Goal: Task Accomplishment & Management: Manage account settings

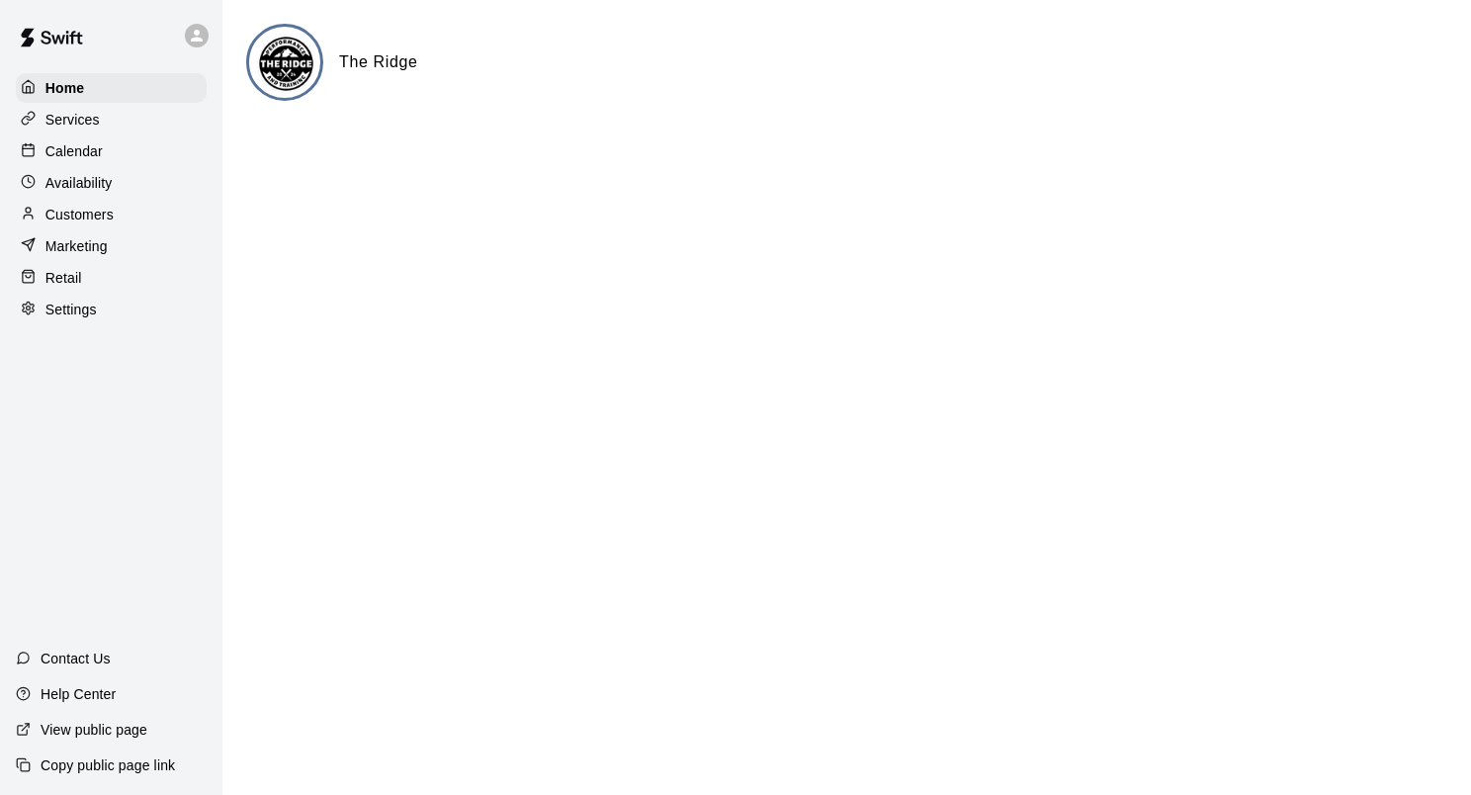
click at [78, 159] on p "Calendar" at bounding box center [73, 151] width 57 height 20
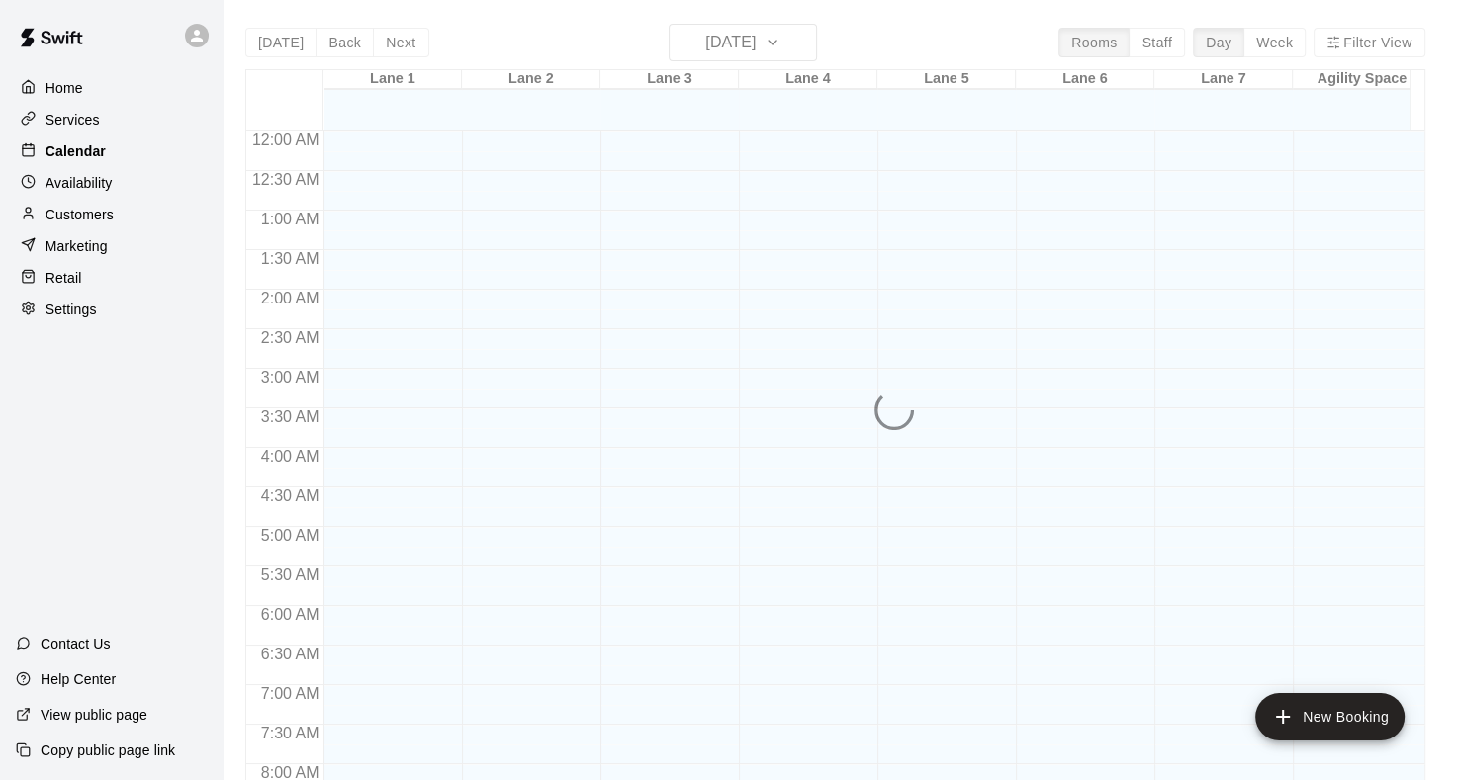
scroll to position [764, 0]
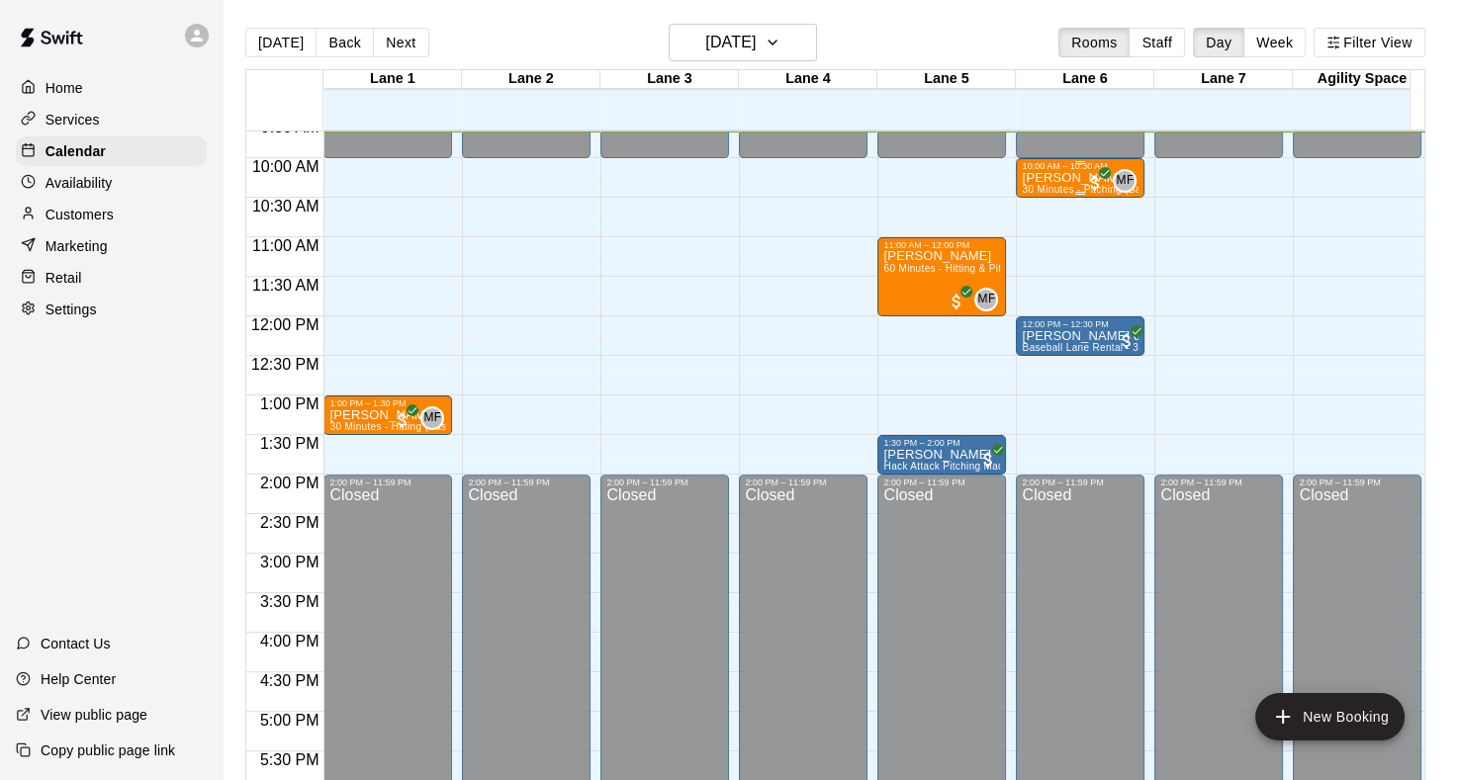
click at [1036, 178] on p "[PERSON_NAME]" at bounding box center [1079, 178] width 117 height 0
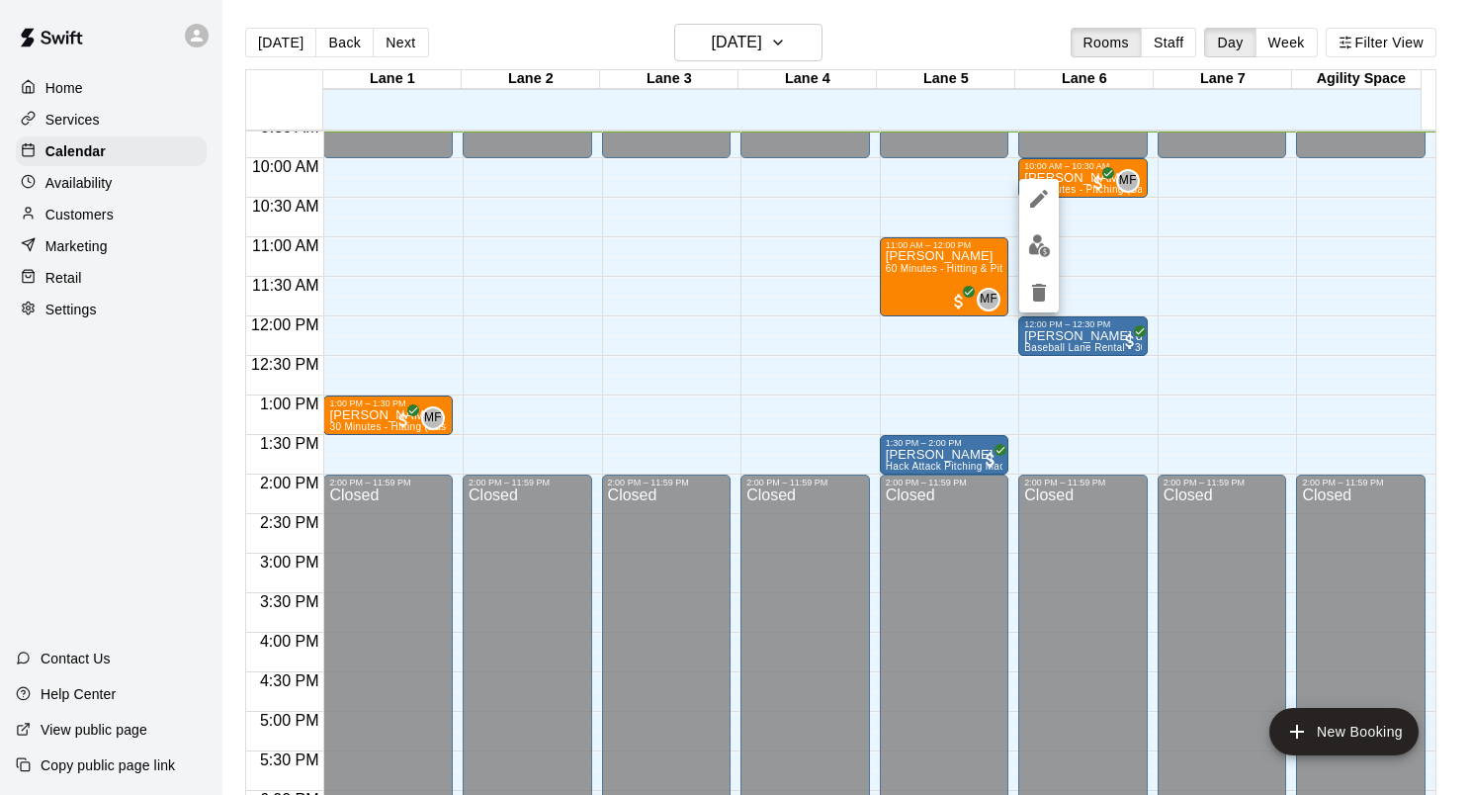
click at [1243, 268] on div at bounding box center [735, 397] width 1471 height 795
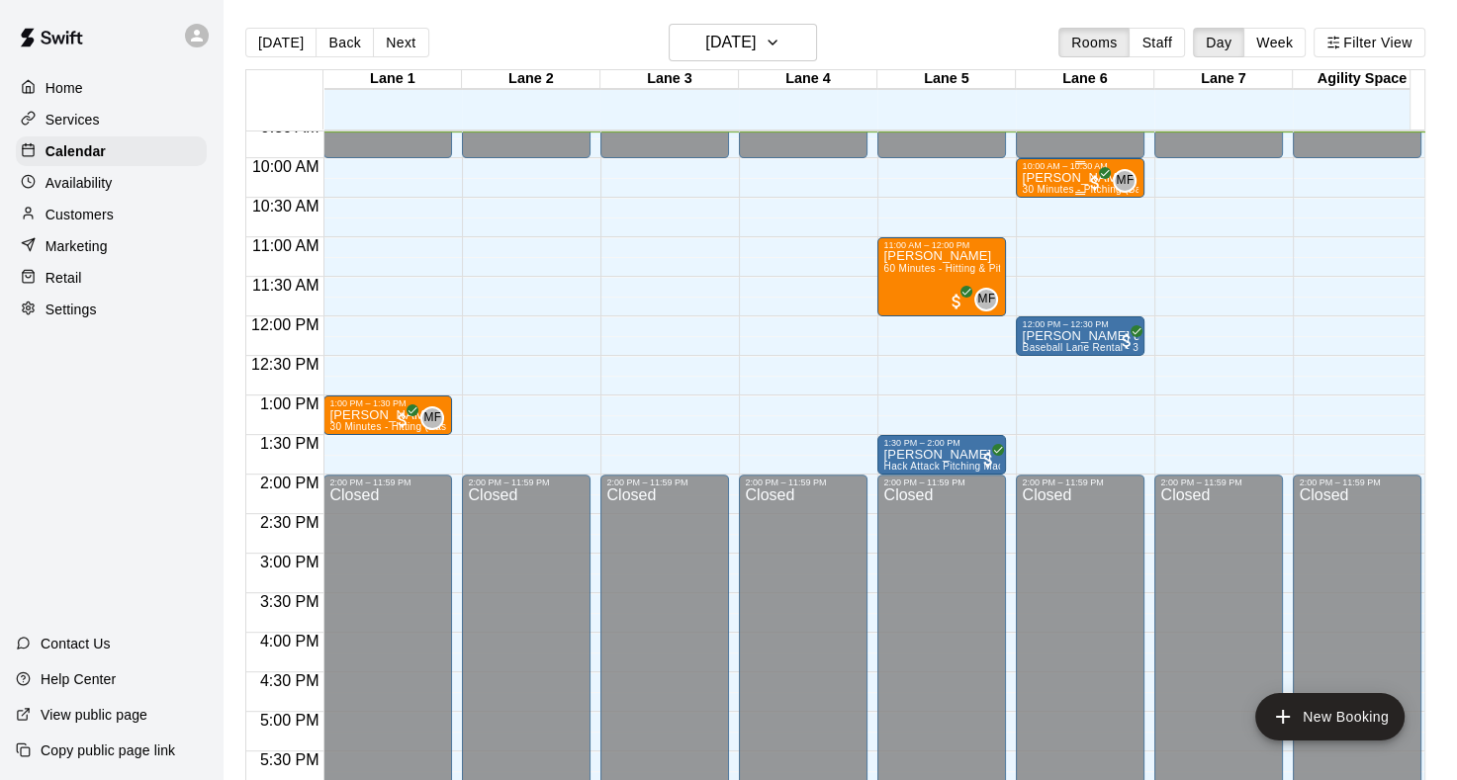
click at [1060, 178] on p "[PERSON_NAME]" at bounding box center [1079, 178] width 117 height 0
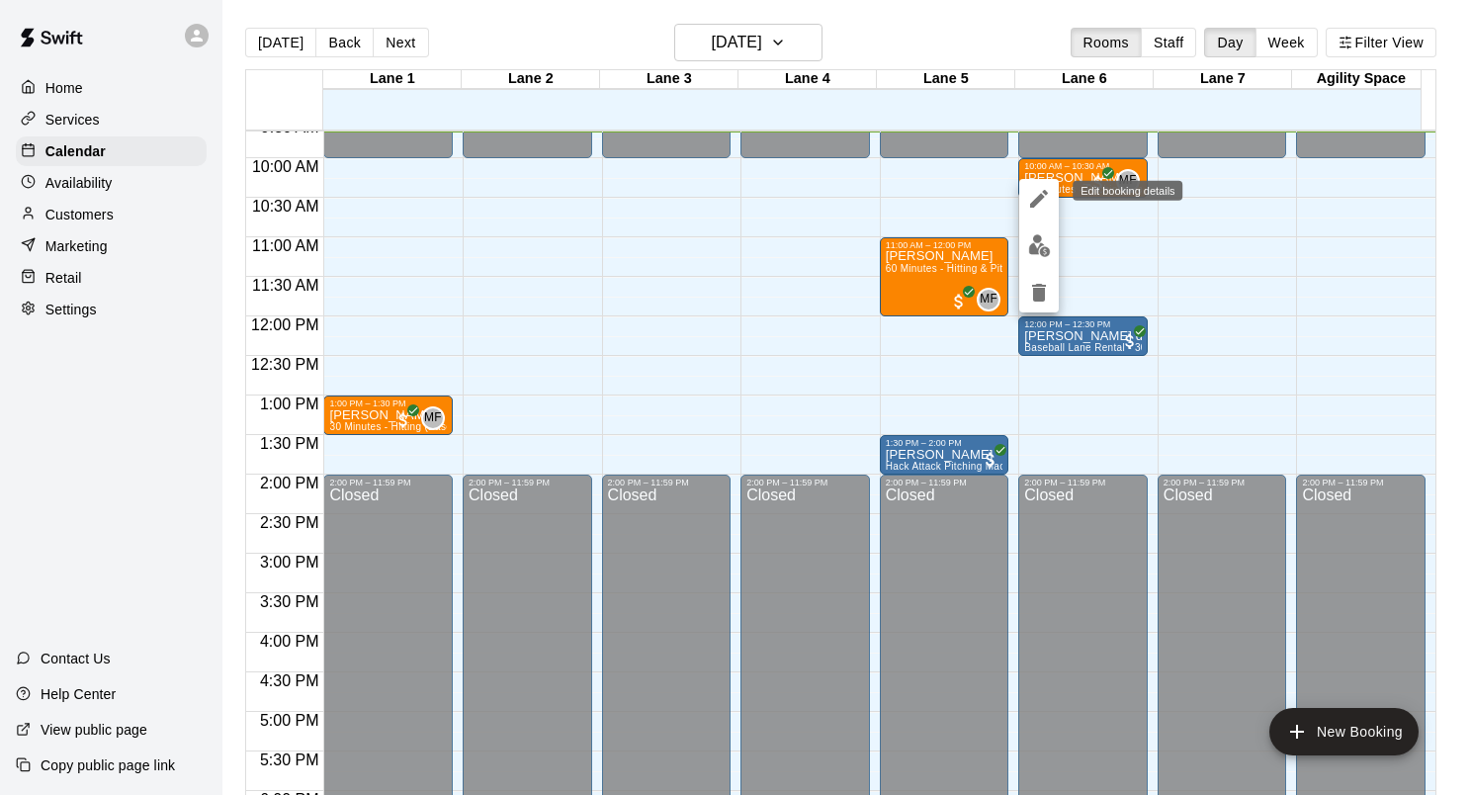
click at [1042, 201] on icon "edit" at bounding box center [1039, 199] width 24 height 24
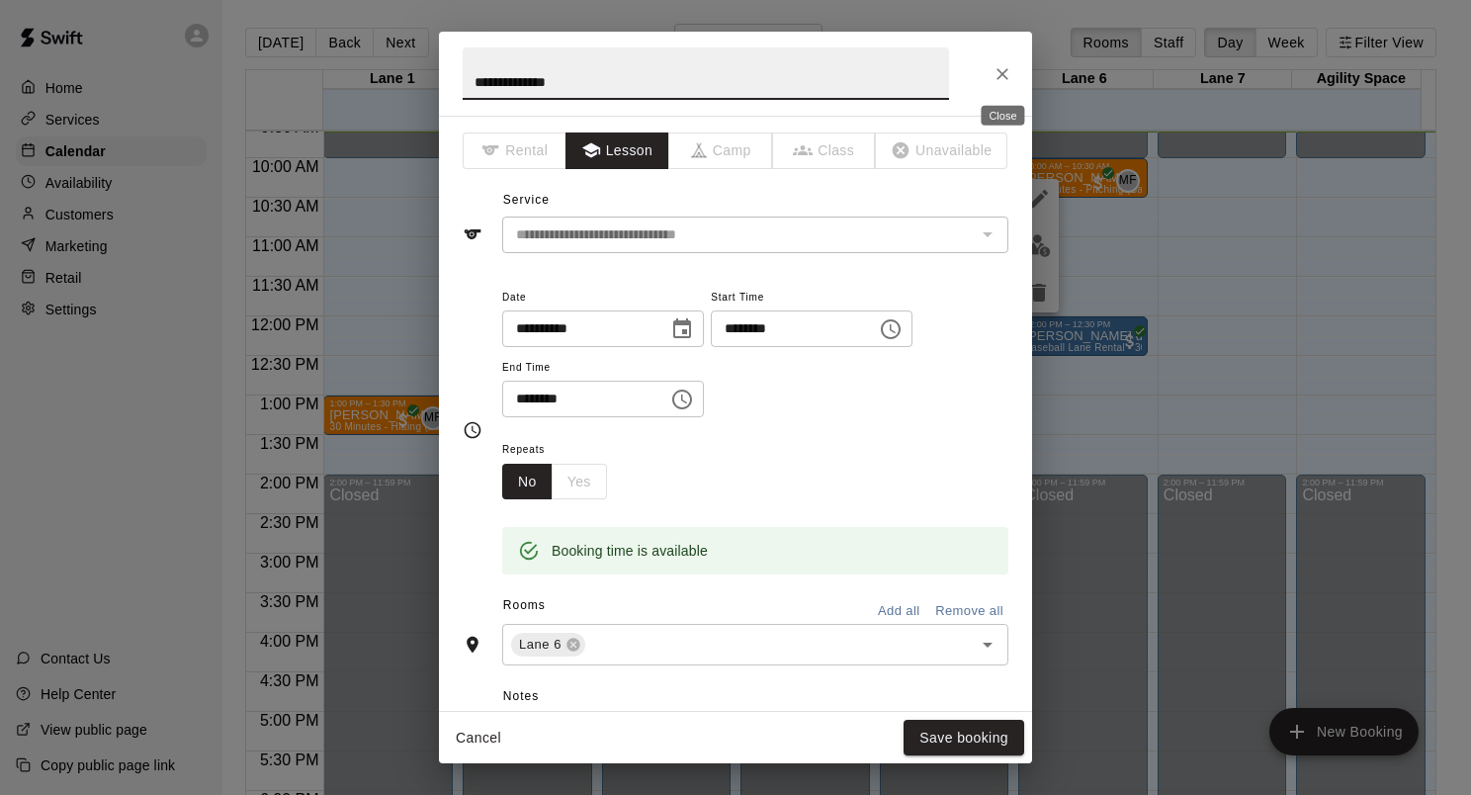
click at [1001, 62] on button "Close" at bounding box center [1003, 74] width 36 height 36
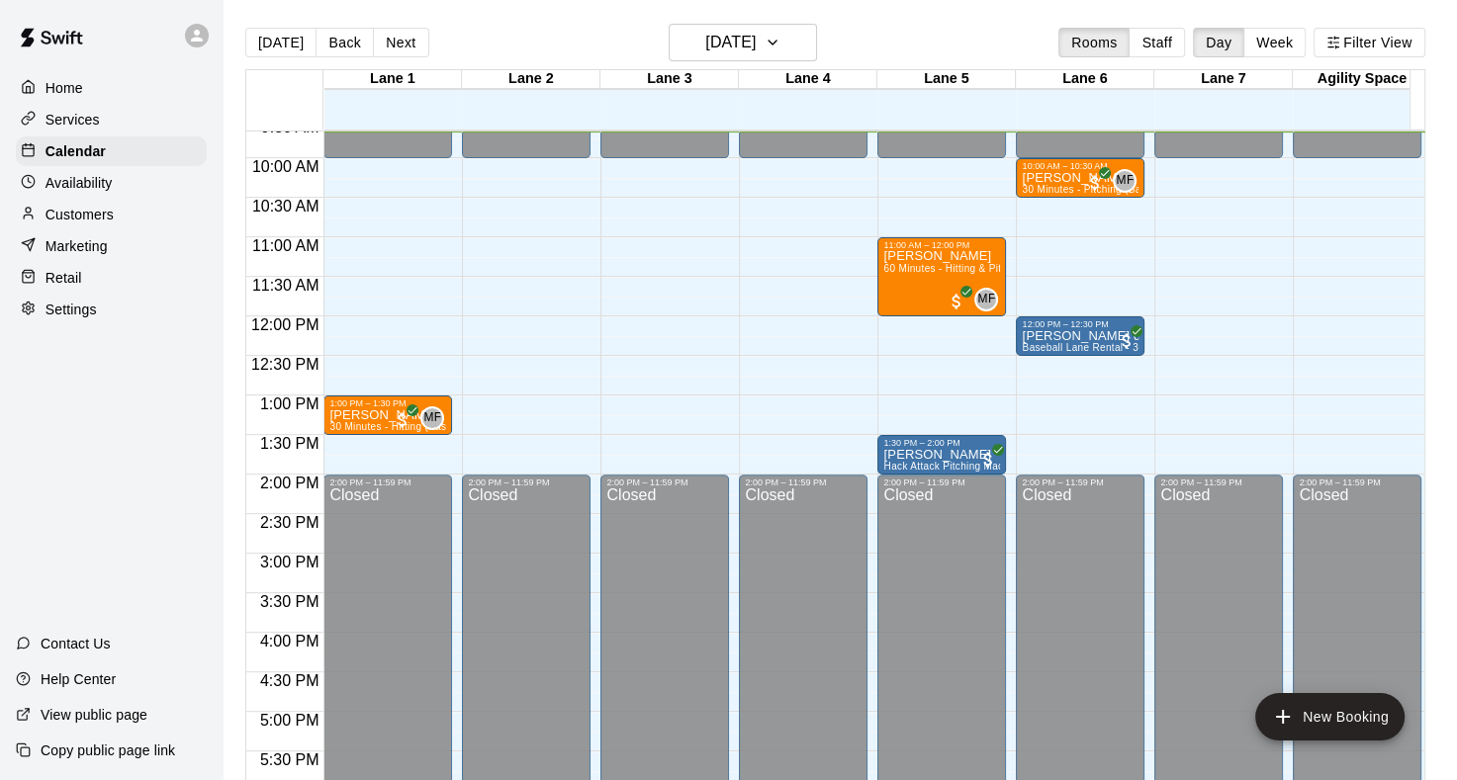
click at [1188, 198] on div "12:00 AM – 10:00 AM Closed 2:00 PM – 11:59 PM Closed" at bounding box center [1218, 316] width 129 height 1899
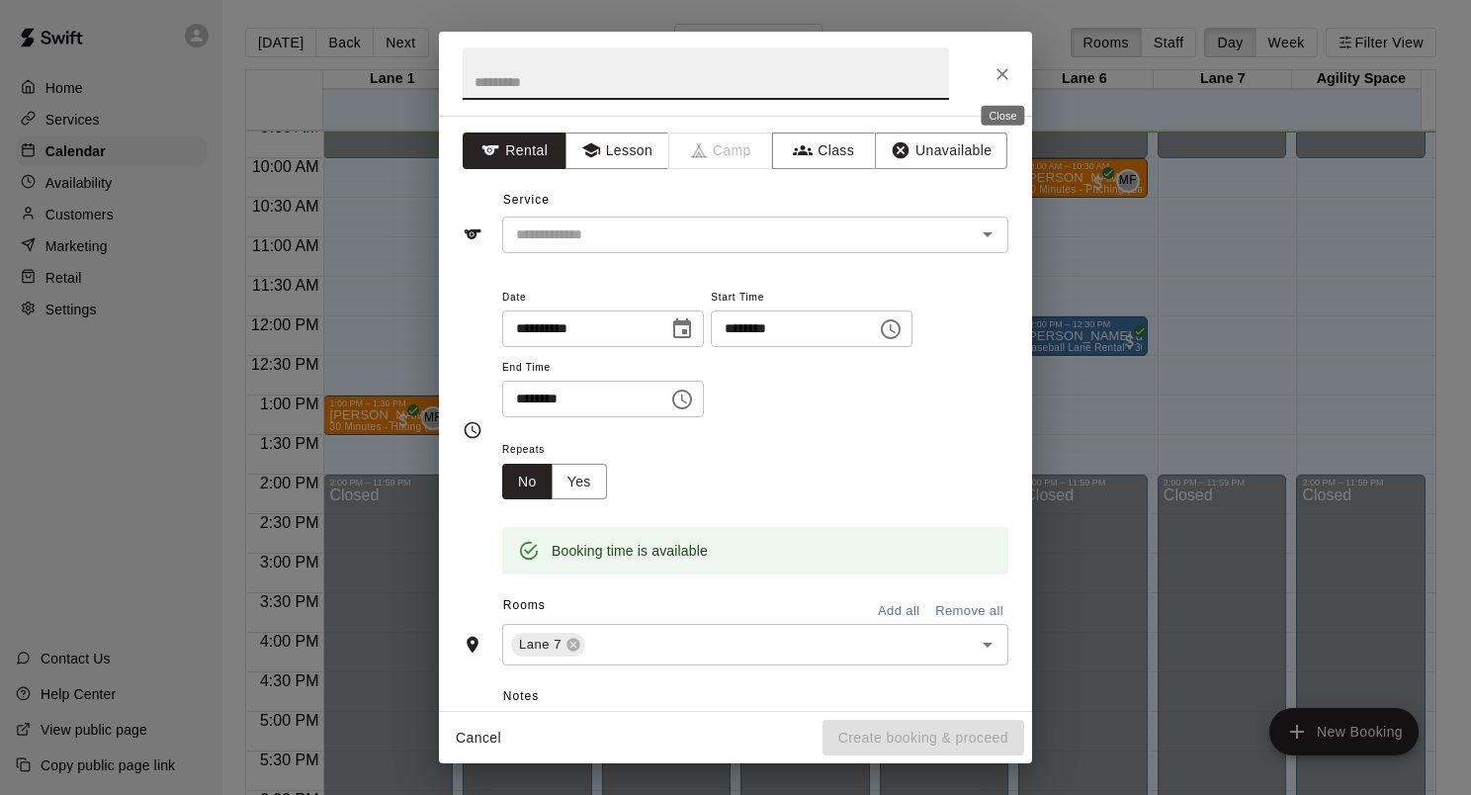
click at [1000, 74] on icon "Close" at bounding box center [1003, 74] width 20 height 20
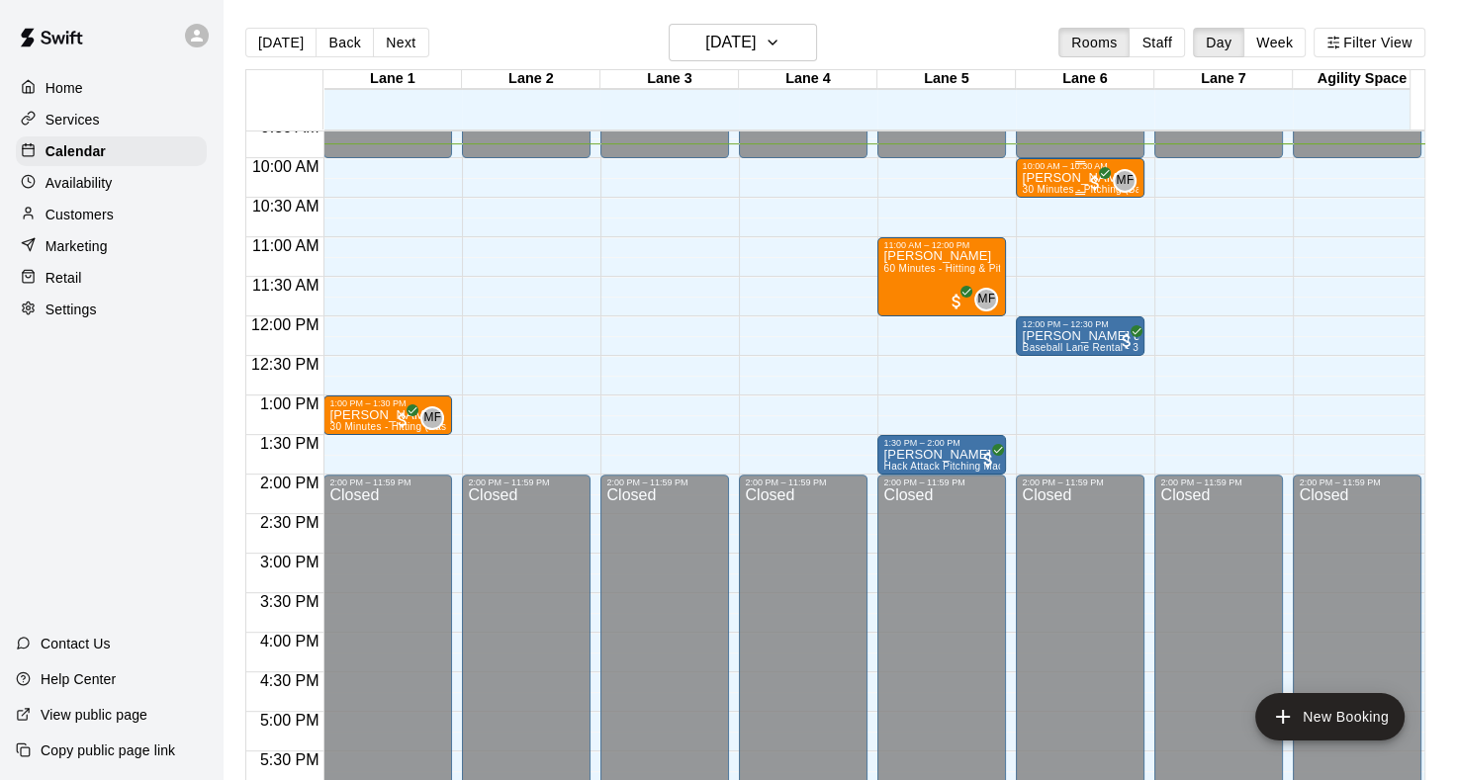
click at [1066, 178] on p "[PERSON_NAME]" at bounding box center [1079, 178] width 117 height 0
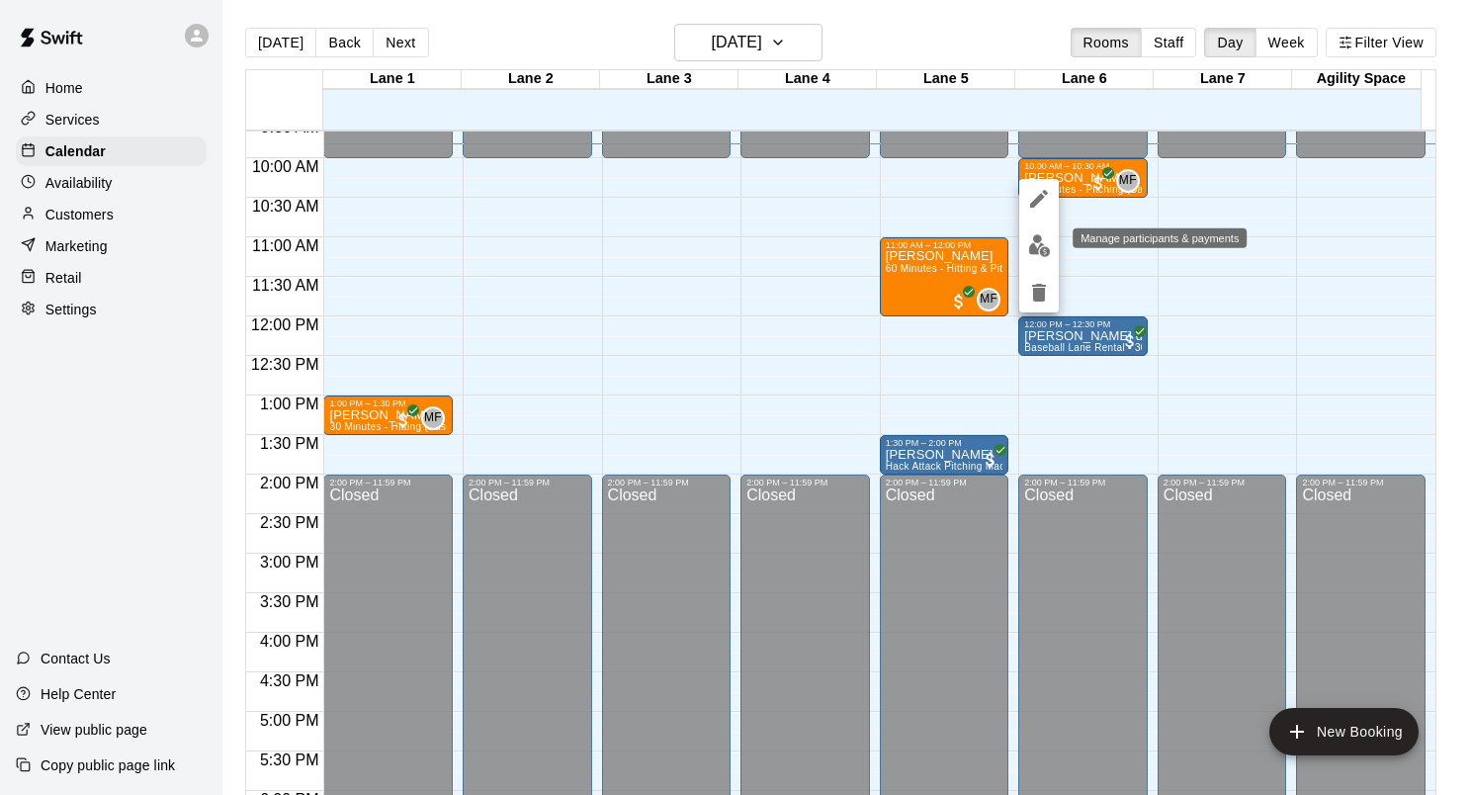
click at [1045, 233] on button "edit" at bounding box center [1039, 245] width 40 height 39
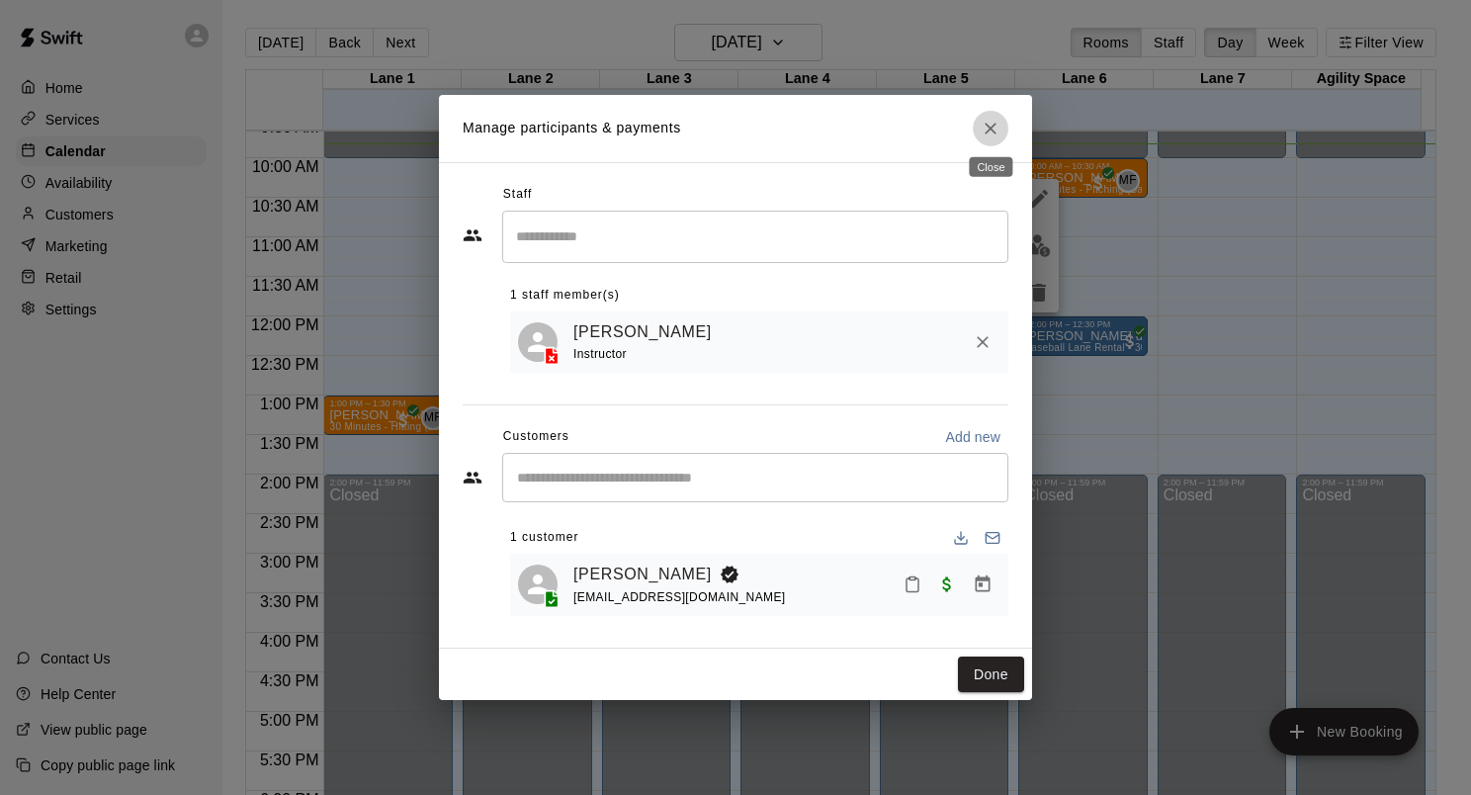
click at [989, 128] on icon "Close" at bounding box center [991, 129] width 12 height 12
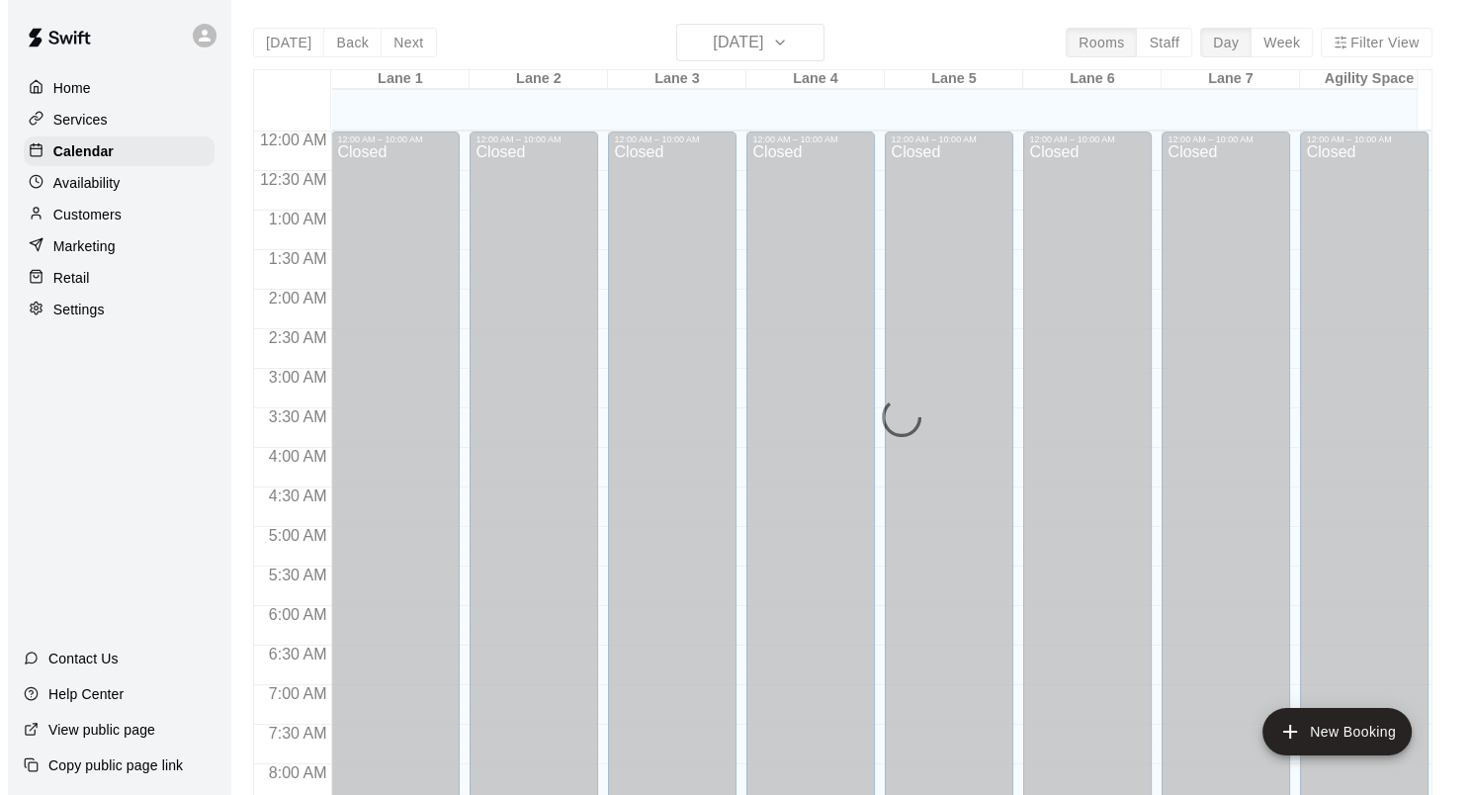
scroll to position [784, 0]
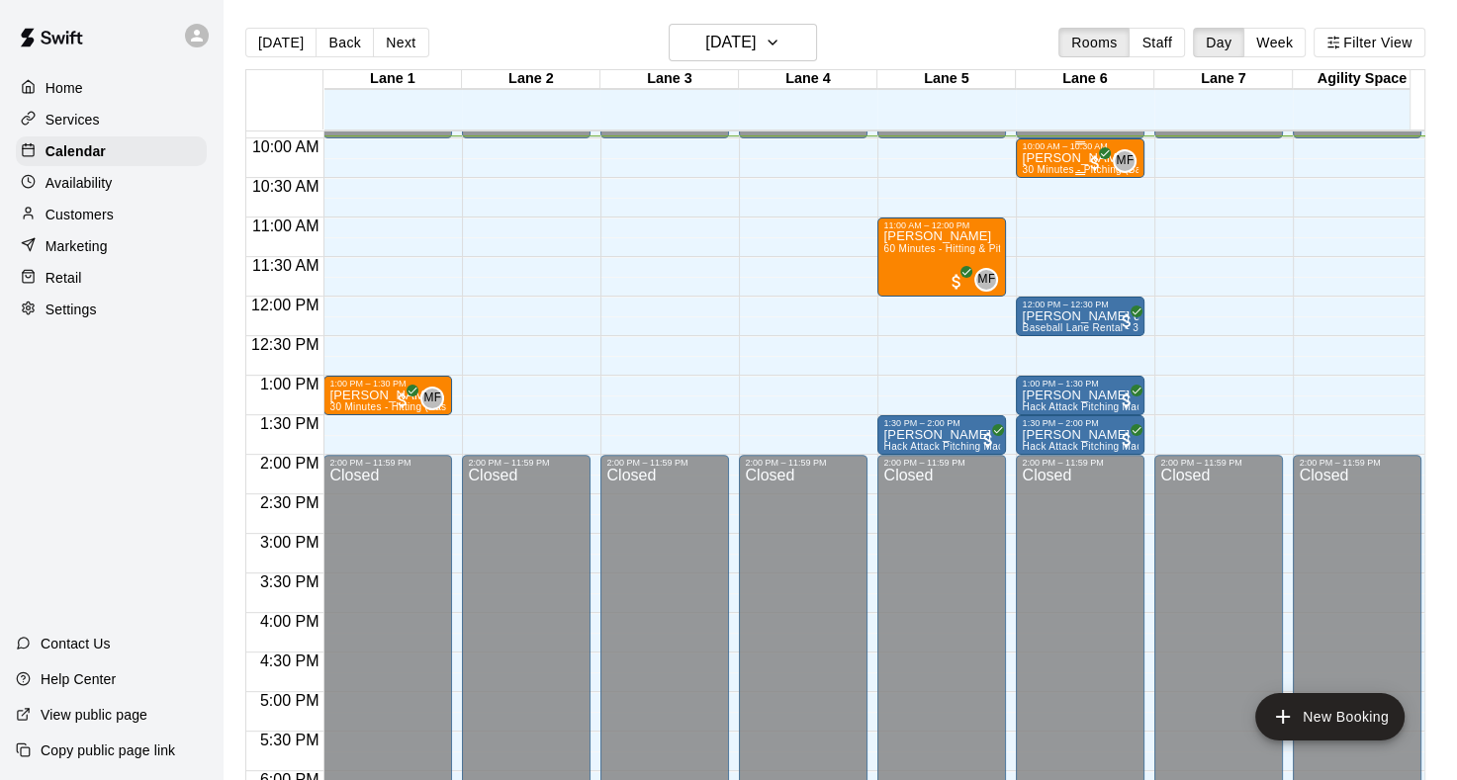
click at [1037, 158] on p "[PERSON_NAME]" at bounding box center [1079, 158] width 117 height 0
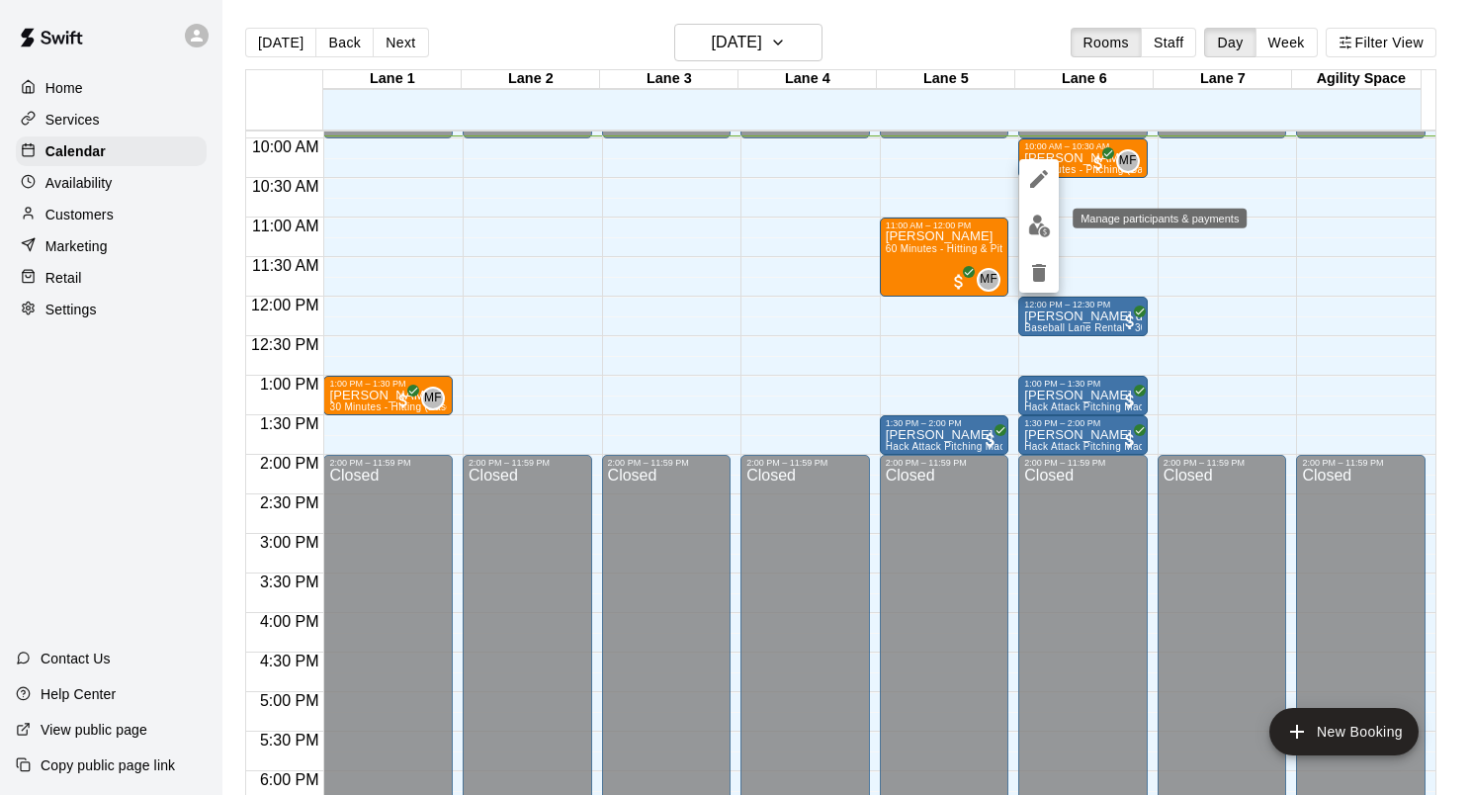
click at [1042, 221] on img "edit" at bounding box center [1039, 226] width 23 height 23
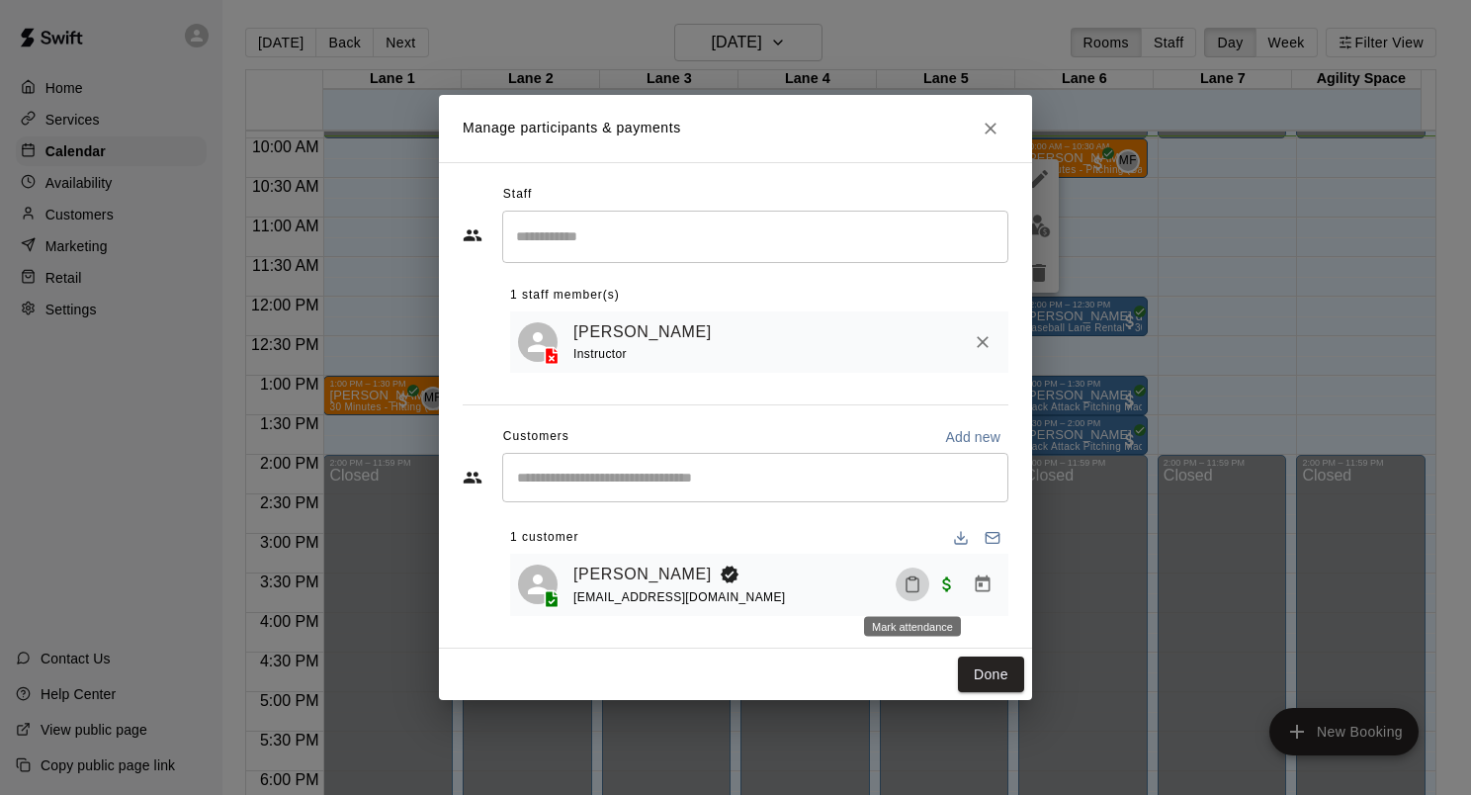
click at [920, 590] on icon "Mark attendance" at bounding box center [913, 585] width 18 height 18
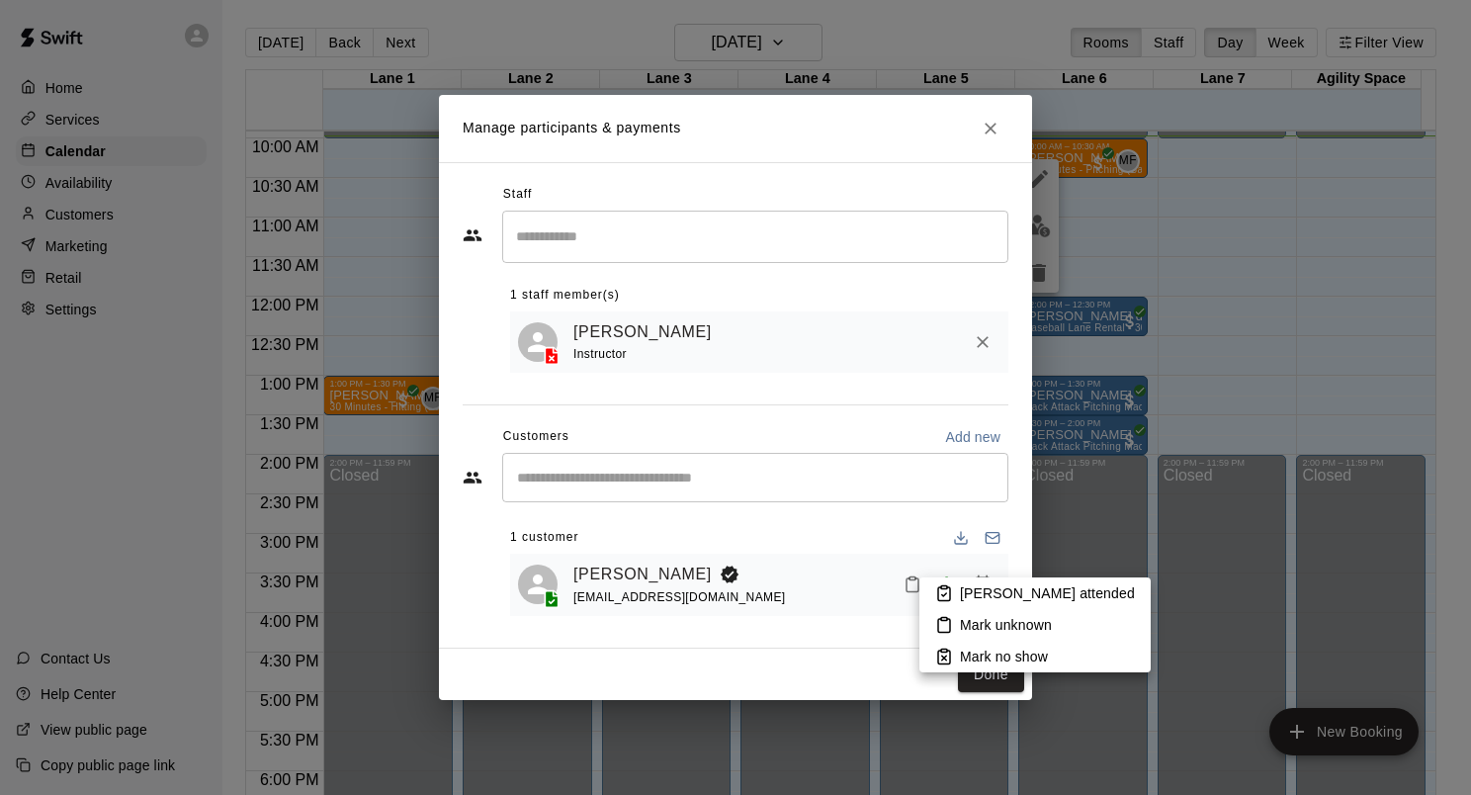
click at [961, 592] on p "[PERSON_NAME] attended" at bounding box center [1047, 593] width 175 height 20
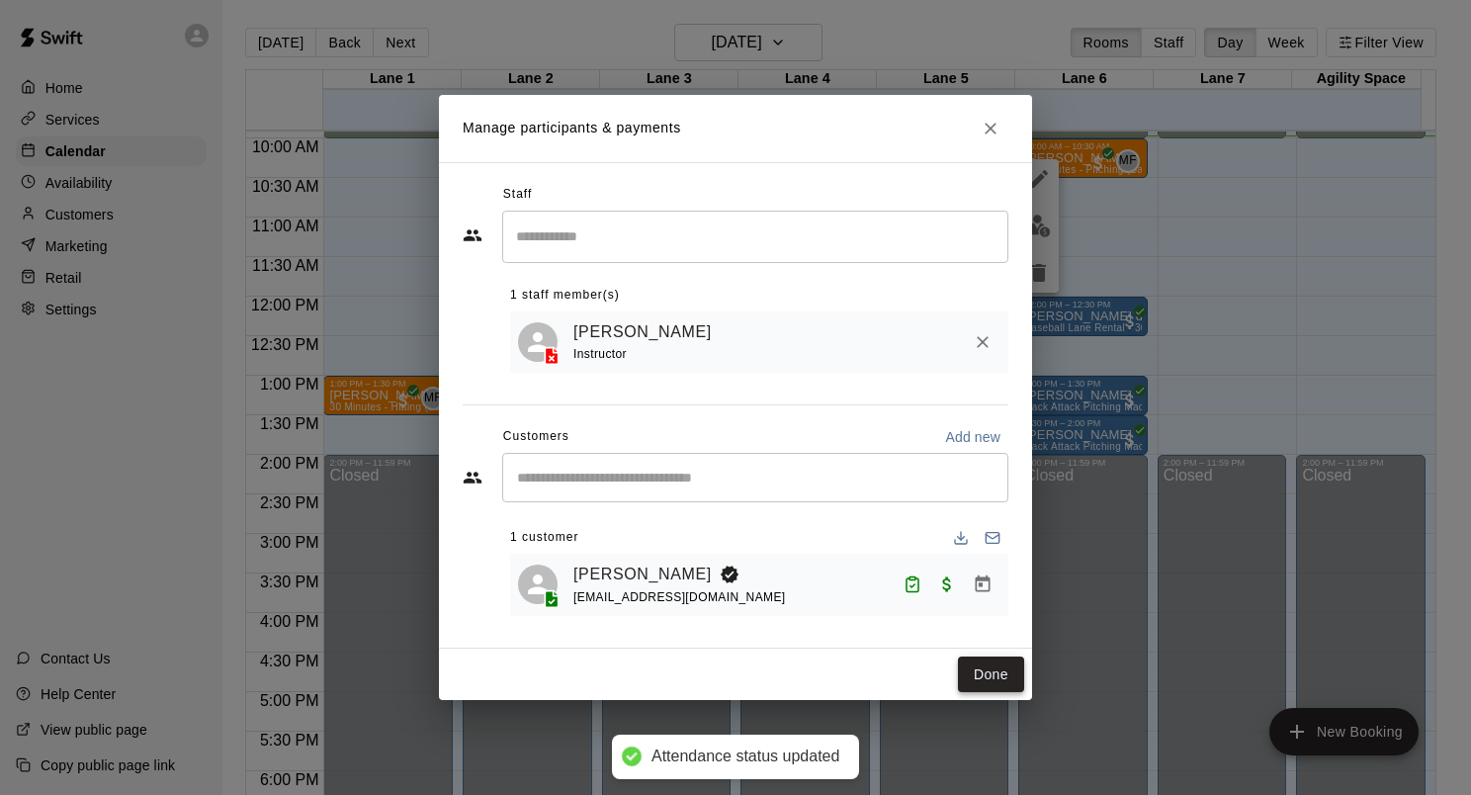
click at [993, 668] on button "Done" at bounding box center [991, 675] width 66 height 37
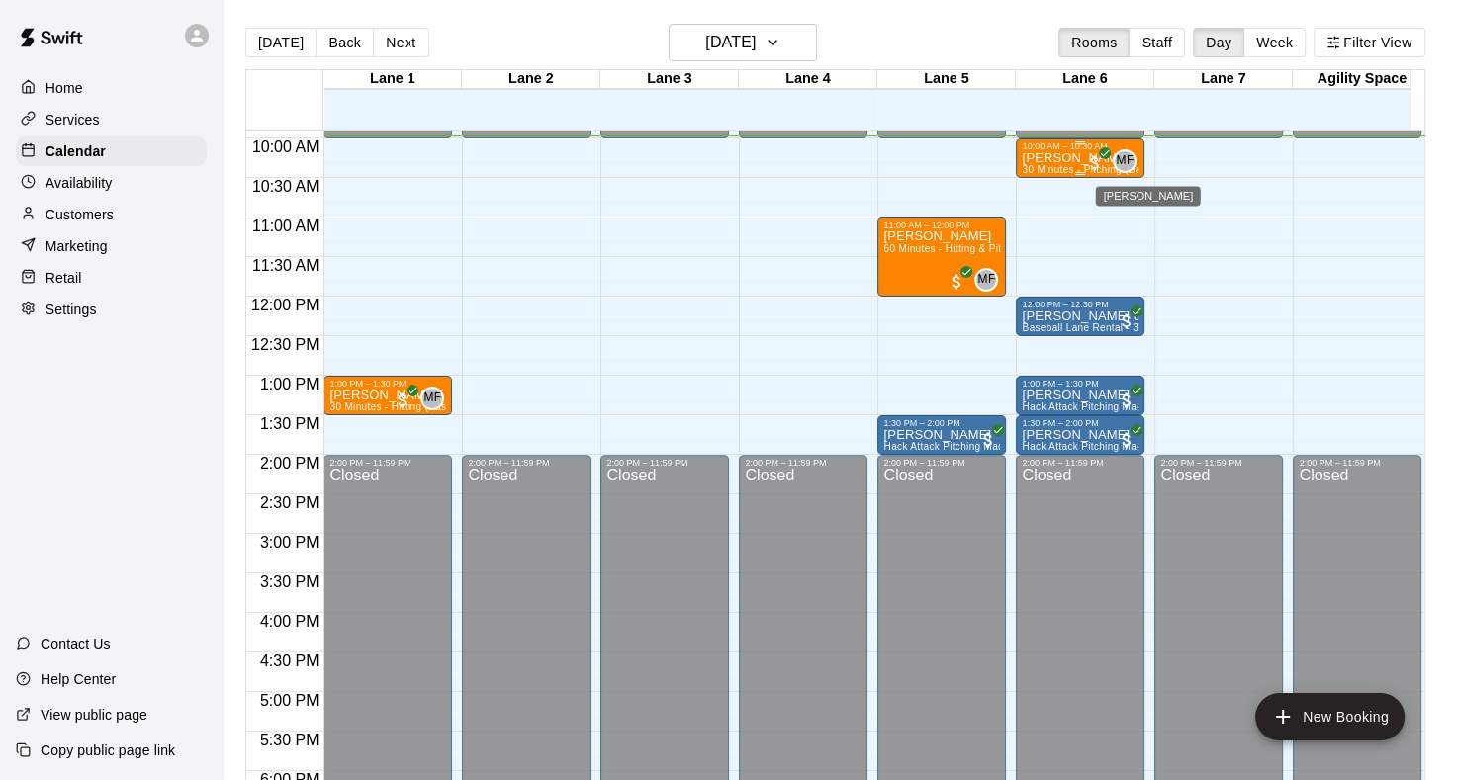
click at [1117, 157] on span "MF" at bounding box center [1124, 161] width 18 height 20
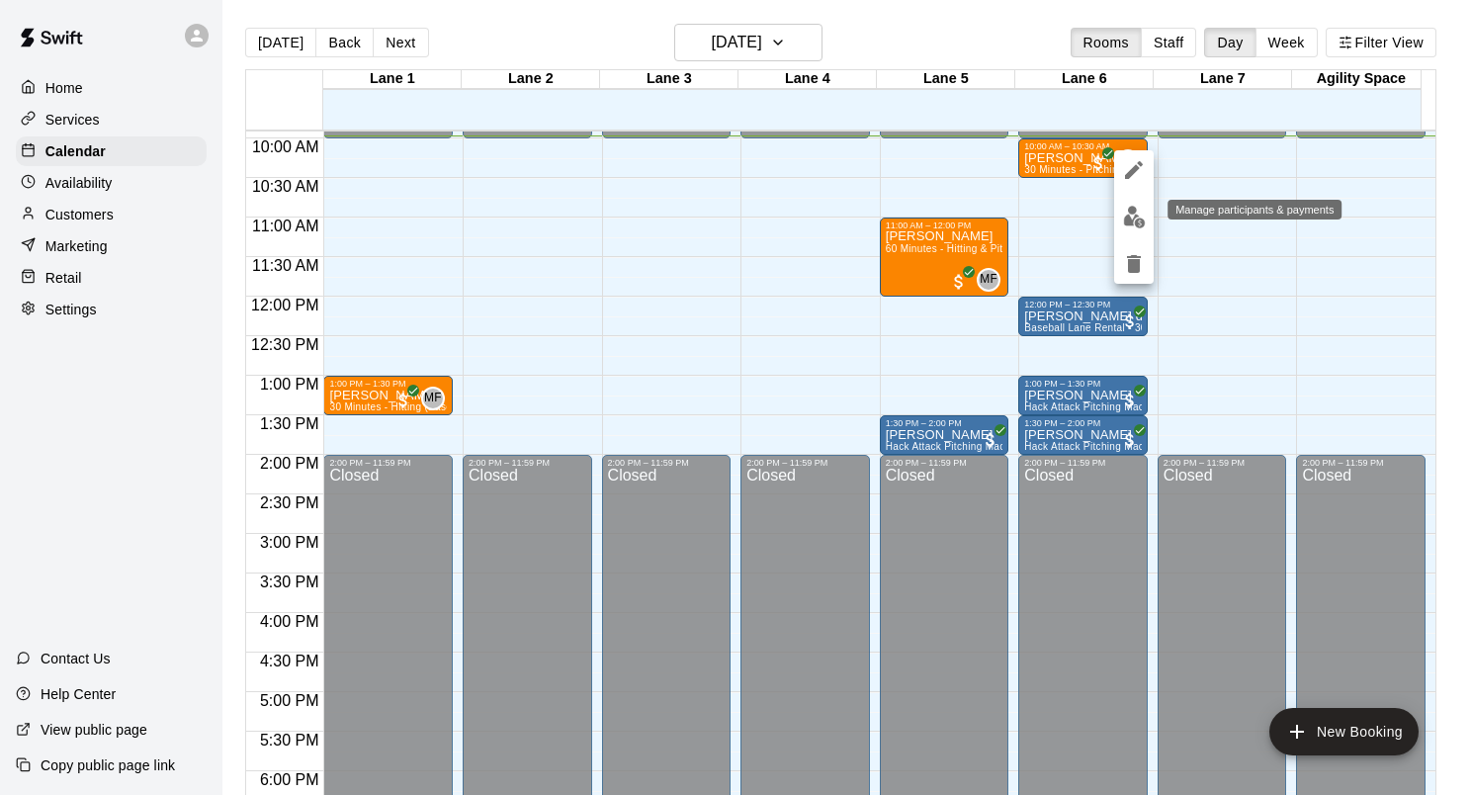
click at [1121, 212] on button "edit" at bounding box center [1134, 217] width 40 height 39
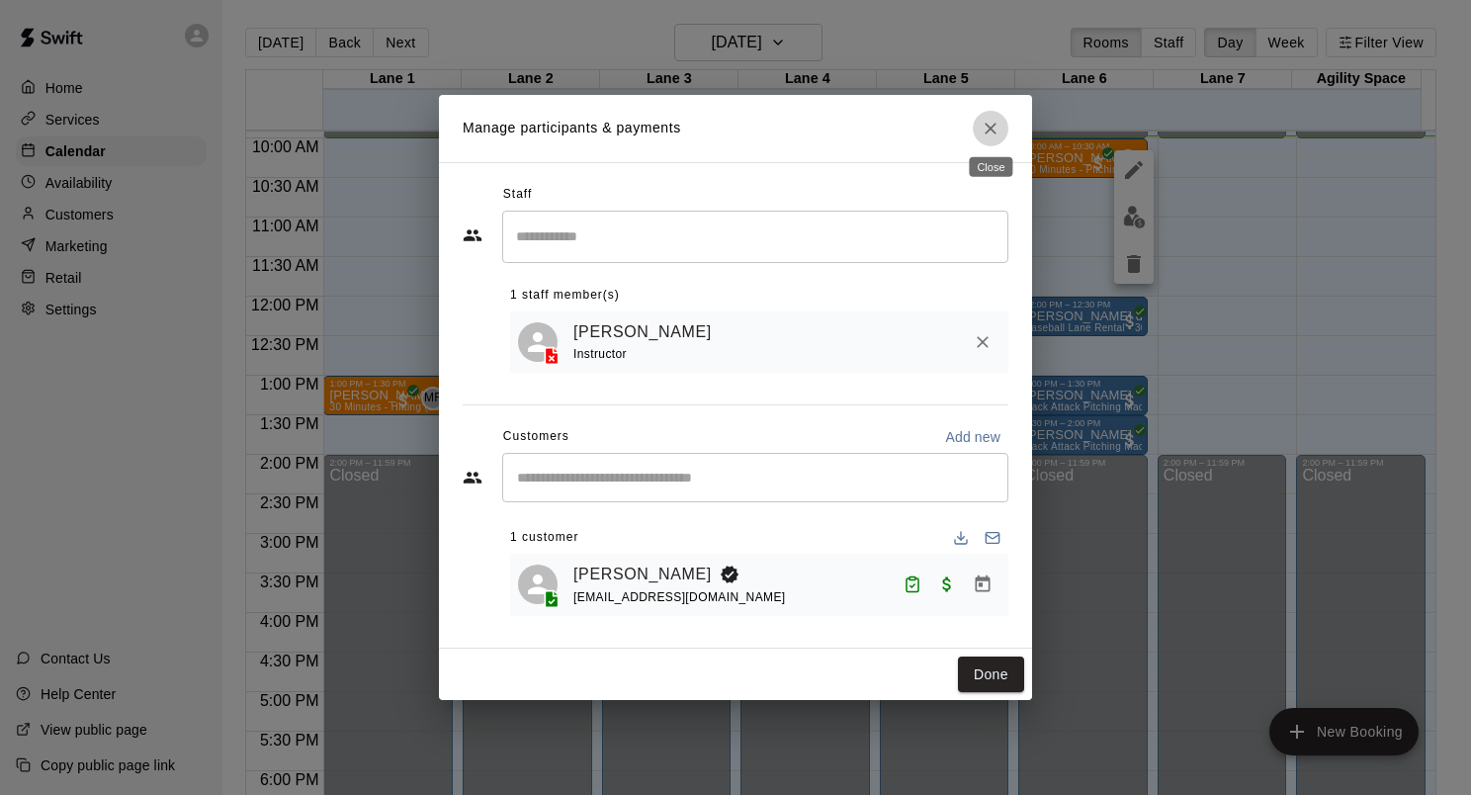
click at [985, 119] on icon "Close" at bounding box center [991, 129] width 20 height 20
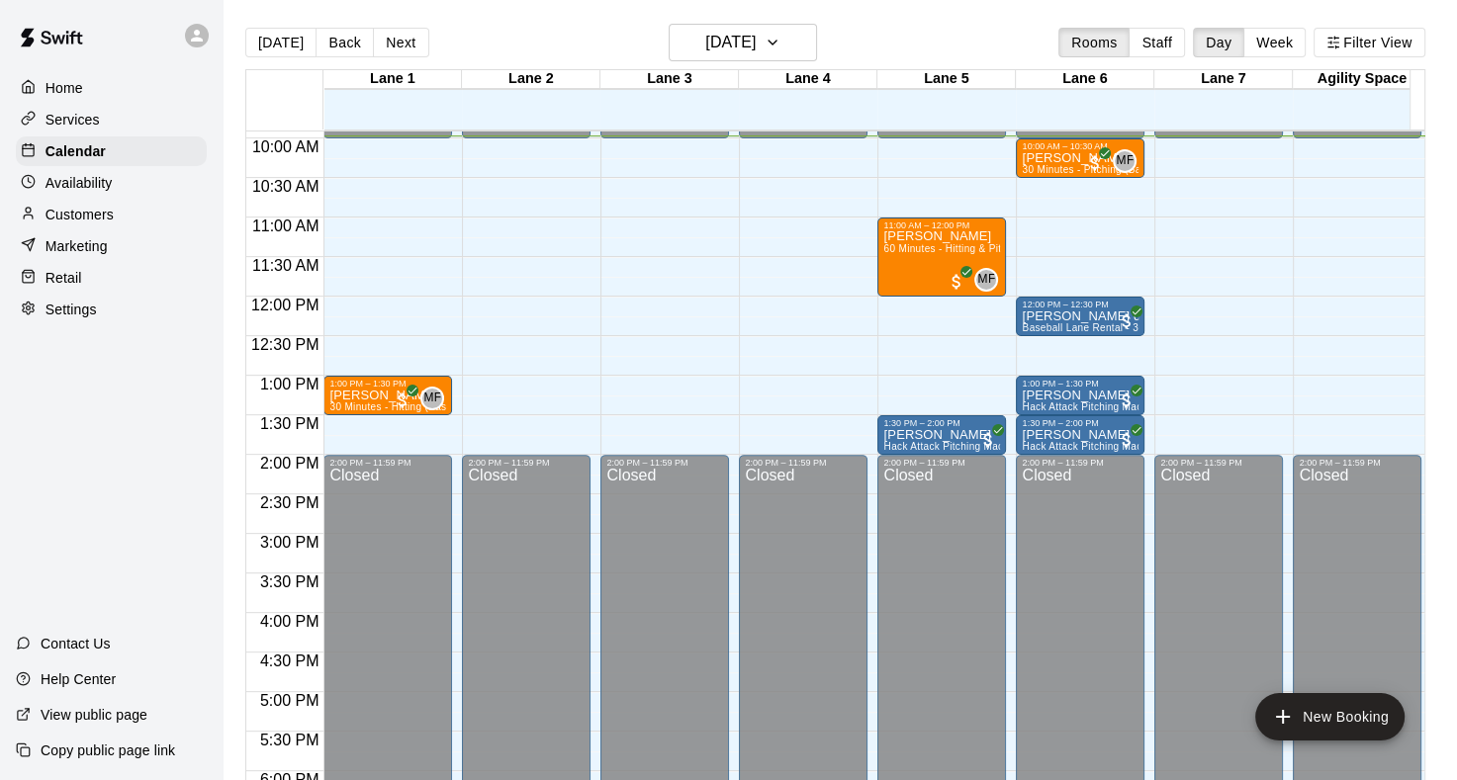
click at [1075, 242] on div "12:00 AM – 10:00 AM Closed 10:00 AM – 10:30 AM Austin Cassidy 30 Minutes - Pitc…" at bounding box center [1080, 296] width 129 height 1899
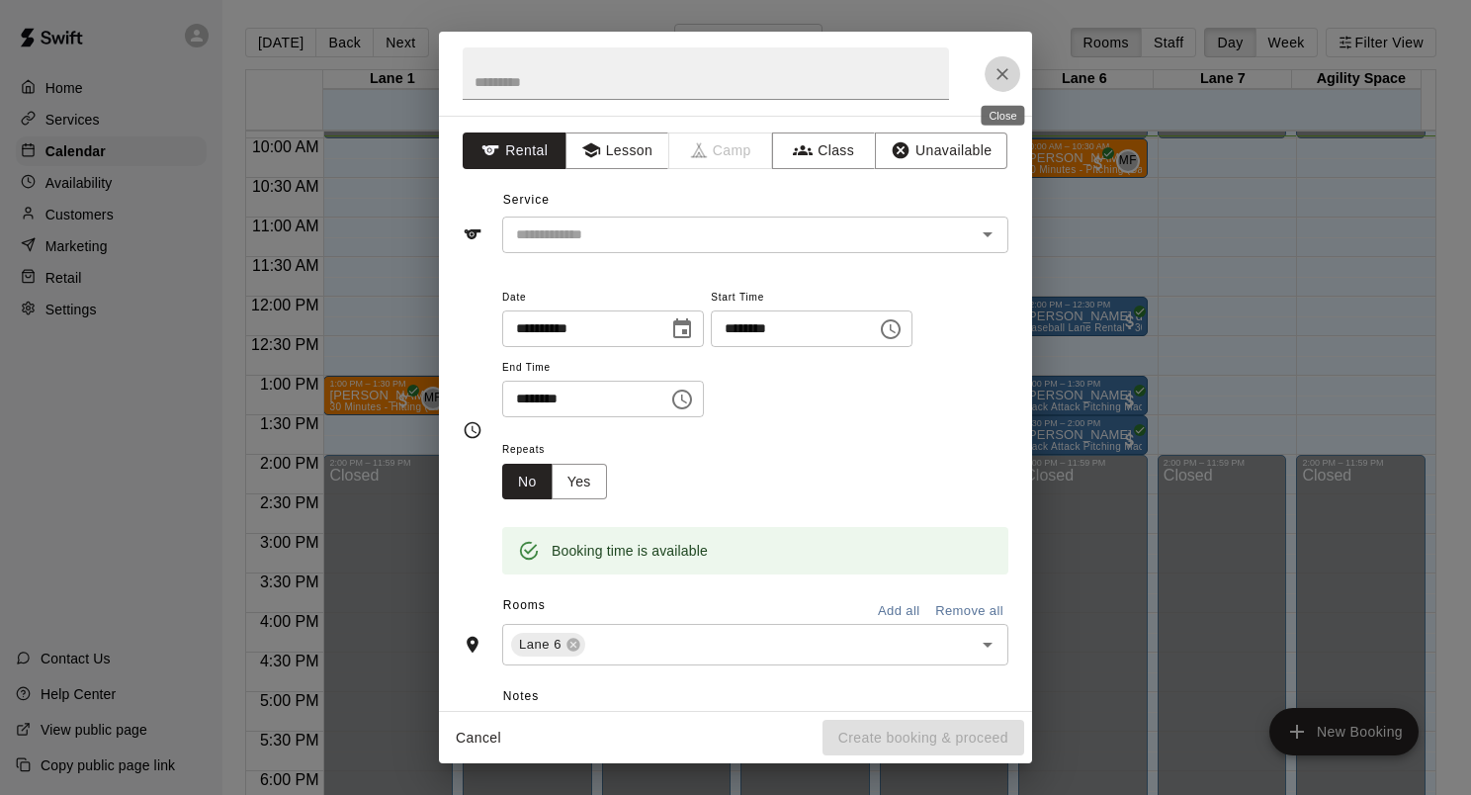
click at [1005, 72] on icon "Close" at bounding box center [1003, 74] width 20 height 20
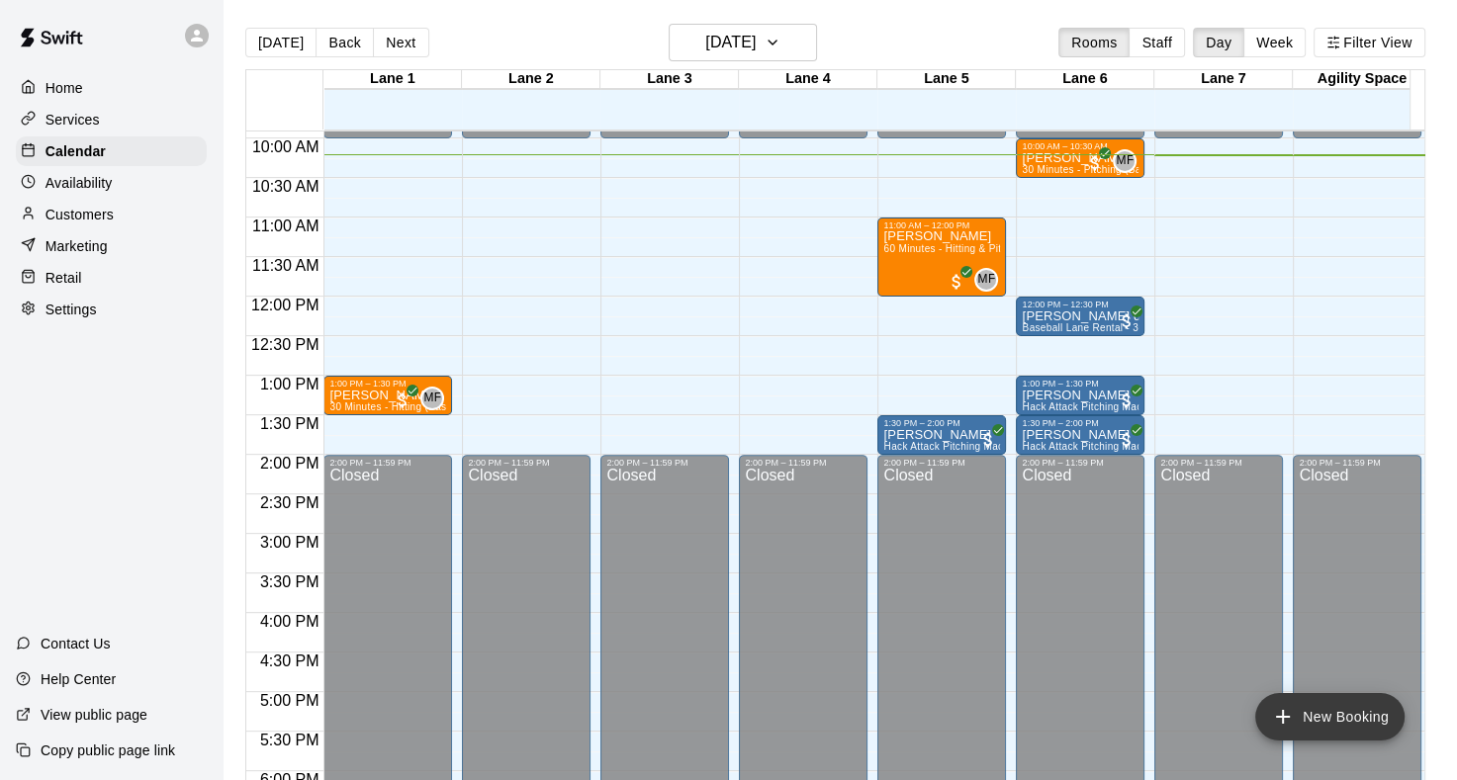
click at [1293, 711] on icon "add" at bounding box center [1283, 717] width 24 height 24
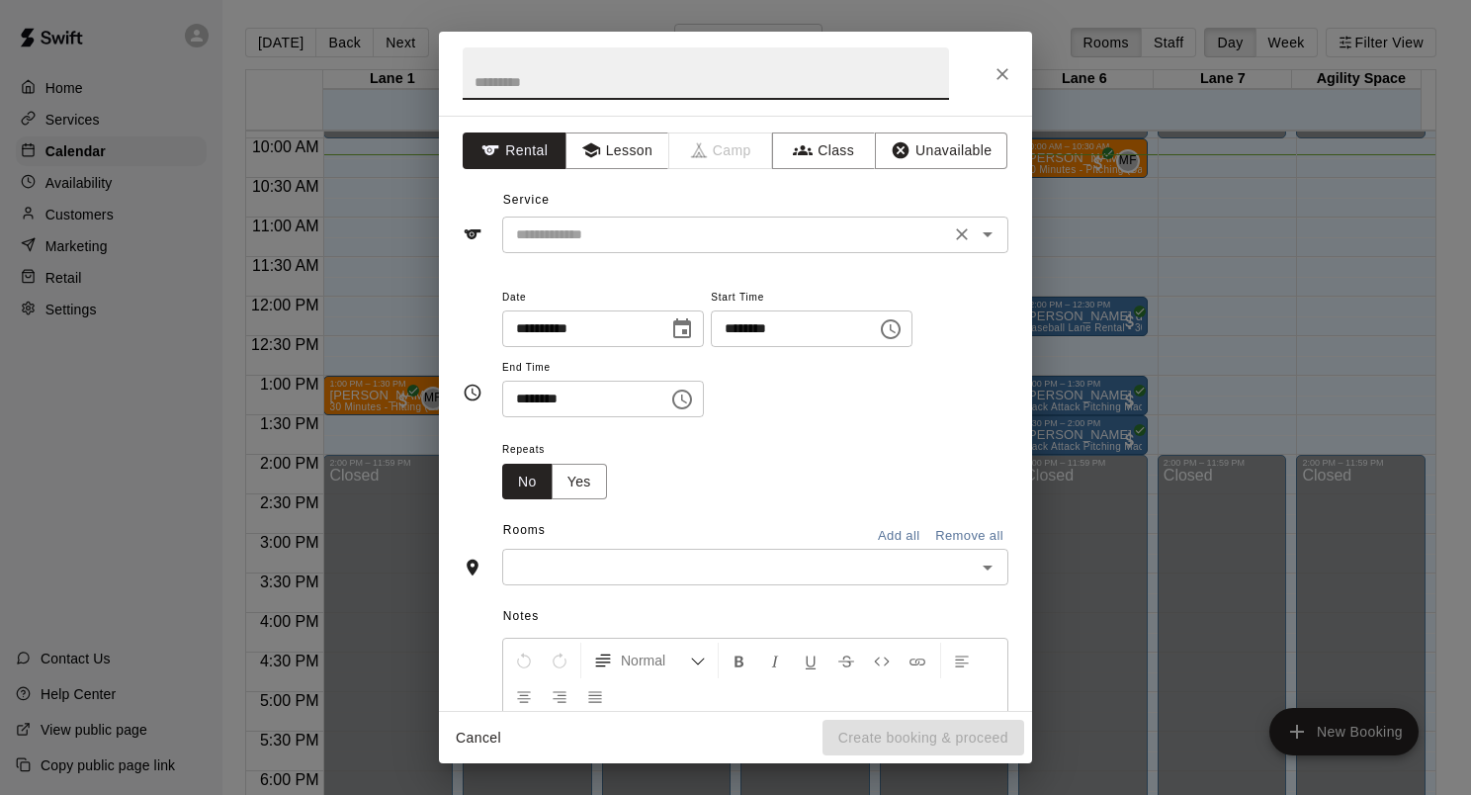
click at [568, 229] on input "text" at bounding box center [726, 234] width 436 height 25
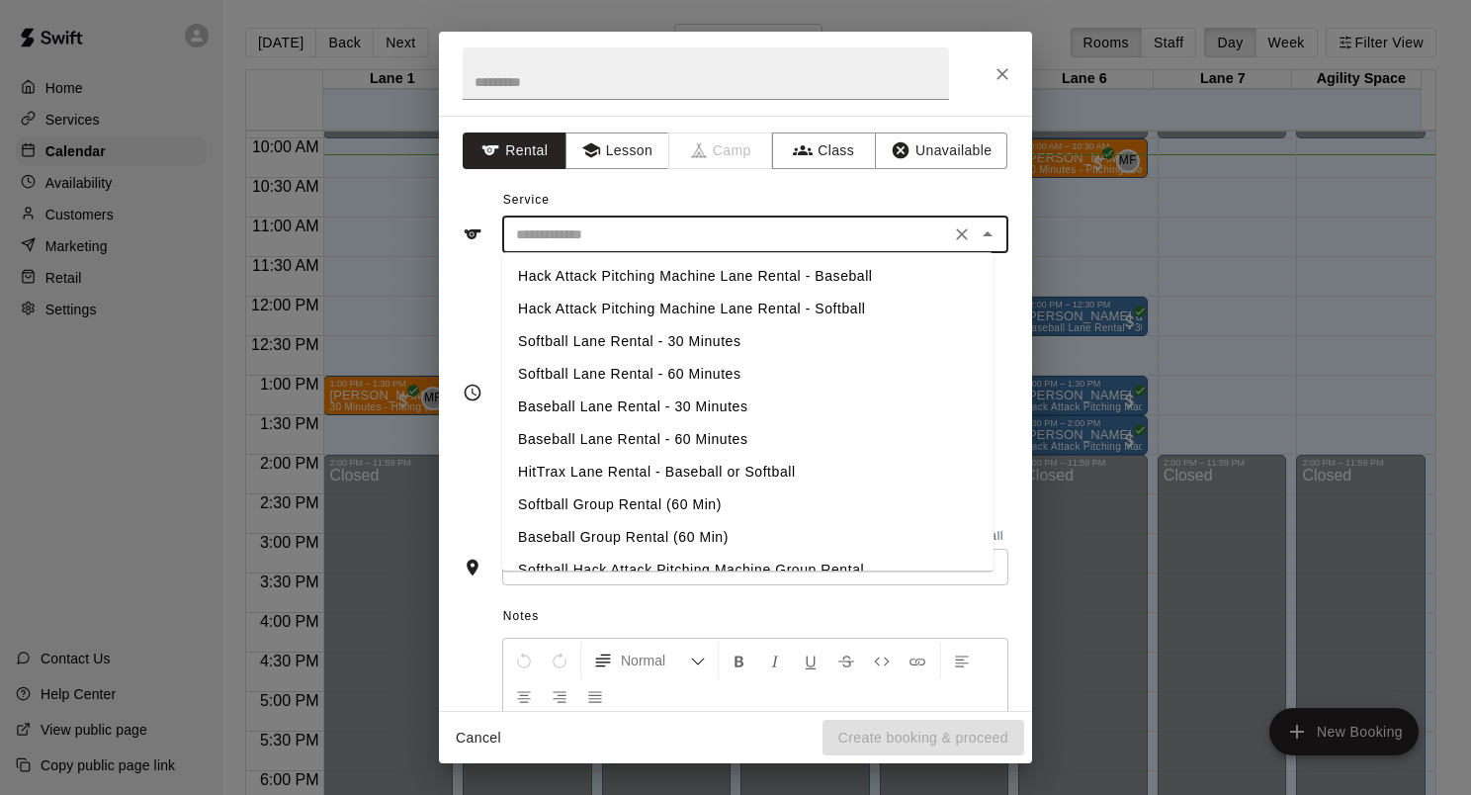
scroll to position [56, 0]
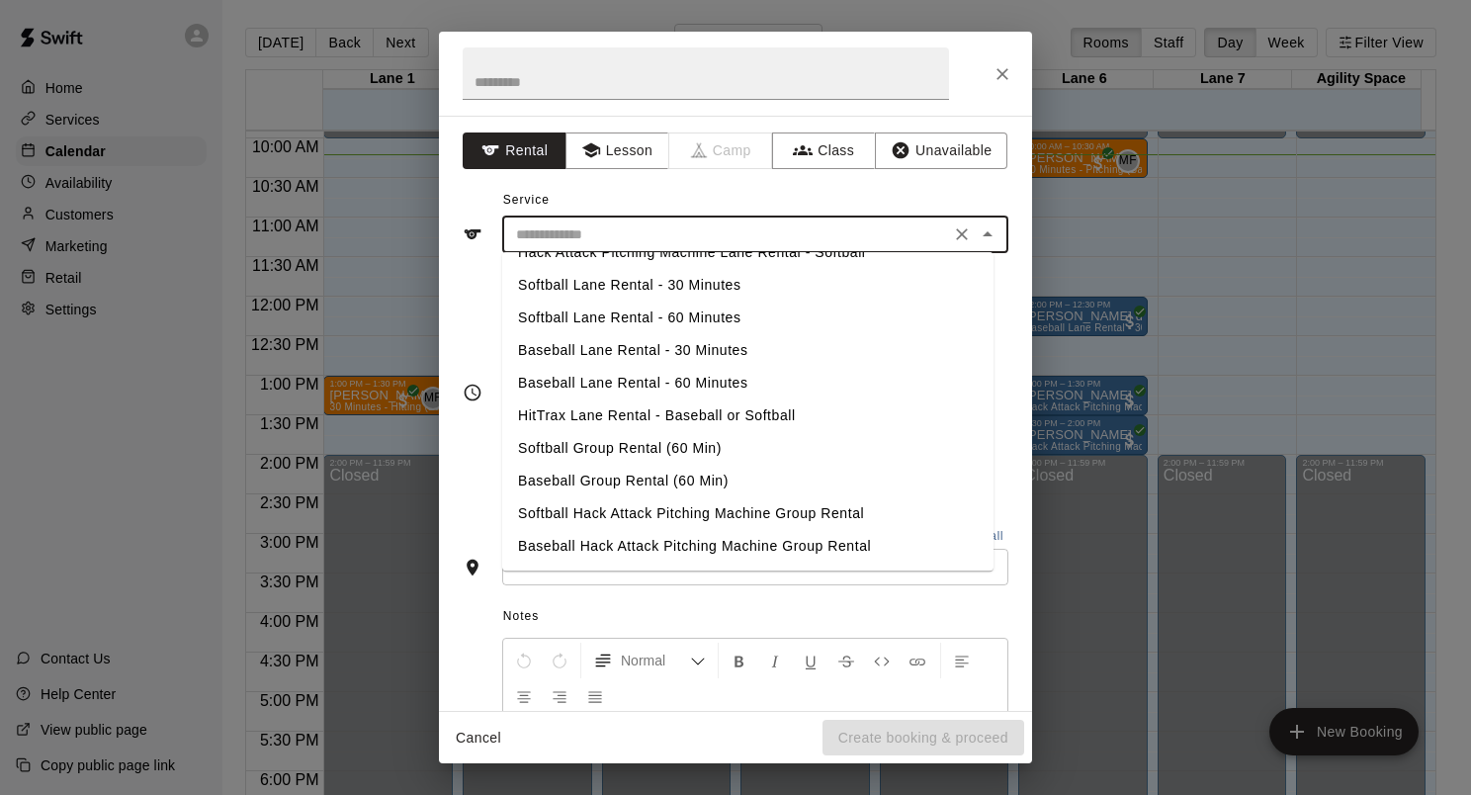
click at [644, 352] on li "Baseball Lane Rental - 30 Minutes" at bounding box center [747, 350] width 491 height 33
type input "**********"
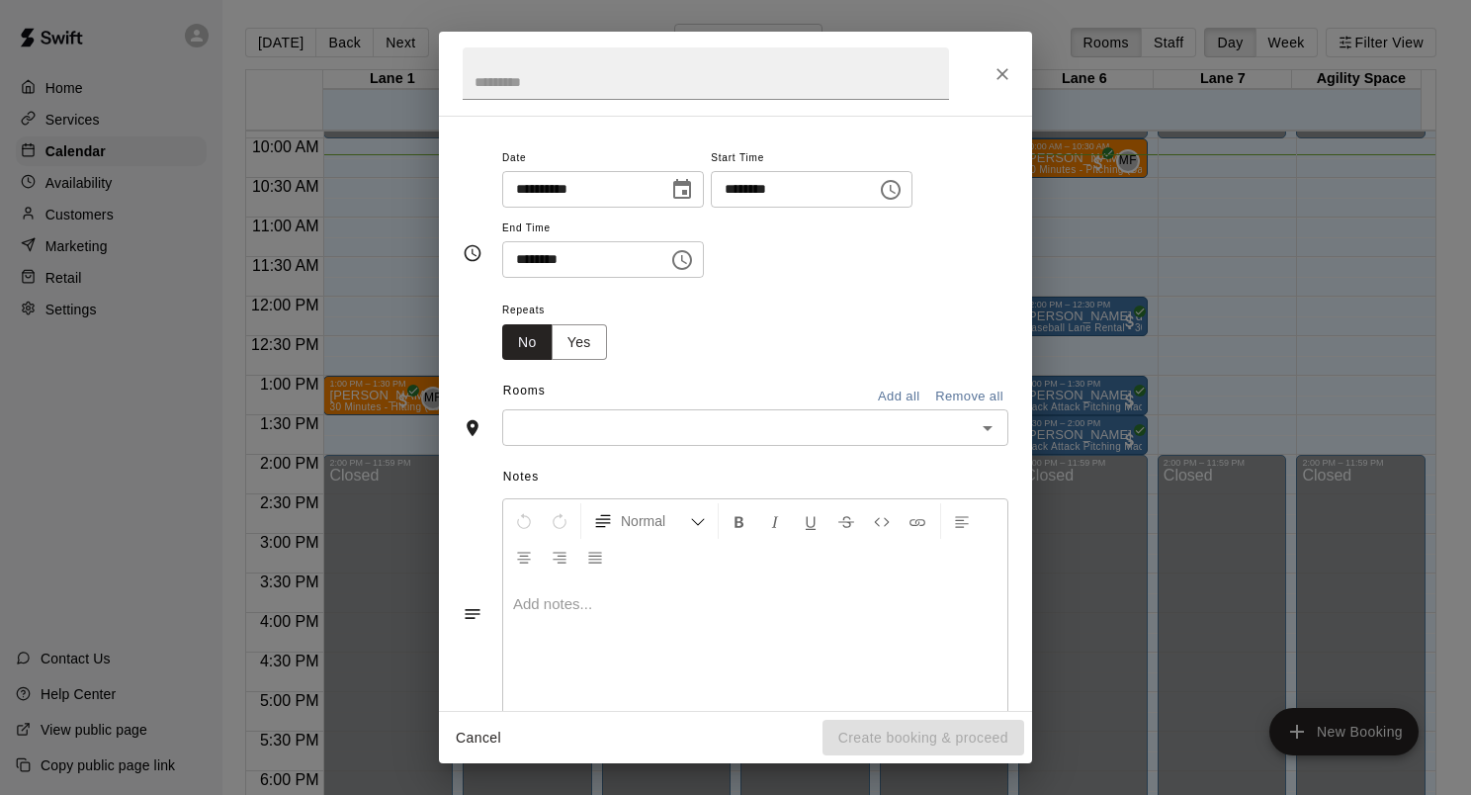
scroll to position [193, 0]
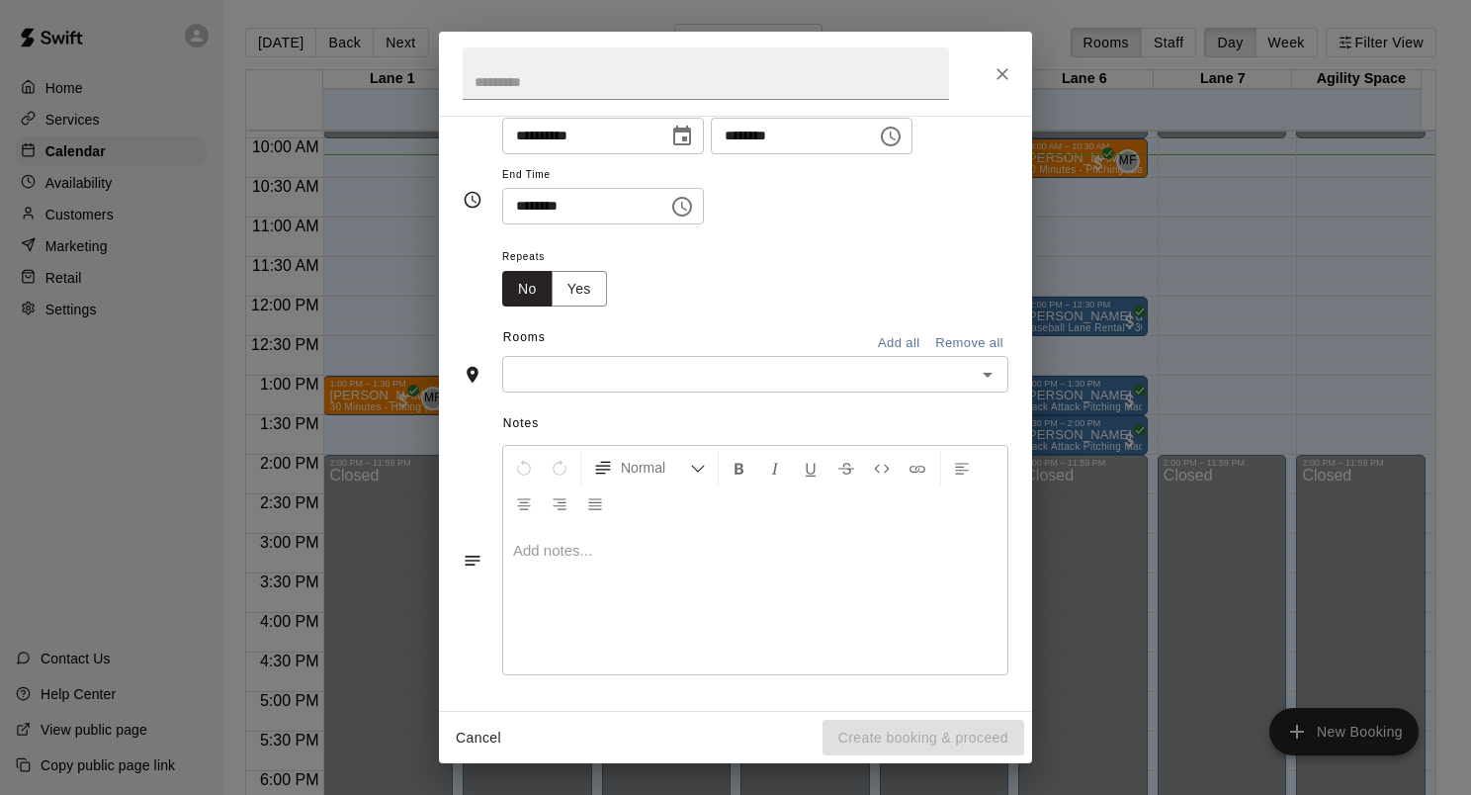
click at [919, 388] on div "​" at bounding box center [755, 374] width 506 height 37
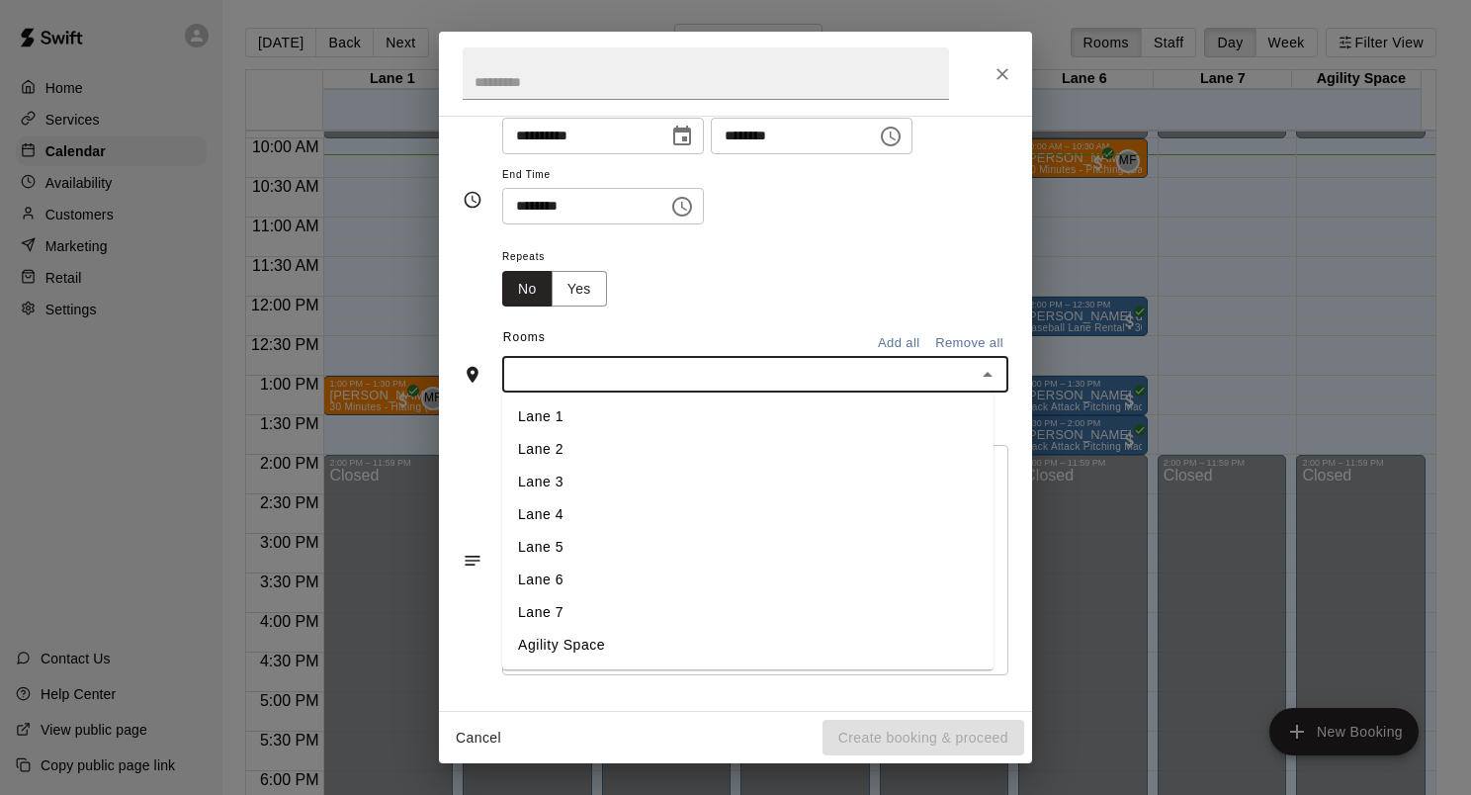
click at [715, 623] on li "Lane 7" at bounding box center [747, 613] width 491 height 33
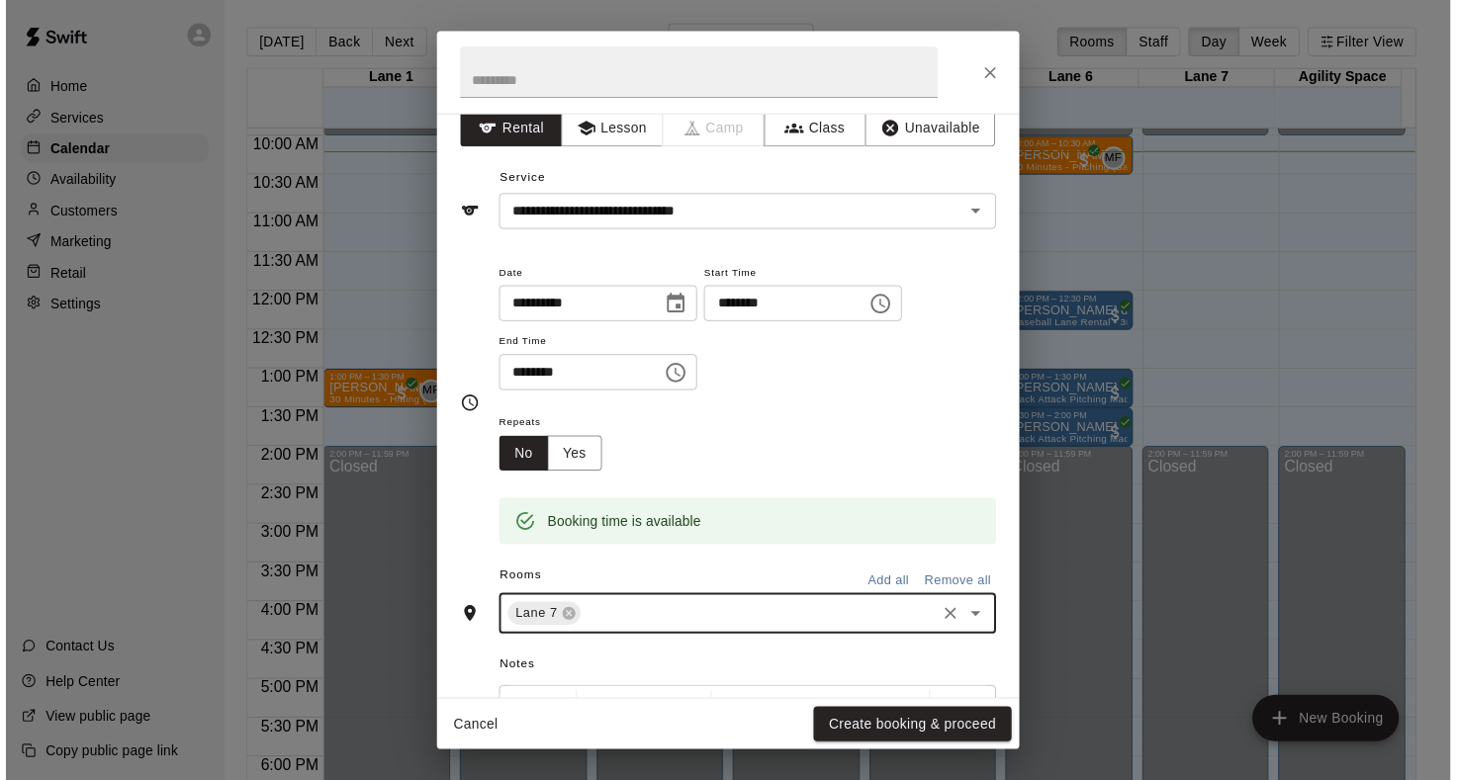
scroll to position [273, 0]
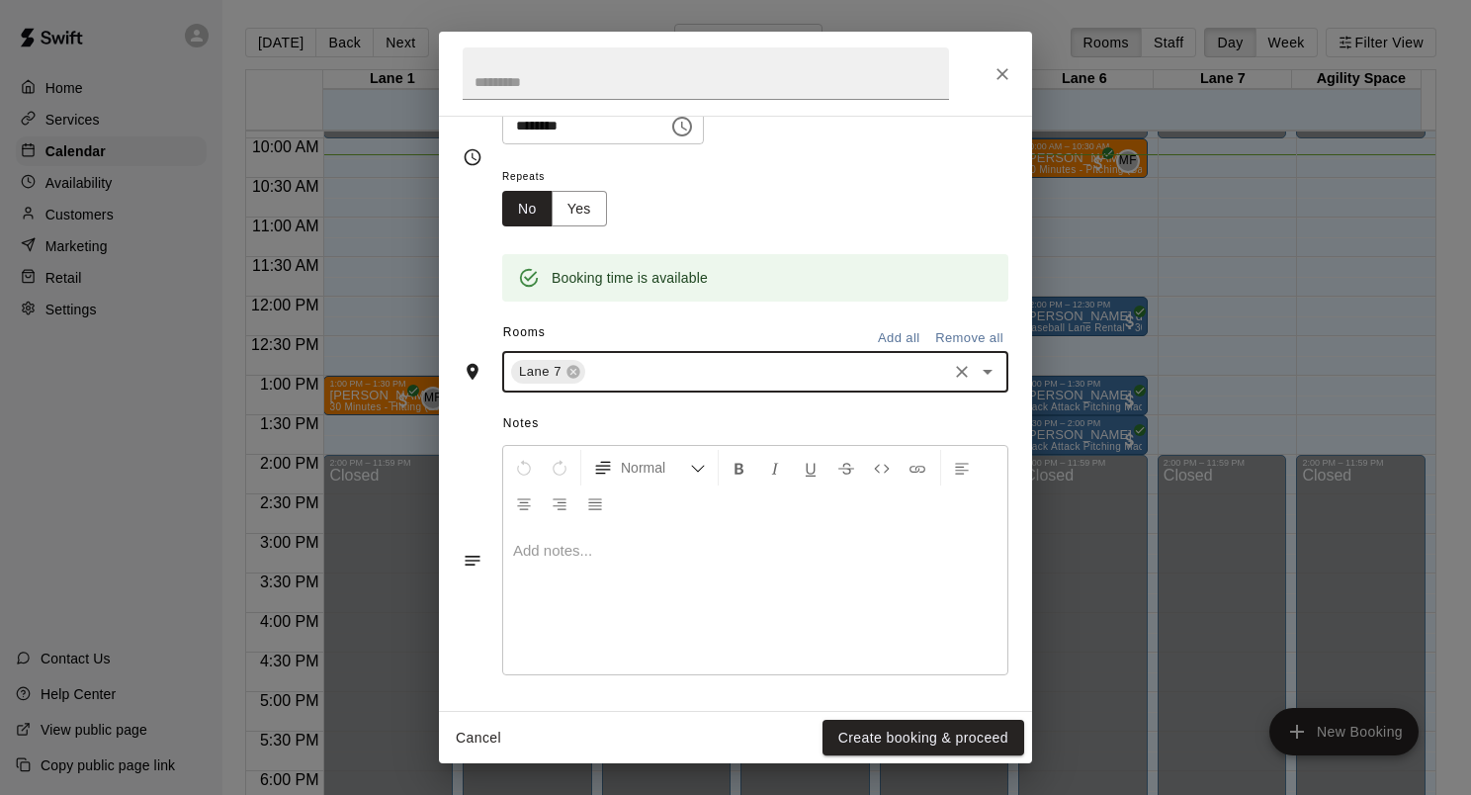
click at [484, 732] on button "Cancel" at bounding box center [478, 738] width 63 height 37
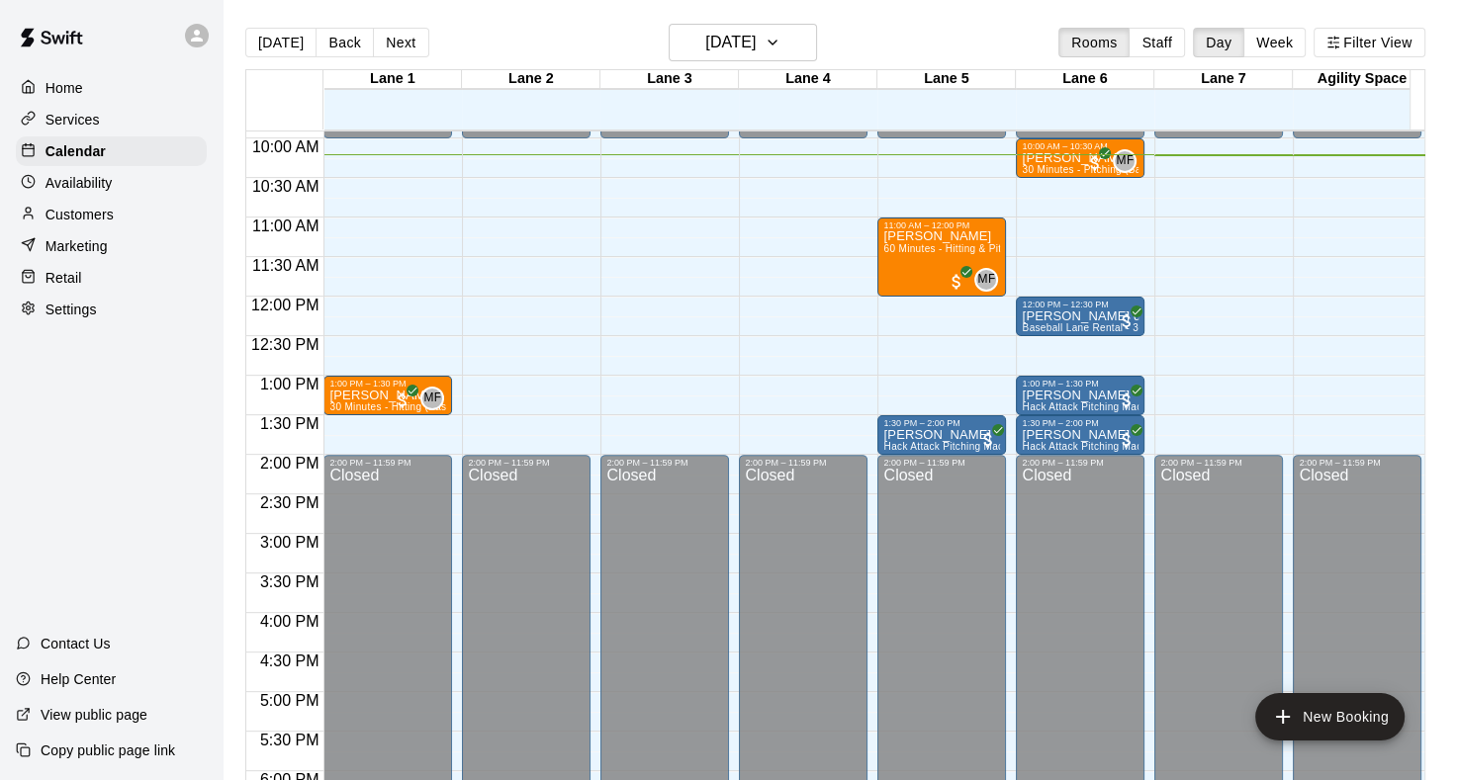
click at [50, 229] on div "Customers" at bounding box center [111, 215] width 191 height 30
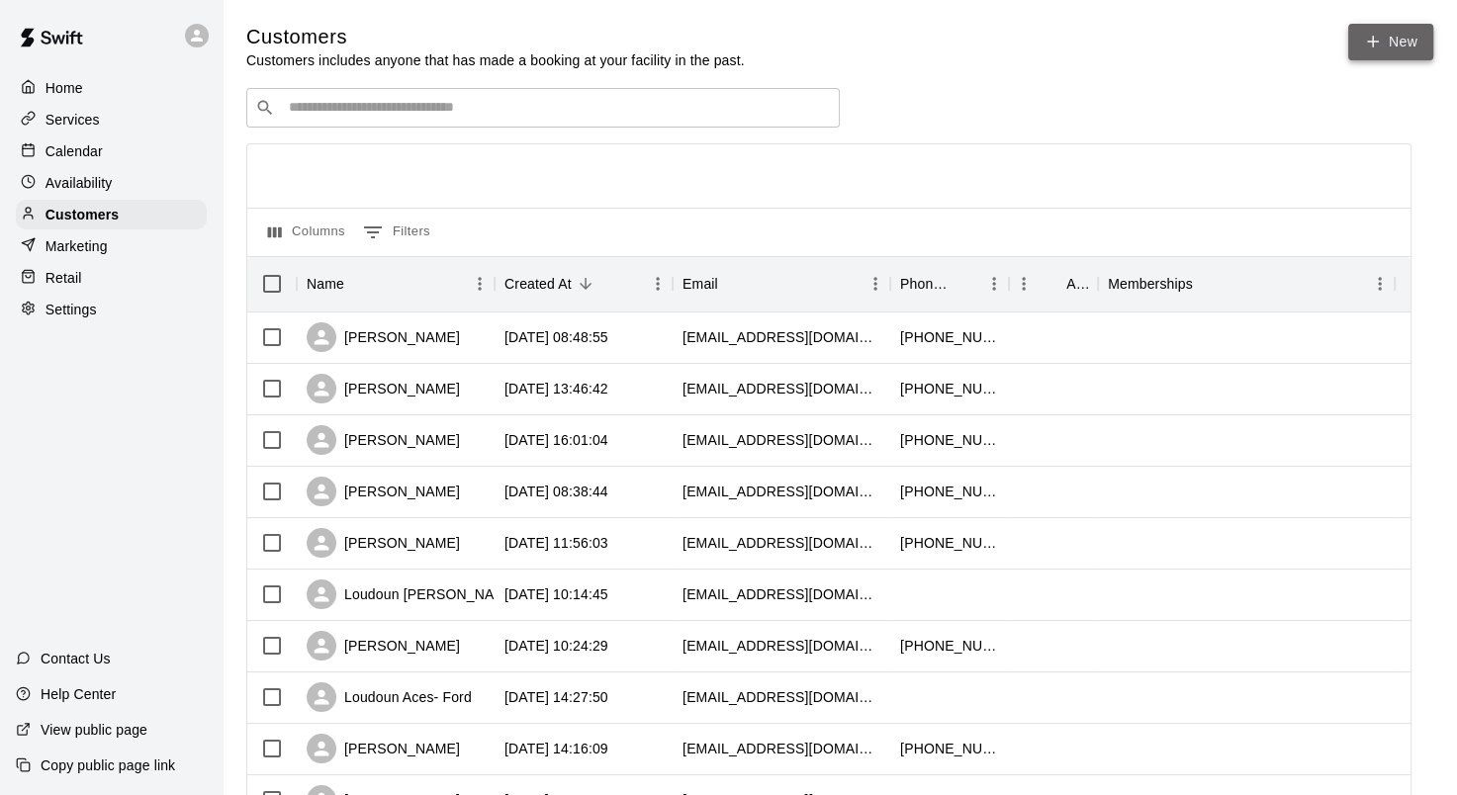
click at [1426, 48] on link "New" at bounding box center [1390, 42] width 85 height 37
select select "**"
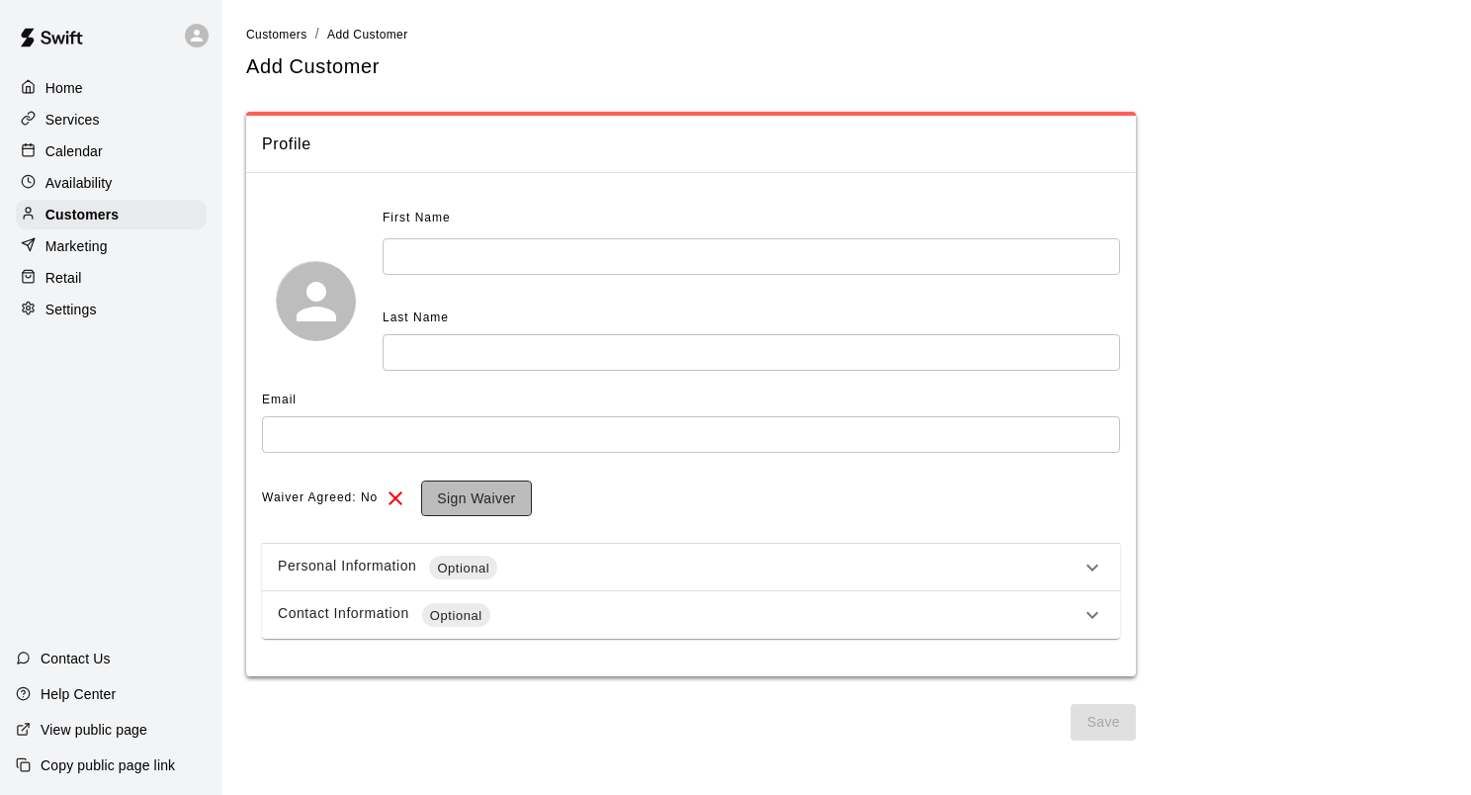
click at [477, 511] on button "Sign Waiver" at bounding box center [476, 499] width 110 height 37
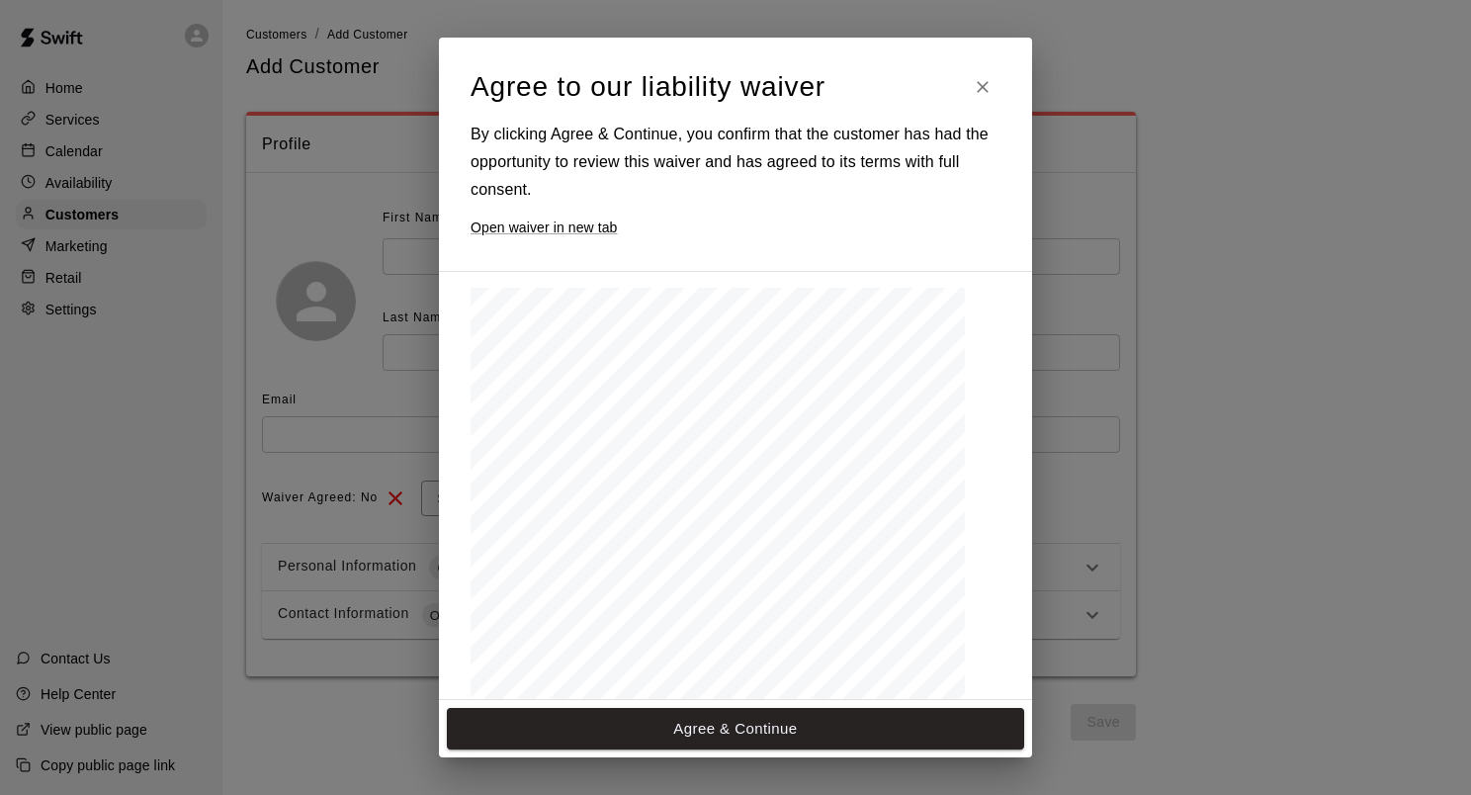
click at [983, 99] on button "Close" at bounding box center [983, 87] width 36 height 36
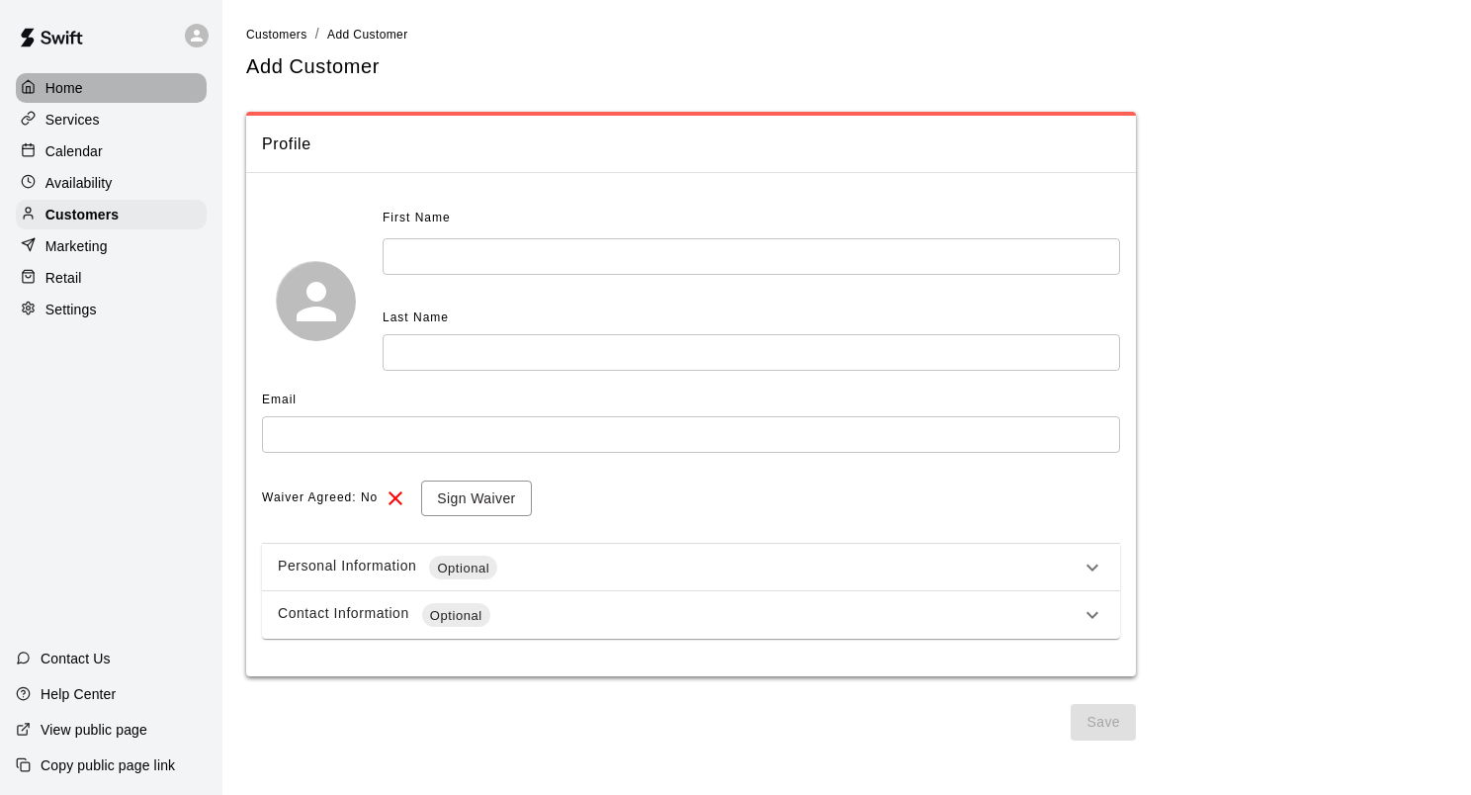
click at [168, 82] on div "Home" at bounding box center [111, 88] width 191 height 30
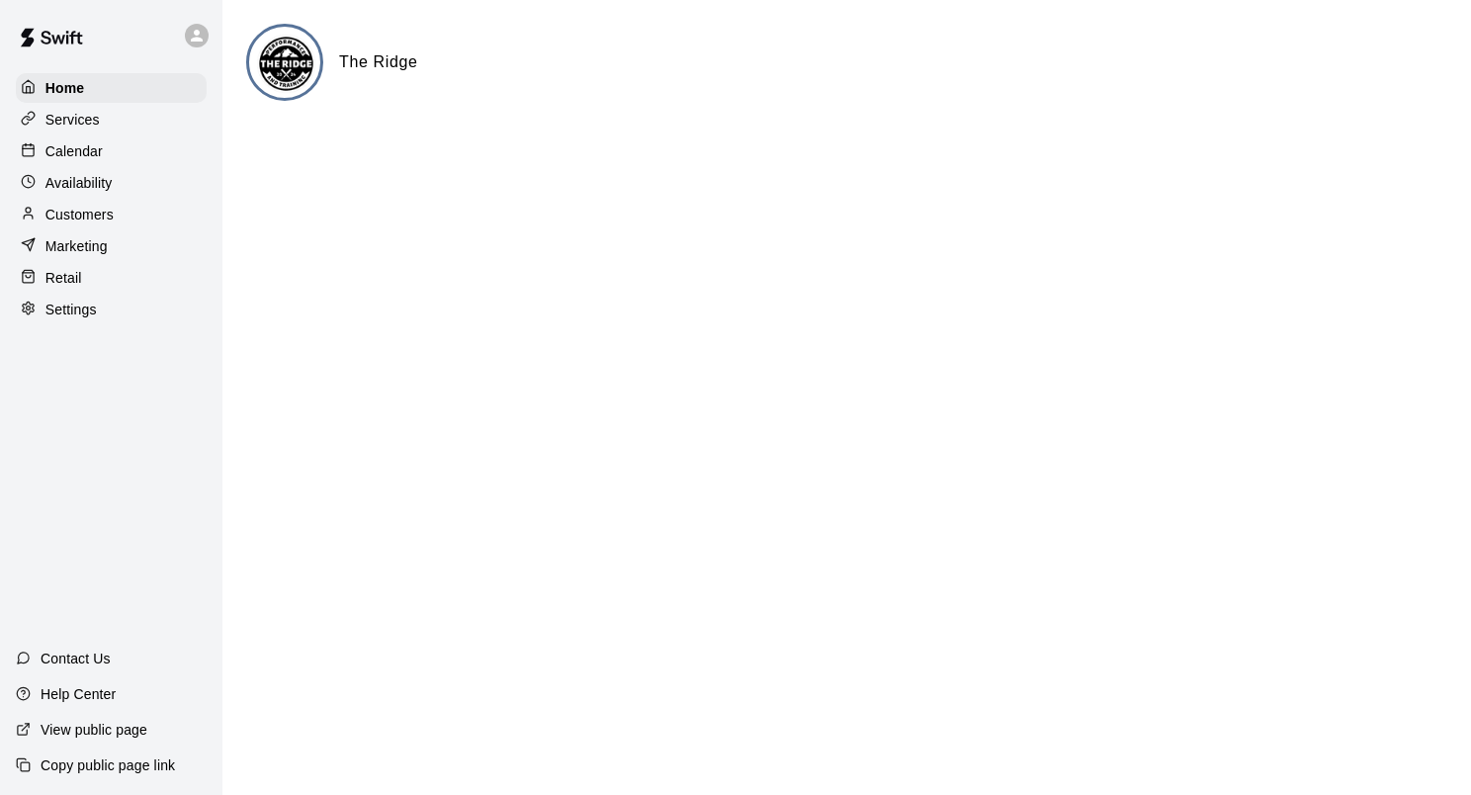
click at [74, 157] on p "Calendar" at bounding box center [73, 151] width 57 height 20
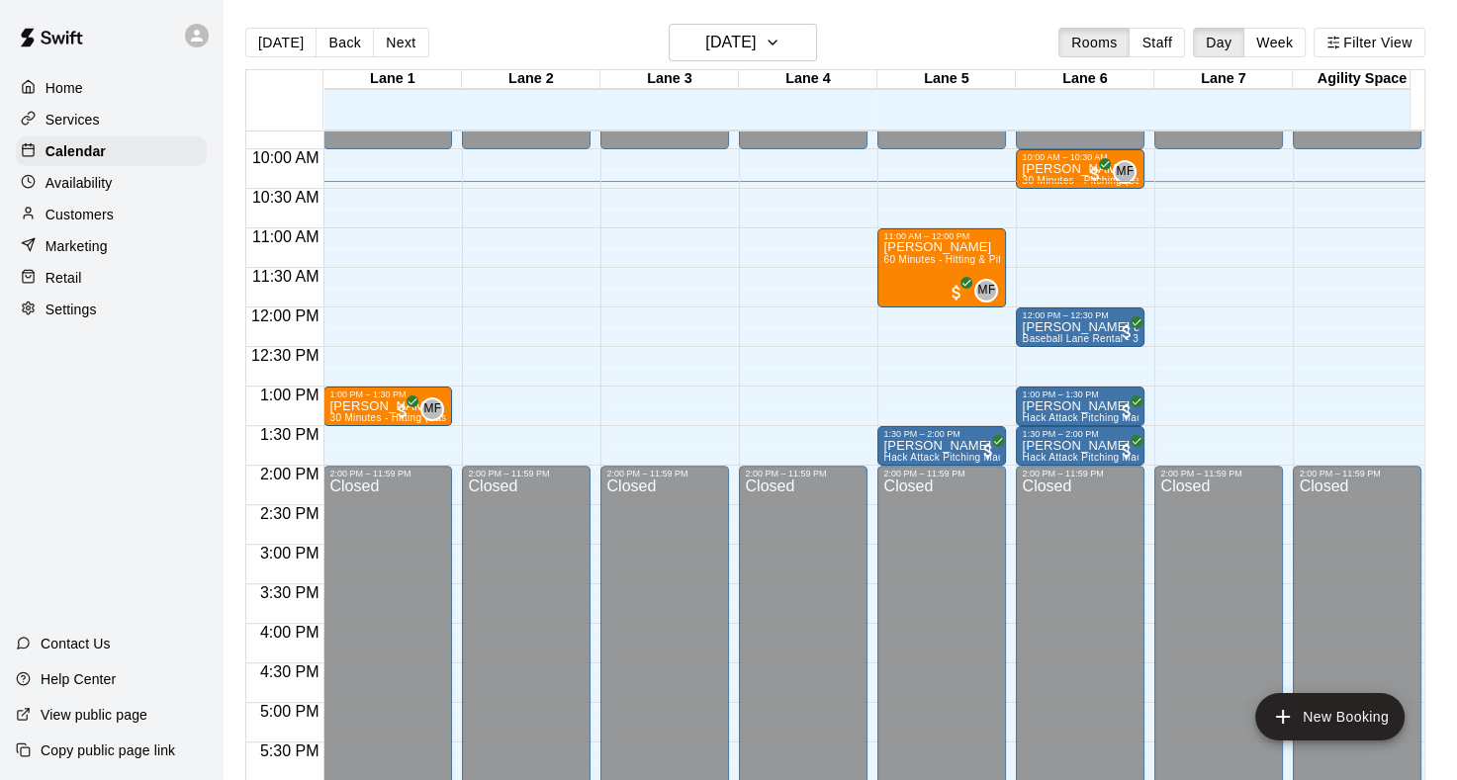
scroll to position [814, 0]
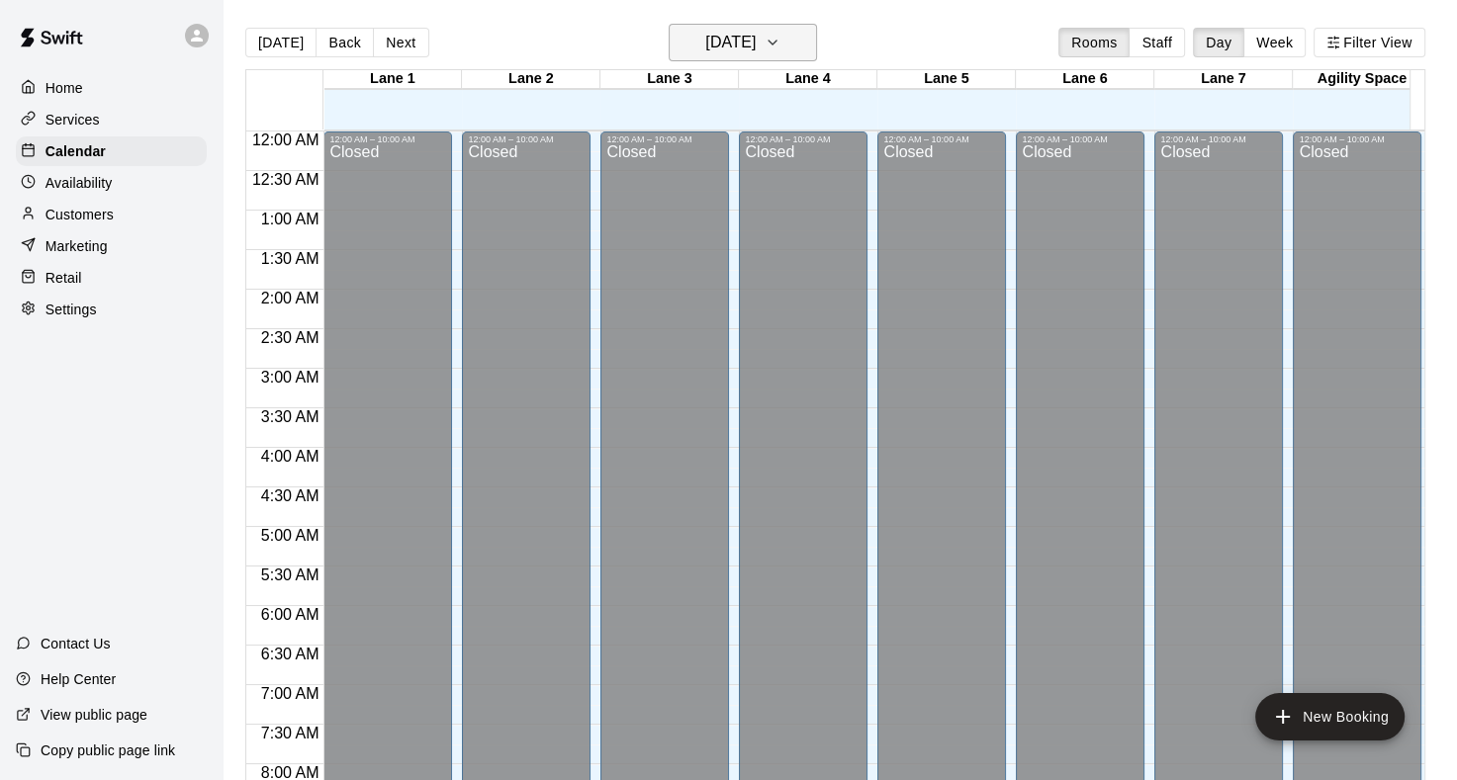
click at [732, 40] on h6 "[DATE]" at bounding box center [730, 43] width 50 height 28
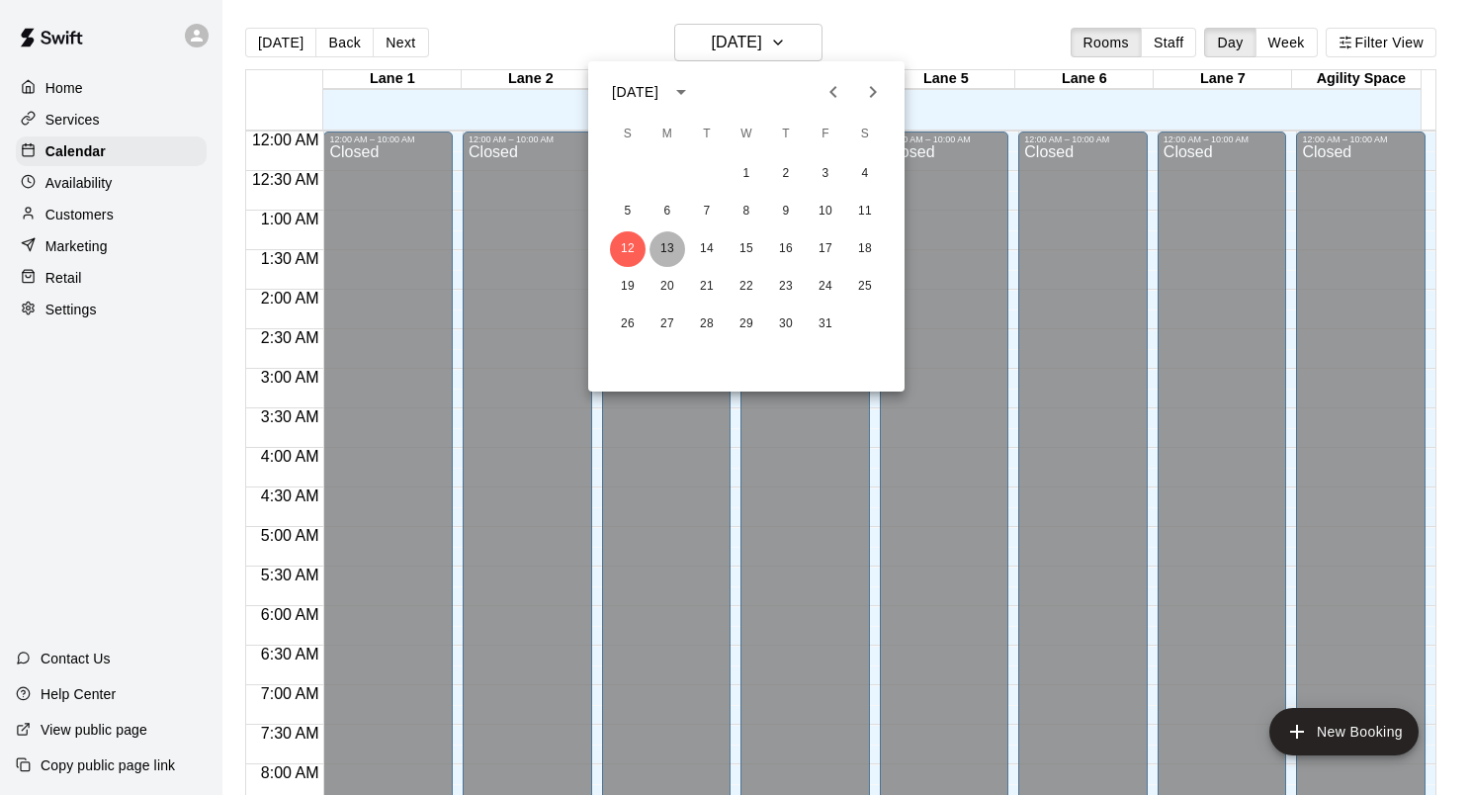
click at [659, 248] on button "13" at bounding box center [668, 249] width 36 height 36
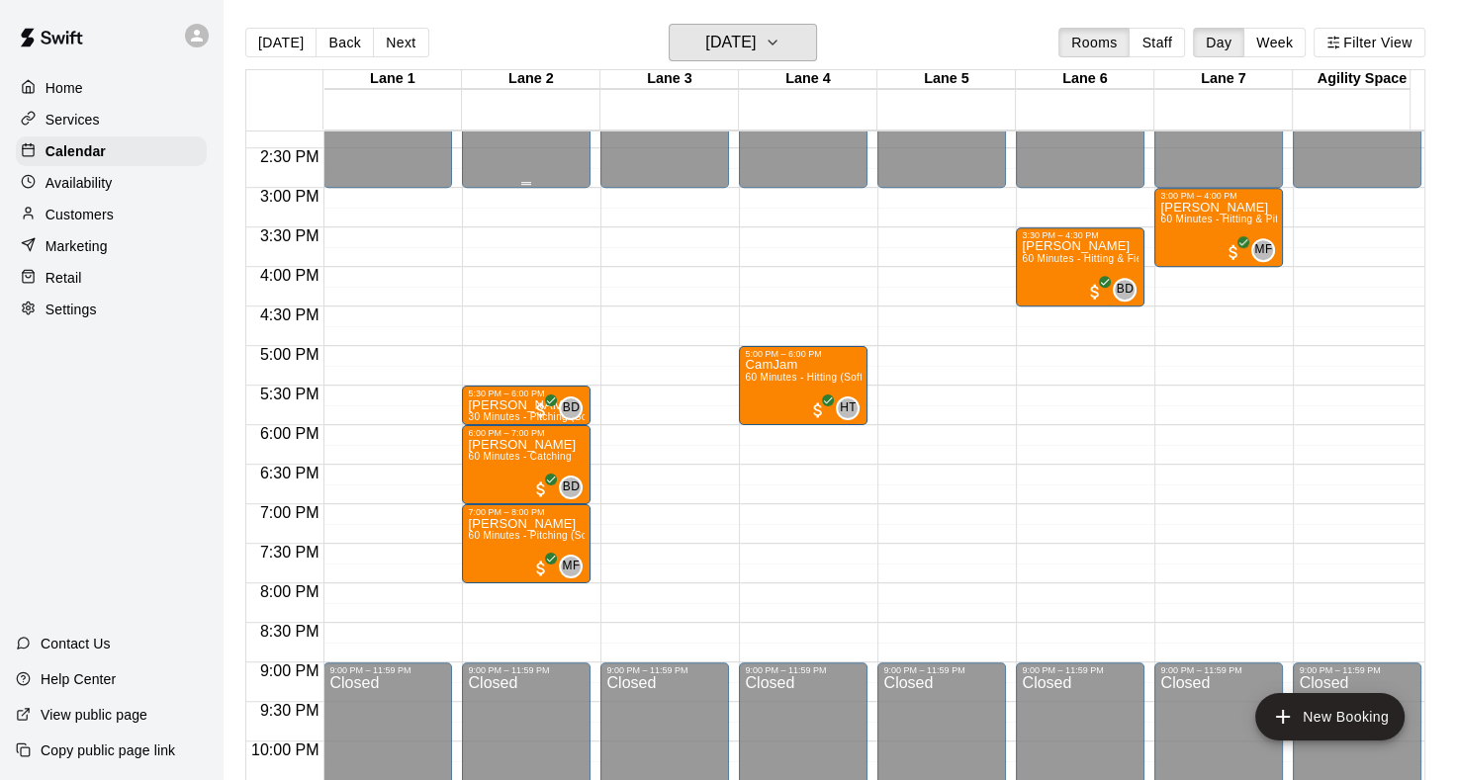
scroll to position [1088, 0]
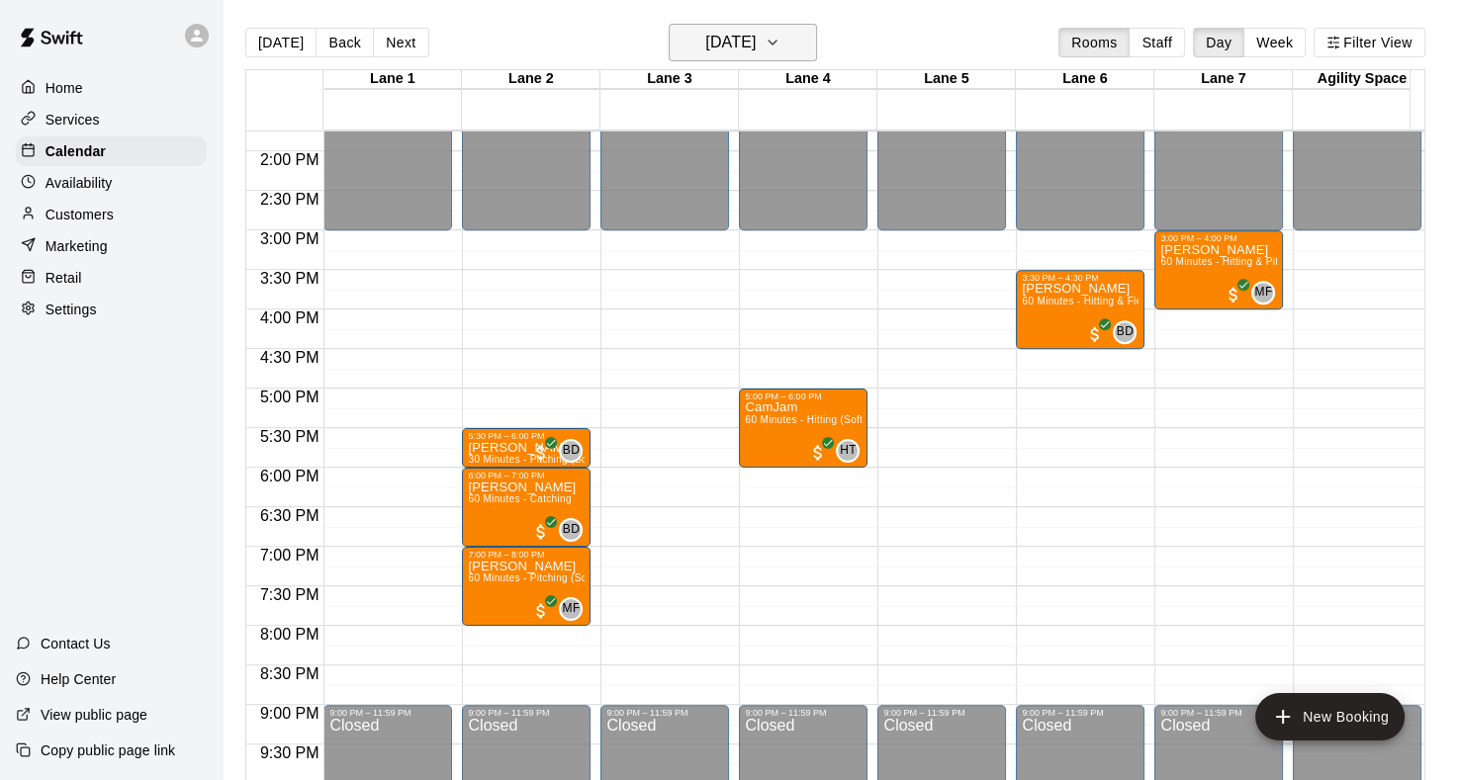
click at [710, 36] on h6 "Monday Oct 13" at bounding box center [730, 43] width 50 height 28
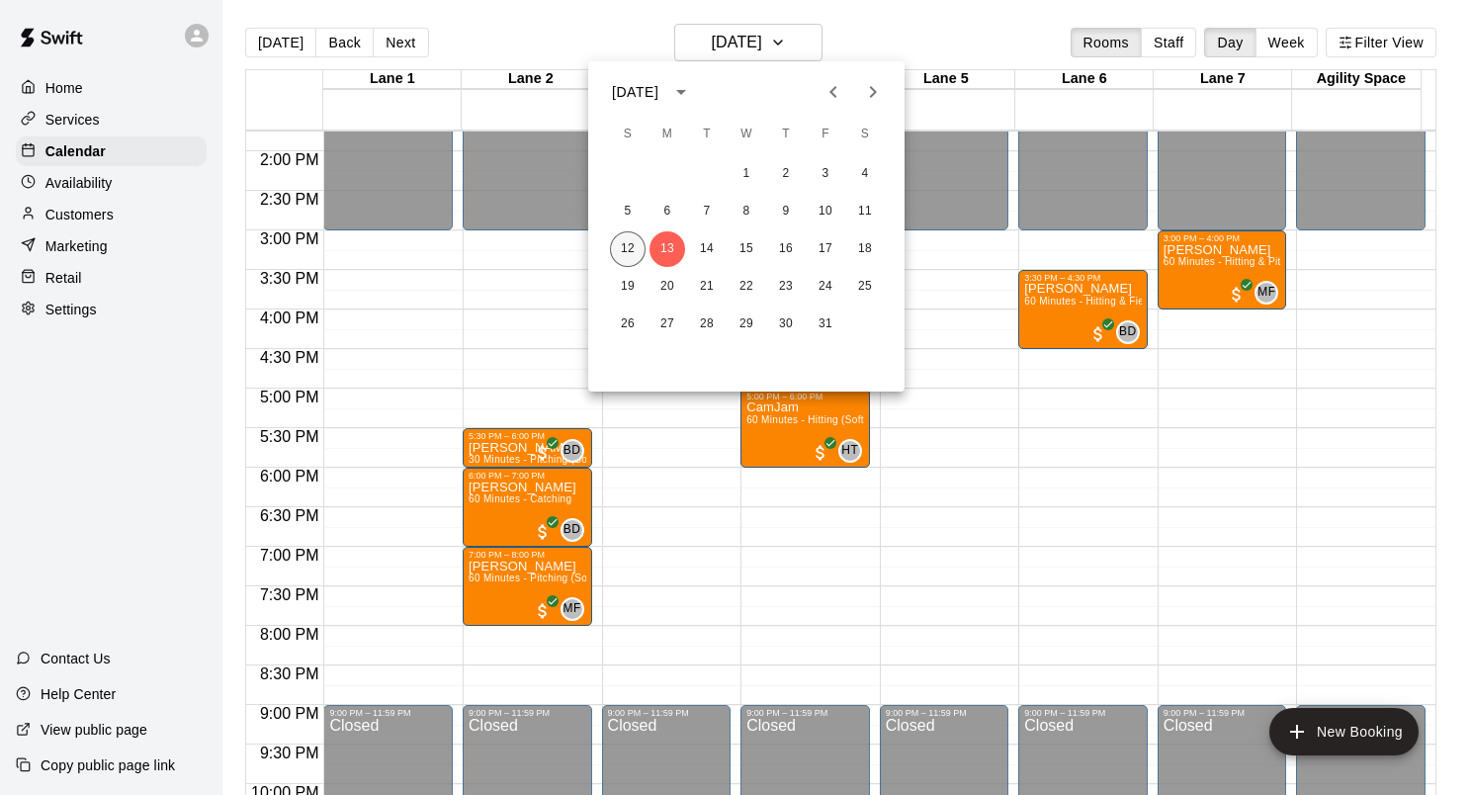
click at [633, 247] on button "12" at bounding box center [628, 249] width 36 height 36
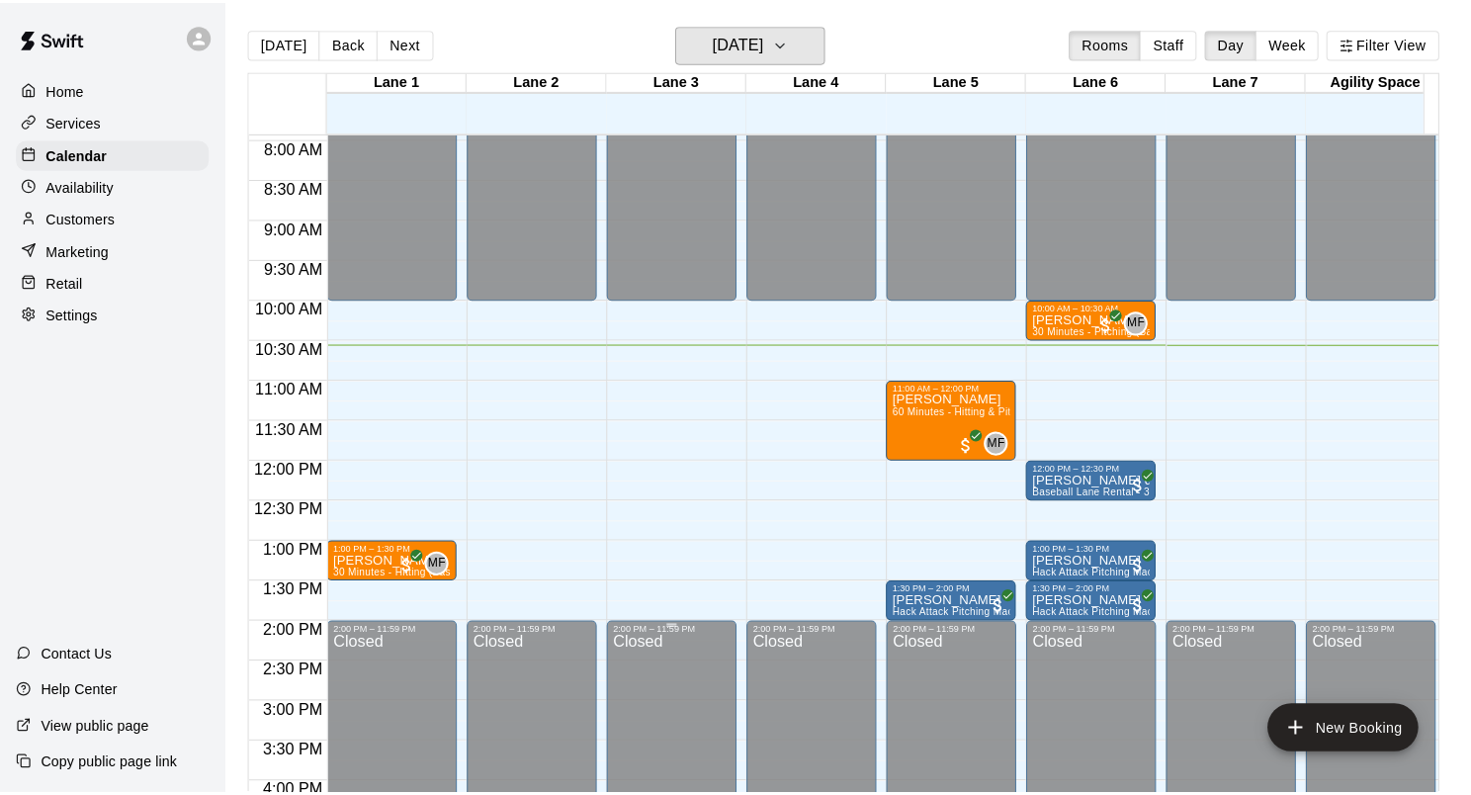
scroll to position [593, 0]
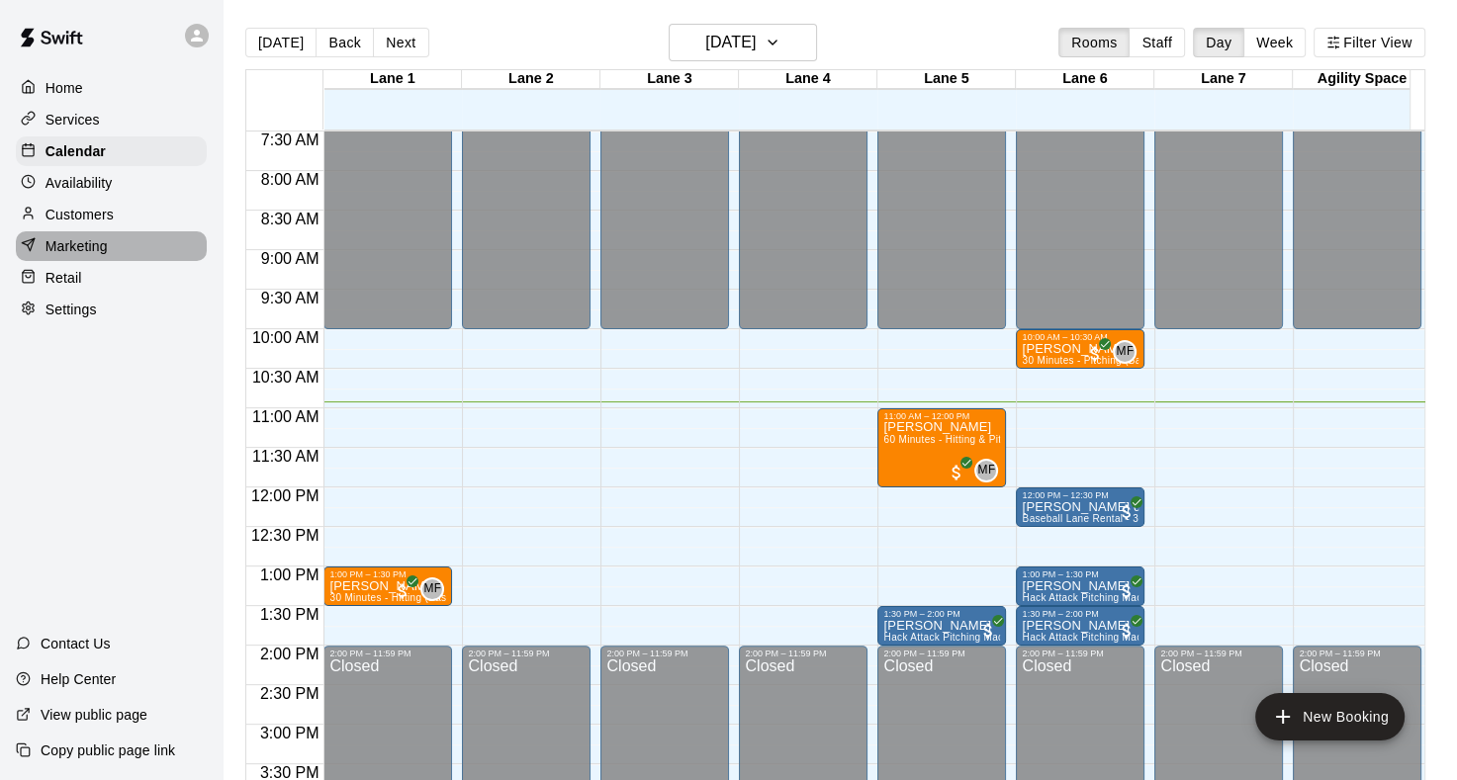
click at [87, 248] on p "Marketing" at bounding box center [76, 246] width 62 height 20
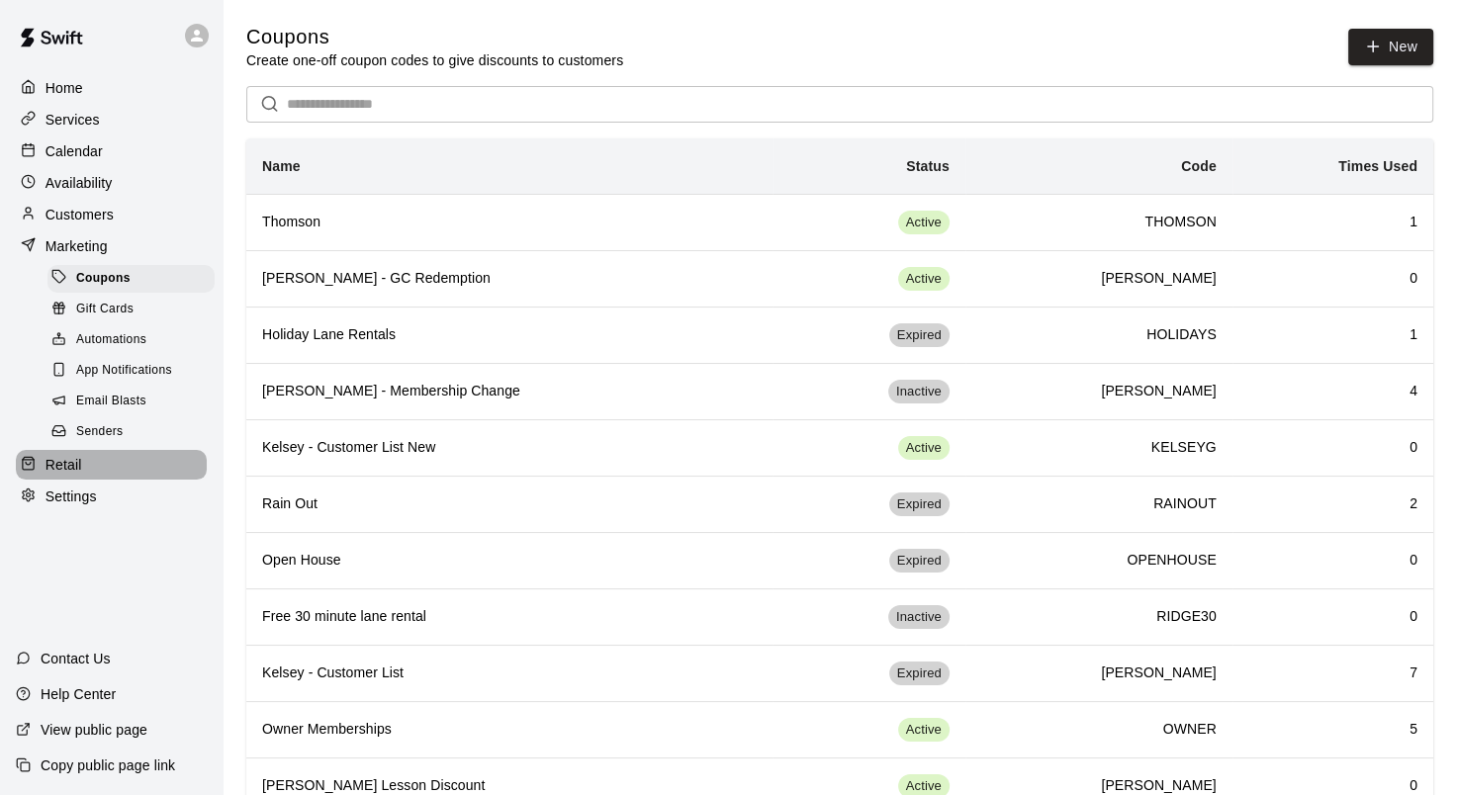
click at [63, 480] on div "Retail" at bounding box center [111, 465] width 191 height 30
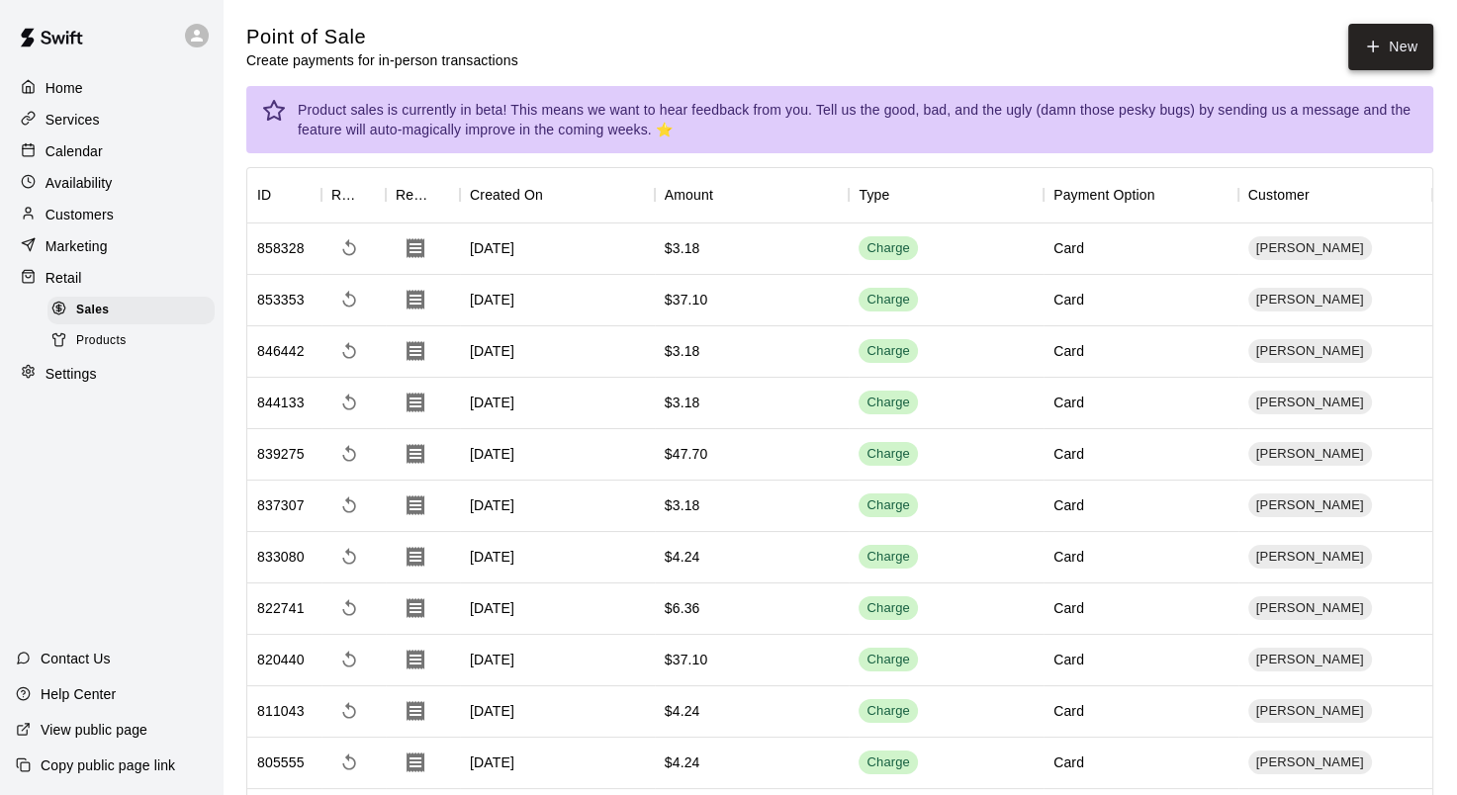
click at [1412, 51] on button "New" at bounding box center [1390, 47] width 85 height 46
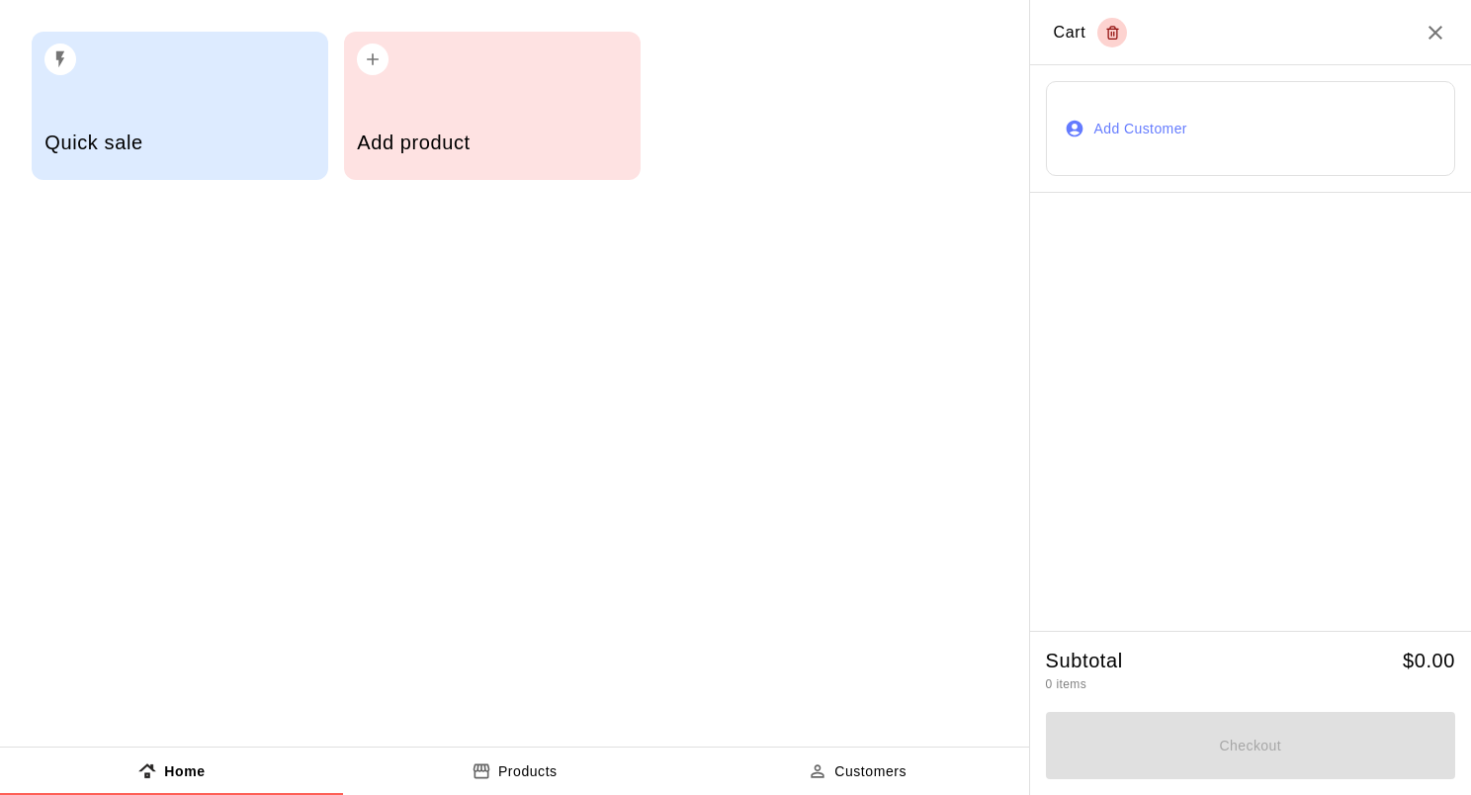
click at [543, 73] on div "button" at bounding box center [492, 54] width 270 height 44
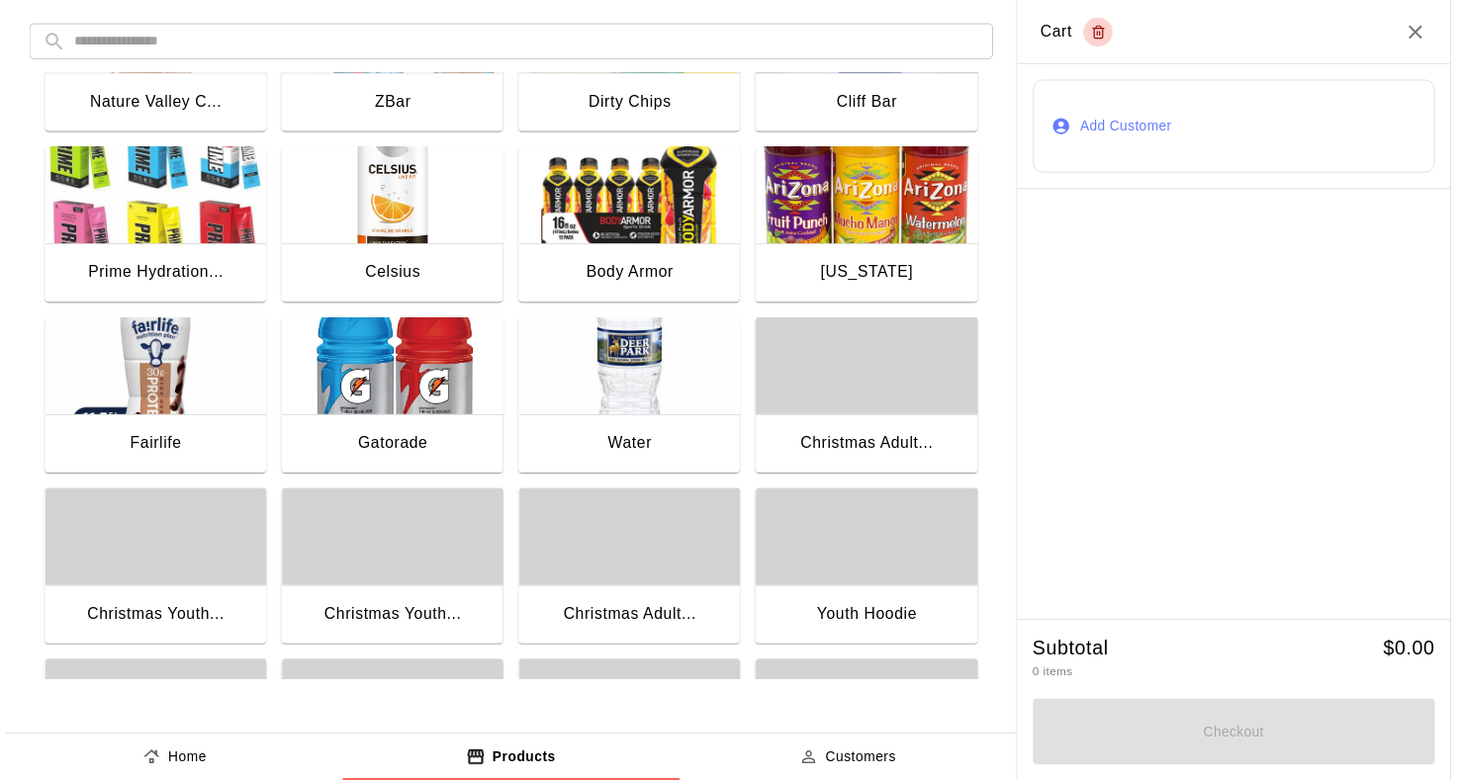
scroll to position [989, 0]
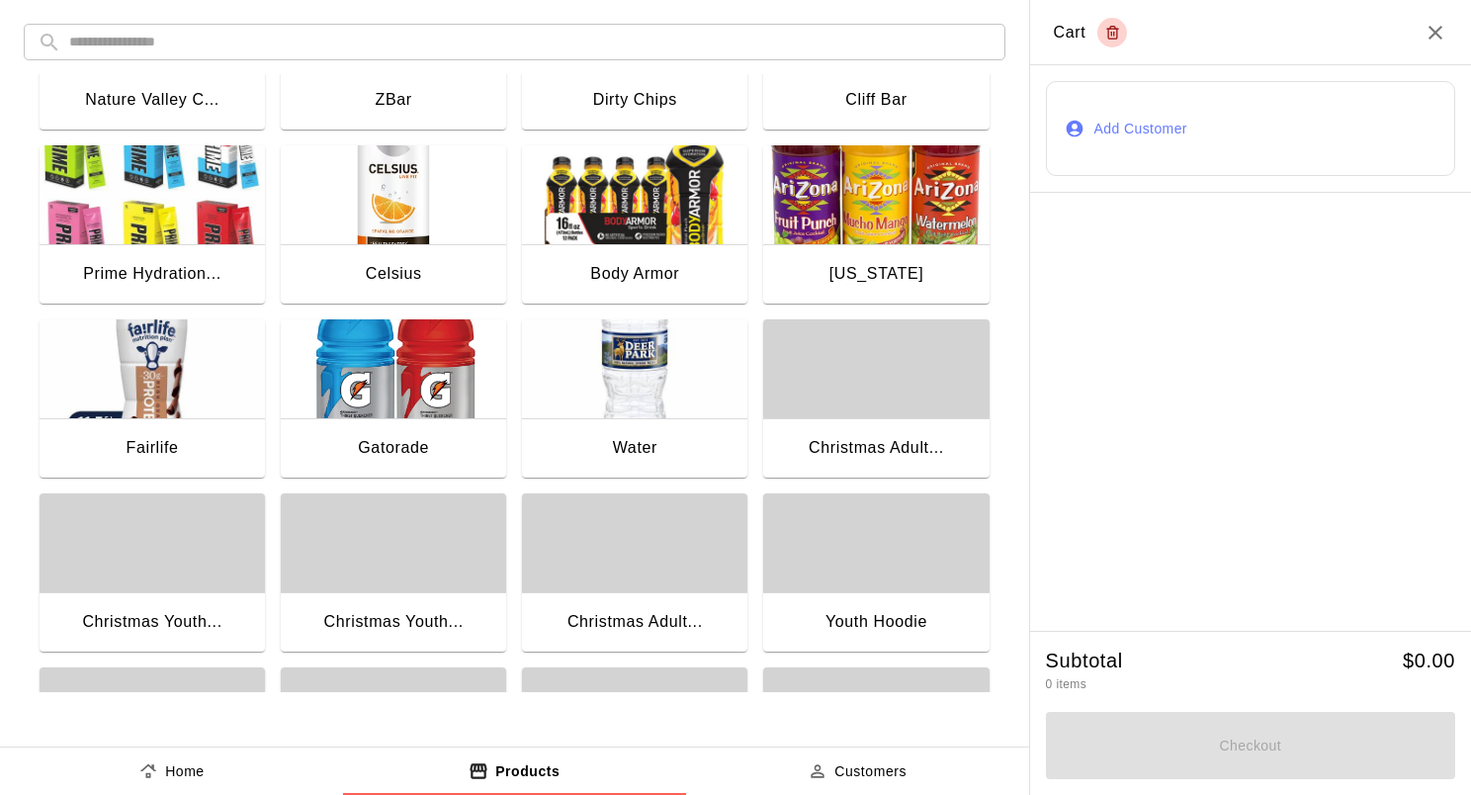
click at [653, 363] on img "button" at bounding box center [634, 368] width 225 height 99
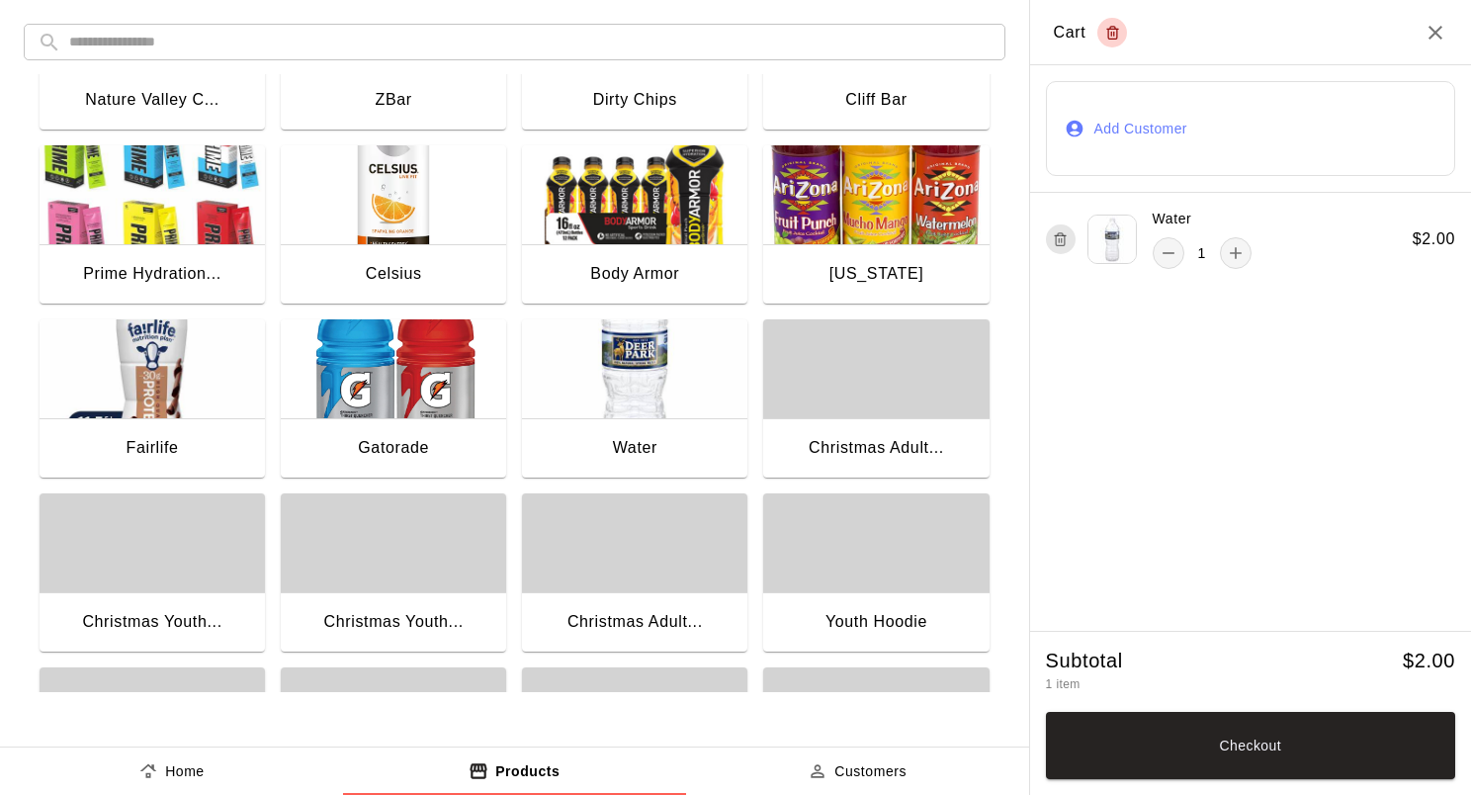
click at [1431, 22] on icon "Close" at bounding box center [1436, 33] width 24 height 24
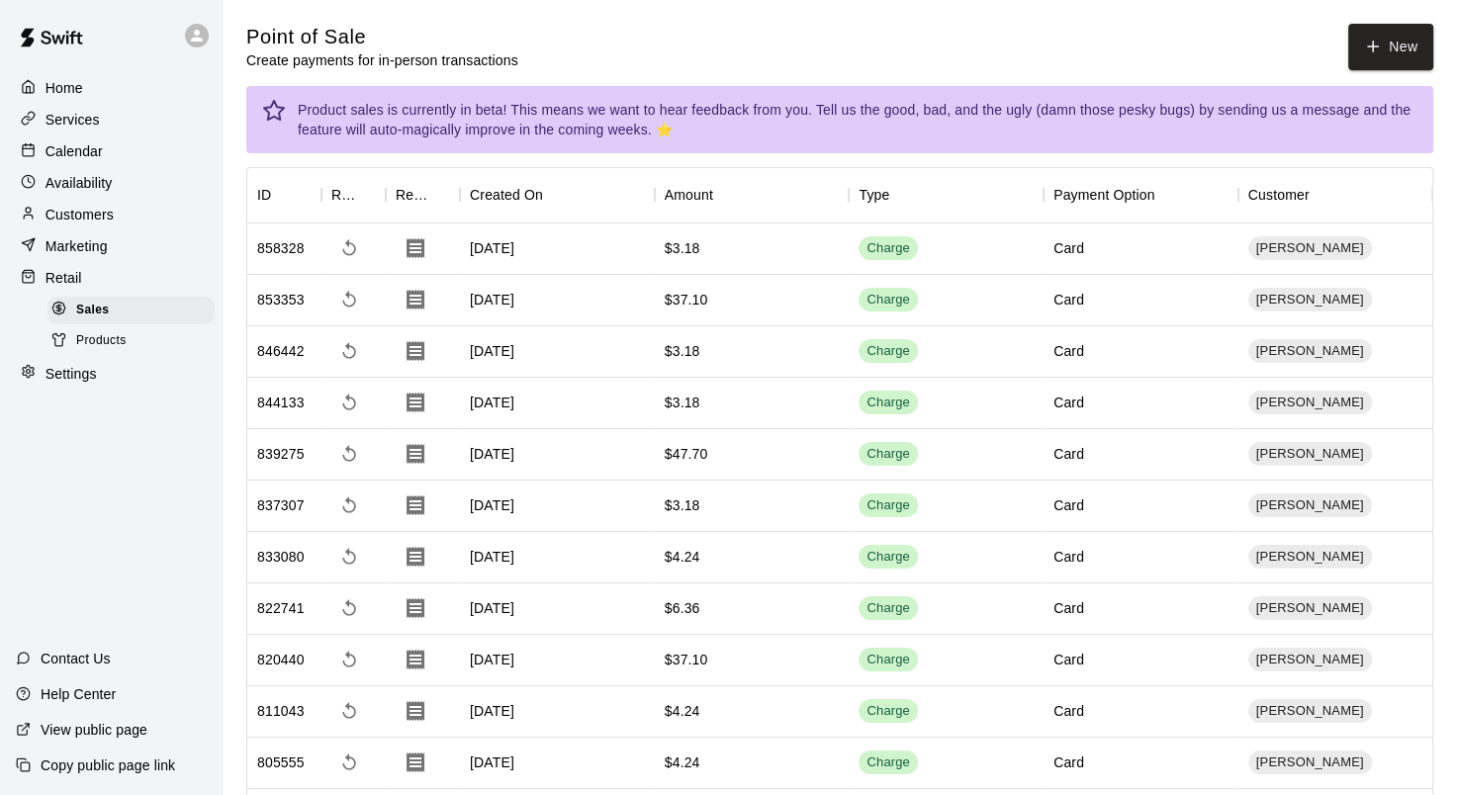
click at [127, 82] on div "Home" at bounding box center [111, 88] width 191 height 30
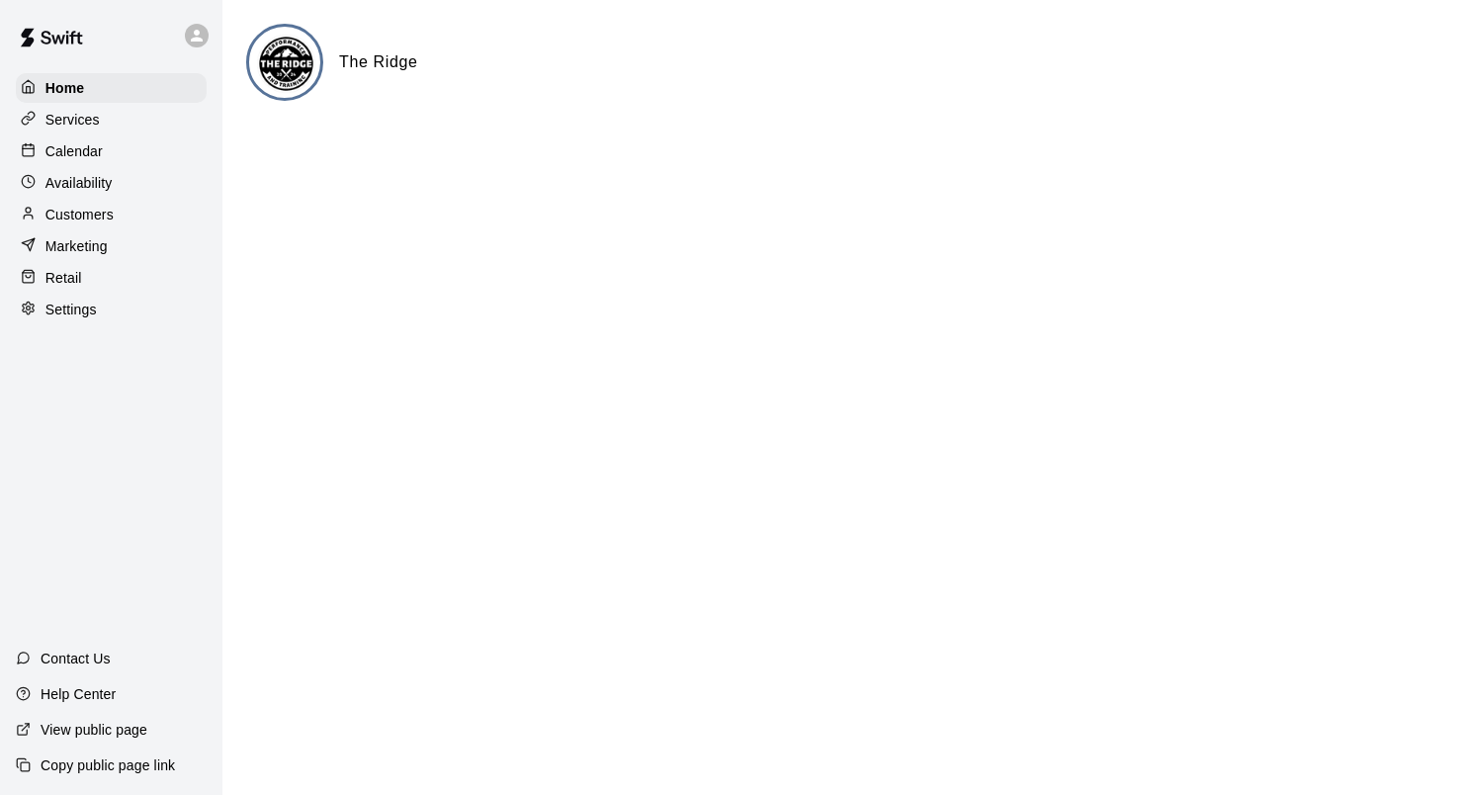
click at [132, 110] on div "Services" at bounding box center [111, 120] width 191 height 30
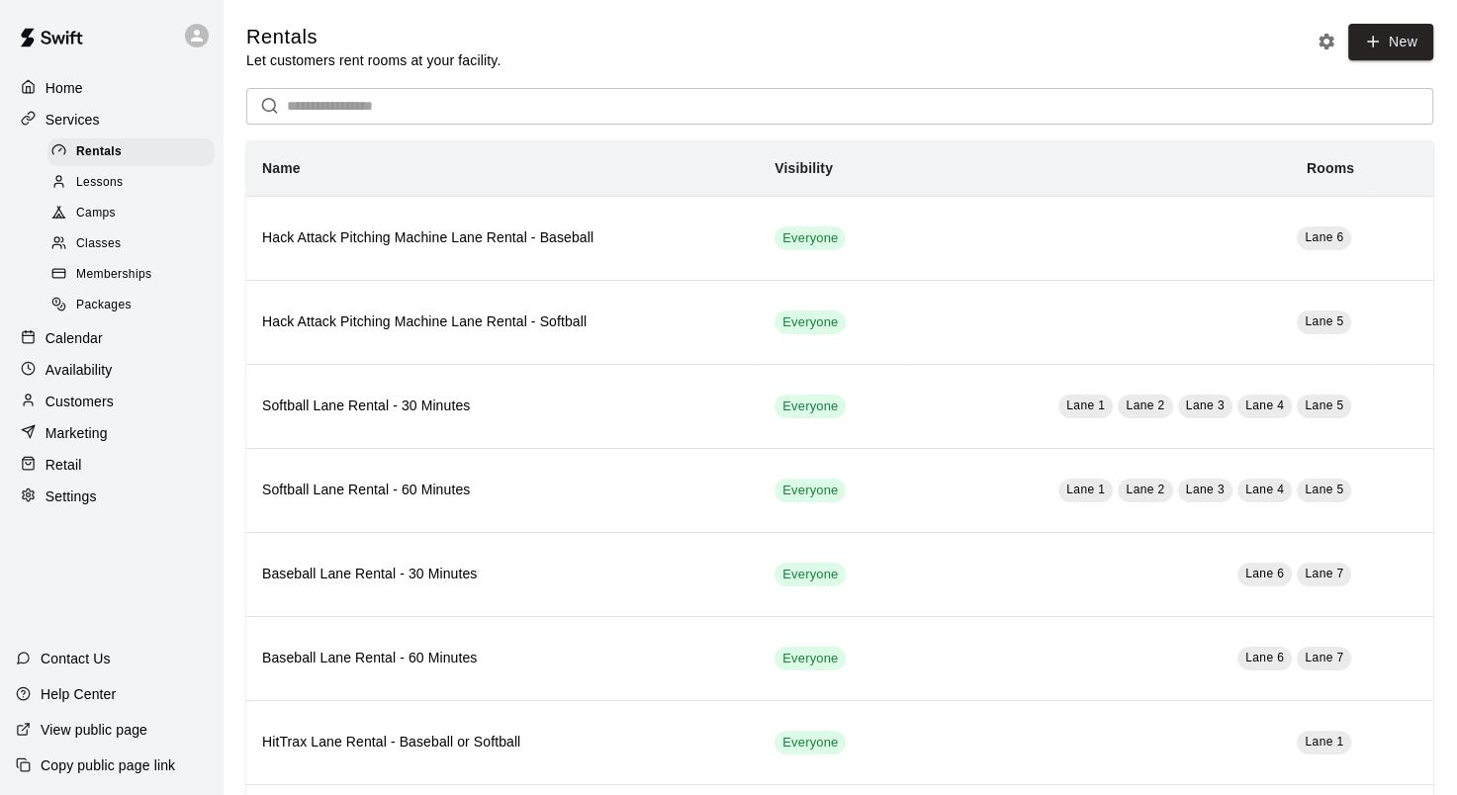
click at [105, 123] on div "Services" at bounding box center [111, 120] width 191 height 30
click at [76, 348] on p "Calendar" at bounding box center [73, 338] width 57 height 20
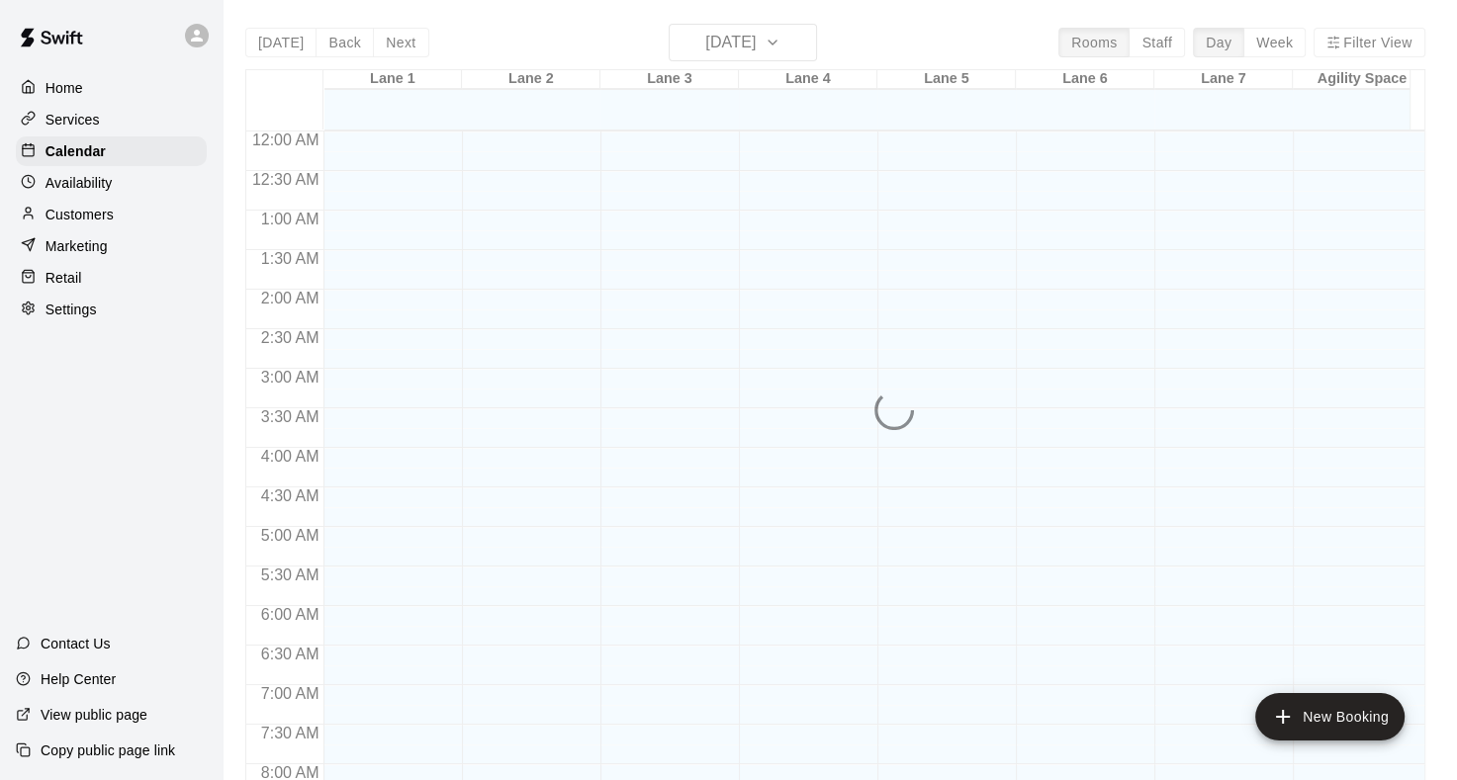
scroll to position [865, 0]
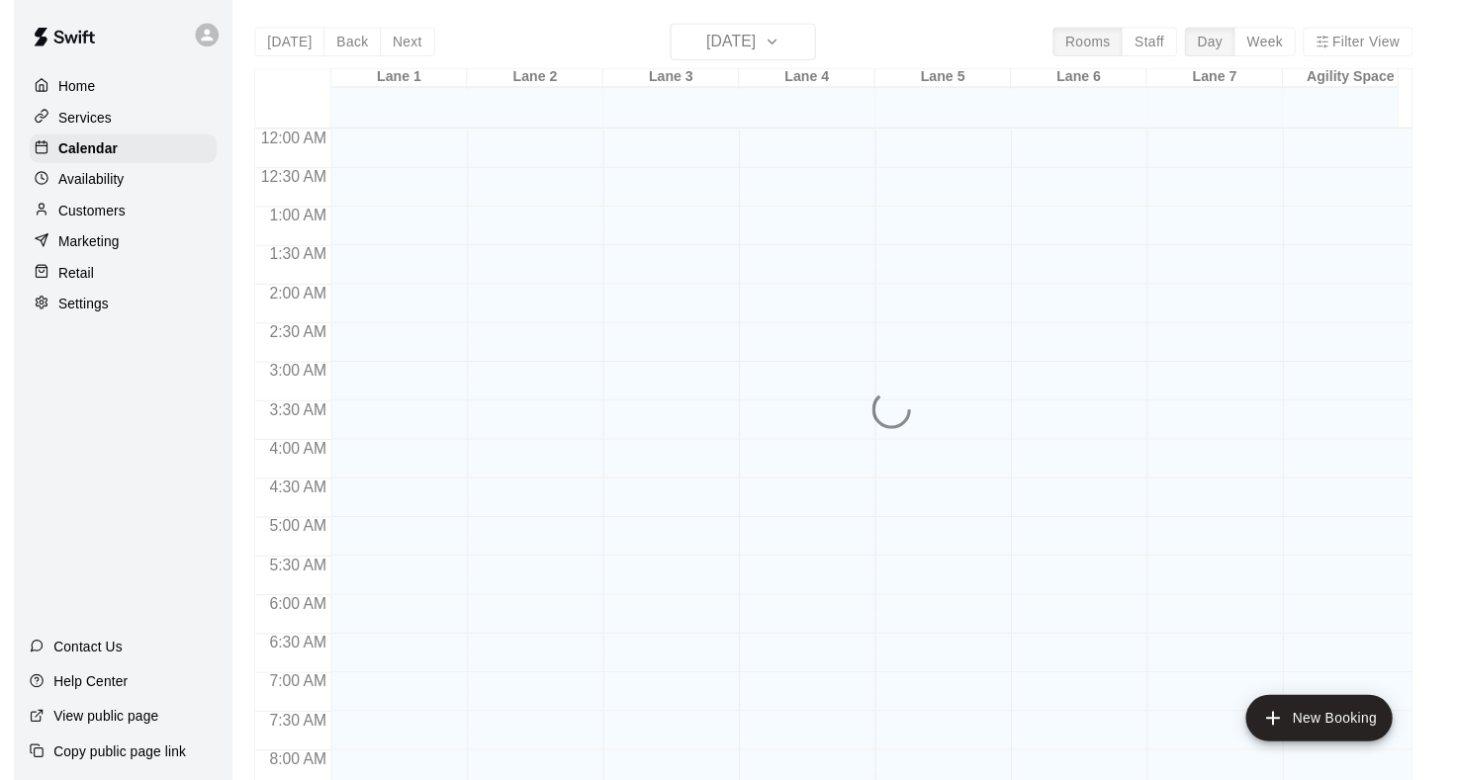
scroll to position [865, 0]
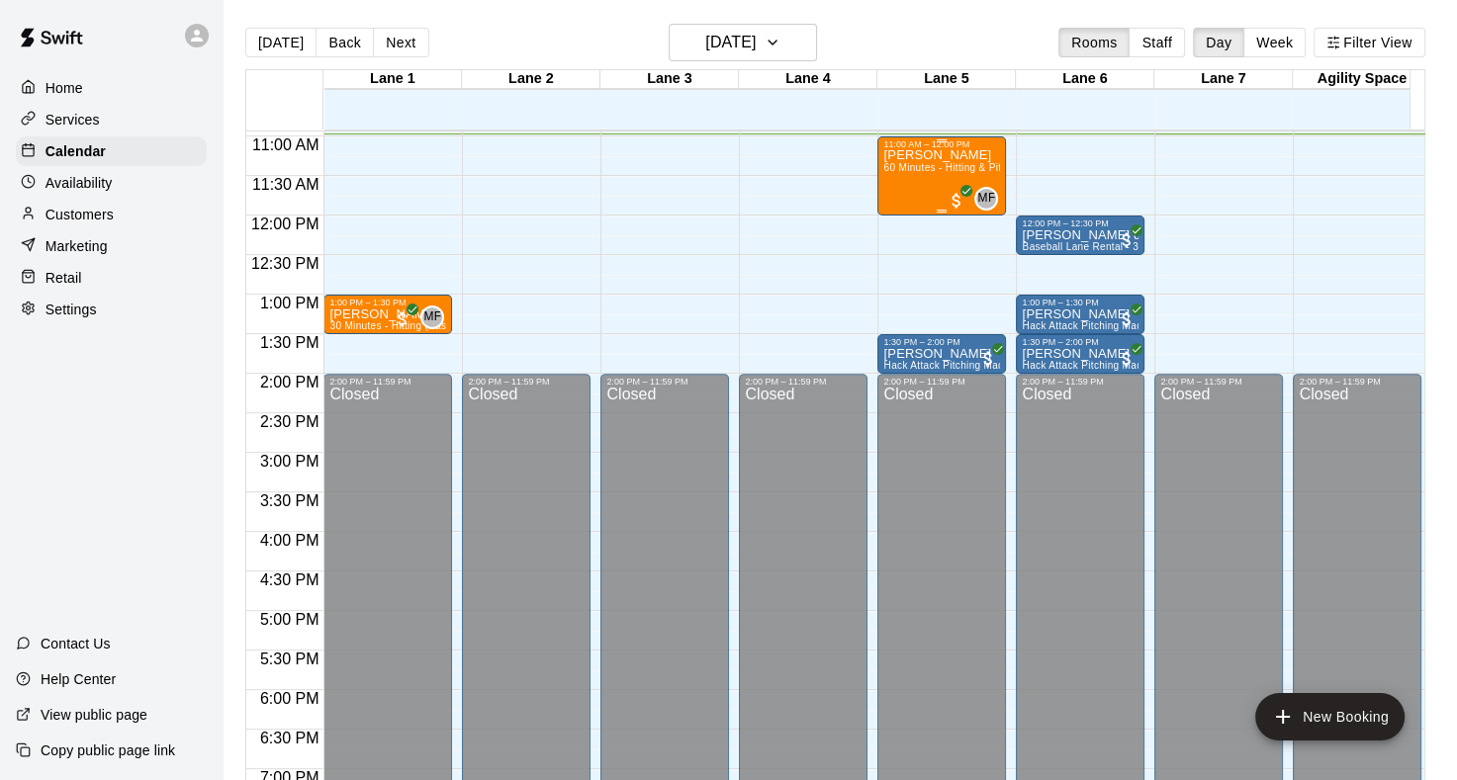
click at [922, 169] on span "60 Minutes - Hitting & Pitching (Softball)" at bounding box center [977, 167] width 189 height 11
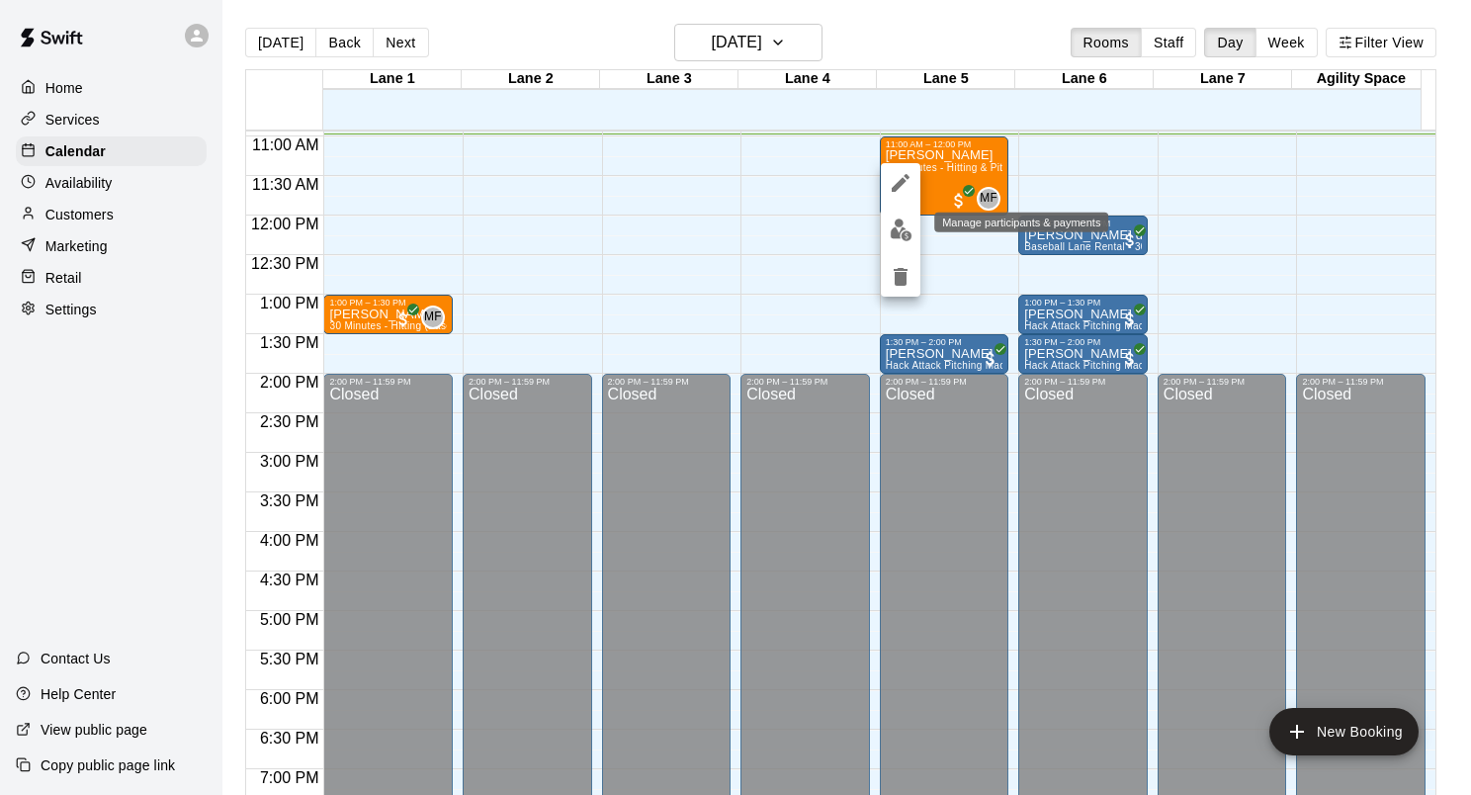
click at [898, 234] on img "edit" at bounding box center [901, 230] width 23 height 23
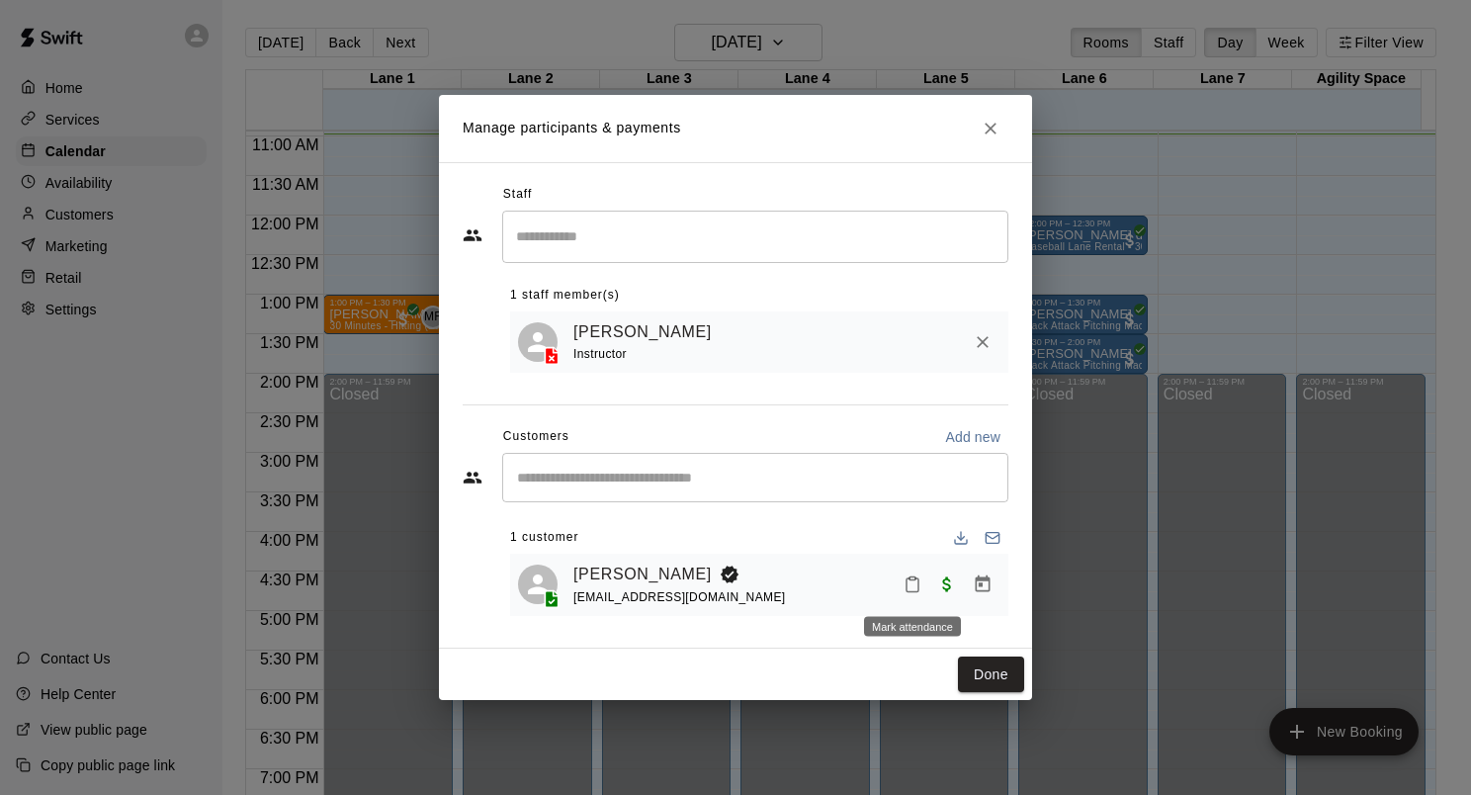
click at [900, 592] on button "Mark attendance" at bounding box center [913, 585] width 34 height 34
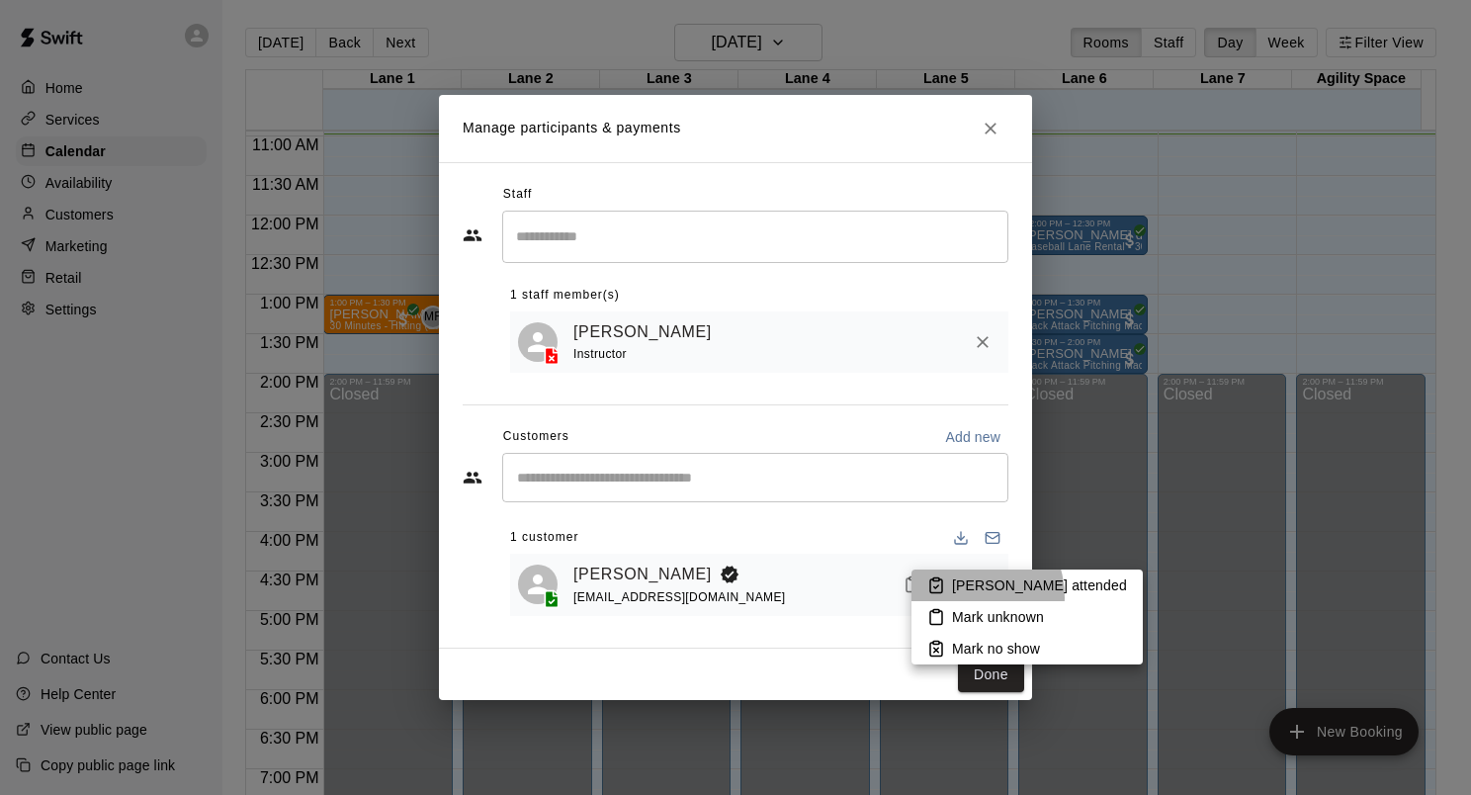
click at [959, 597] on li "[PERSON_NAME] attended" at bounding box center [1027, 586] width 231 height 32
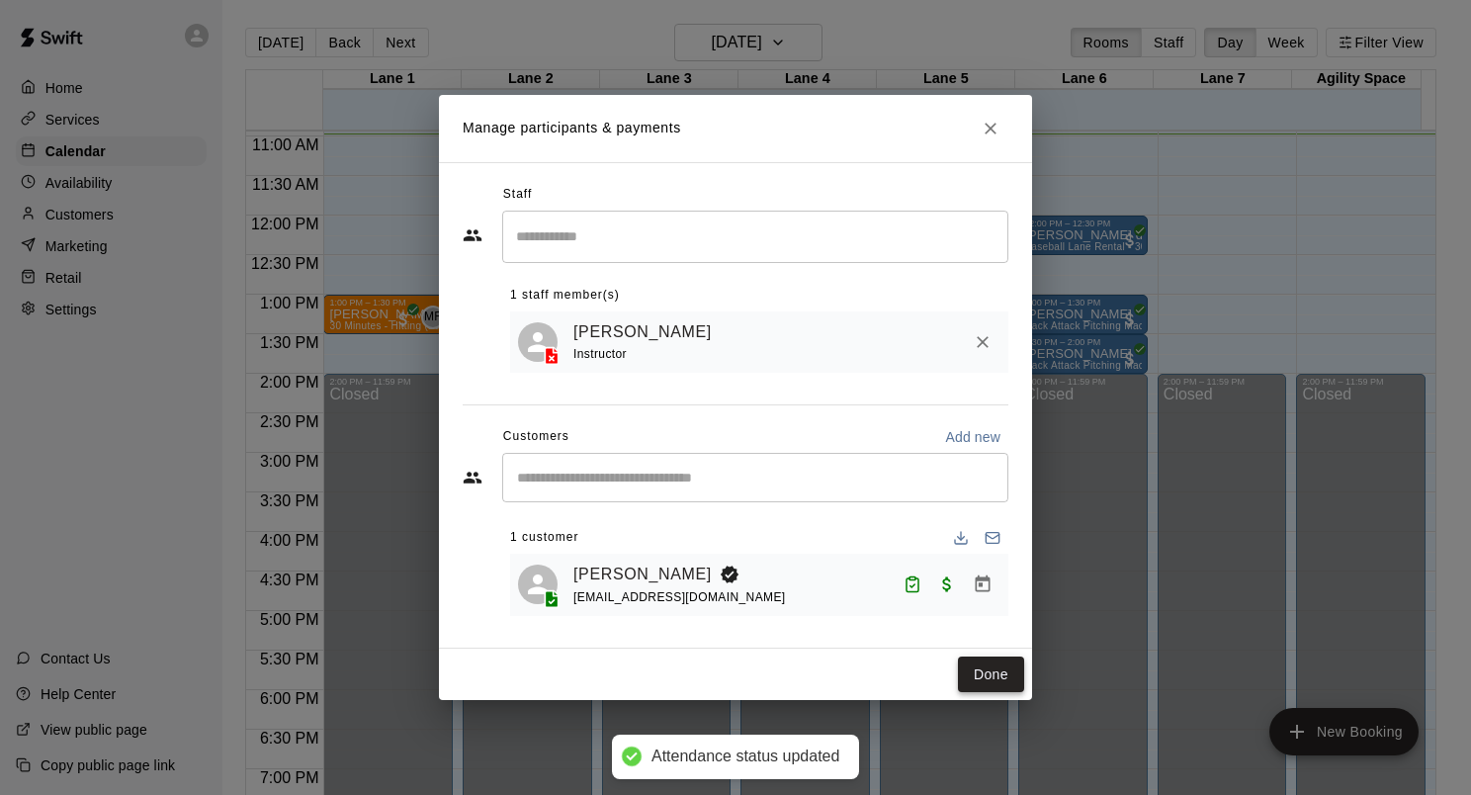
click at [1011, 668] on button "Done" at bounding box center [991, 675] width 66 height 37
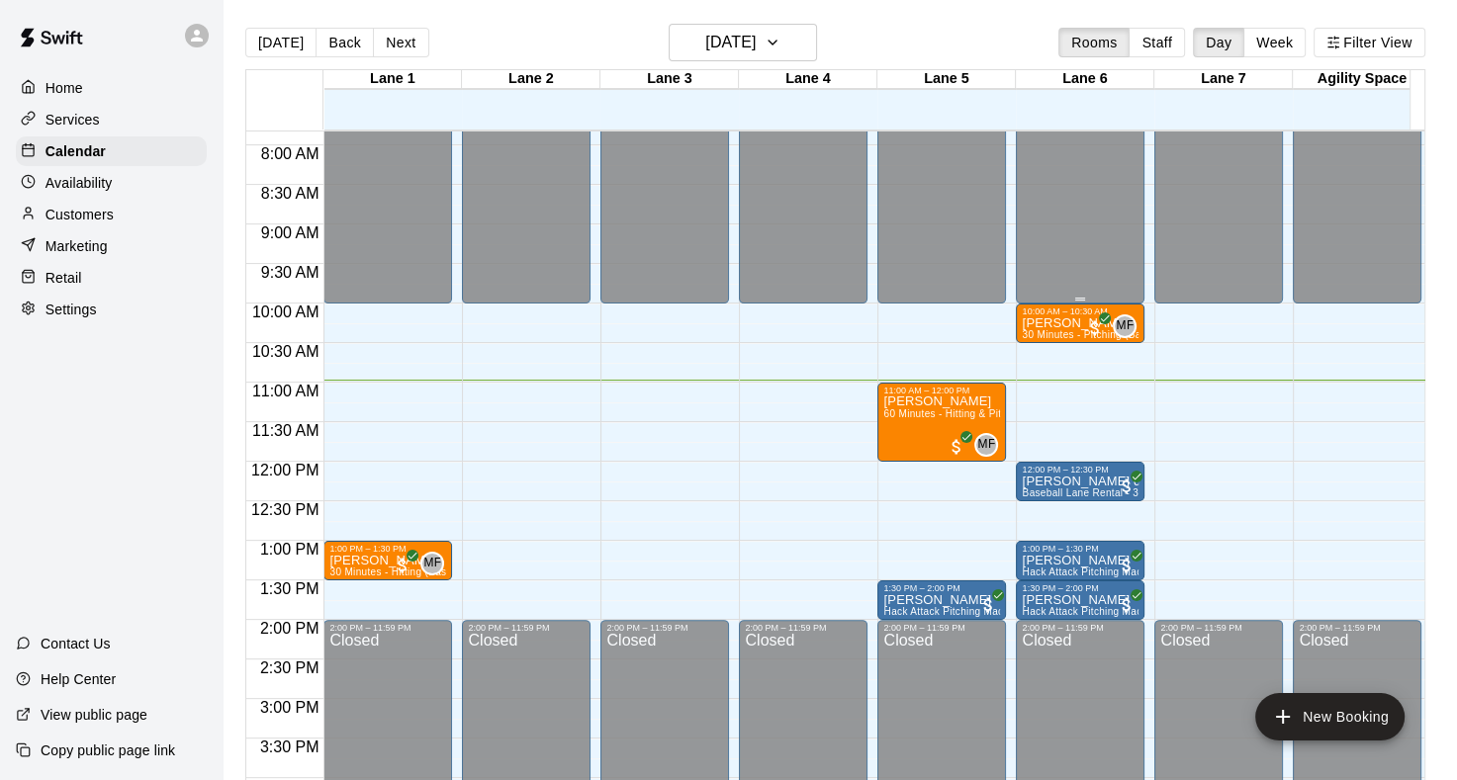
scroll to position [667, 0]
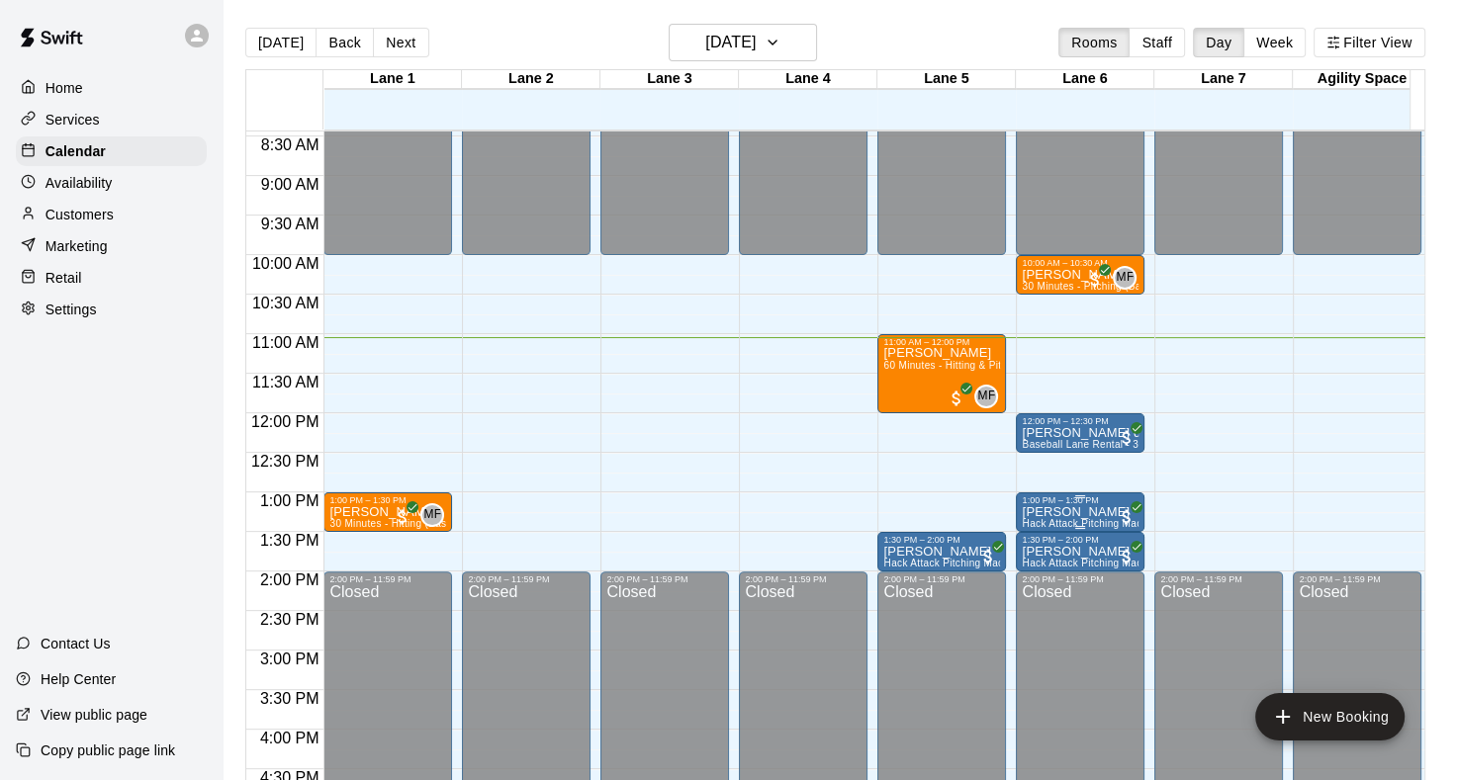
click at [1080, 502] on div "1:00 PM – 1:30 PM" at bounding box center [1079, 500] width 117 height 10
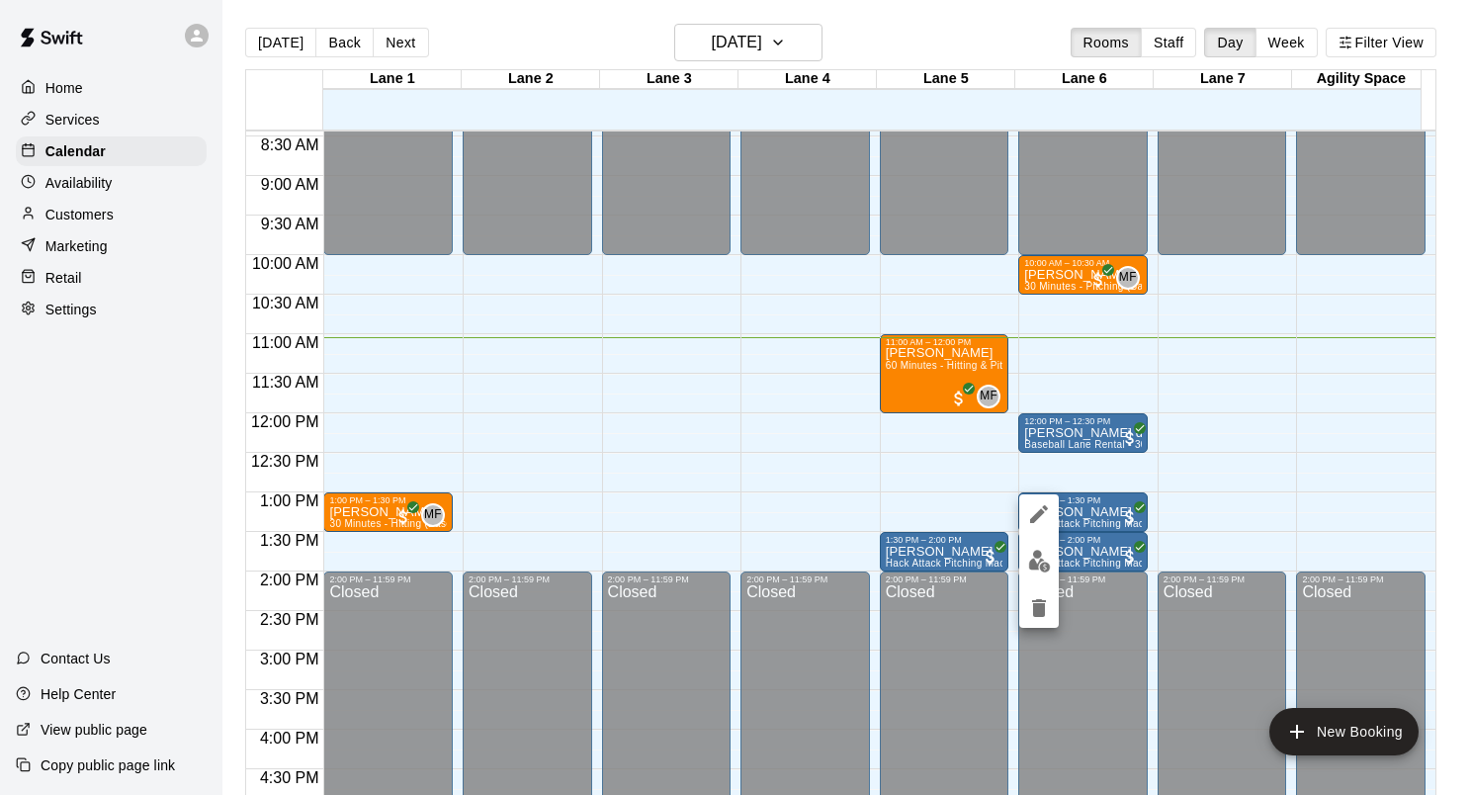
click at [1080, 431] on div at bounding box center [735, 397] width 1471 height 795
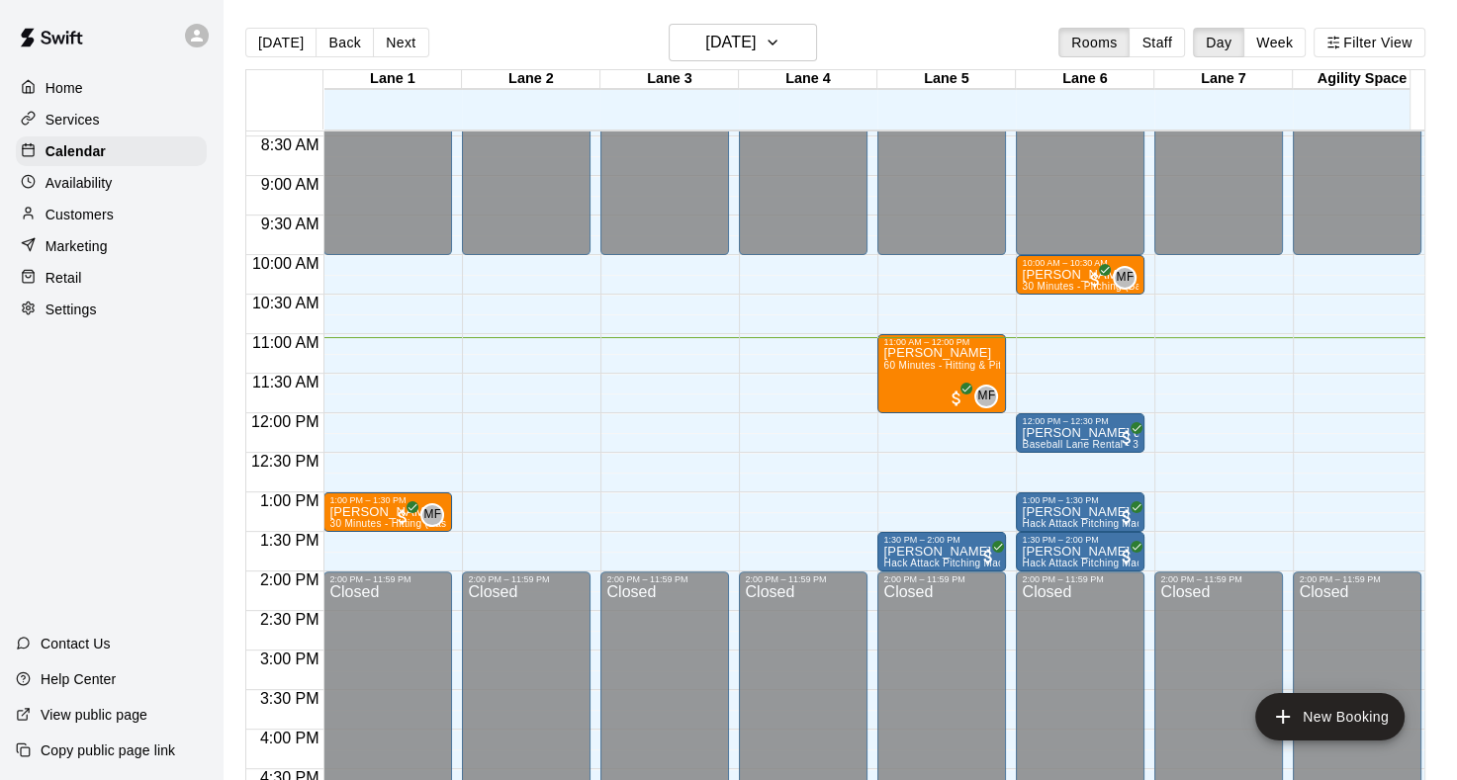
click at [1080, 433] on p "[PERSON_NAME] der Post" at bounding box center [1079, 433] width 117 height 0
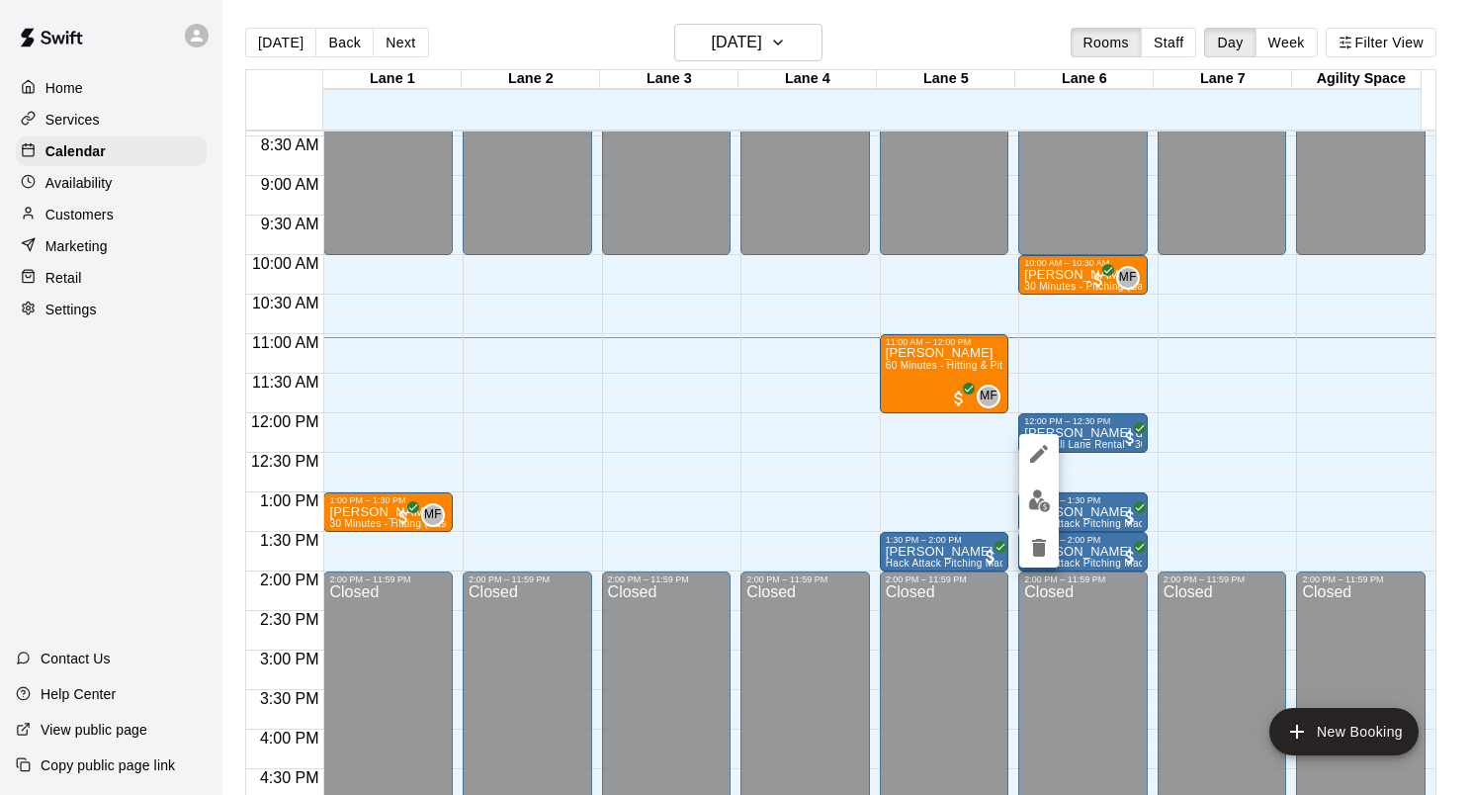
click at [1038, 486] on button "edit" at bounding box center [1039, 501] width 40 height 39
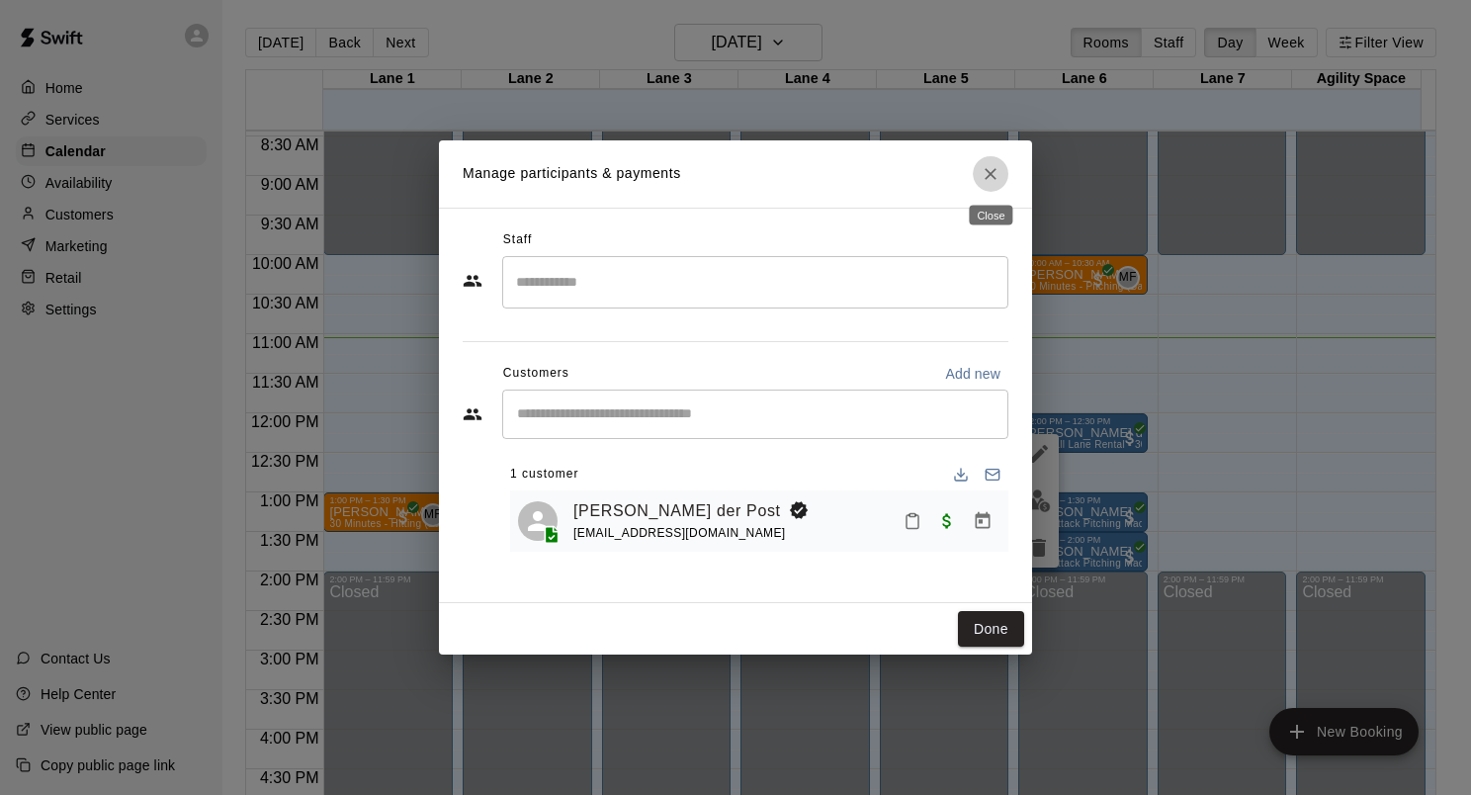
click at [985, 158] on button "Close" at bounding box center [991, 174] width 36 height 36
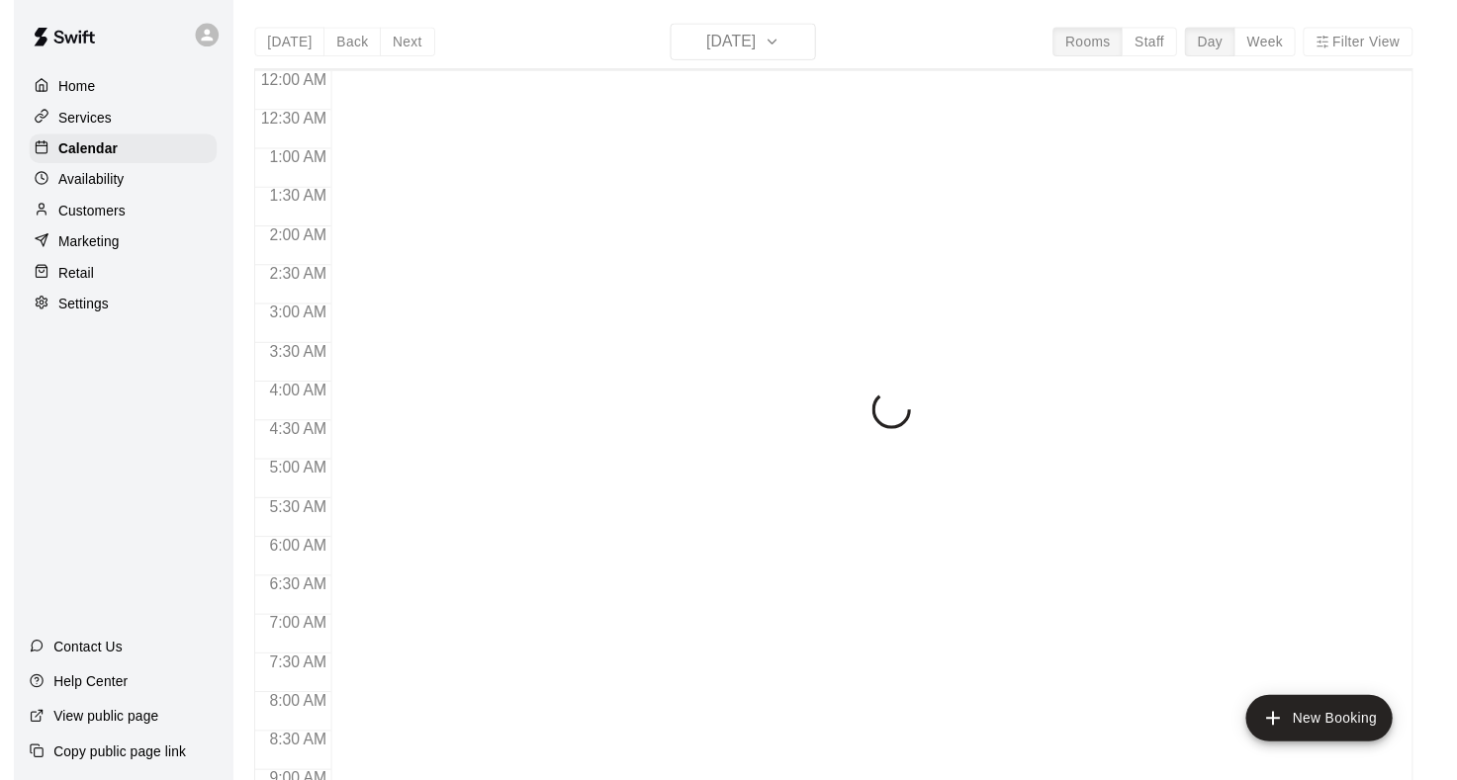
scroll to position [874, 0]
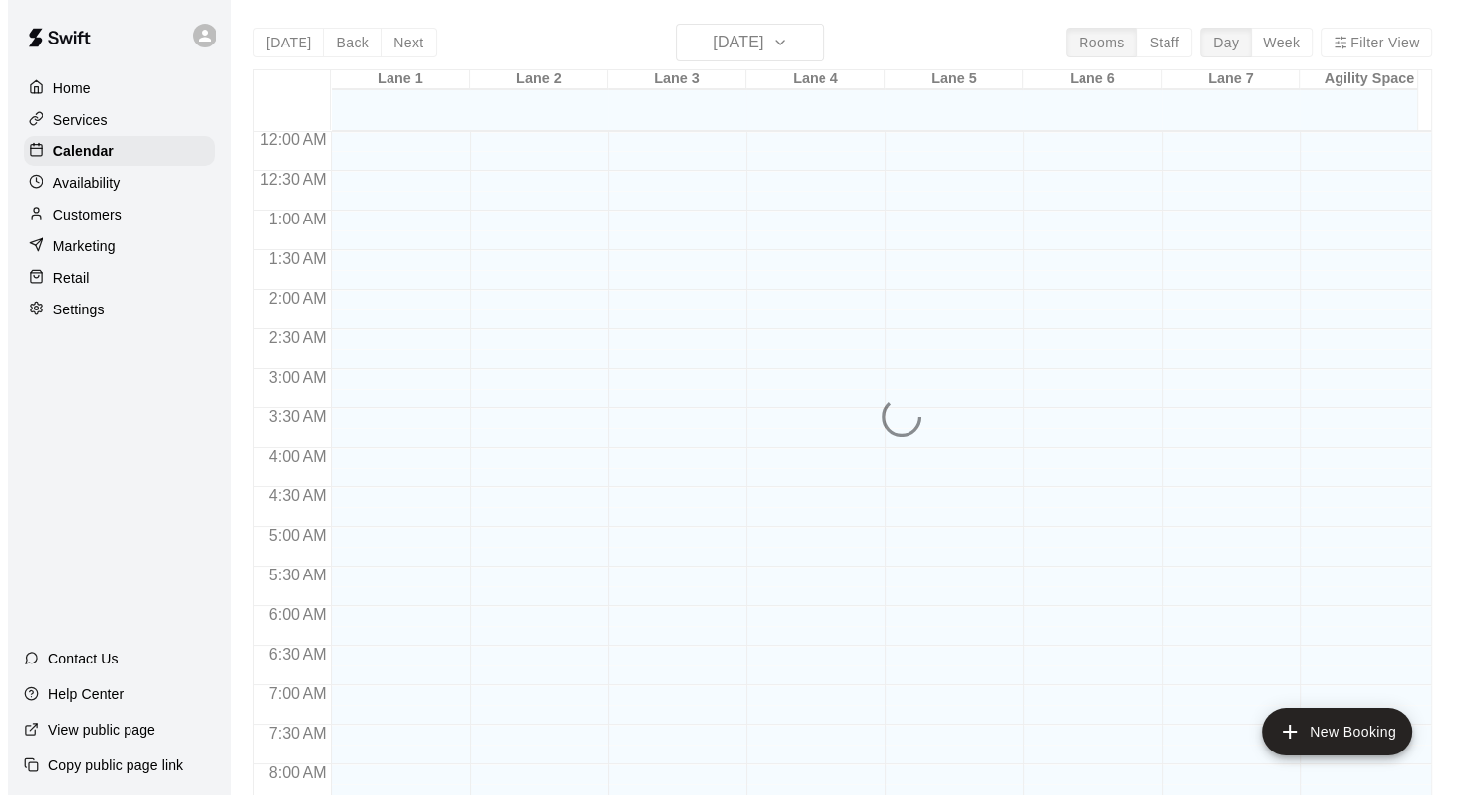
scroll to position [895, 0]
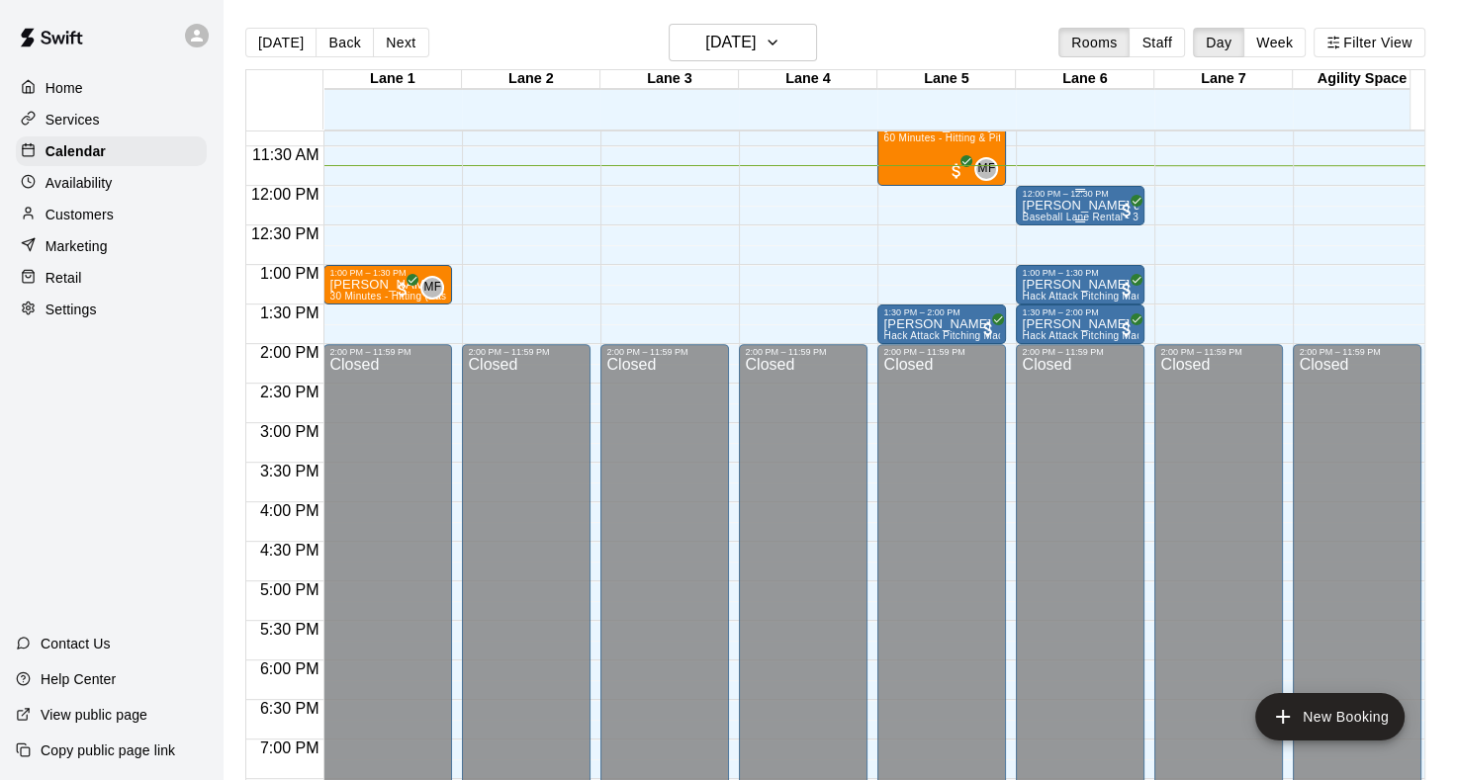
click at [1042, 206] on p "[PERSON_NAME] der Post" at bounding box center [1079, 206] width 117 height 0
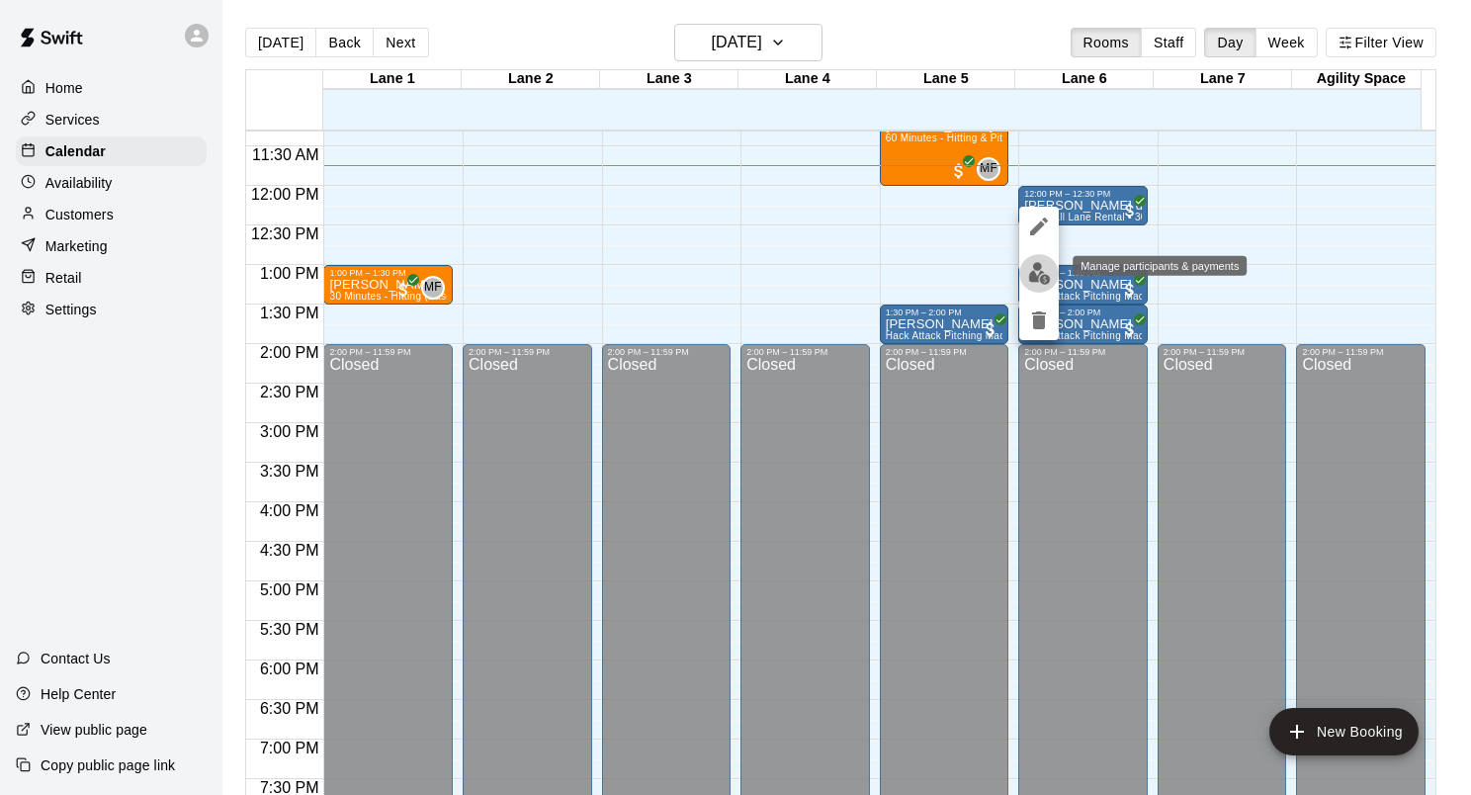
click at [1028, 269] on img "edit" at bounding box center [1039, 273] width 23 height 23
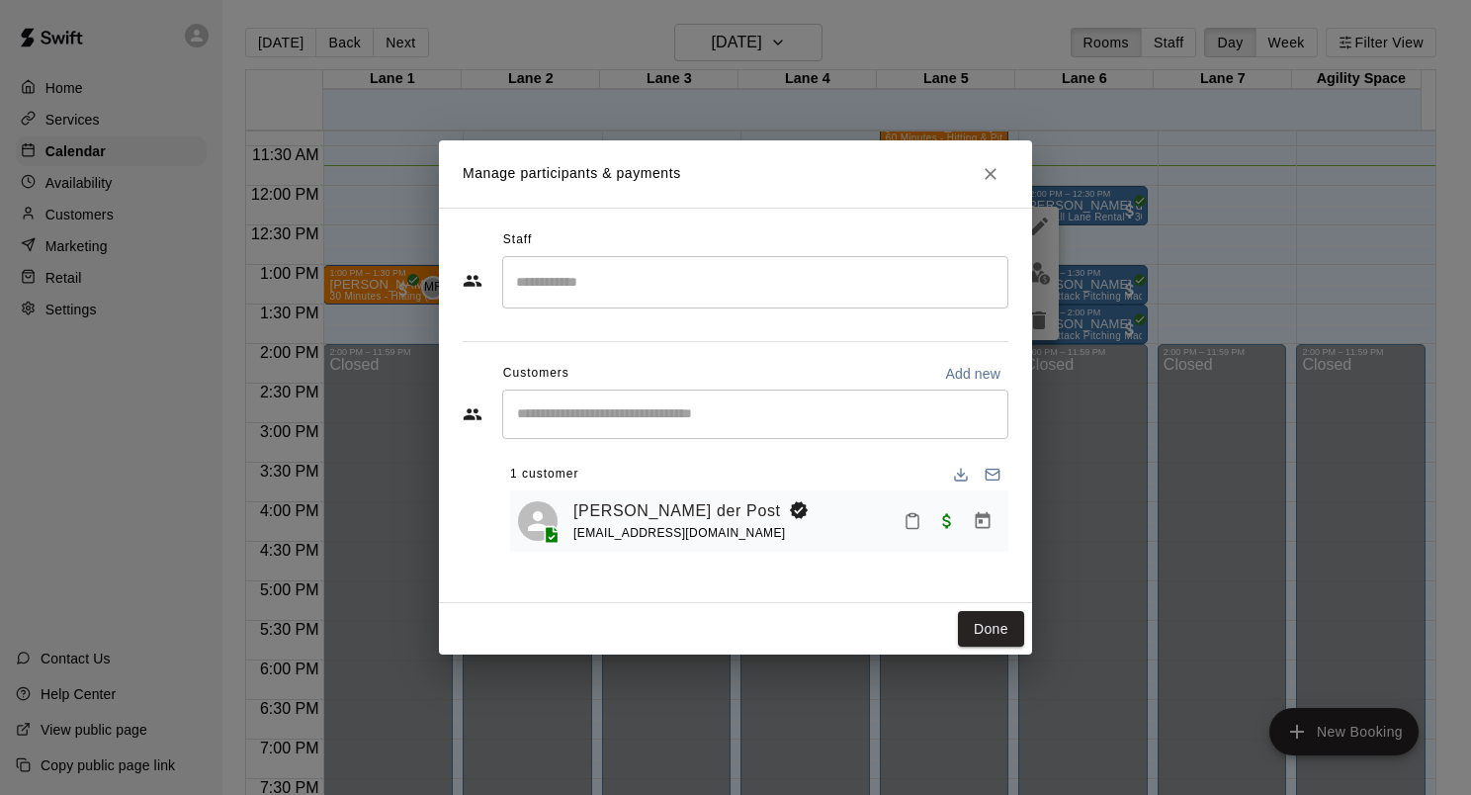
click at [914, 531] on button "Mark attendance" at bounding box center [913, 521] width 34 height 34
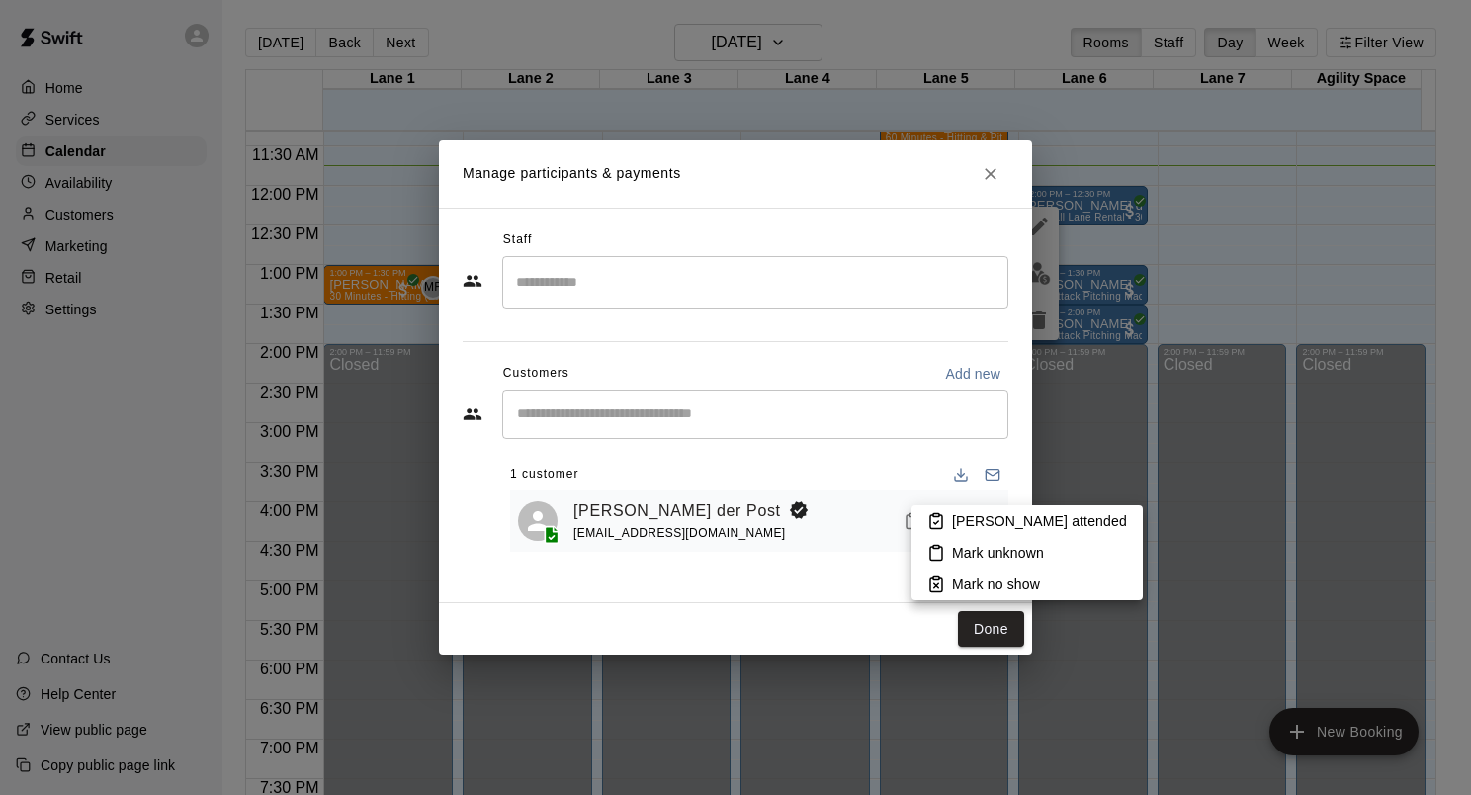
click at [937, 515] on icon at bounding box center [937, 521] width 18 height 18
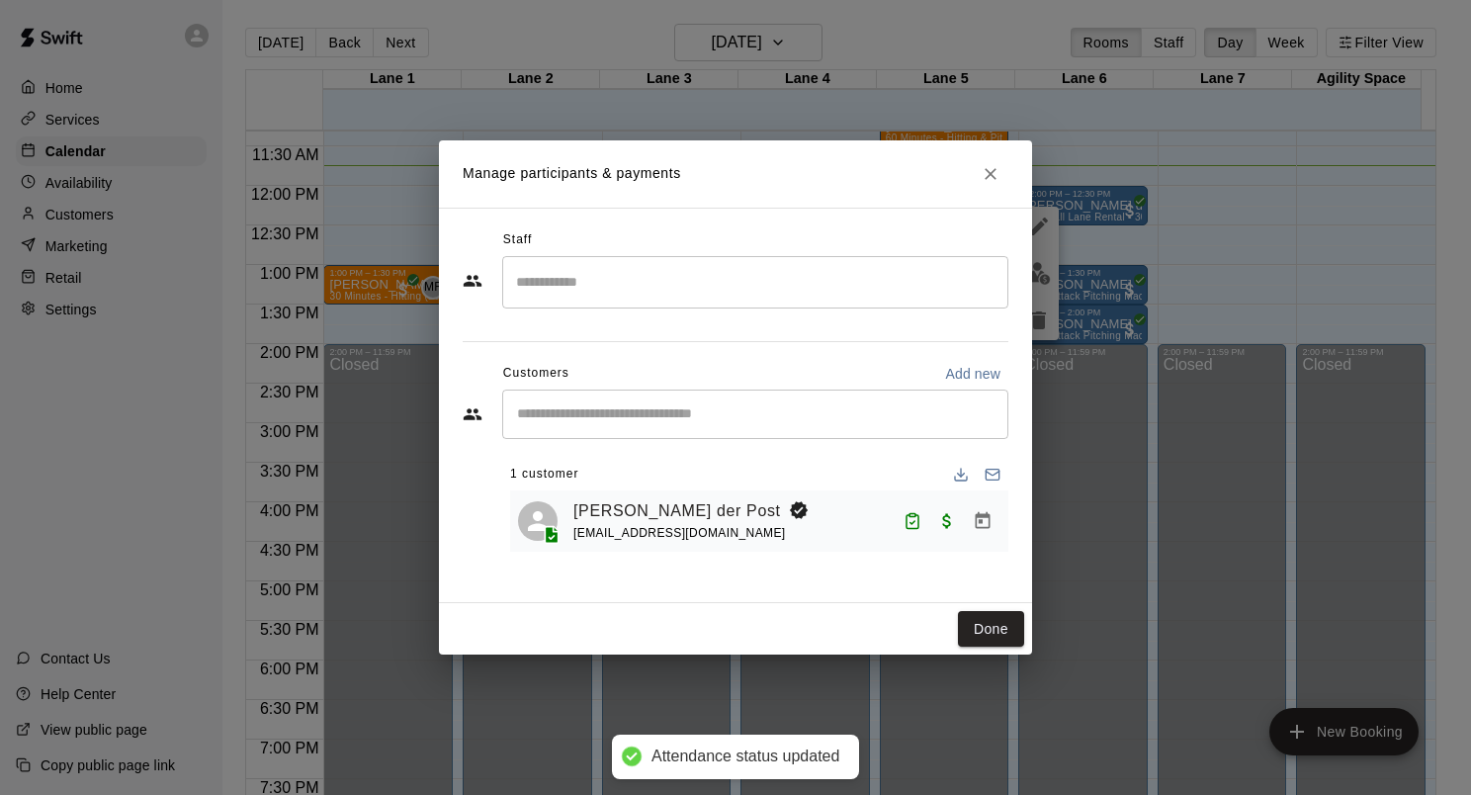
click at [991, 182] on icon "Close" at bounding box center [991, 174] width 20 height 20
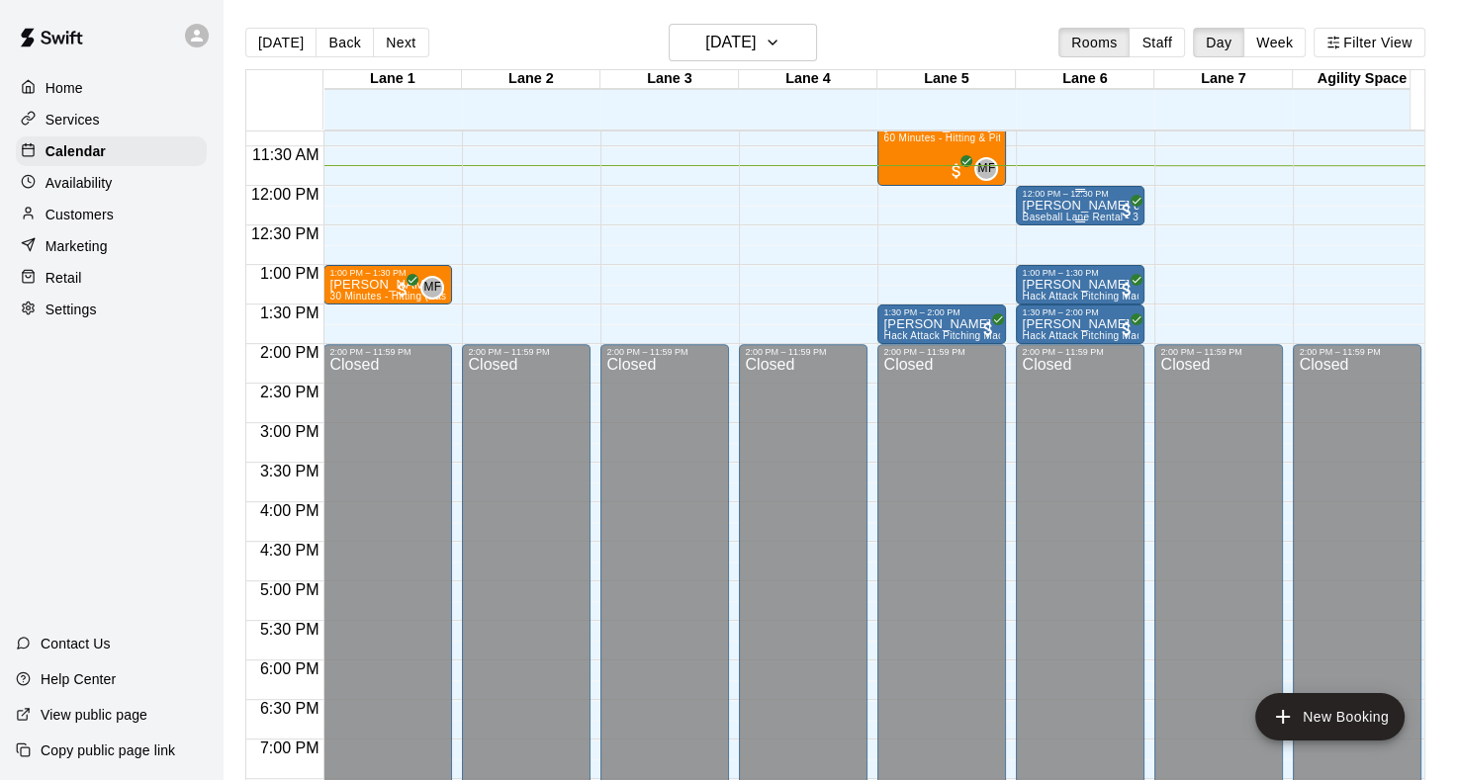
click at [1074, 206] on p "[PERSON_NAME] der Post" at bounding box center [1079, 206] width 117 height 0
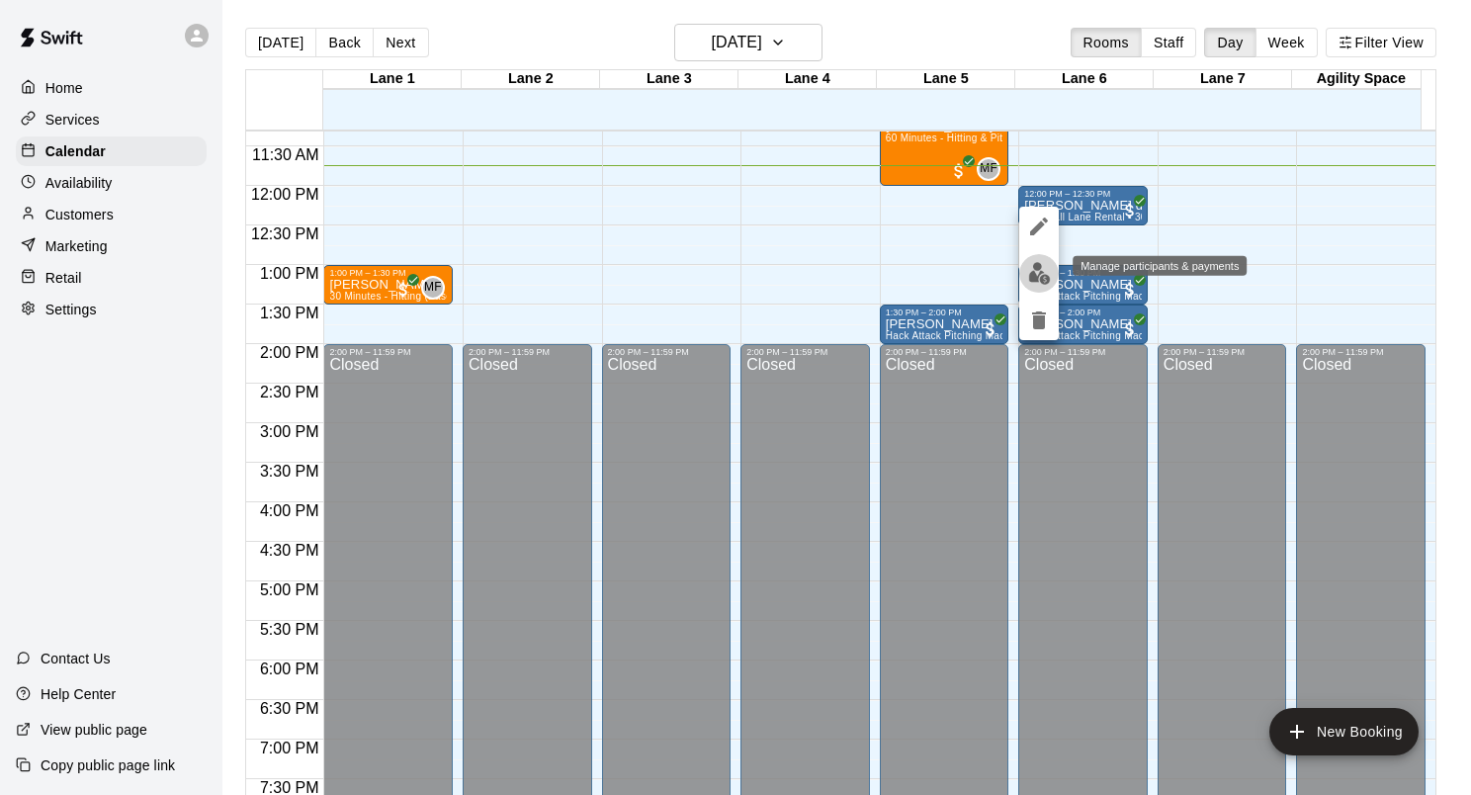
click at [1043, 273] on img "edit" at bounding box center [1039, 273] width 23 height 23
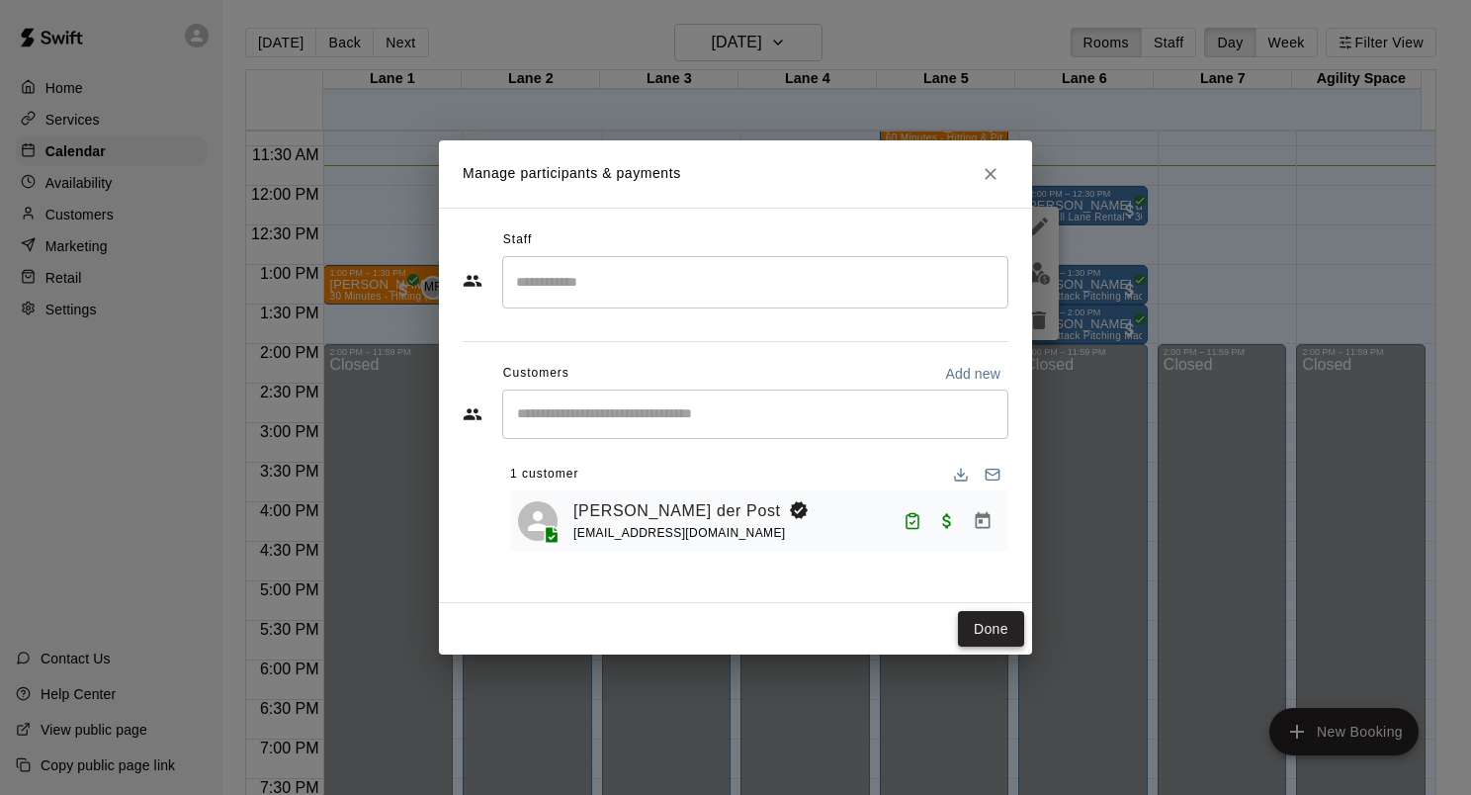
click at [985, 620] on button "Done" at bounding box center [991, 629] width 66 height 37
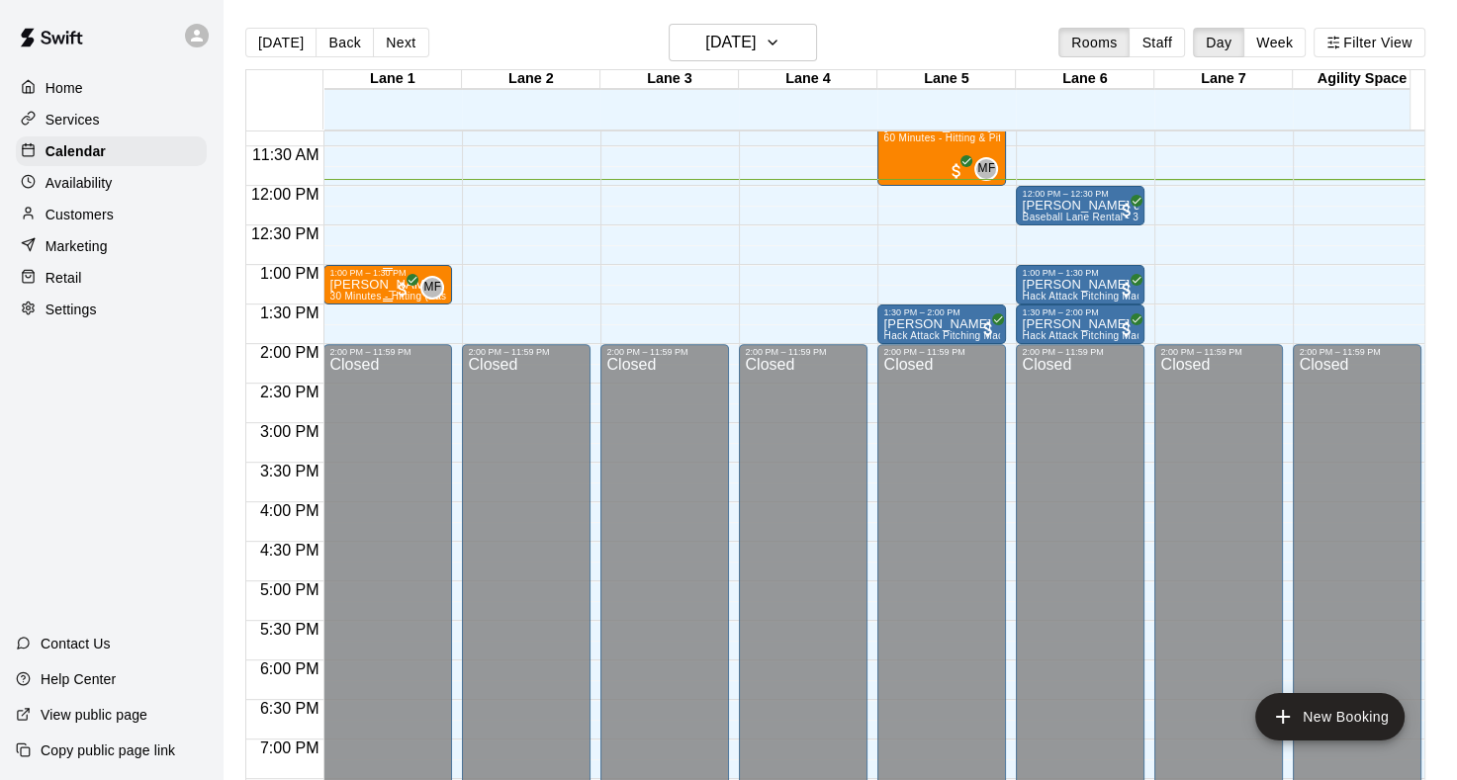
click at [372, 274] on div "1:00 PM – 1:30 PM" at bounding box center [387, 273] width 117 height 10
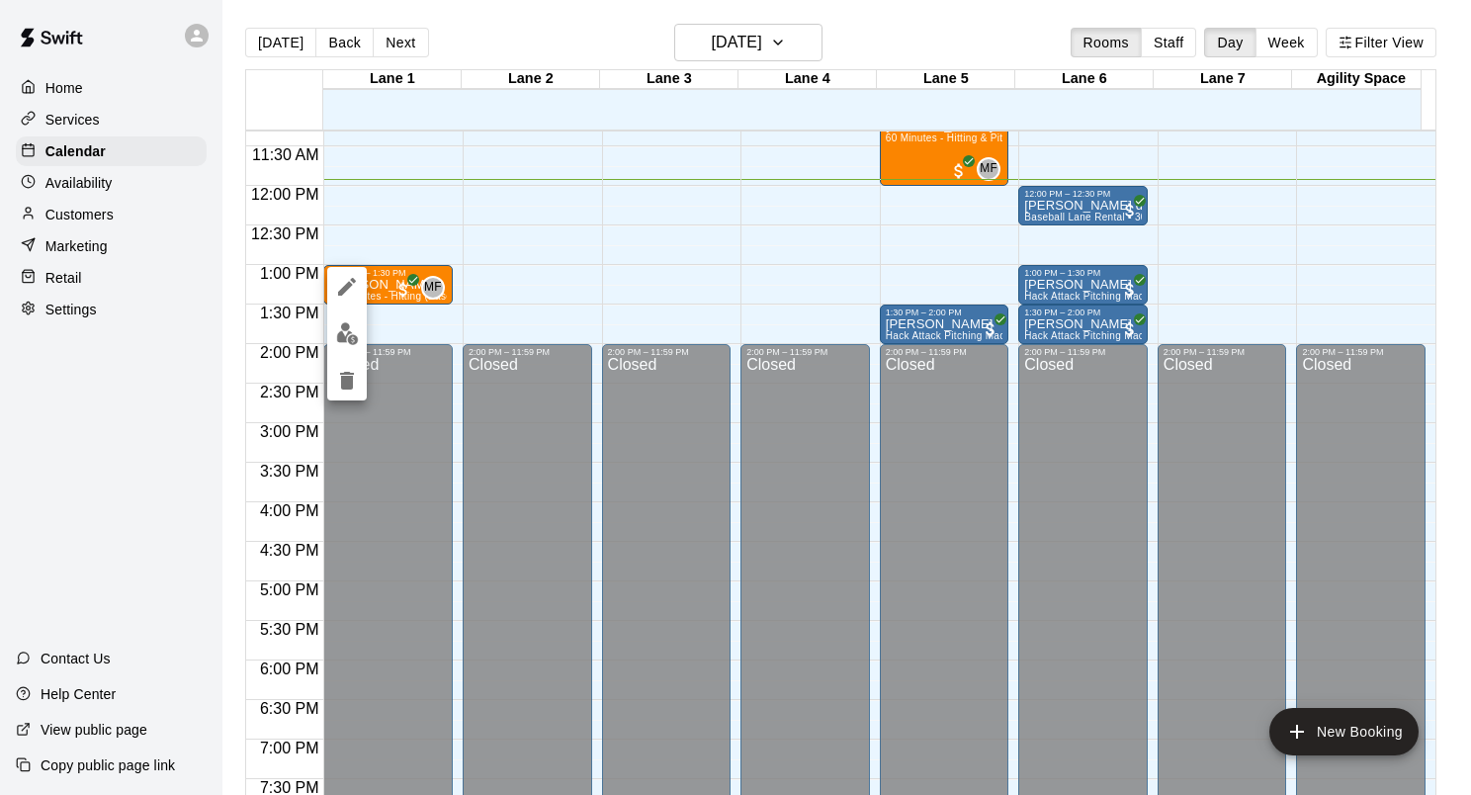
click at [499, 307] on div at bounding box center [735, 397] width 1471 height 795
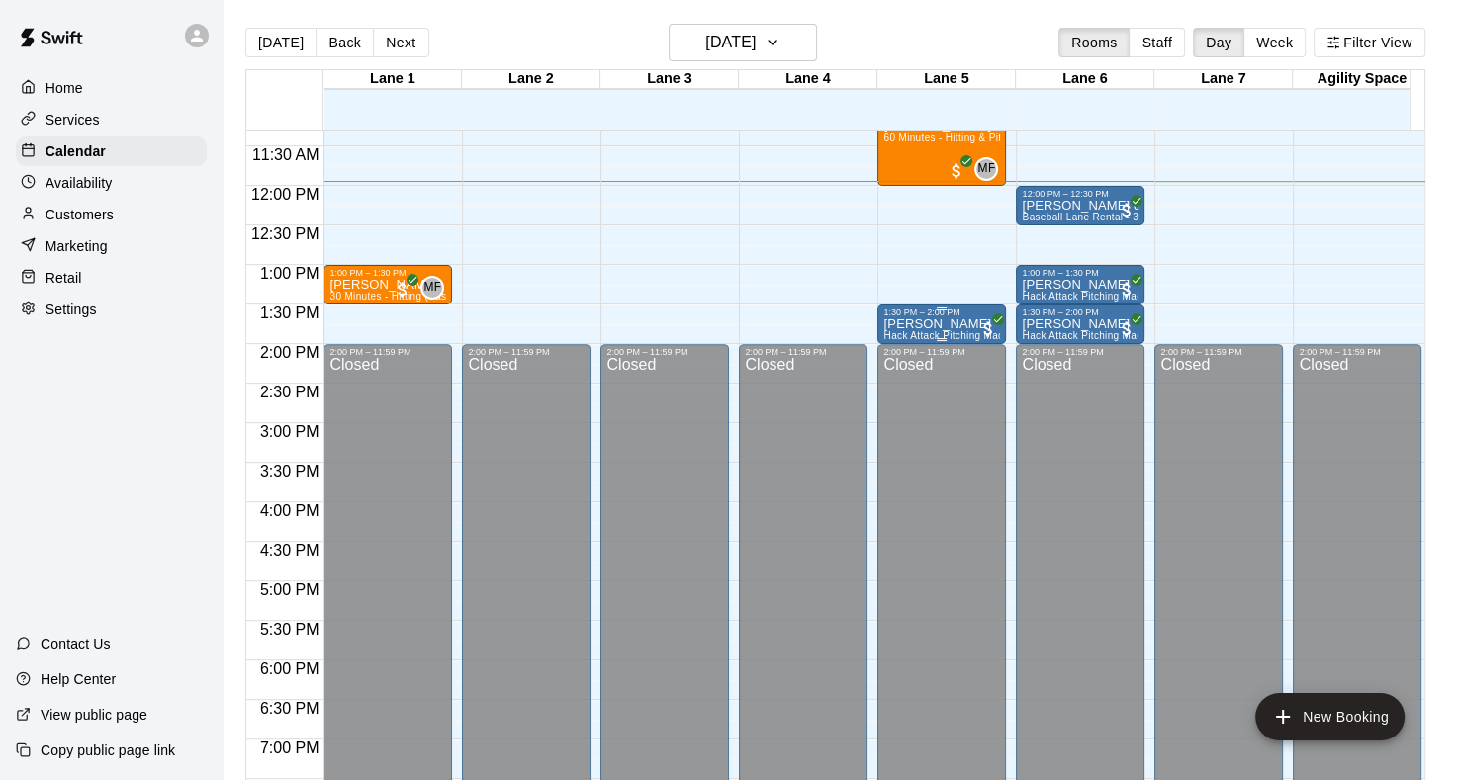
click at [942, 324] on p "[PERSON_NAME]" at bounding box center [941, 324] width 117 height 0
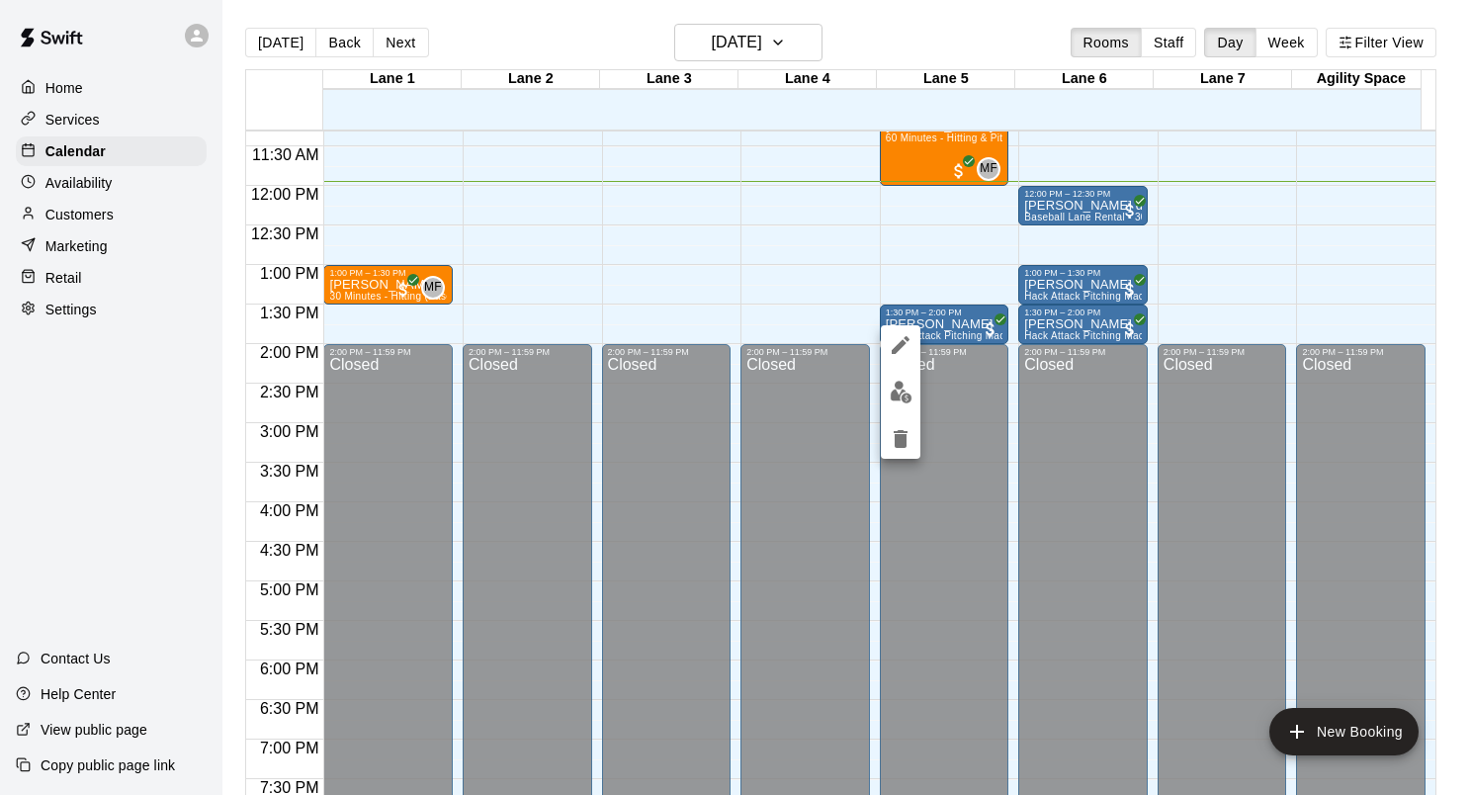
click at [630, 324] on div at bounding box center [735, 397] width 1471 height 795
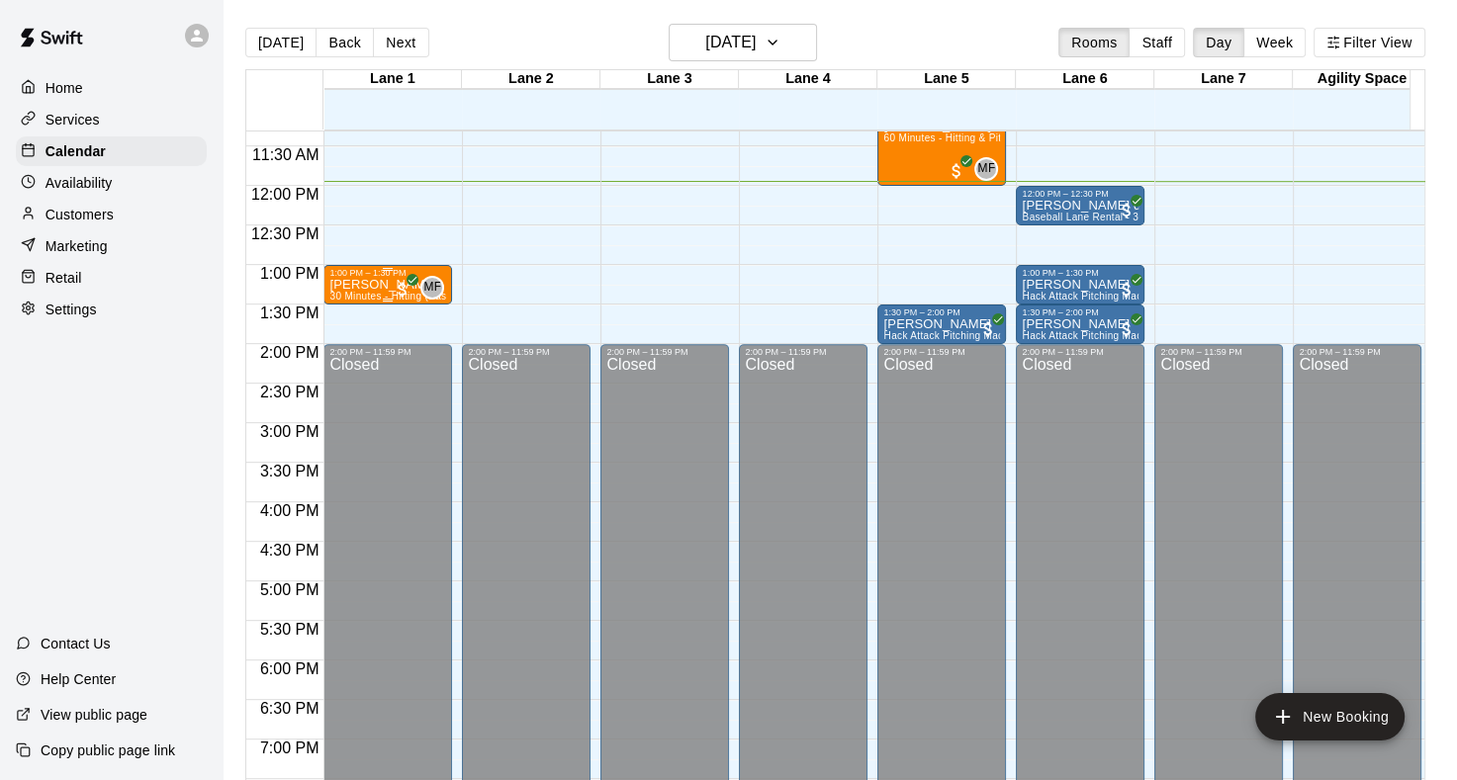
click at [369, 285] on p "[PERSON_NAME]" at bounding box center [387, 285] width 117 height 0
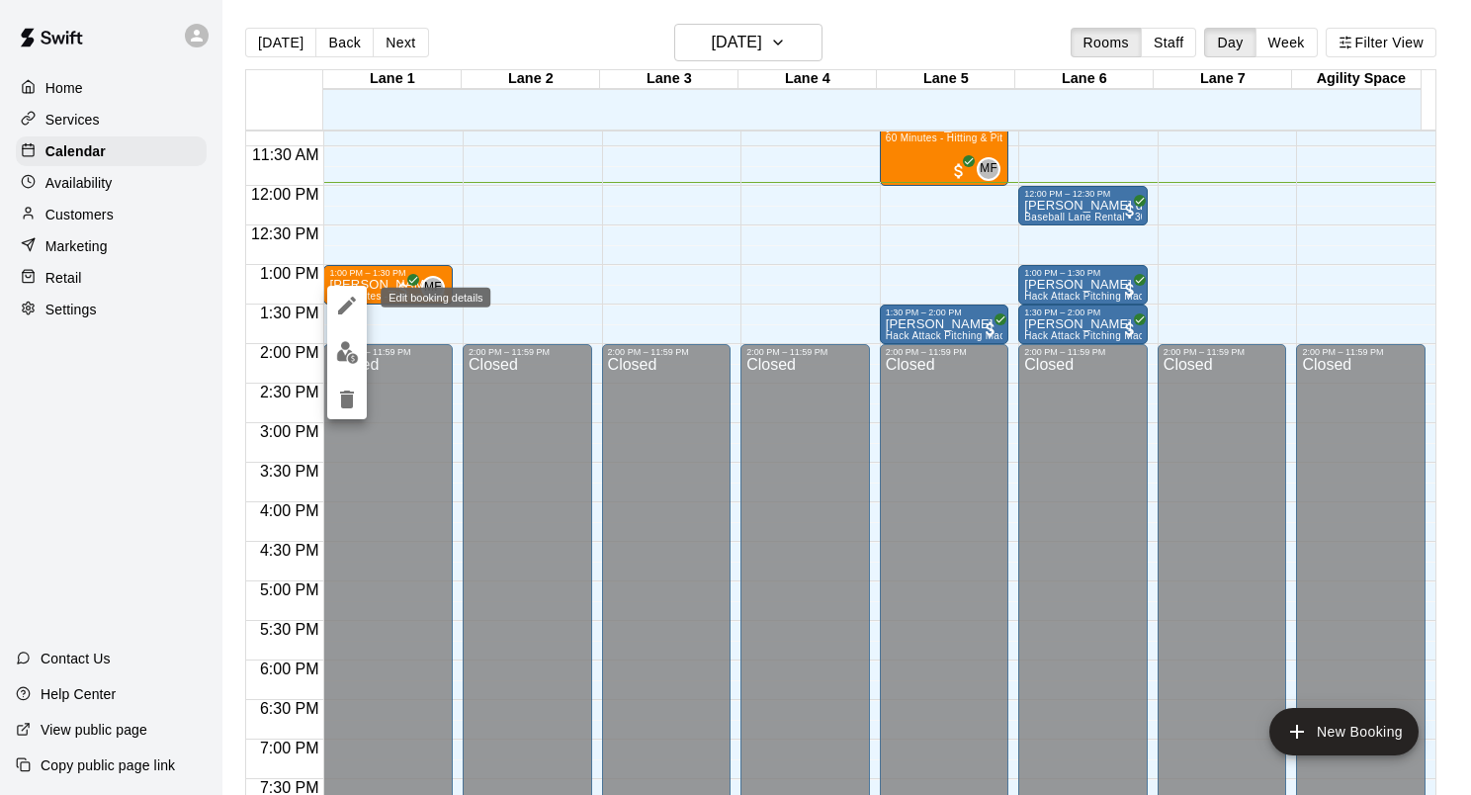
click at [348, 310] on icon "edit" at bounding box center [347, 306] width 24 height 24
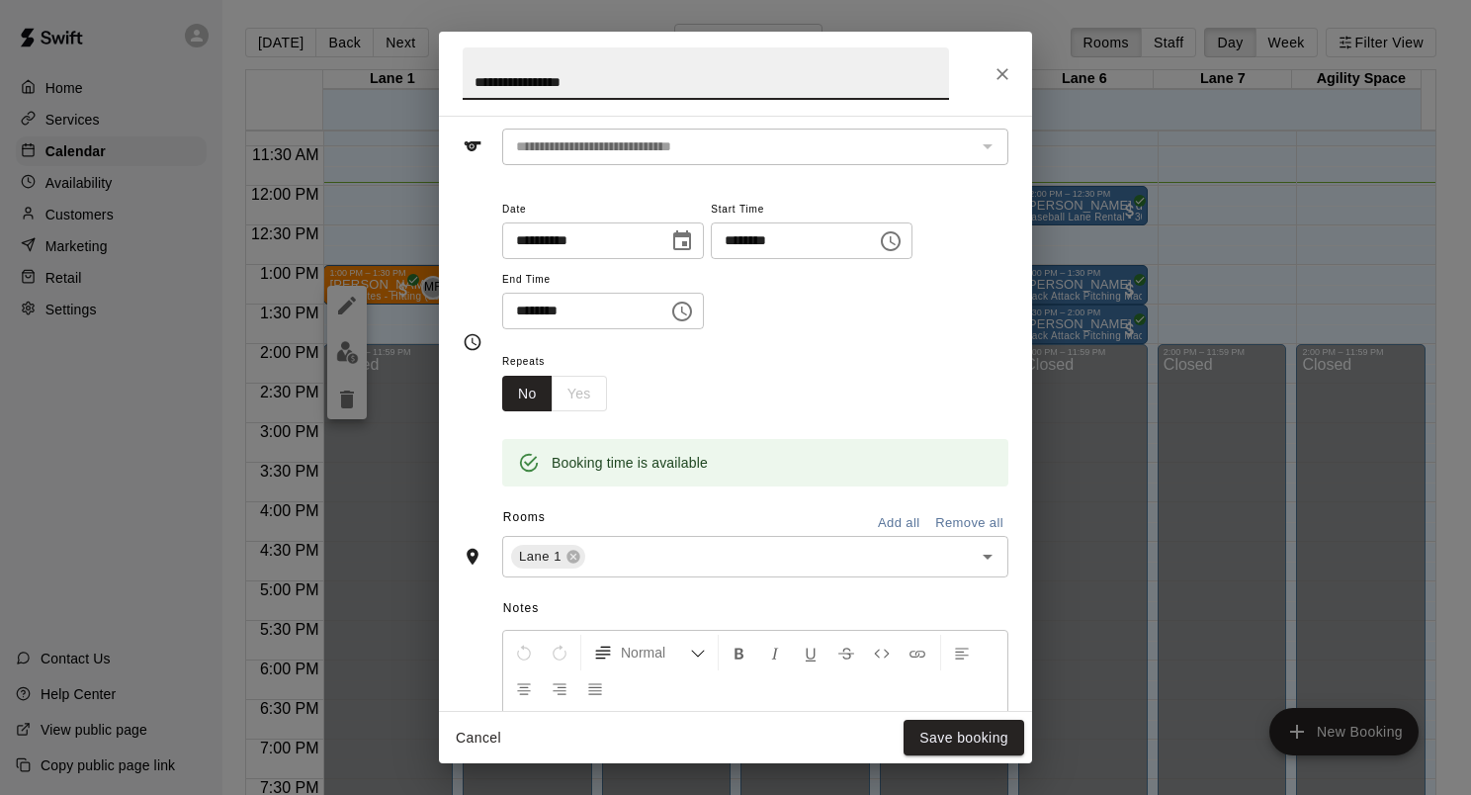
scroll to position [0, 0]
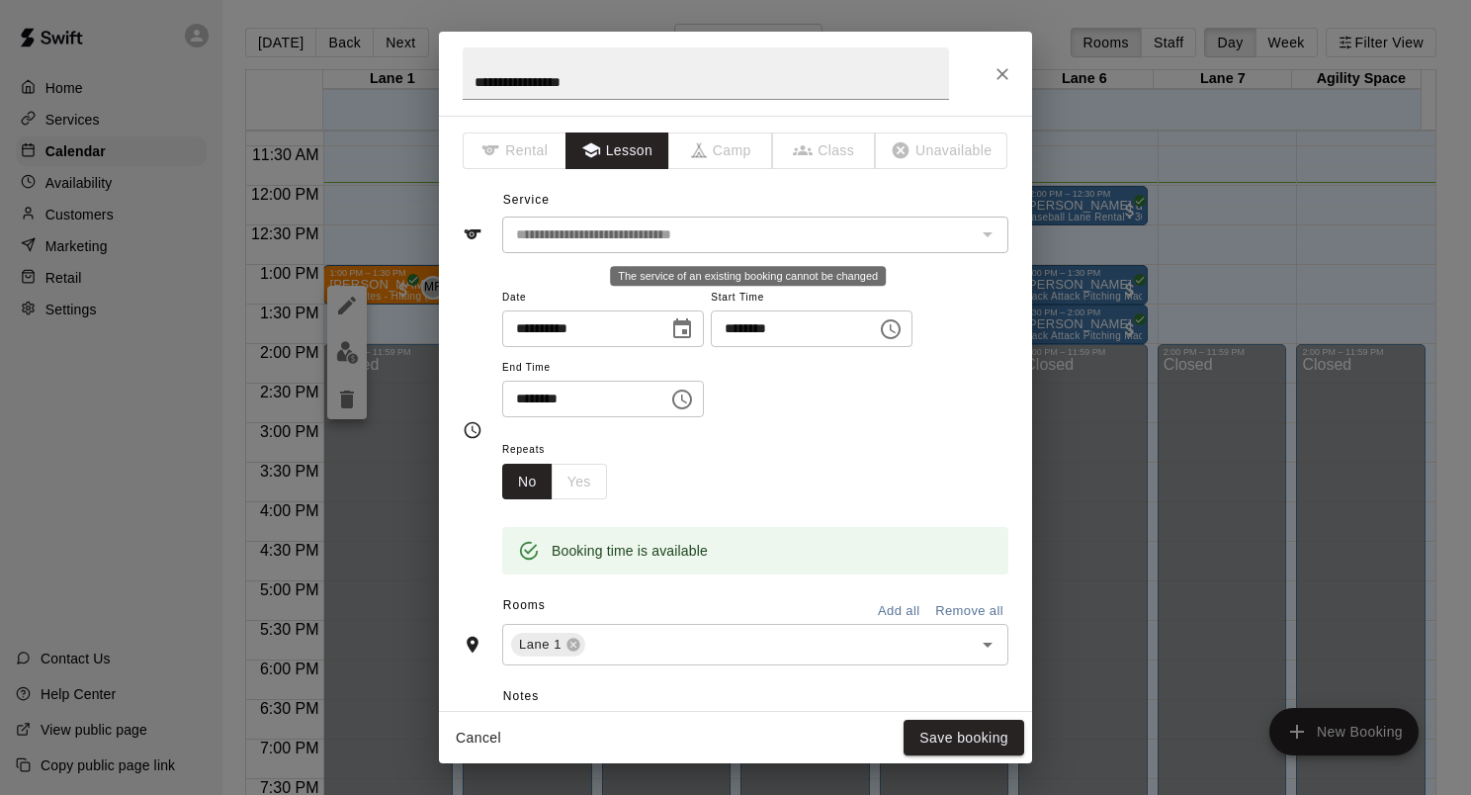
click at [992, 237] on div "**********" at bounding box center [755, 235] width 506 height 37
click at [977, 237] on div "The service of an existing booking cannot be changed" at bounding box center [987, 235] width 26 height 28
click at [747, 279] on div "**********" at bounding box center [736, 430] width 546 height 322
click at [1001, 60] on button "Close" at bounding box center [1003, 74] width 36 height 36
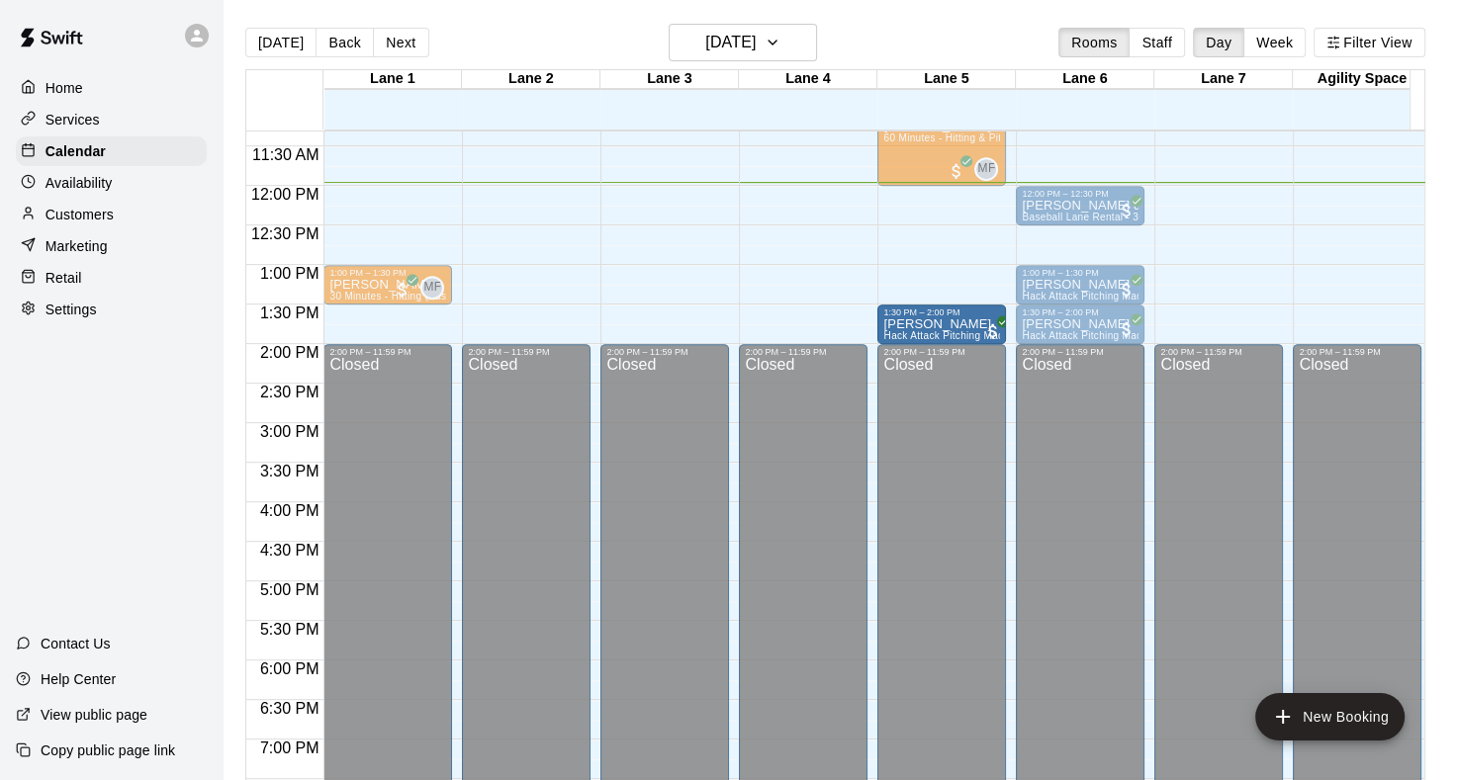
drag, startPoint x: 920, startPoint y: 323, endPoint x: 876, endPoint y: 330, distance: 44.1
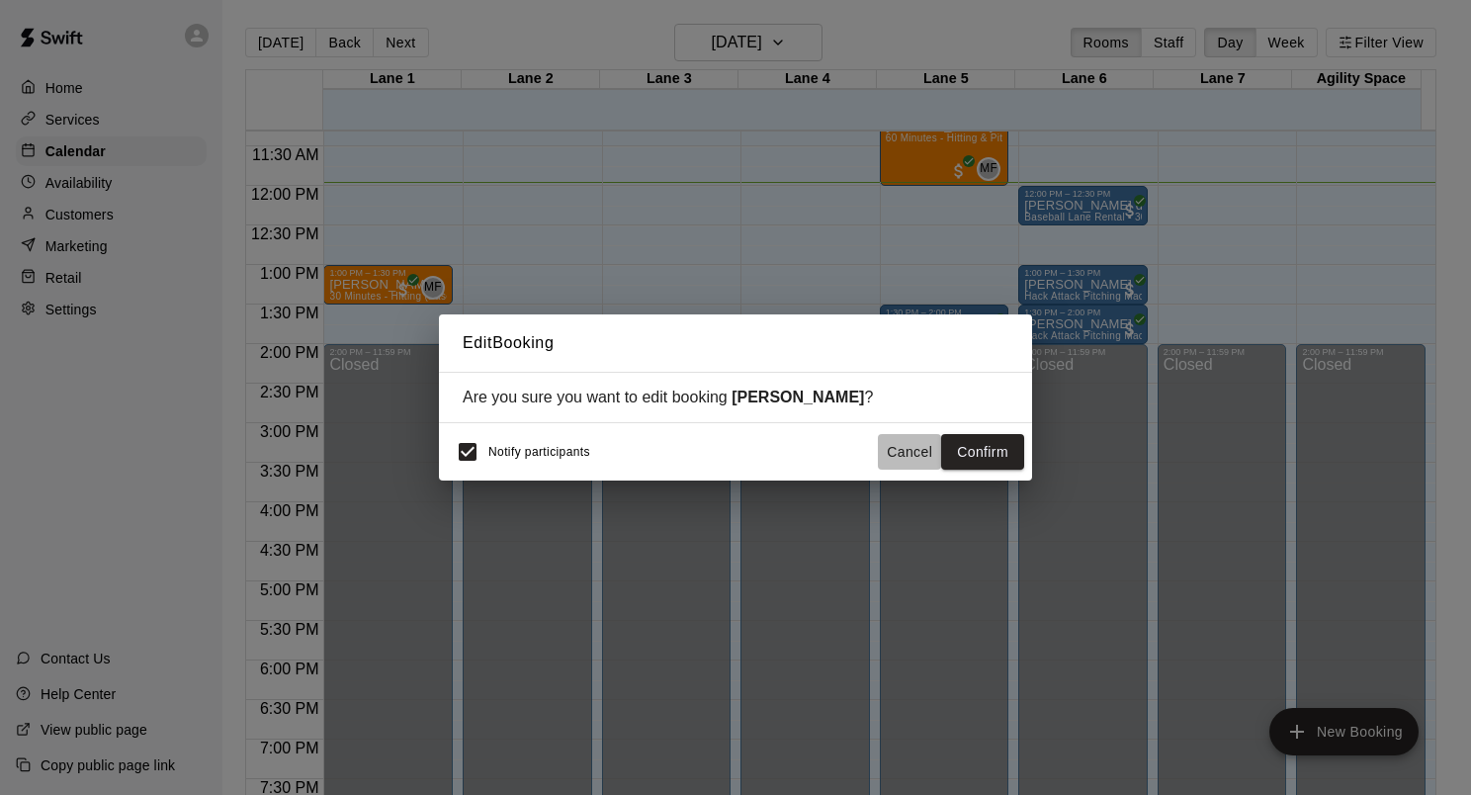
click at [901, 444] on button "Cancel" at bounding box center [909, 452] width 63 height 37
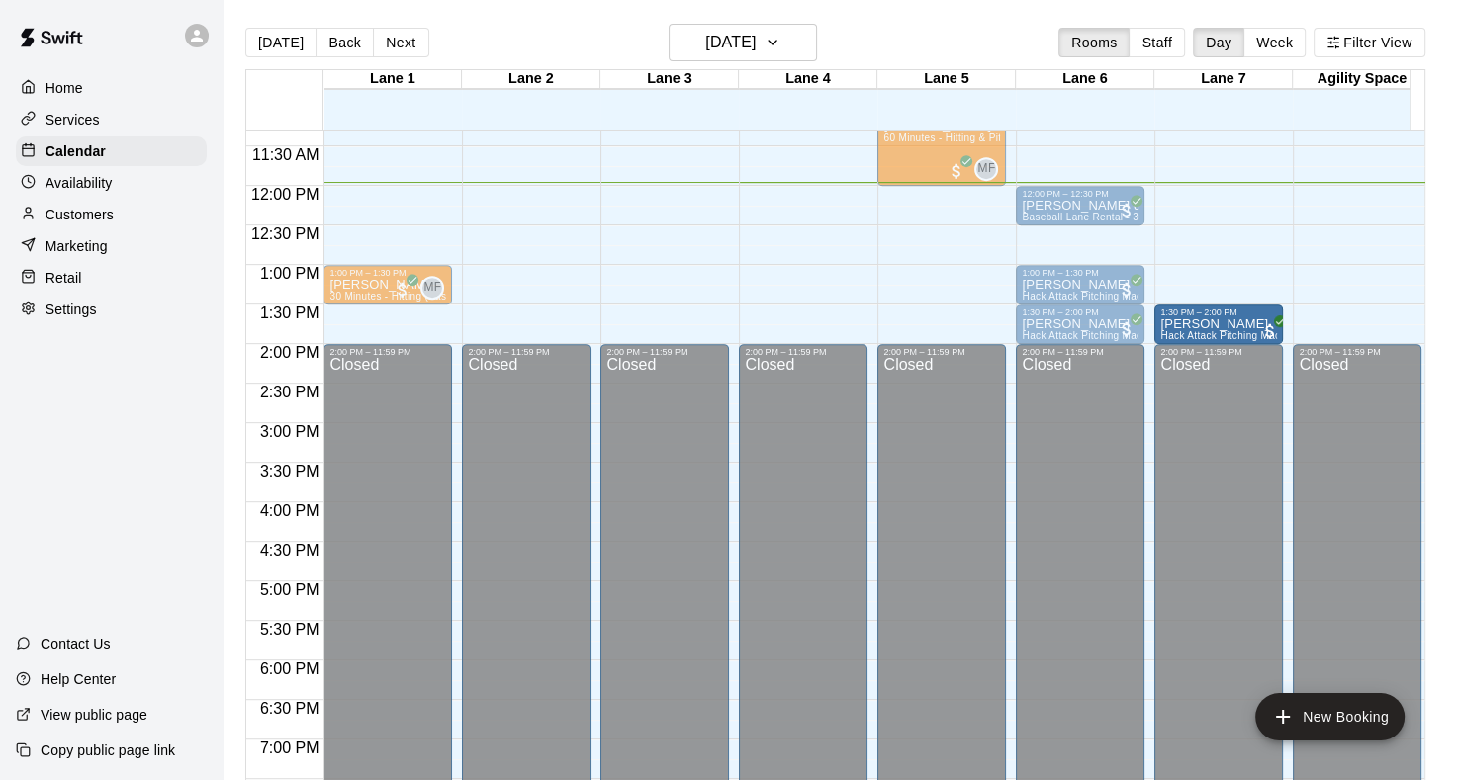
drag, startPoint x: 933, startPoint y: 324, endPoint x: 1237, endPoint y: 336, distance: 303.8
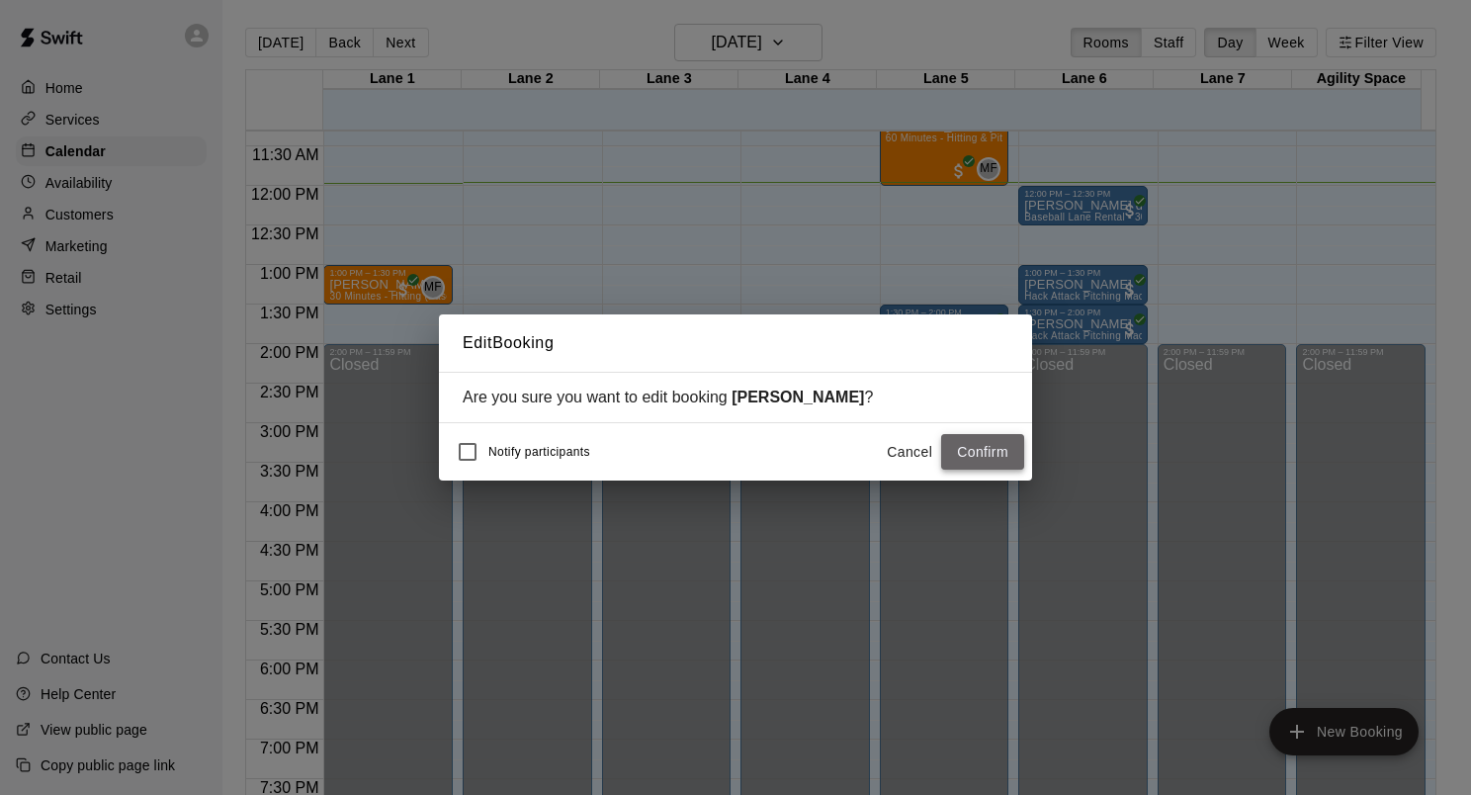
click at [965, 450] on button "Confirm" at bounding box center [982, 452] width 83 height 37
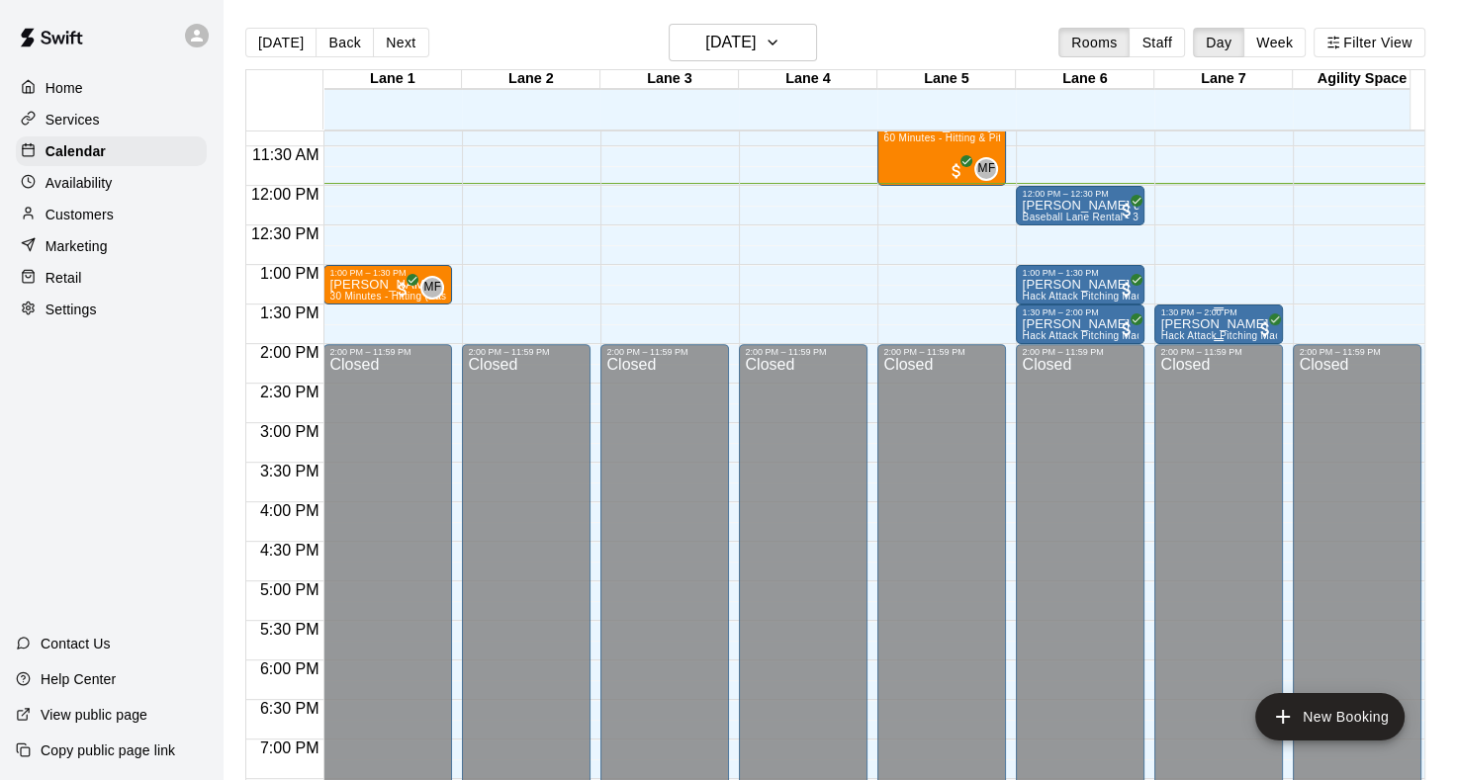
click at [1200, 324] on p "[PERSON_NAME]" at bounding box center [1218, 324] width 117 height 0
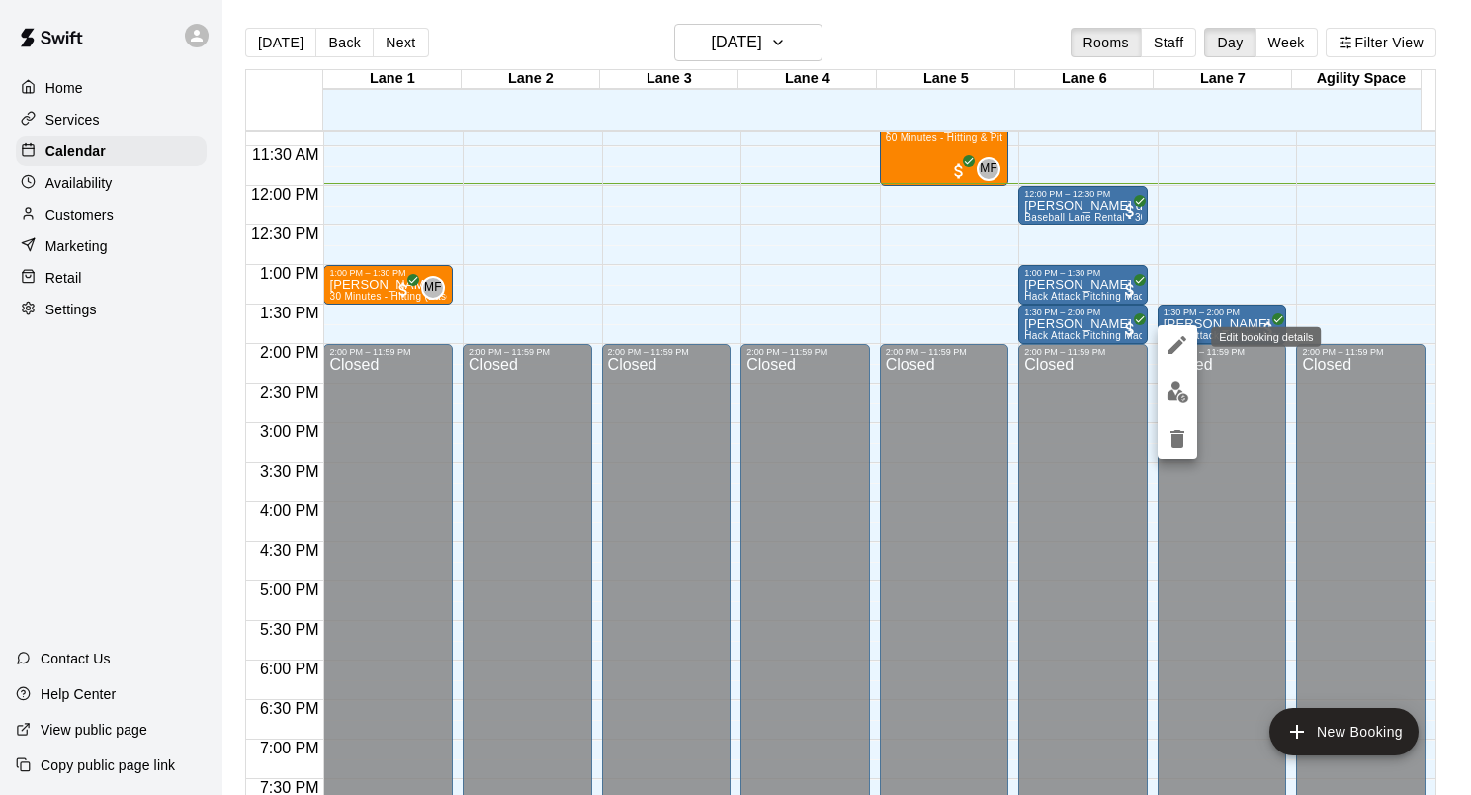
click at [1179, 347] on icon "edit" at bounding box center [1178, 345] width 18 height 18
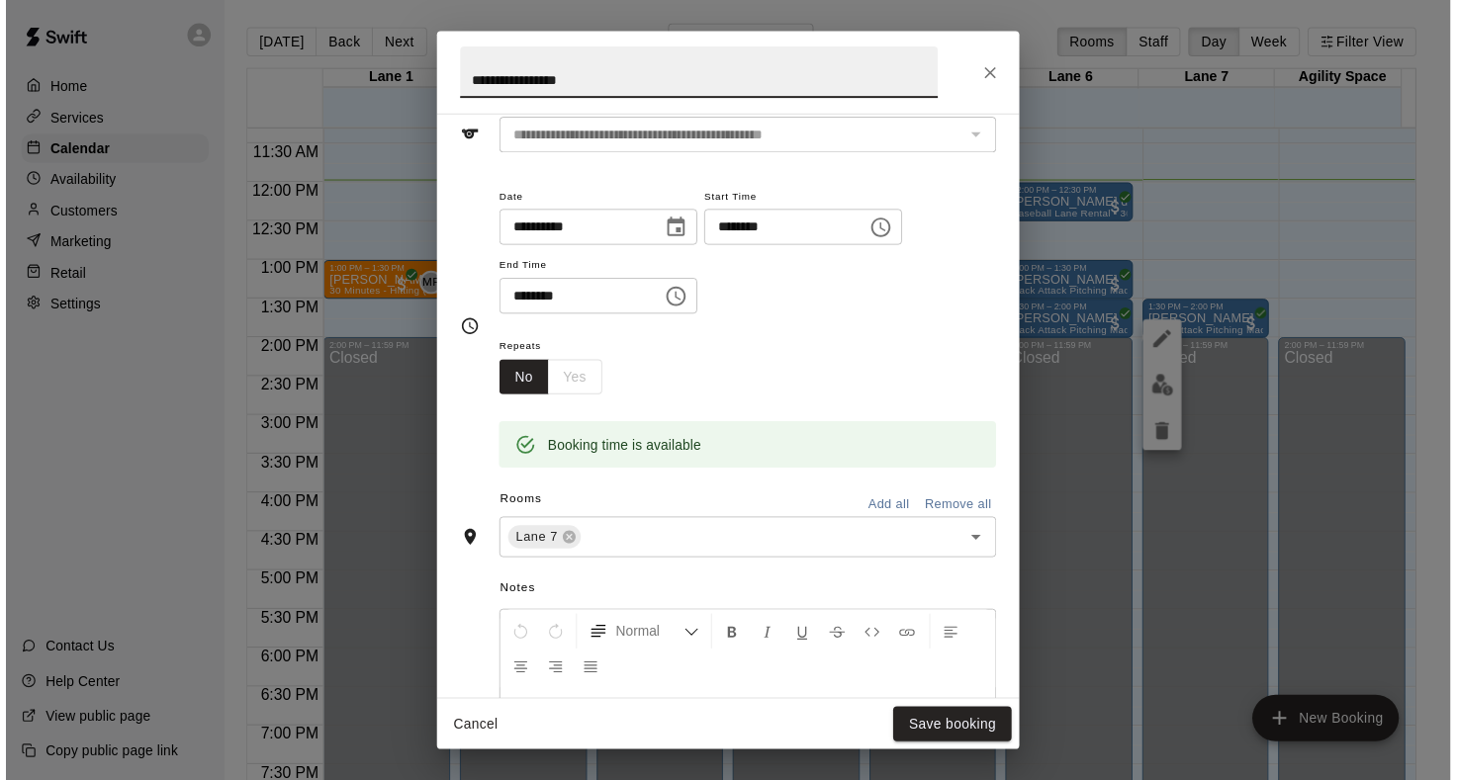
scroll to position [99, 0]
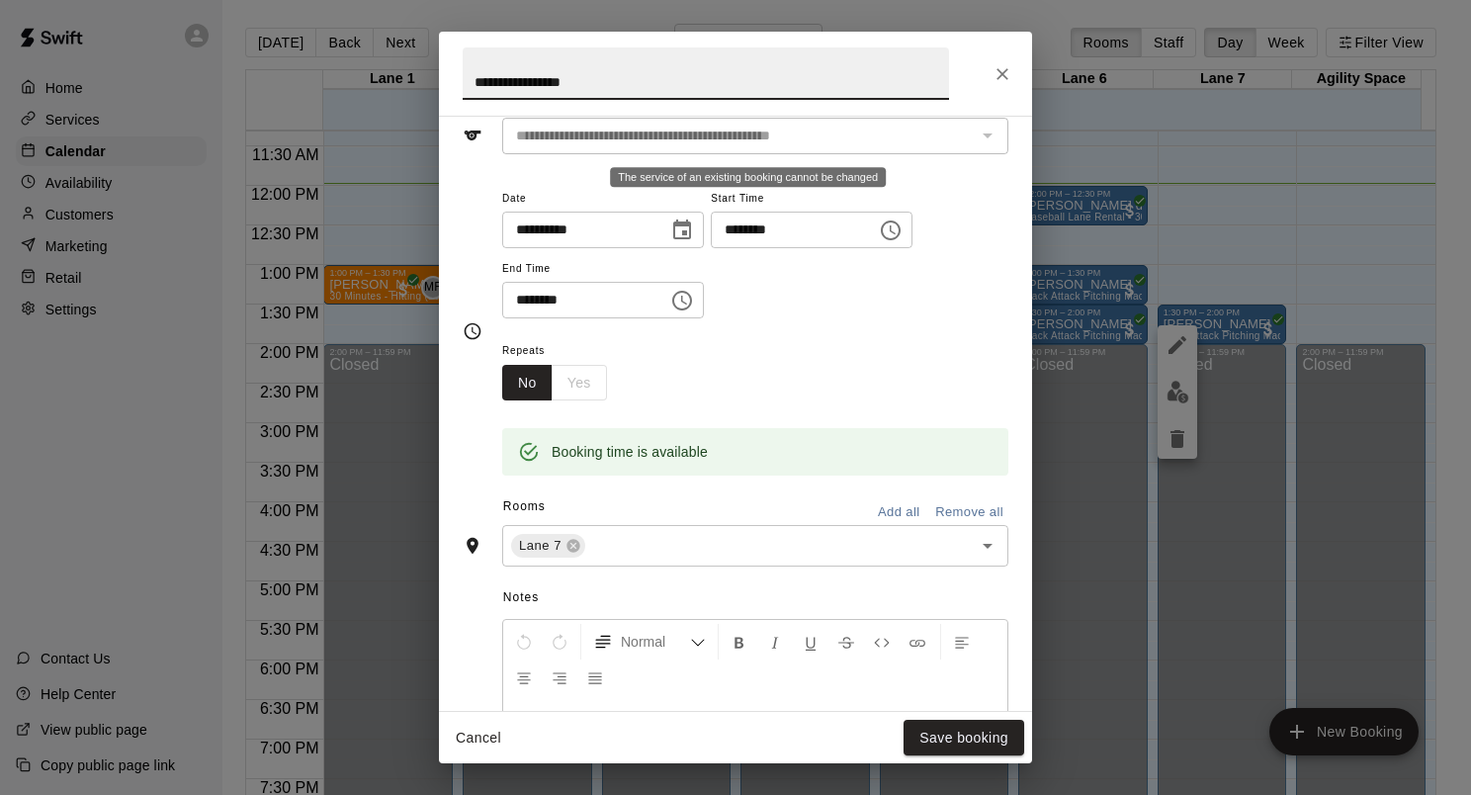
click at [957, 130] on div "**********" at bounding box center [755, 136] width 506 height 37
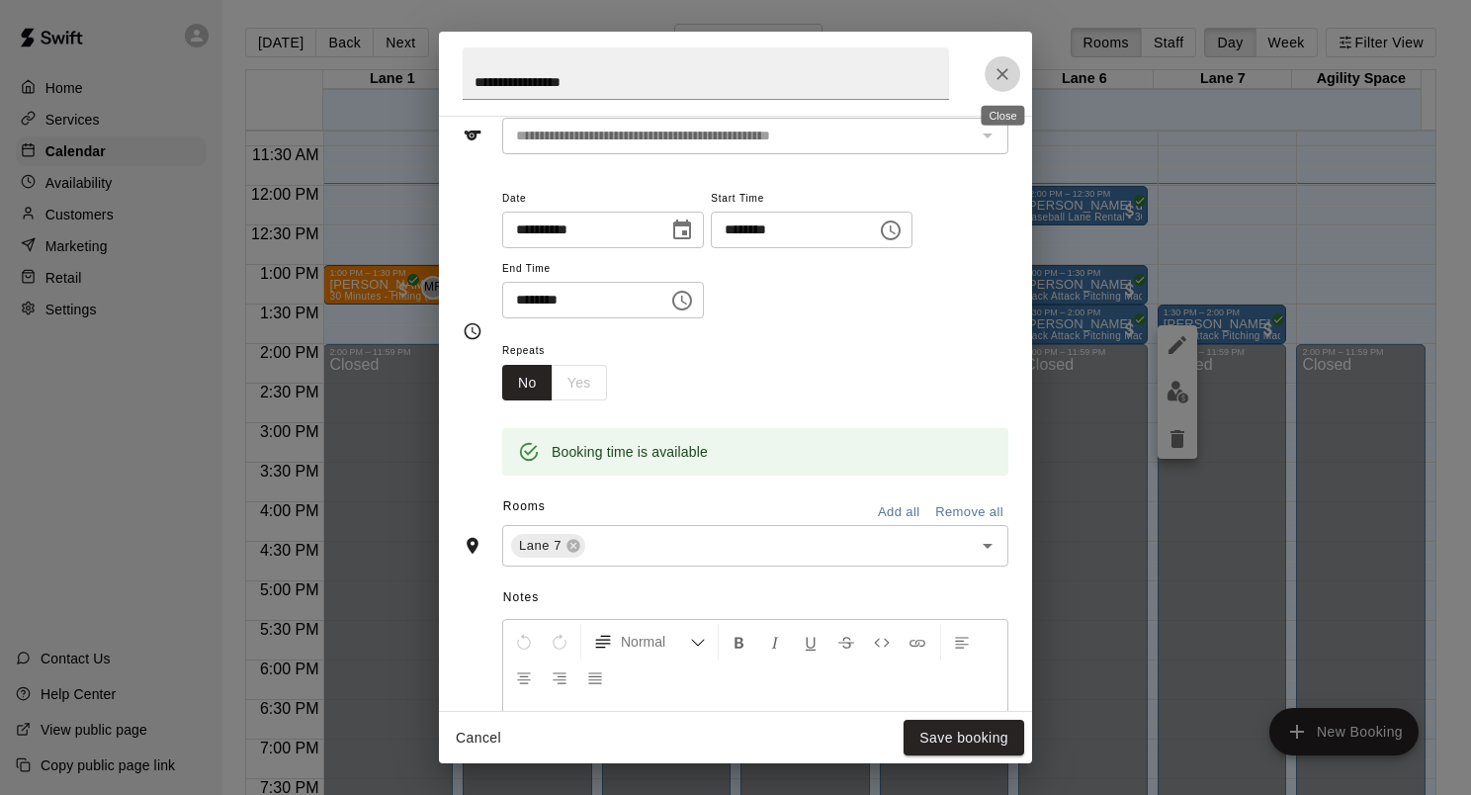
click at [995, 76] on icon "Close" at bounding box center [1003, 74] width 20 height 20
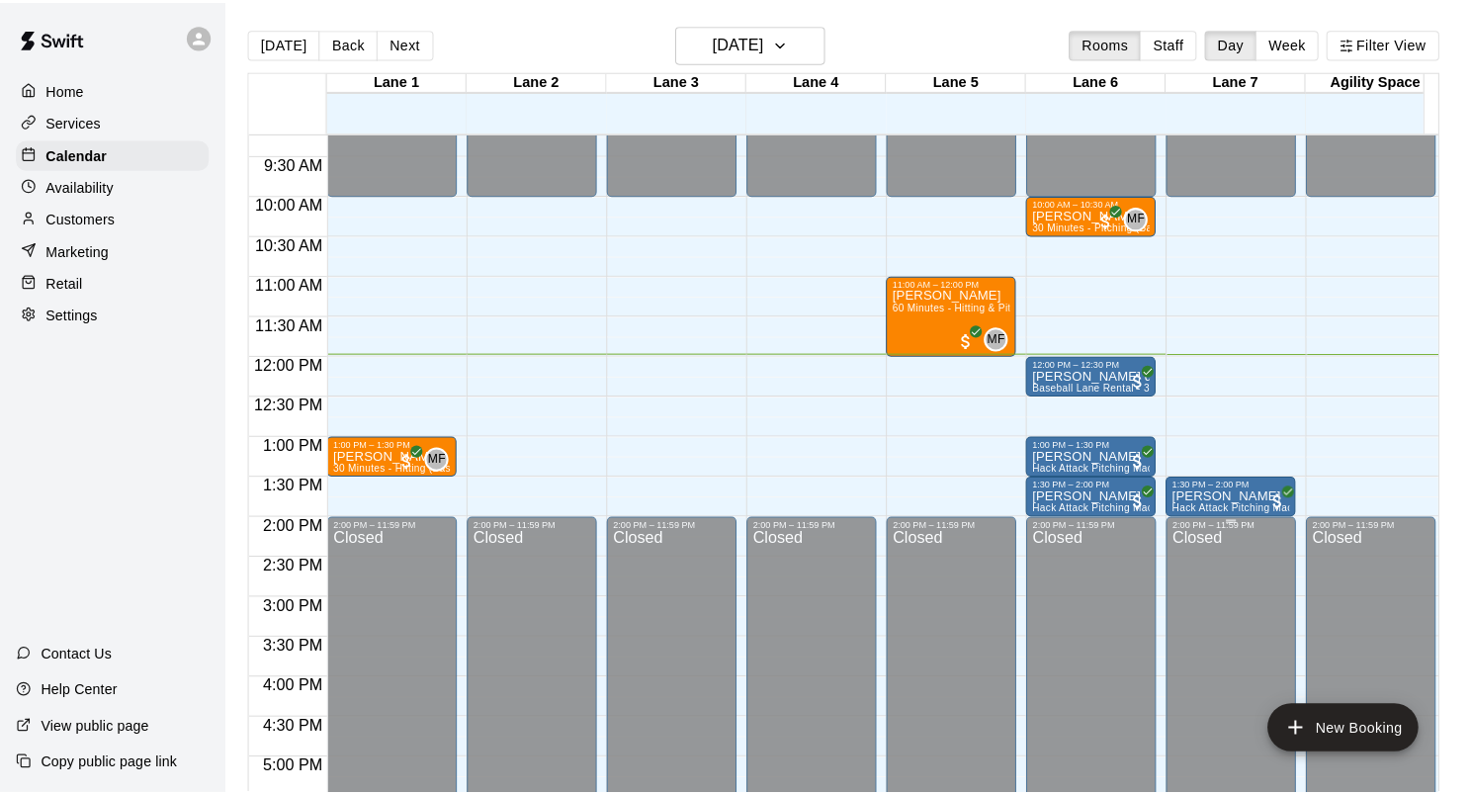
scroll to position [697, 0]
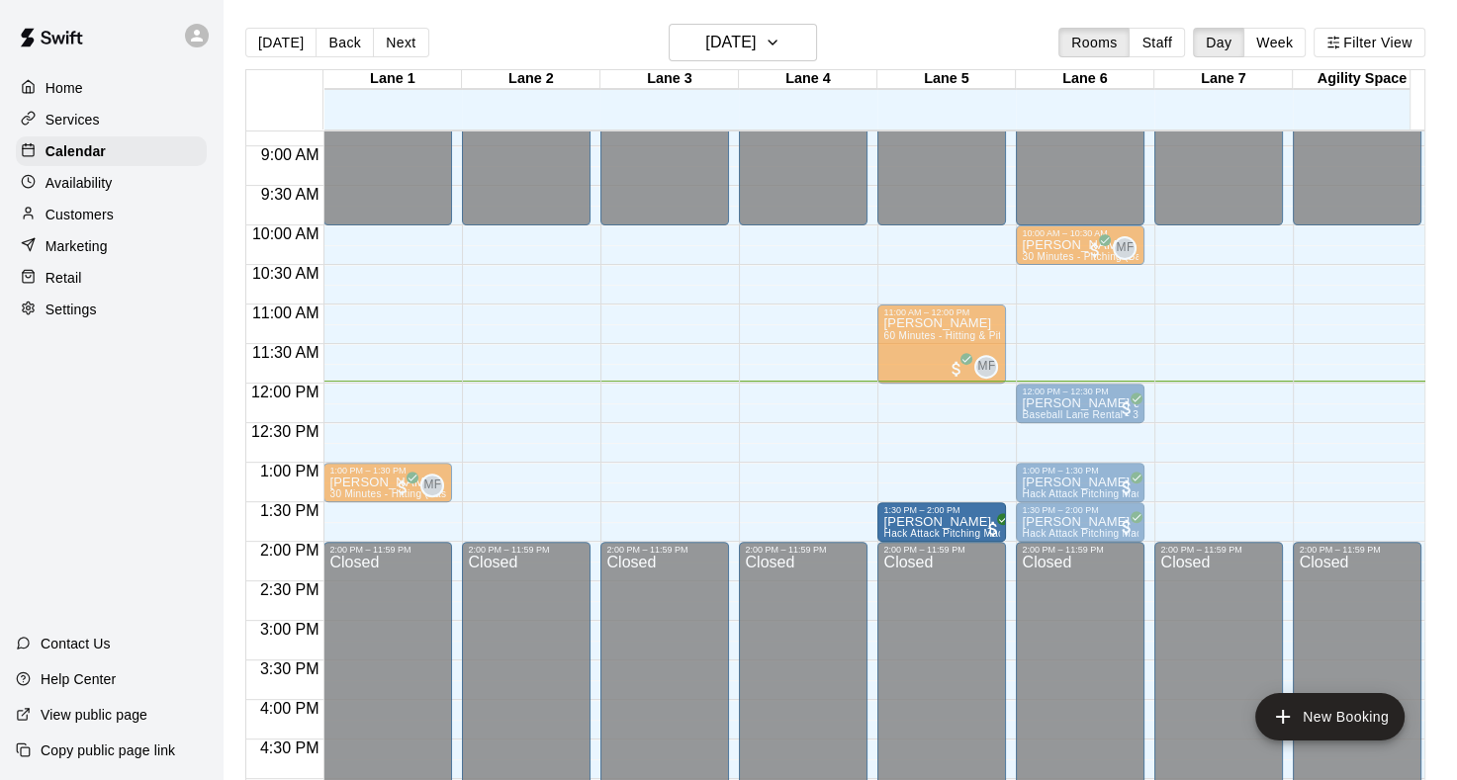
drag, startPoint x: 1234, startPoint y: 512, endPoint x: 1008, endPoint y: 516, distance: 226.5
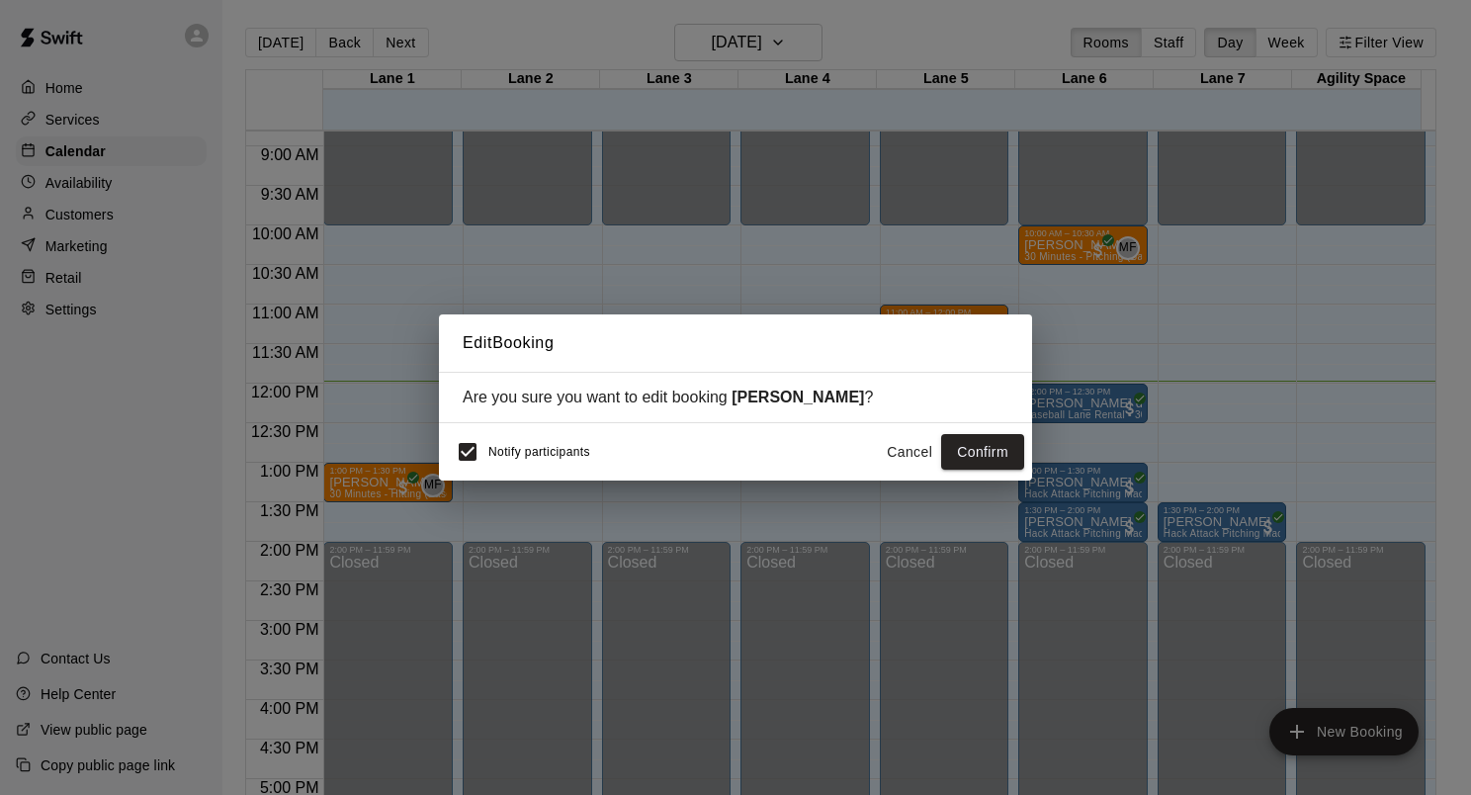
click at [542, 456] on span "Notify participants" at bounding box center [539, 452] width 102 height 14
click at [1003, 451] on button "Confirm" at bounding box center [982, 452] width 83 height 37
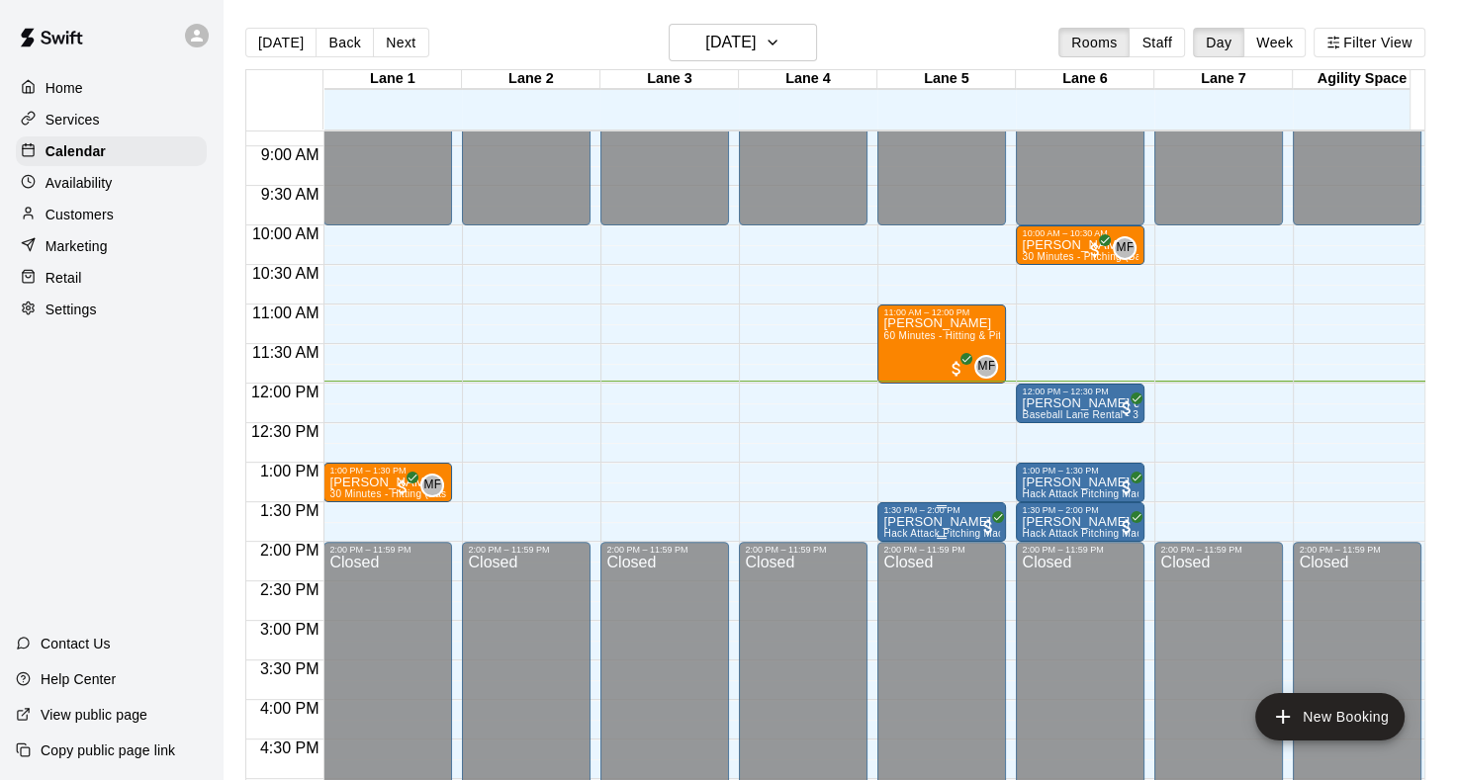
click at [969, 522] on p "[PERSON_NAME]" at bounding box center [941, 522] width 117 height 0
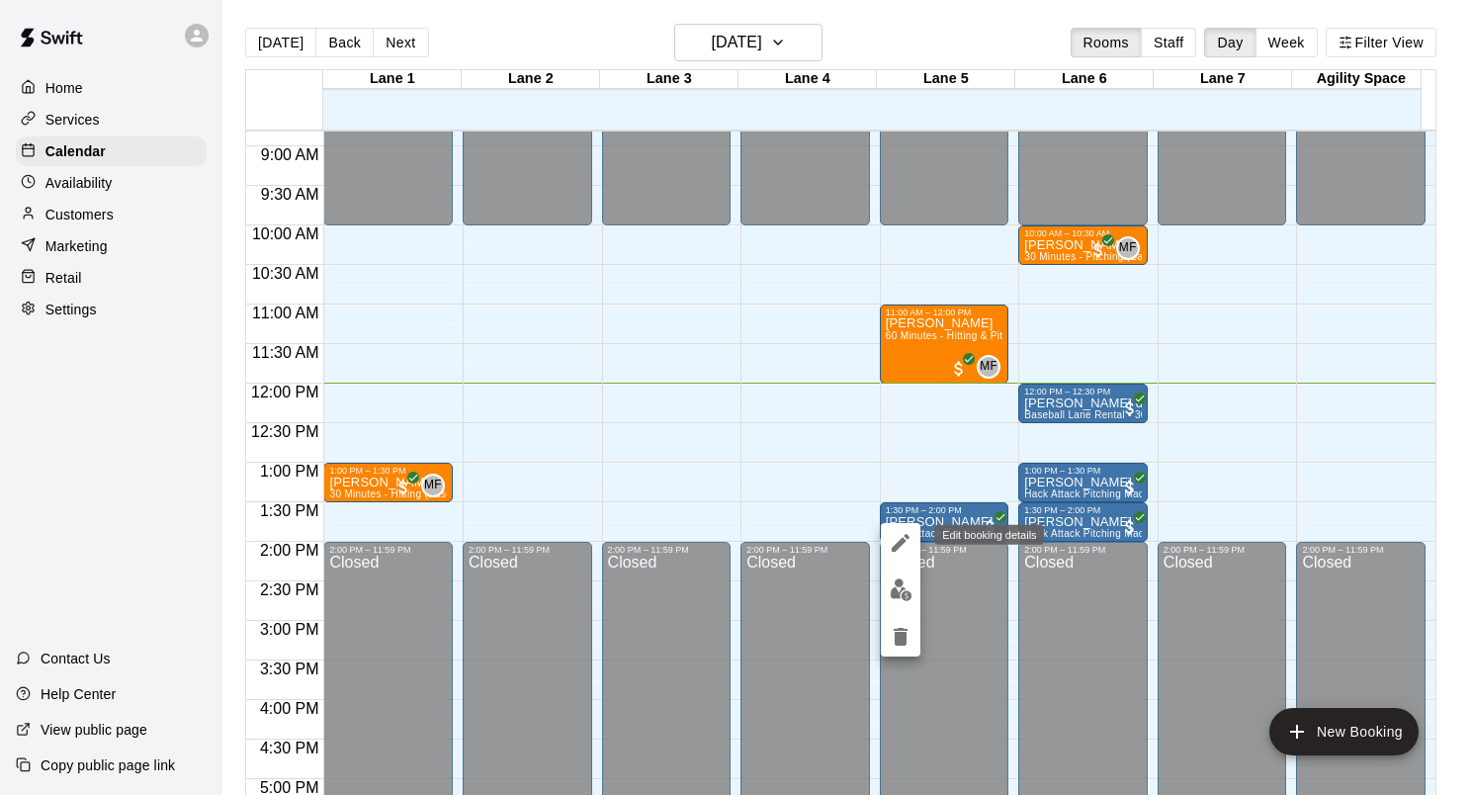
click at [894, 545] on icon "edit" at bounding box center [901, 543] width 24 height 24
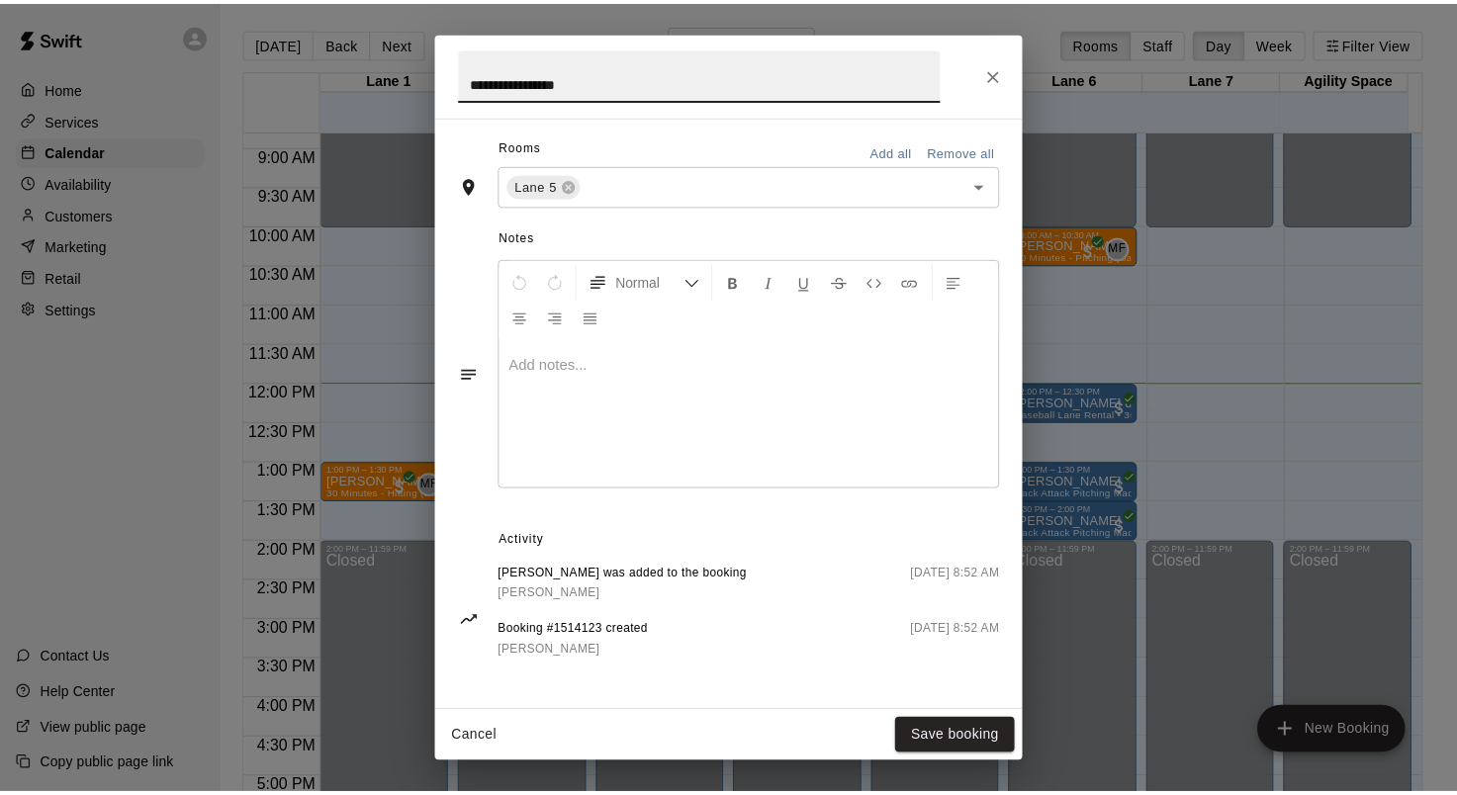
scroll to position [0, 0]
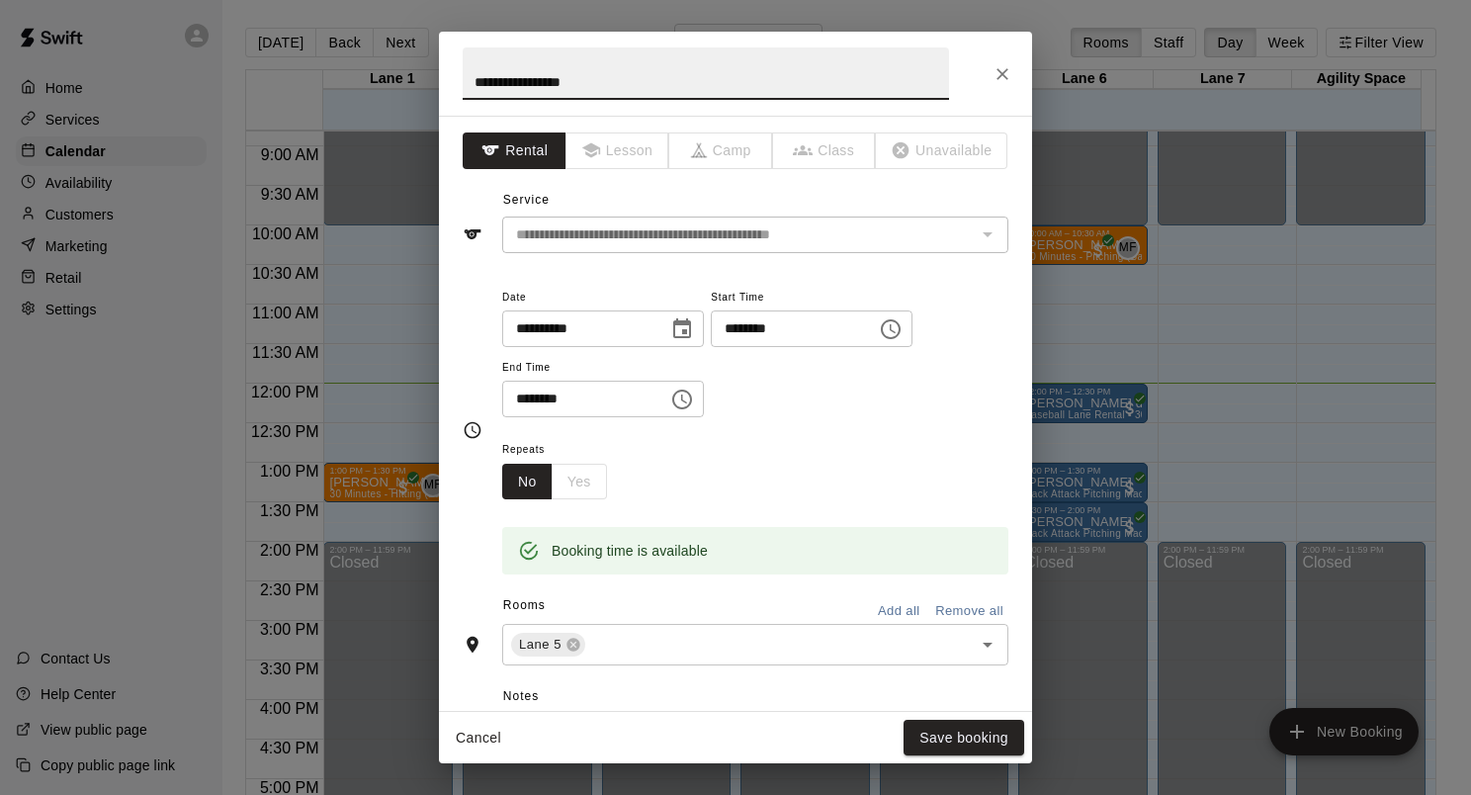
click at [1001, 81] on icon "Close" at bounding box center [1003, 74] width 20 height 20
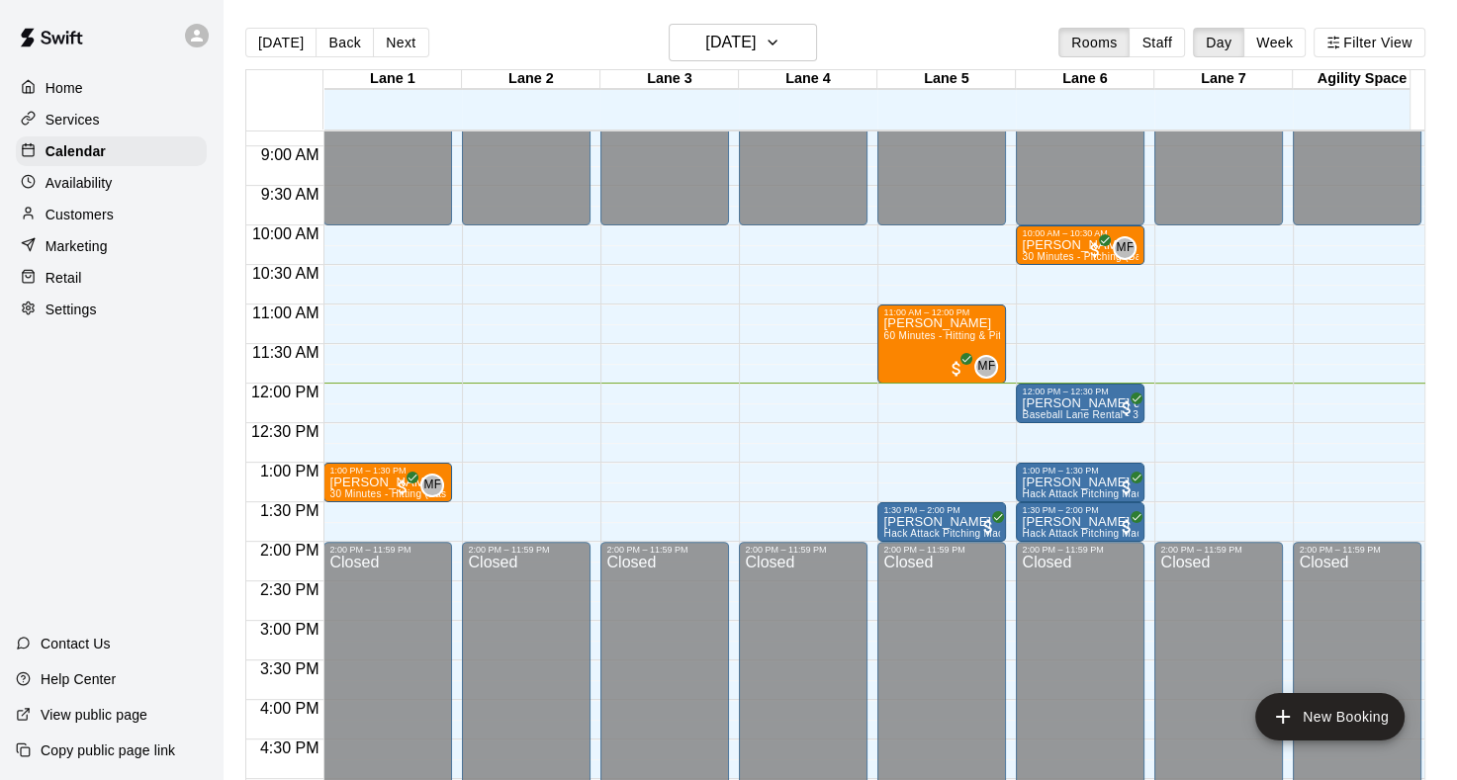
click at [150, 282] on div "Retail" at bounding box center [111, 278] width 191 height 30
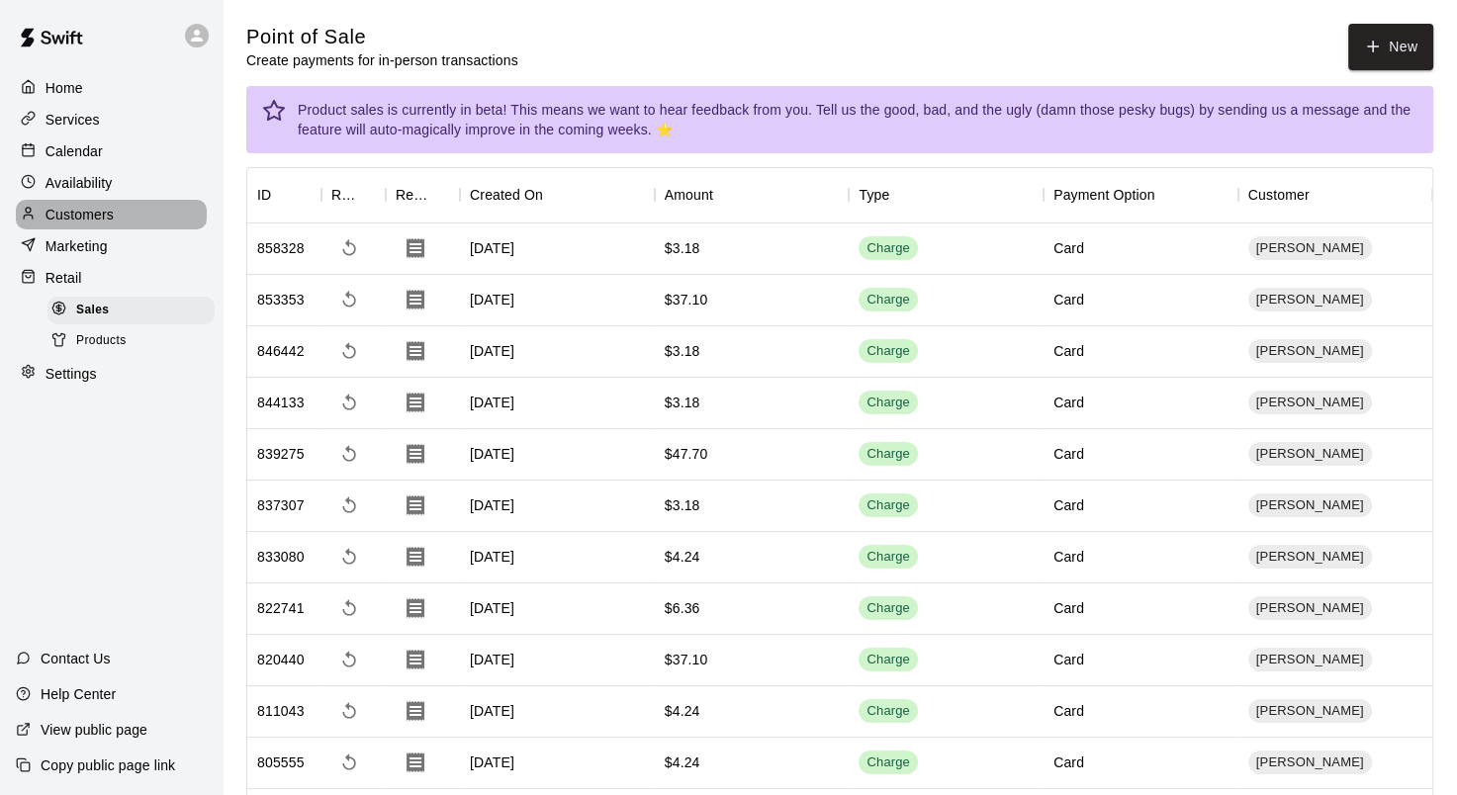
click at [79, 209] on div "Customers" at bounding box center [111, 215] width 191 height 30
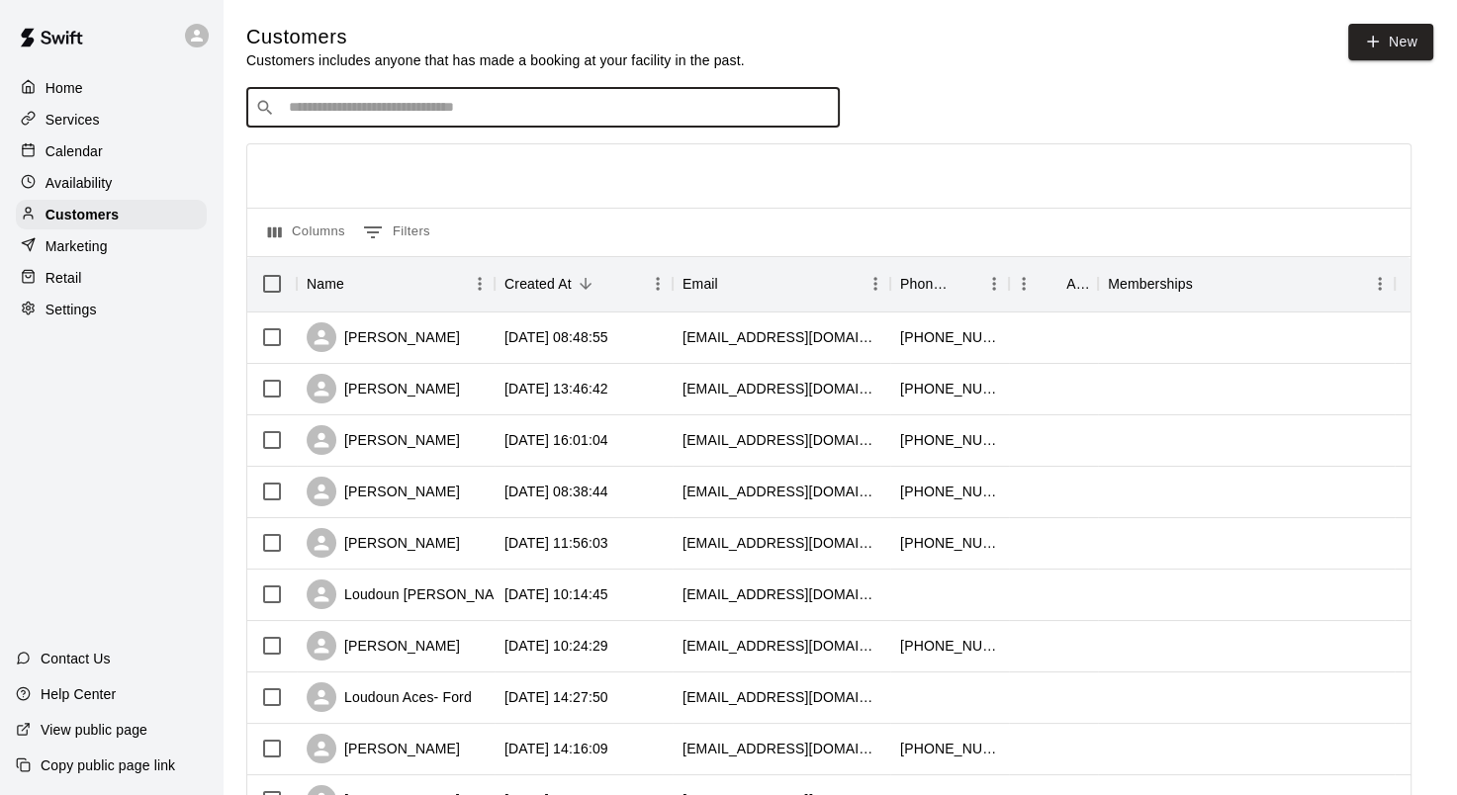
click at [519, 103] on input "Search customers by name or email" at bounding box center [557, 108] width 548 height 20
type input "****"
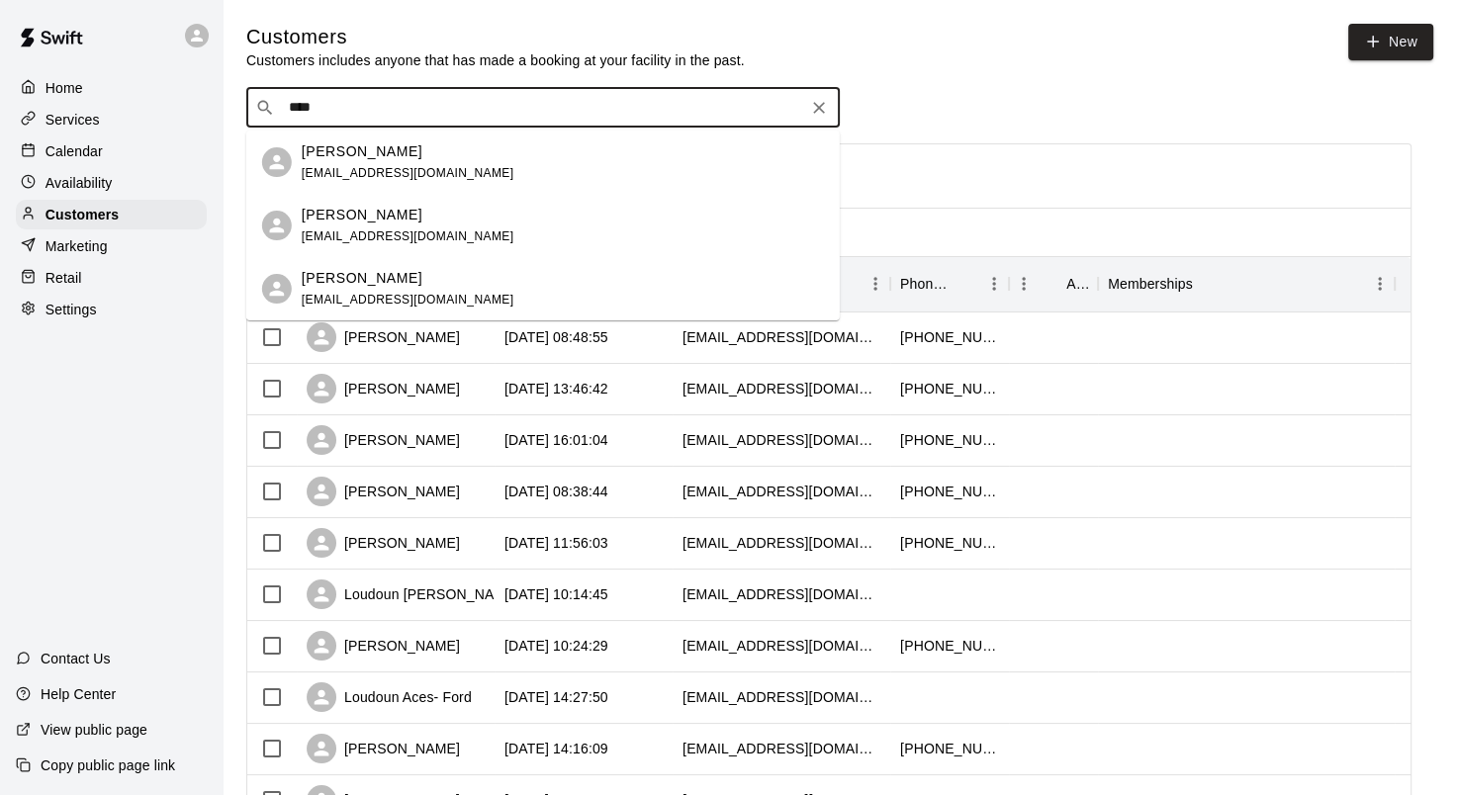
click at [480, 281] on div "Kingston Gloria dtwhite2008@gmail.com" at bounding box center [563, 289] width 522 height 43
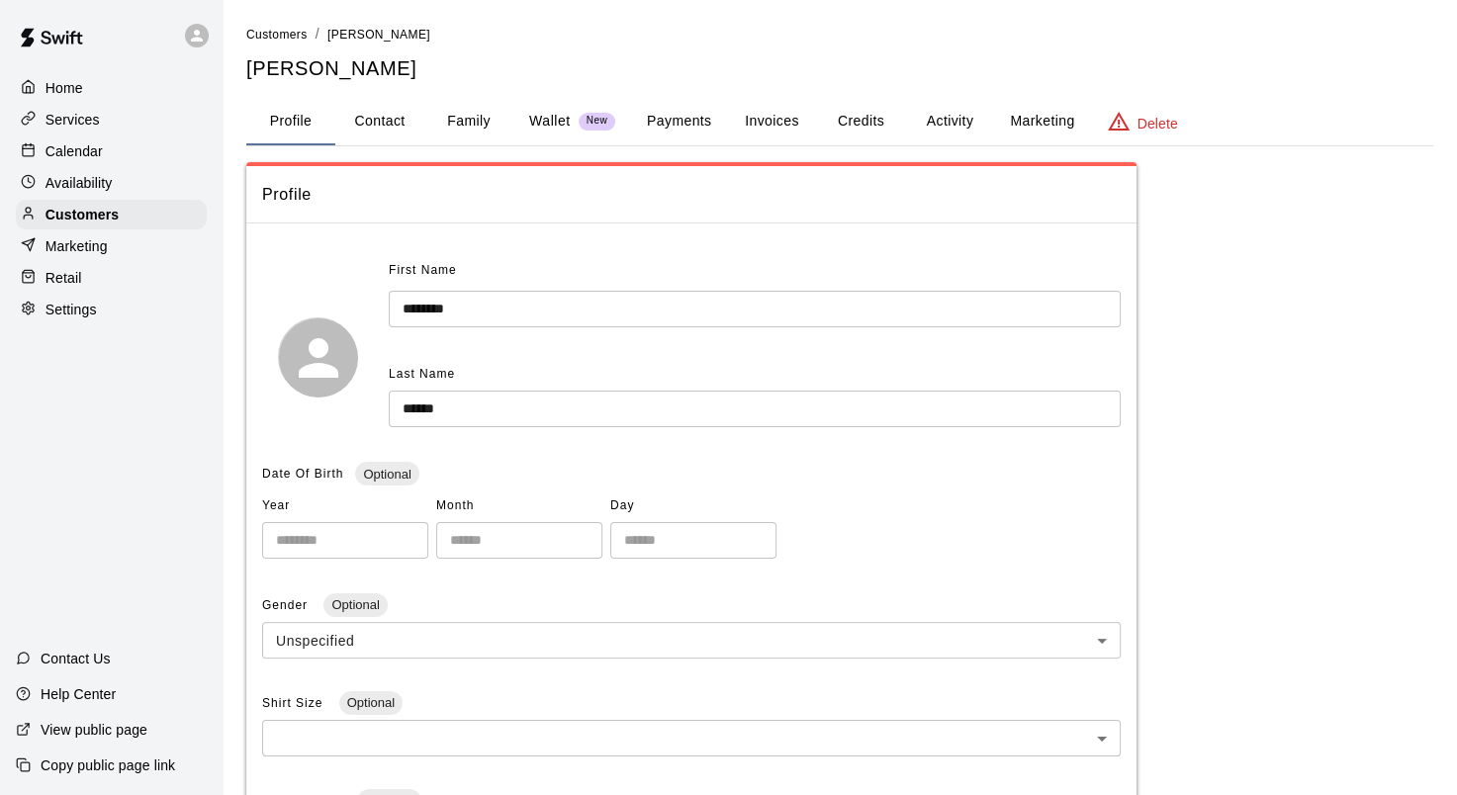
click at [398, 127] on button "Contact" at bounding box center [379, 121] width 89 height 47
select select "**"
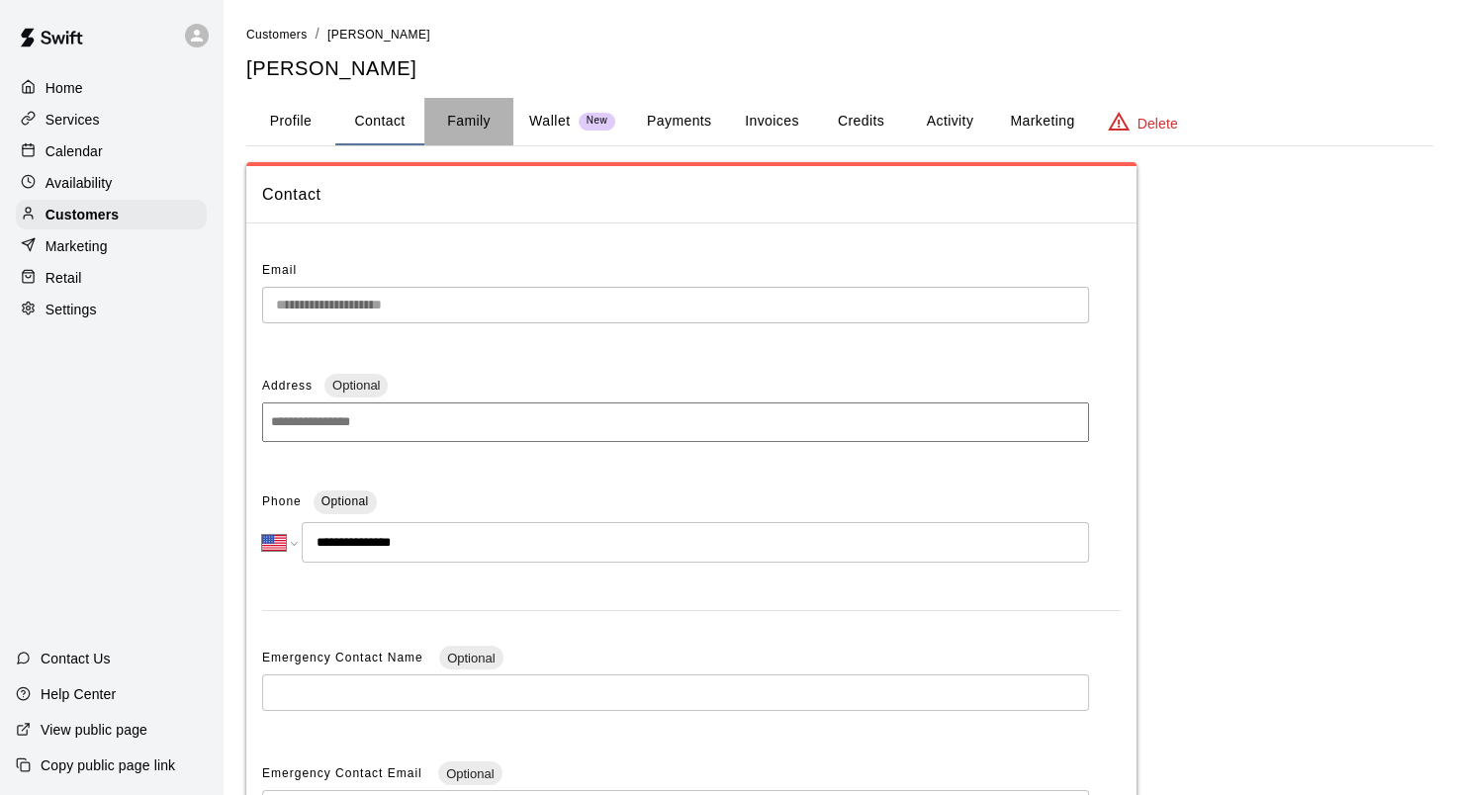
click at [479, 111] on button "Family" at bounding box center [468, 121] width 89 height 47
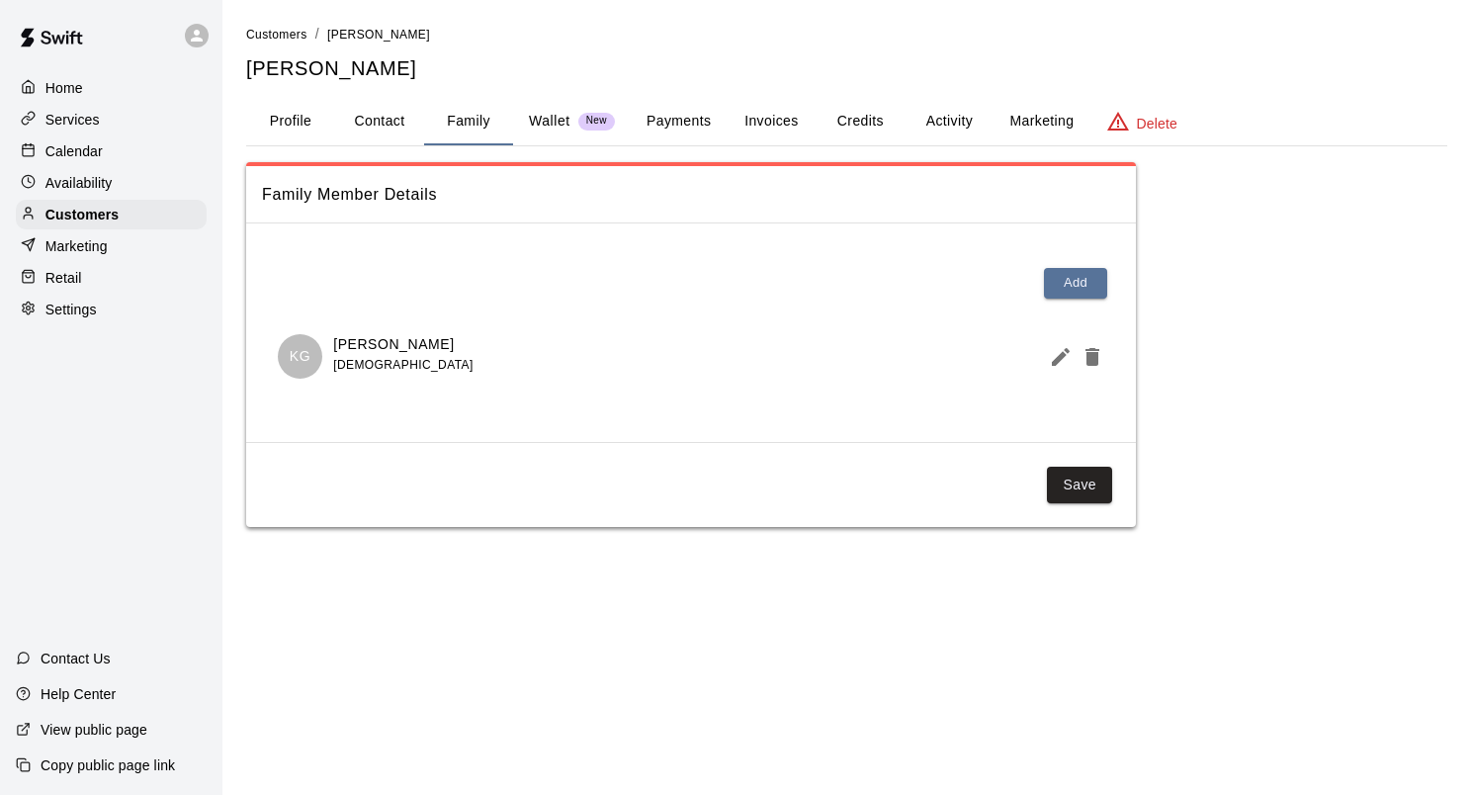
click at [394, 139] on button "Contact" at bounding box center [379, 121] width 89 height 47
select select "**"
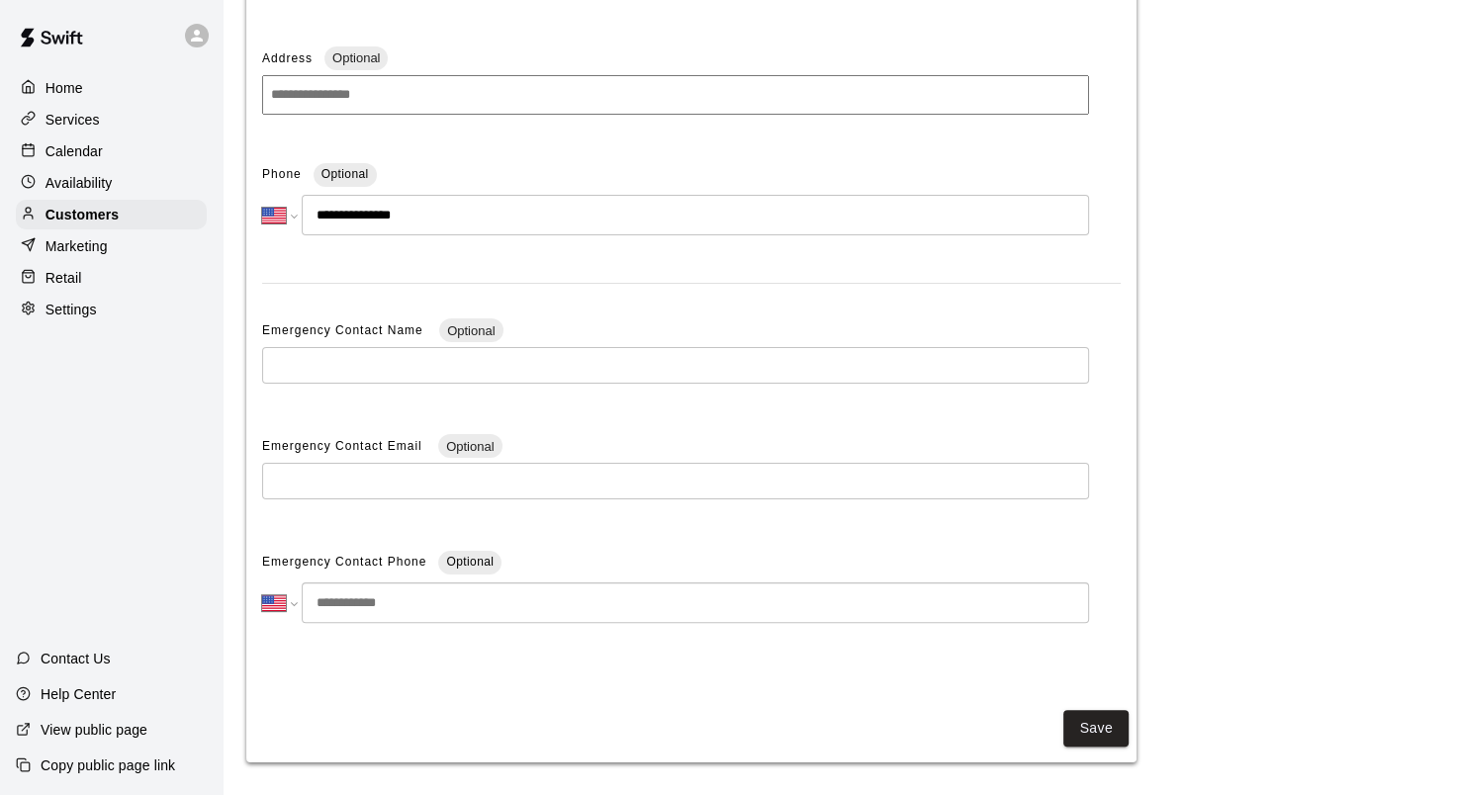
scroll to position [336, 0]
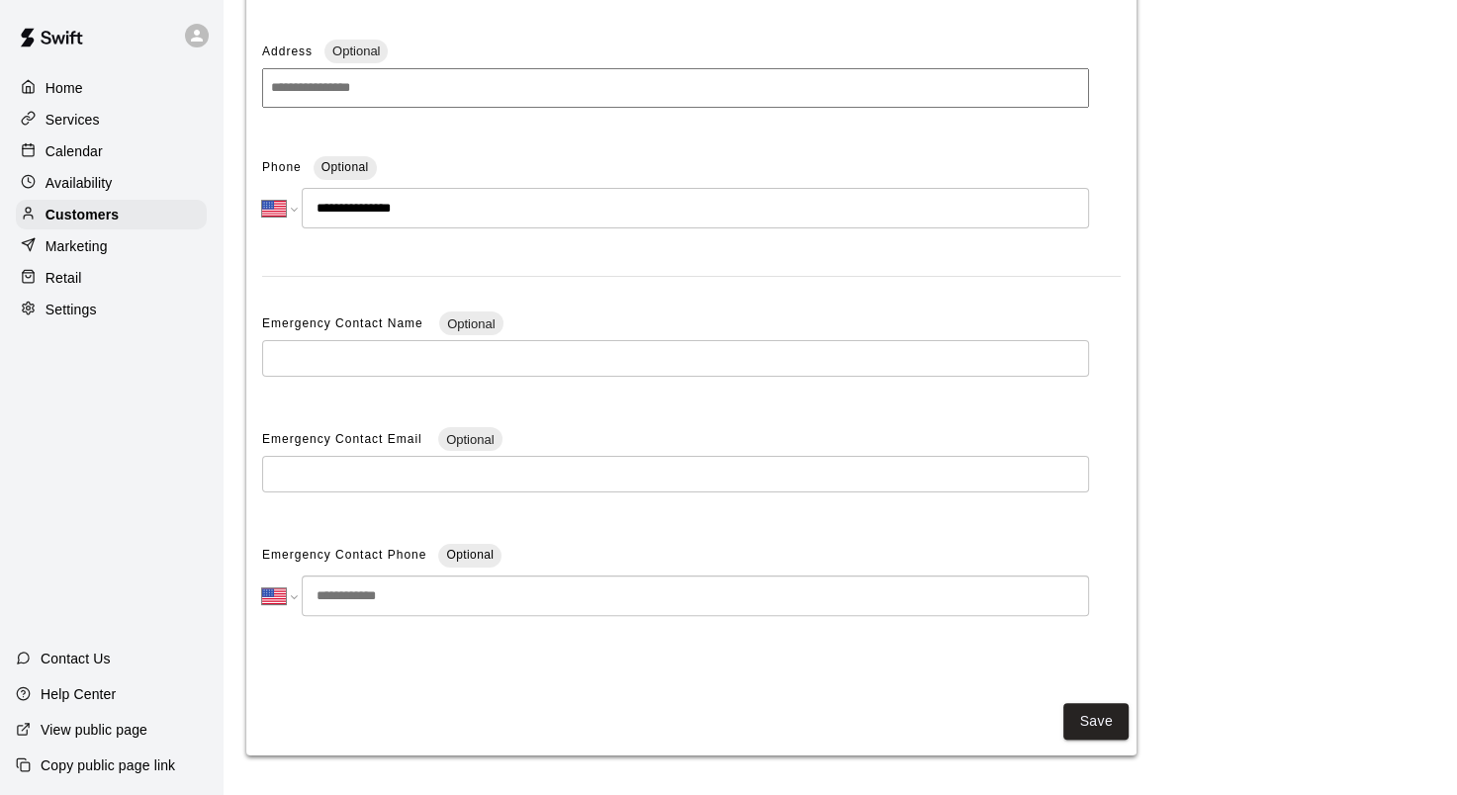
click at [70, 158] on p "Calendar" at bounding box center [73, 151] width 57 height 20
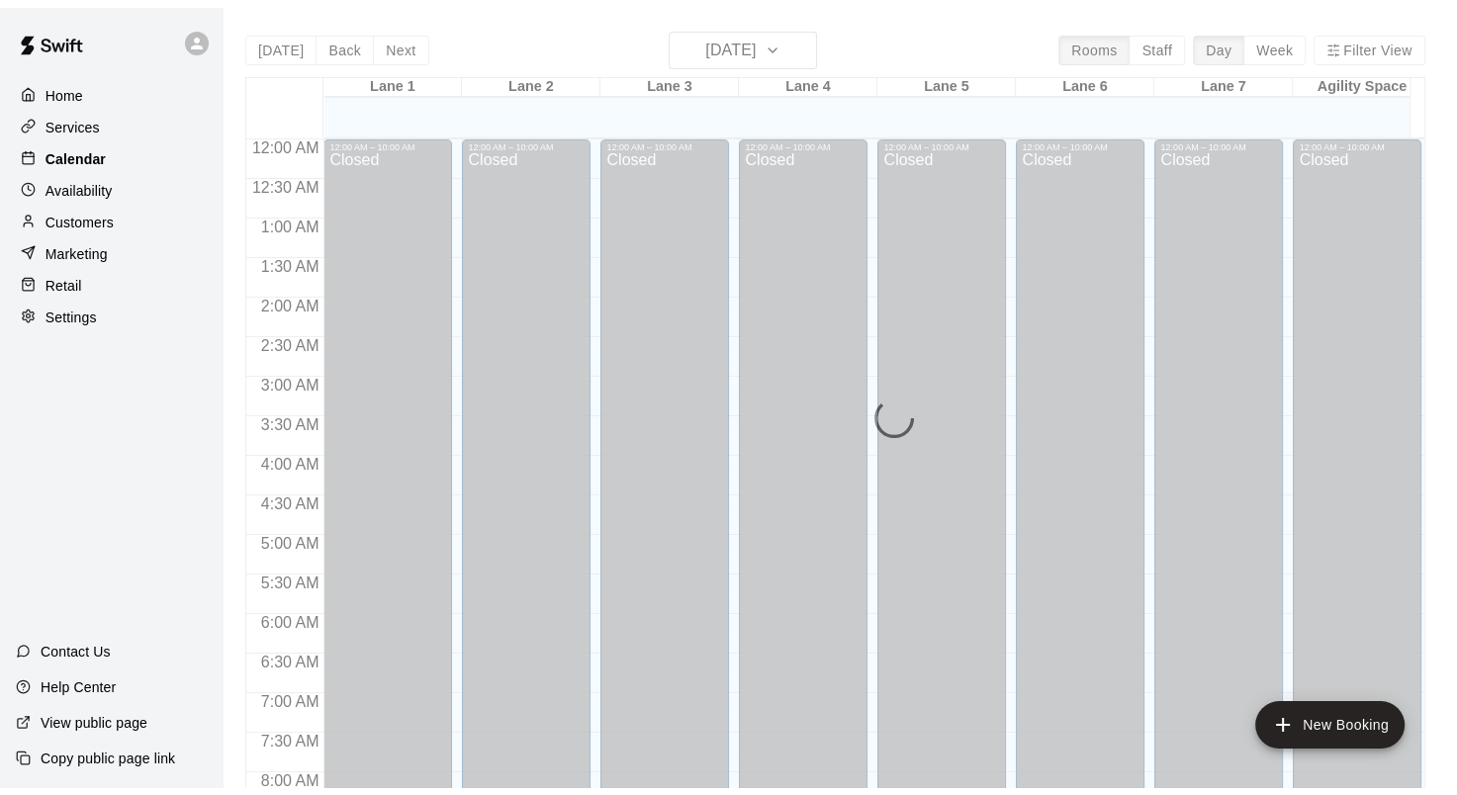
scroll to position [950, 0]
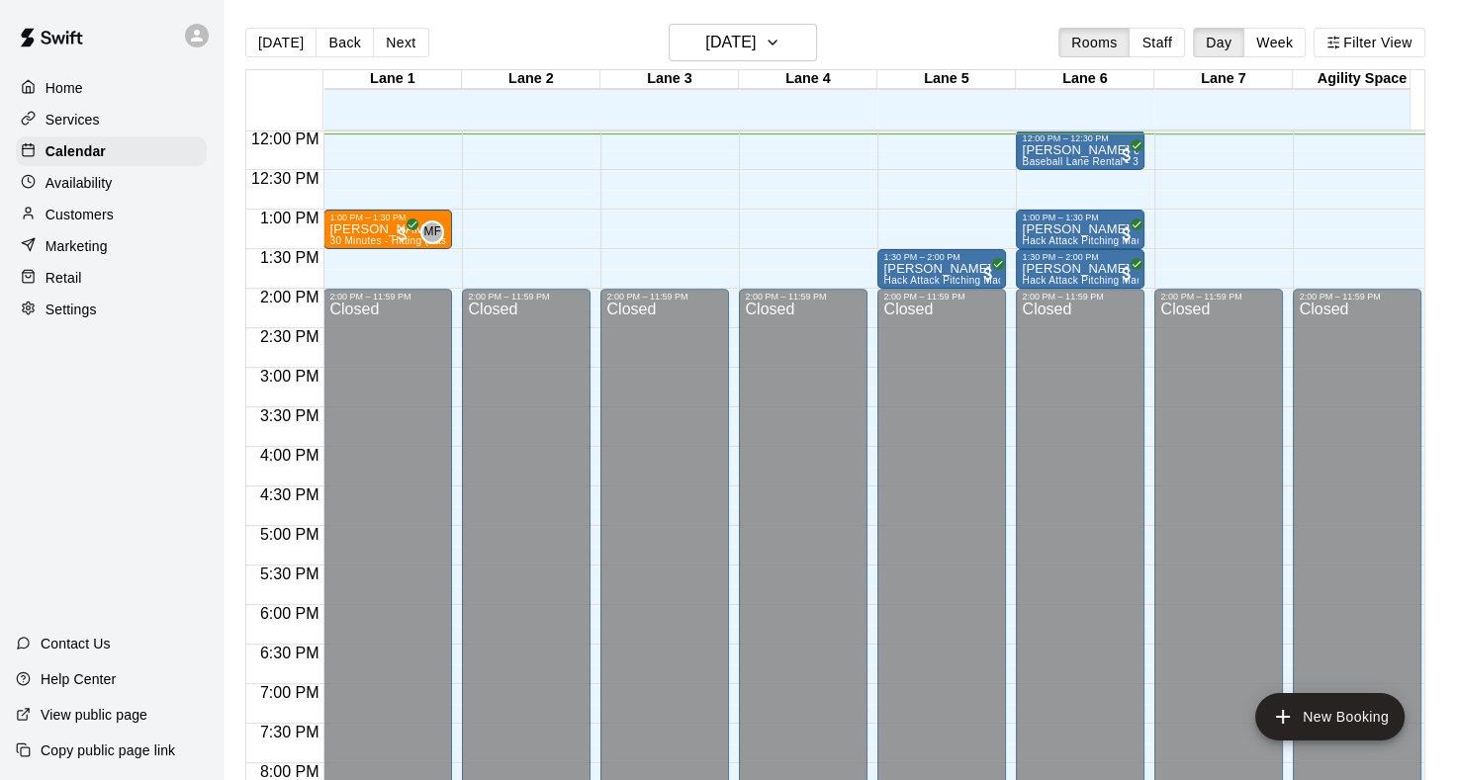
click at [680, 261] on div "12:00 AM – 10:00 AM Closed 2:00 PM – 11:59 PM Closed" at bounding box center [664, 130] width 129 height 1899
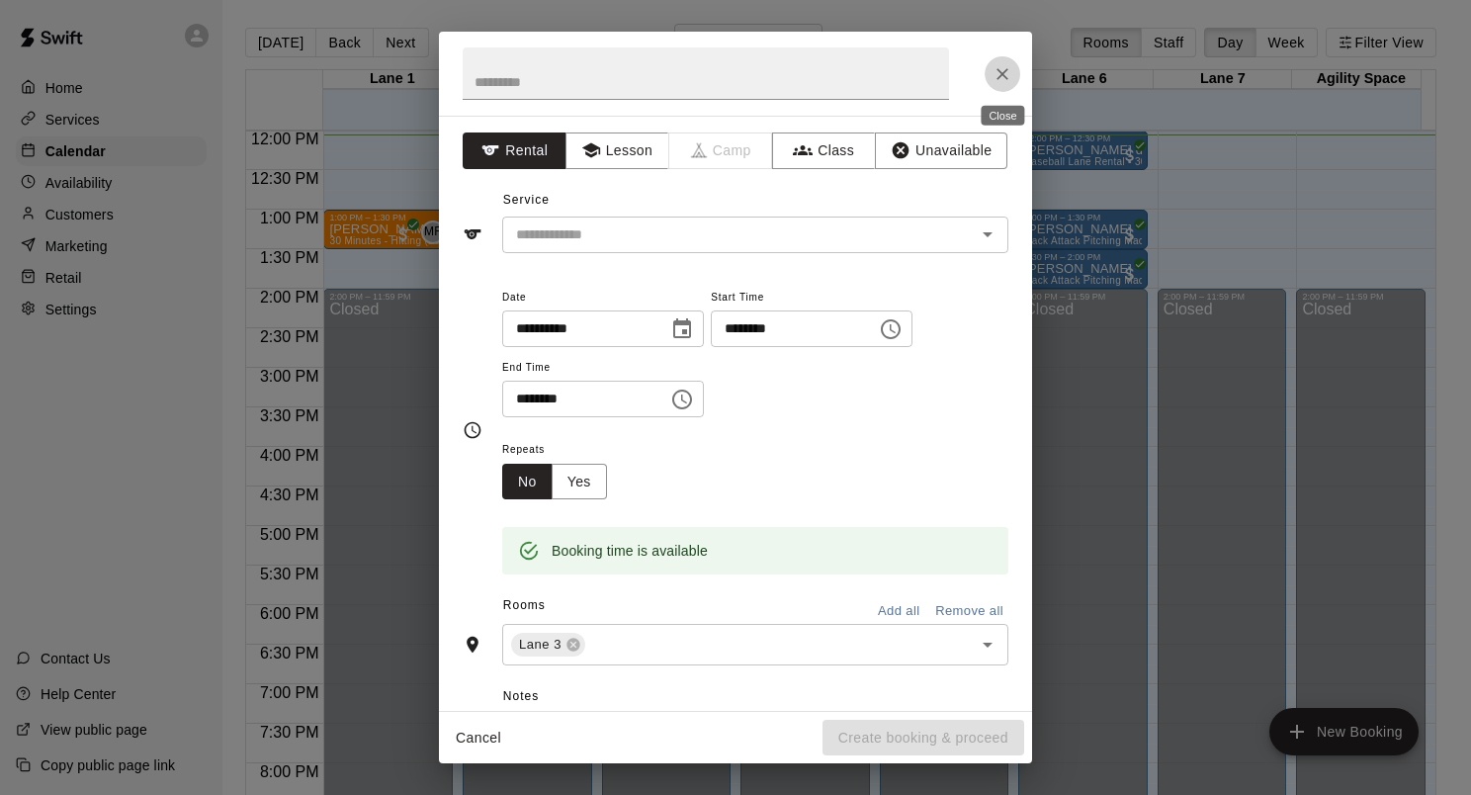
click at [1003, 60] on button "Close" at bounding box center [1003, 74] width 36 height 36
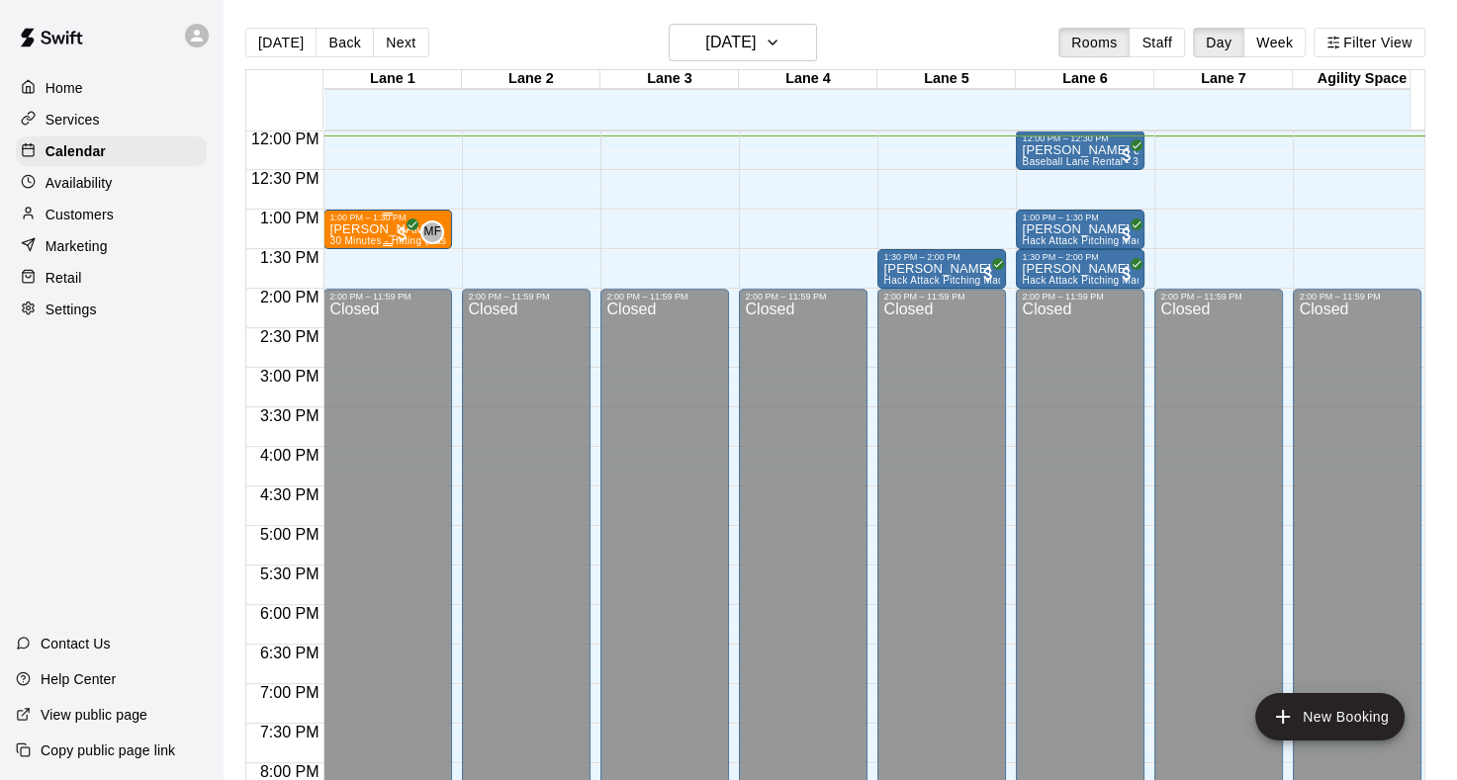
click at [419, 222] on div "MF 0" at bounding box center [418, 233] width 51 height 24
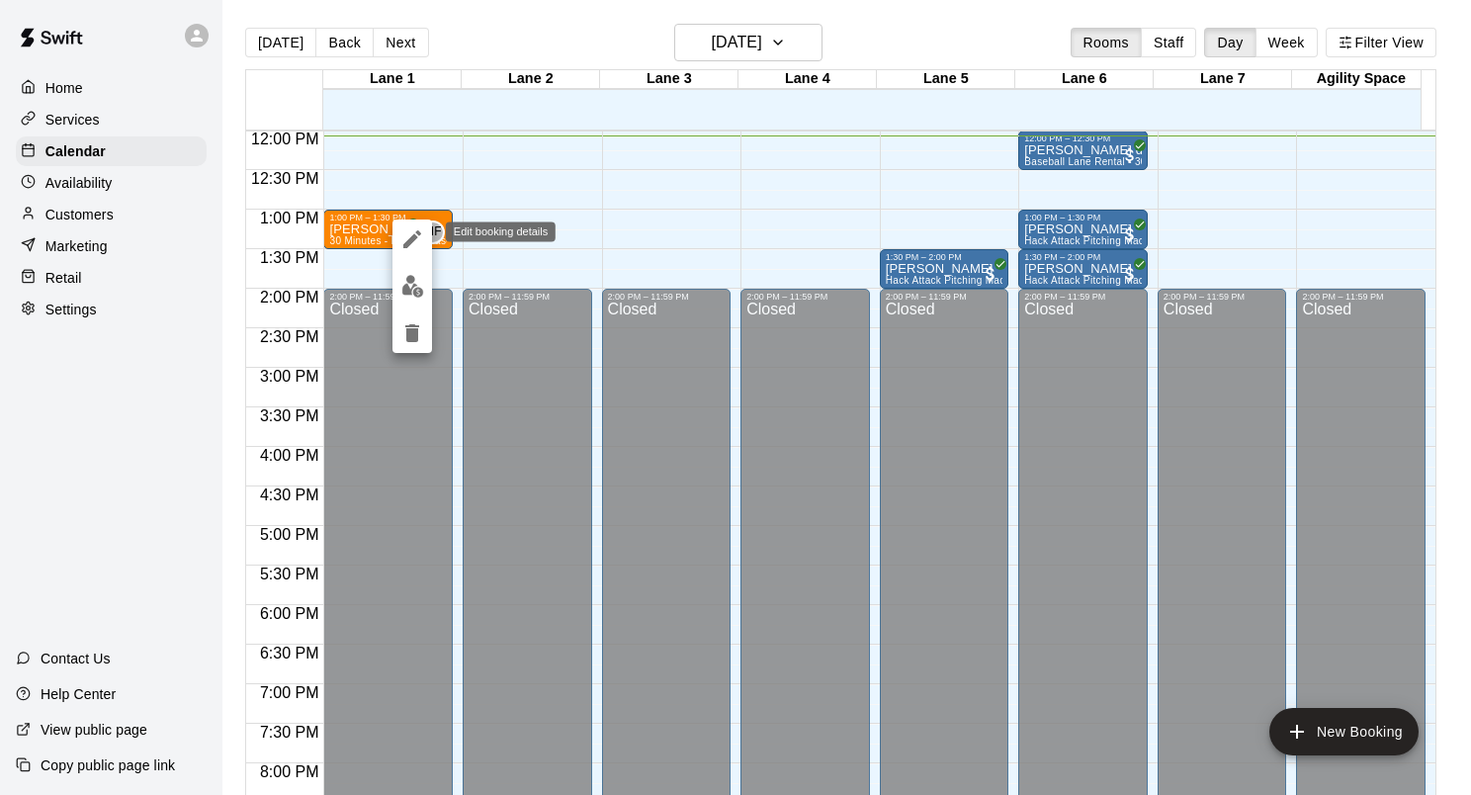
click at [418, 243] on icon "edit" at bounding box center [412, 239] width 24 height 24
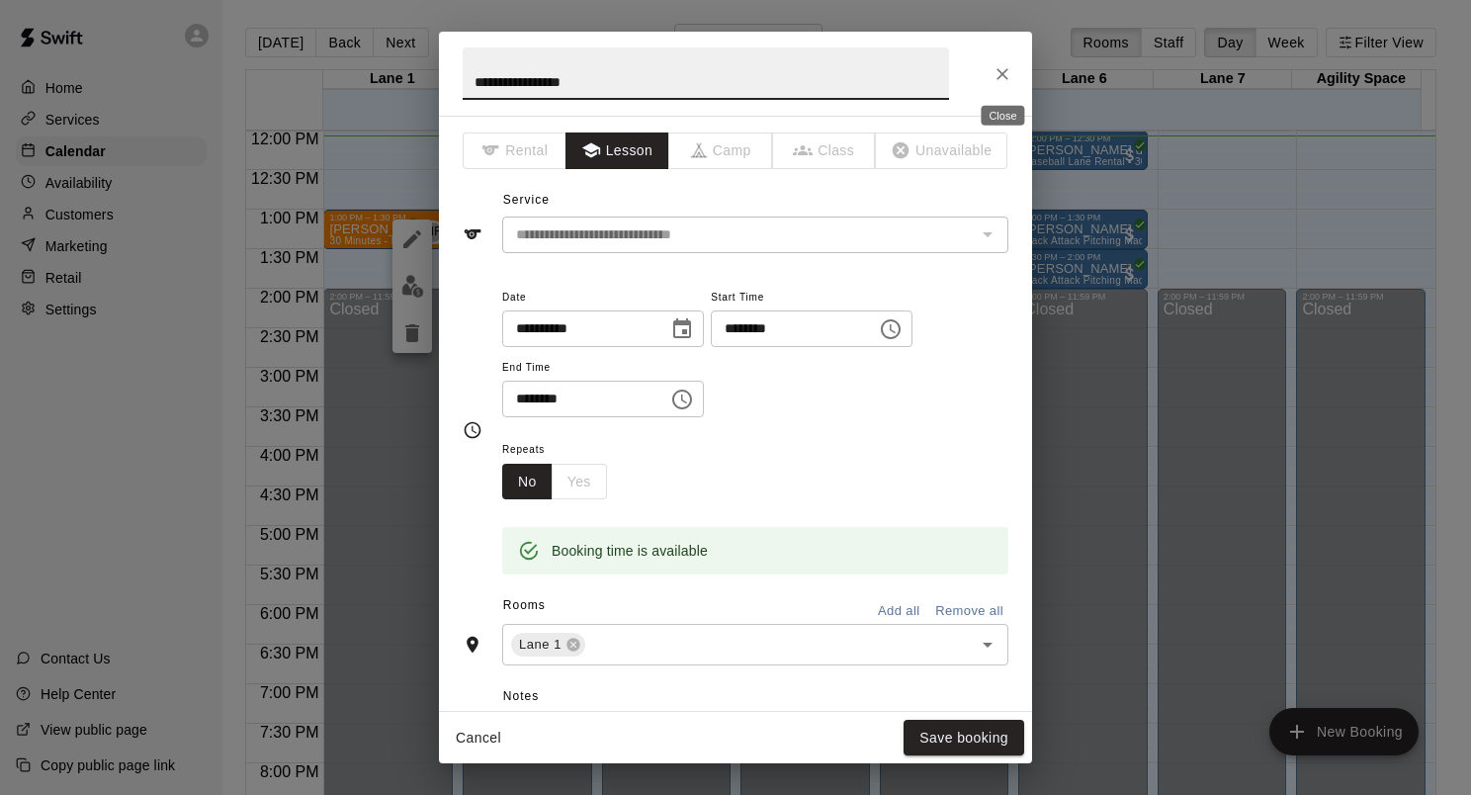
click at [1007, 65] on icon "Close" at bounding box center [1003, 74] width 20 height 20
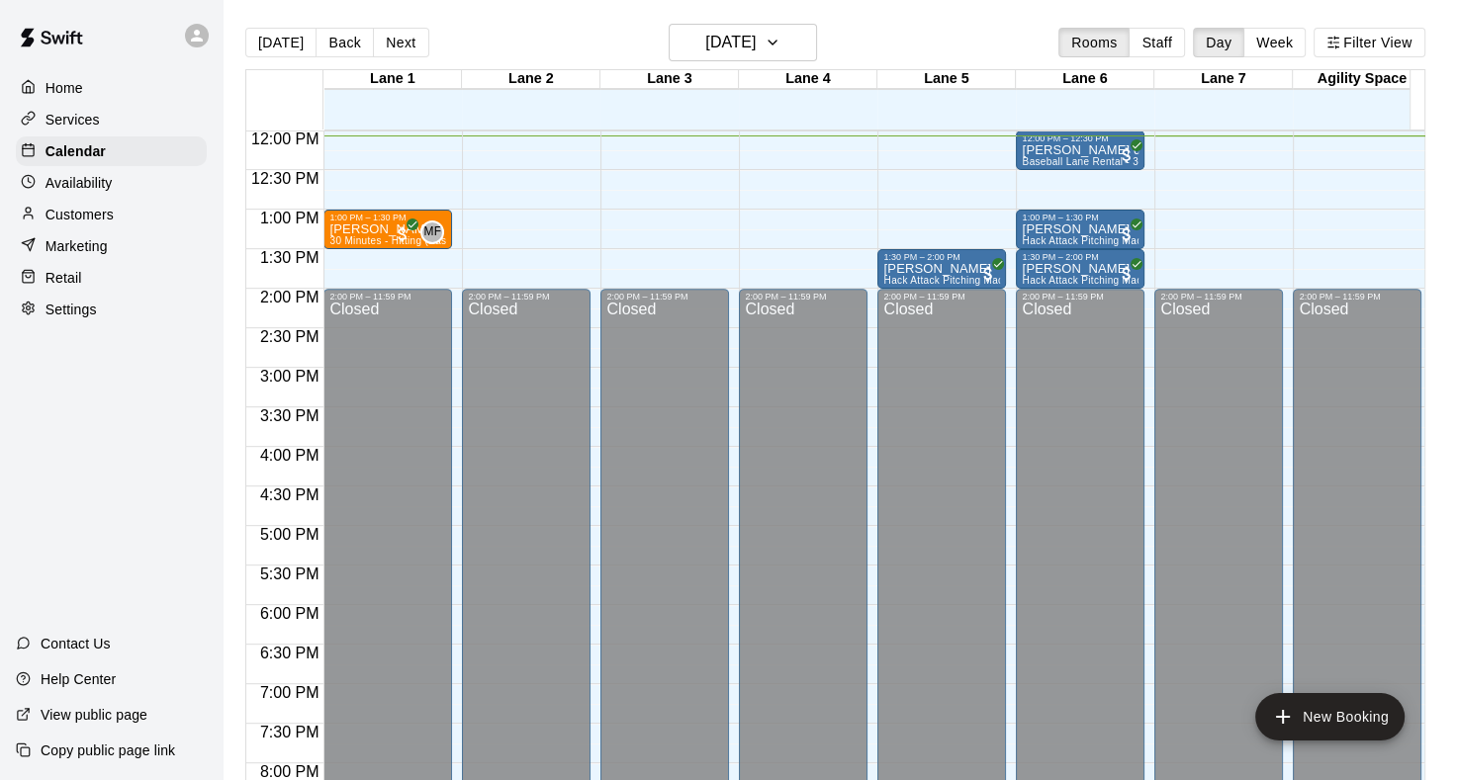
click at [877, 206] on div "12:00 AM – 10:00 AM Closed 11:00 AM – 12:00 PM Catherine Mula 60 Minutes - Hitt…" at bounding box center [941, 130] width 129 height 1899
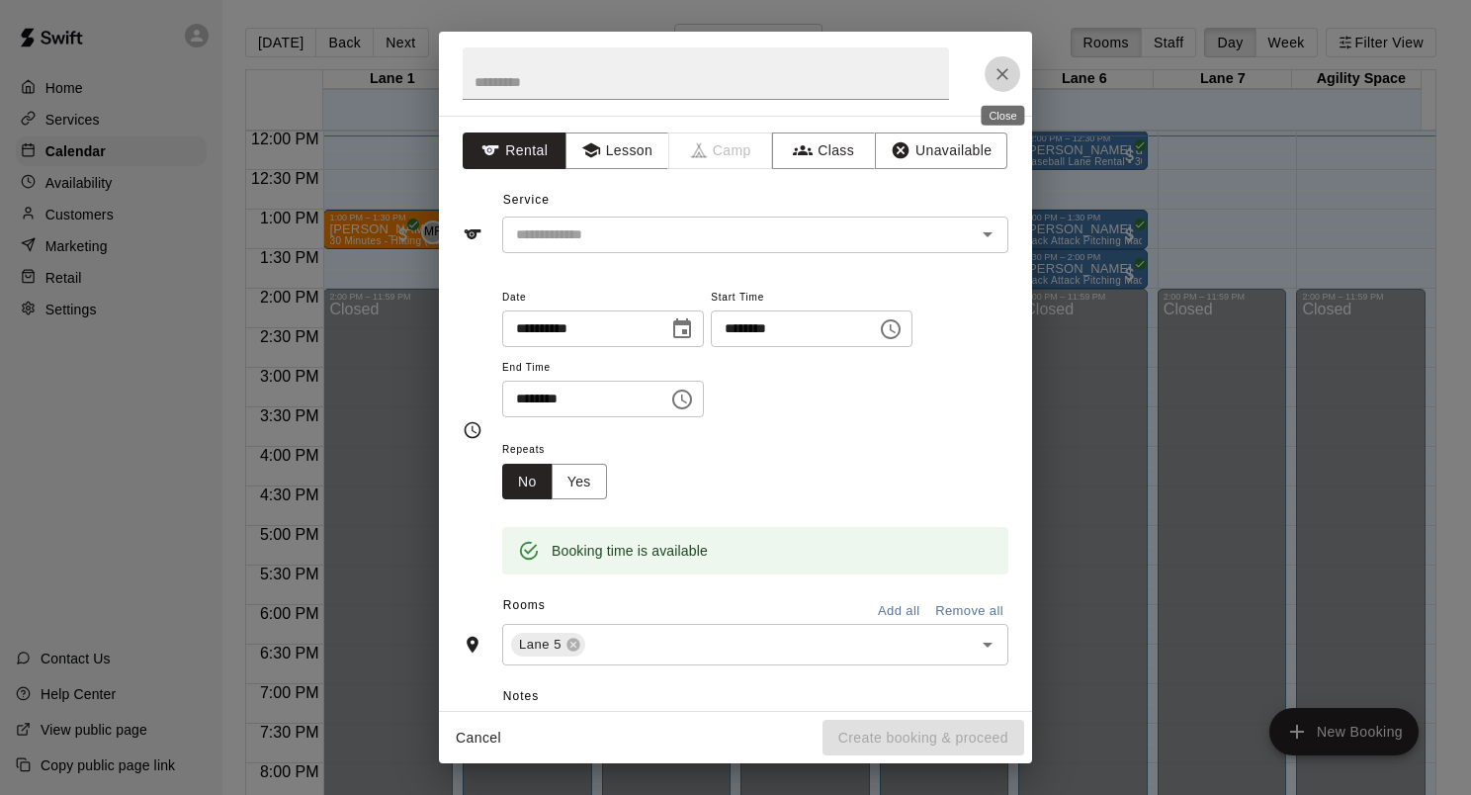
click at [999, 83] on button "Close" at bounding box center [1003, 74] width 36 height 36
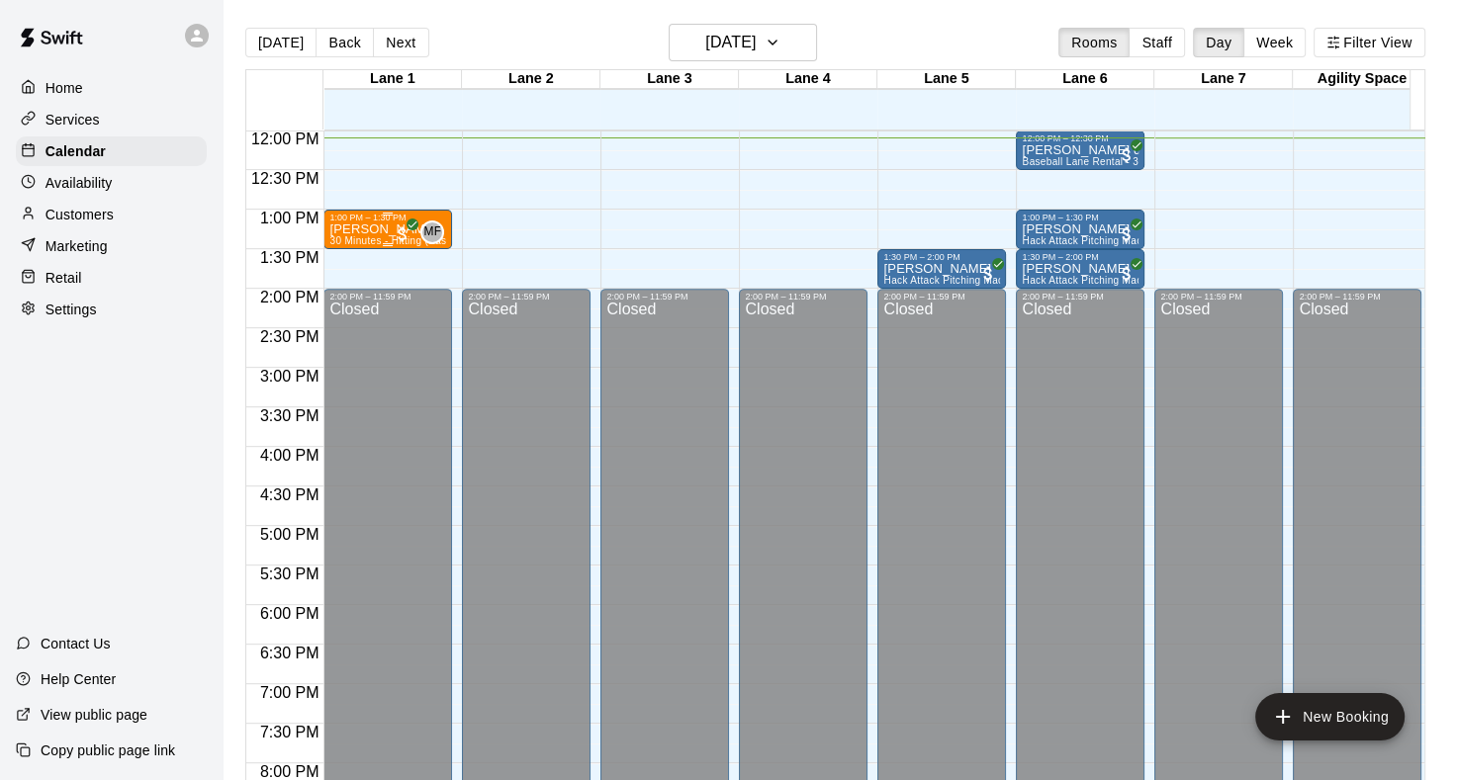
click at [363, 221] on div "1:00 PM – 1:30 PM" at bounding box center [387, 218] width 117 height 10
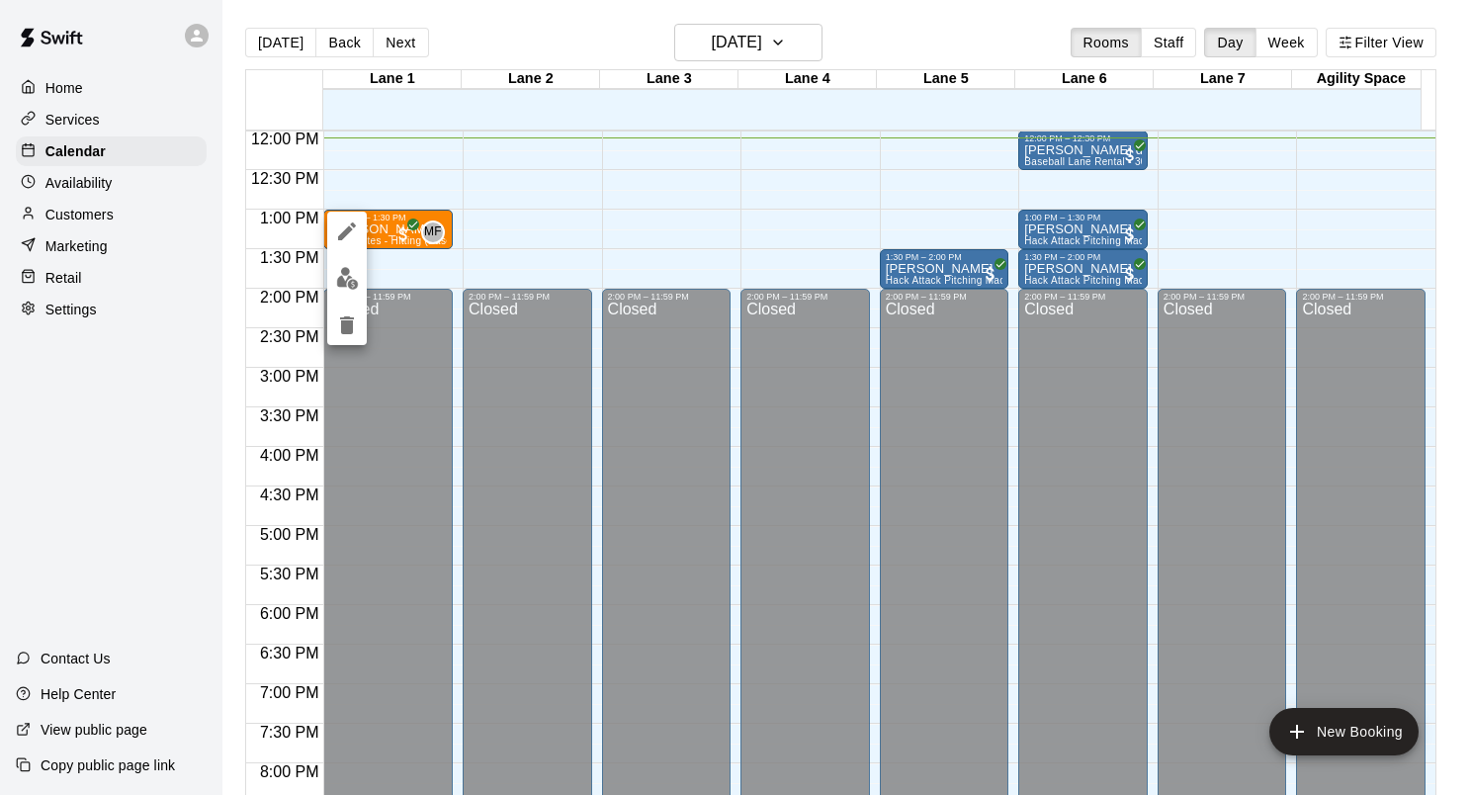
click at [554, 208] on div at bounding box center [735, 397] width 1471 height 795
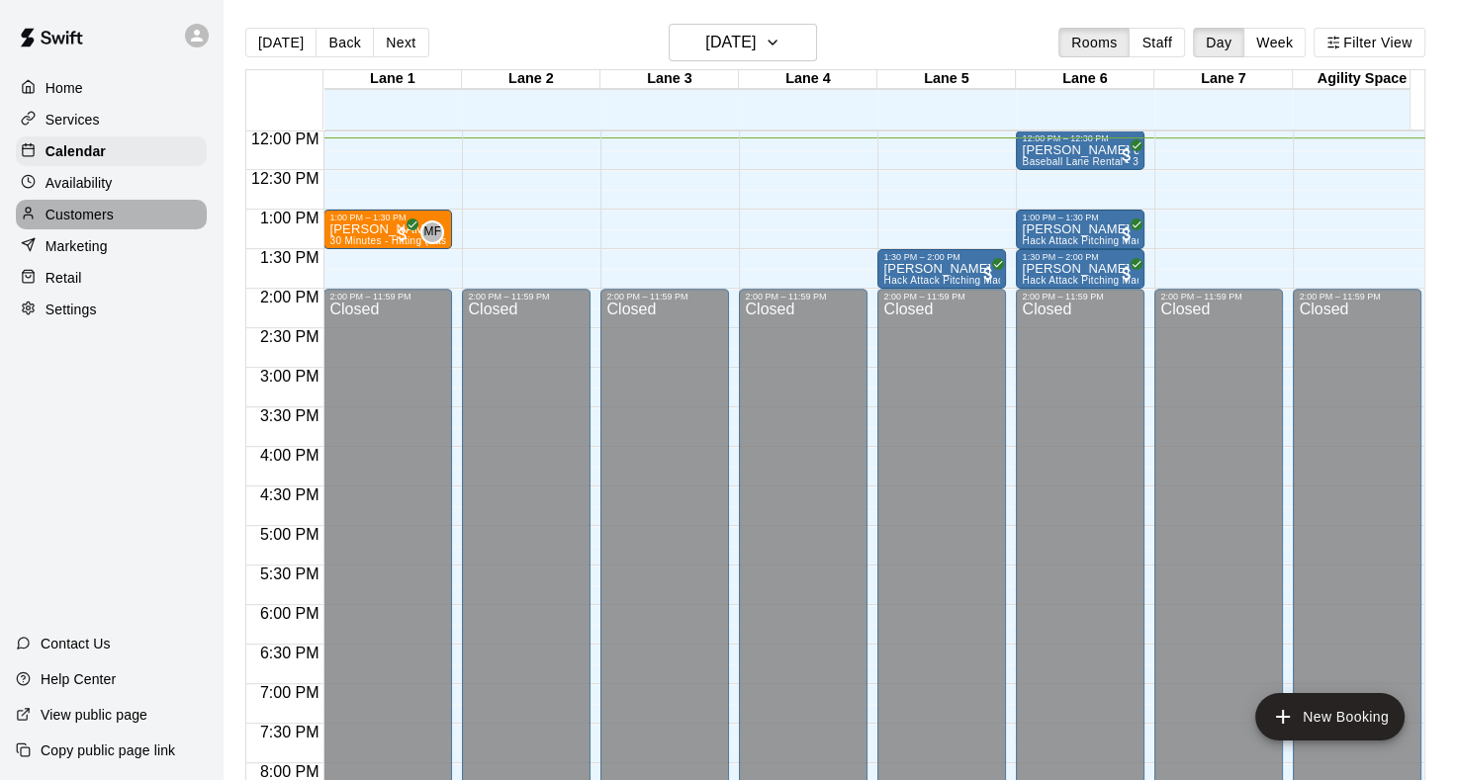
click at [93, 224] on p "Customers" at bounding box center [79, 215] width 68 height 20
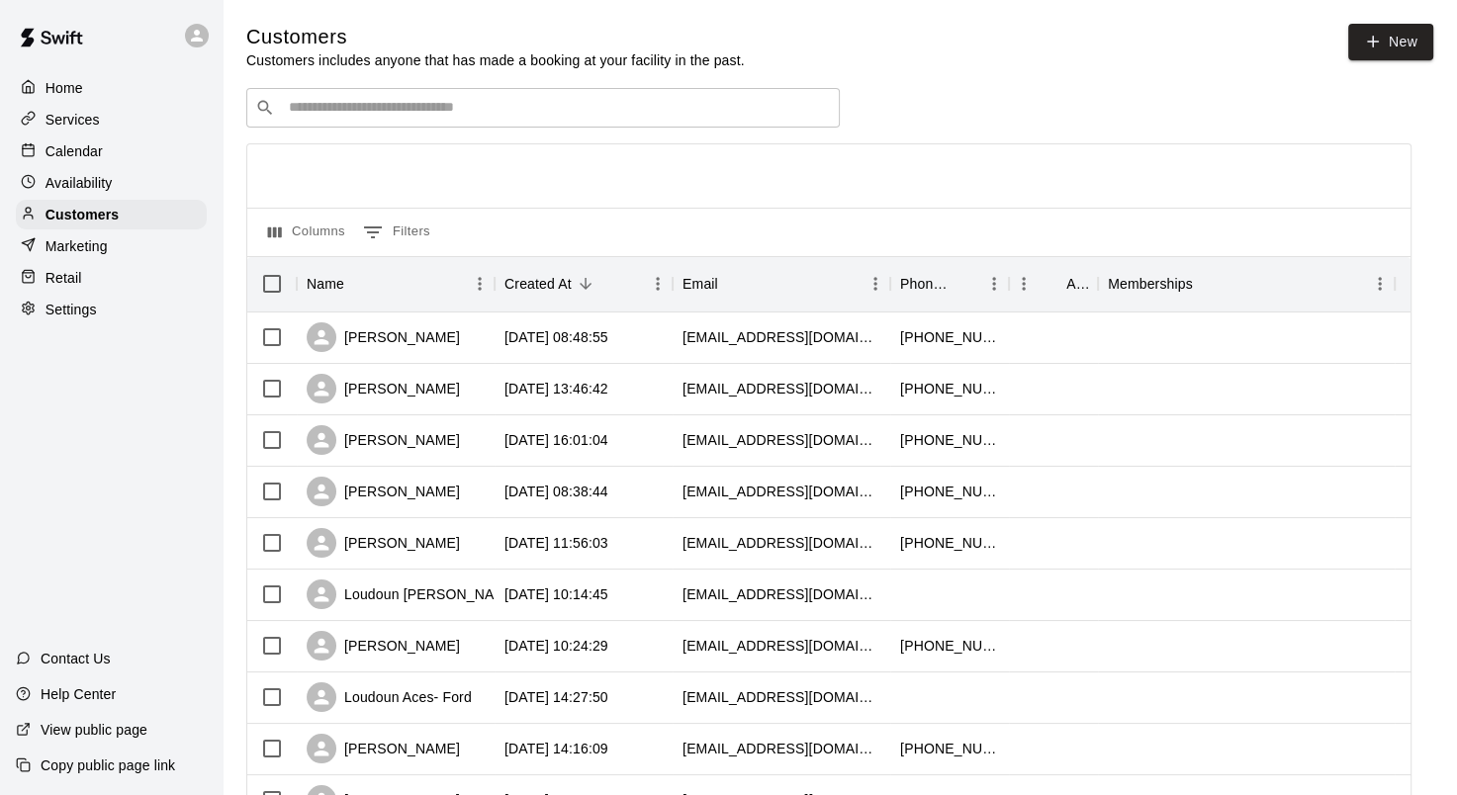
click at [350, 127] on div "​ ​" at bounding box center [542, 108] width 593 height 40
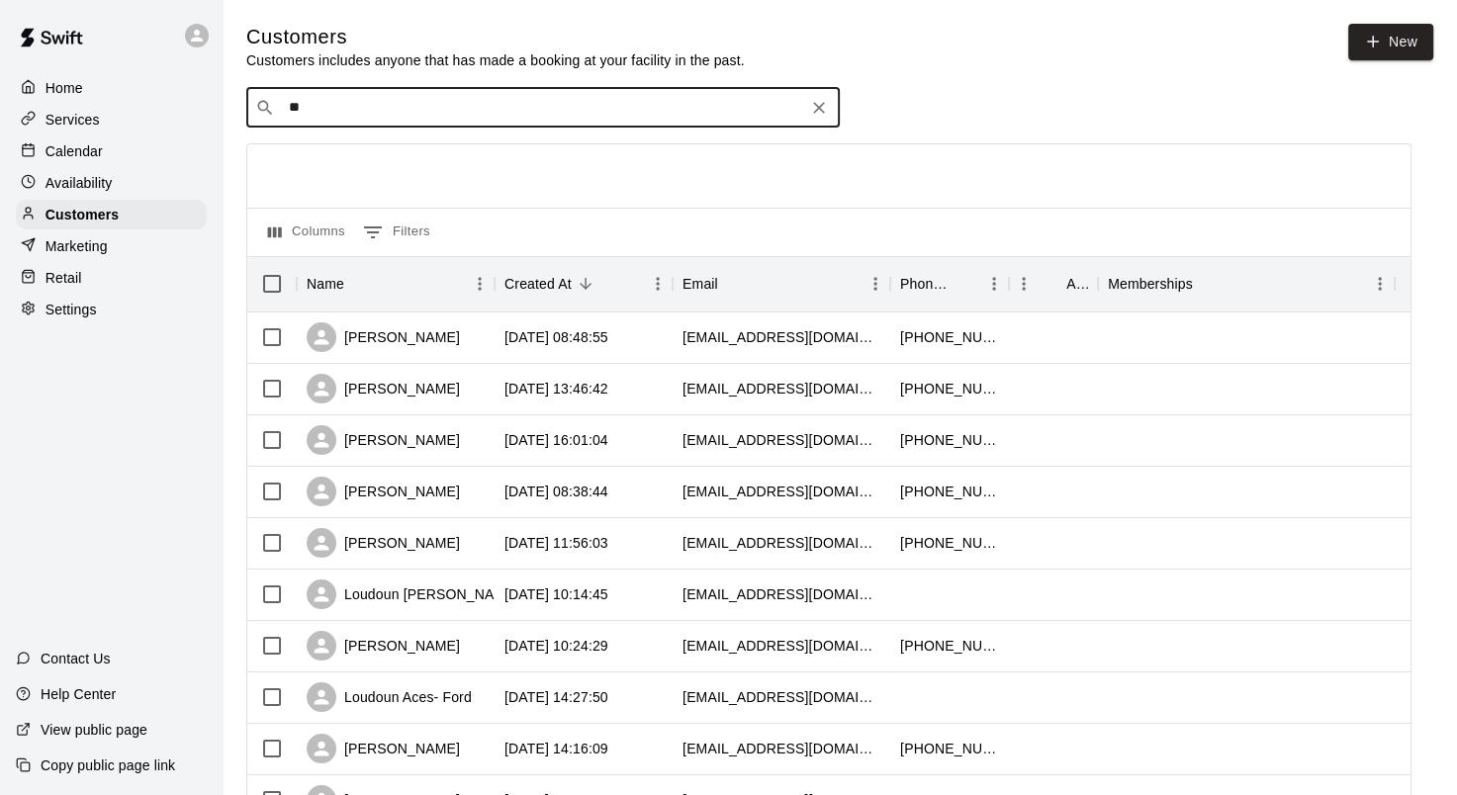
type input "*"
type input "********"
click at [340, 153] on p "[PERSON_NAME]" at bounding box center [362, 151] width 121 height 21
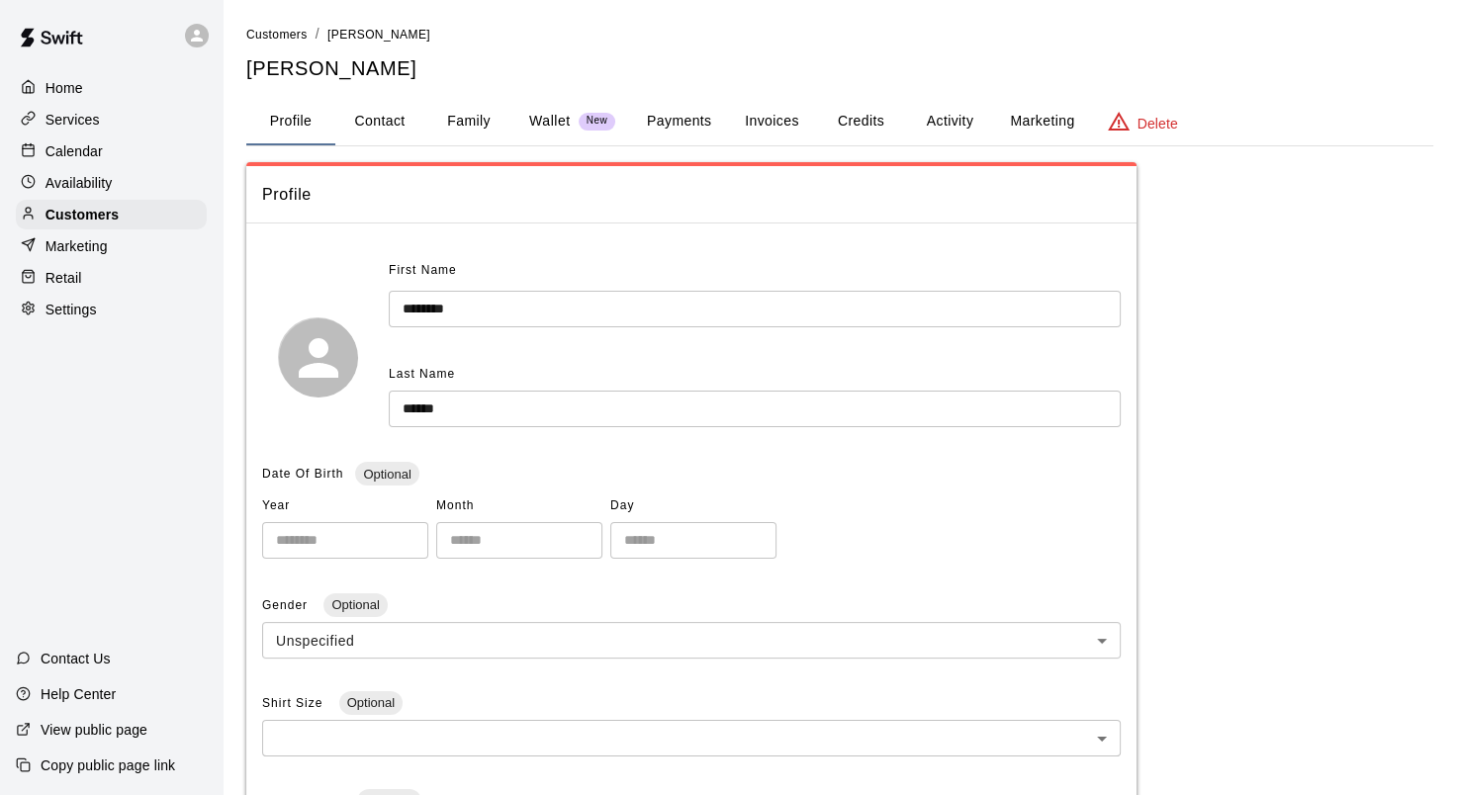
click at [308, 468] on span "Date Of Birth" at bounding box center [302, 474] width 81 height 14
click at [498, 126] on button "Family" at bounding box center [468, 121] width 89 height 47
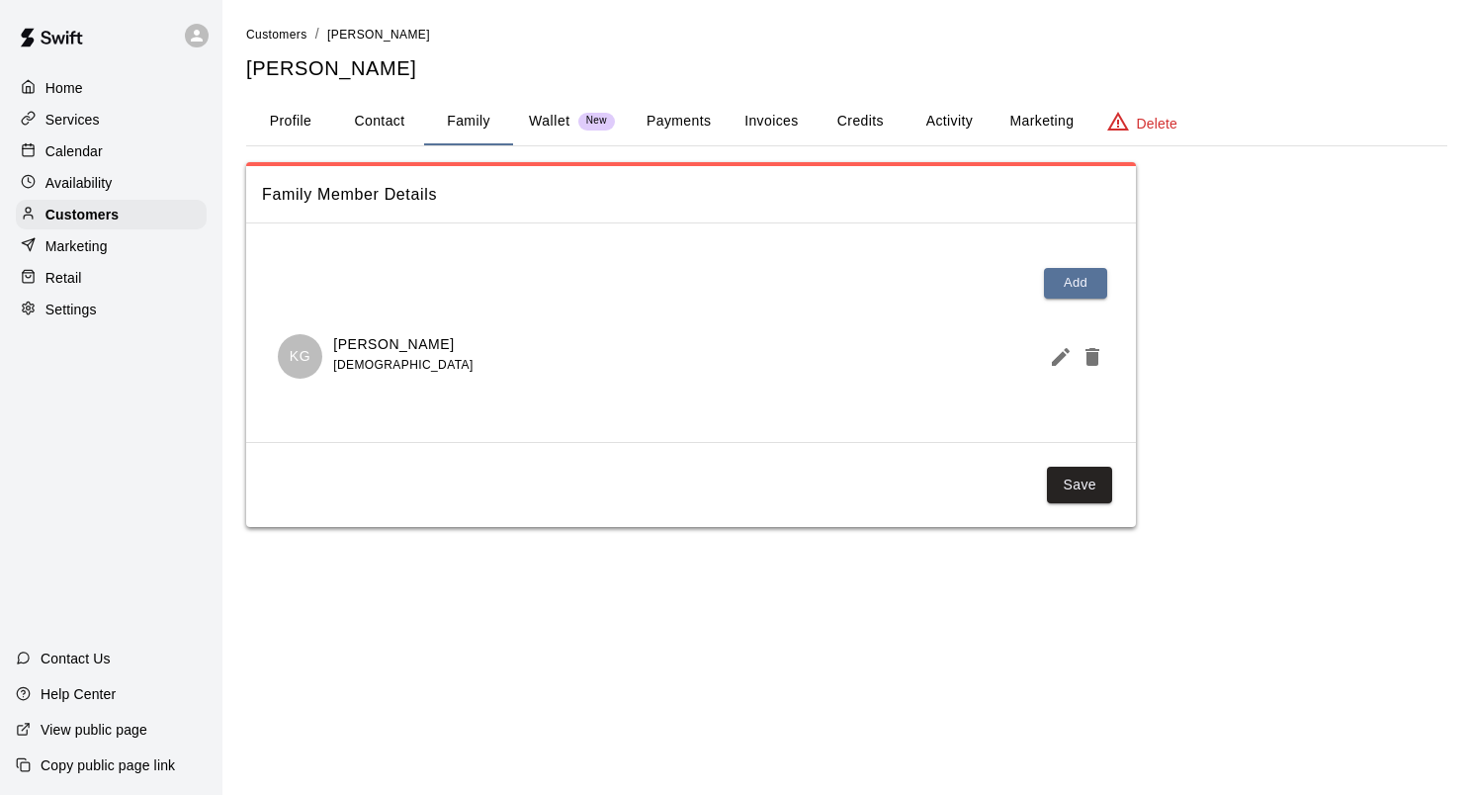
click at [389, 98] on button "Contact" at bounding box center [379, 121] width 89 height 47
select select "**"
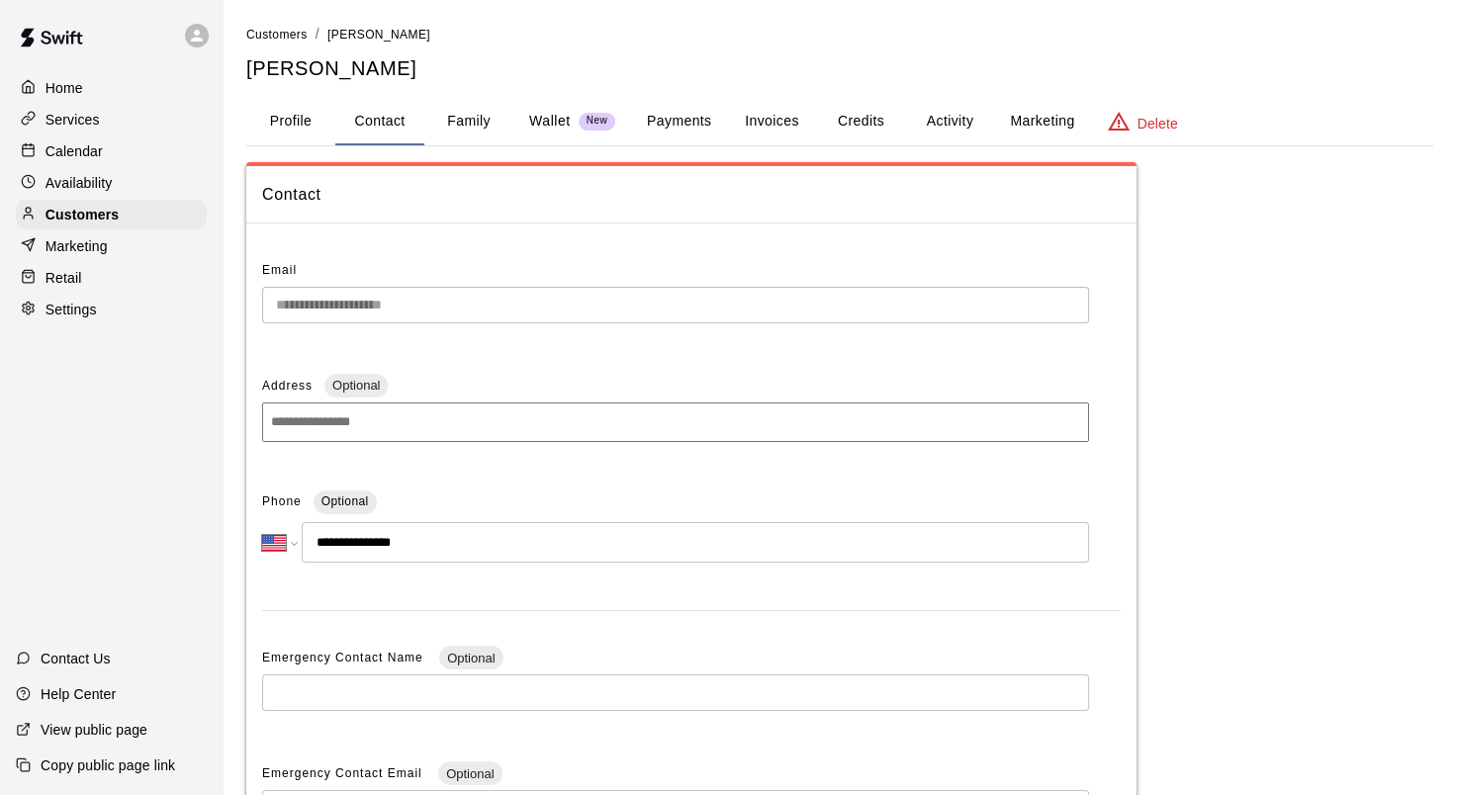
click at [454, 122] on button "Family" at bounding box center [468, 121] width 89 height 47
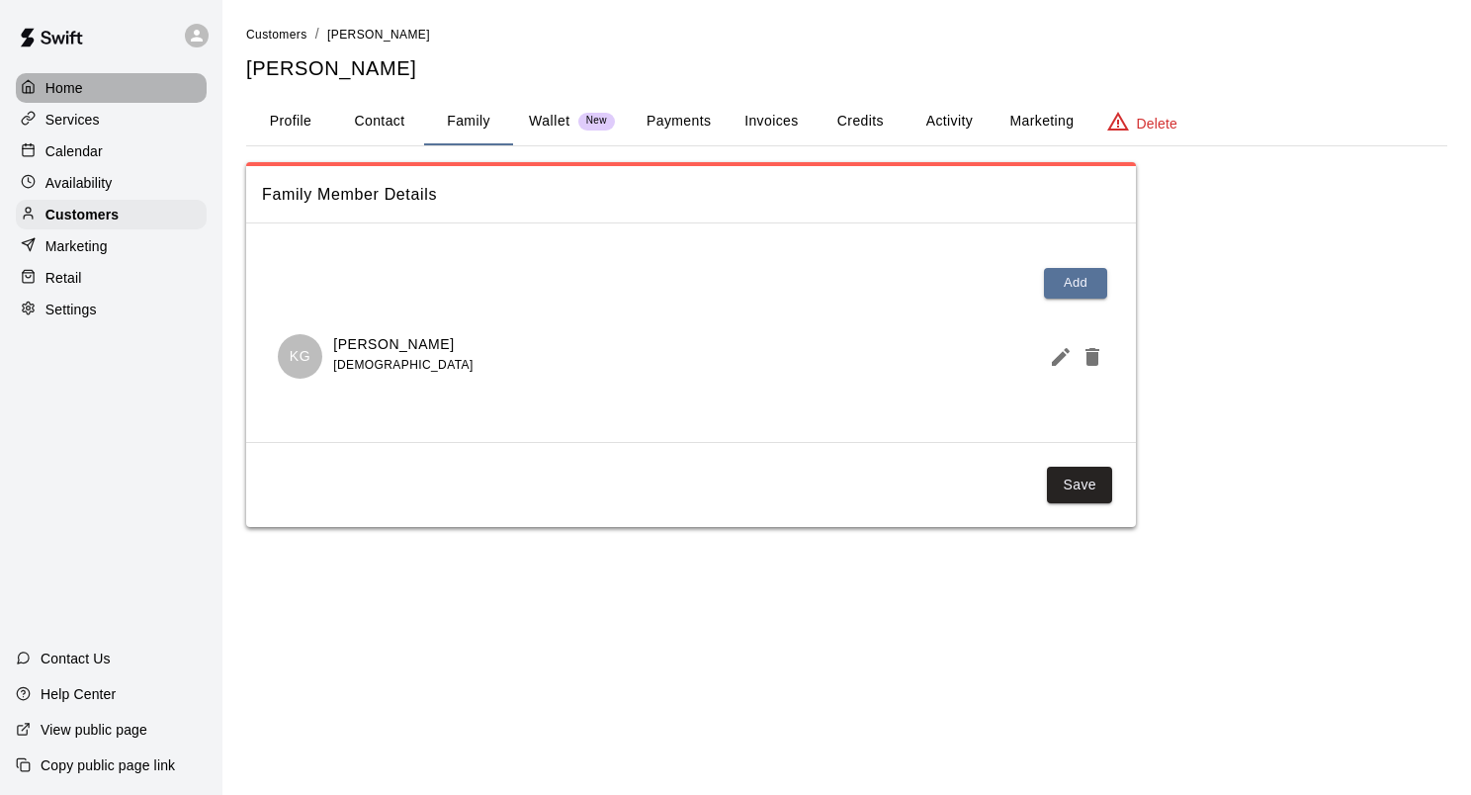
click at [21, 83] on icon at bounding box center [28, 86] width 15 height 15
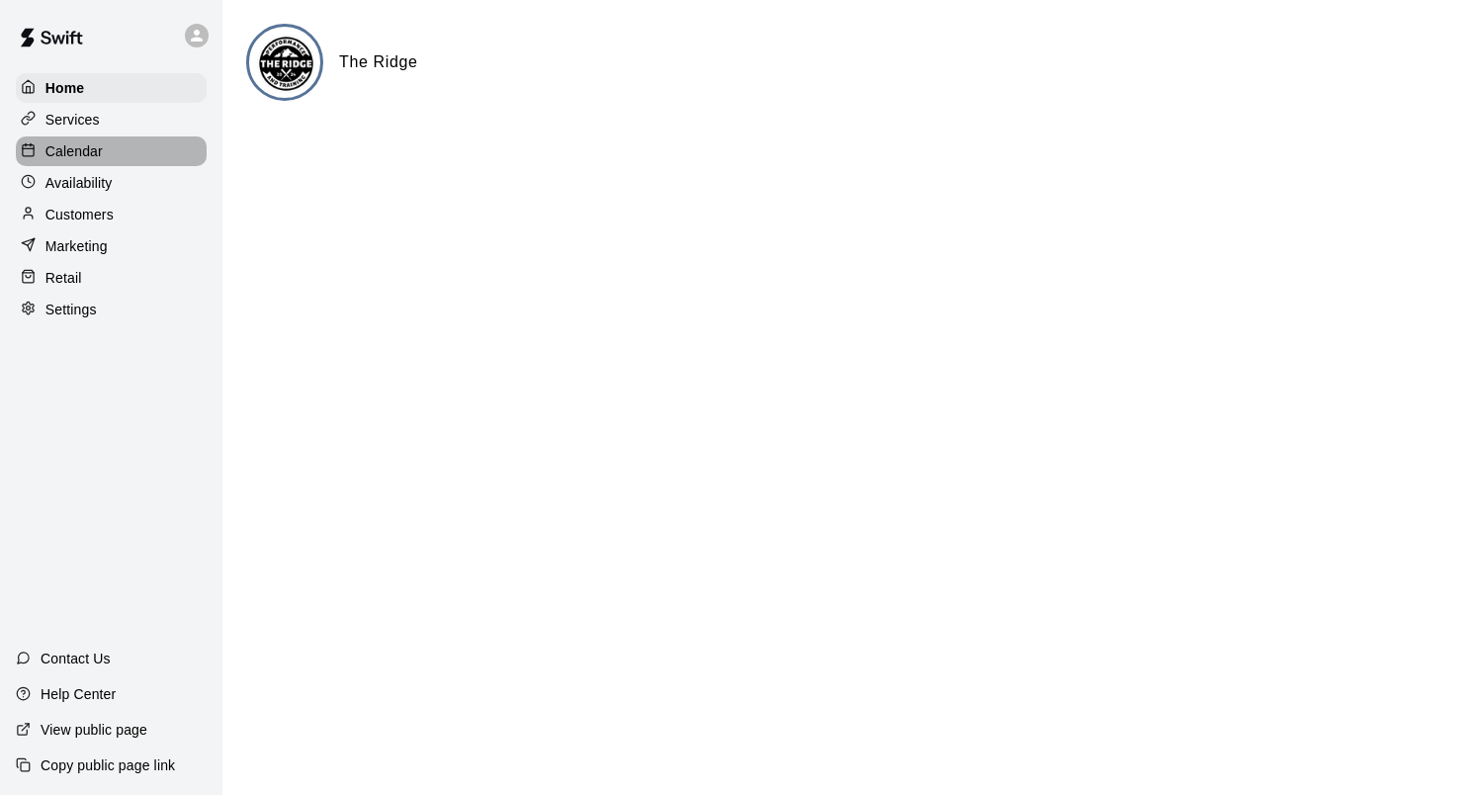
click at [58, 153] on p "Calendar" at bounding box center [73, 151] width 57 height 20
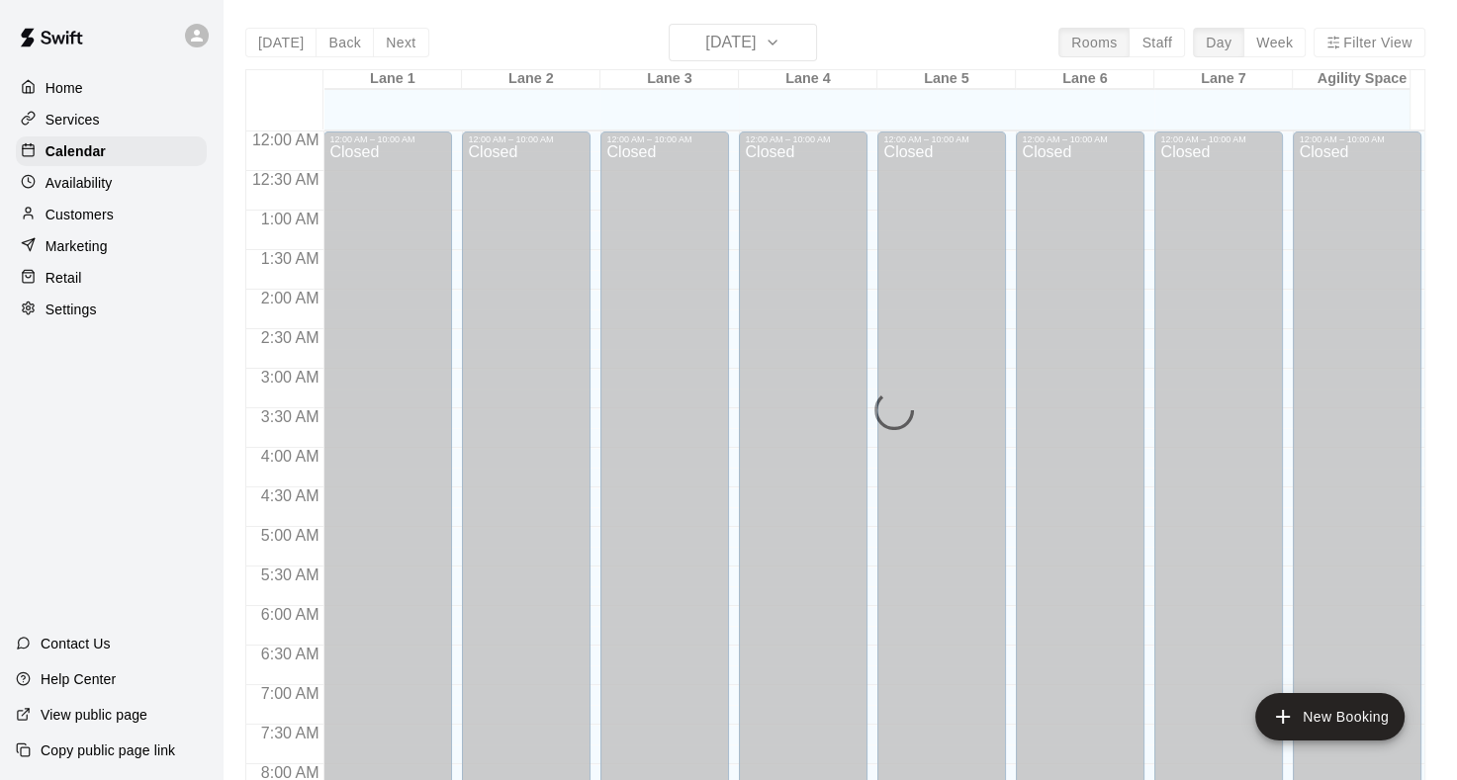
scroll to position [957, 0]
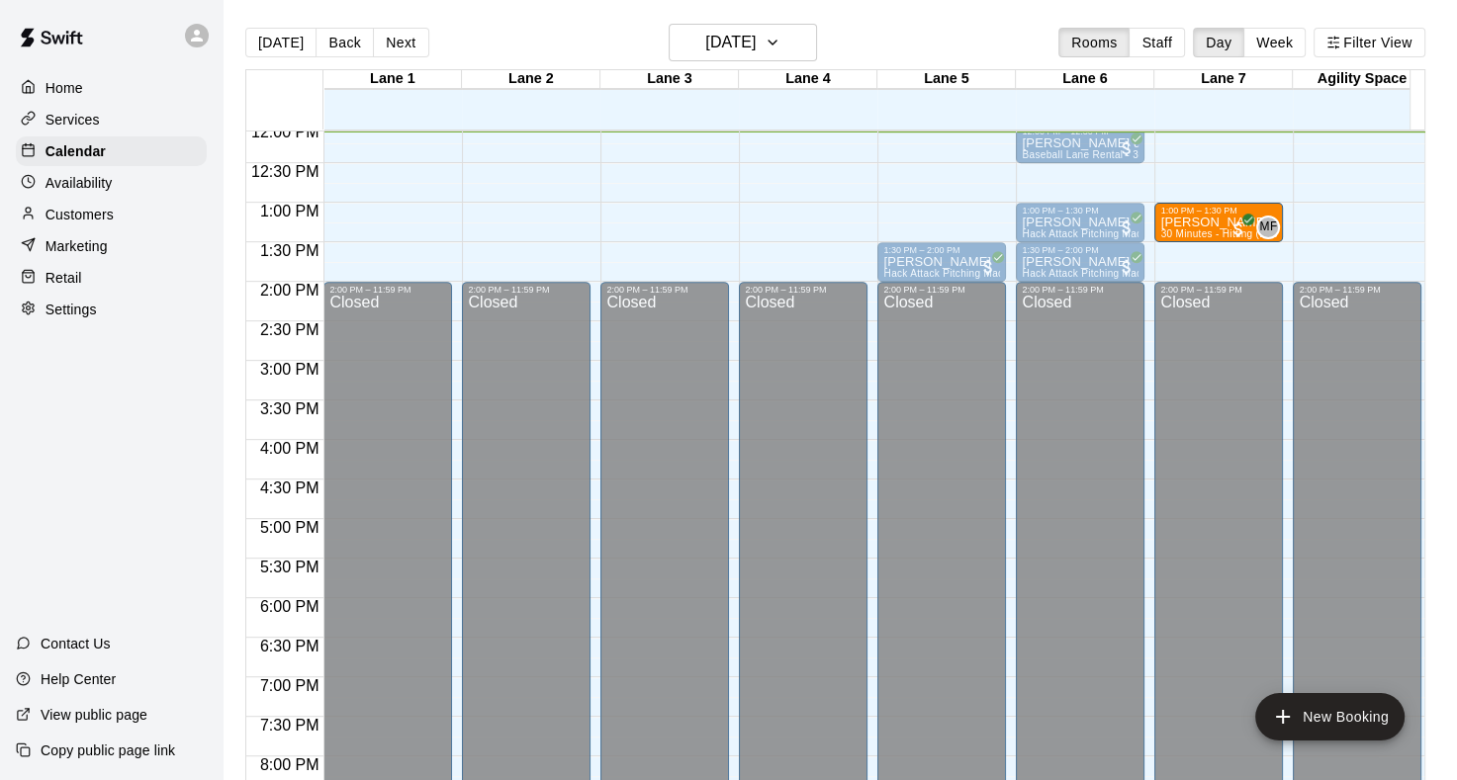
drag, startPoint x: 360, startPoint y: 224, endPoint x: 1153, endPoint y: 229, distance: 793.1
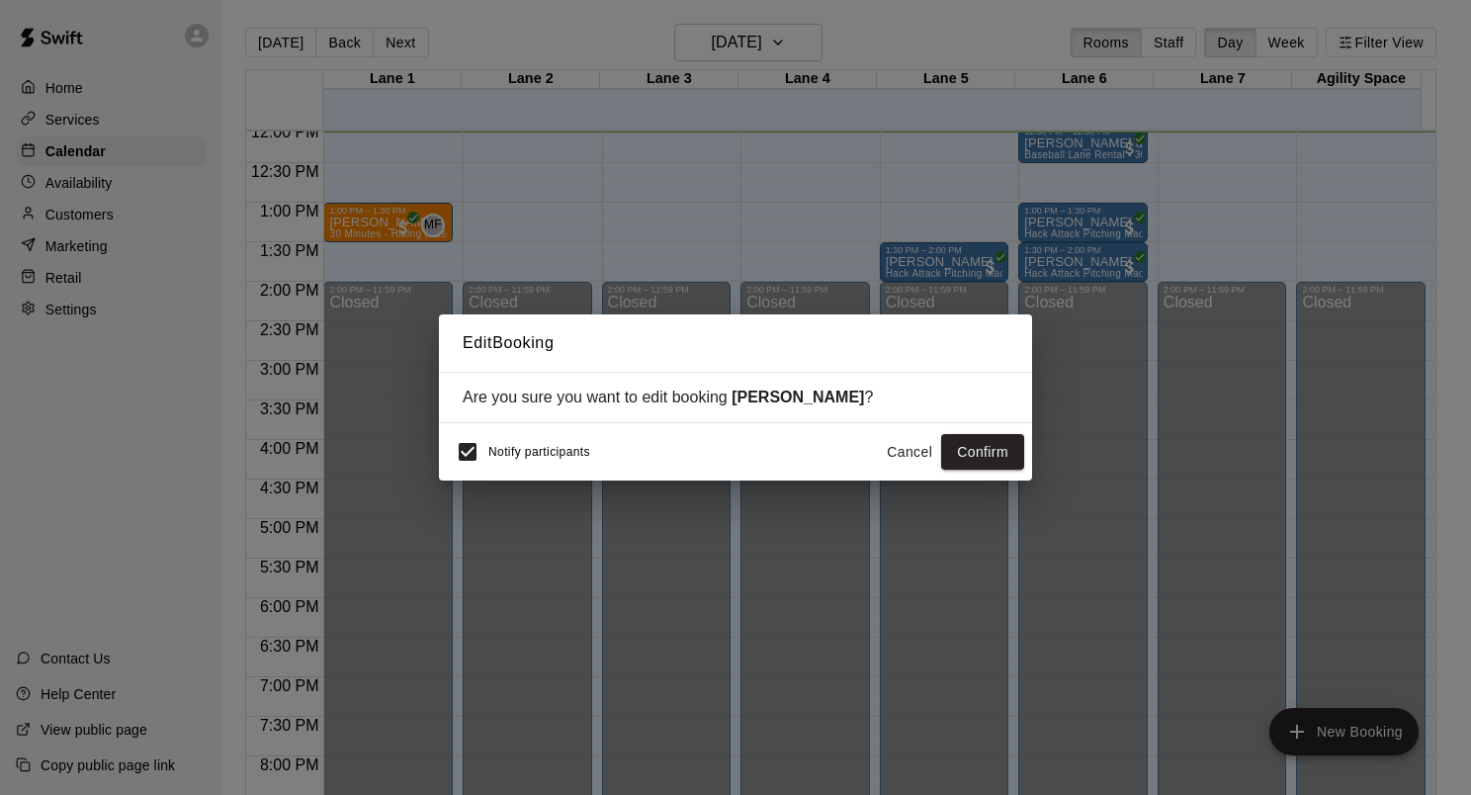
click at [897, 454] on button "Cancel" at bounding box center [909, 452] width 63 height 37
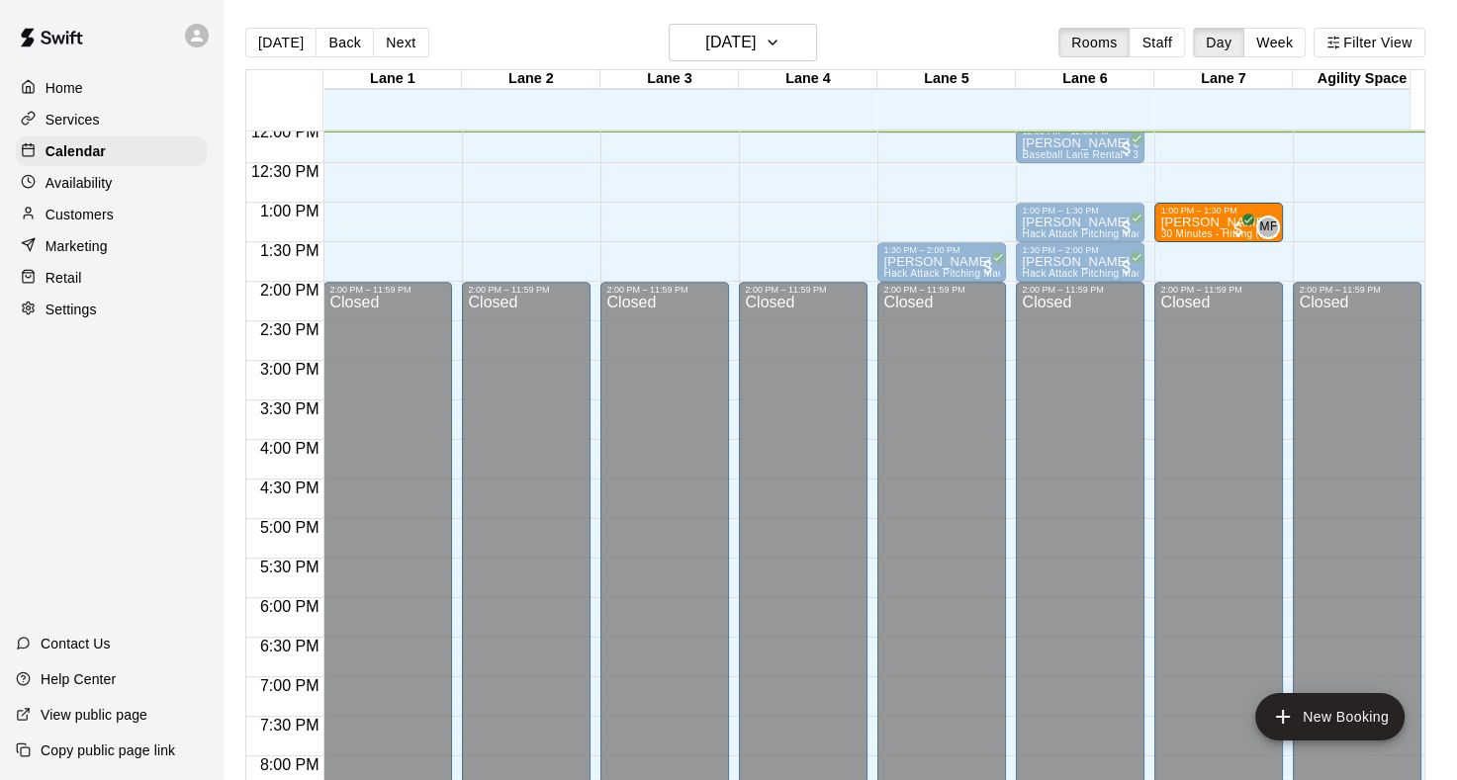
drag, startPoint x: 387, startPoint y: 226, endPoint x: 1184, endPoint y: 237, distance: 797.1
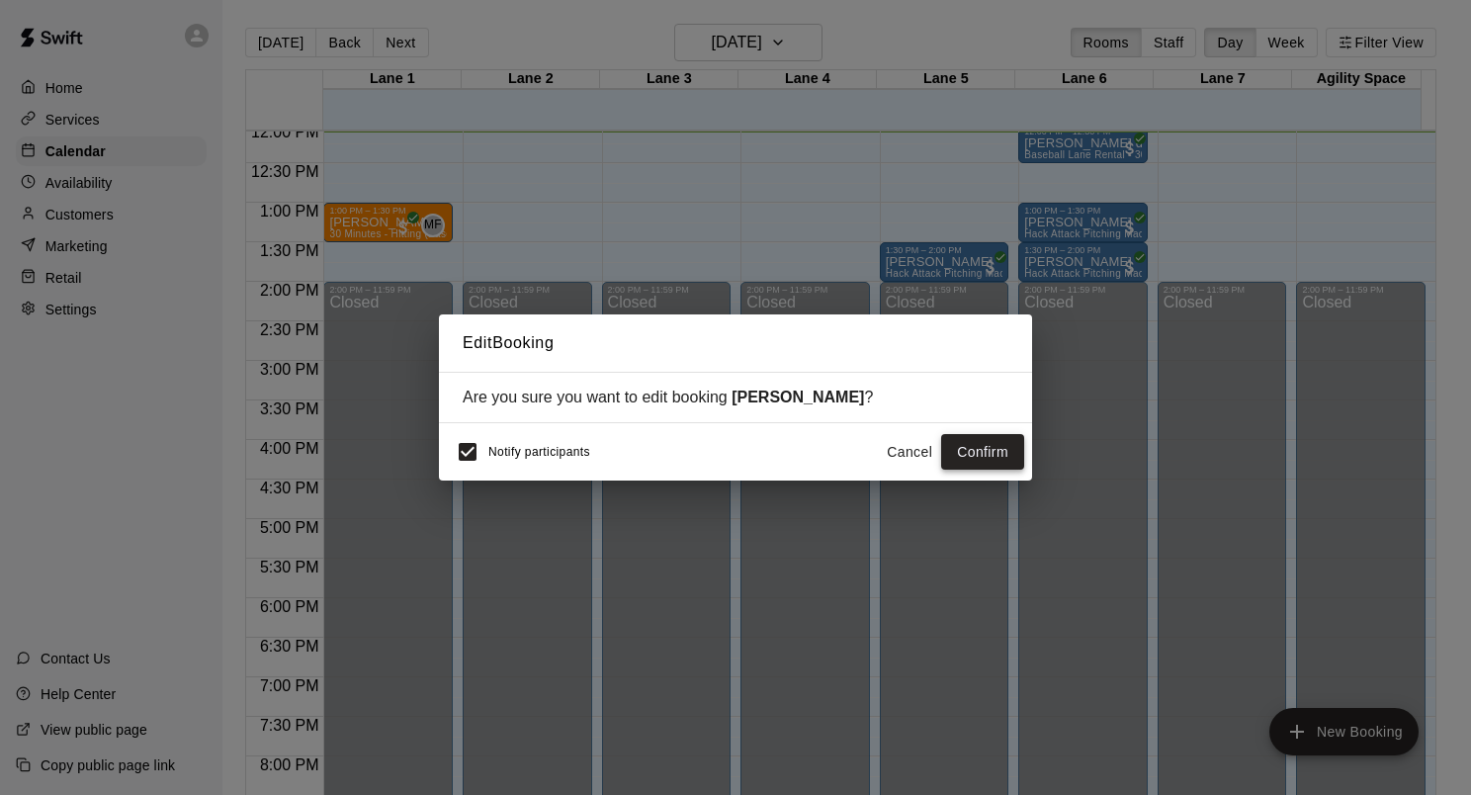
click at [982, 447] on button "Confirm" at bounding box center [982, 452] width 83 height 37
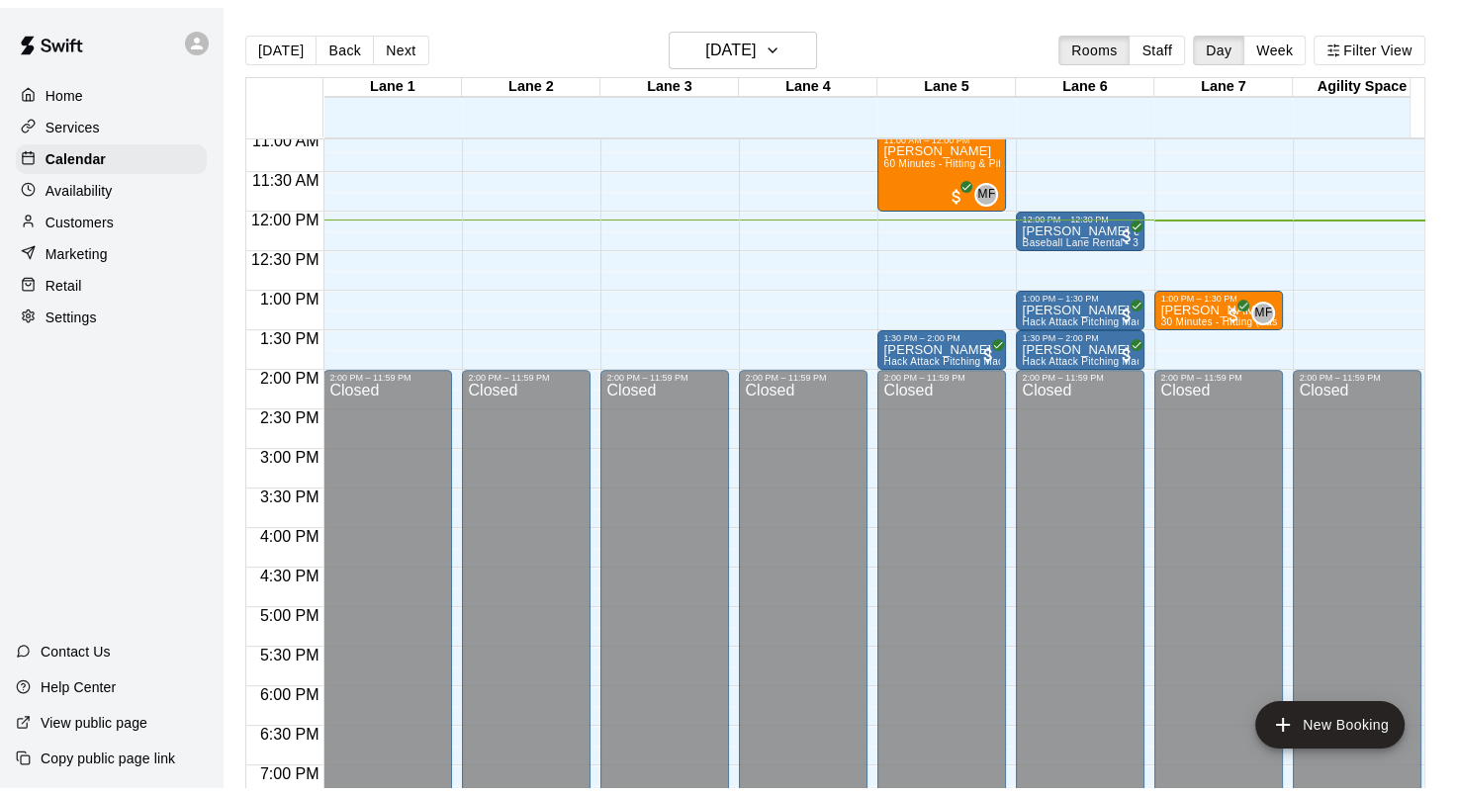
scroll to position [661, 0]
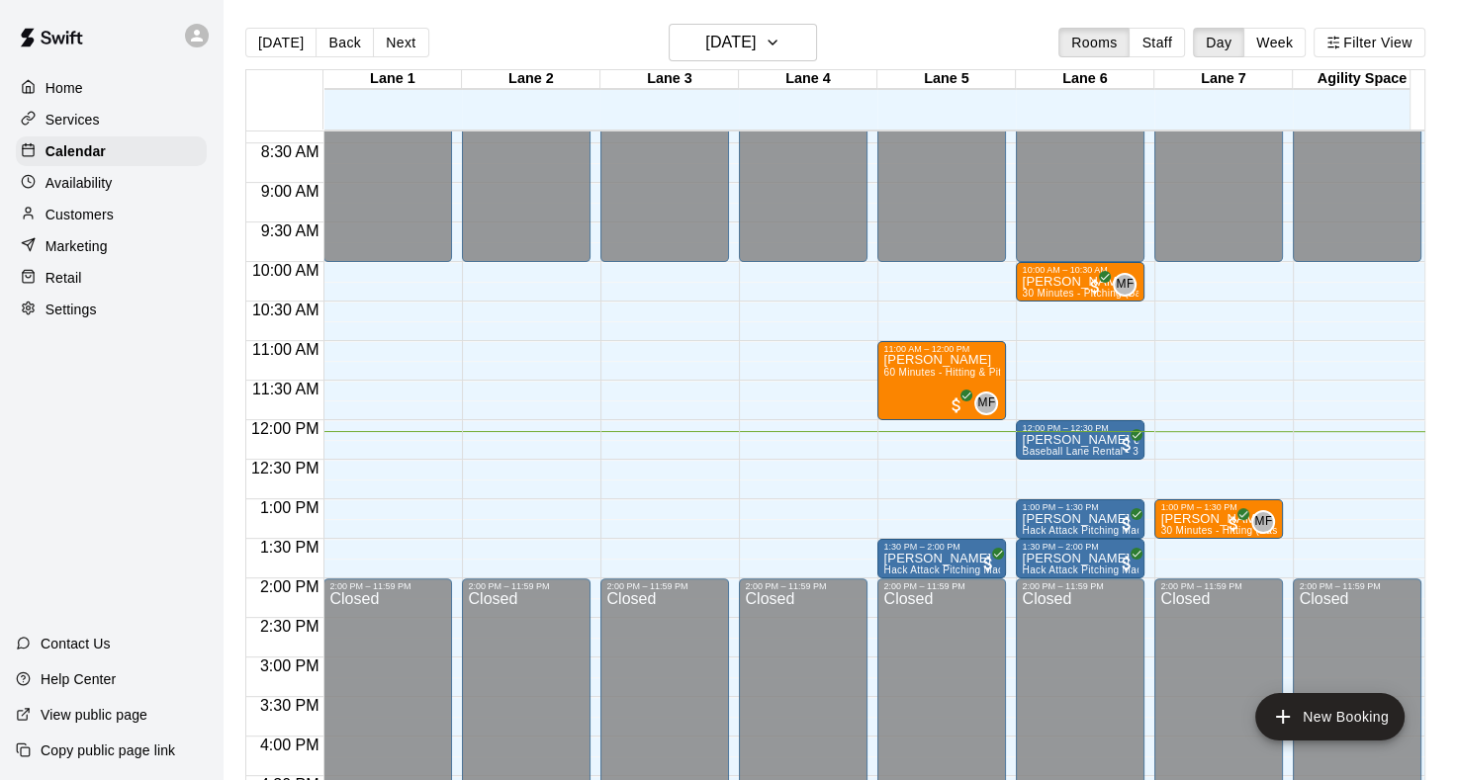
click at [67, 120] on p "Services" at bounding box center [72, 120] width 54 height 20
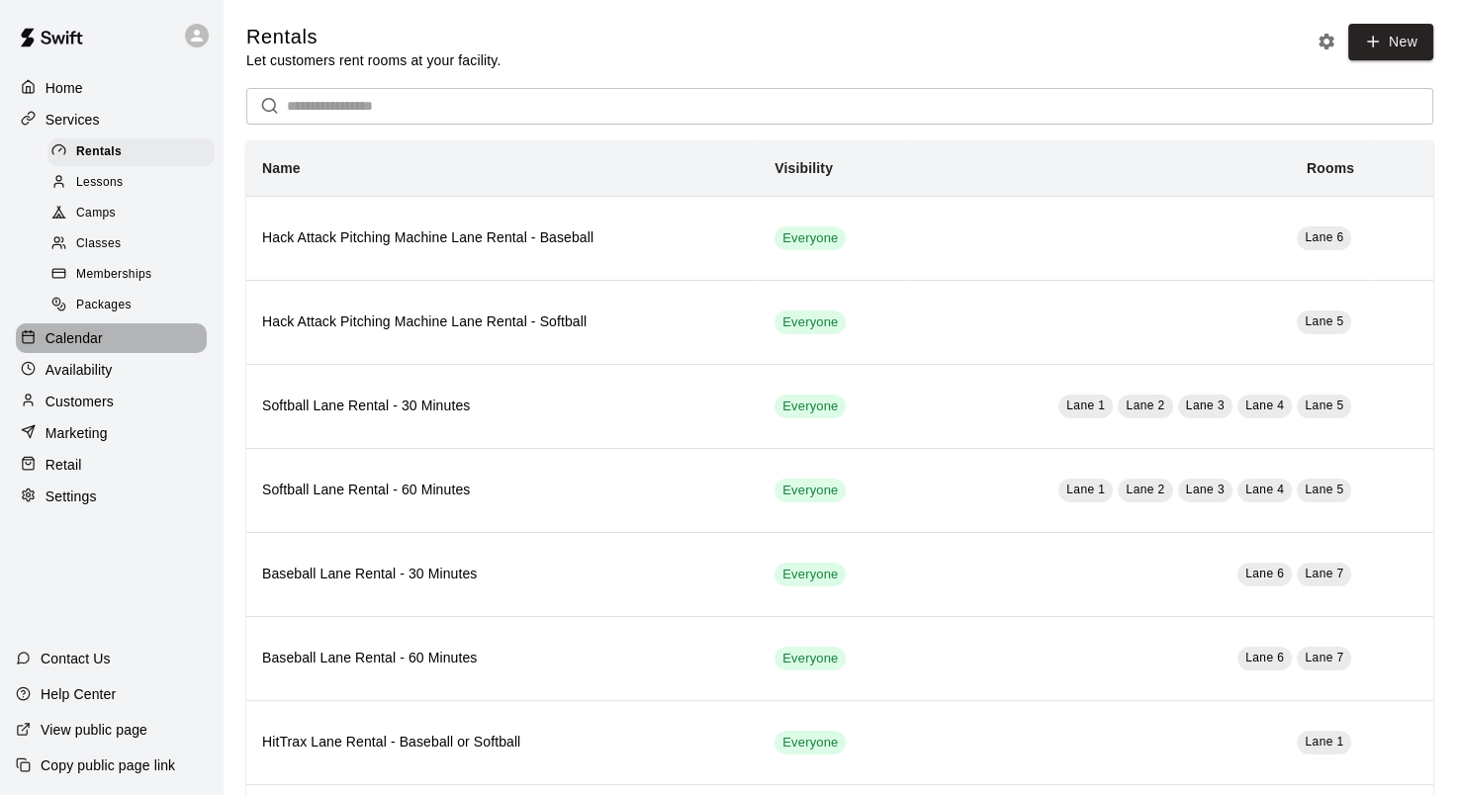
click at [45, 343] on p "Calendar" at bounding box center [73, 338] width 57 height 20
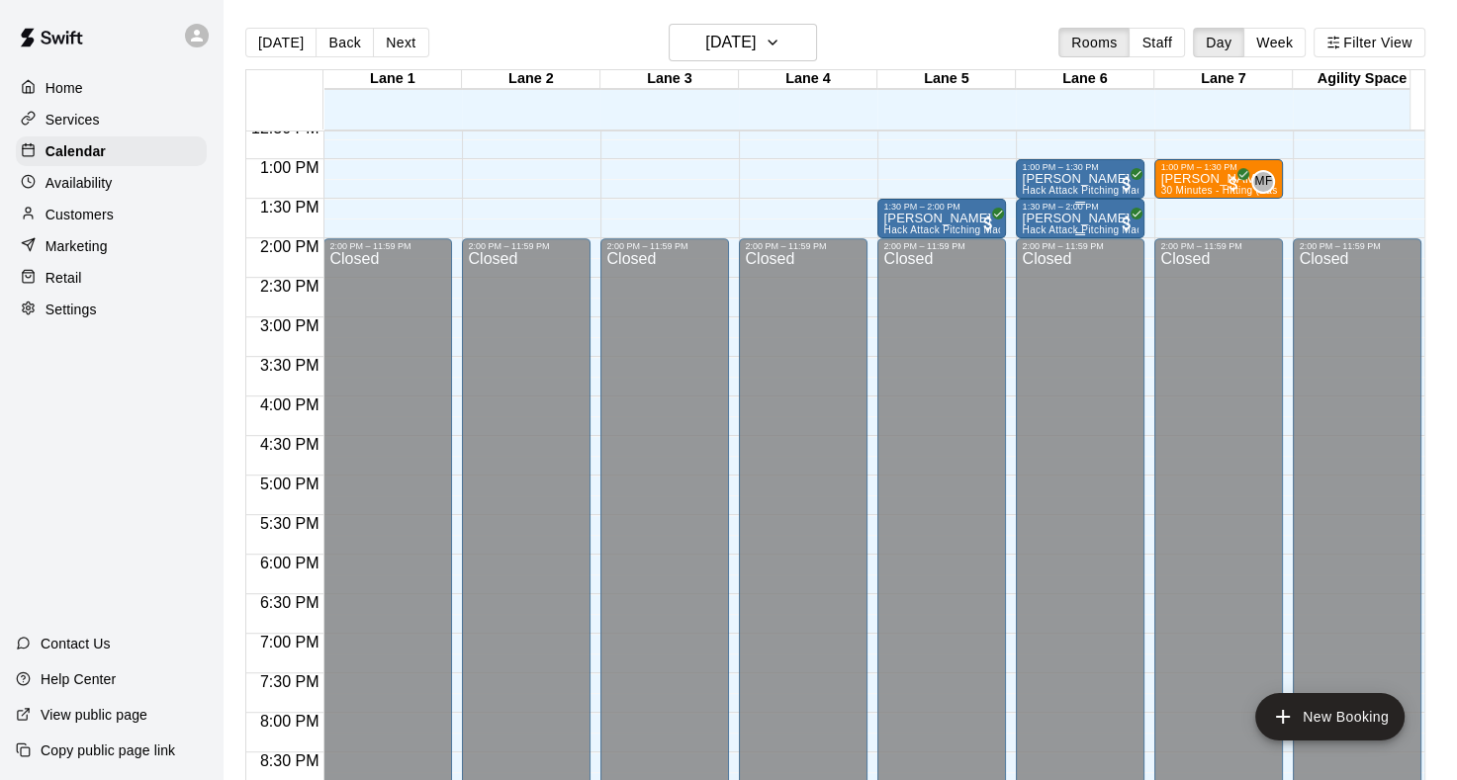
scroll to position [732, 0]
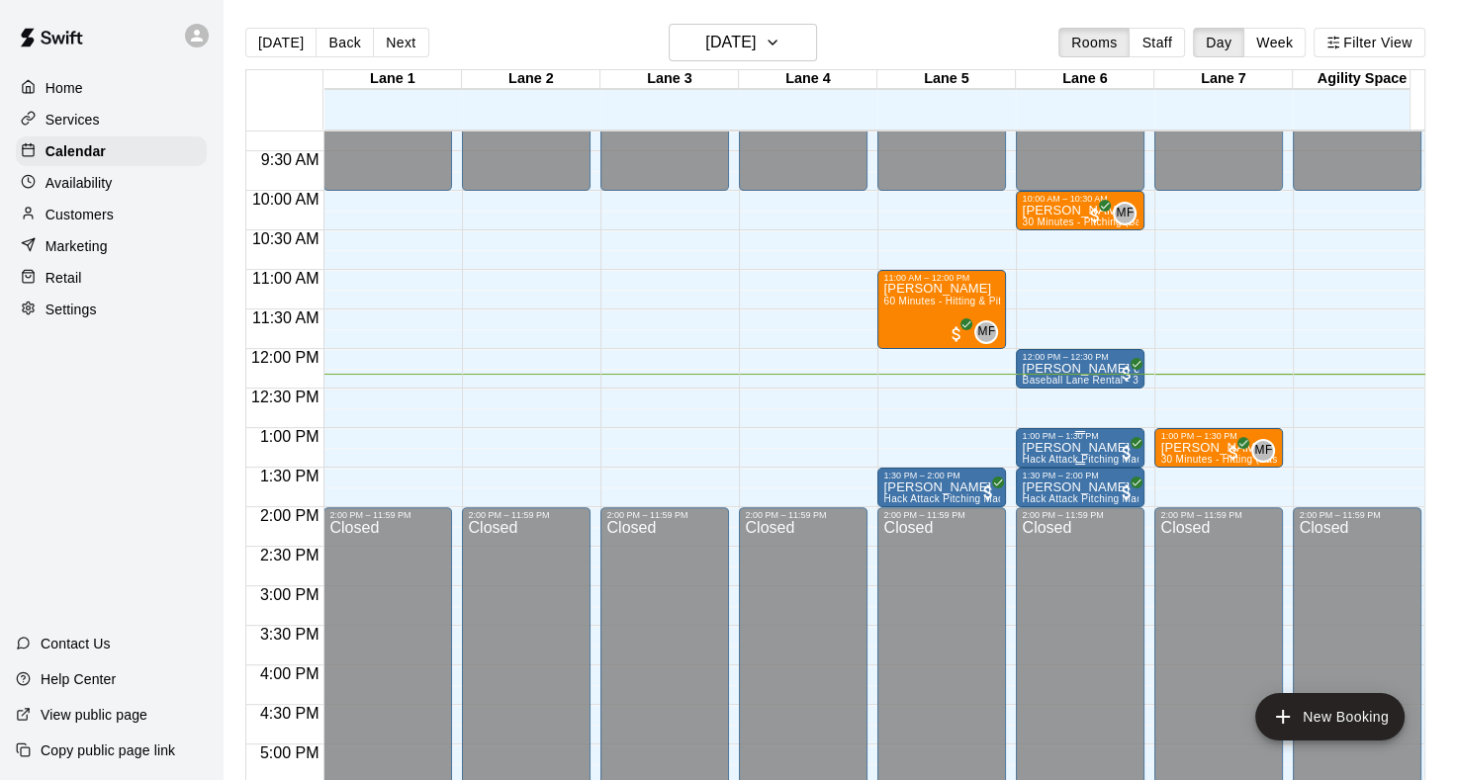
click at [1052, 448] on p "[PERSON_NAME]" at bounding box center [1079, 448] width 117 height 0
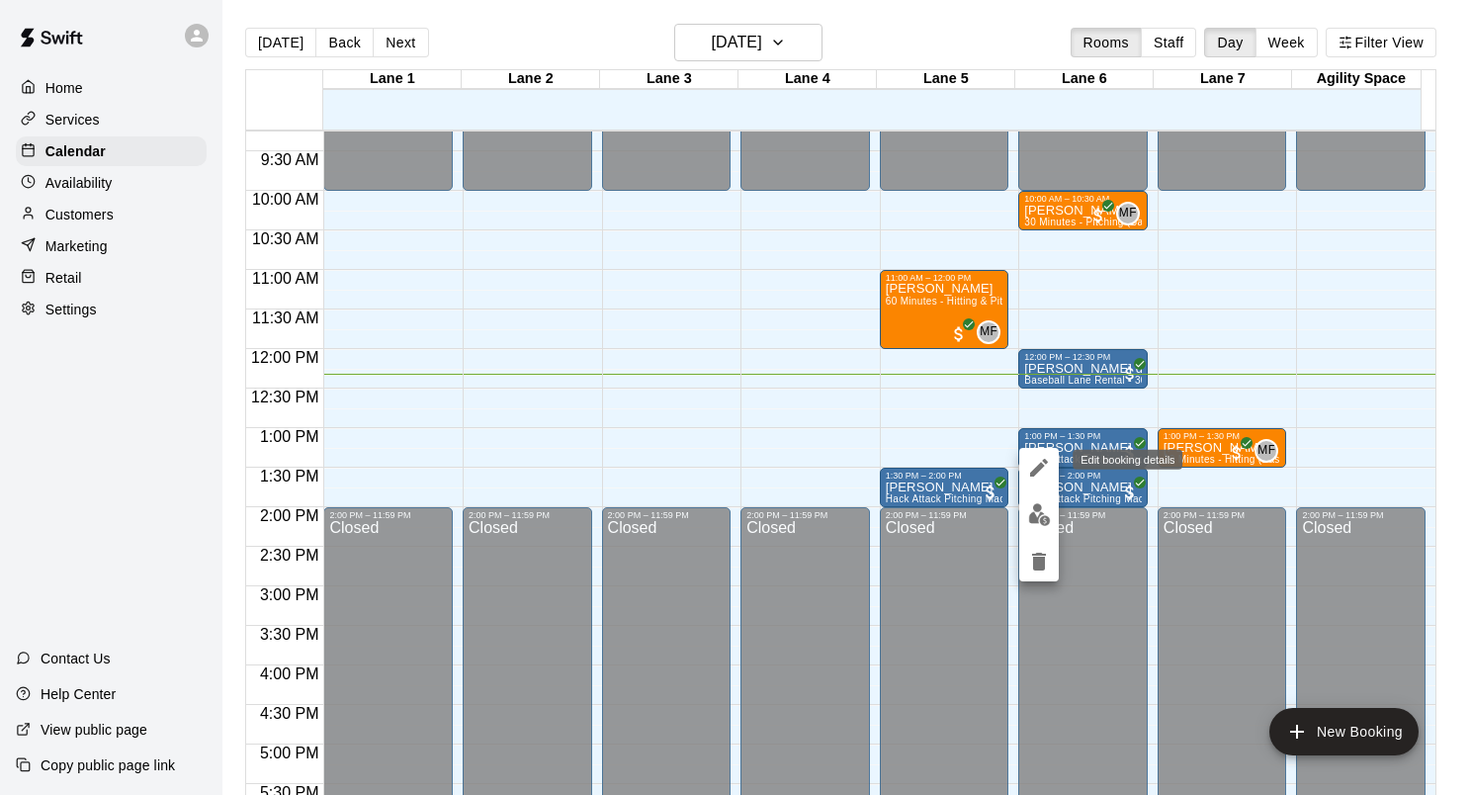
click at [1046, 477] on icon "edit" at bounding box center [1039, 468] width 24 height 24
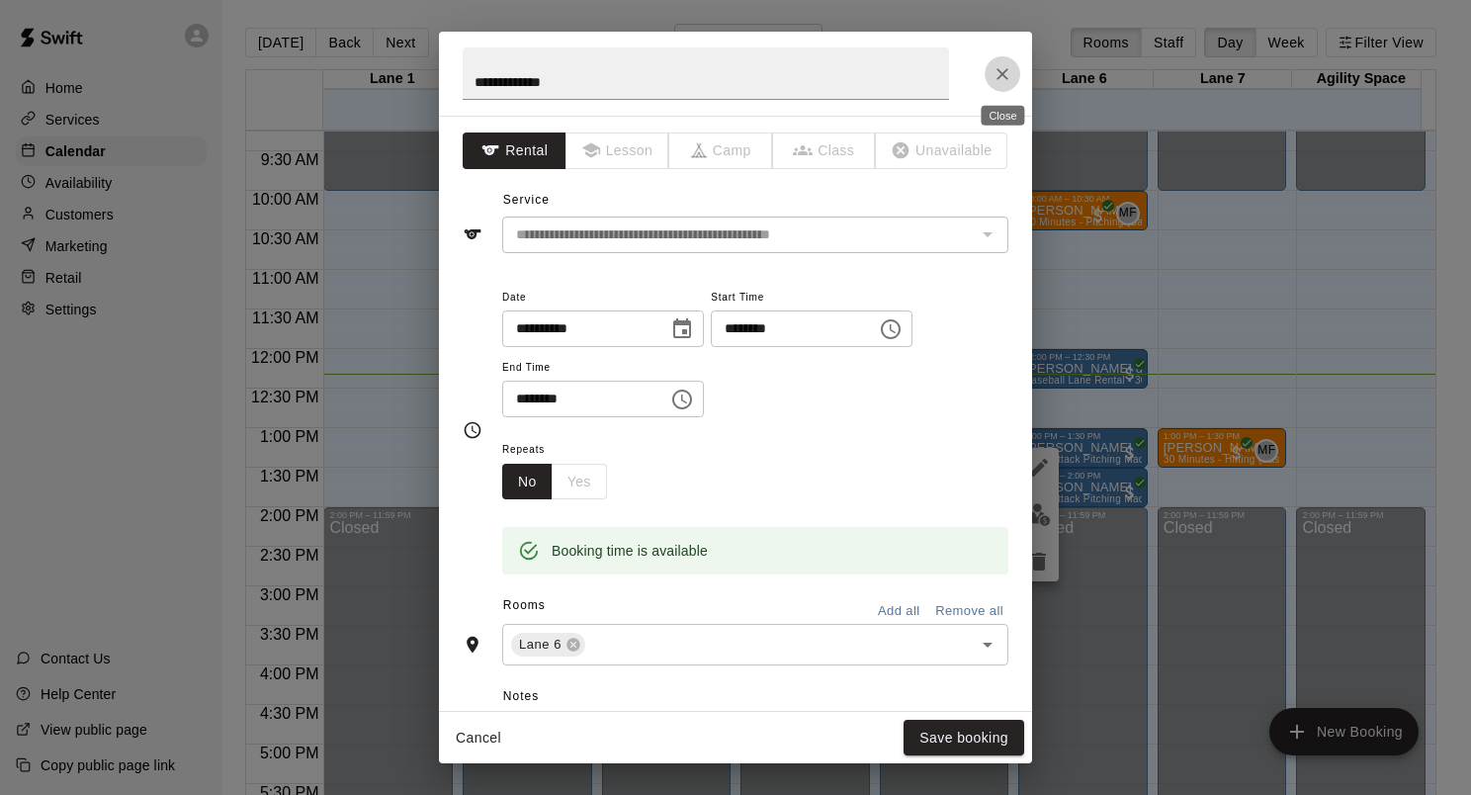
click at [1000, 80] on icon "Close" at bounding box center [1003, 74] width 20 height 20
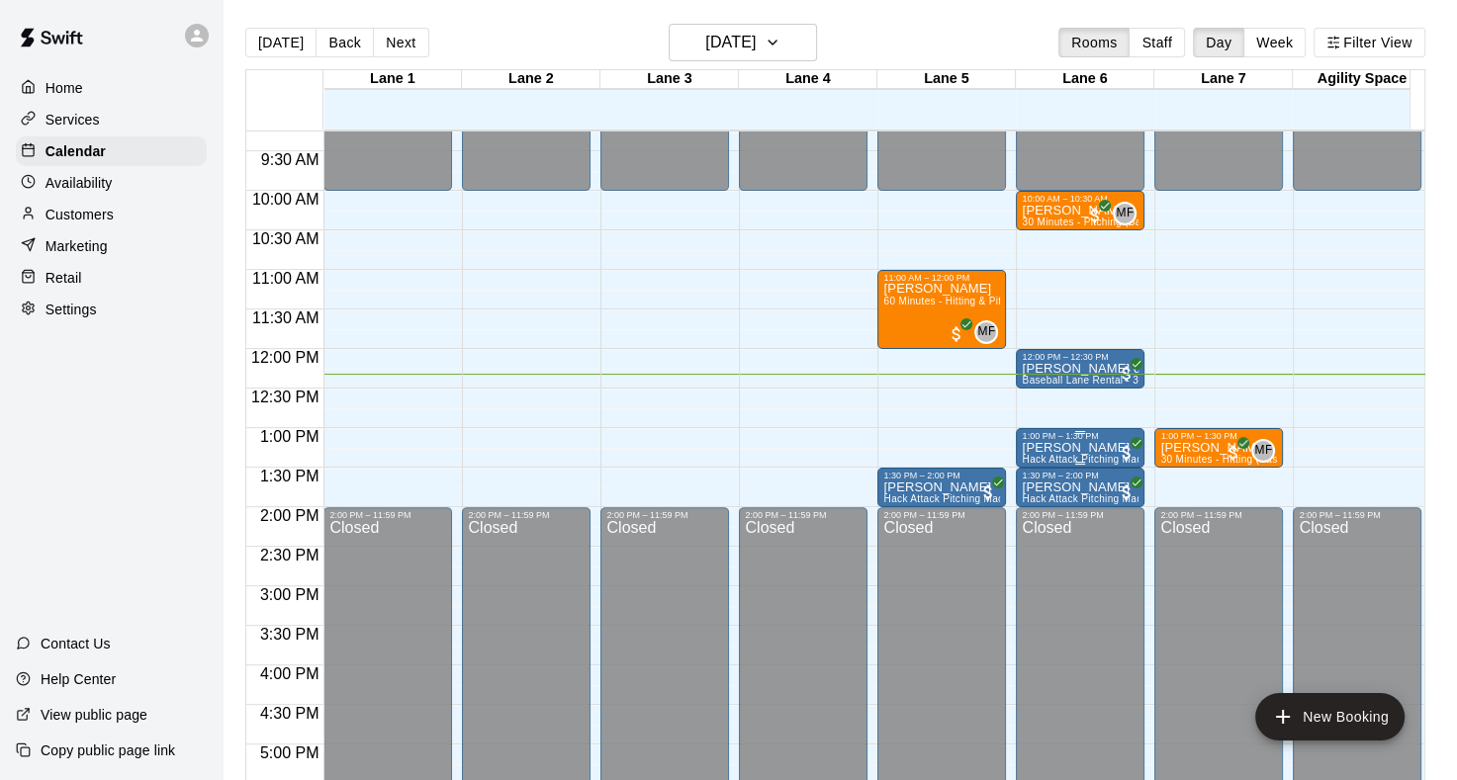
click at [1048, 456] on span "Hack Attack Pitching Machine Lane Rental - Baseball" at bounding box center [1146, 459] width 250 height 11
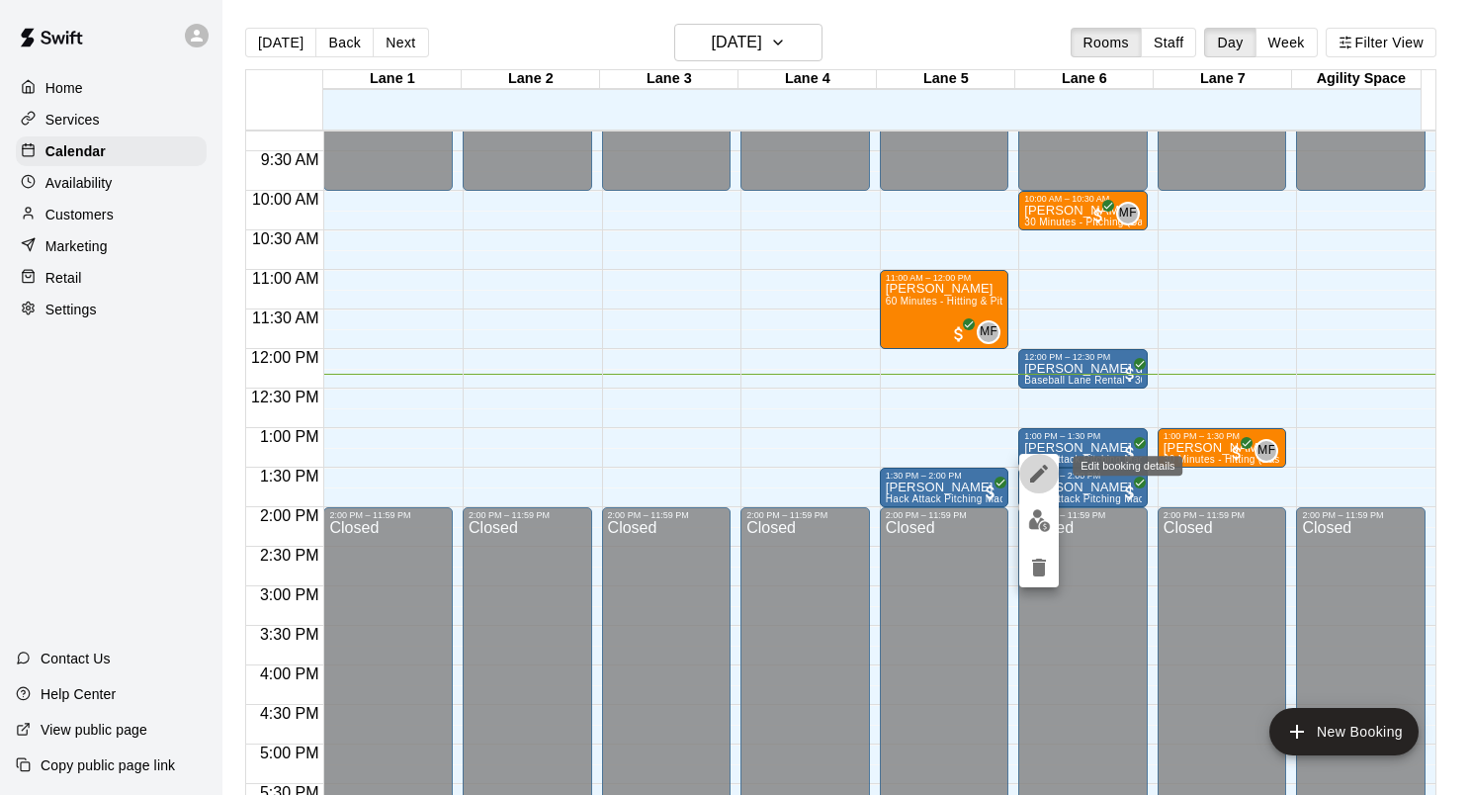
click at [1044, 468] on icon "edit" at bounding box center [1039, 474] width 18 height 18
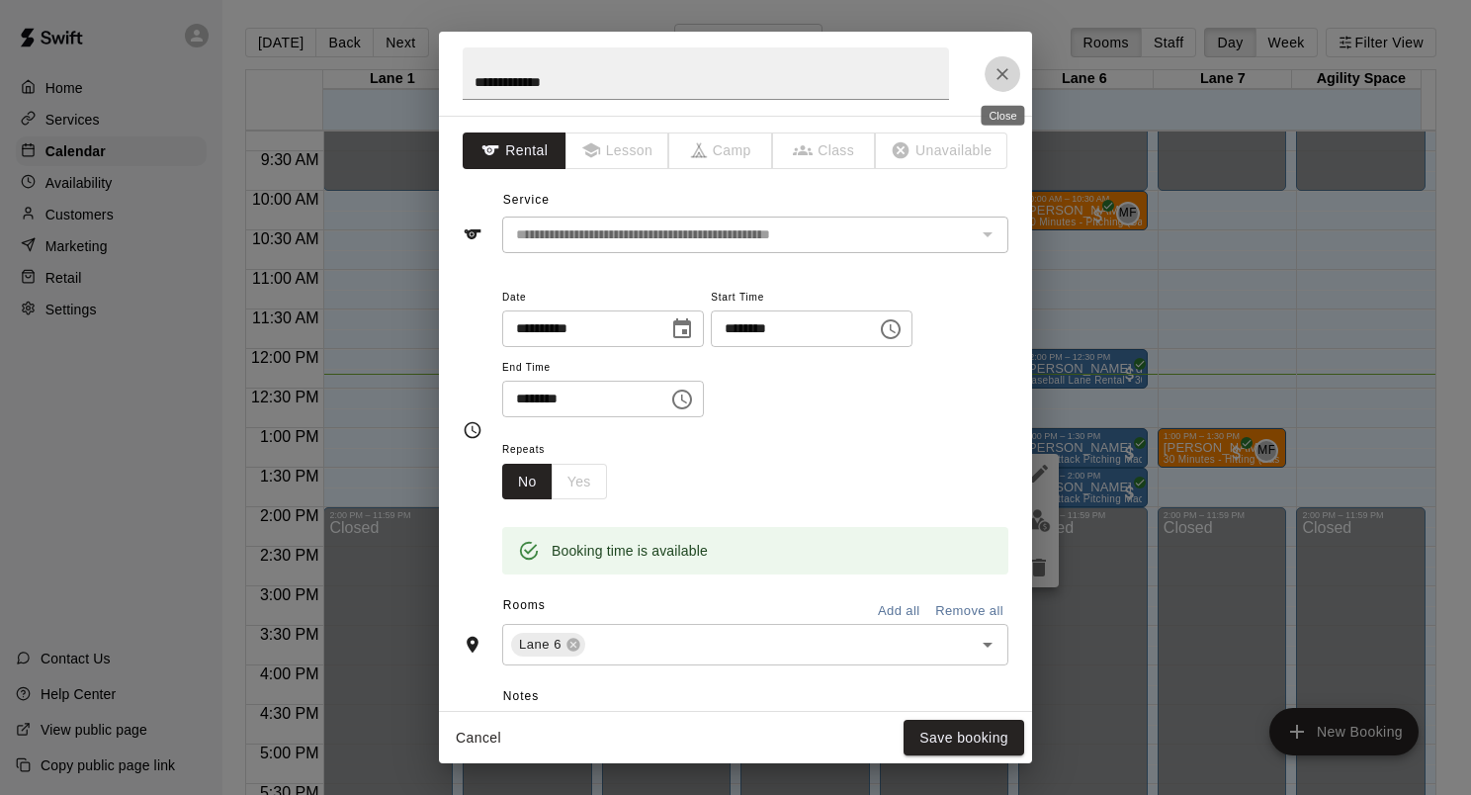
click at [1008, 79] on icon "Close" at bounding box center [1003, 74] width 20 height 20
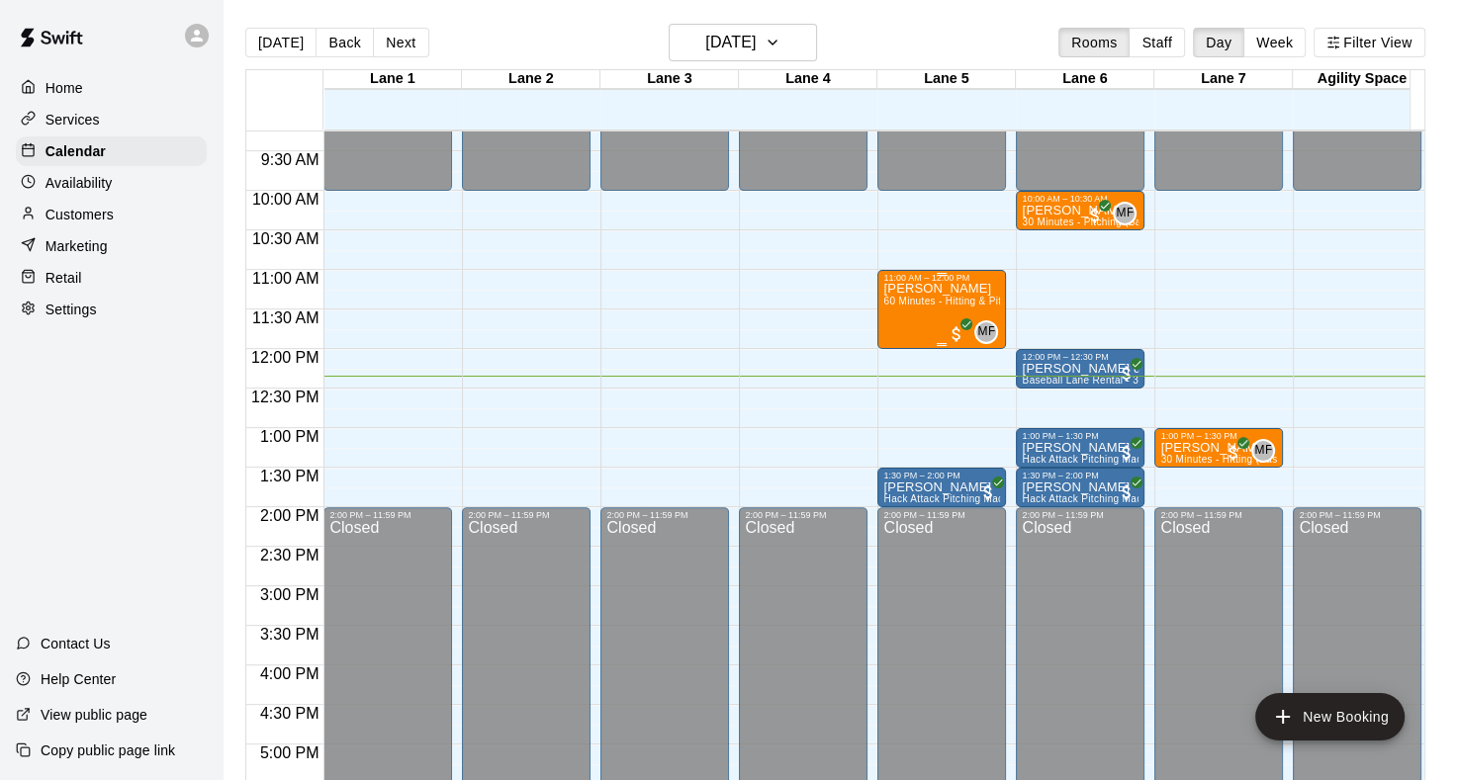
click at [911, 297] on span "60 Minutes - Hitting & Pitching (Softball)" at bounding box center [977, 301] width 189 height 11
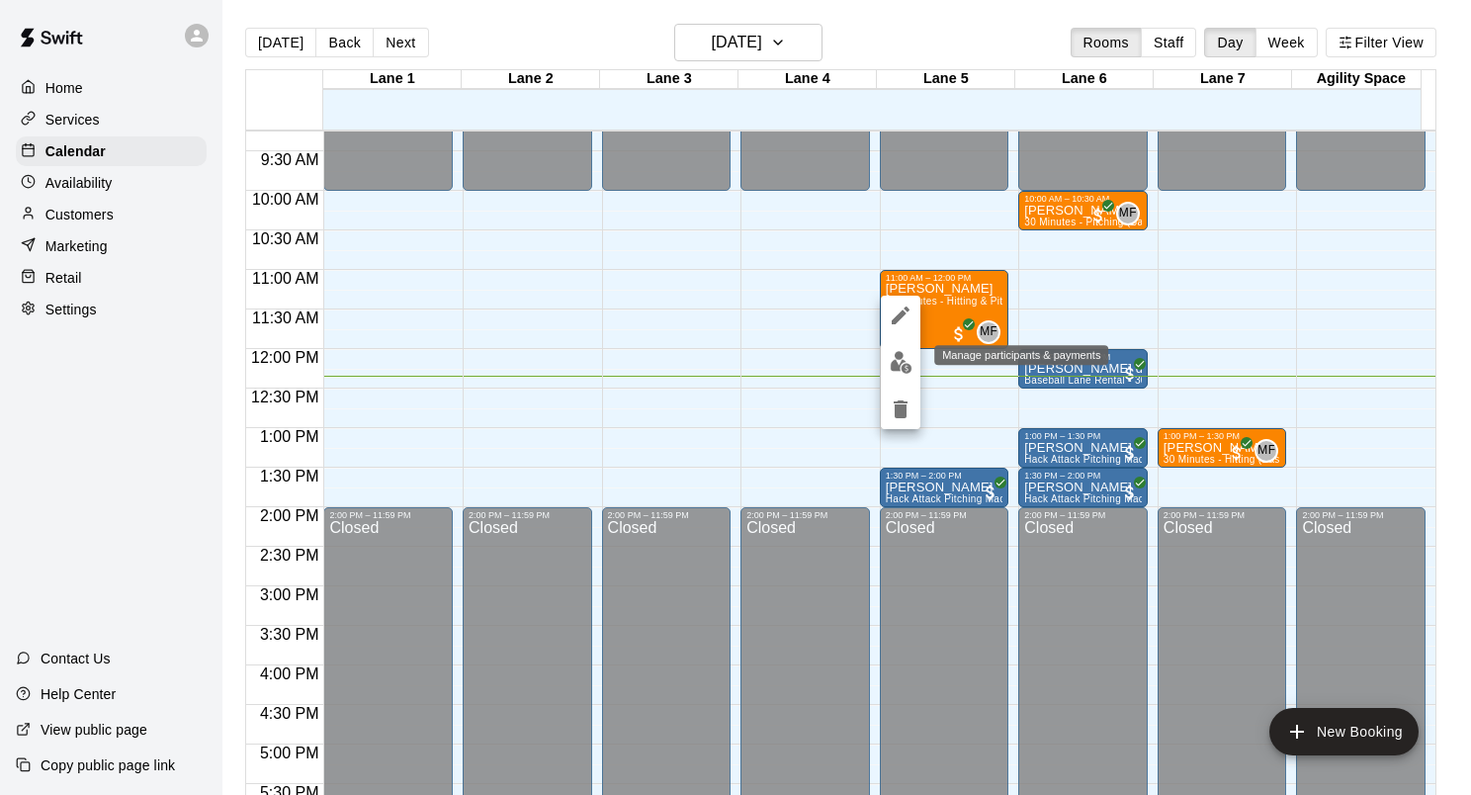
click at [895, 363] on img "edit" at bounding box center [901, 362] width 23 height 23
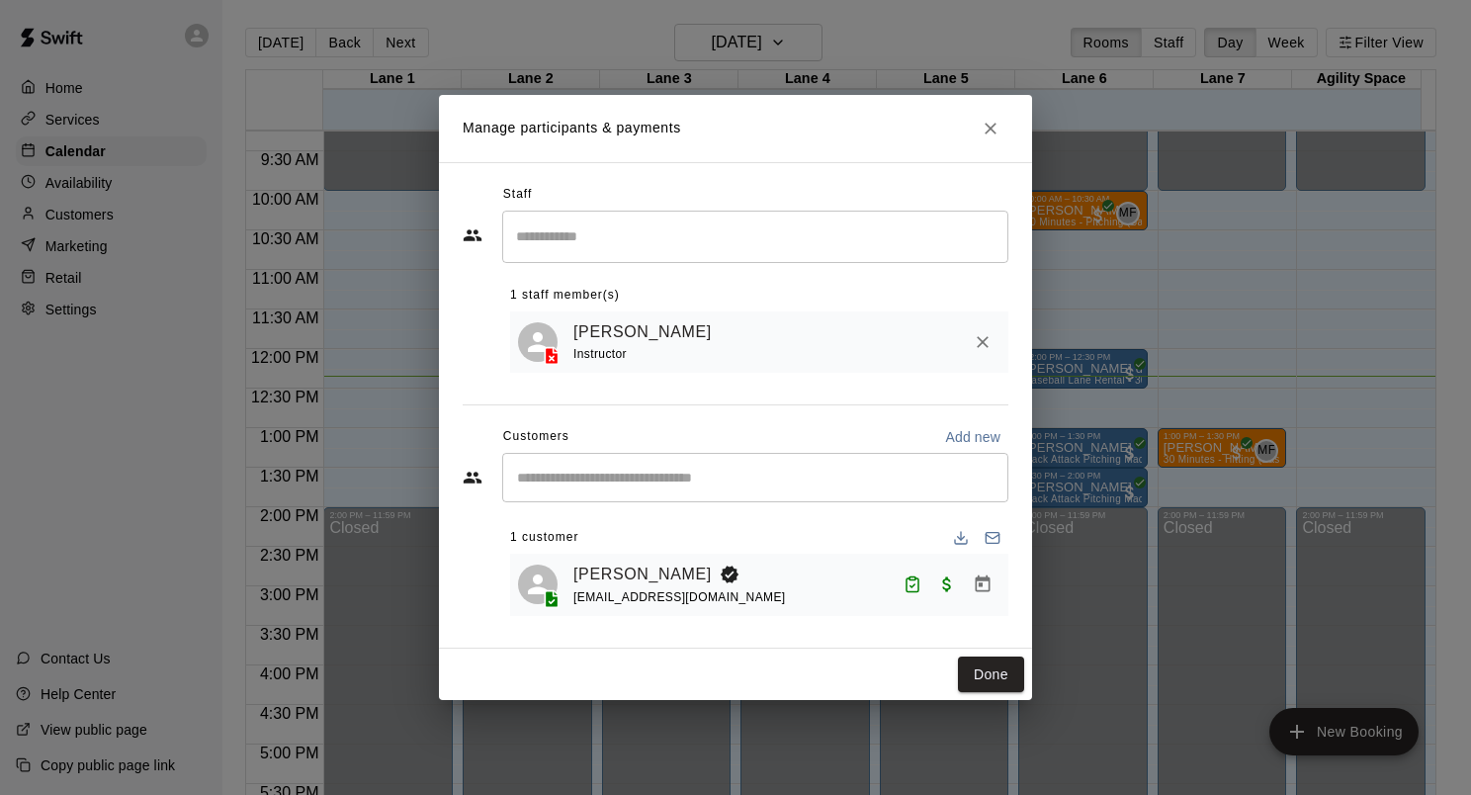
click at [997, 683] on button "Done" at bounding box center [991, 675] width 66 height 37
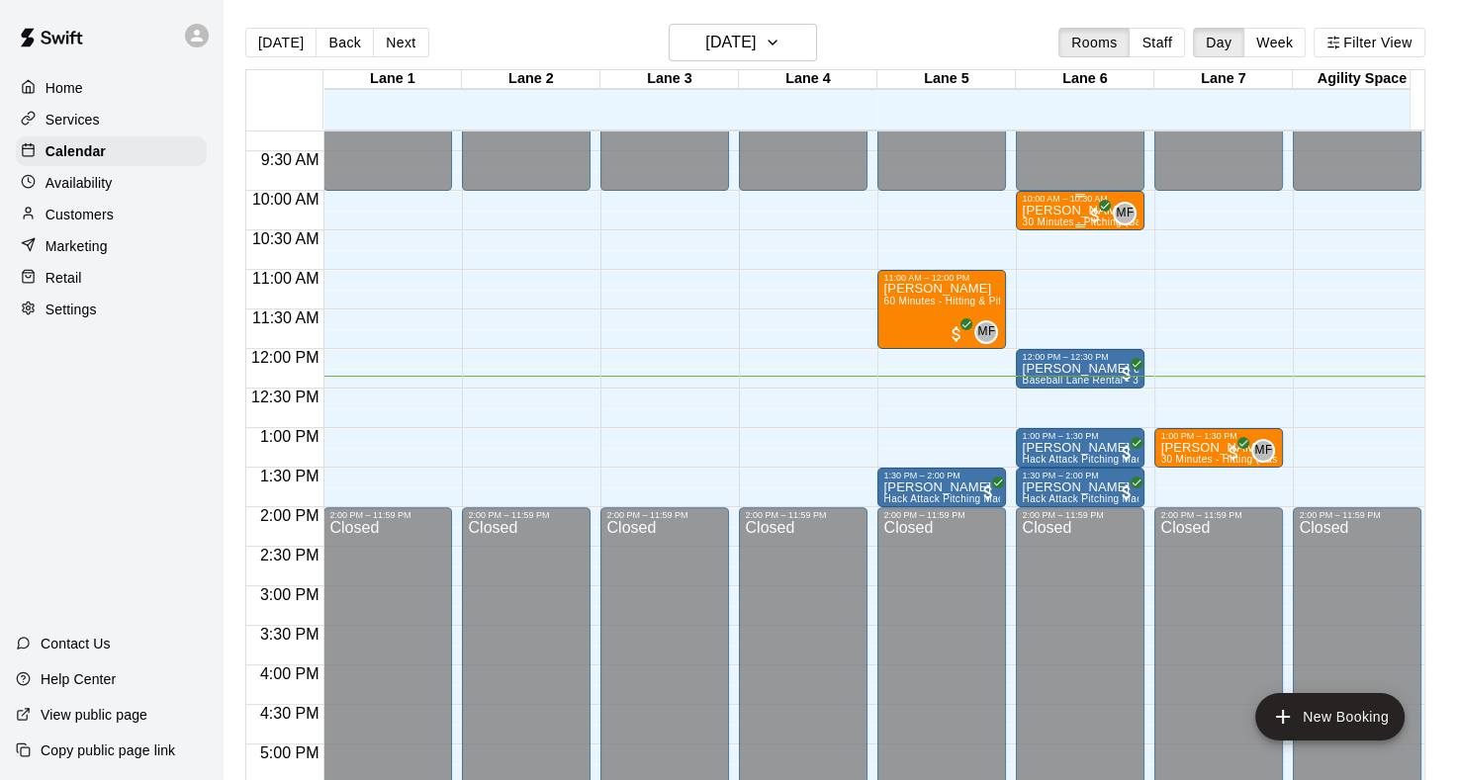
click at [1039, 203] on div "10:00 AM – 10:30 AM" at bounding box center [1079, 199] width 117 height 10
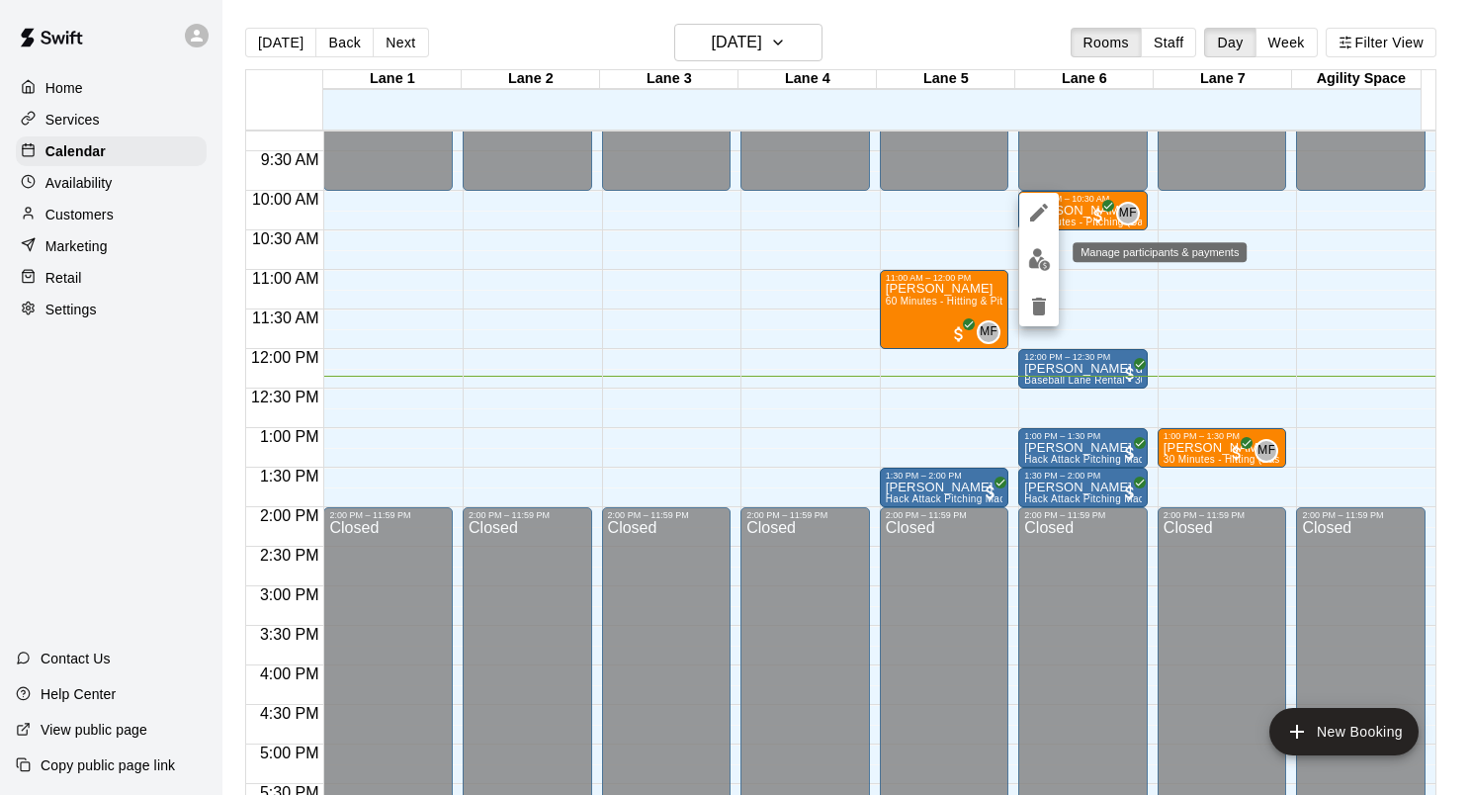
click at [1044, 263] on img "edit" at bounding box center [1039, 259] width 23 height 23
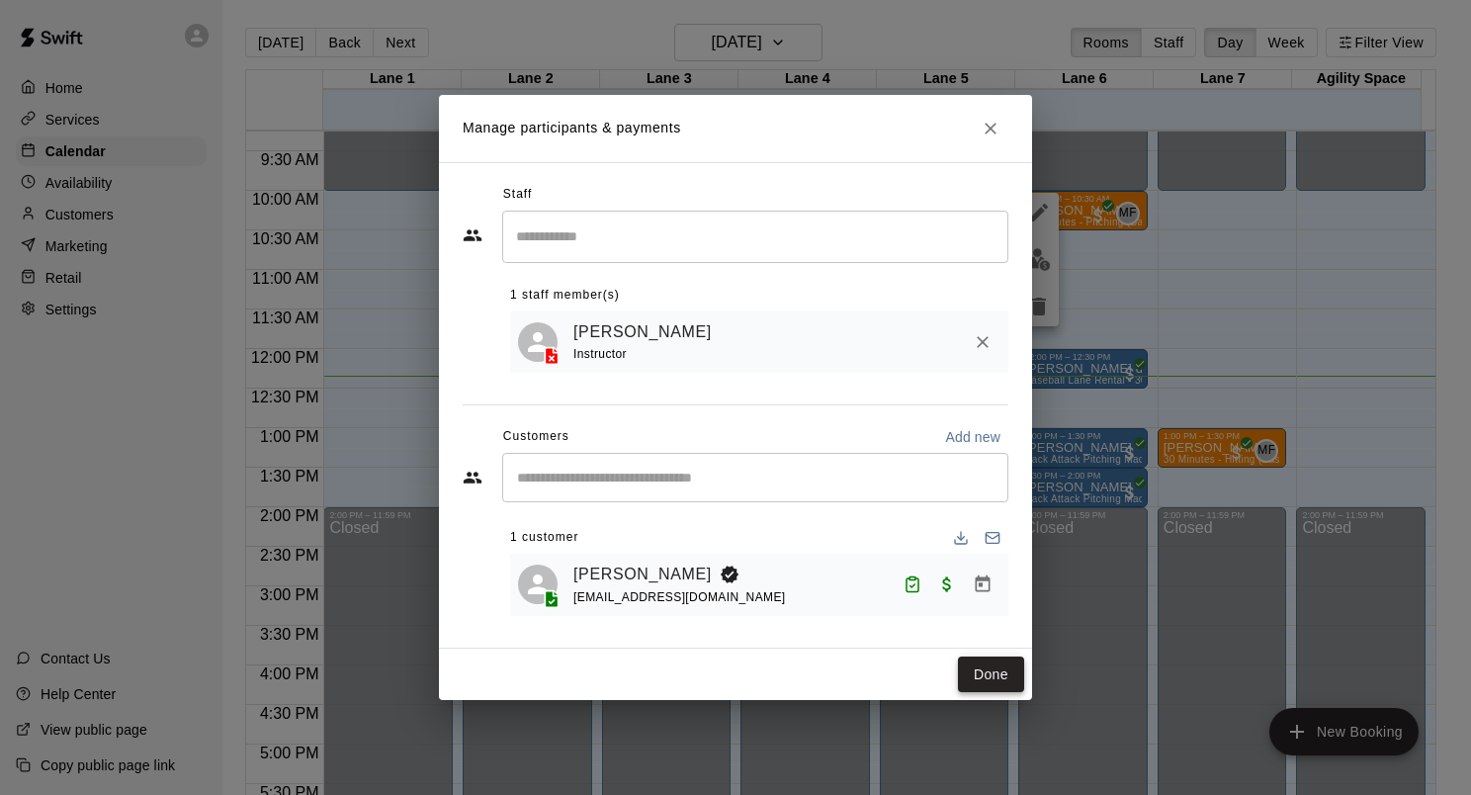
drag, startPoint x: 997, startPoint y: 680, endPoint x: 992, endPoint y: 664, distance: 16.6
click at [997, 680] on button "Done" at bounding box center [991, 675] width 66 height 37
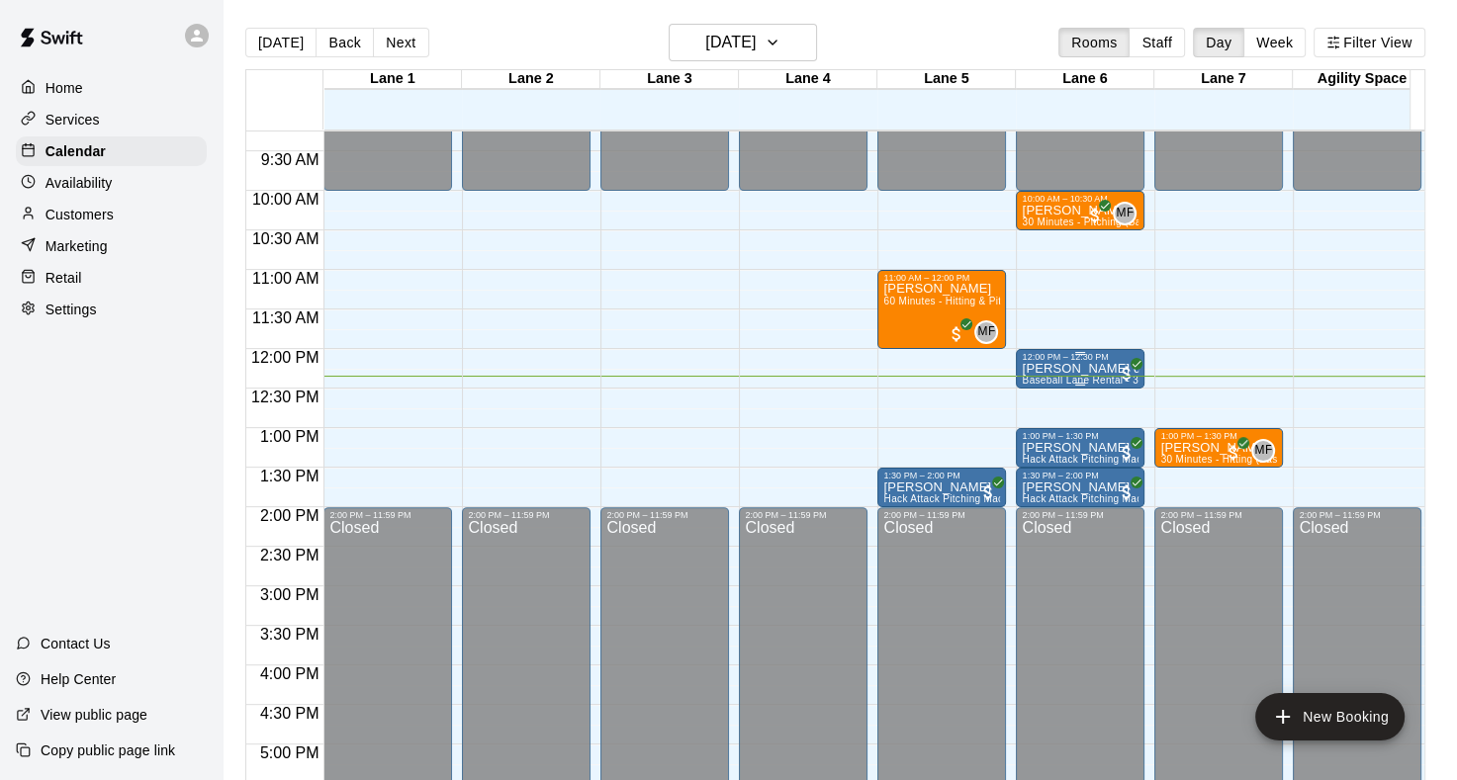
click at [1048, 358] on div "12:00 PM – 12:30 PM" at bounding box center [1079, 357] width 117 height 10
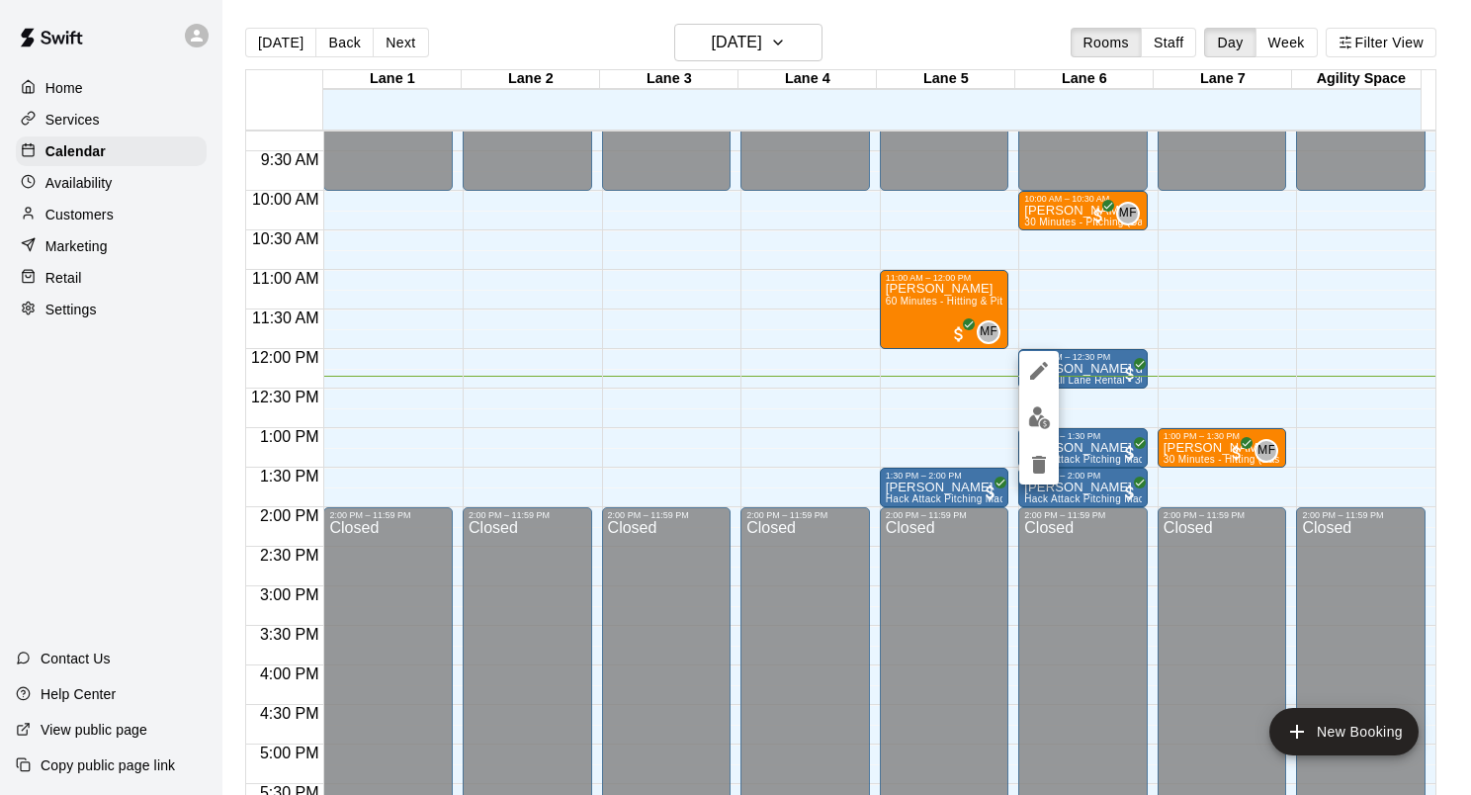
click at [1031, 412] on img "edit" at bounding box center [1039, 417] width 23 height 23
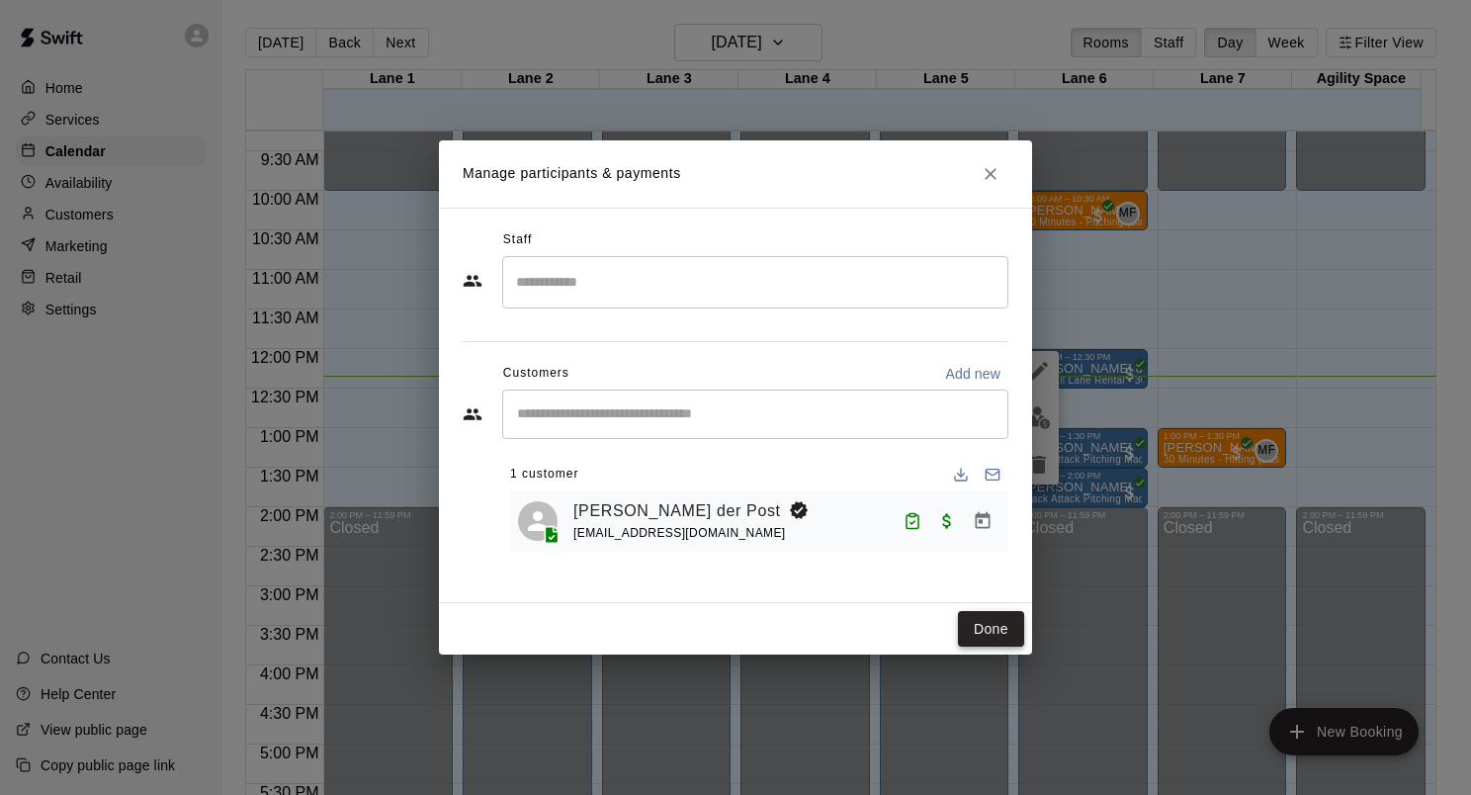
click at [977, 635] on button "Done" at bounding box center [991, 629] width 66 height 37
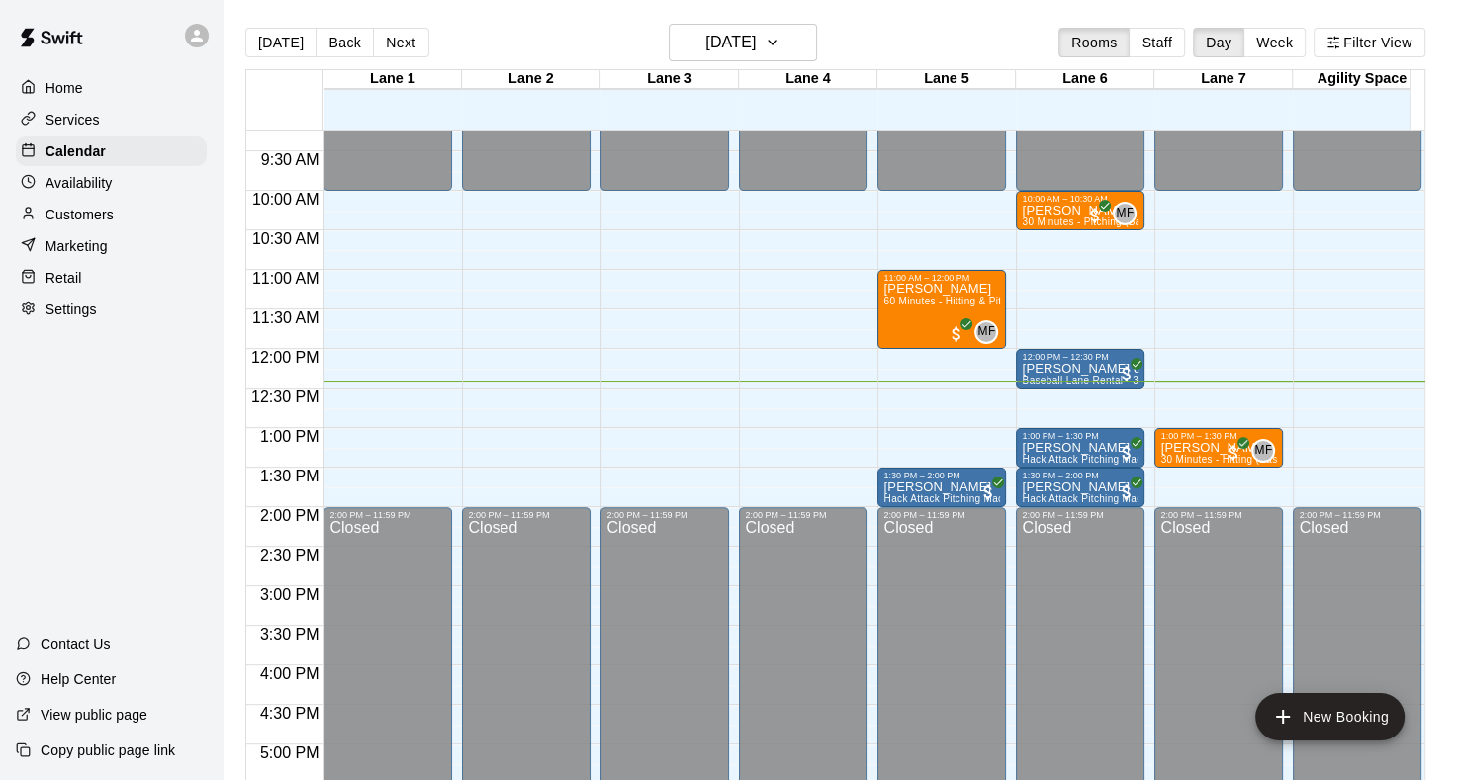
click at [71, 256] on p "Marketing" at bounding box center [76, 246] width 62 height 20
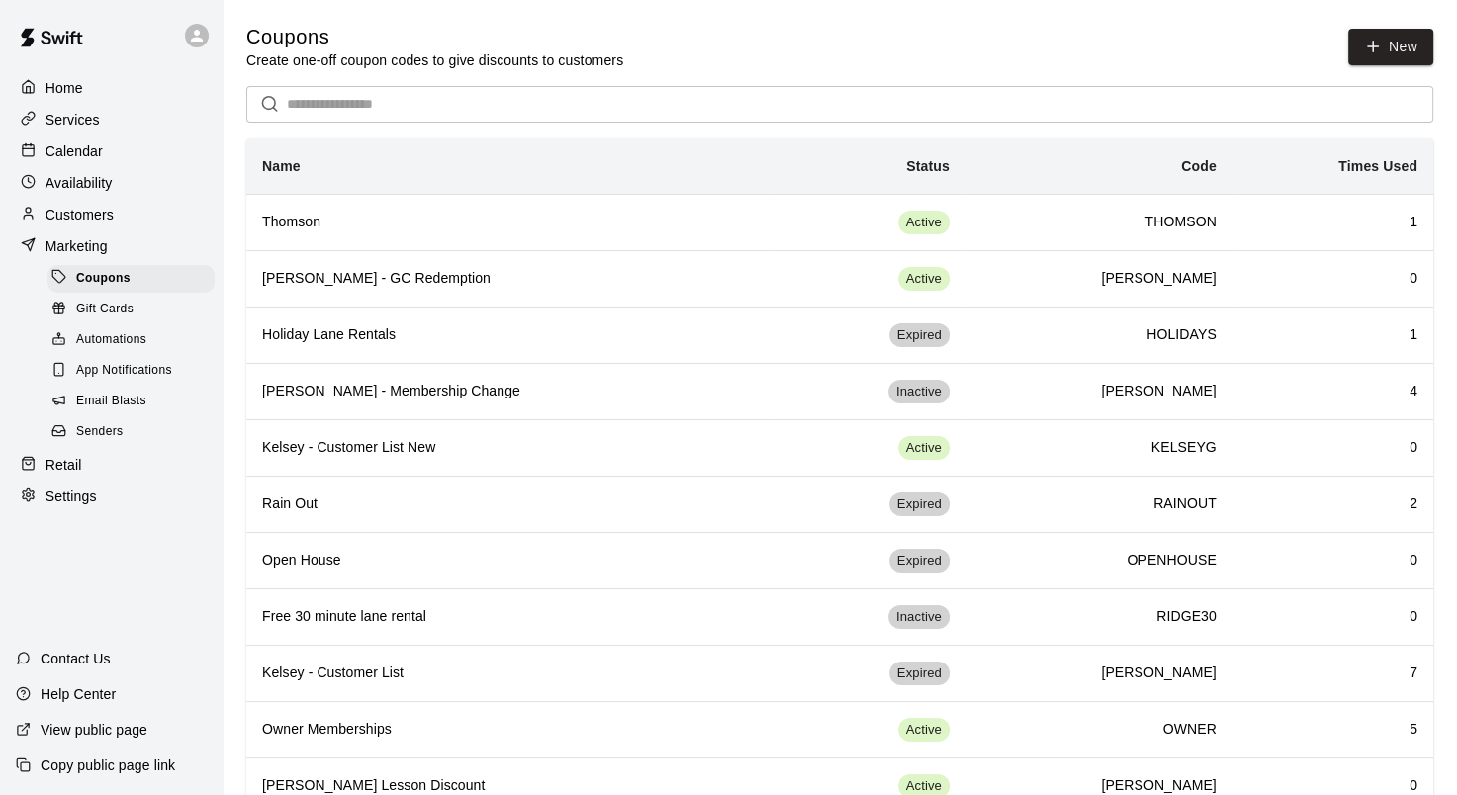
click at [115, 226] on div "Customers" at bounding box center [111, 215] width 191 height 30
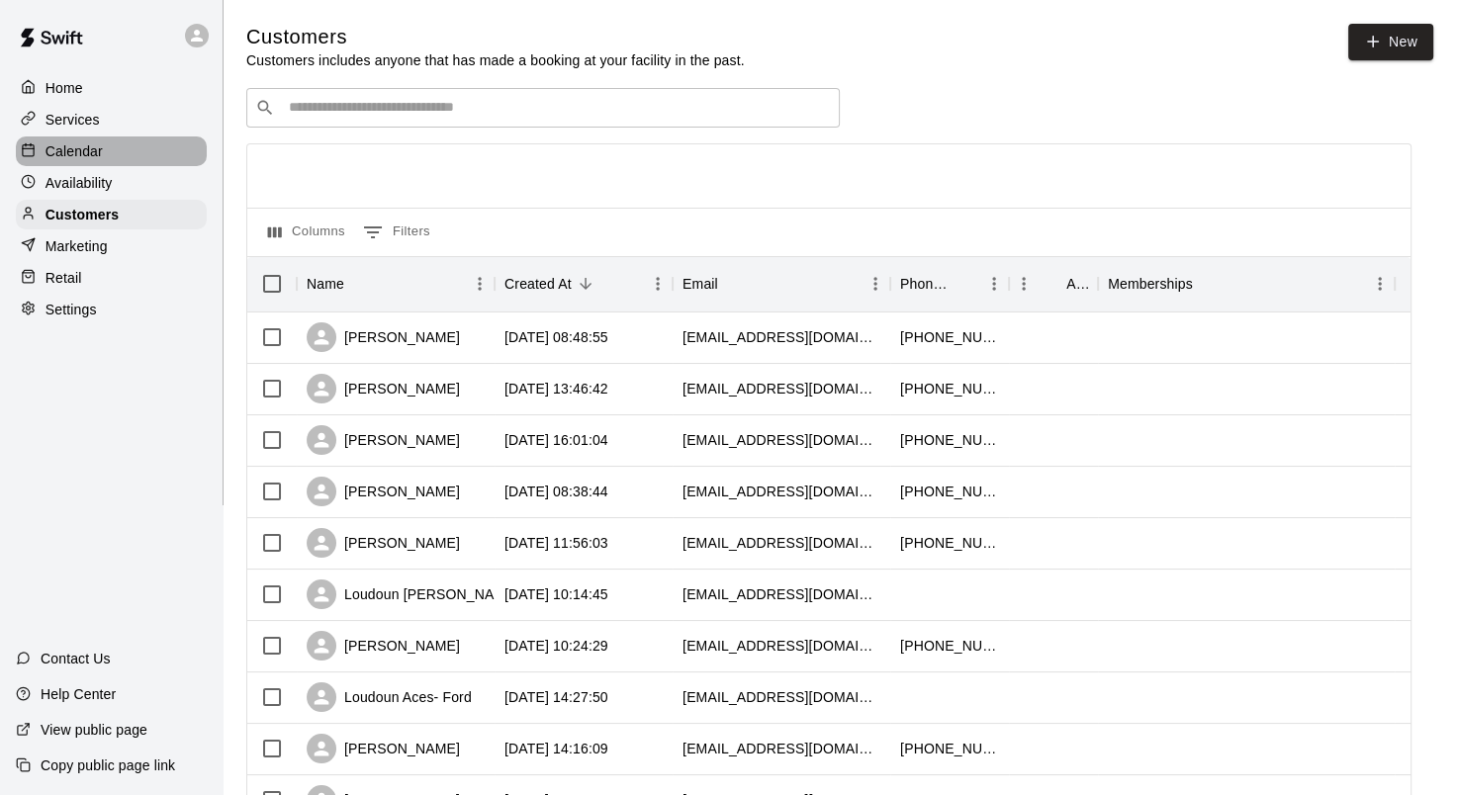
click at [50, 158] on p "Calendar" at bounding box center [73, 151] width 57 height 20
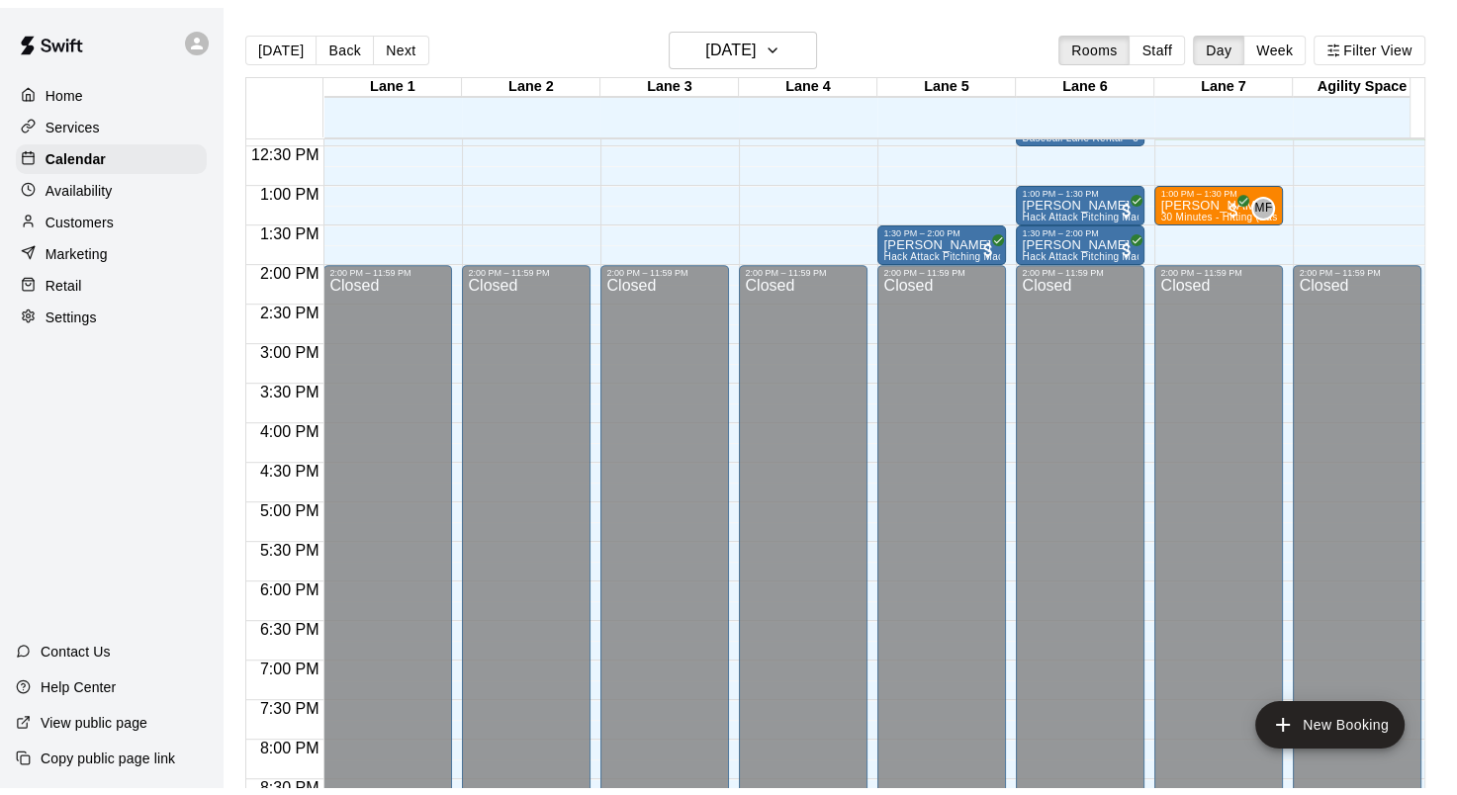
scroll to position [883, 0]
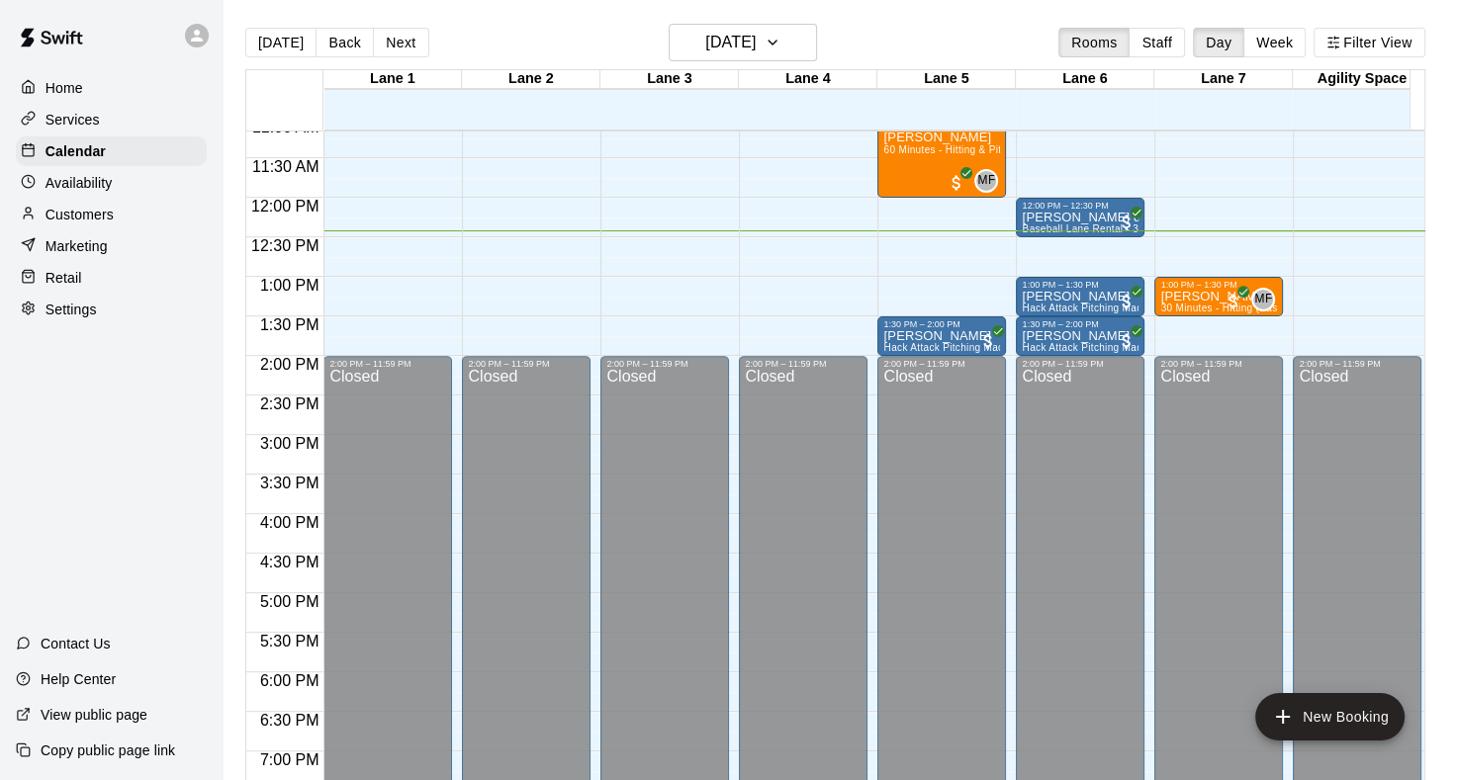
click at [41, 113] on div at bounding box center [33, 120] width 25 height 19
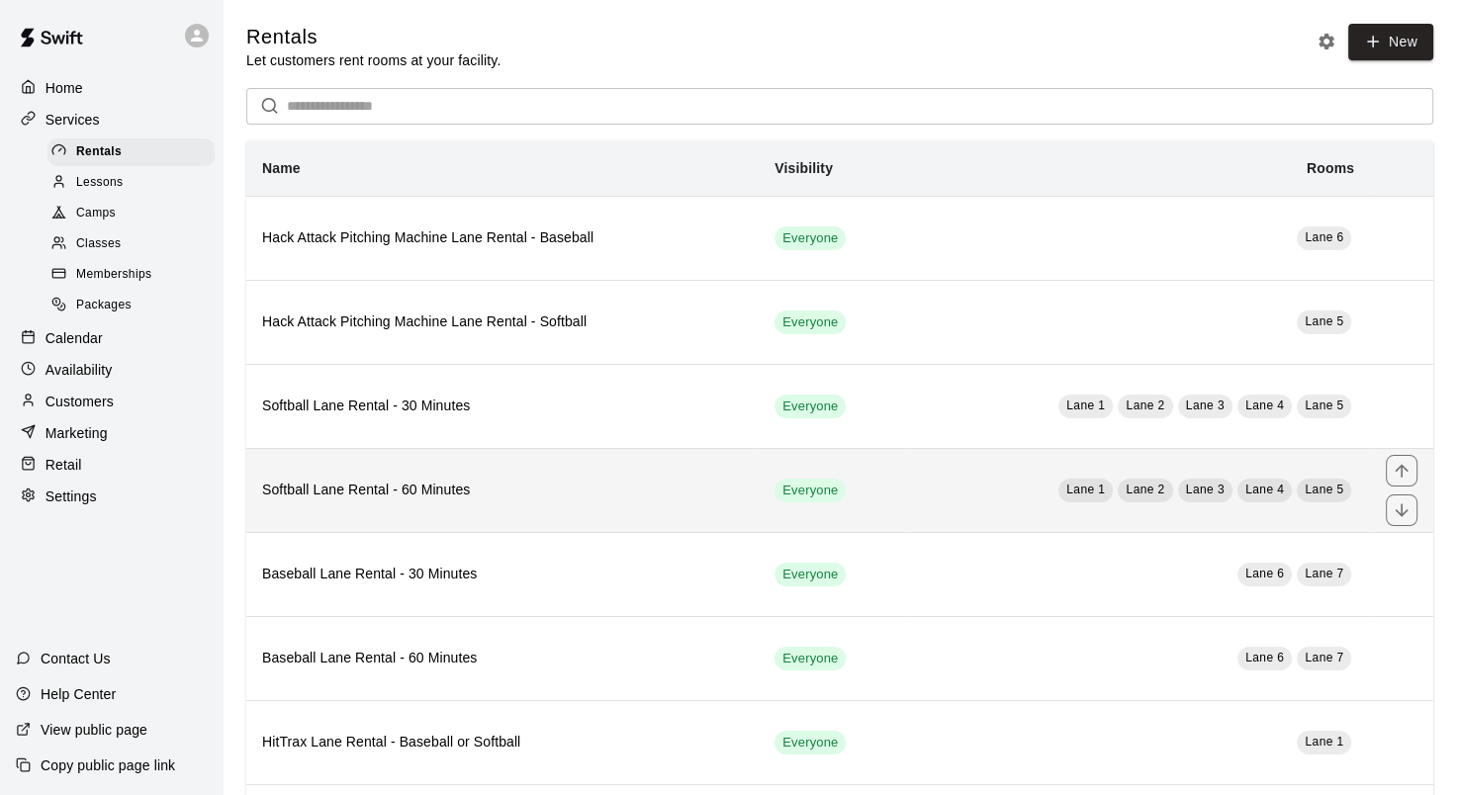
click at [550, 487] on h6 "Softball Lane Rental - 60 Minutes" at bounding box center [502, 491] width 481 height 22
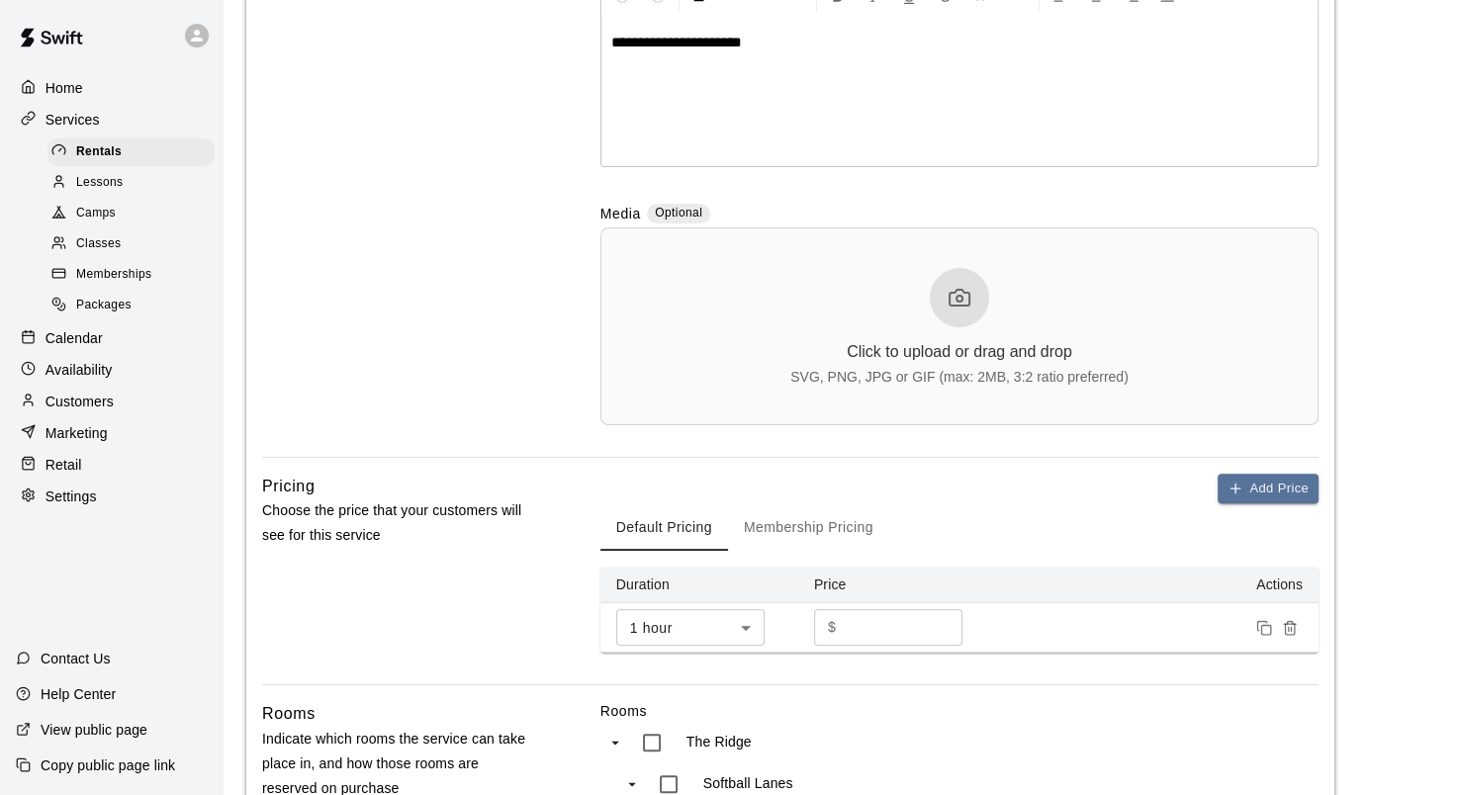
scroll to position [198, 0]
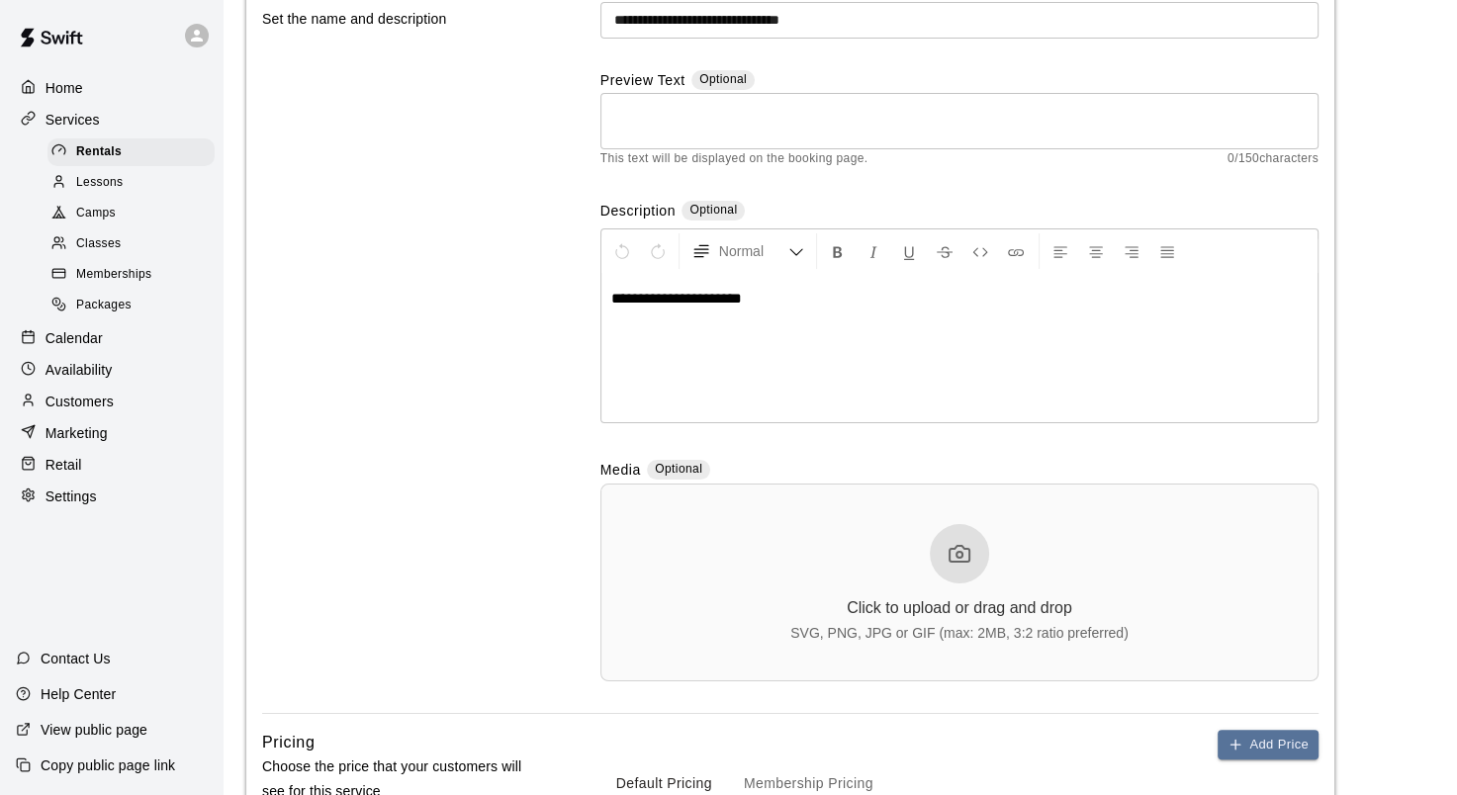
click at [150, 123] on div "Services" at bounding box center [111, 120] width 191 height 30
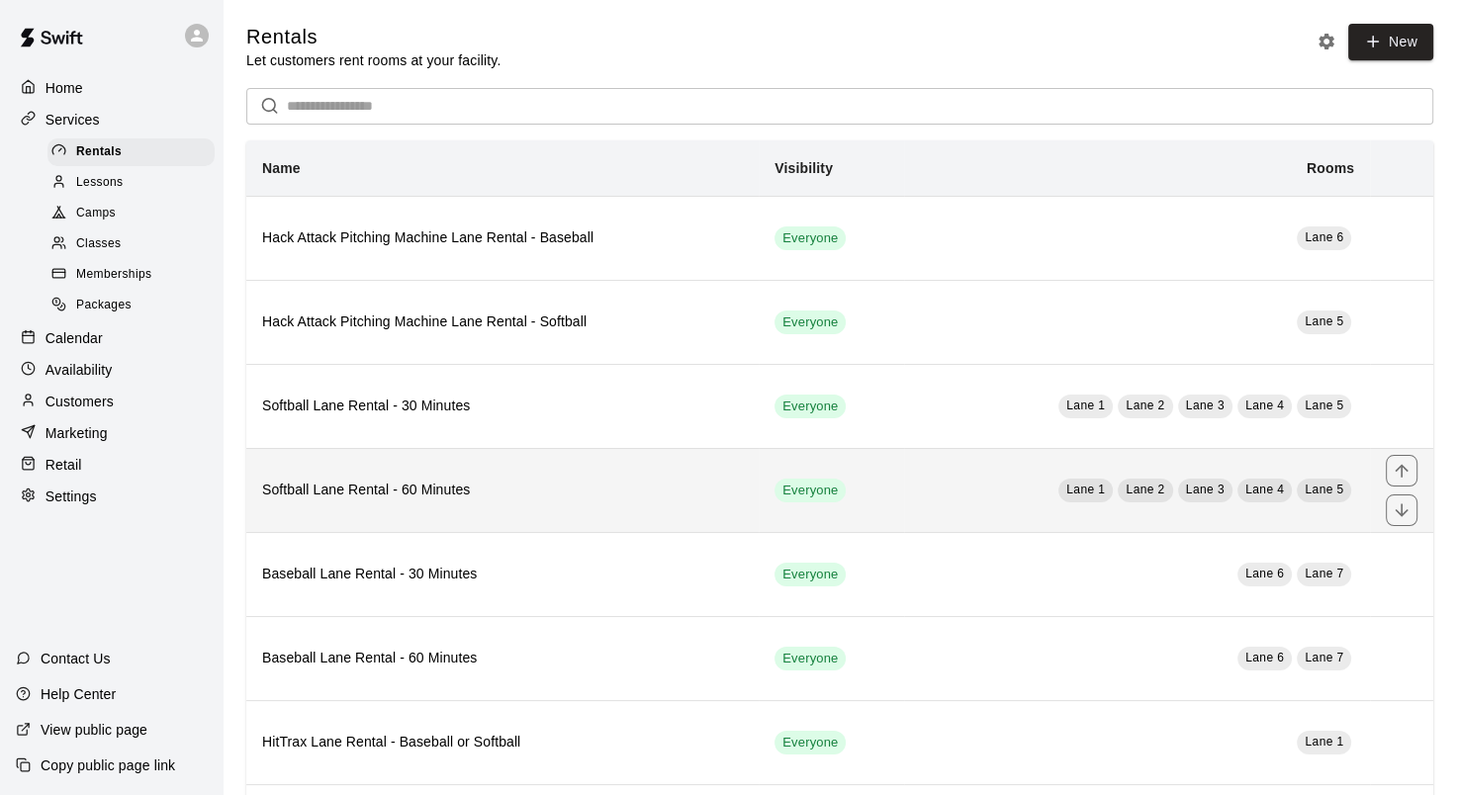
click at [386, 484] on h6 "Softball Lane Rental - 60 Minutes" at bounding box center [502, 491] width 481 height 22
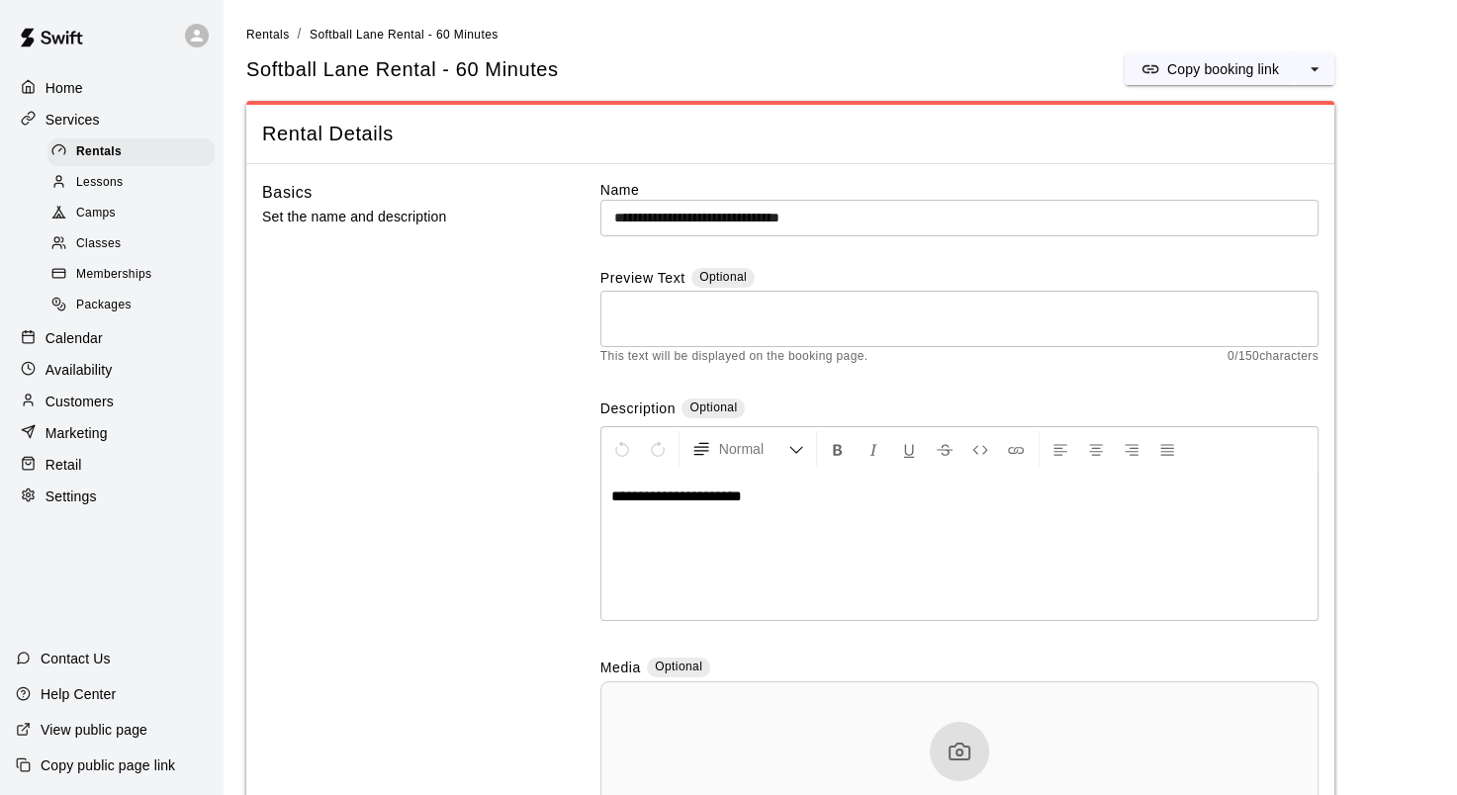
click at [114, 98] on div "Home" at bounding box center [111, 88] width 191 height 30
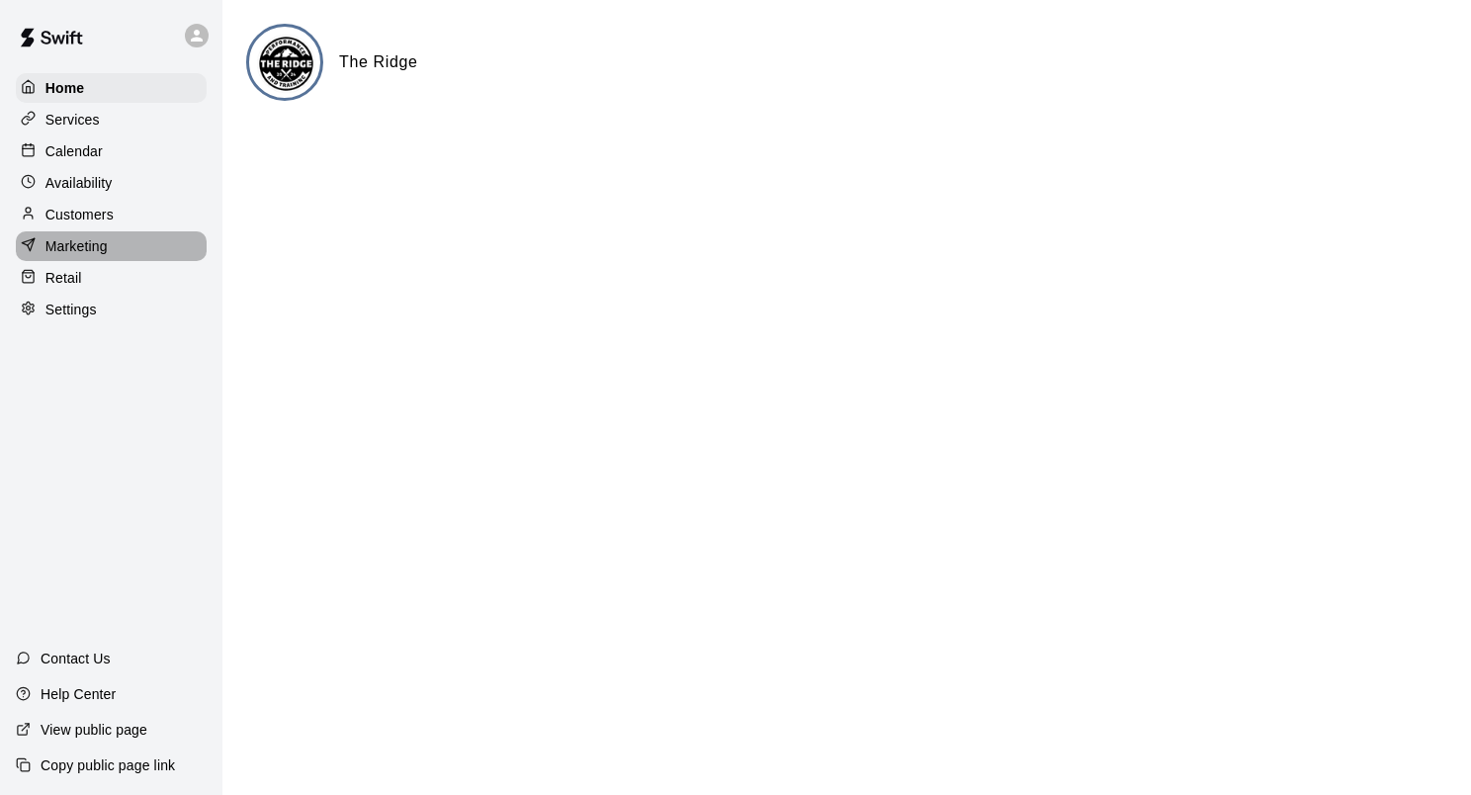
click at [107, 249] on p "Marketing" at bounding box center [76, 246] width 62 height 20
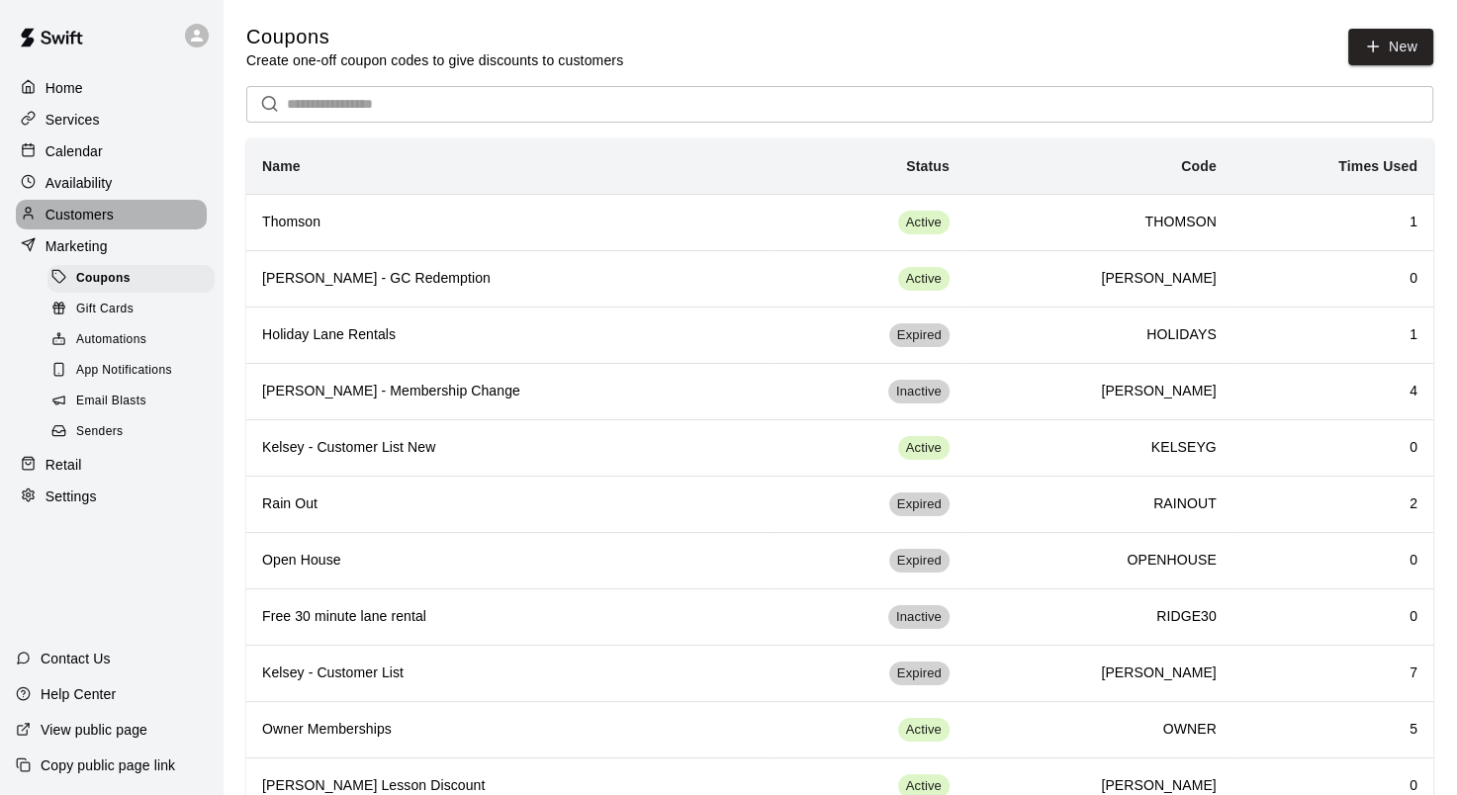
click at [109, 222] on p "Customers" at bounding box center [79, 215] width 68 height 20
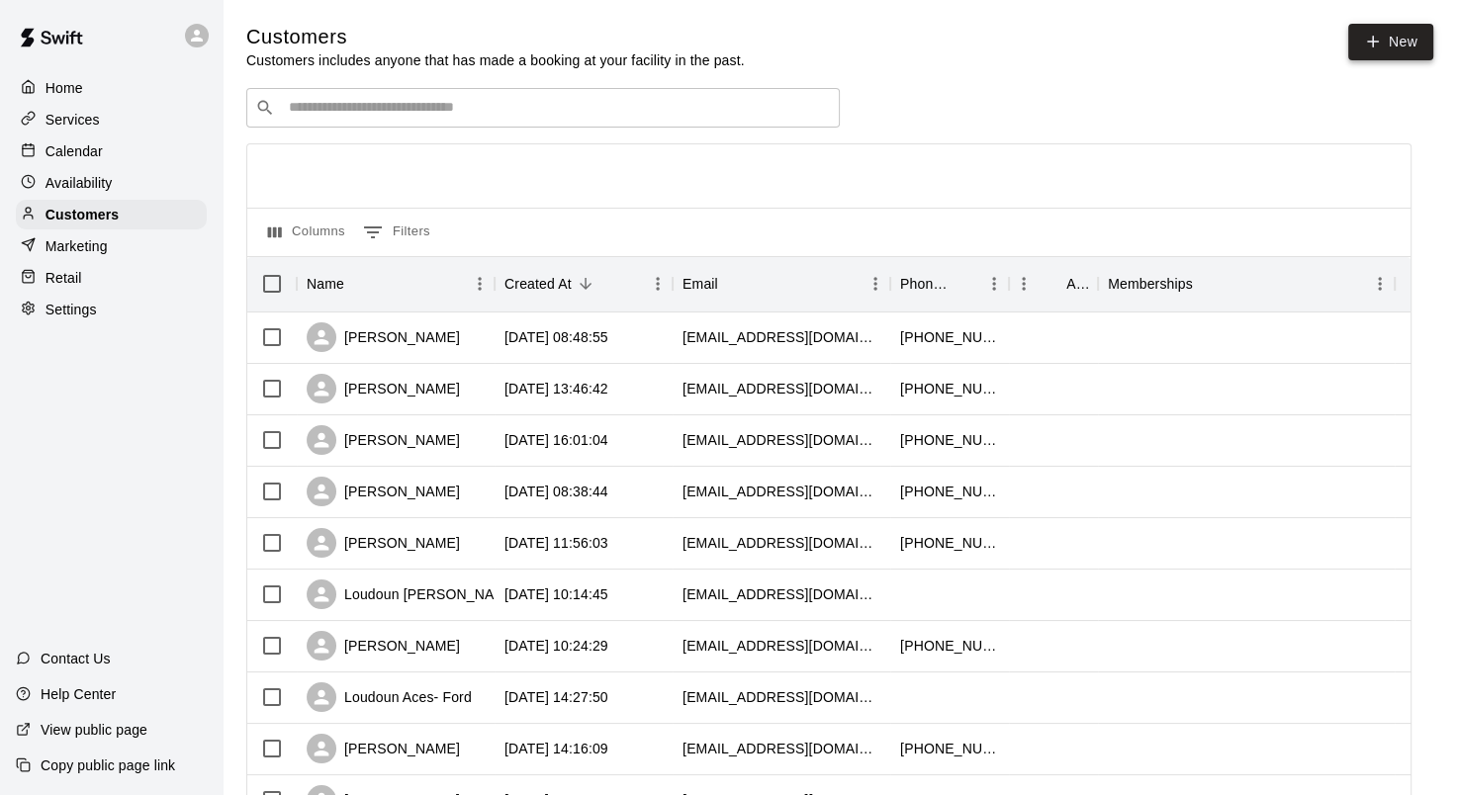
click at [1400, 55] on link "New" at bounding box center [1390, 42] width 85 height 37
select select "**"
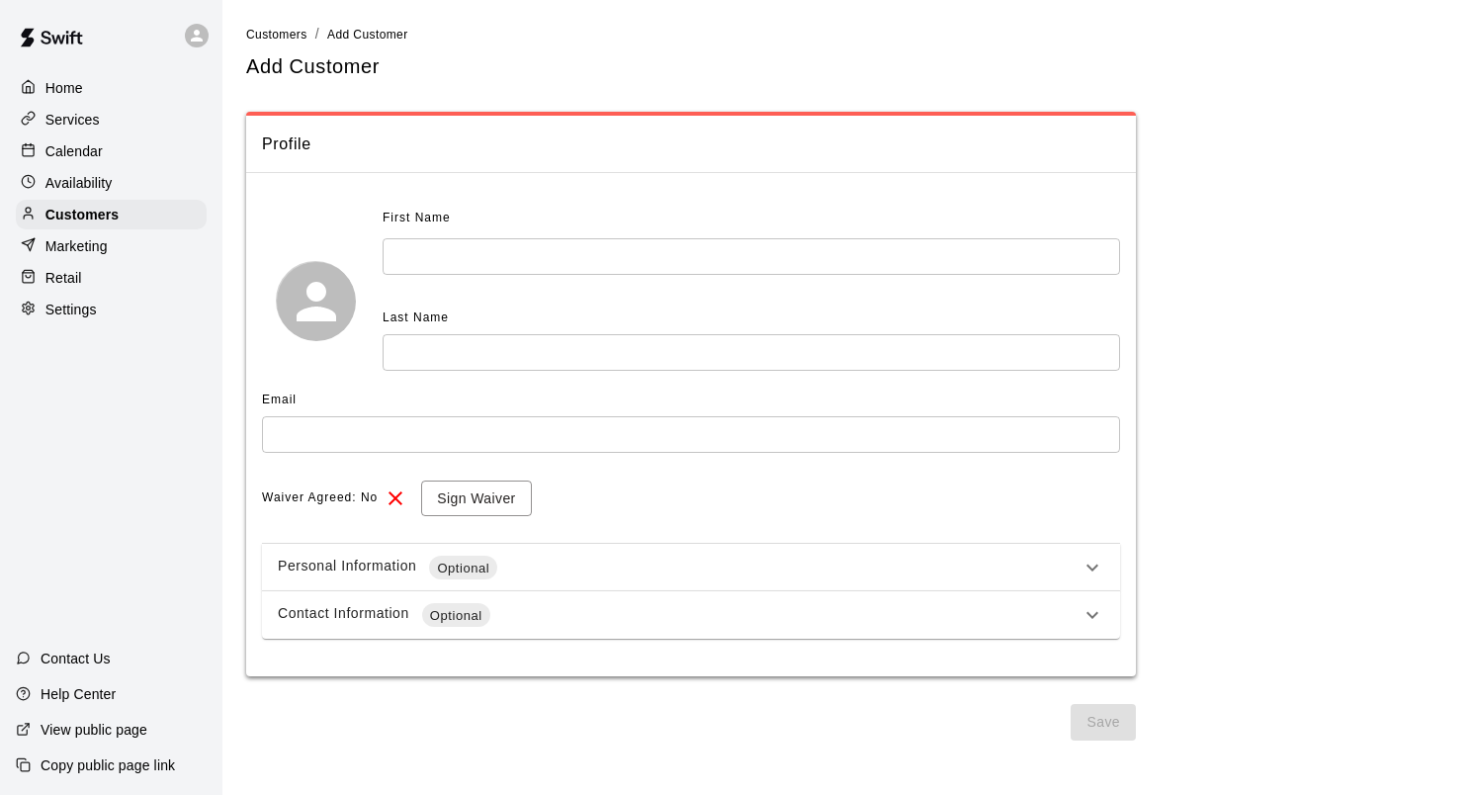
click at [112, 115] on div "Services" at bounding box center [111, 120] width 191 height 30
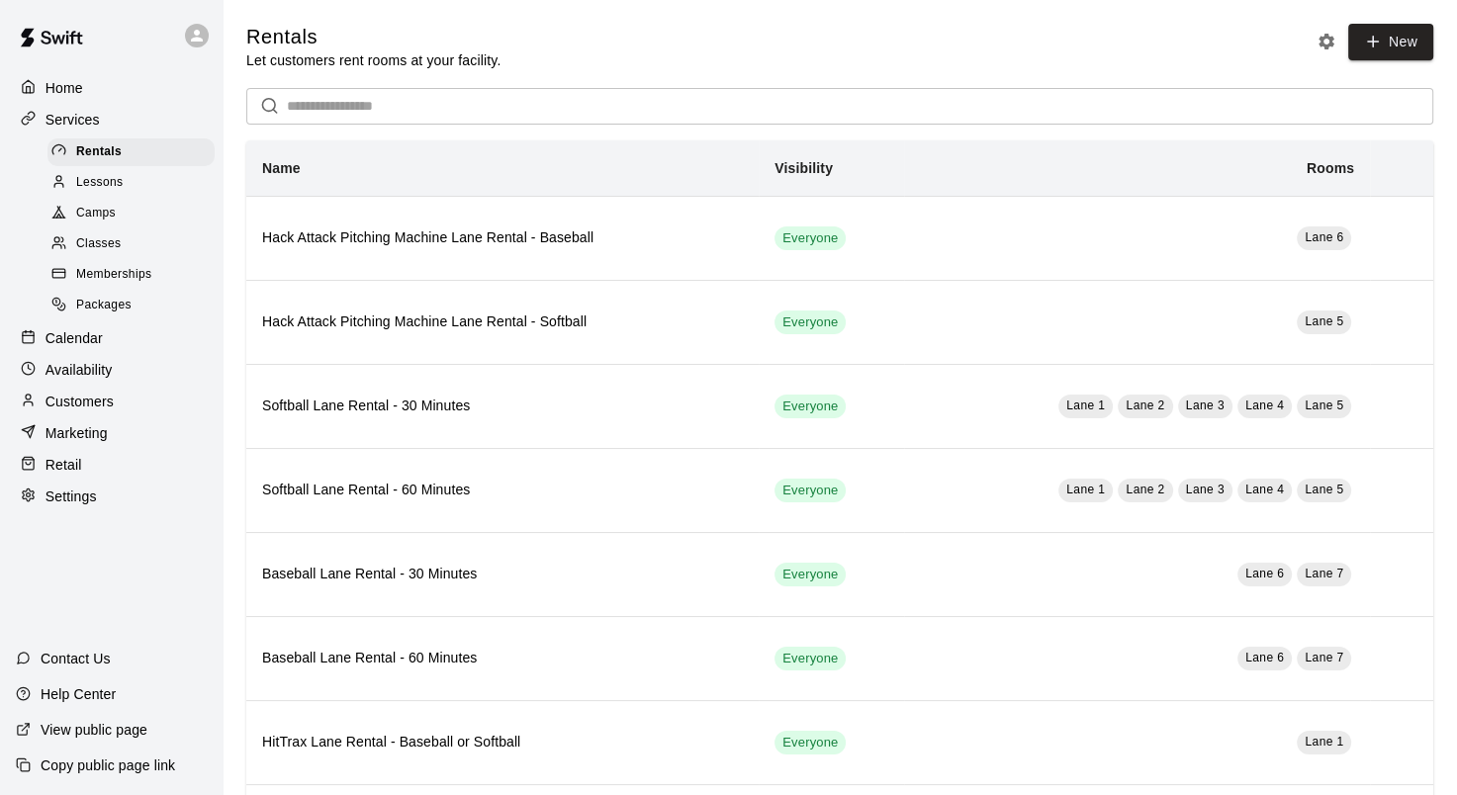
click at [44, 103] on div "Home" at bounding box center [111, 88] width 191 height 30
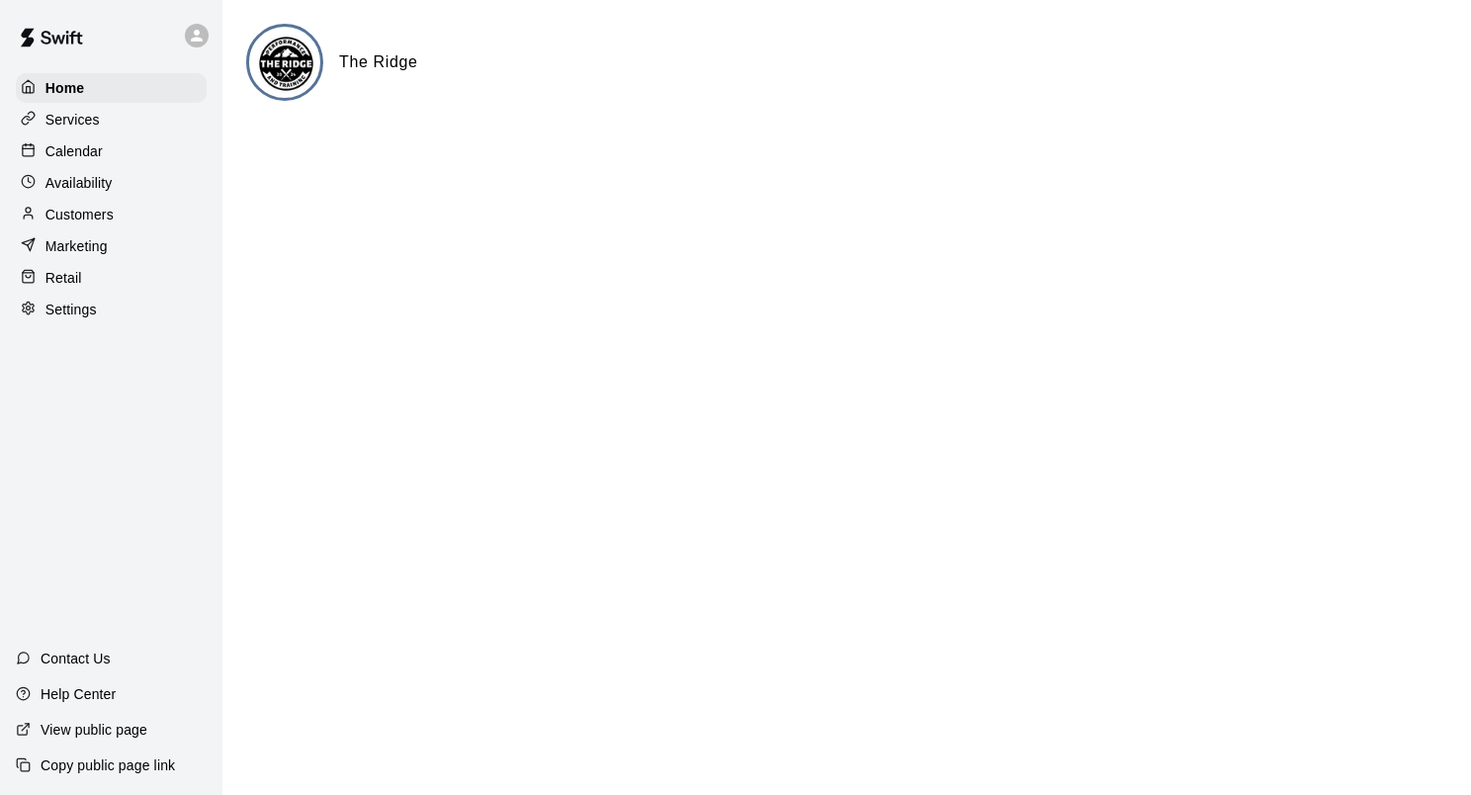
click at [59, 153] on p "Calendar" at bounding box center [73, 151] width 57 height 20
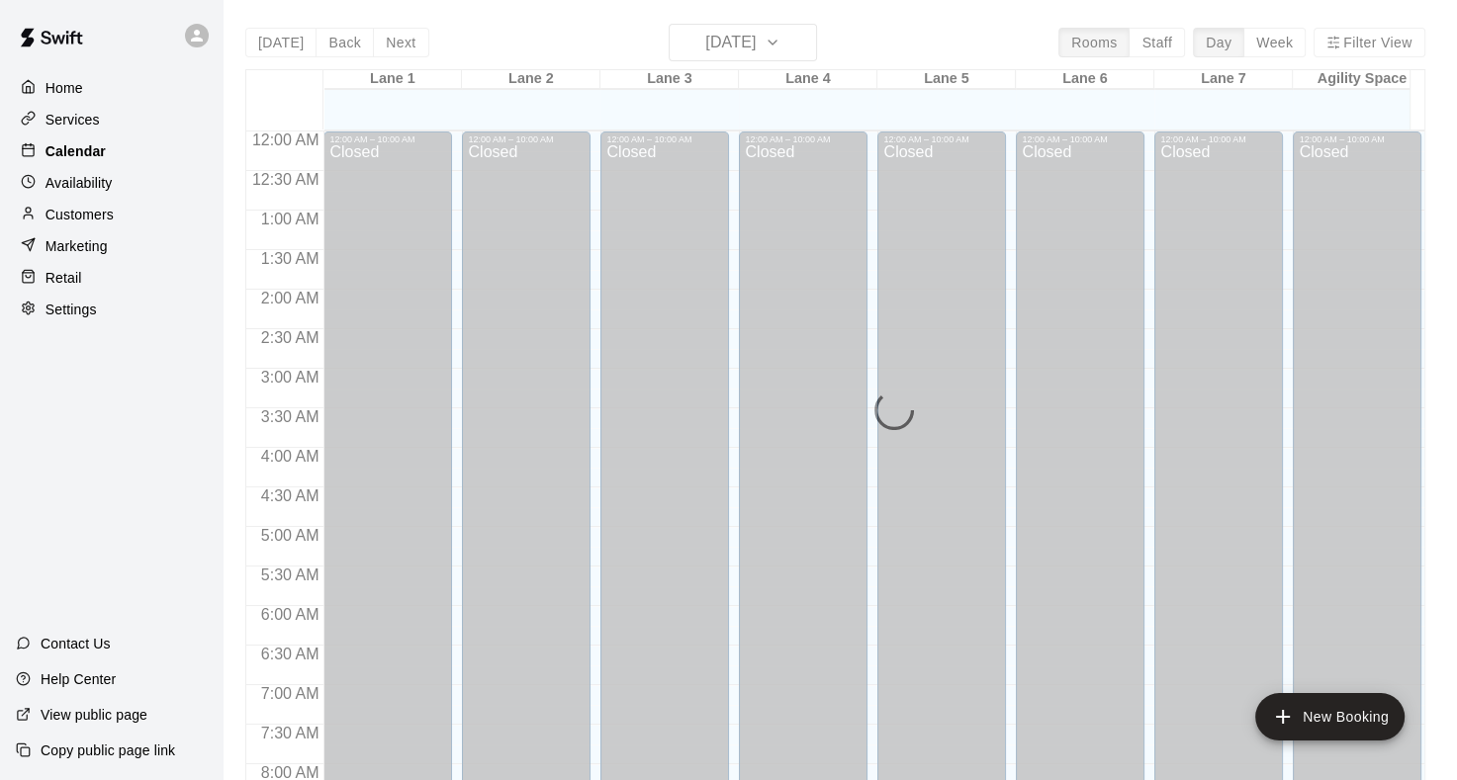
scroll to position [986, 0]
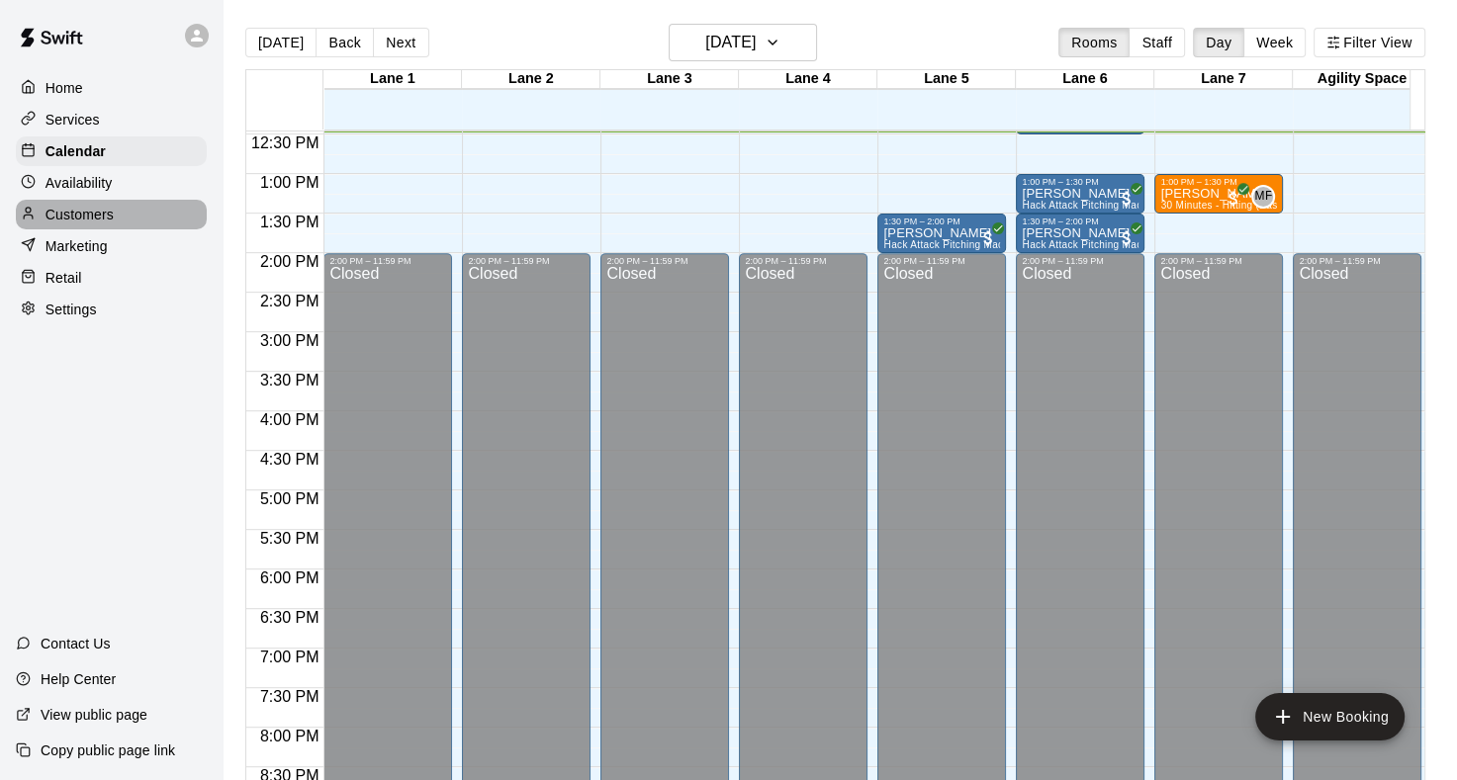
click at [87, 224] on p "Customers" at bounding box center [79, 215] width 68 height 20
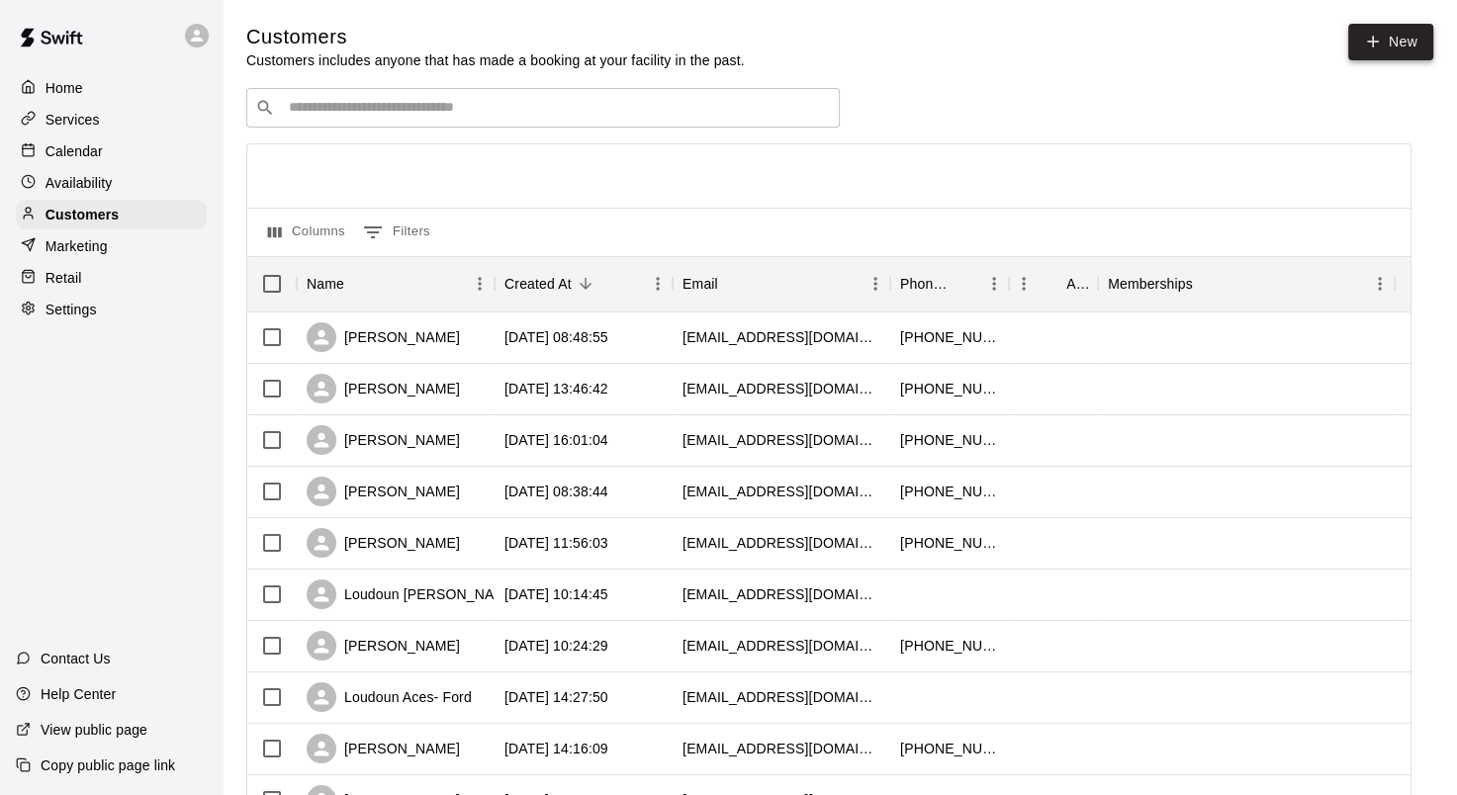
click at [1380, 51] on link "New" at bounding box center [1390, 42] width 85 height 37
select select "**"
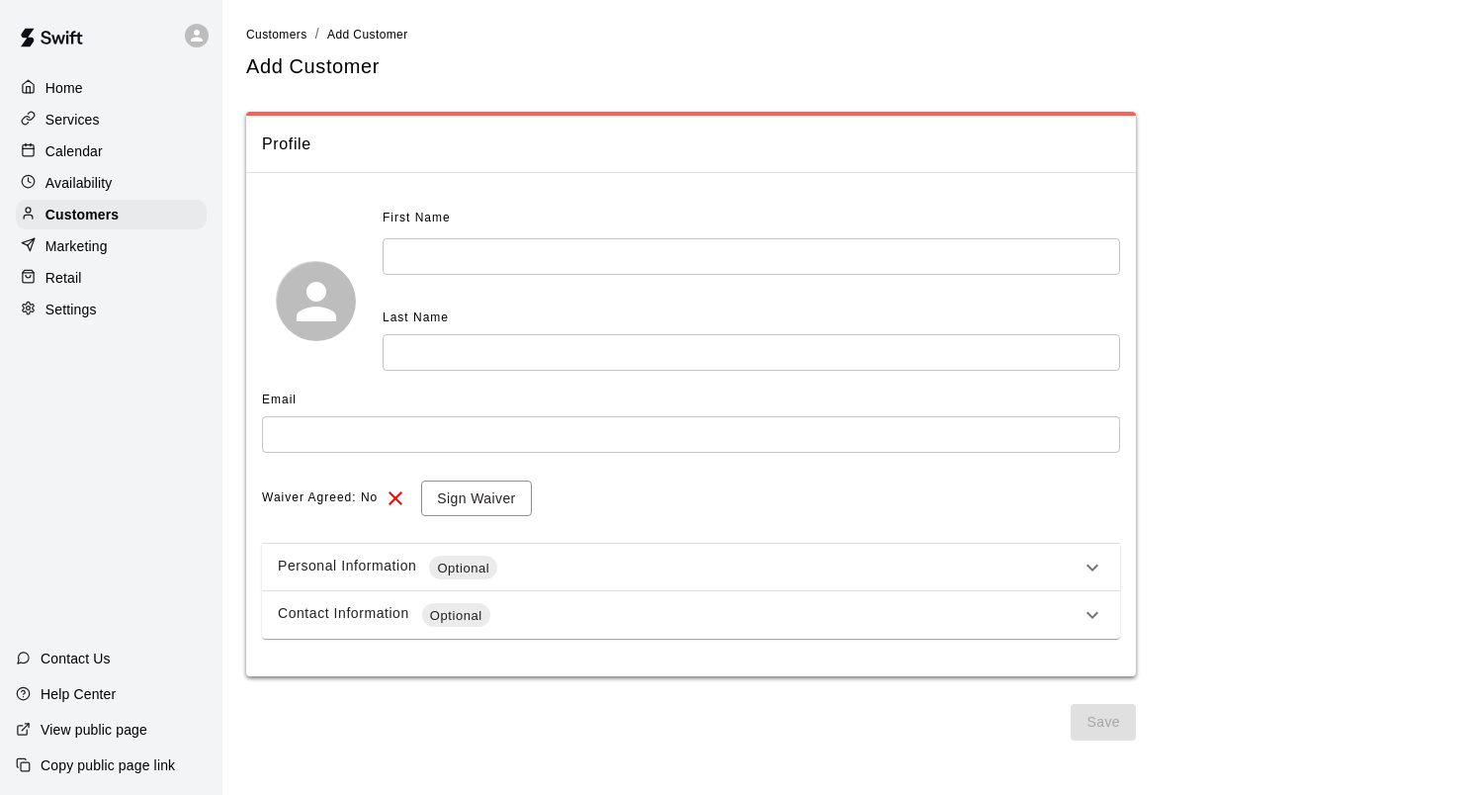
click at [140, 131] on div "Services" at bounding box center [111, 120] width 191 height 30
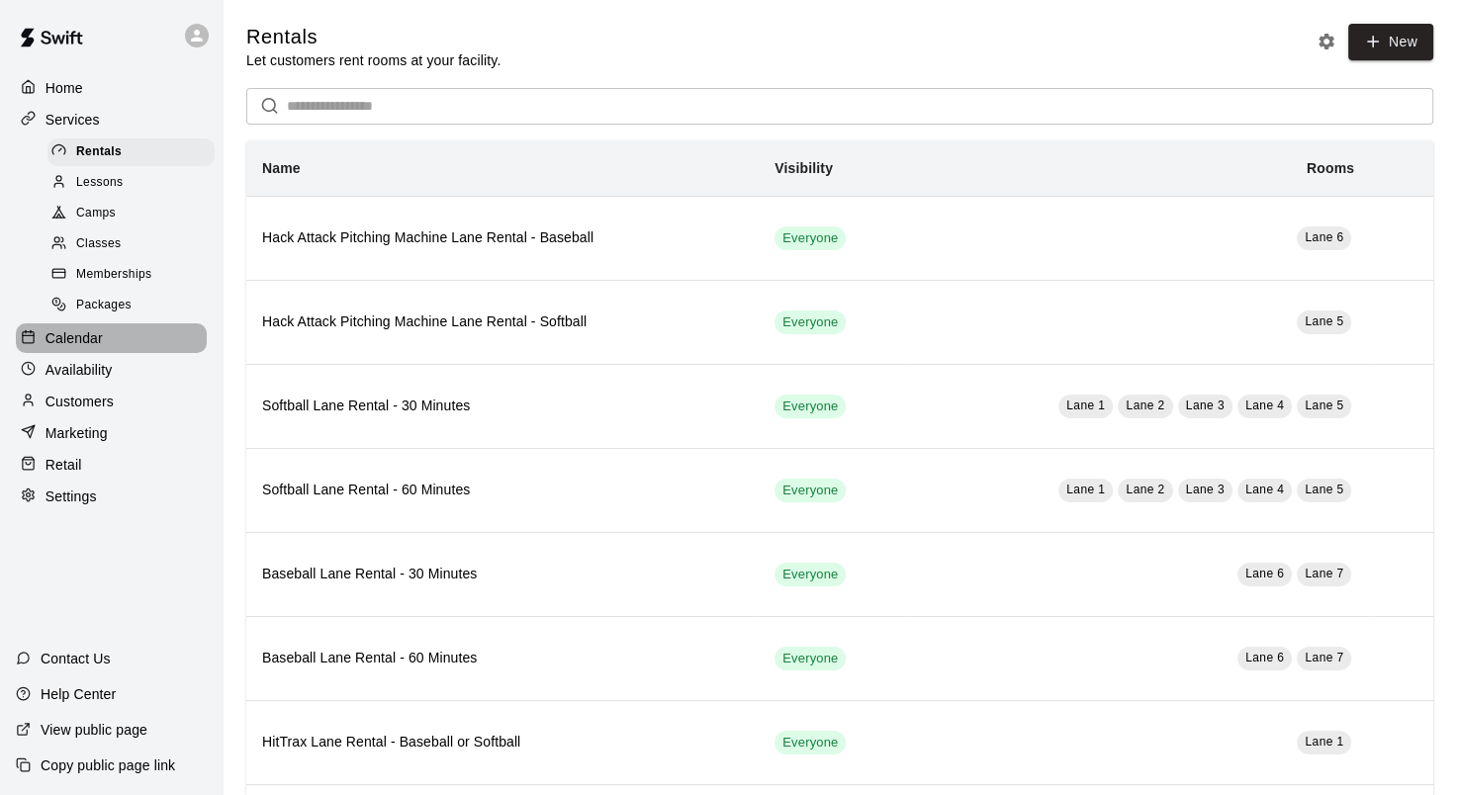
click at [136, 353] on div "Calendar" at bounding box center [111, 338] width 191 height 30
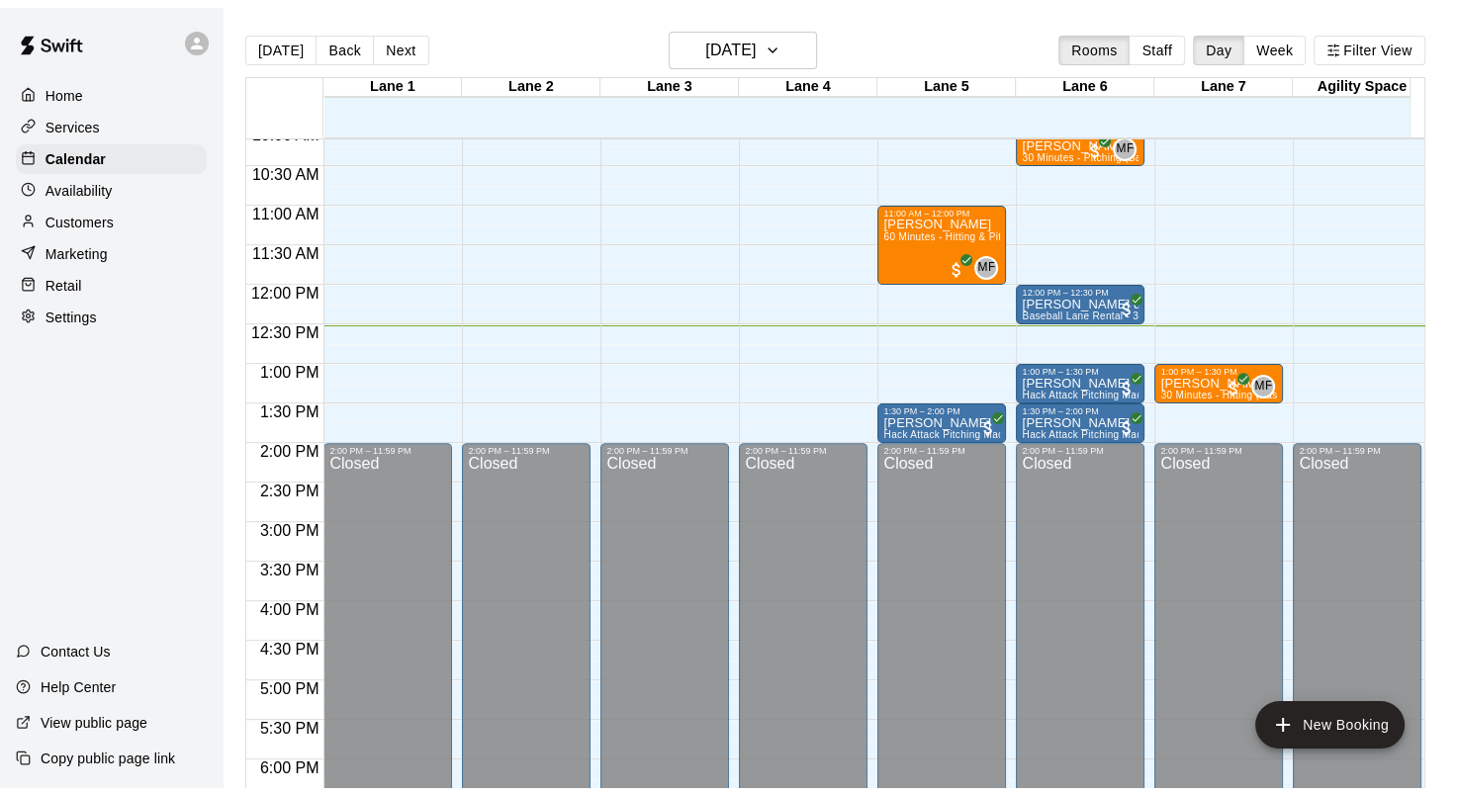
scroll to position [793, 0]
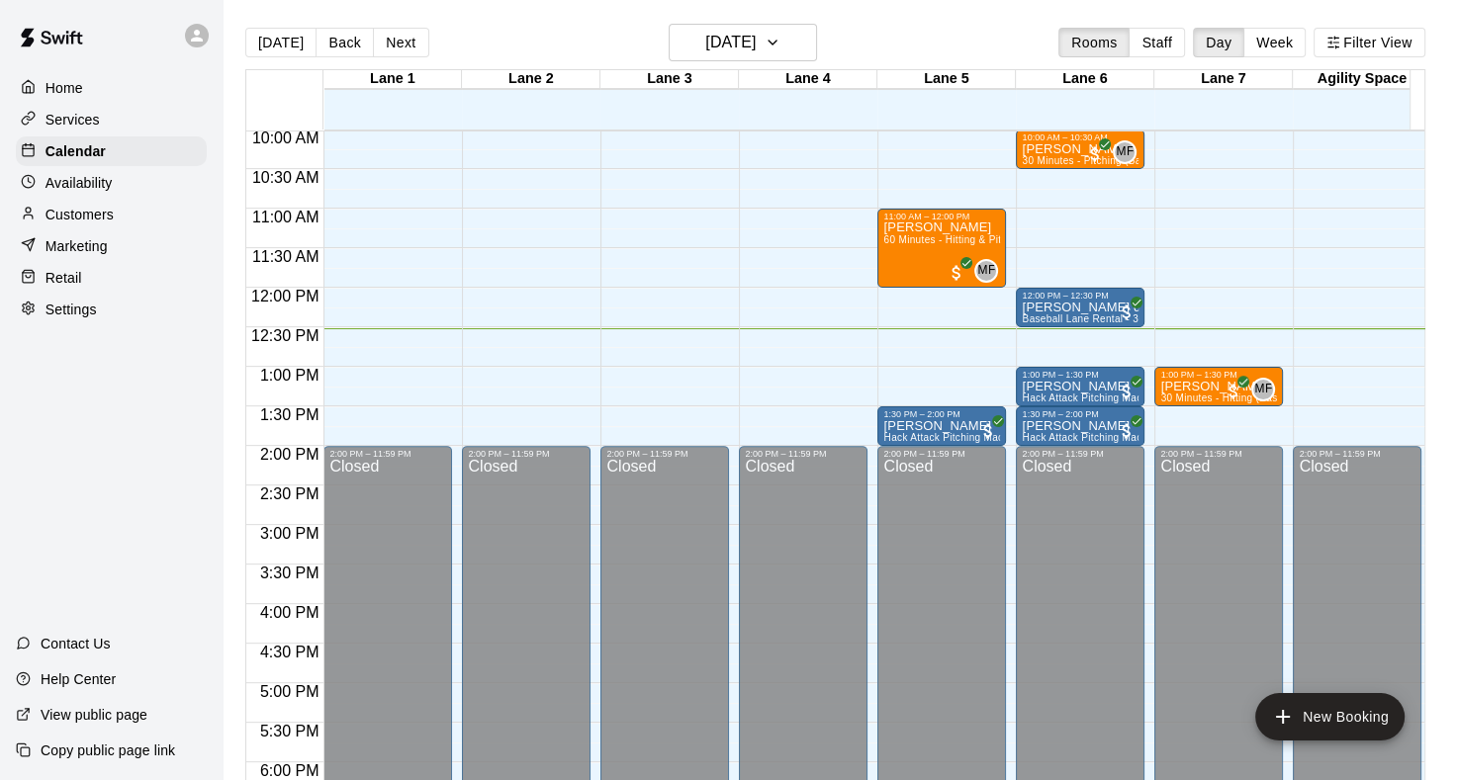
click at [66, 242] on div "Marketing" at bounding box center [111, 246] width 191 height 30
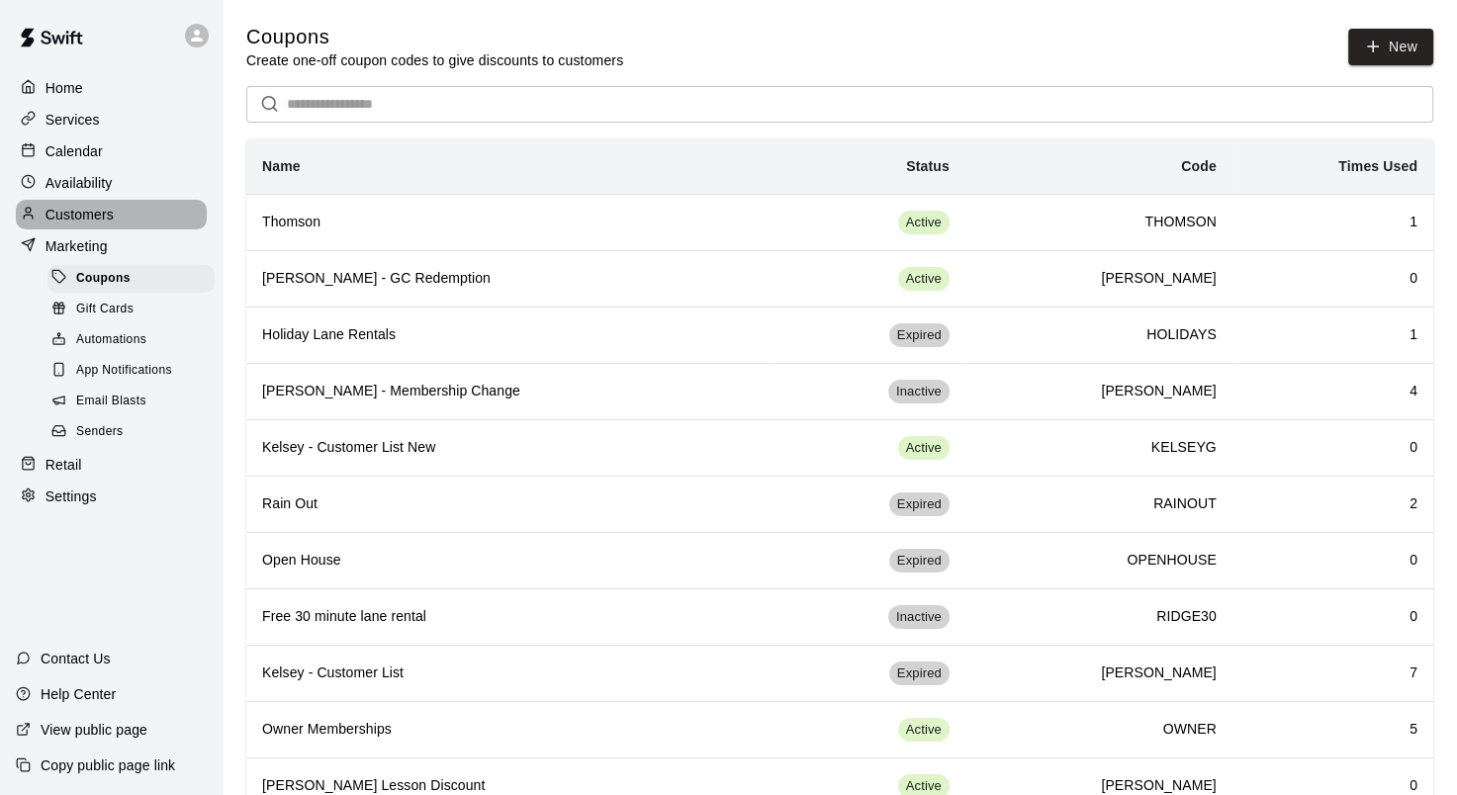
click at [72, 229] on div "Customers" at bounding box center [111, 215] width 191 height 30
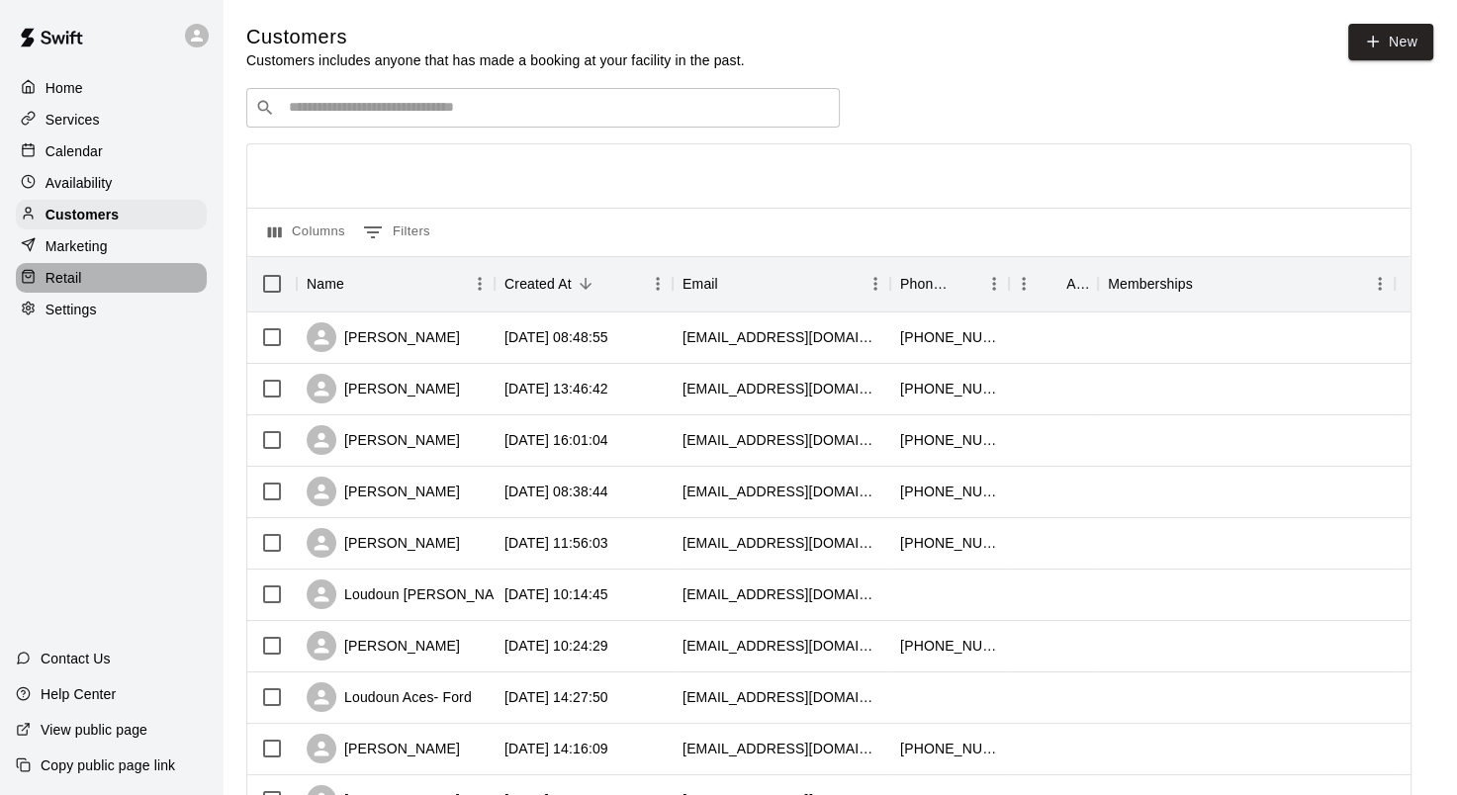
click at [78, 276] on div "Retail" at bounding box center [111, 278] width 191 height 30
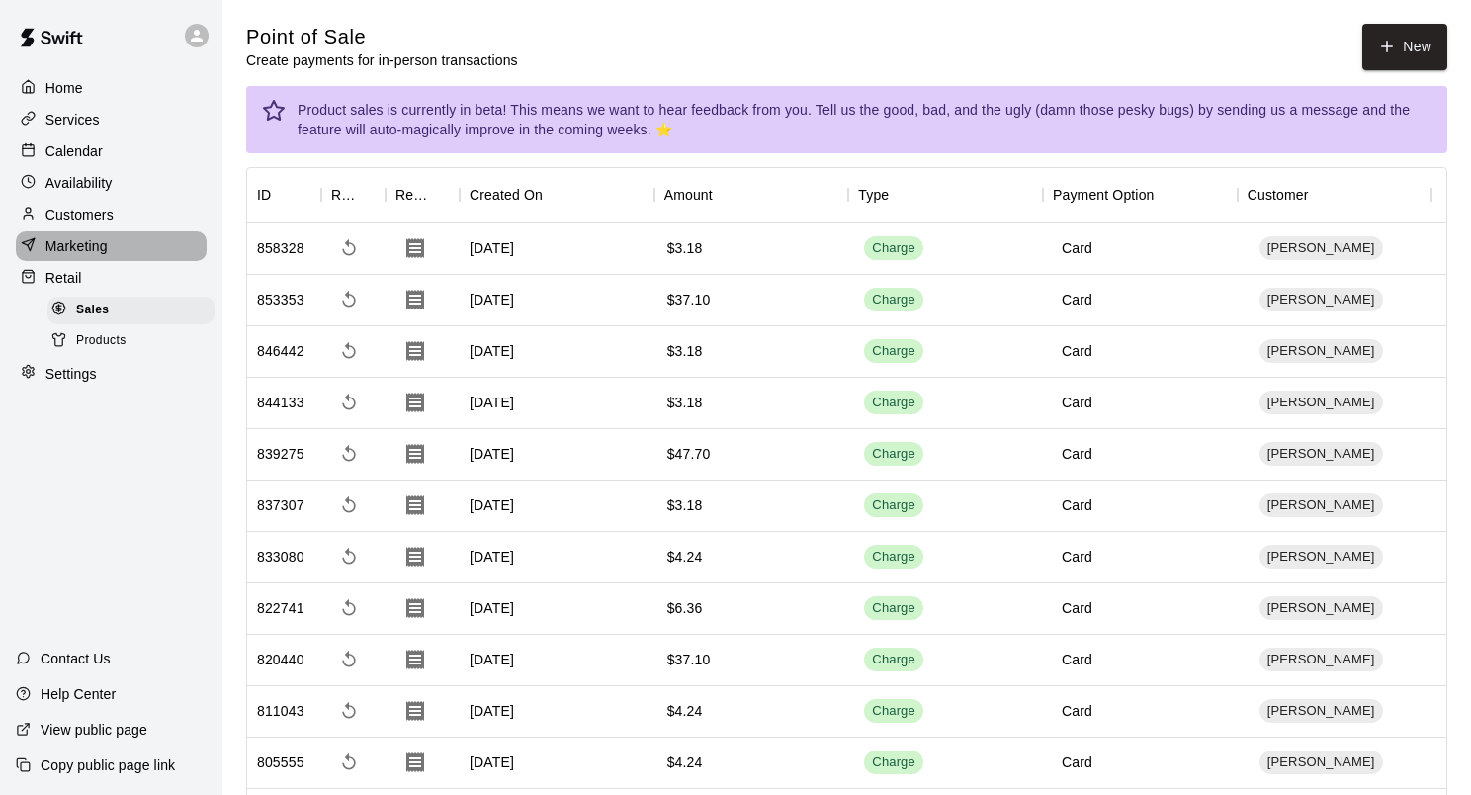
drag, startPoint x: 80, startPoint y: 258, endPoint x: 68, endPoint y: 353, distance: 95.7
click at [81, 256] on p "Marketing" at bounding box center [76, 246] width 62 height 20
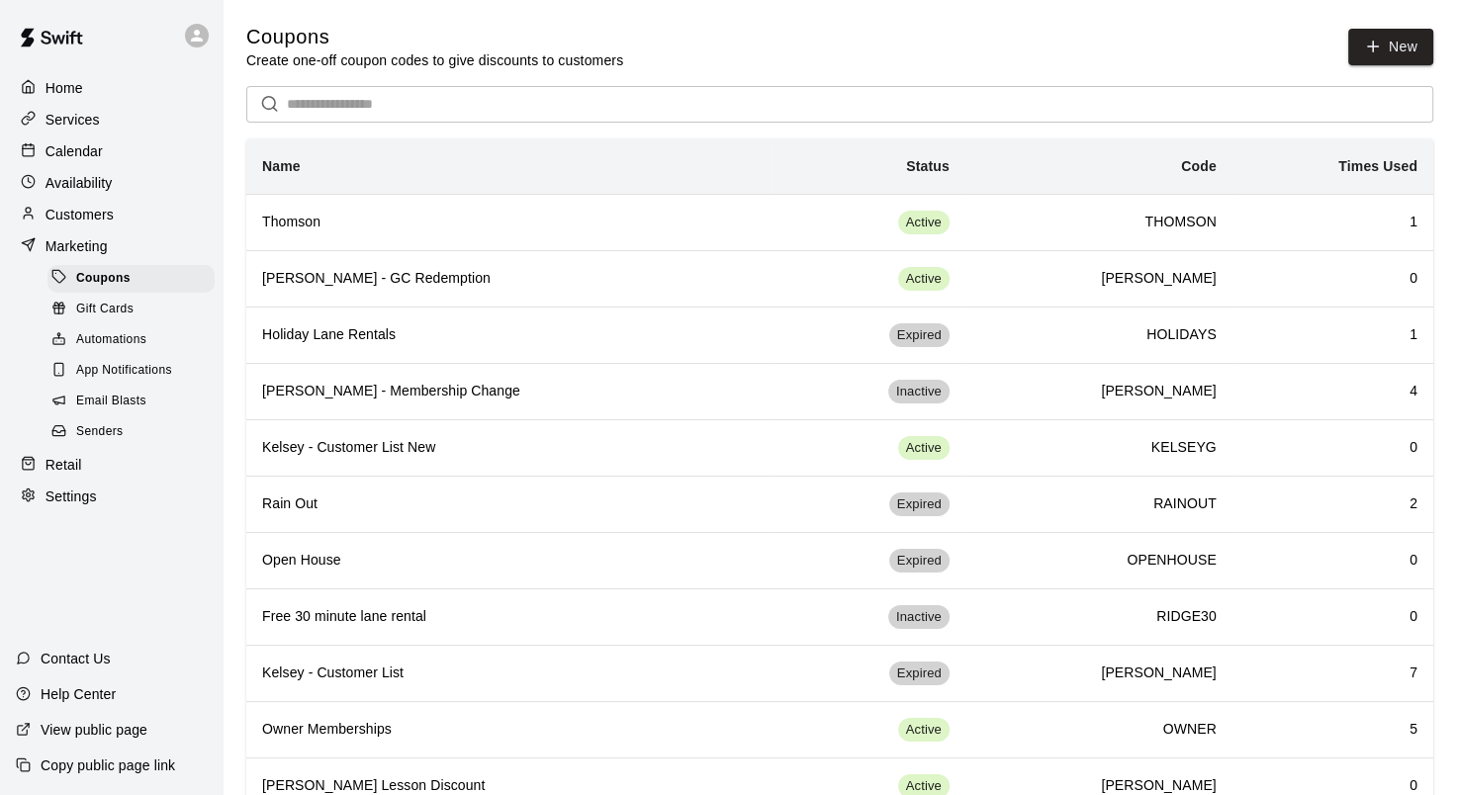
click at [99, 224] on p "Customers" at bounding box center [79, 215] width 68 height 20
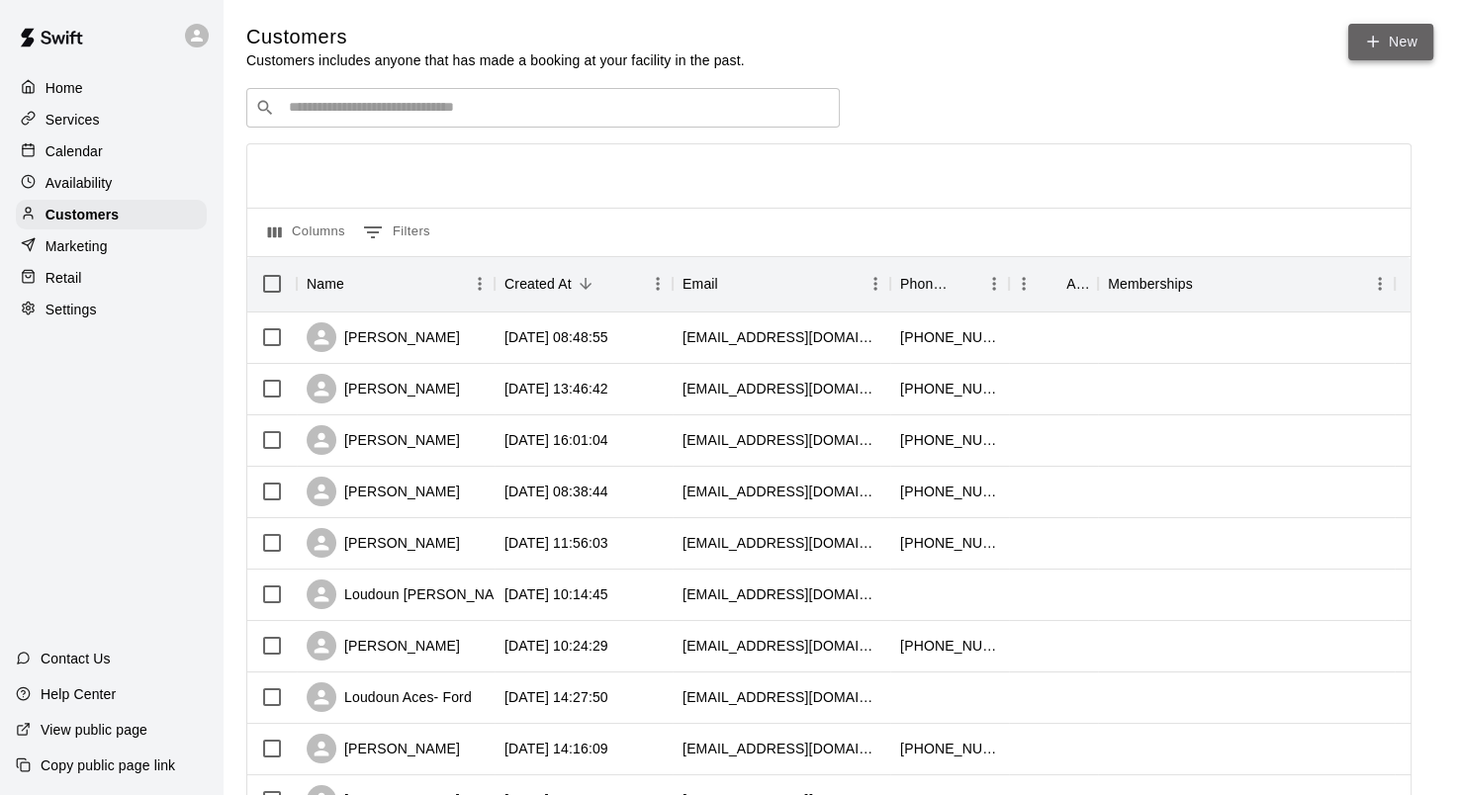
click at [1373, 39] on icon at bounding box center [1373, 42] width 18 height 18
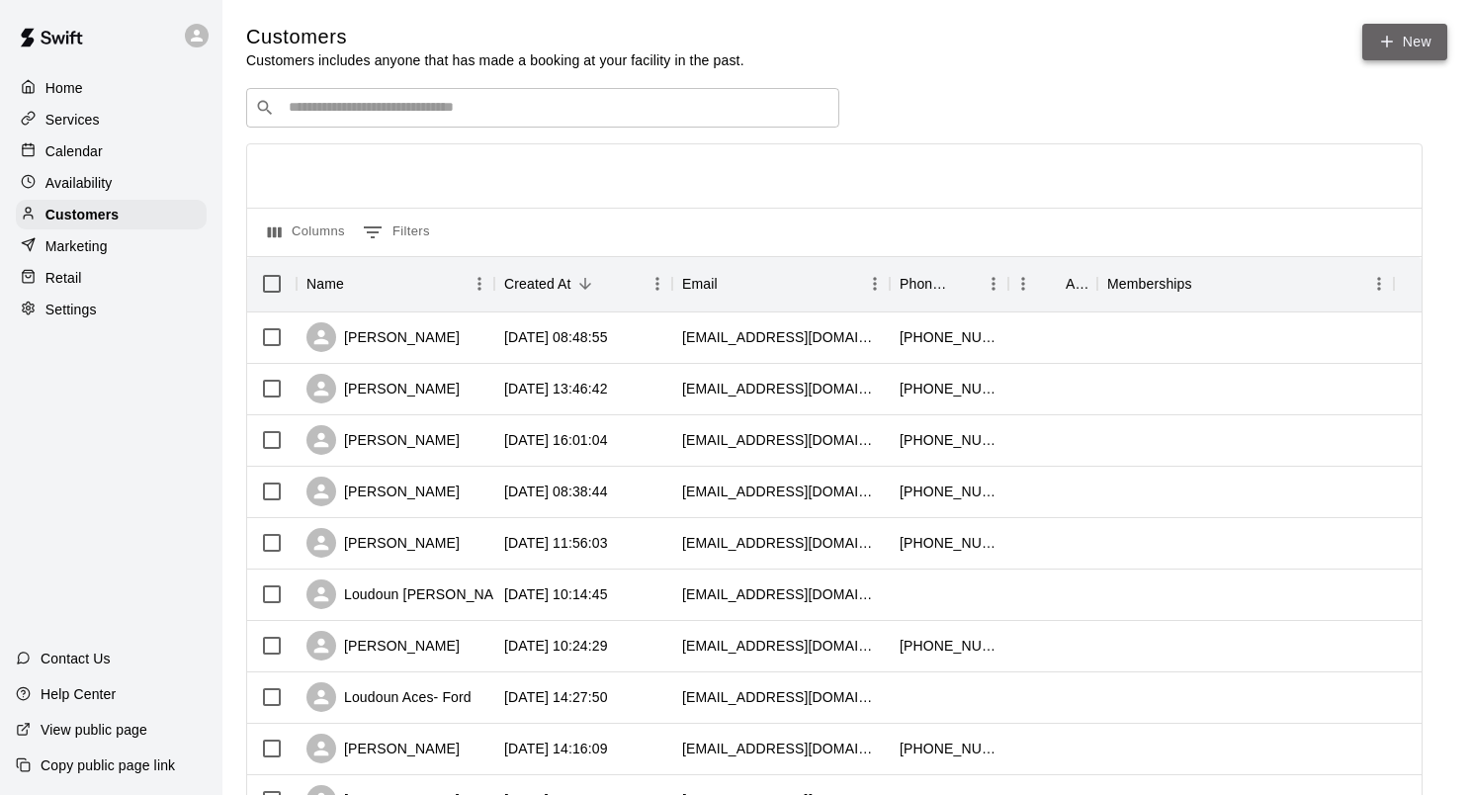
select select "**"
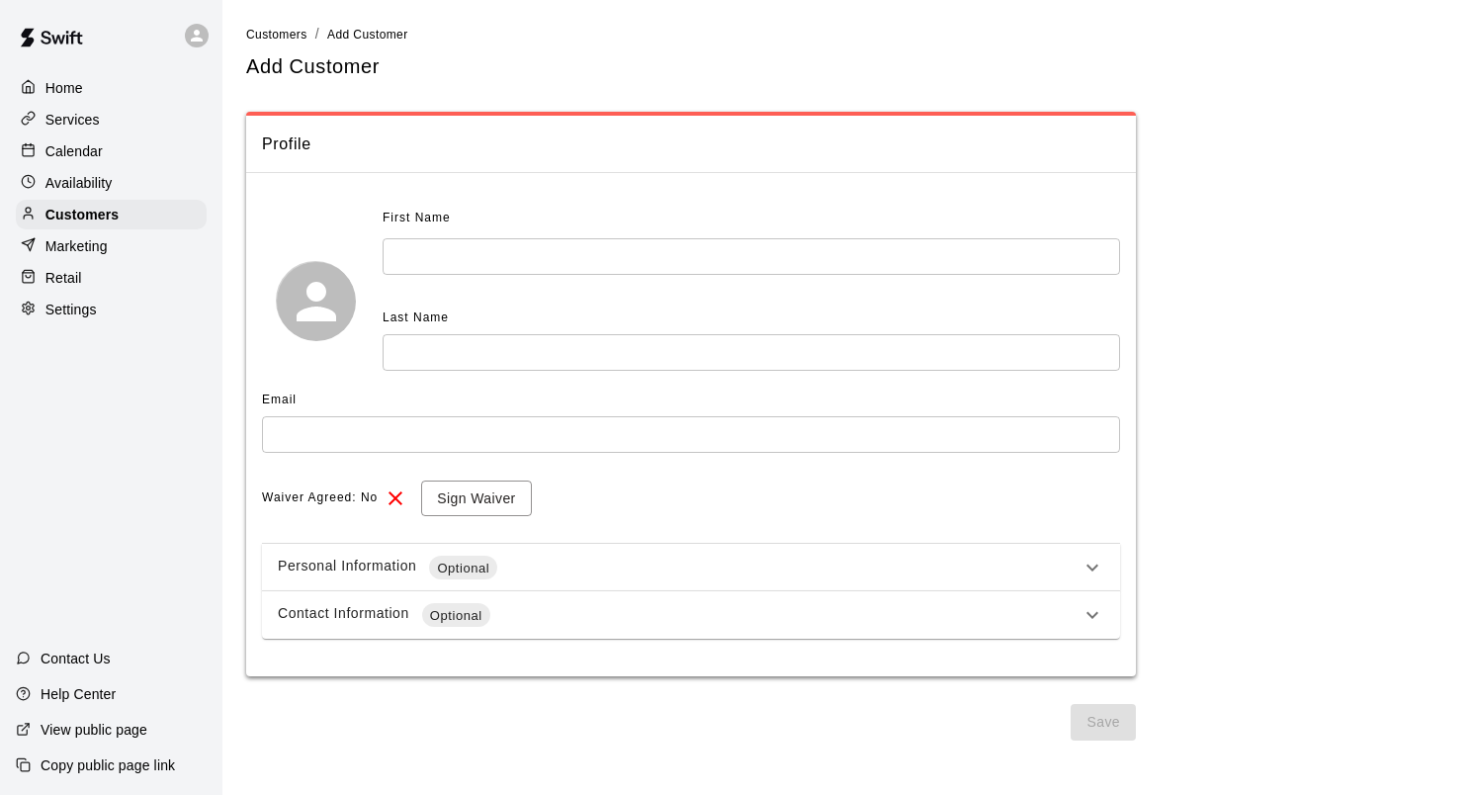
click at [75, 139] on div "Home Services Calendar Availability Customers Marketing Retail Settings" at bounding box center [111, 198] width 222 height 255
click at [83, 144] on p "Calendar" at bounding box center [73, 151] width 57 height 20
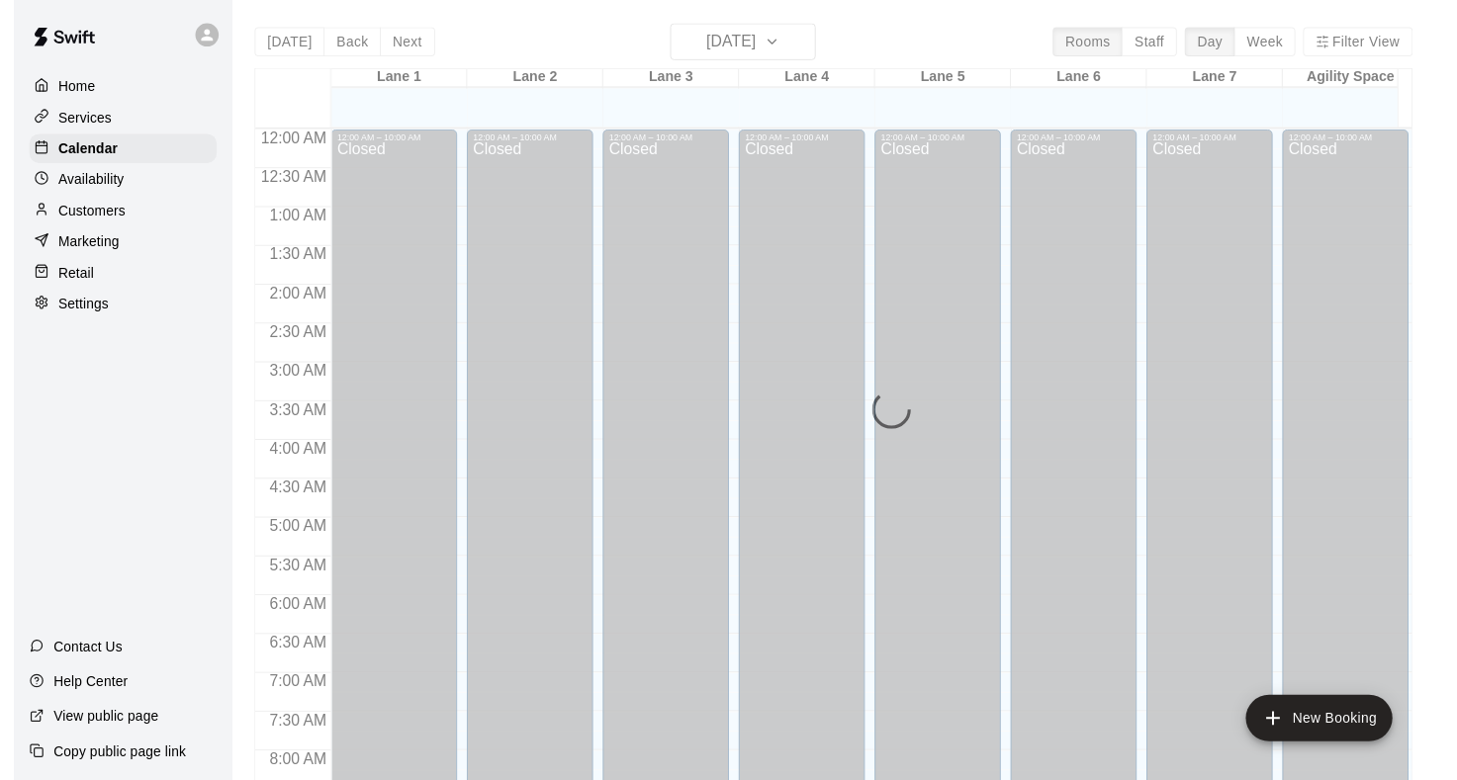
scroll to position [1007, 0]
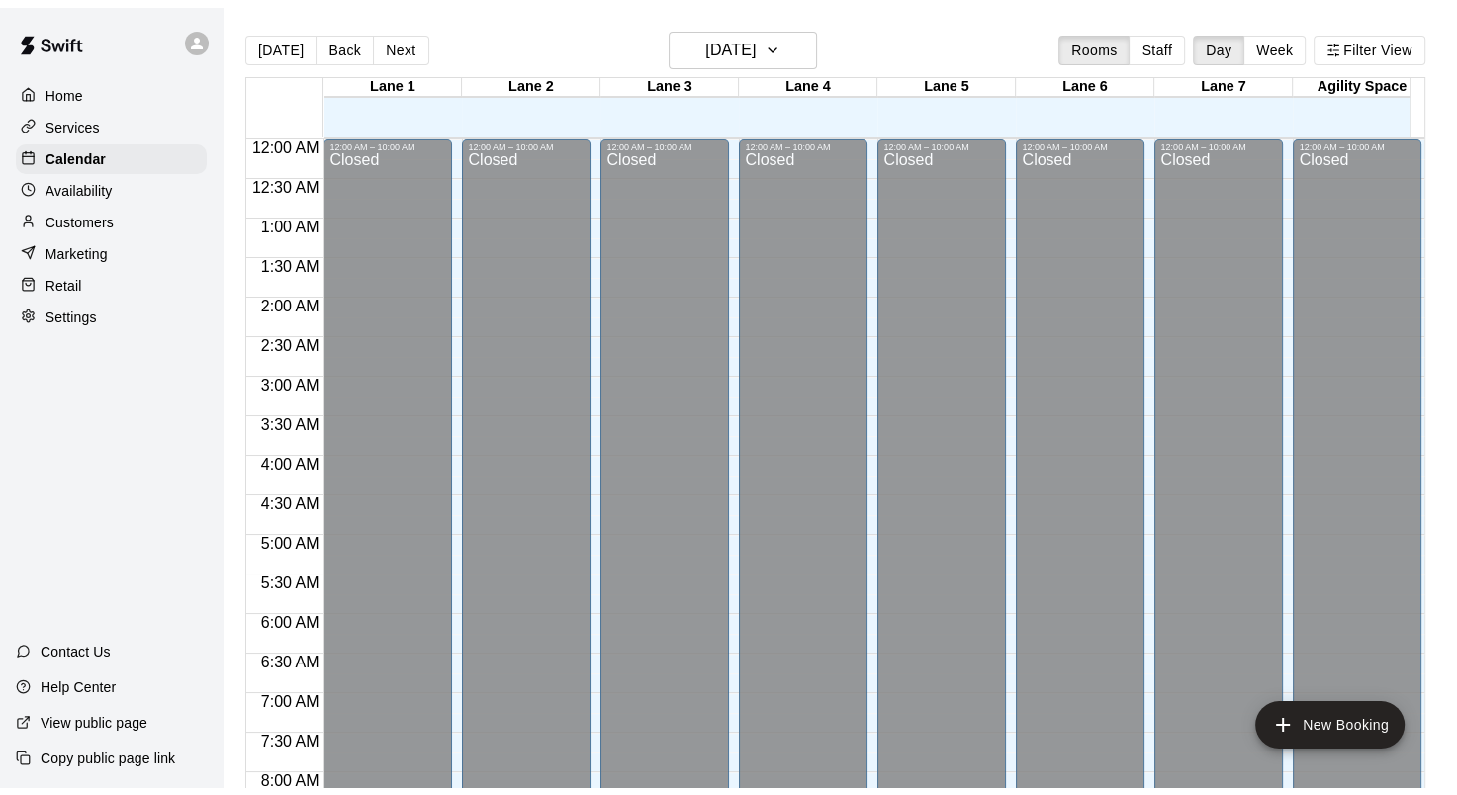
scroll to position [1007, 0]
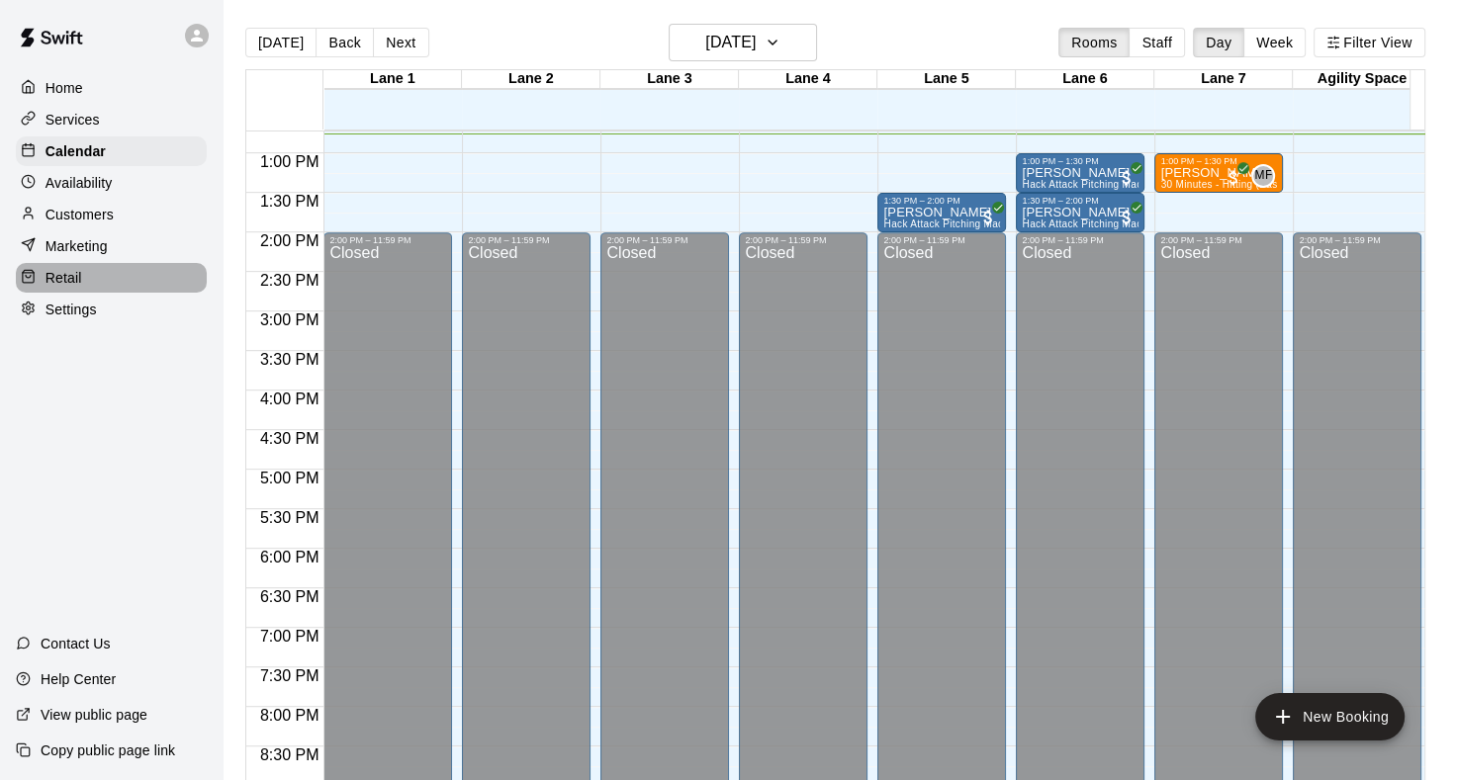
click at [77, 288] on p "Retail" at bounding box center [63, 278] width 37 height 20
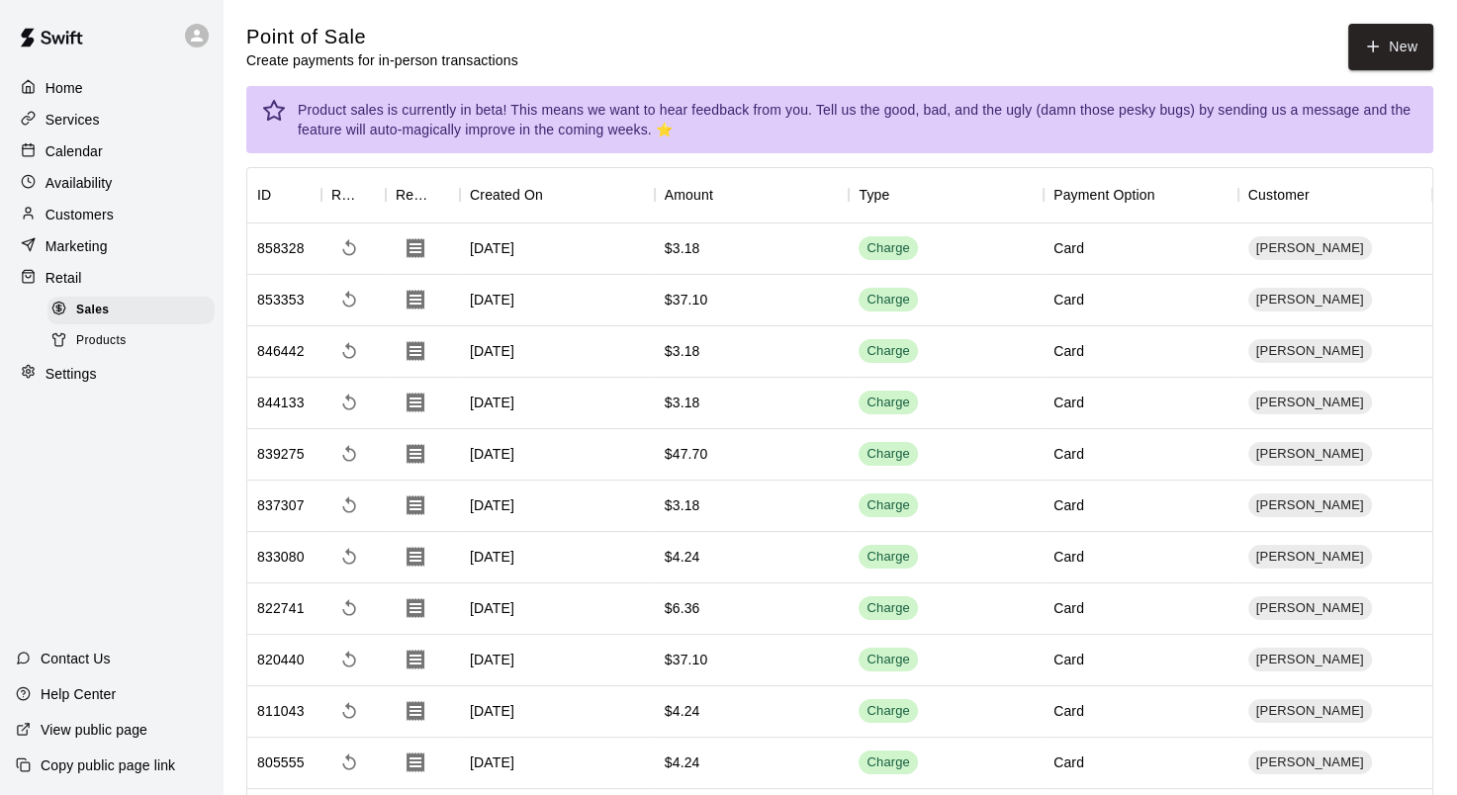
click at [172, 218] on div "Customers" at bounding box center [111, 215] width 191 height 30
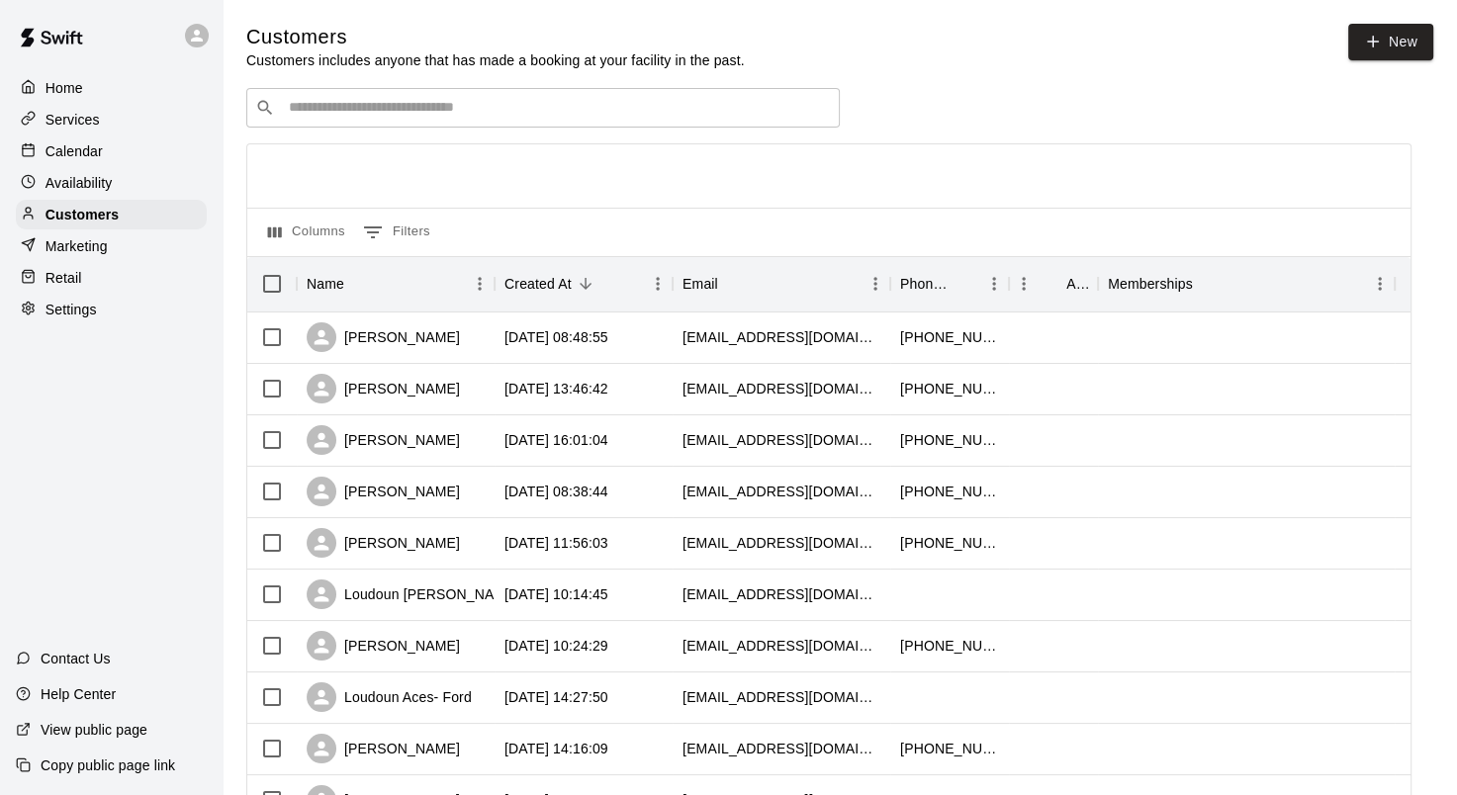
click at [346, 127] on div "​ ​" at bounding box center [542, 108] width 593 height 40
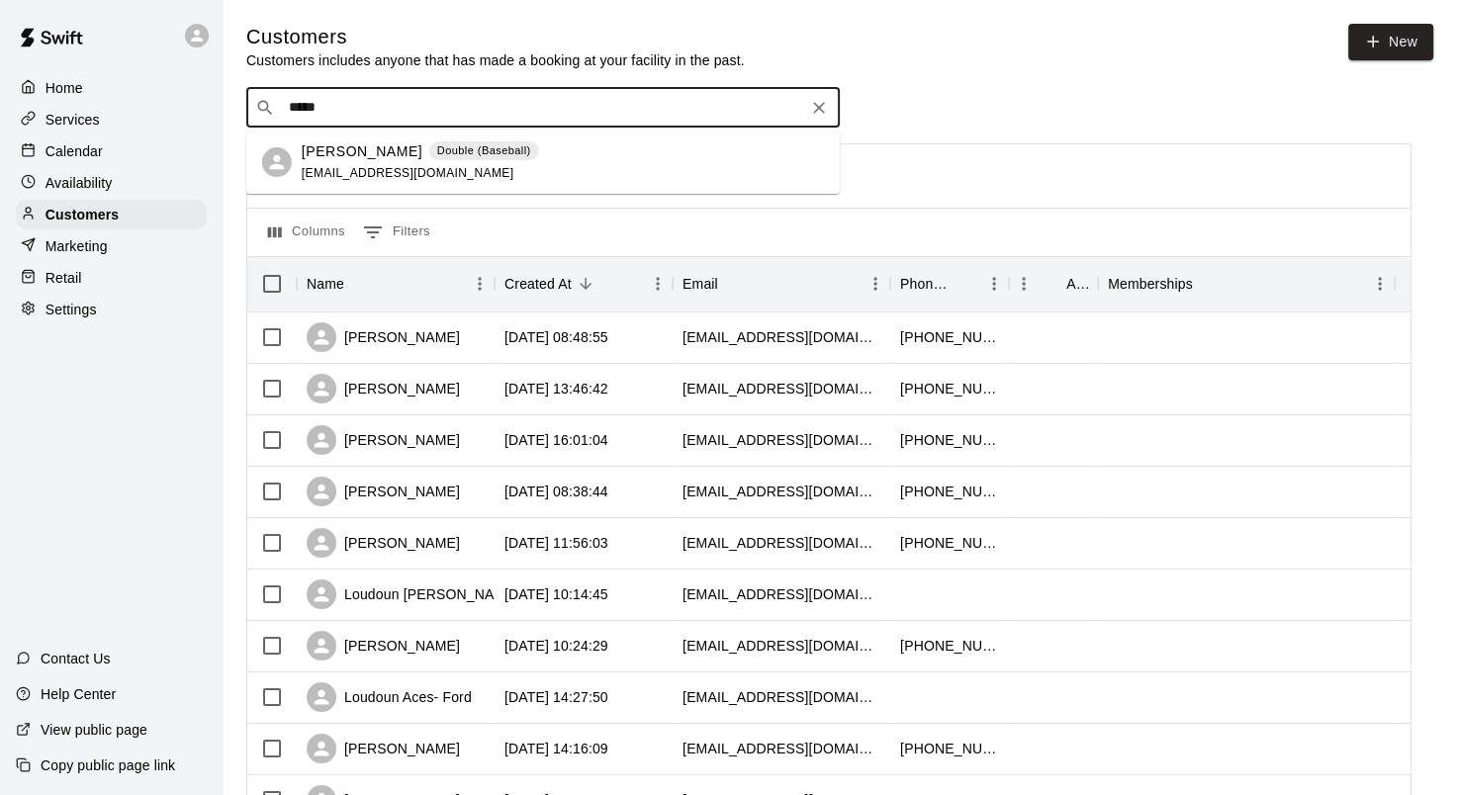
type input "******"
click at [354, 174] on span "[EMAIL_ADDRESS][DOMAIN_NAME]" at bounding box center [408, 173] width 213 height 14
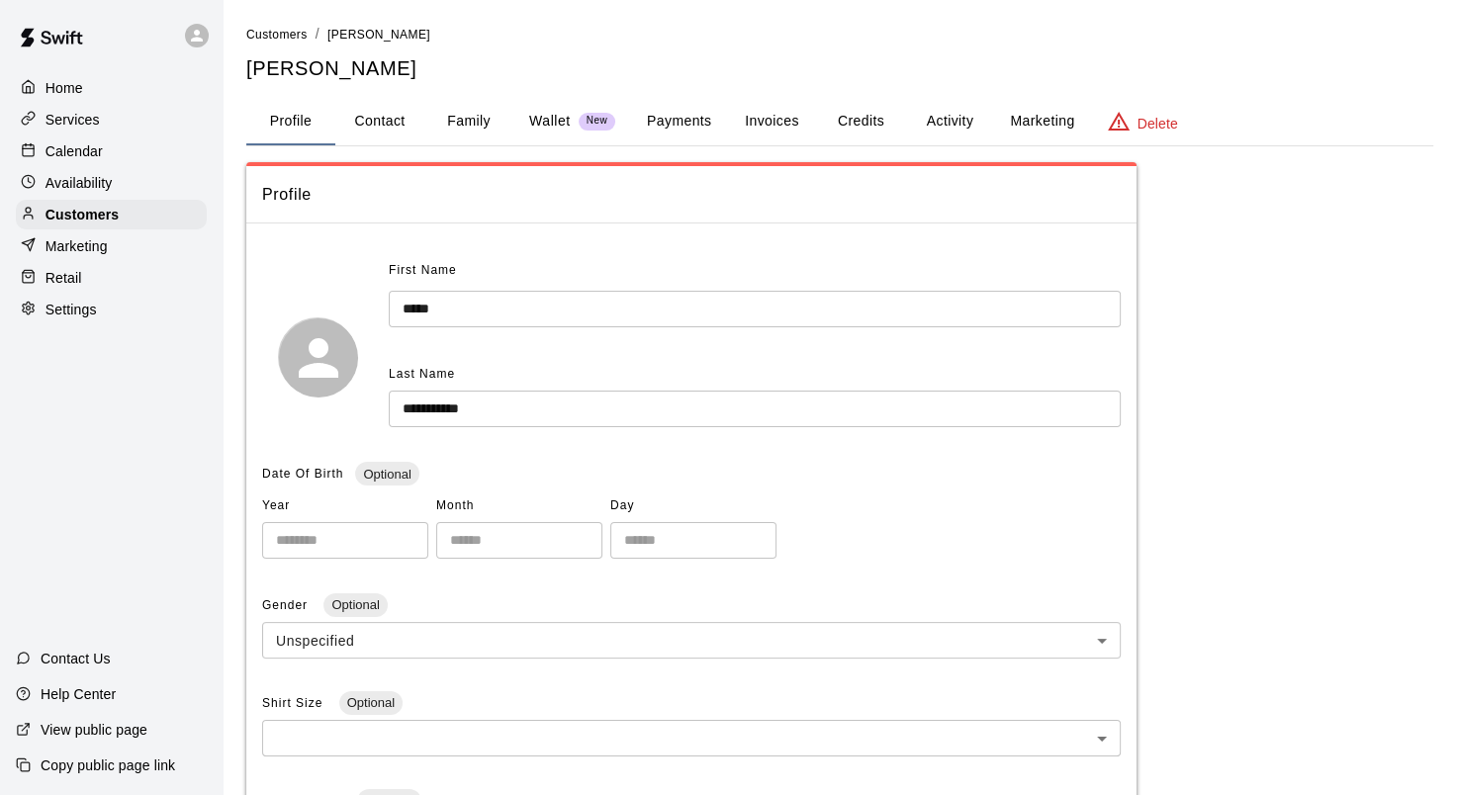
click at [680, 115] on button "Payments" at bounding box center [679, 121] width 96 height 47
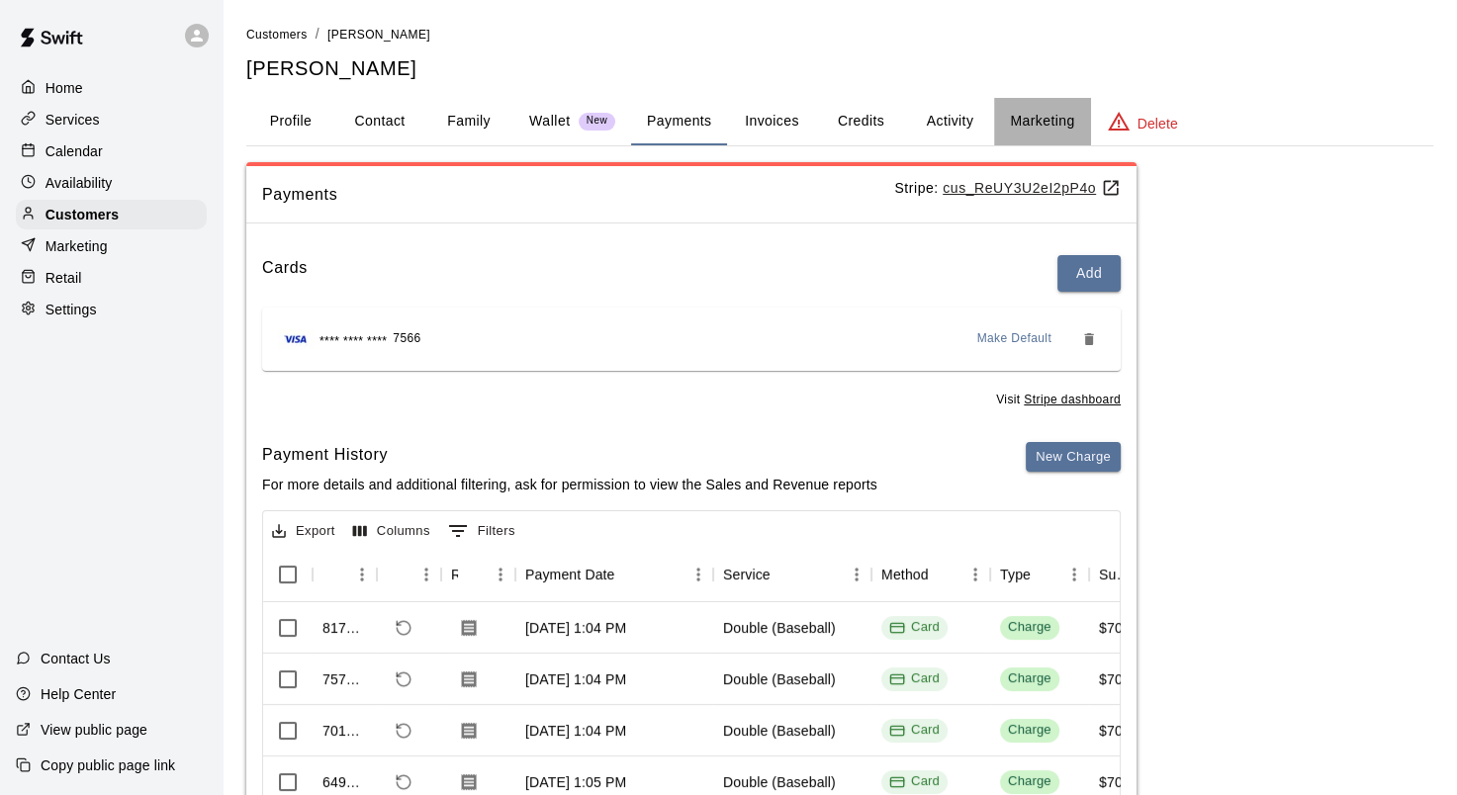
click at [1033, 116] on button "Marketing" at bounding box center [1042, 121] width 96 height 47
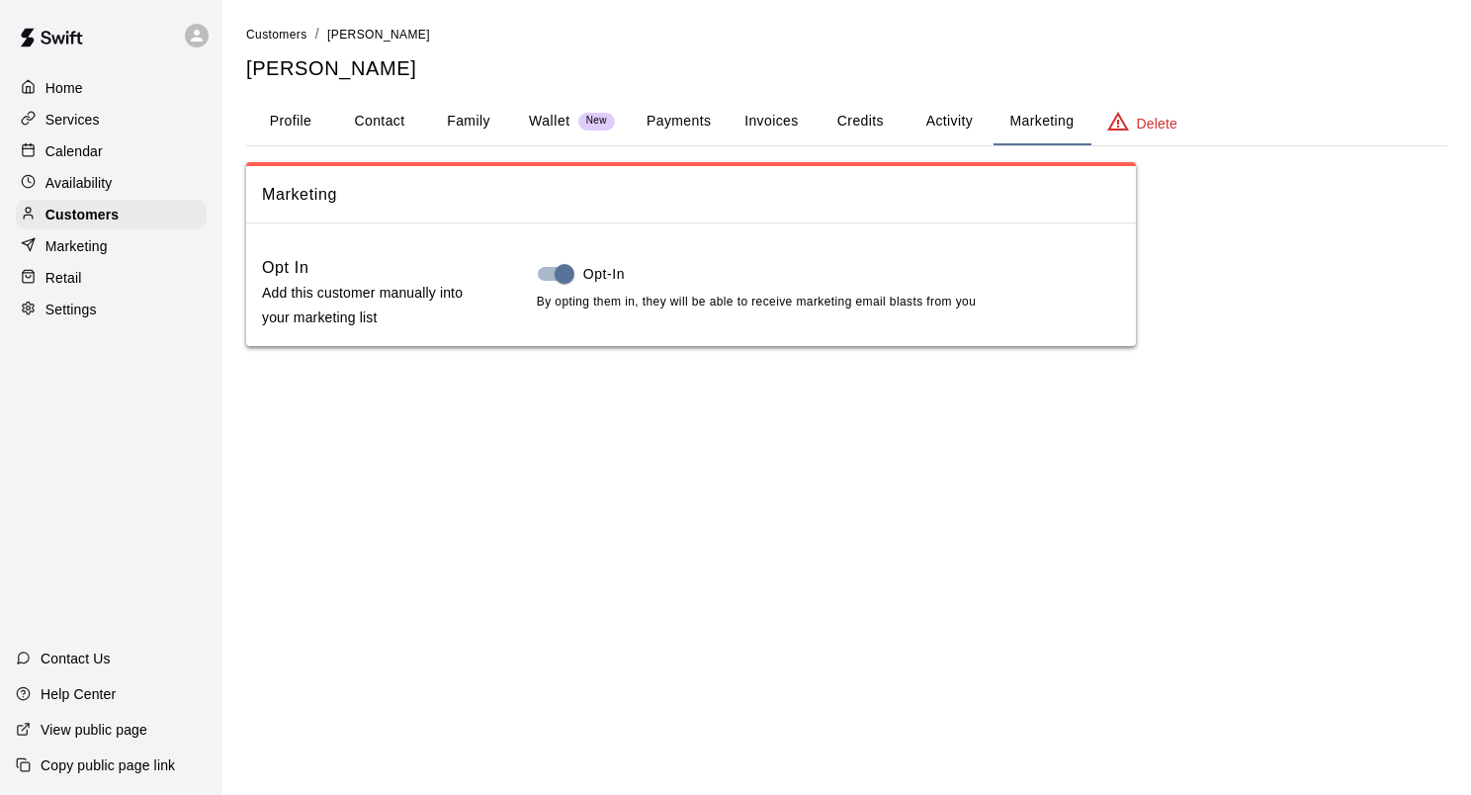
click at [574, 133] on button "Wallet New" at bounding box center [572, 121] width 118 height 47
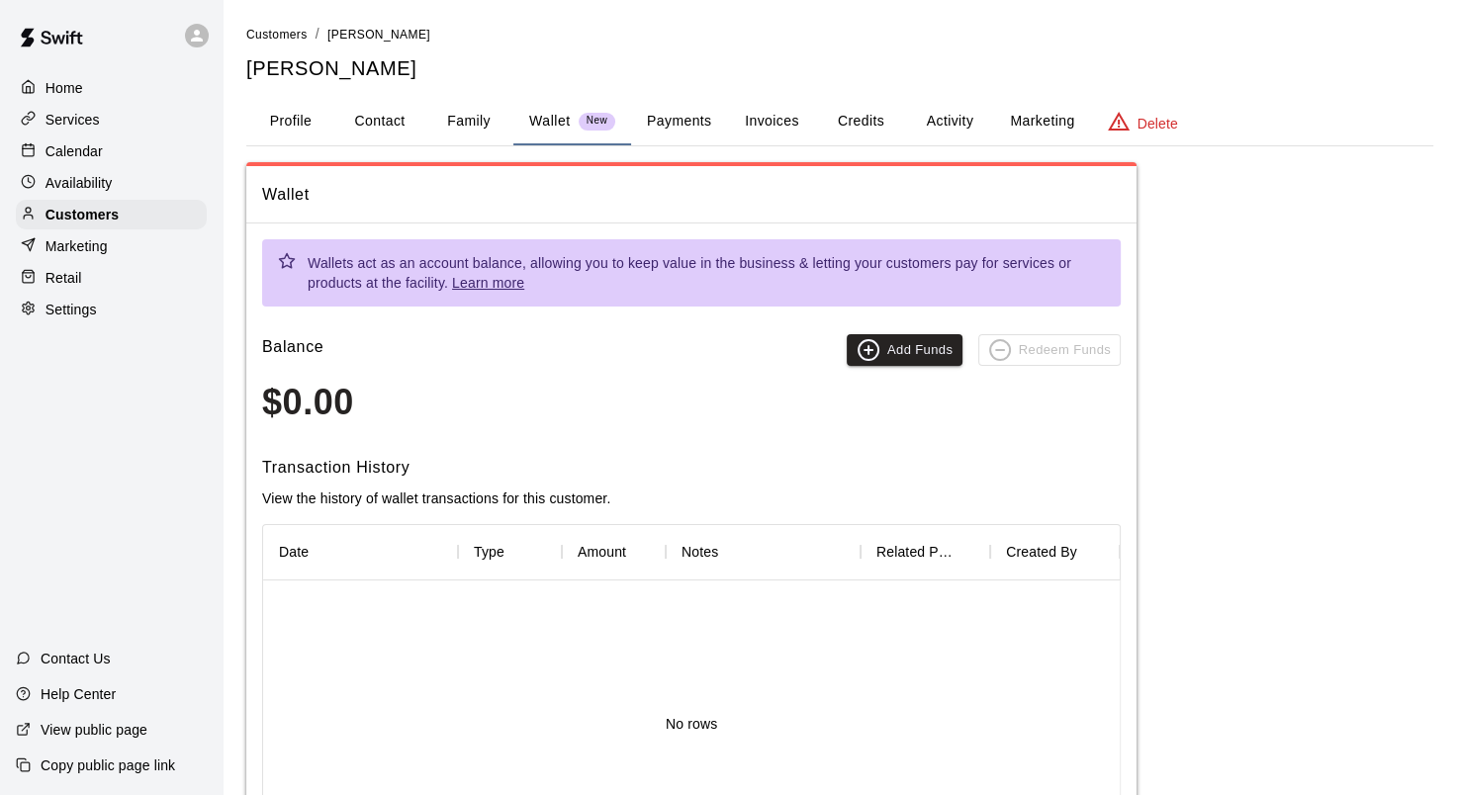
click at [701, 111] on button "Payments" at bounding box center [679, 121] width 96 height 47
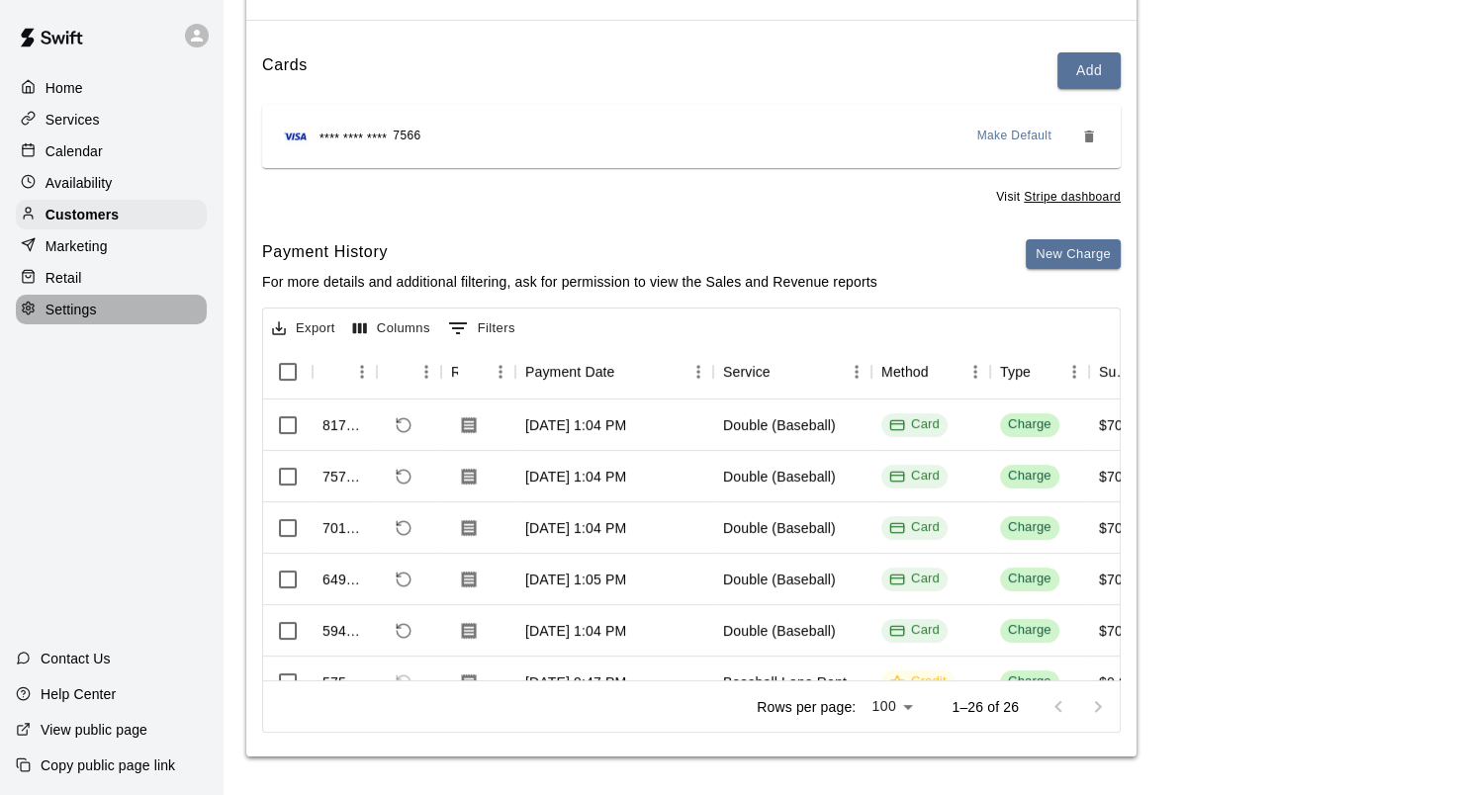
click at [126, 323] on div "Settings" at bounding box center [111, 310] width 191 height 30
select select "**"
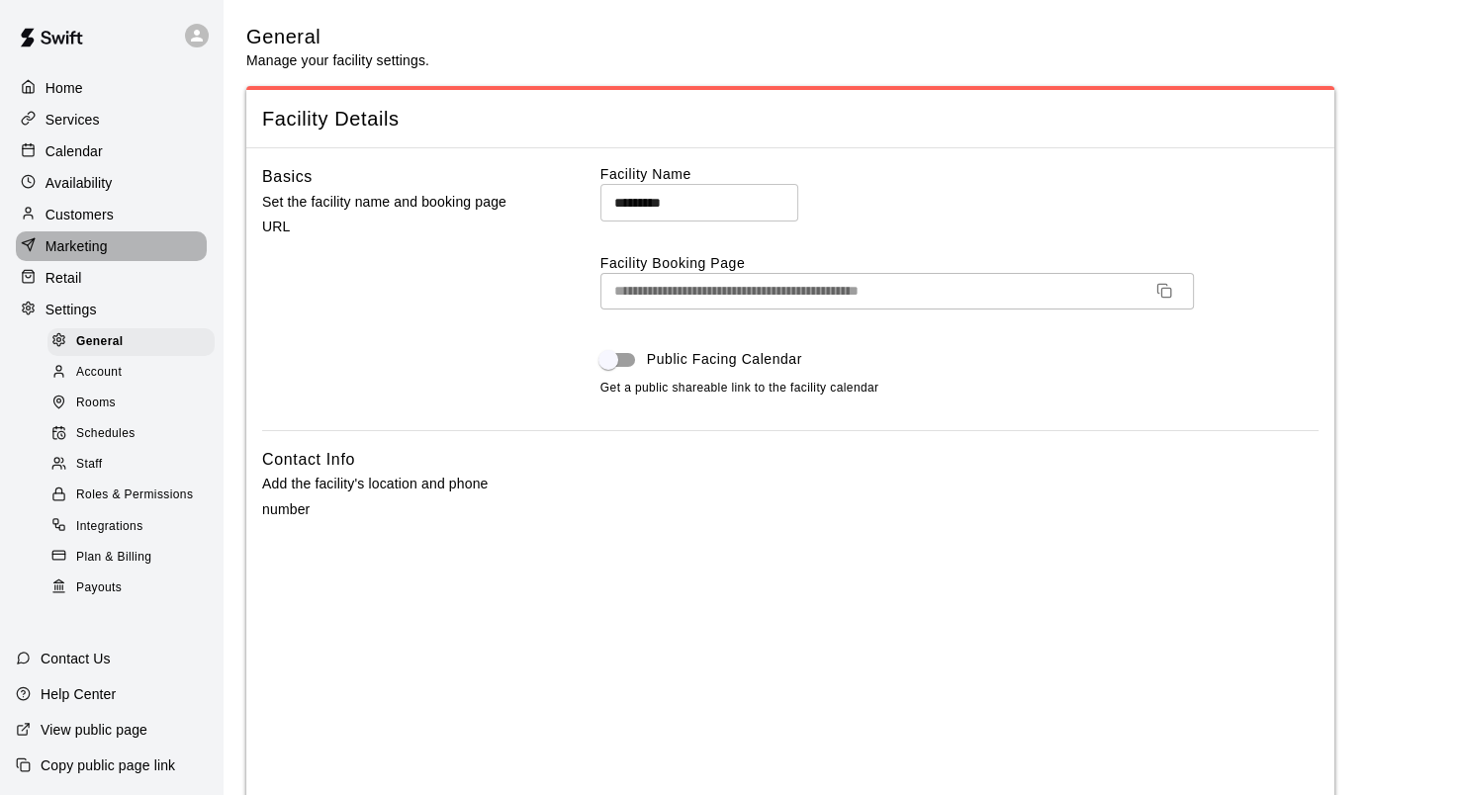
click at [107, 254] on p "Marketing" at bounding box center [76, 246] width 62 height 20
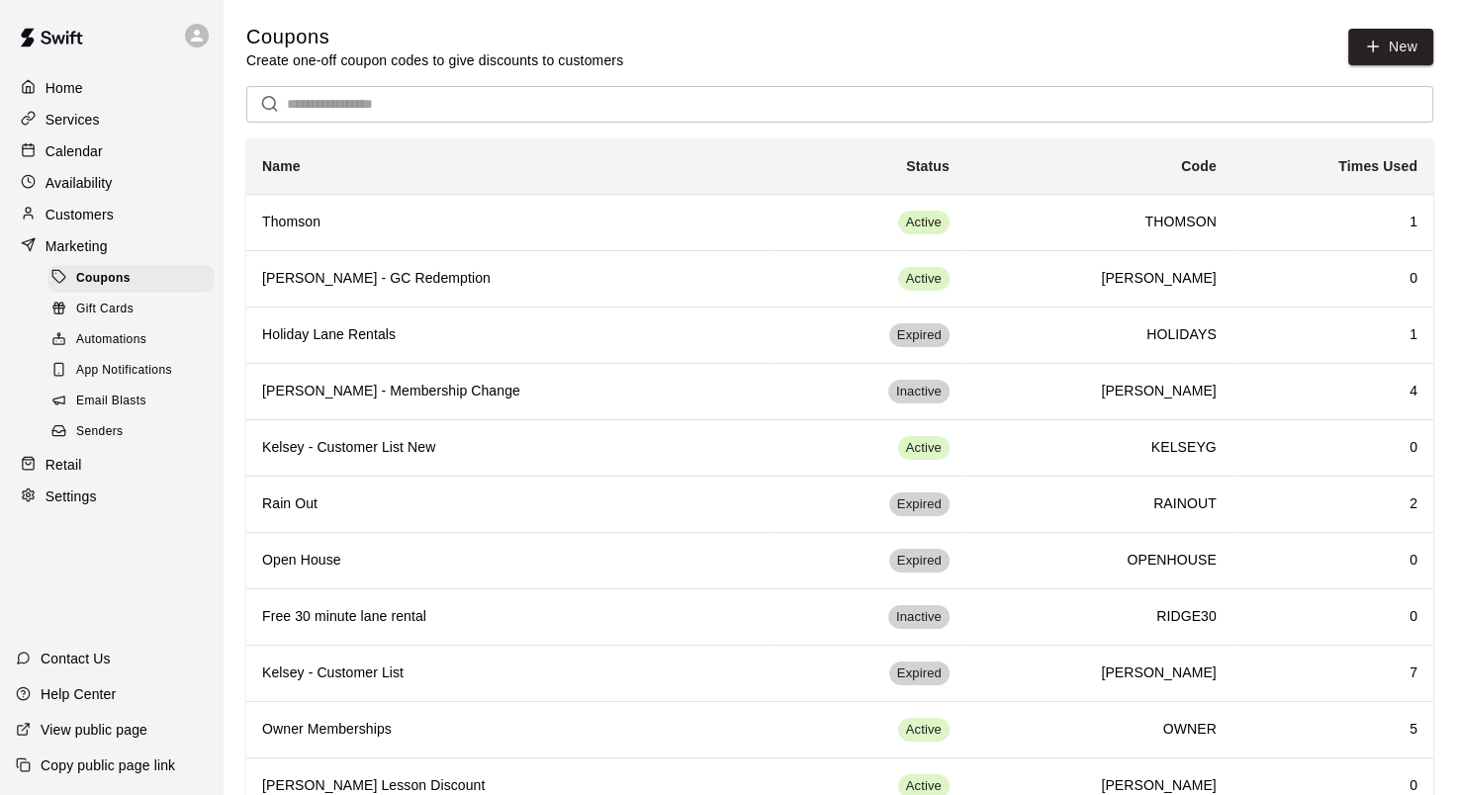
click at [63, 475] on p "Retail" at bounding box center [63, 465] width 37 height 20
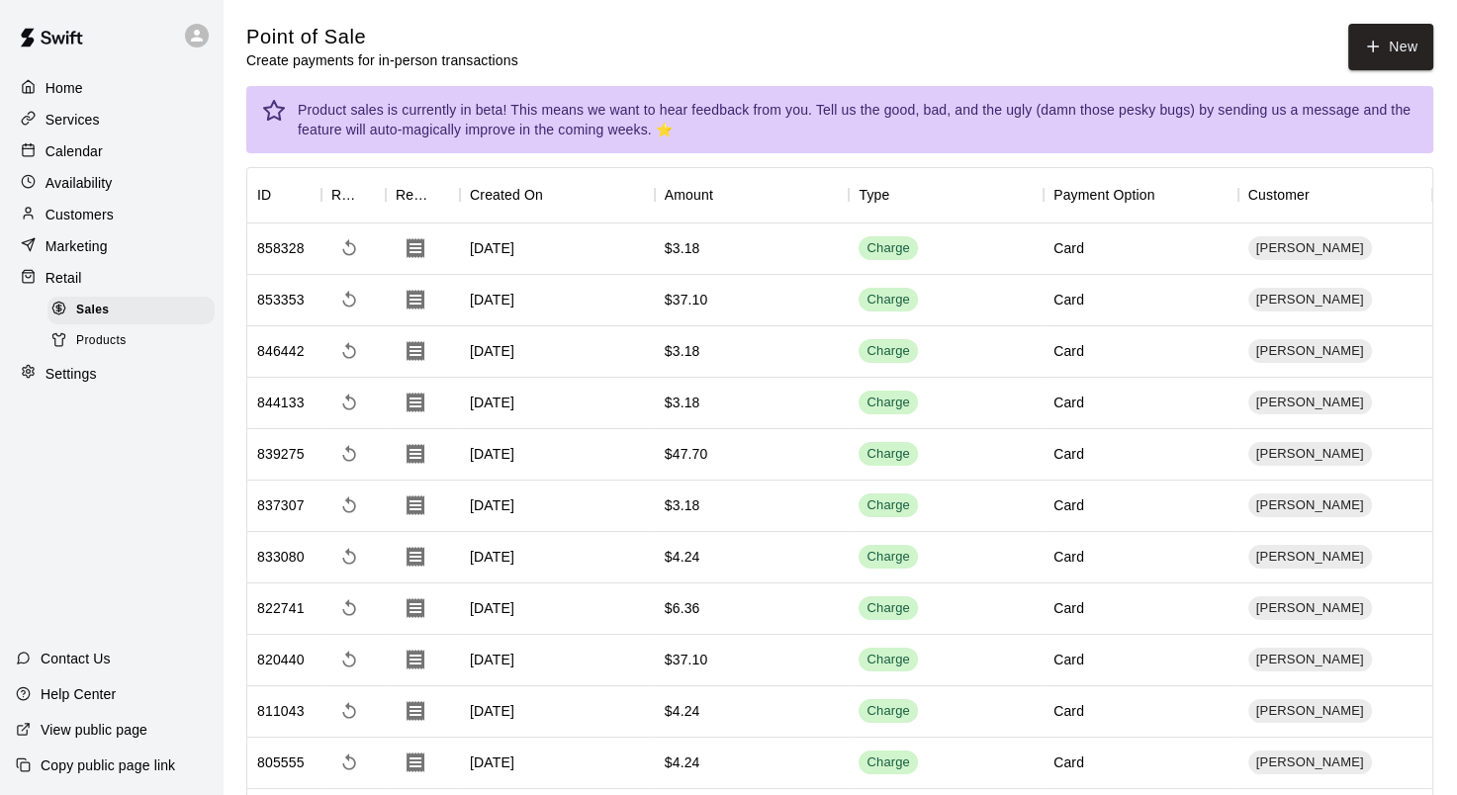
click at [123, 226] on div "Customers" at bounding box center [111, 215] width 191 height 30
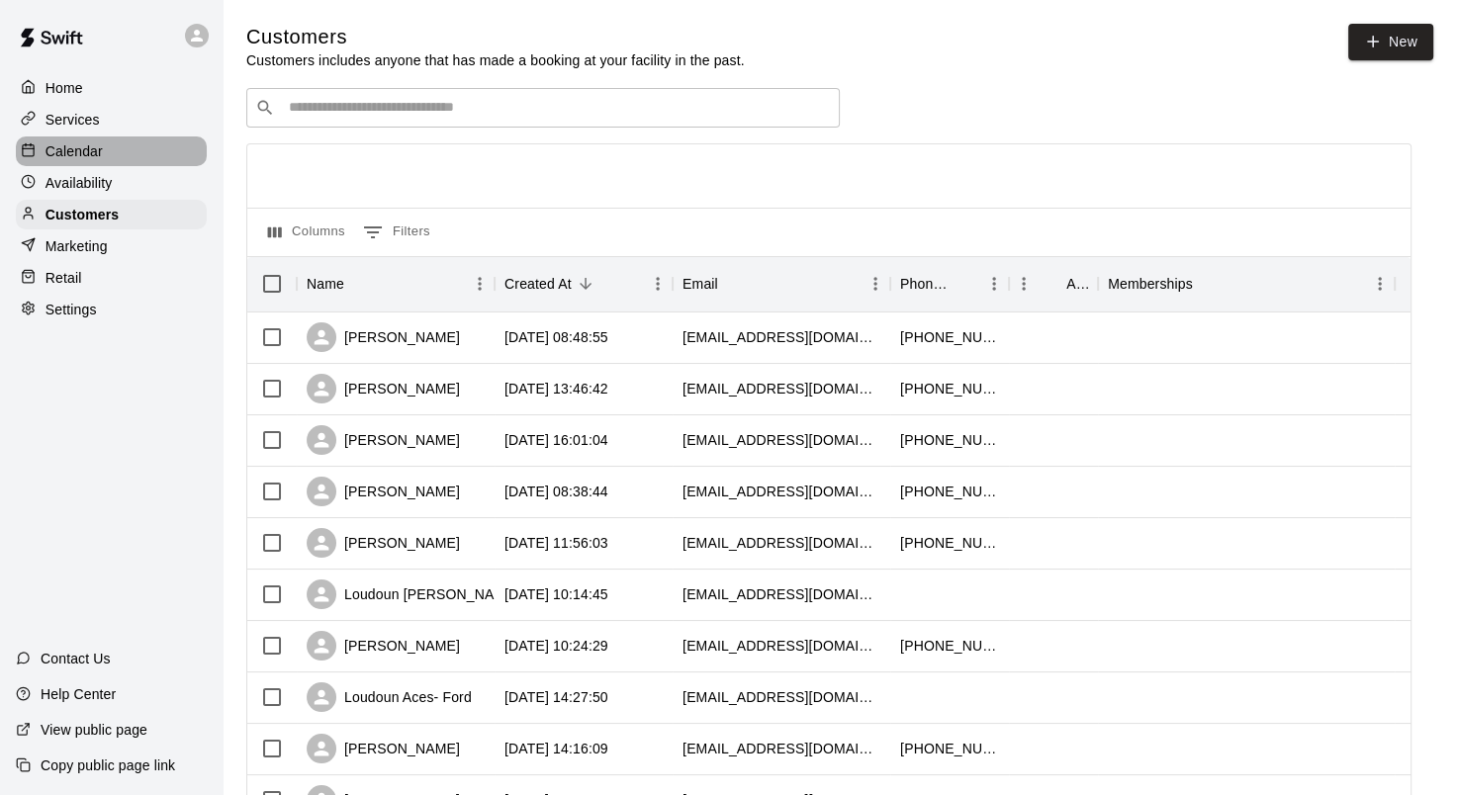
click at [118, 158] on div "Calendar" at bounding box center [111, 151] width 191 height 30
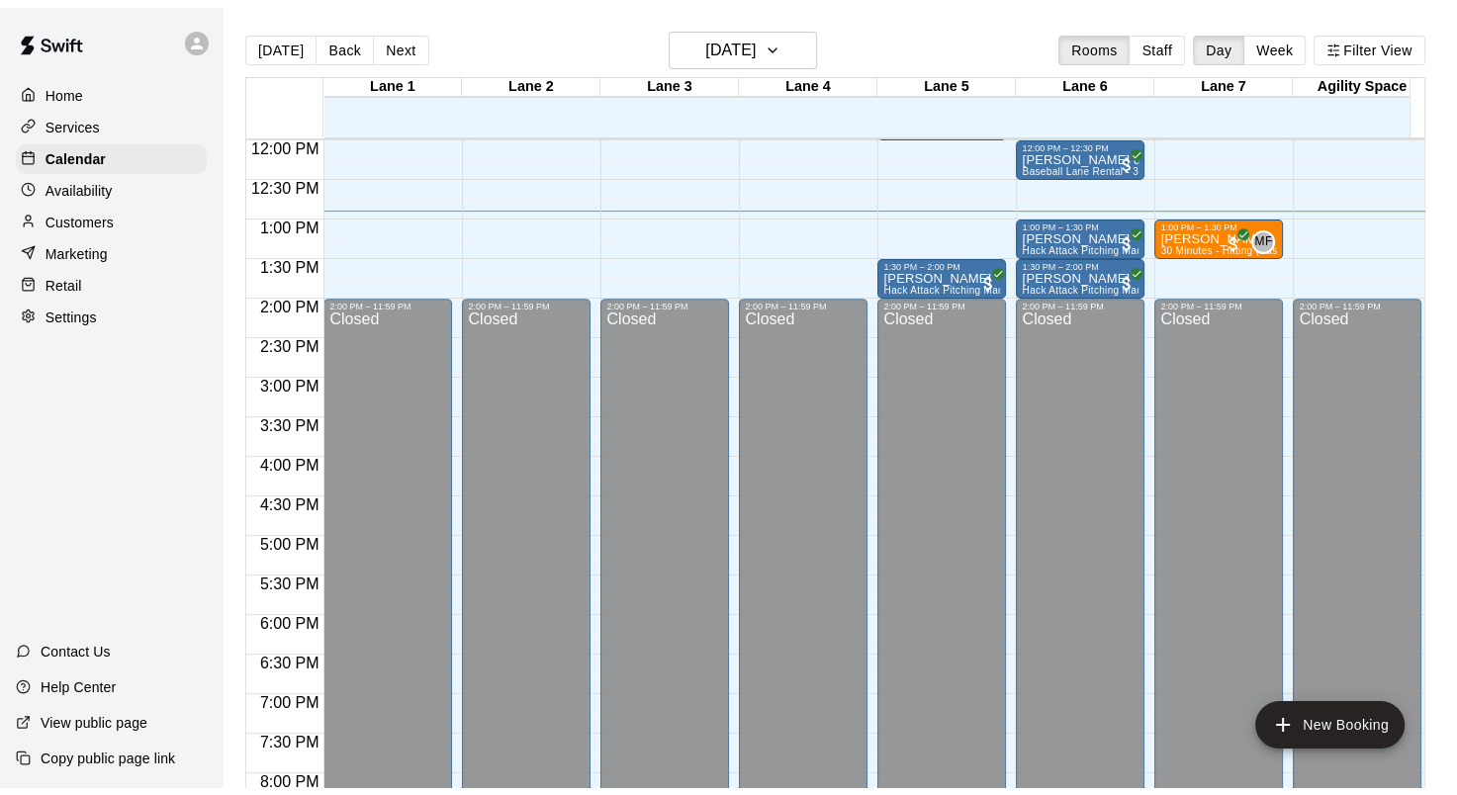
scroll to position [915, 0]
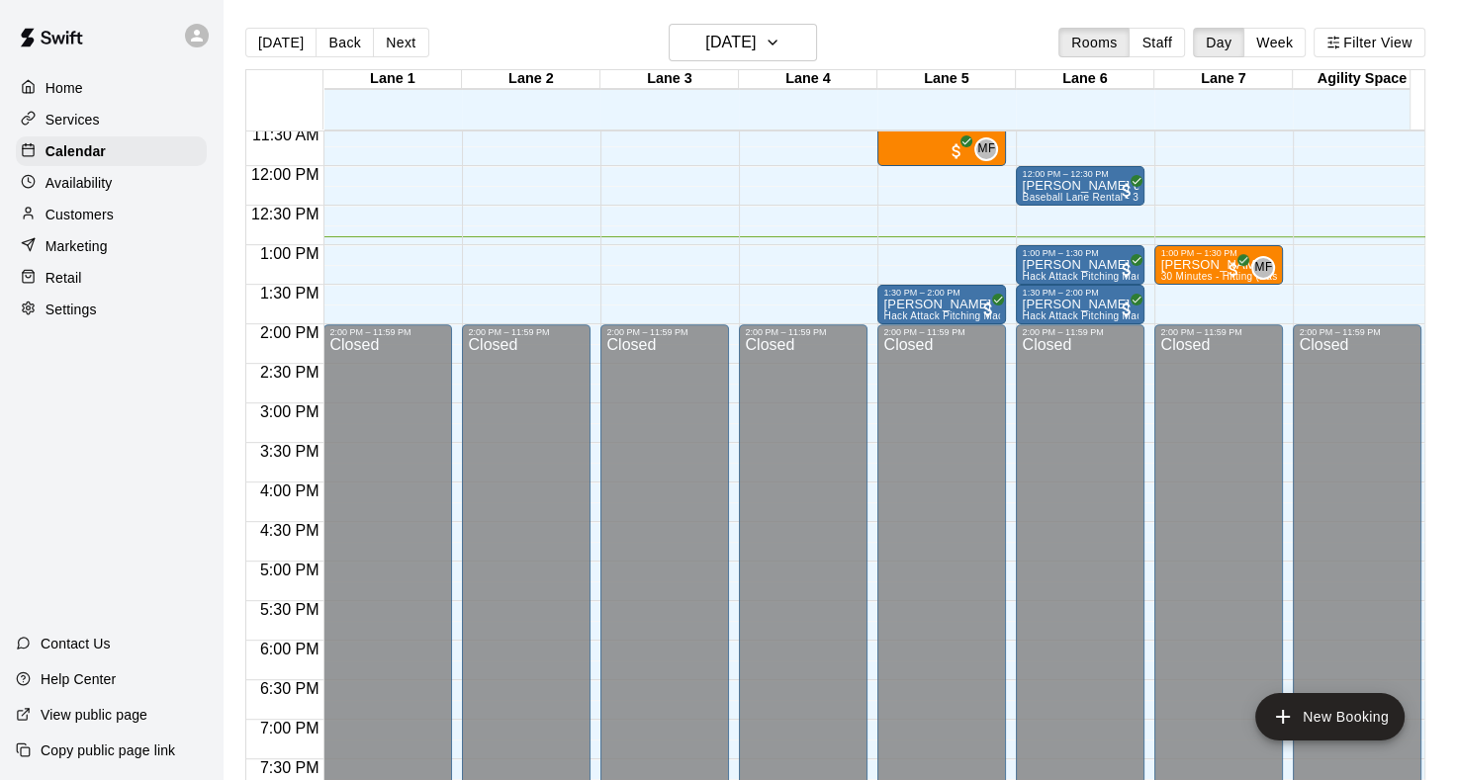
click at [189, 126] on div "Services" at bounding box center [111, 120] width 191 height 30
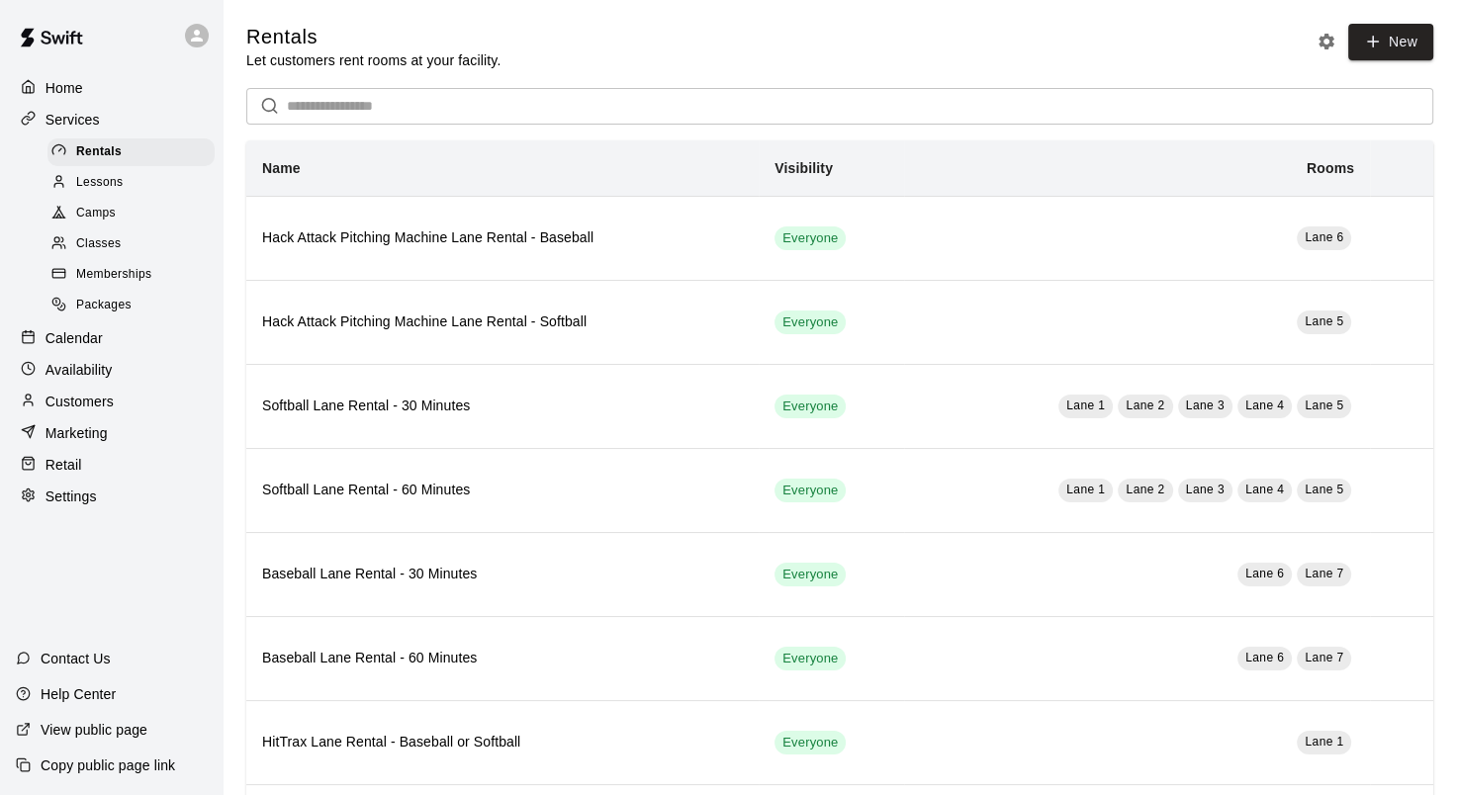
click at [67, 380] on p "Availability" at bounding box center [78, 370] width 67 height 20
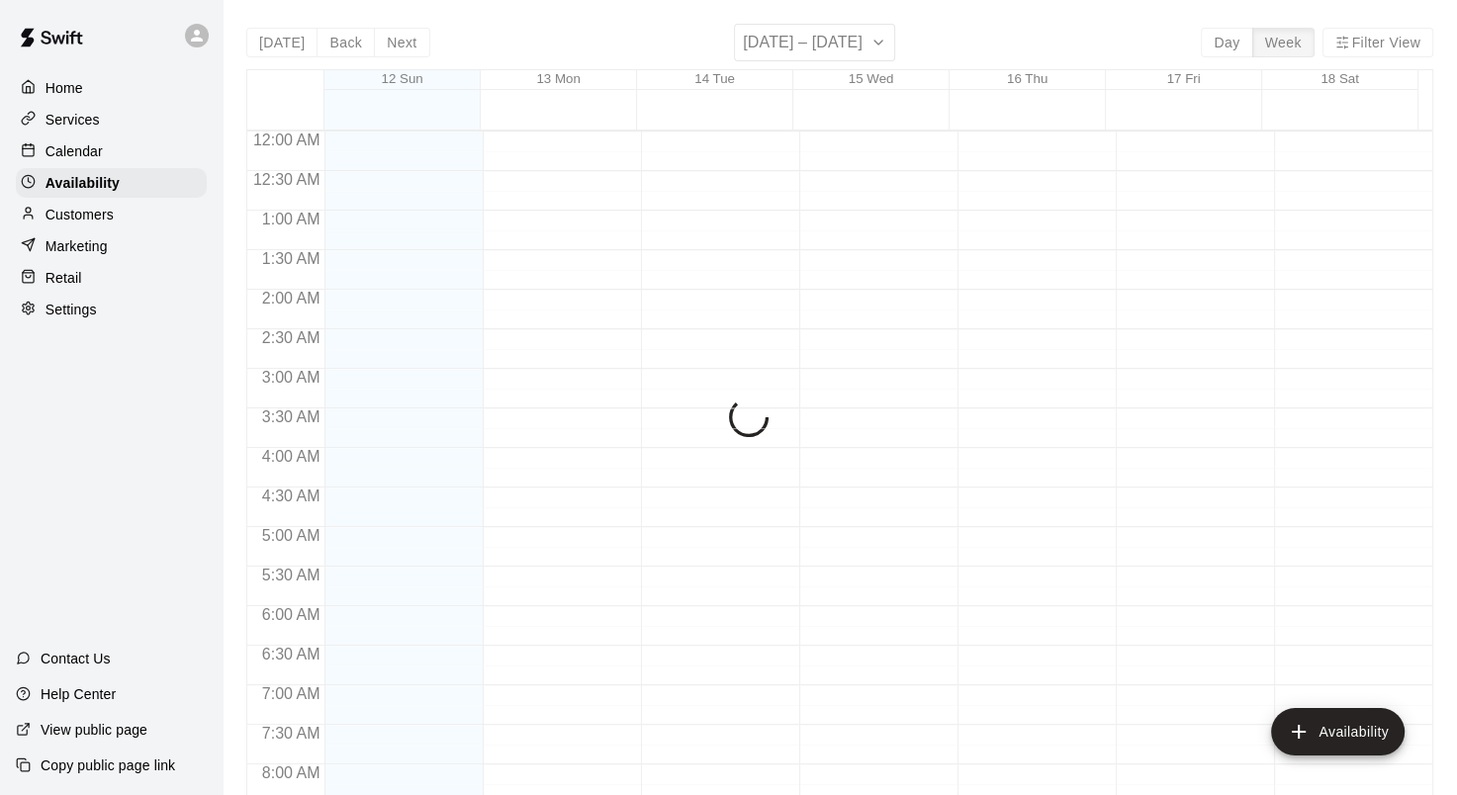
scroll to position [1020, 0]
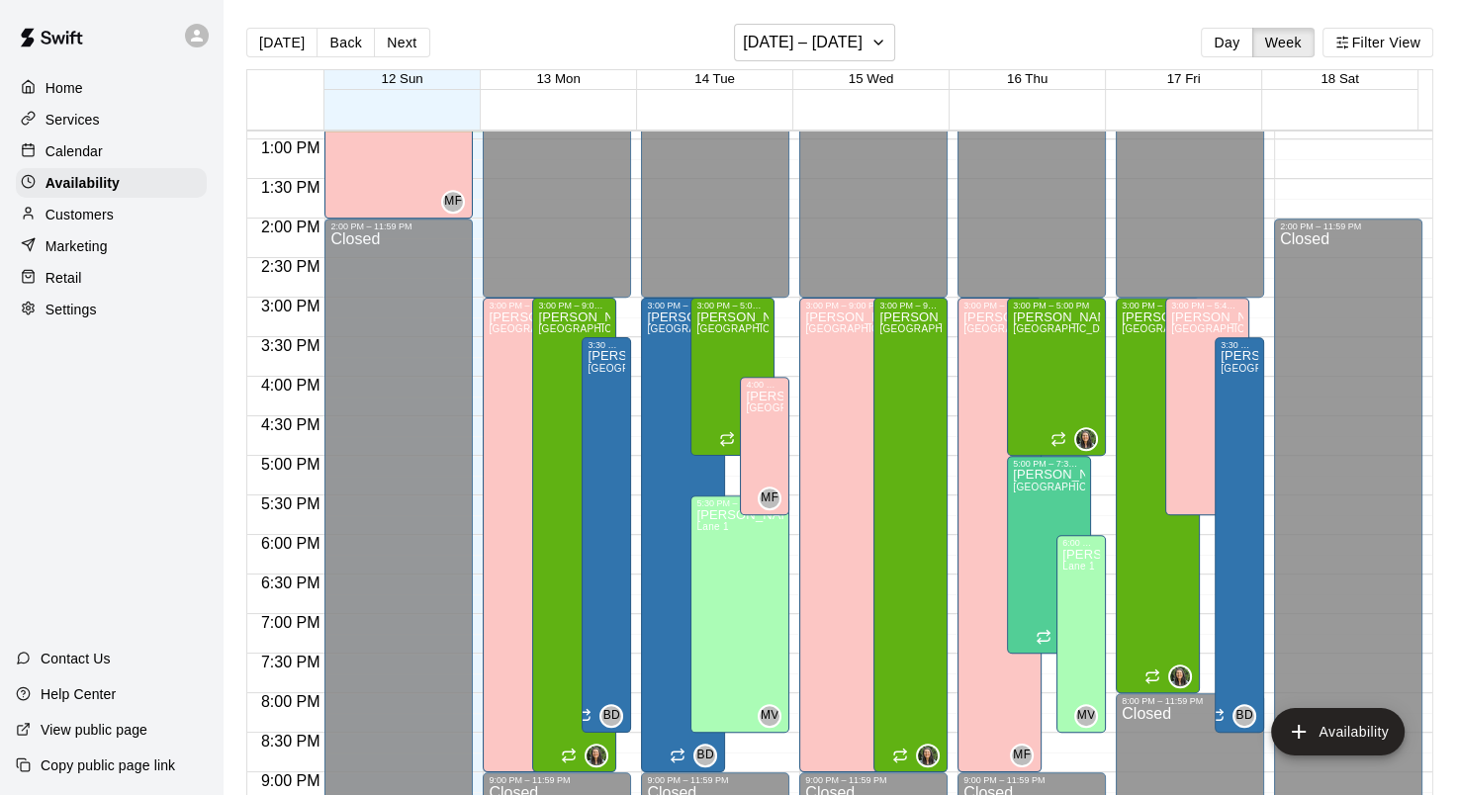
click at [104, 270] on div "Home Services Calendar Availability Customers Marketing Retail Settings" at bounding box center [111, 198] width 222 height 255
click at [102, 256] on p "Marketing" at bounding box center [76, 246] width 62 height 20
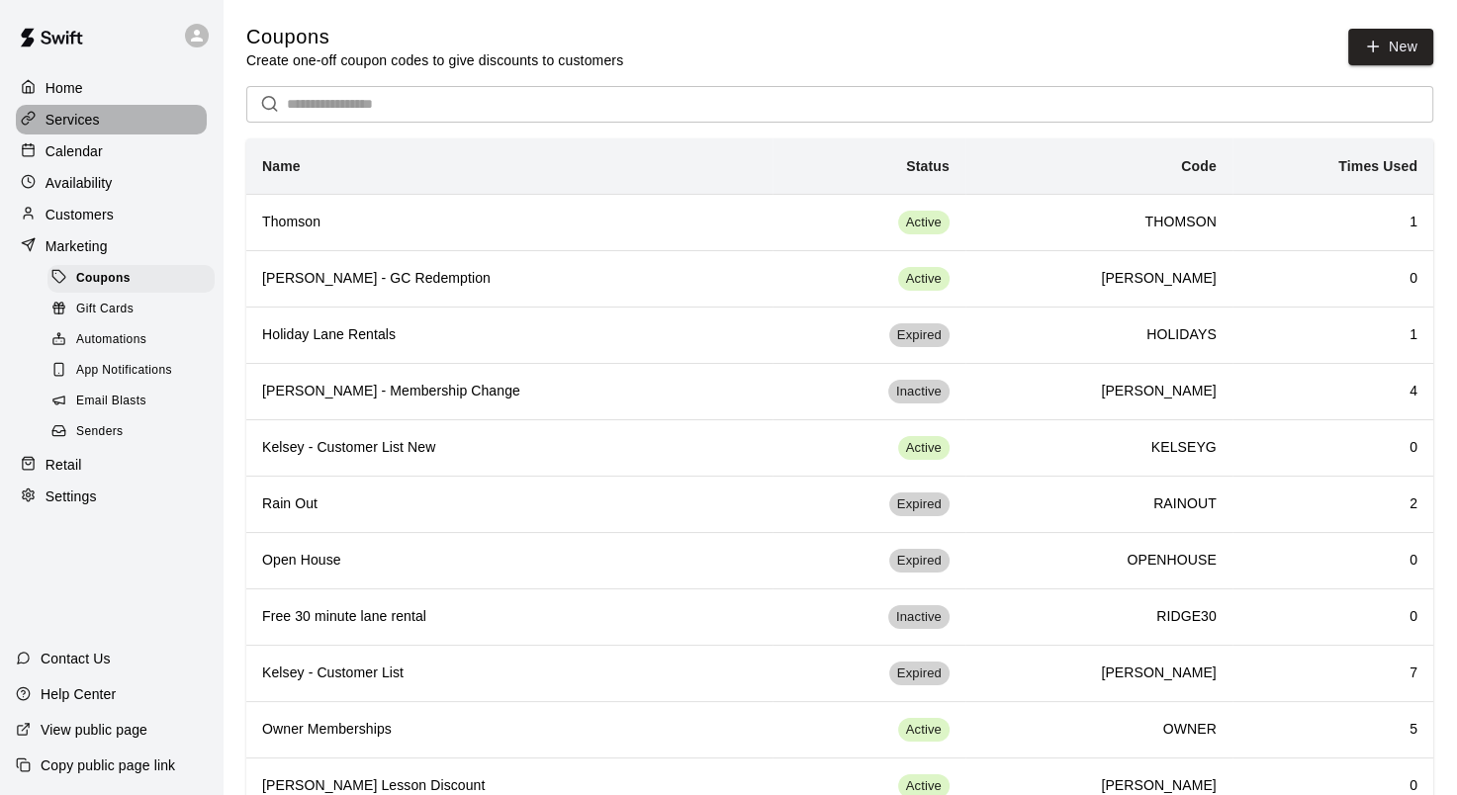
click at [108, 131] on div "Services" at bounding box center [111, 120] width 191 height 30
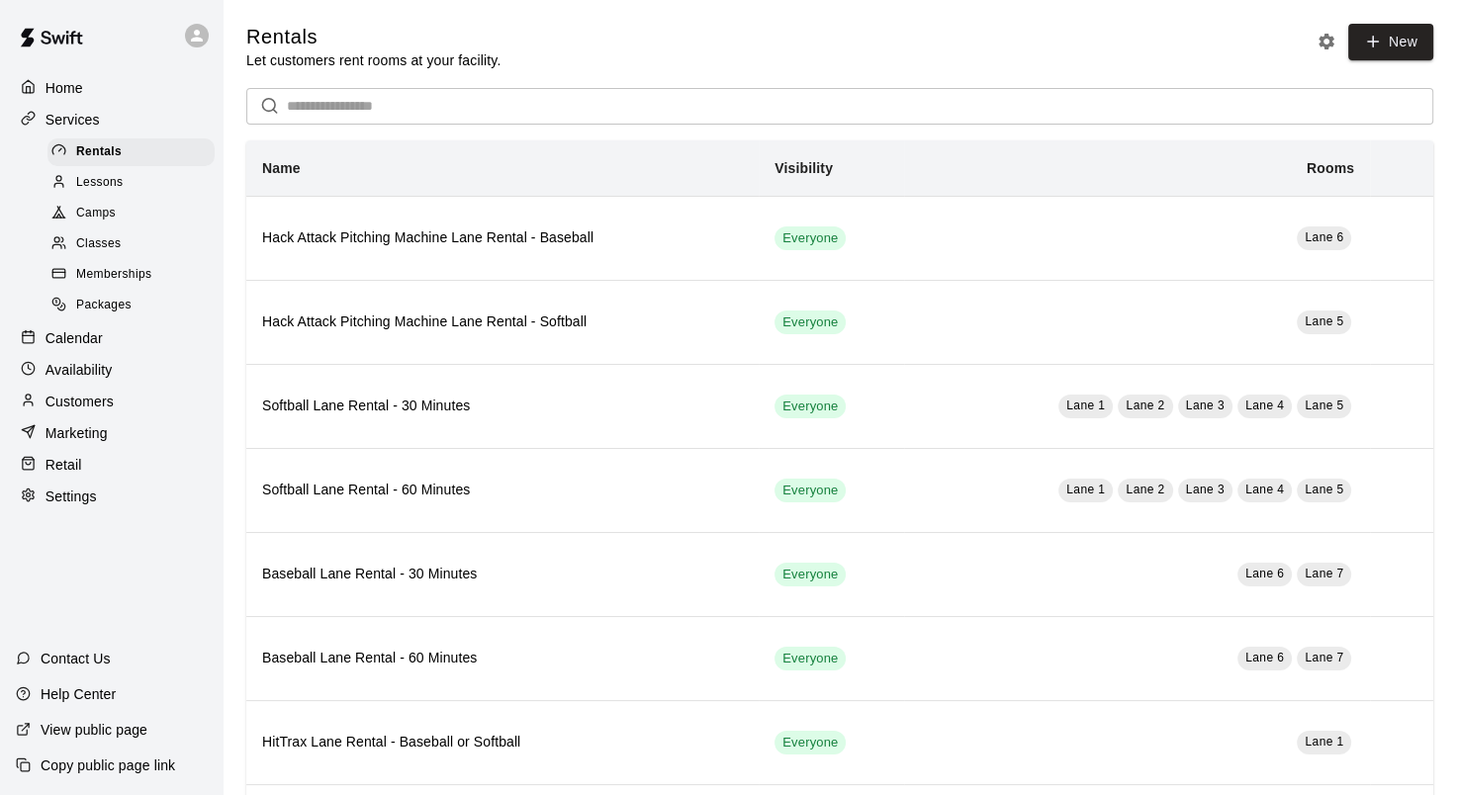
click at [82, 285] on span "Memberships" at bounding box center [113, 275] width 75 height 20
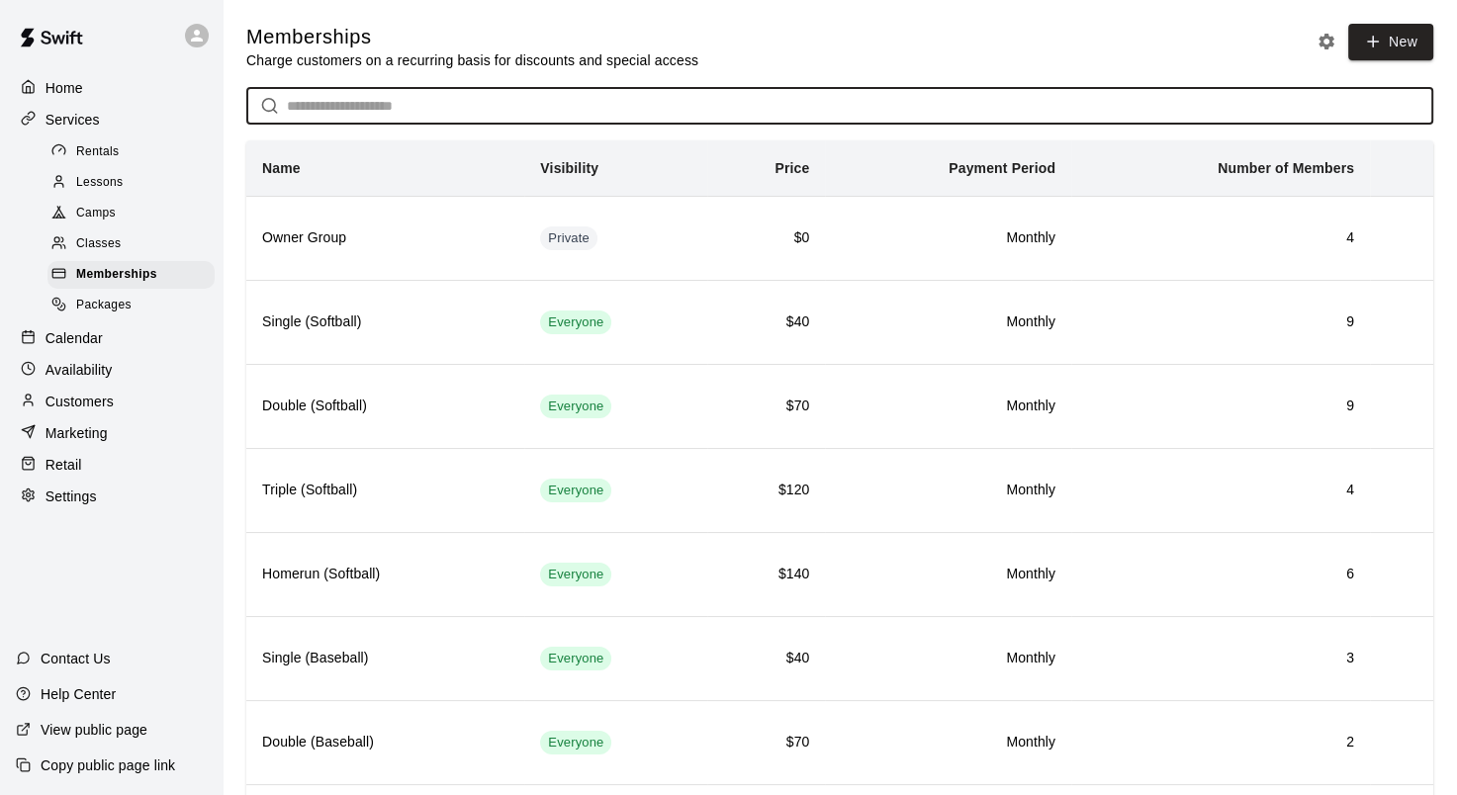
click at [443, 111] on input "text" at bounding box center [860, 106] width 1146 height 37
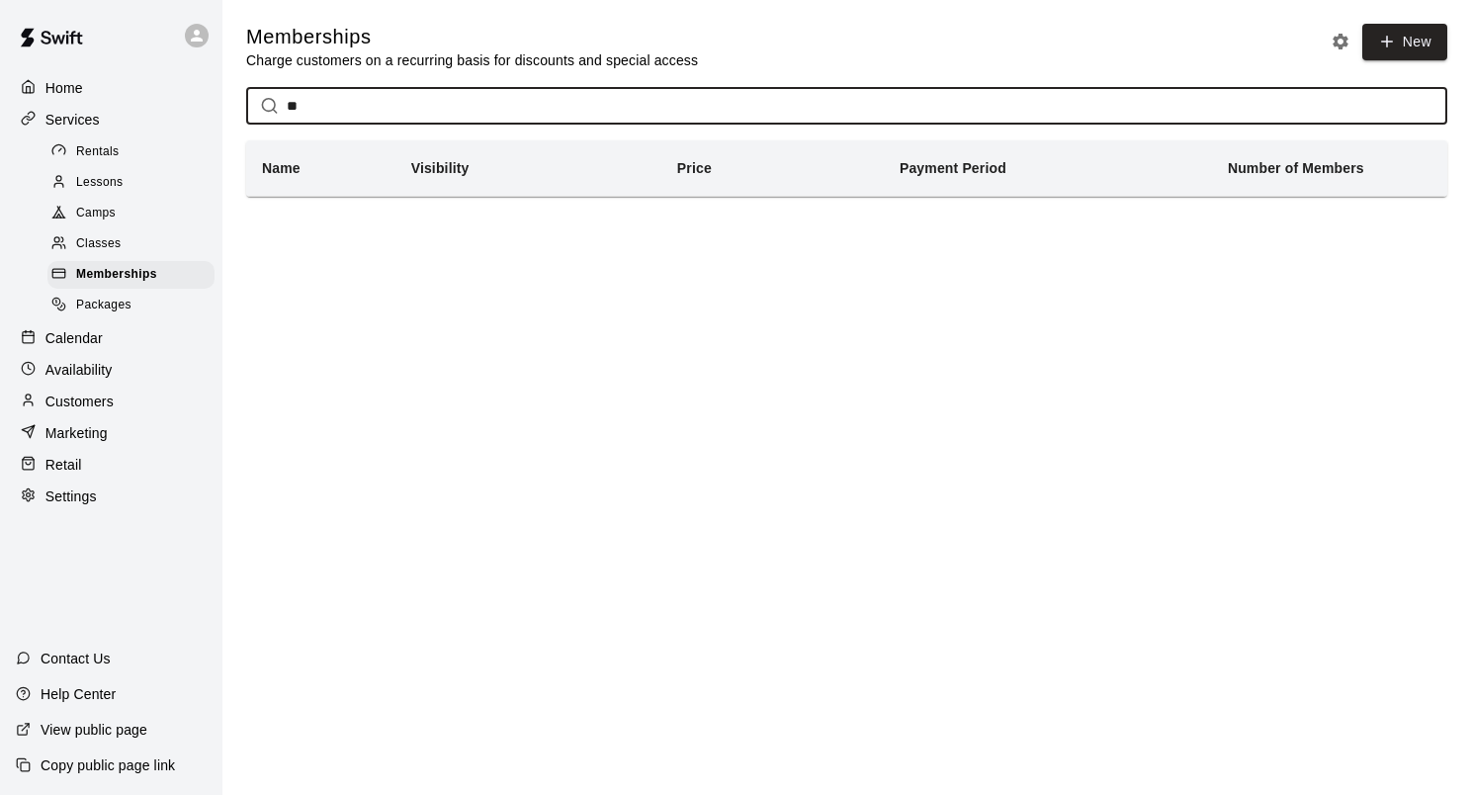
type input "*"
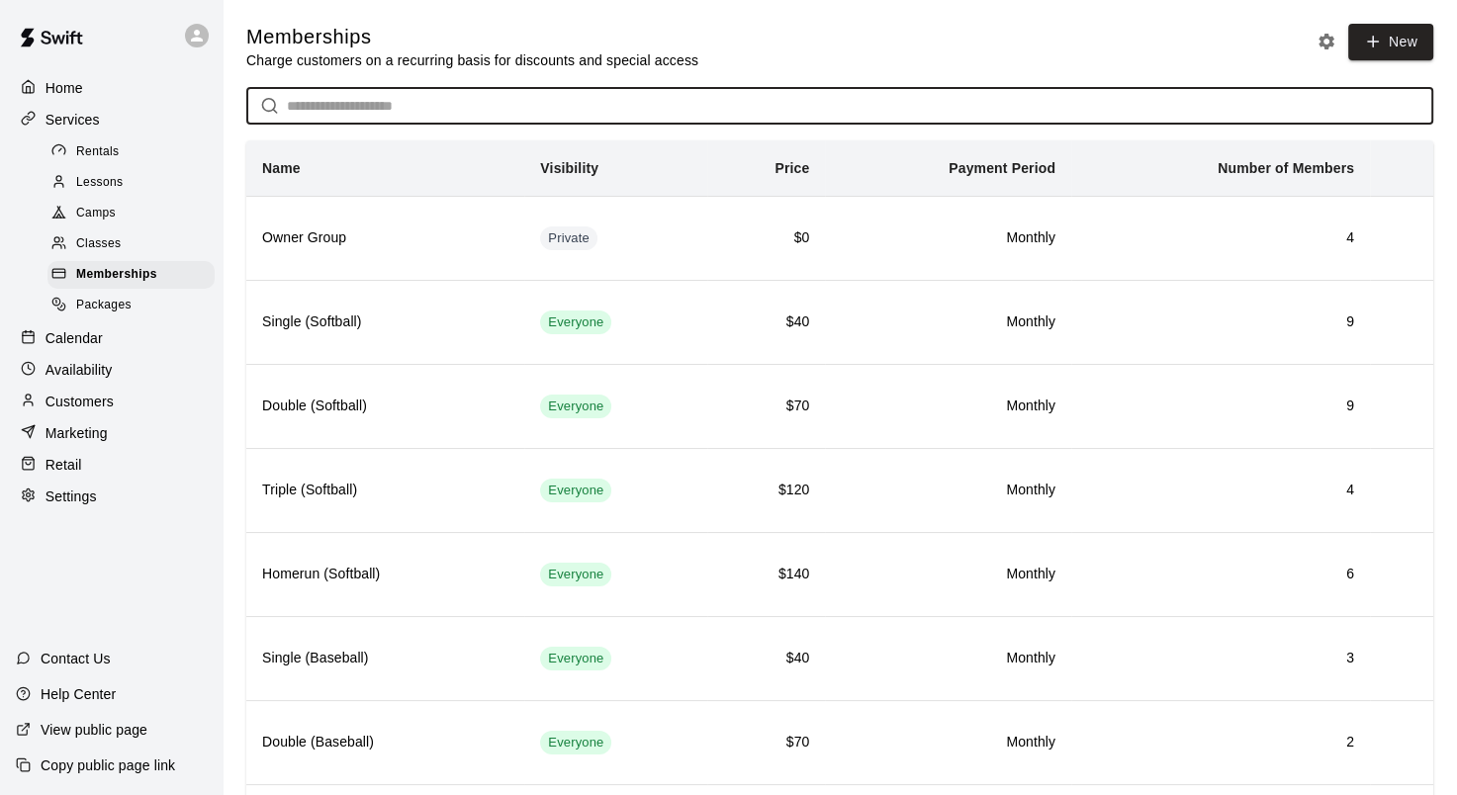
click at [51, 407] on div "Customers" at bounding box center [111, 402] width 191 height 30
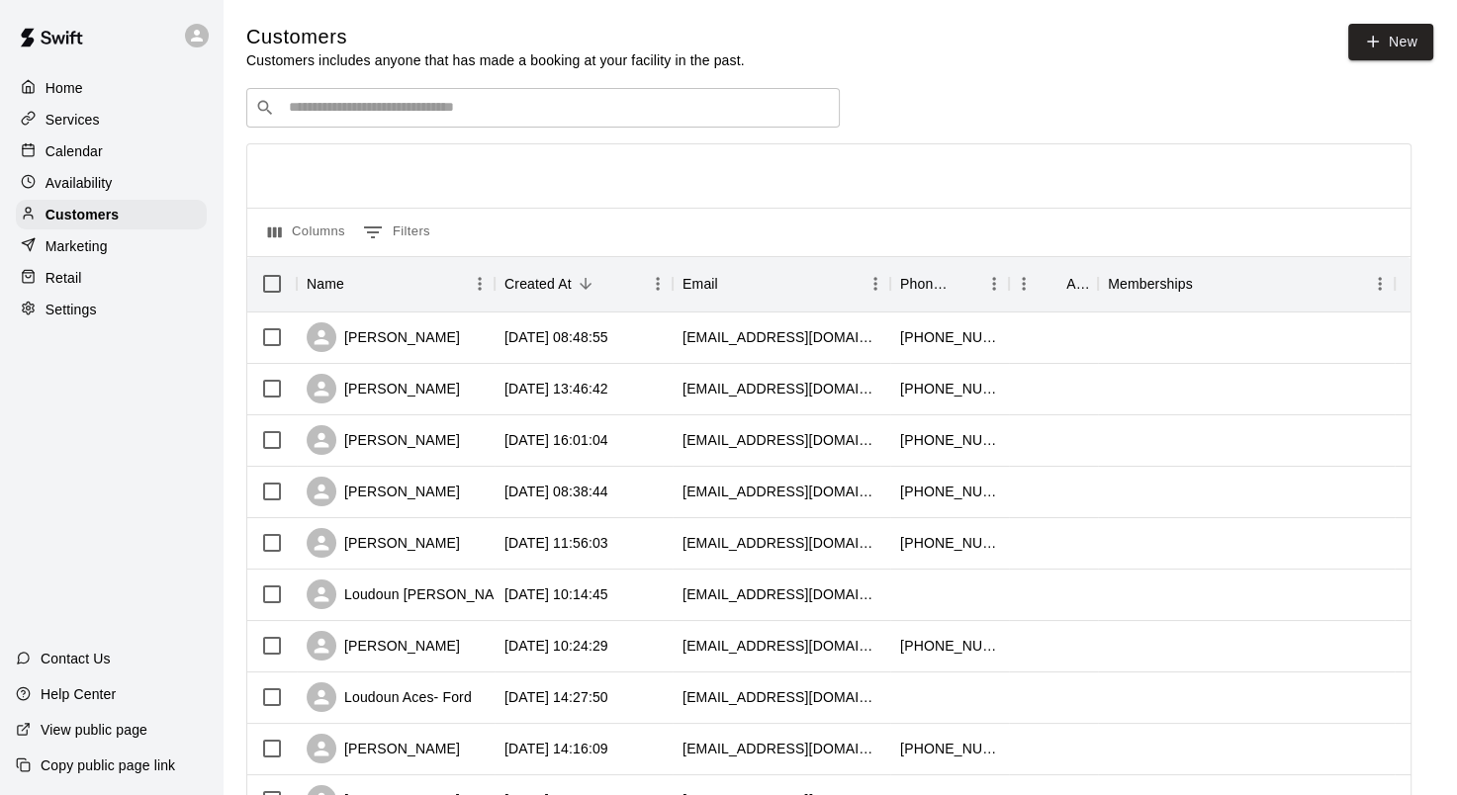
click at [328, 103] on input "Search customers by name or email" at bounding box center [557, 108] width 548 height 20
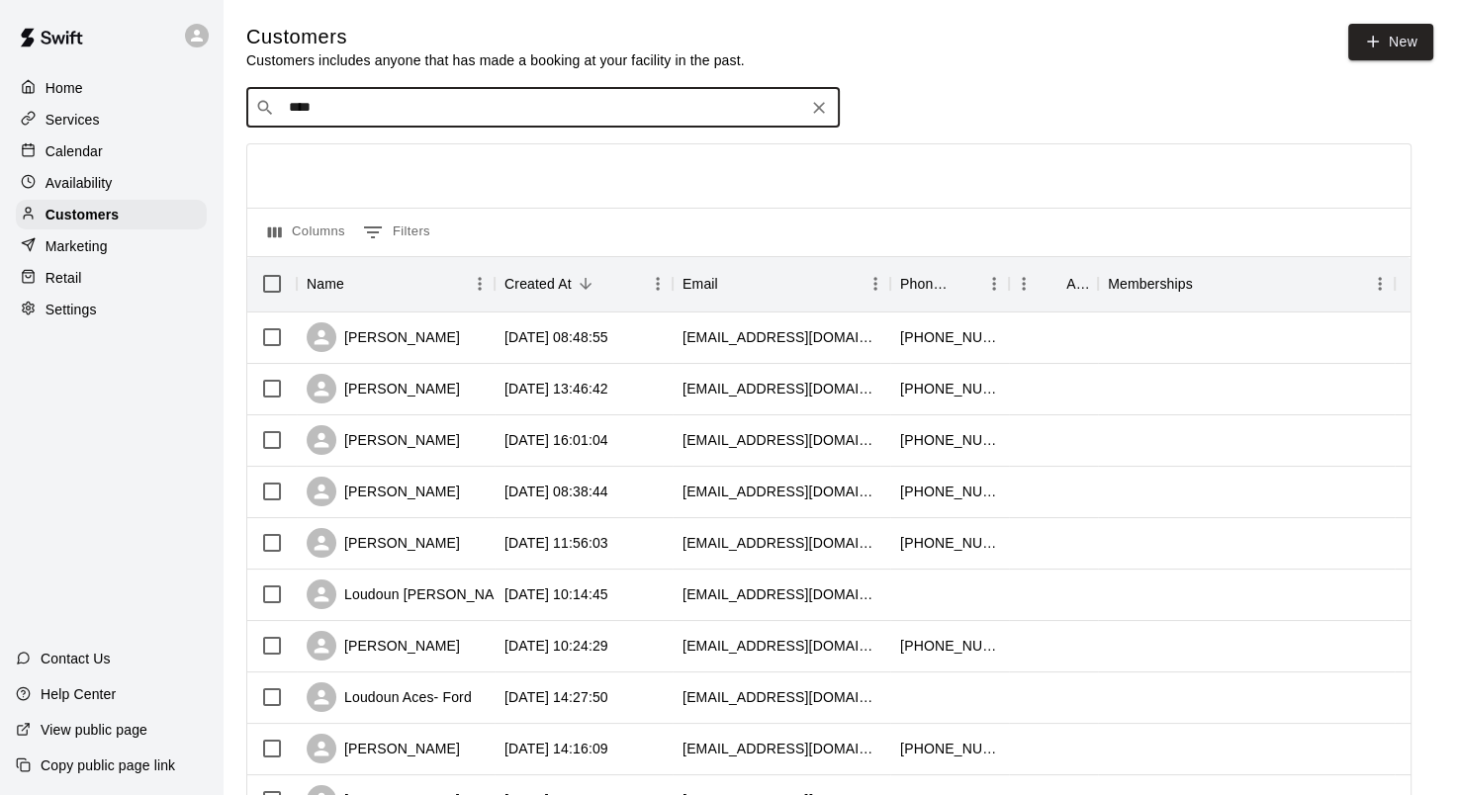
type input "*****"
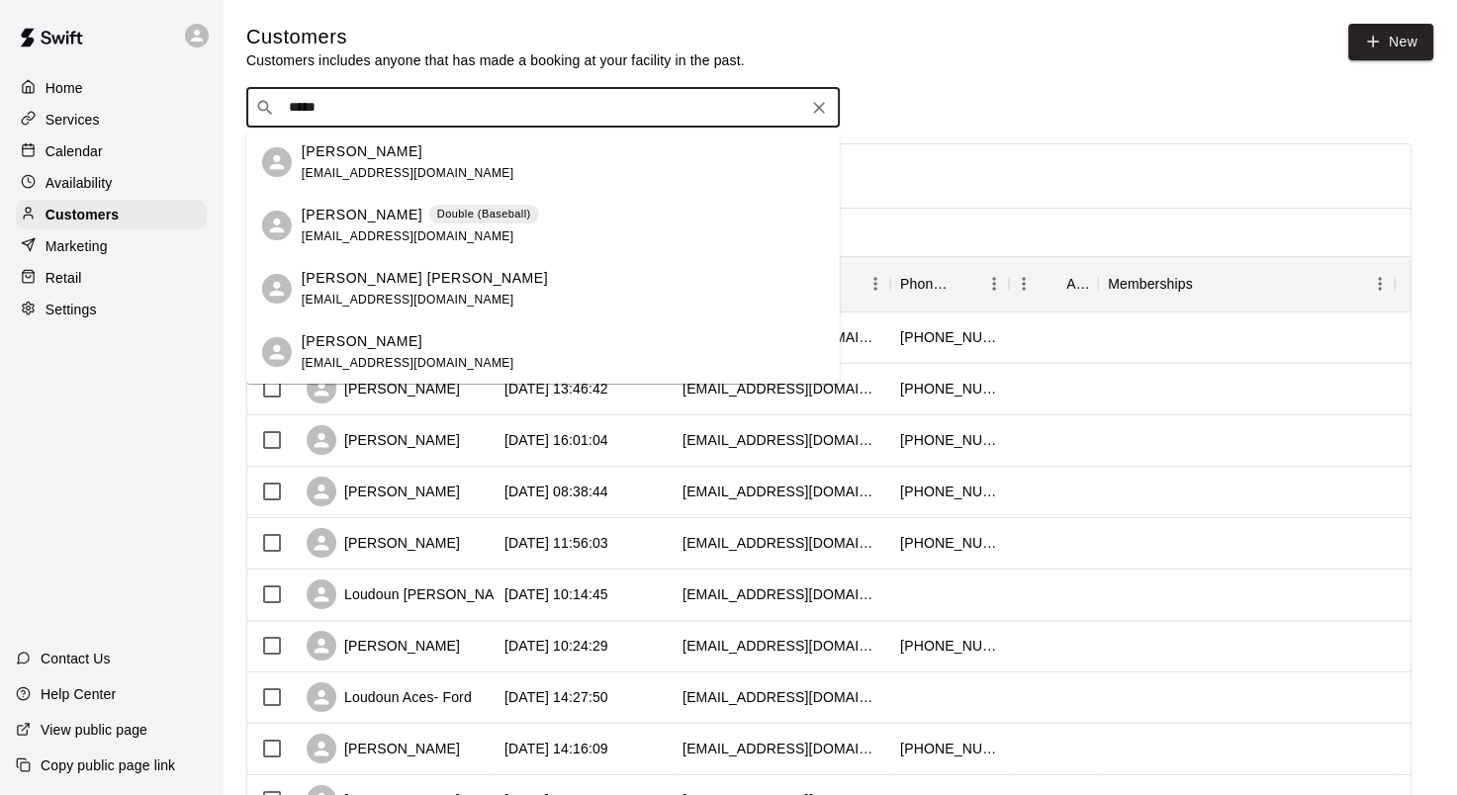
click at [448, 208] on p "Double (Baseball)" at bounding box center [484, 214] width 94 height 17
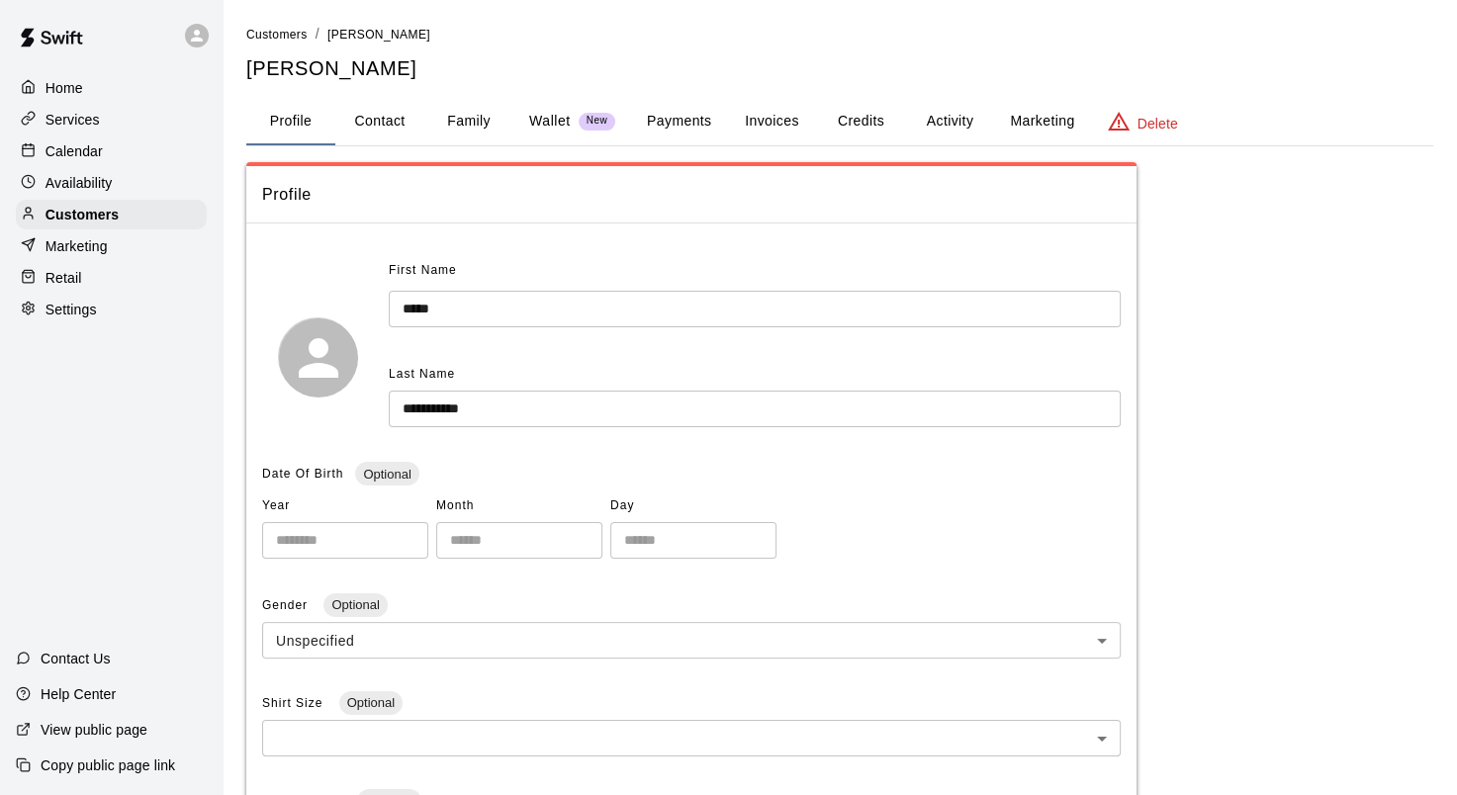
click at [504, 111] on button "Family" at bounding box center [468, 121] width 89 height 47
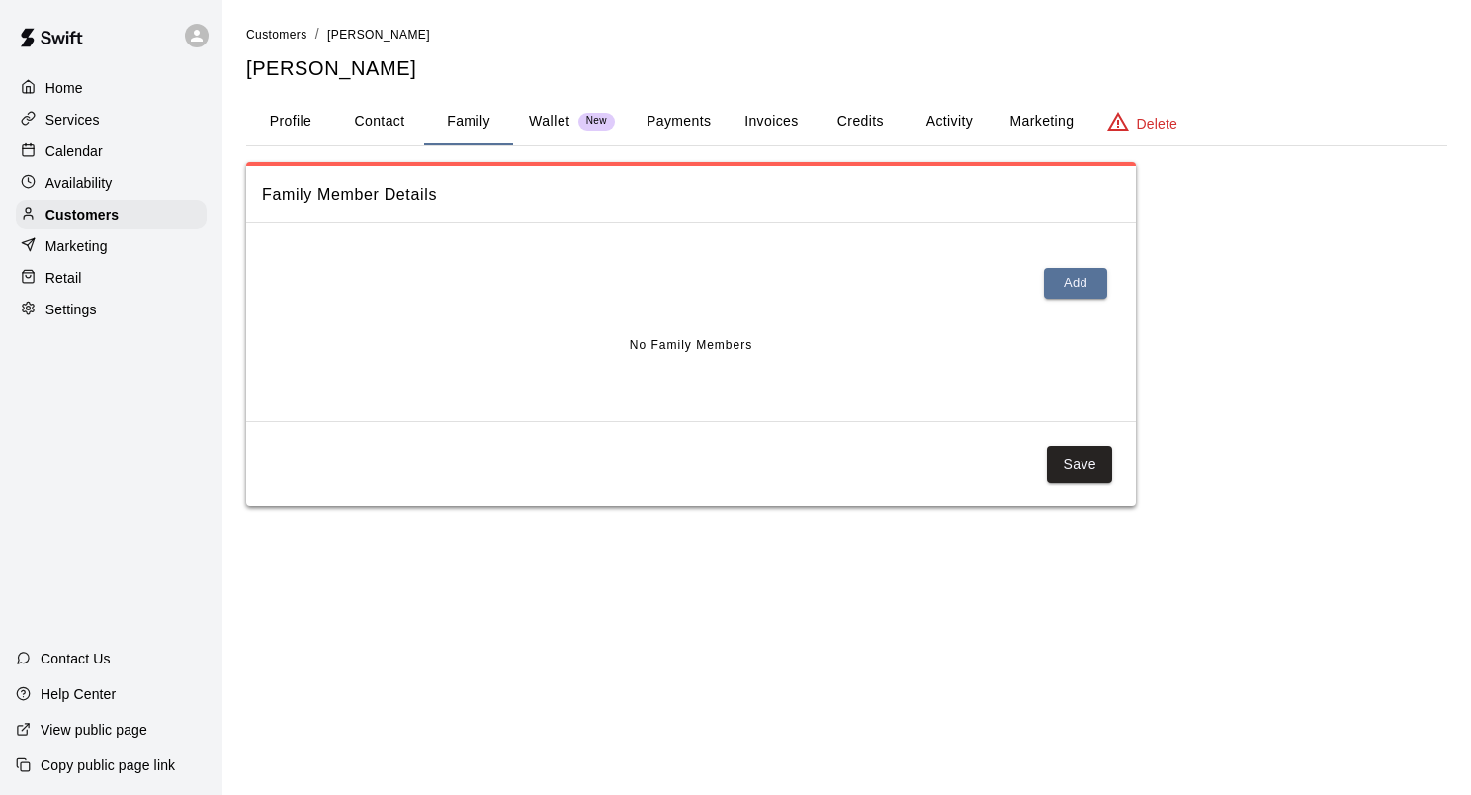
click at [272, 115] on button "Profile" at bounding box center [290, 121] width 89 height 47
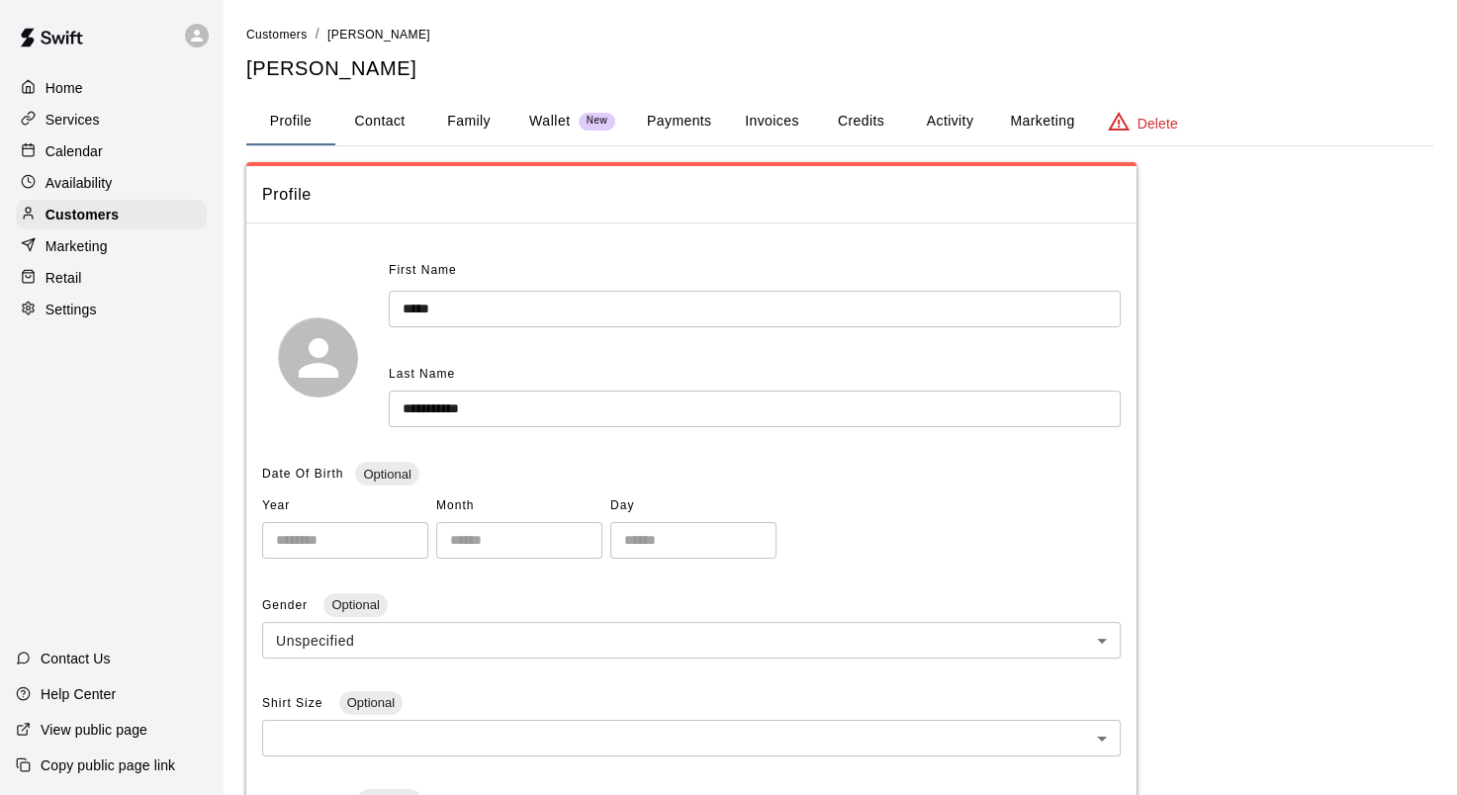
click at [654, 136] on button "Payments" at bounding box center [679, 121] width 96 height 47
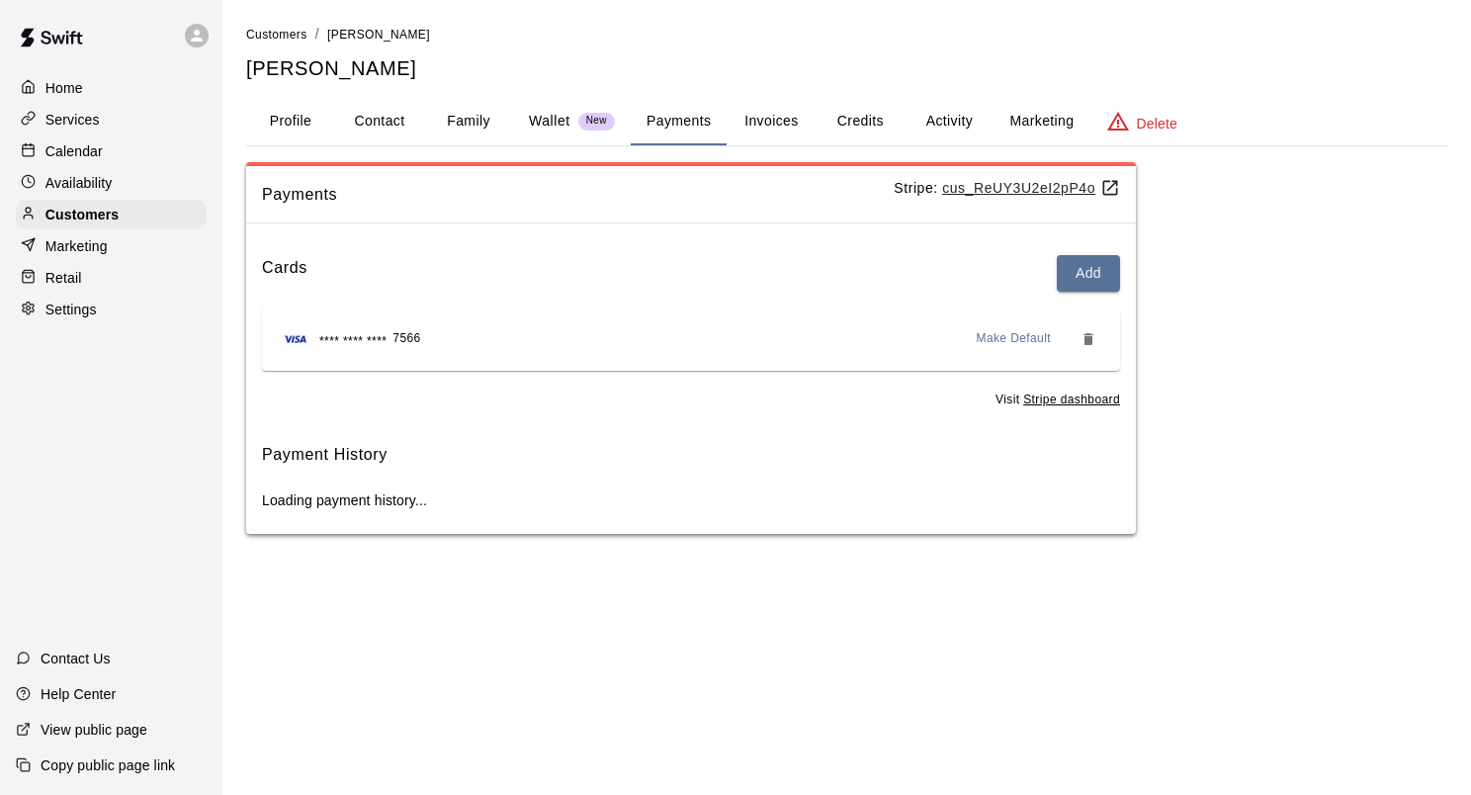
click at [559, 107] on button "Wallet New" at bounding box center [572, 121] width 118 height 47
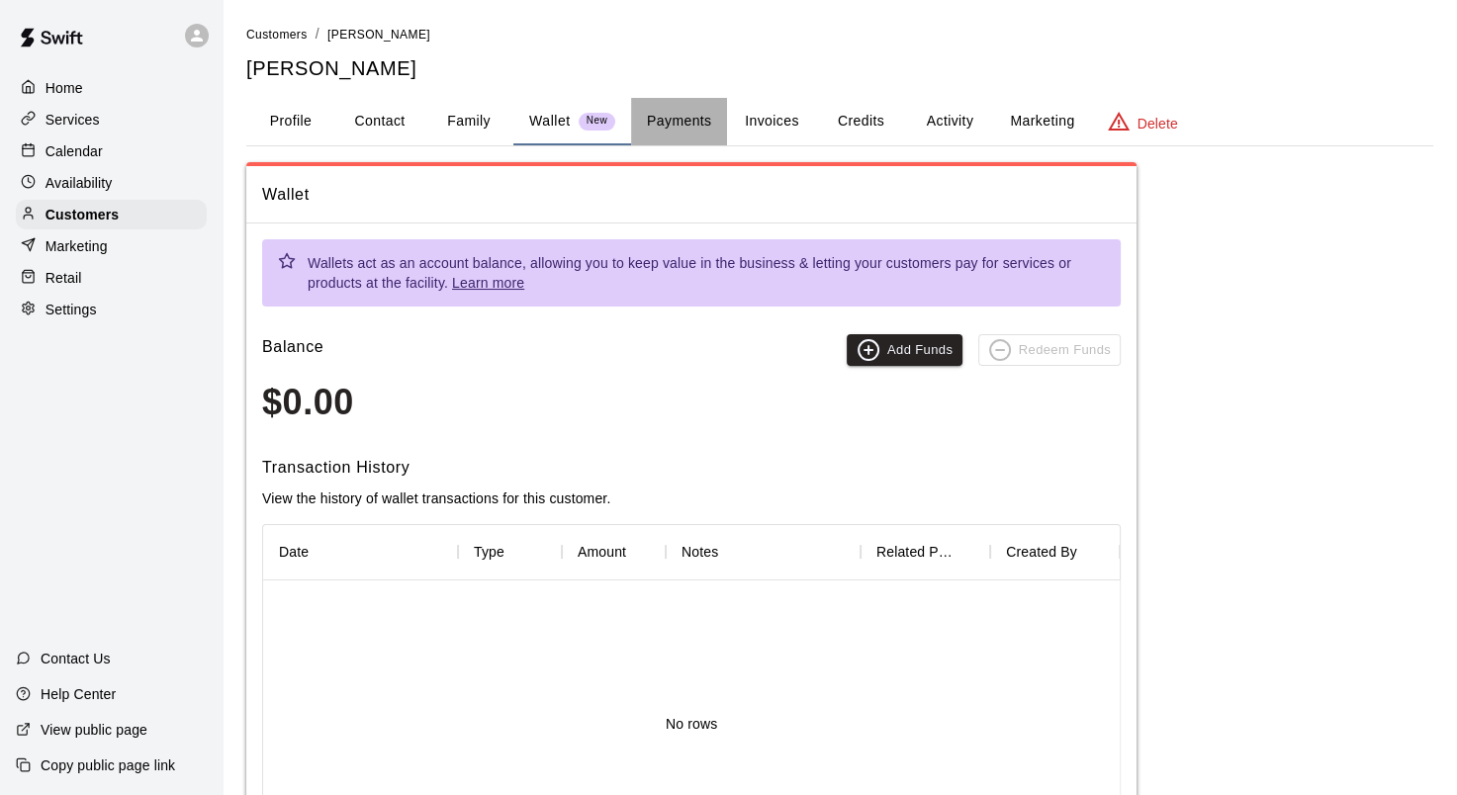
click at [693, 132] on button "Payments" at bounding box center [679, 121] width 96 height 47
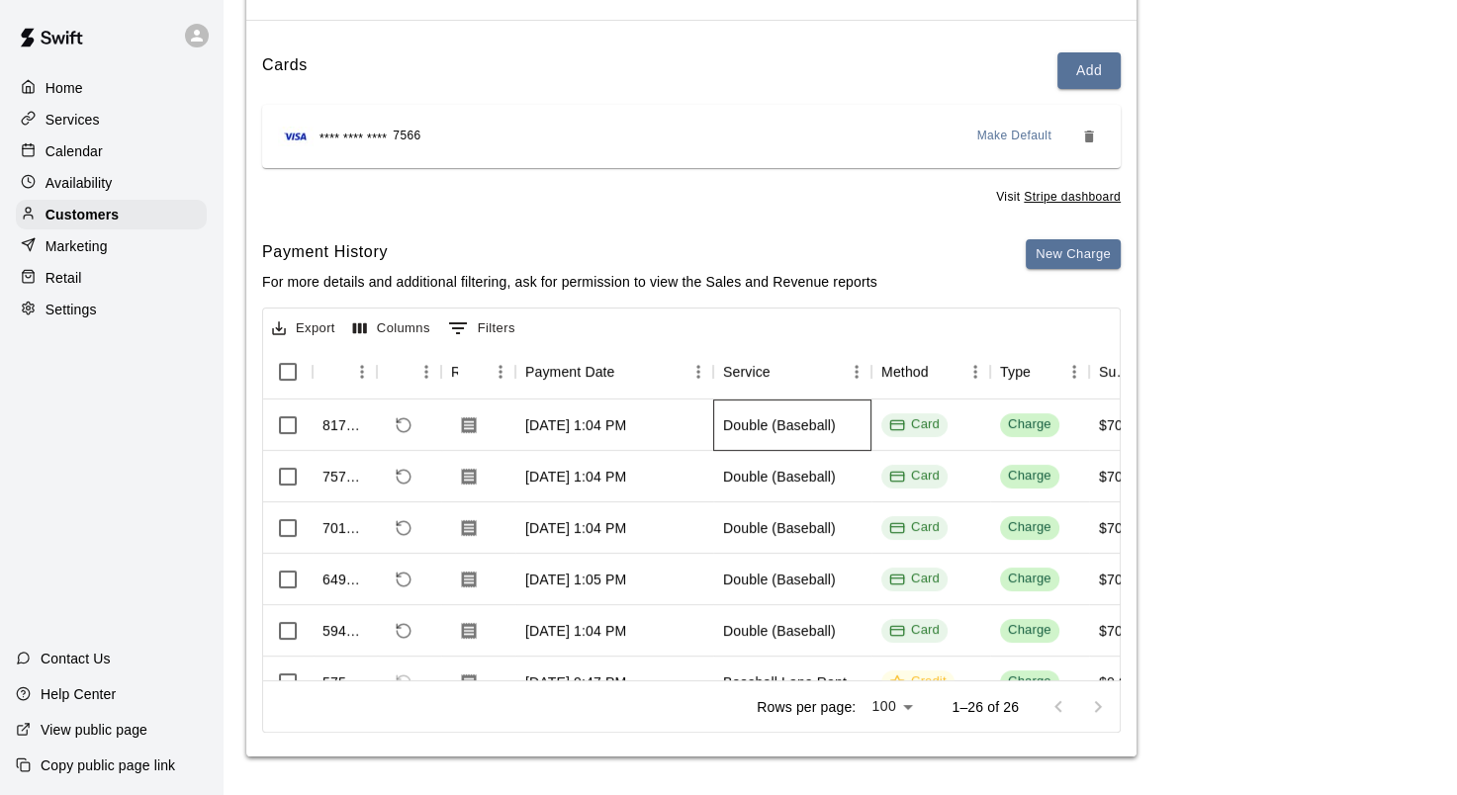
click at [732, 411] on div "Double (Baseball)" at bounding box center [792, 424] width 158 height 51
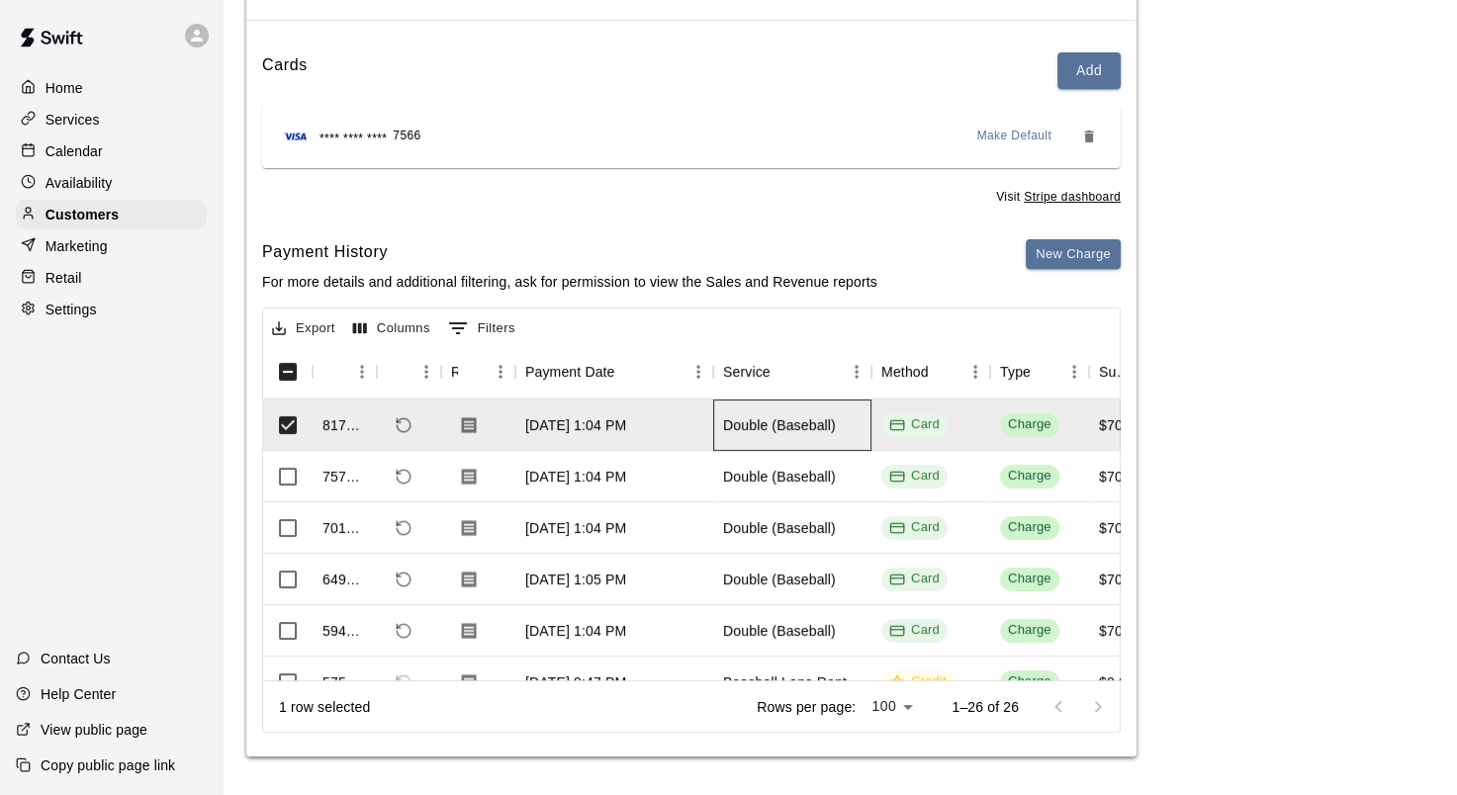
click at [730, 417] on div "Double (Baseball)" at bounding box center [779, 425] width 113 height 20
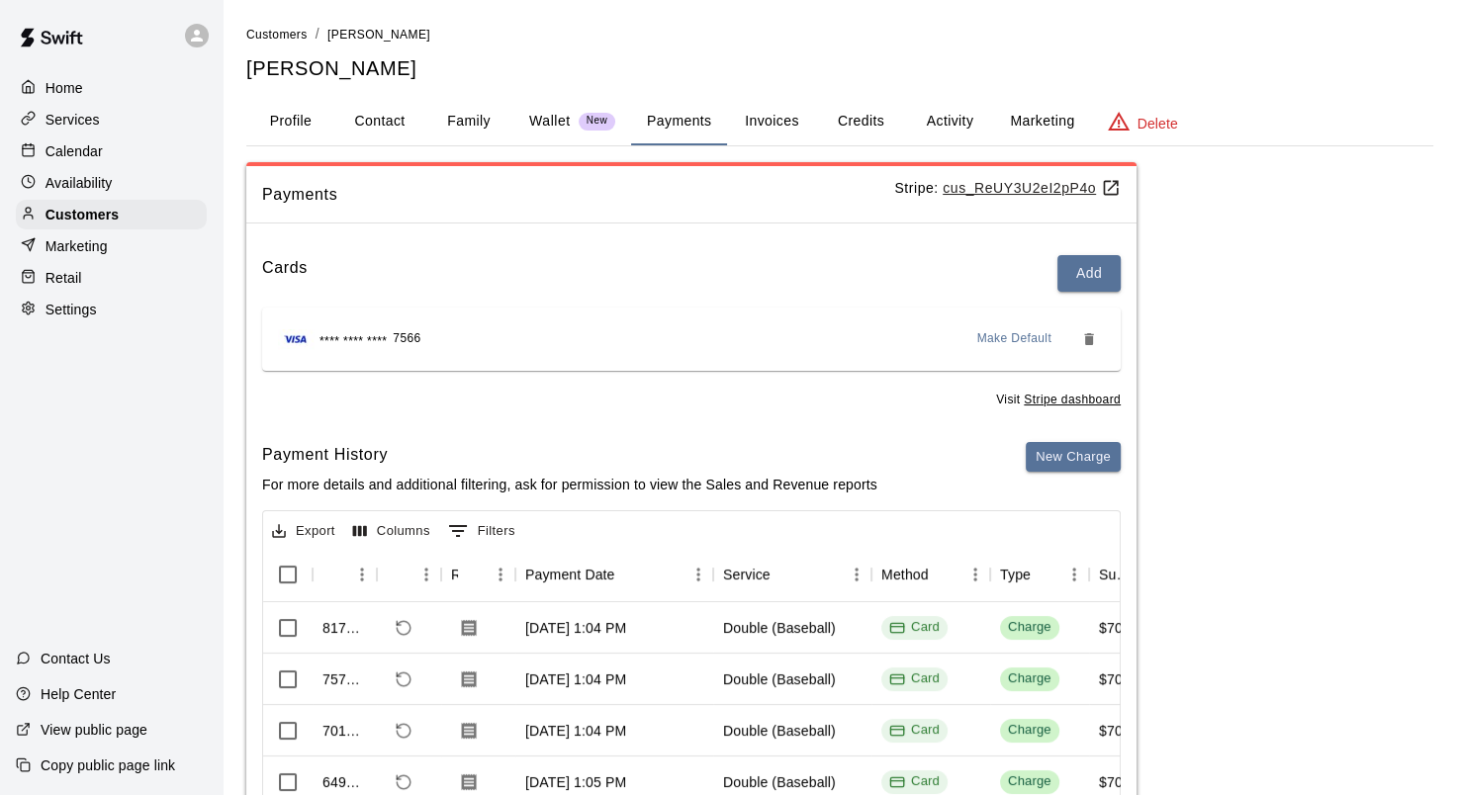
click at [799, 131] on button "Invoices" at bounding box center [771, 121] width 89 height 47
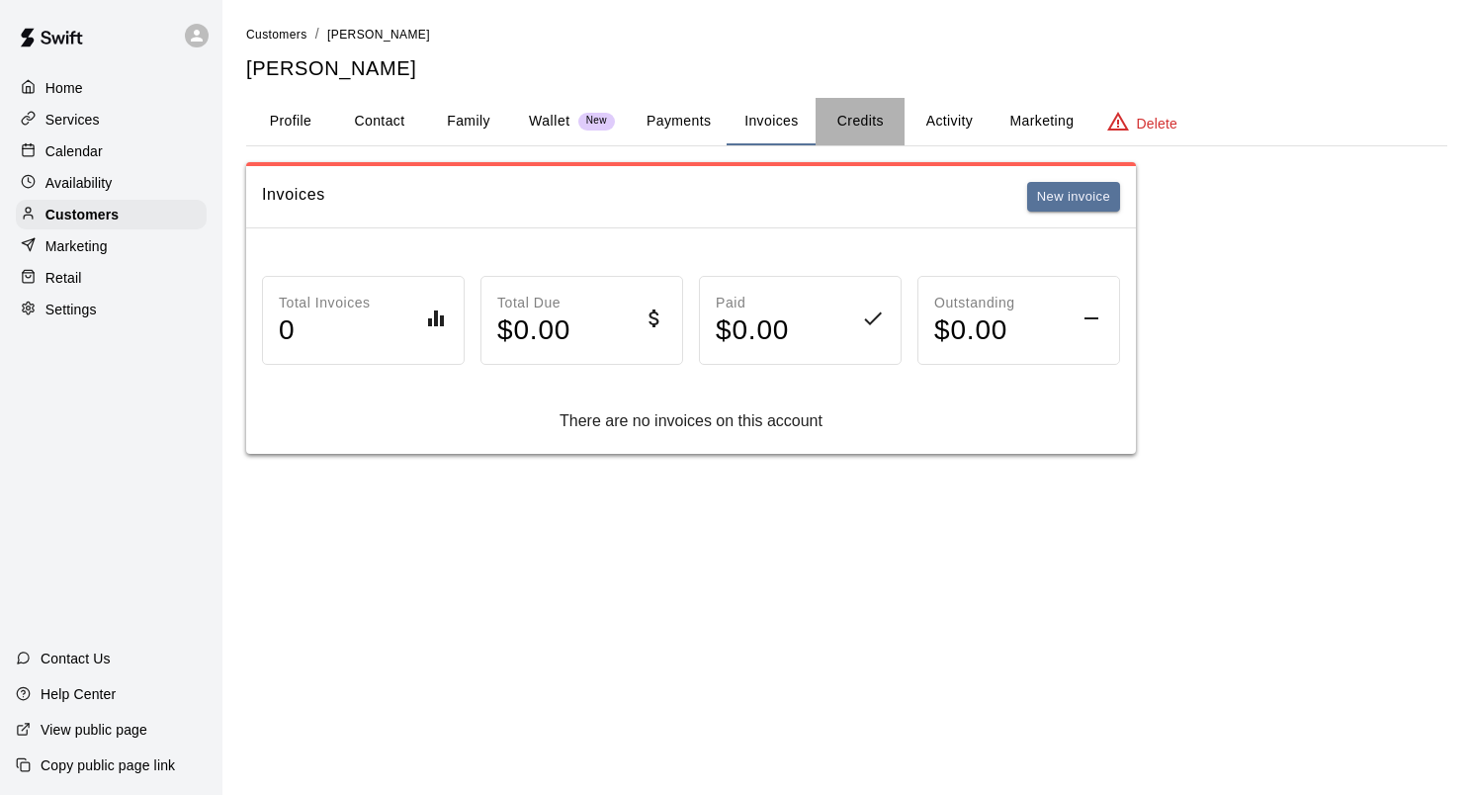
click at [827, 123] on button "Credits" at bounding box center [860, 121] width 89 height 47
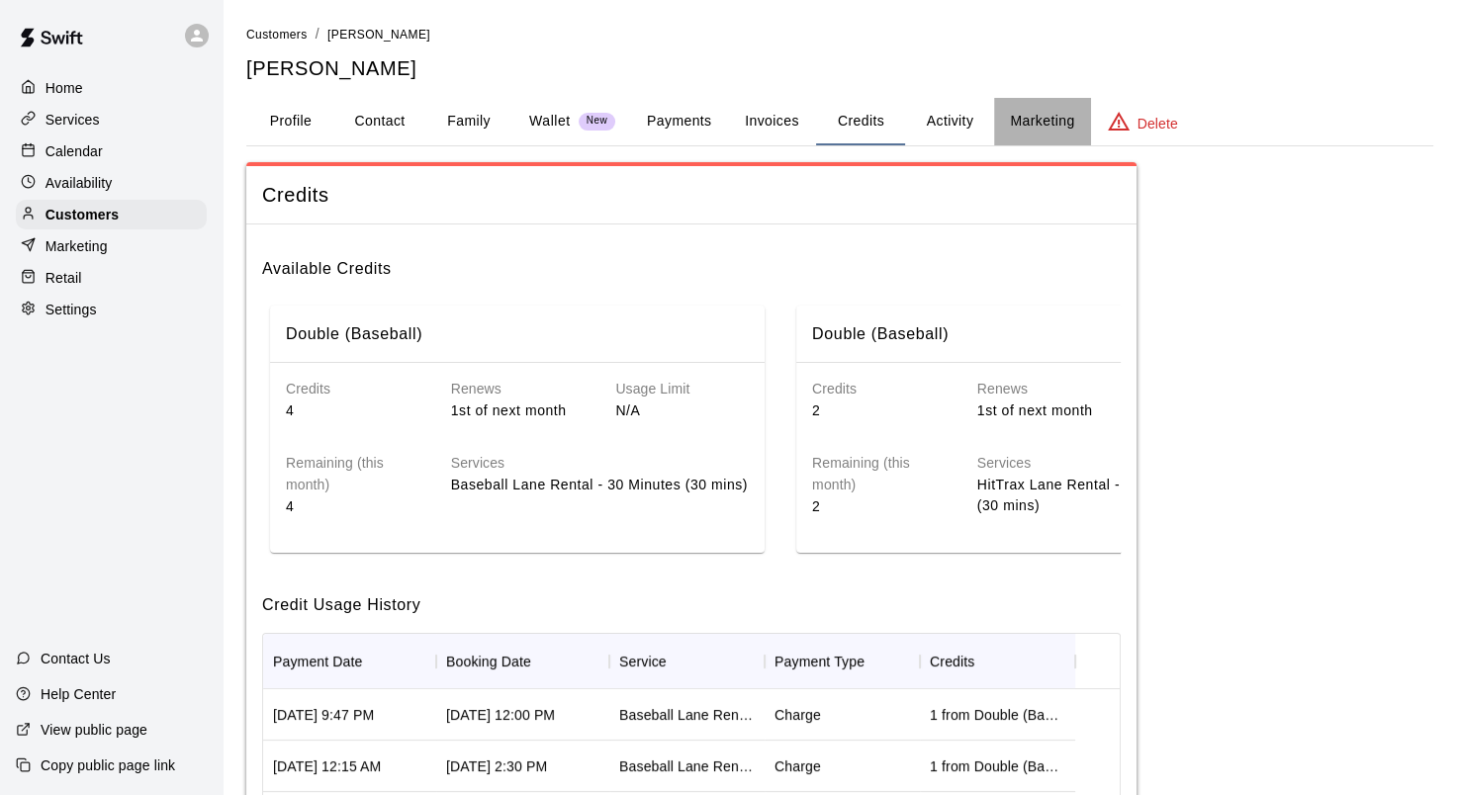
click at [1041, 112] on button "Marketing" at bounding box center [1042, 121] width 96 height 47
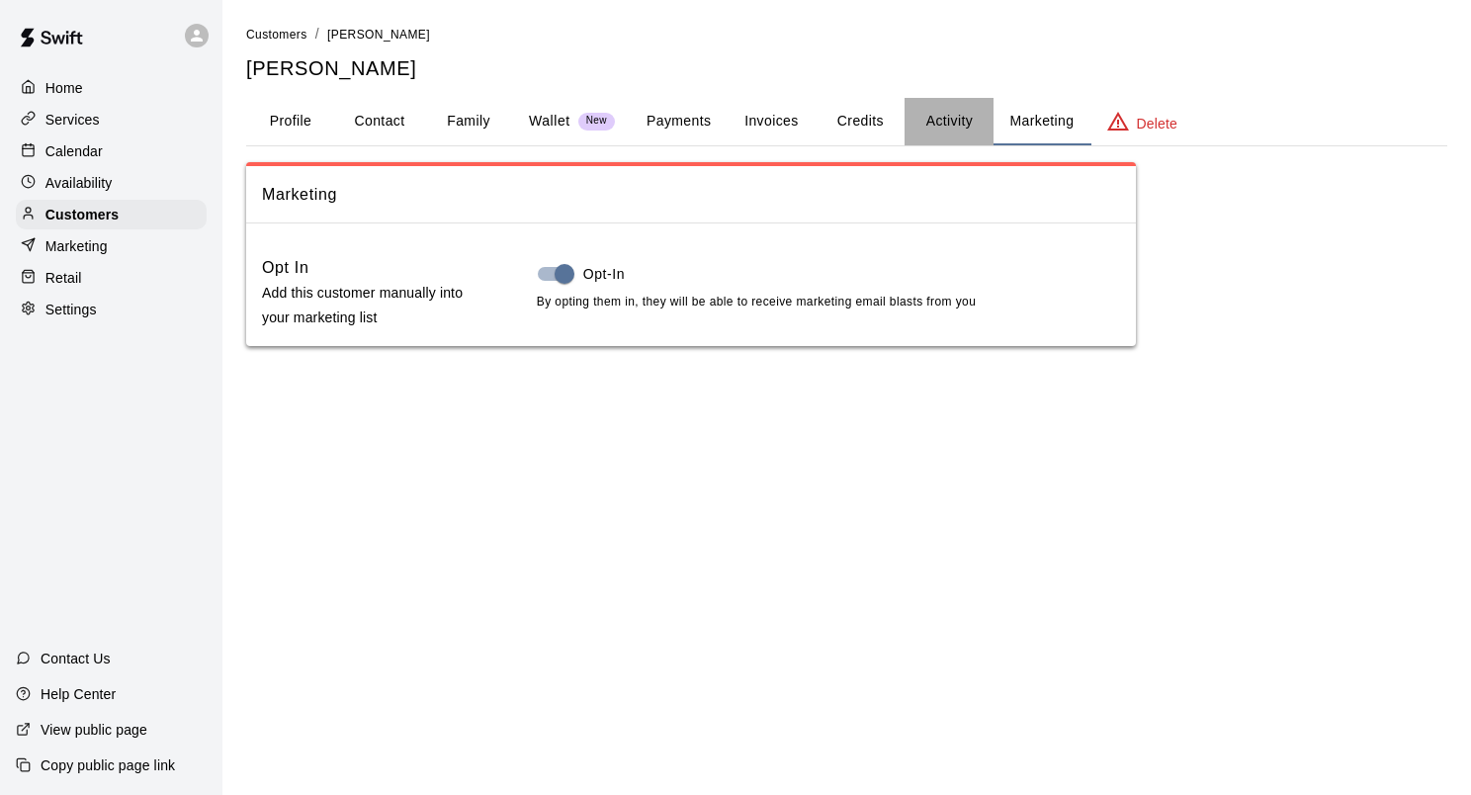
click at [944, 103] on button "Activity" at bounding box center [949, 121] width 89 height 47
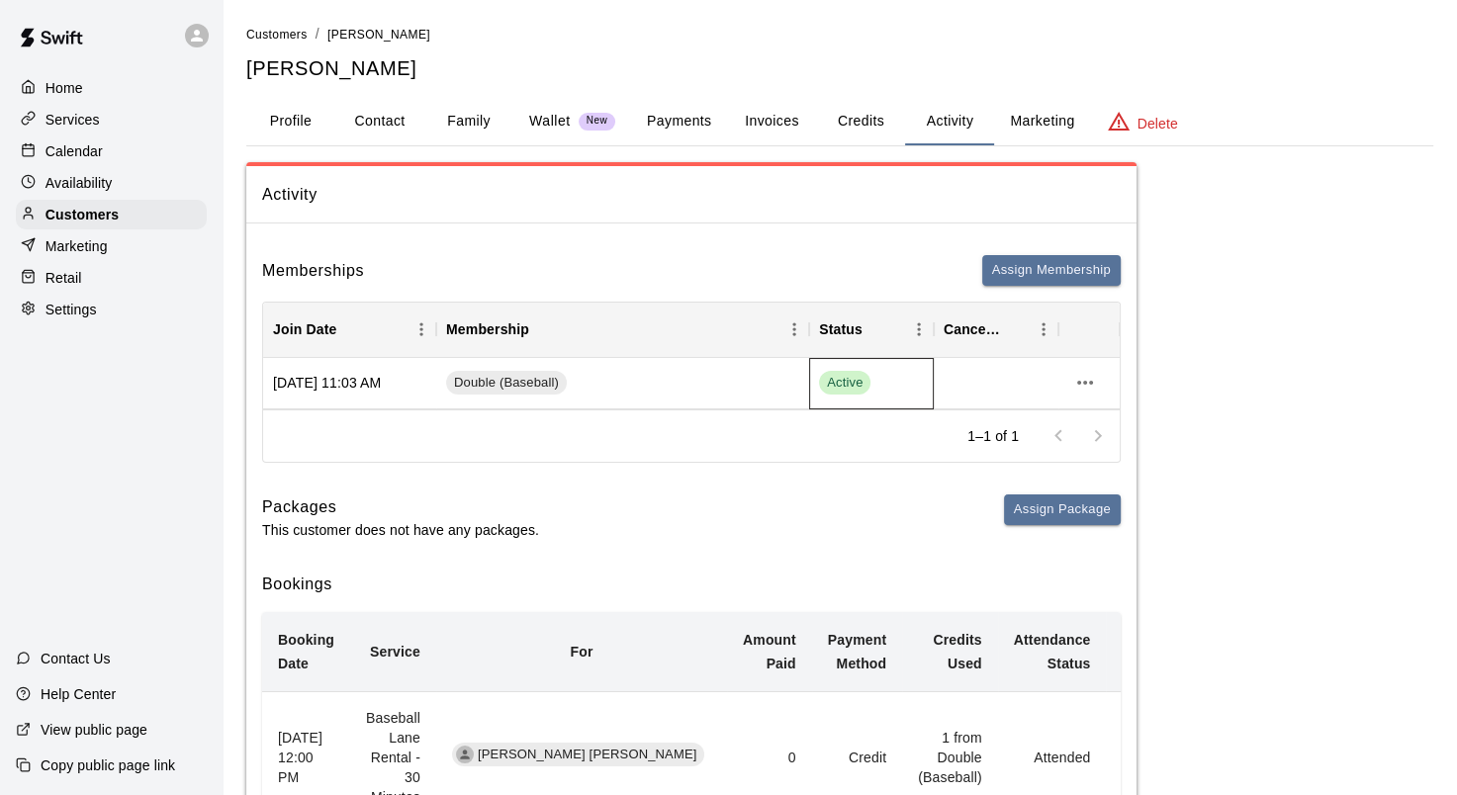
click at [890, 392] on div "Active" at bounding box center [871, 383] width 105 height 24
click at [1076, 378] on icon "more actions" at bounding box center [1085, 383] width 24 height 24
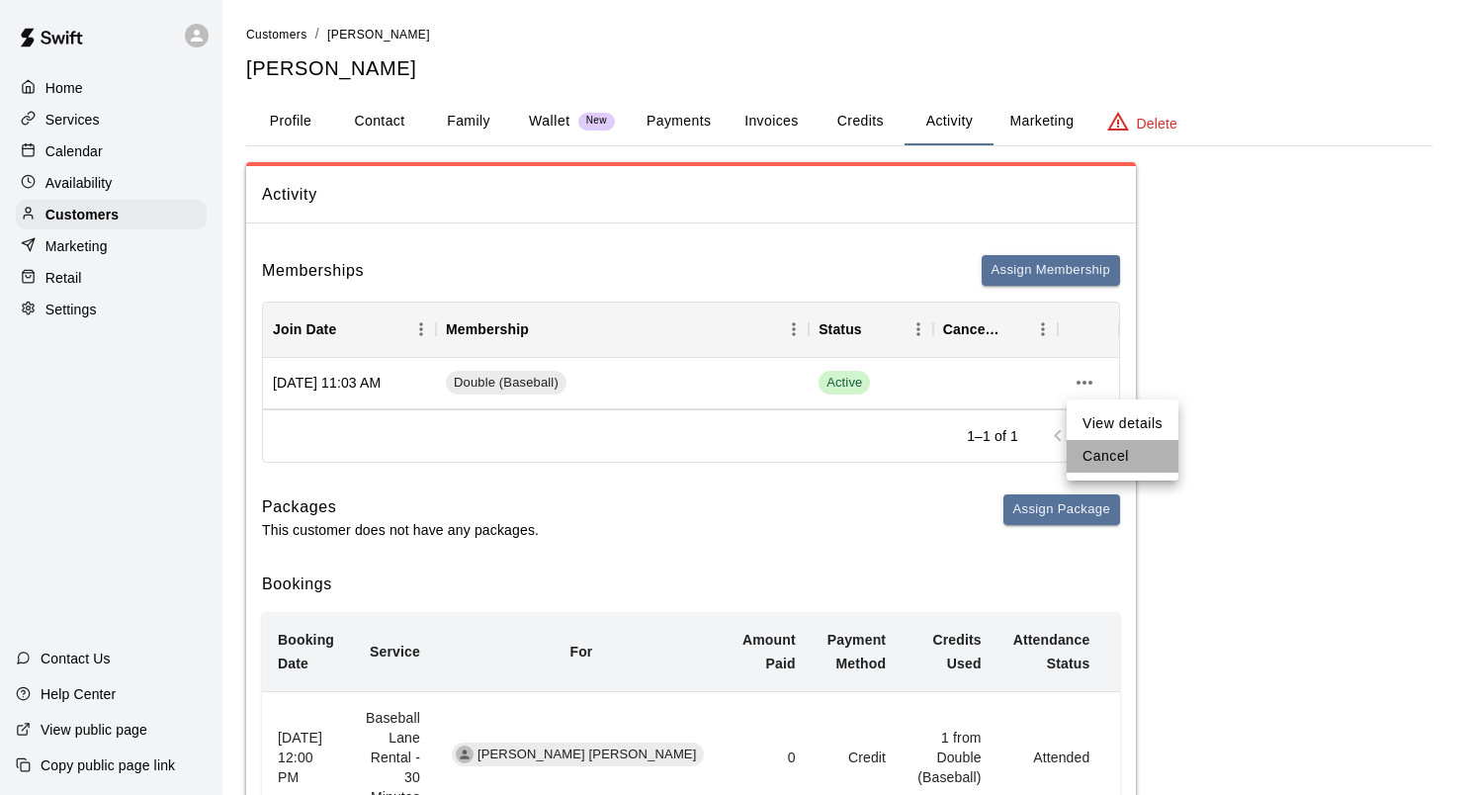
click at [1093, 448] on li "Cancel" at bounding box center [1123, 456] width 112 height 33
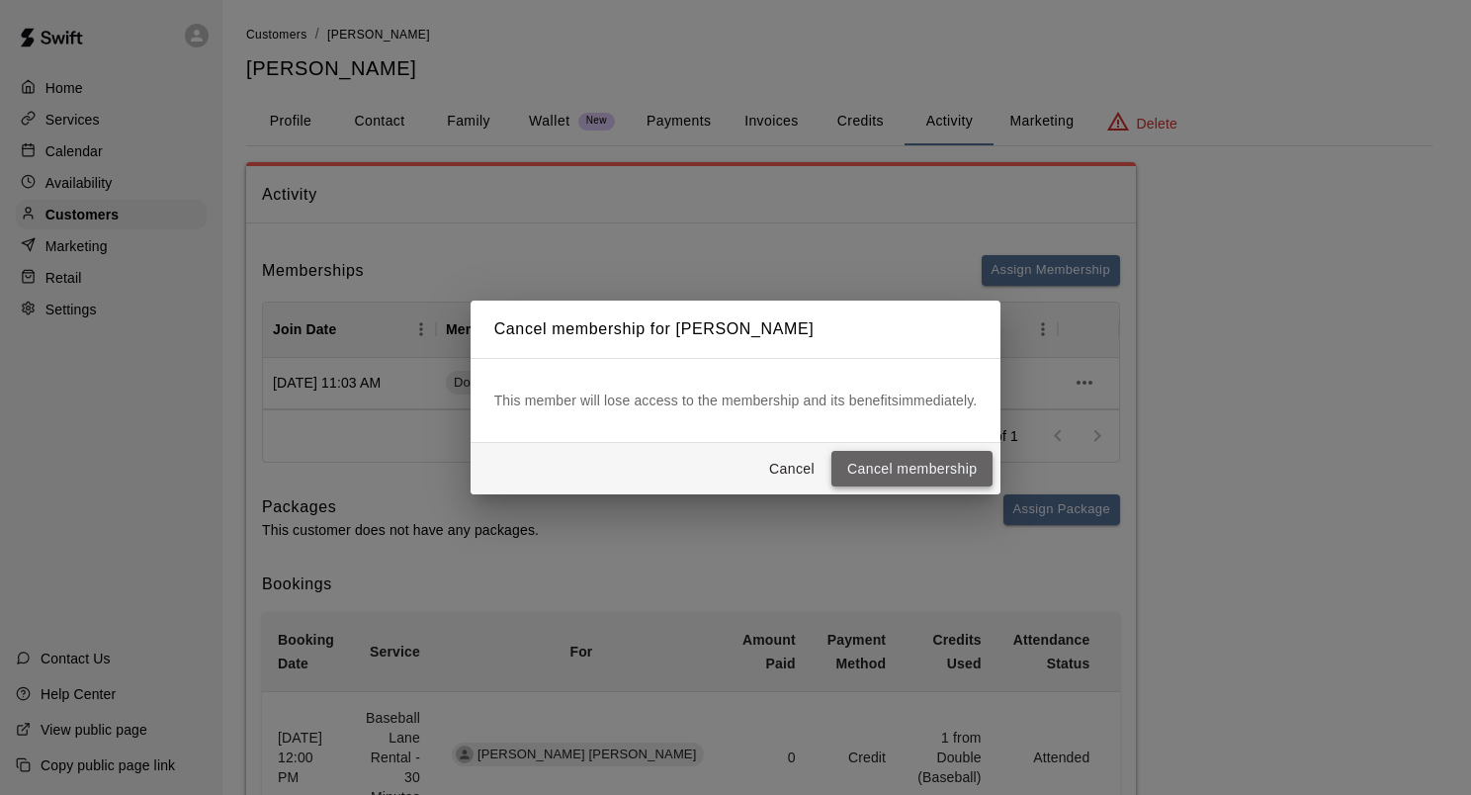
click at [969, 463] on button "Cancel membership" at bounding box center [912, 469] width 161 height 37
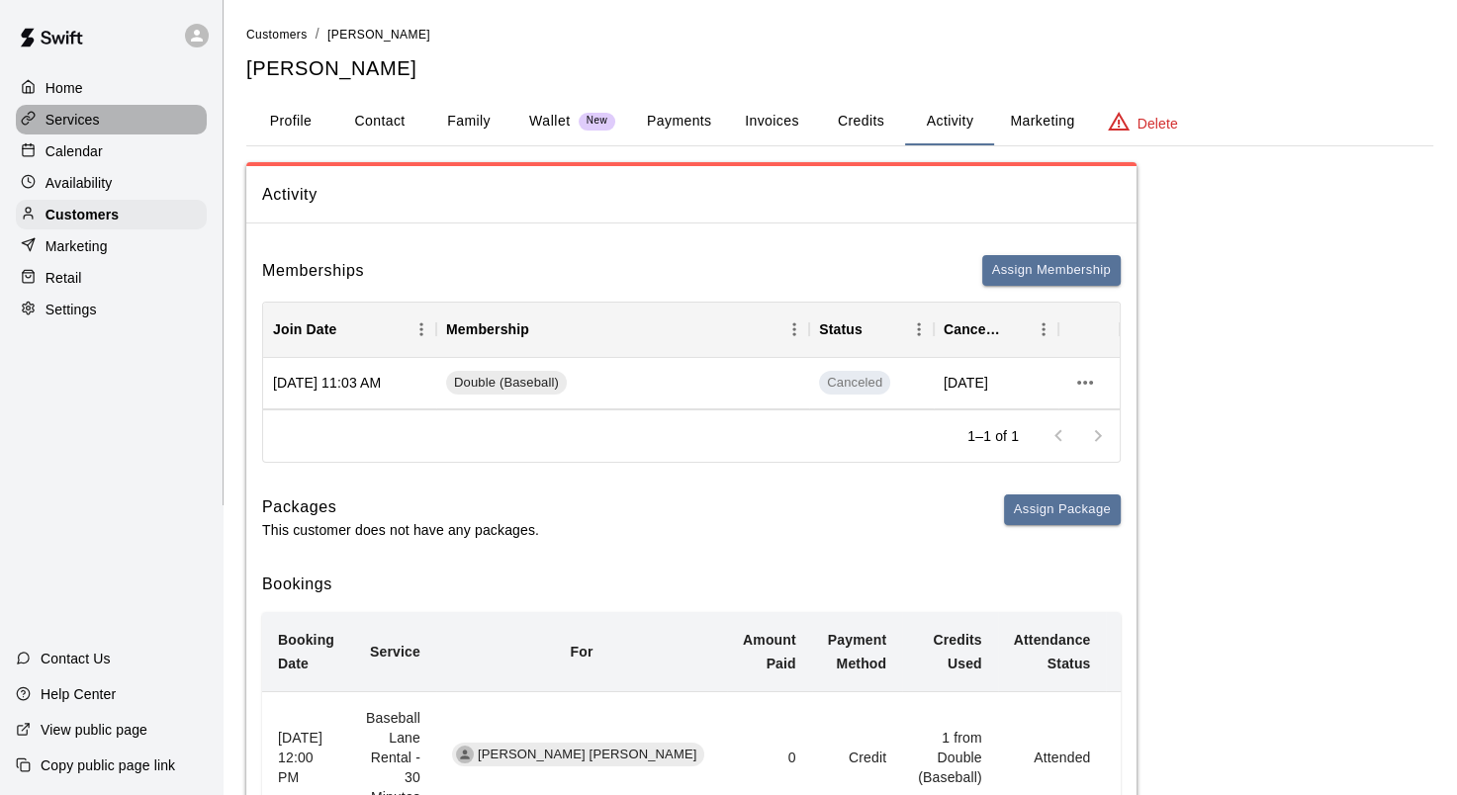
click at [31, 121] on icon at bounding box center [28, 118] width 15 height 15
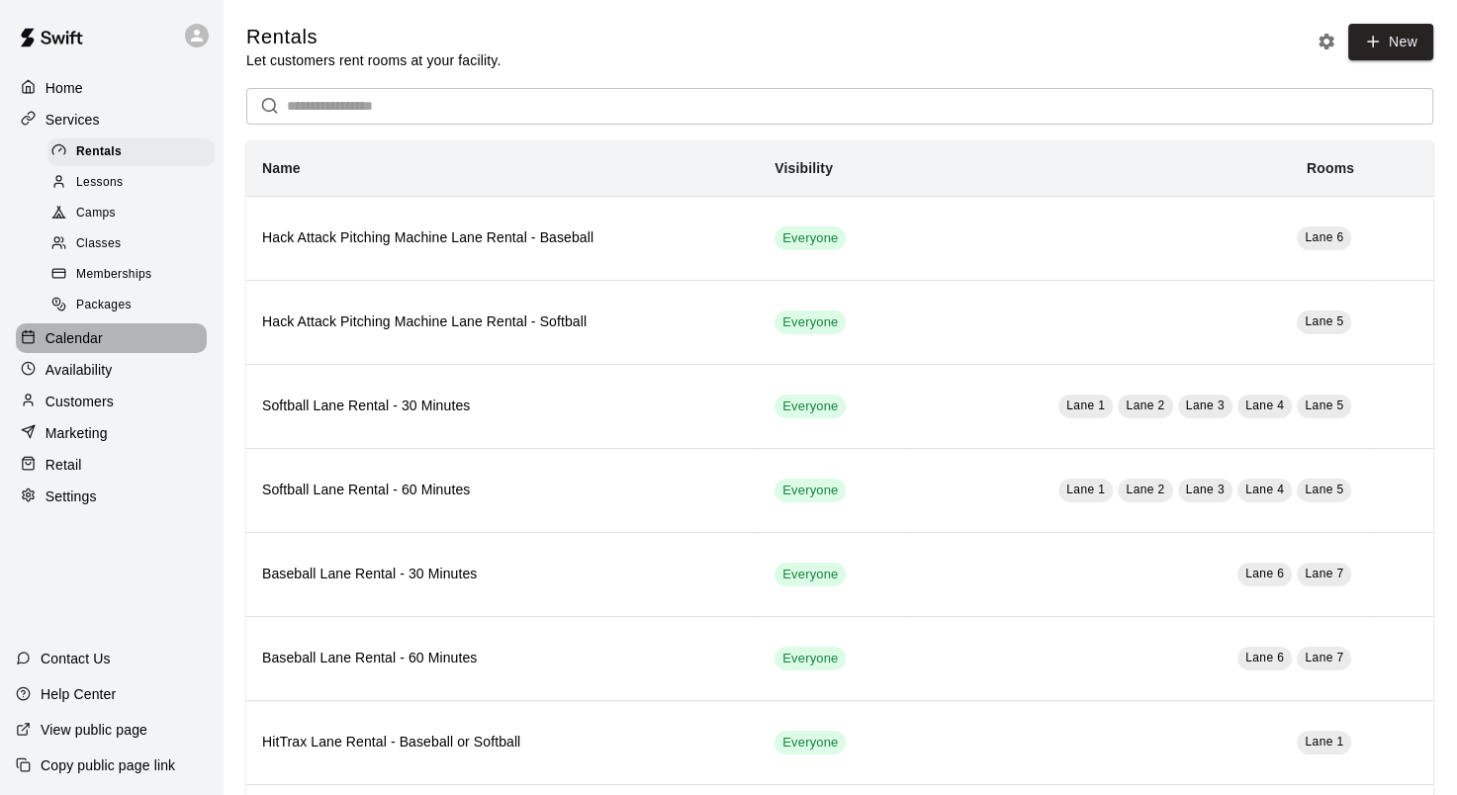
click at [114, 353] on div "Calendar" at bounding box center [111, 338] width 191 height 30
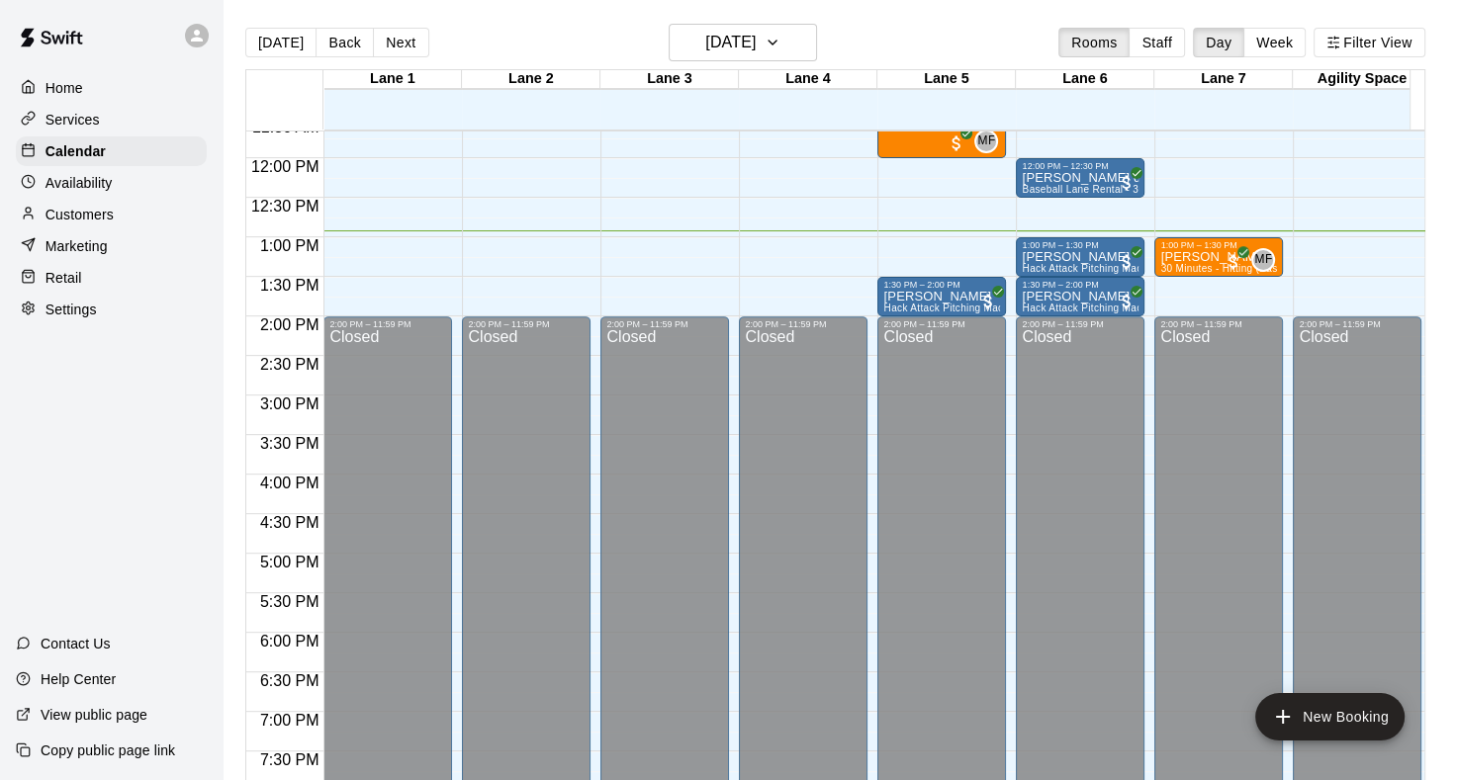
scroll to position [1021, 0]
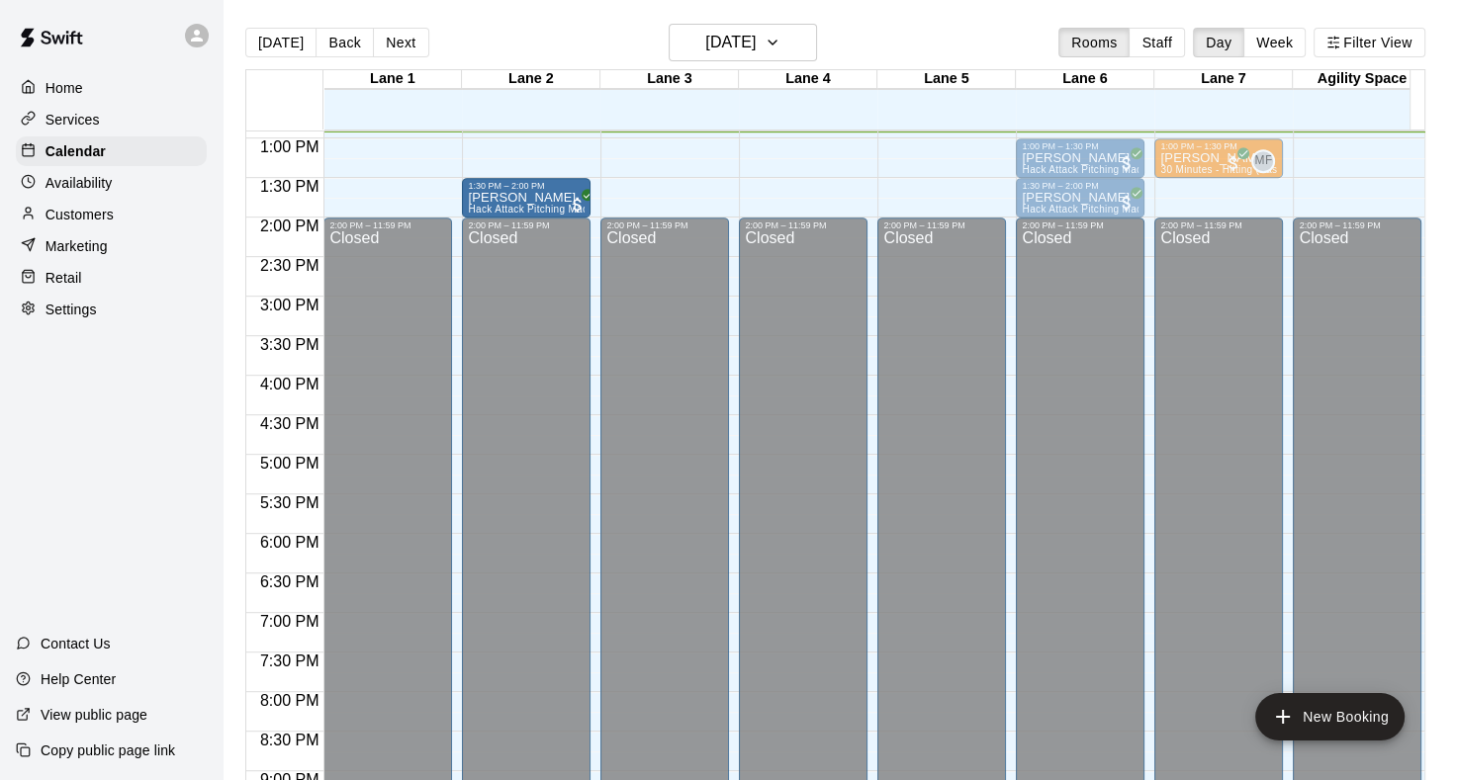
drag, startPoint x: 937, startPoint y: 188, endPoint x: 558, endPoint y: 194, distance: 379.8
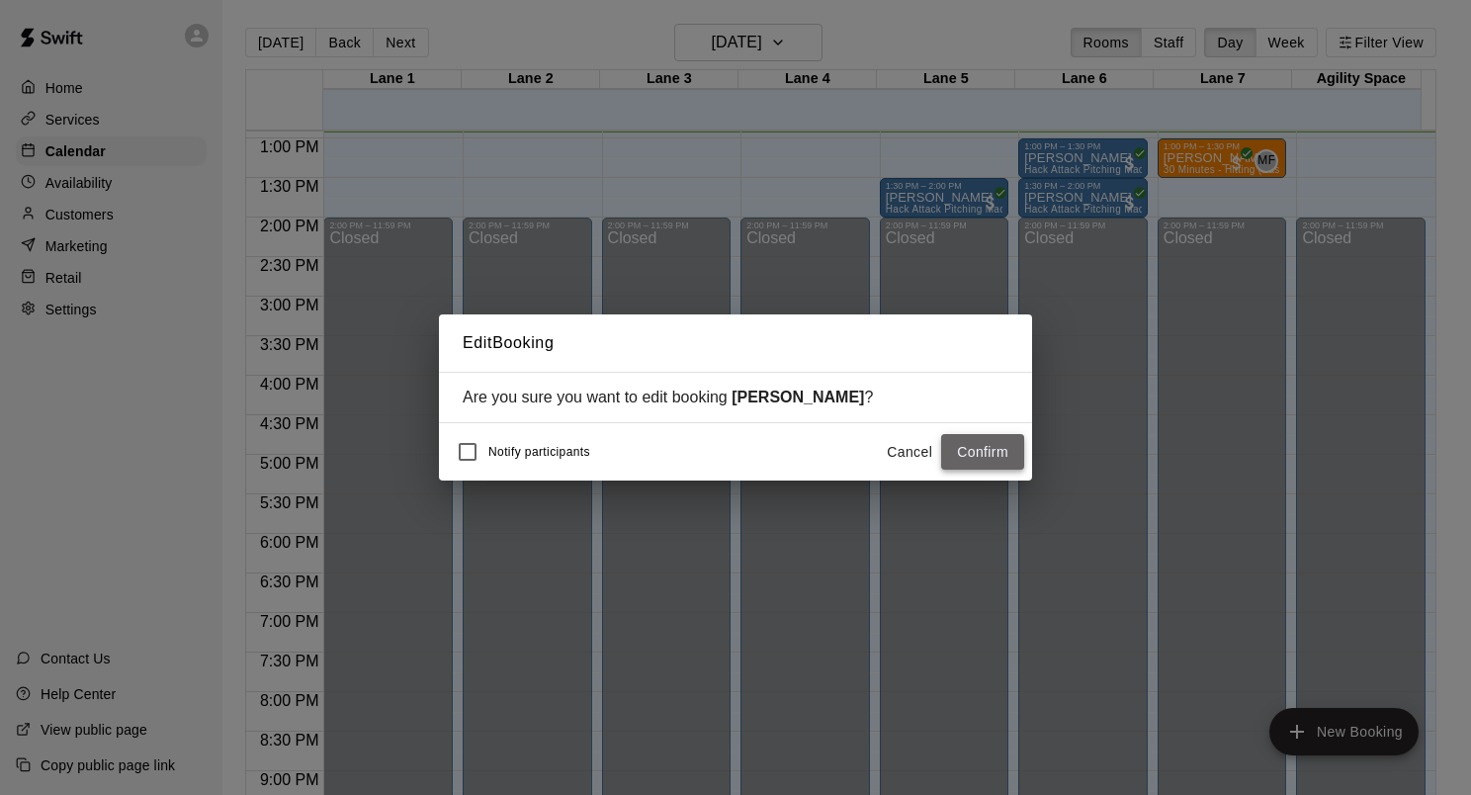
click at [988, 455] on button "Confirm" at bounding box center [982, 452] width 83 height 37
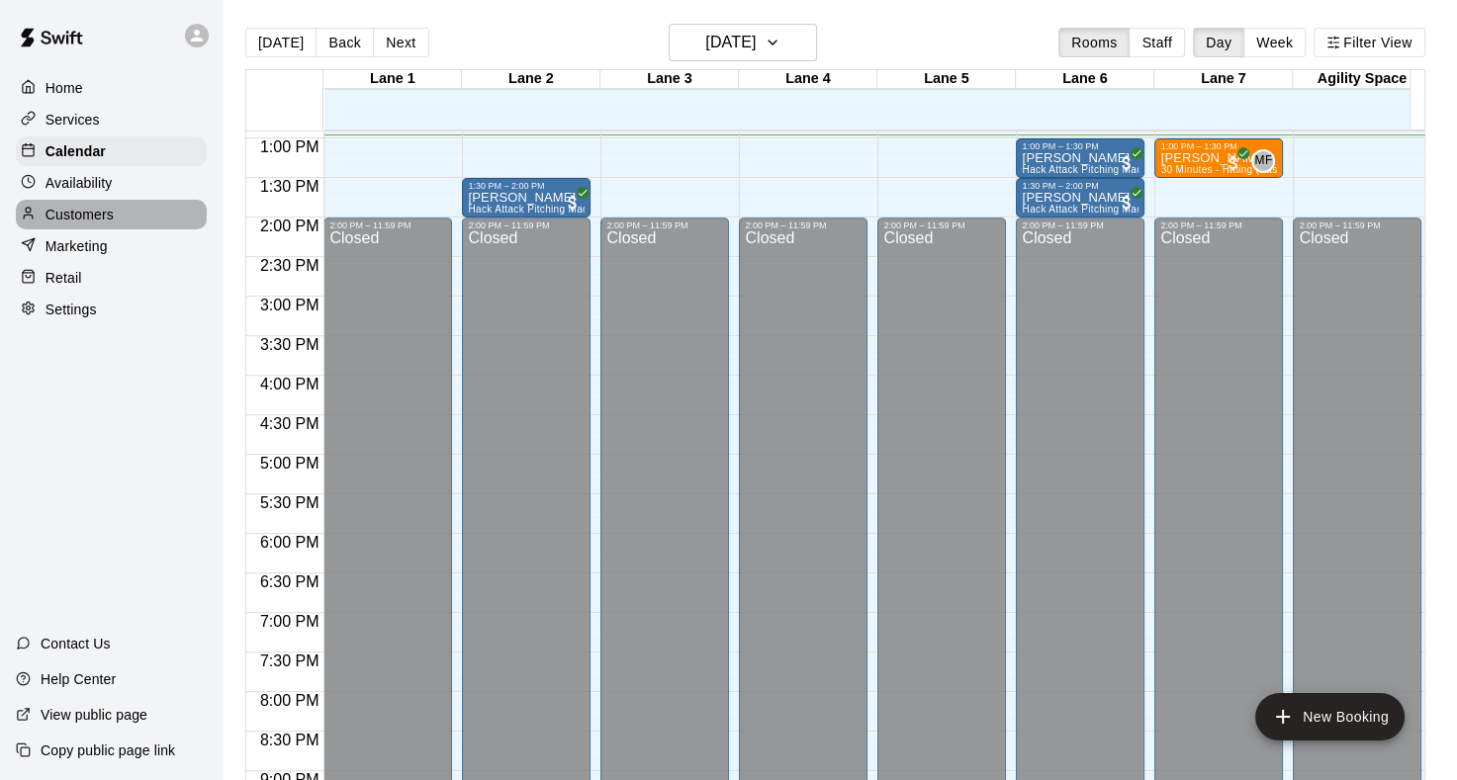
click at [157, 226] on div "Customers" at bounding box center [111, 215] width 191 height 30
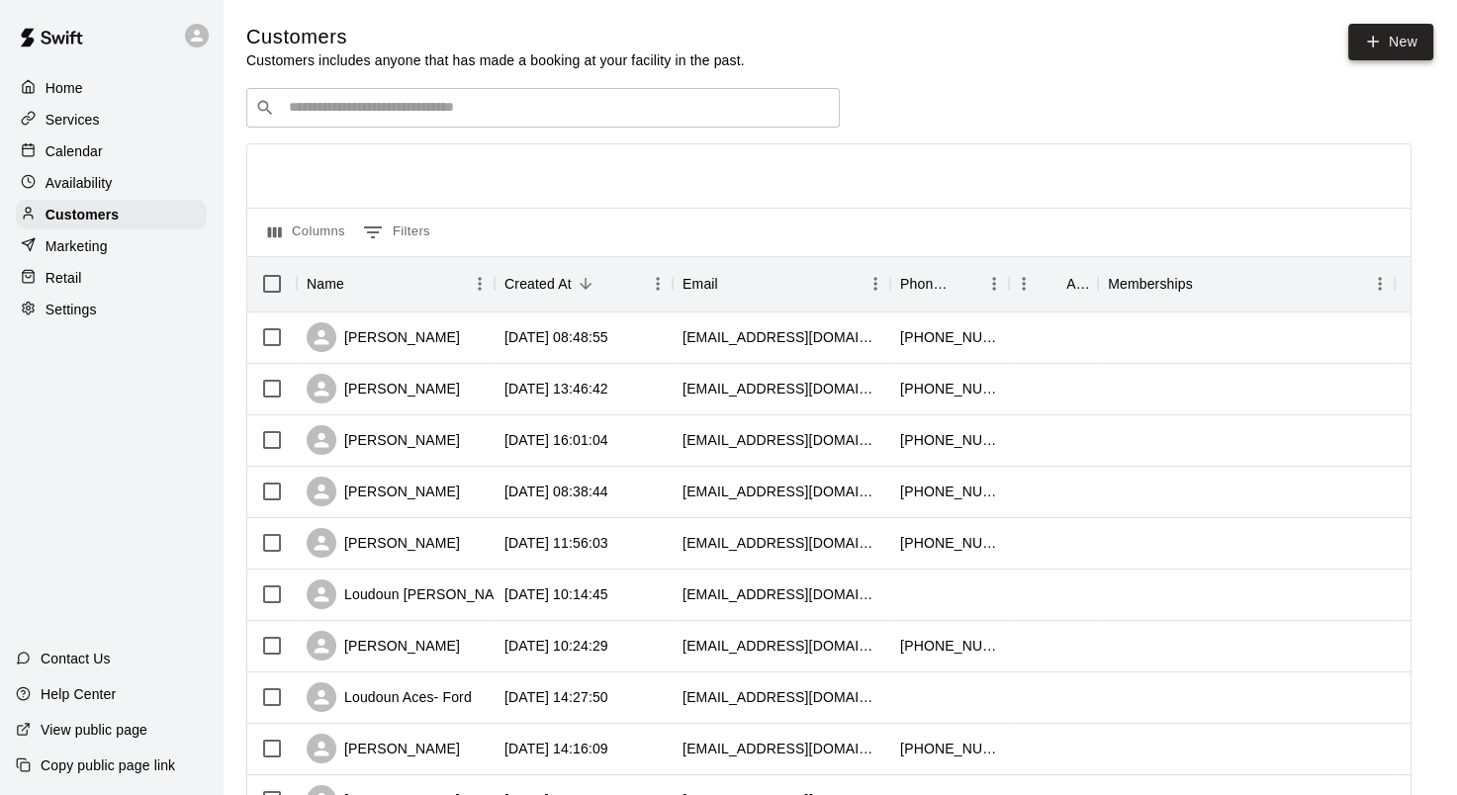
click at [1383, 53] on link "New" at bounding box center [1390, 42] width 85 height 37
select select "**"
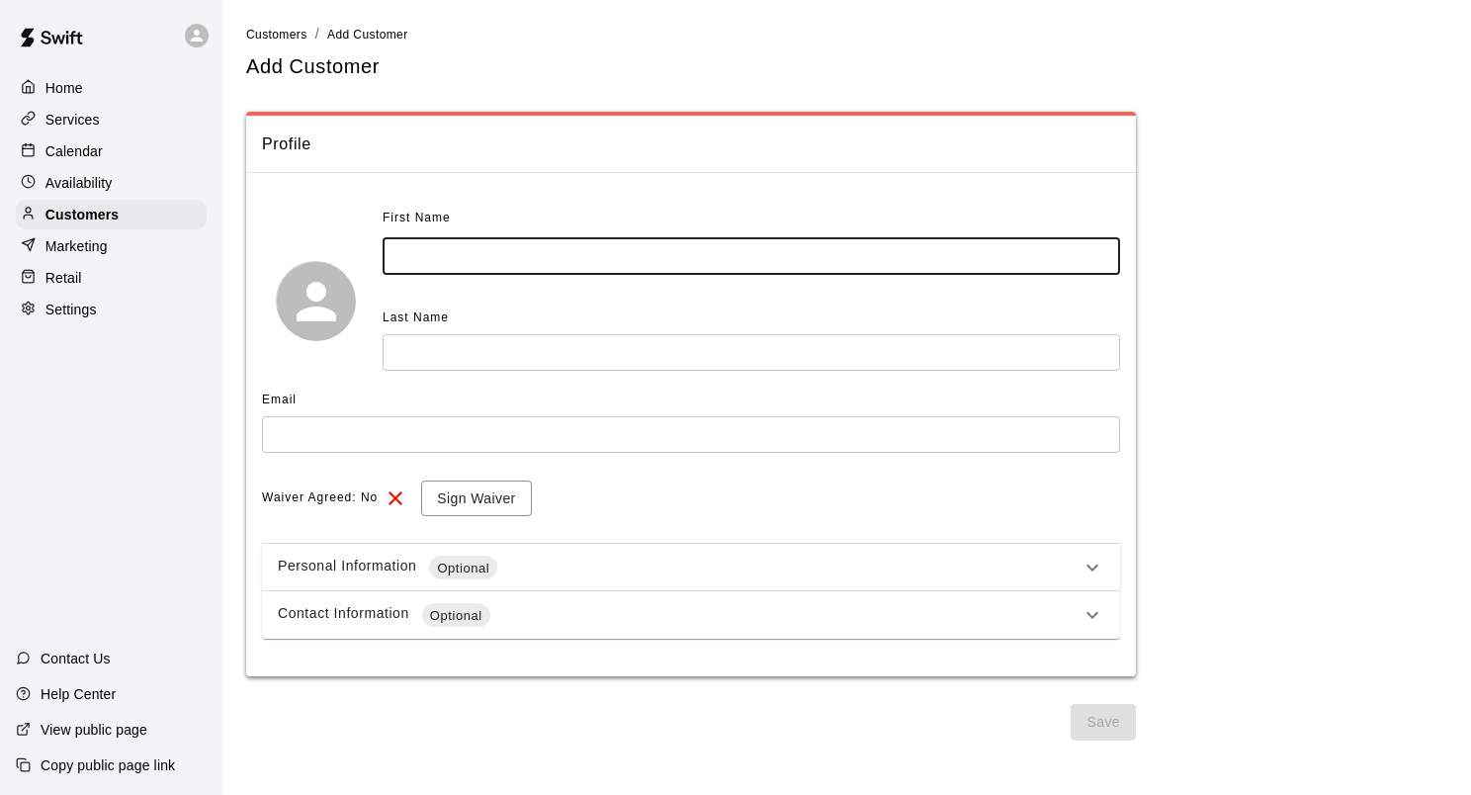
click at [570, 241] on input "text" at bounding box center [752, 256] width 738 height 37
type input "****"
click at [506, 362] on input "text" at bounding box center [752, 352] width 738 height 37
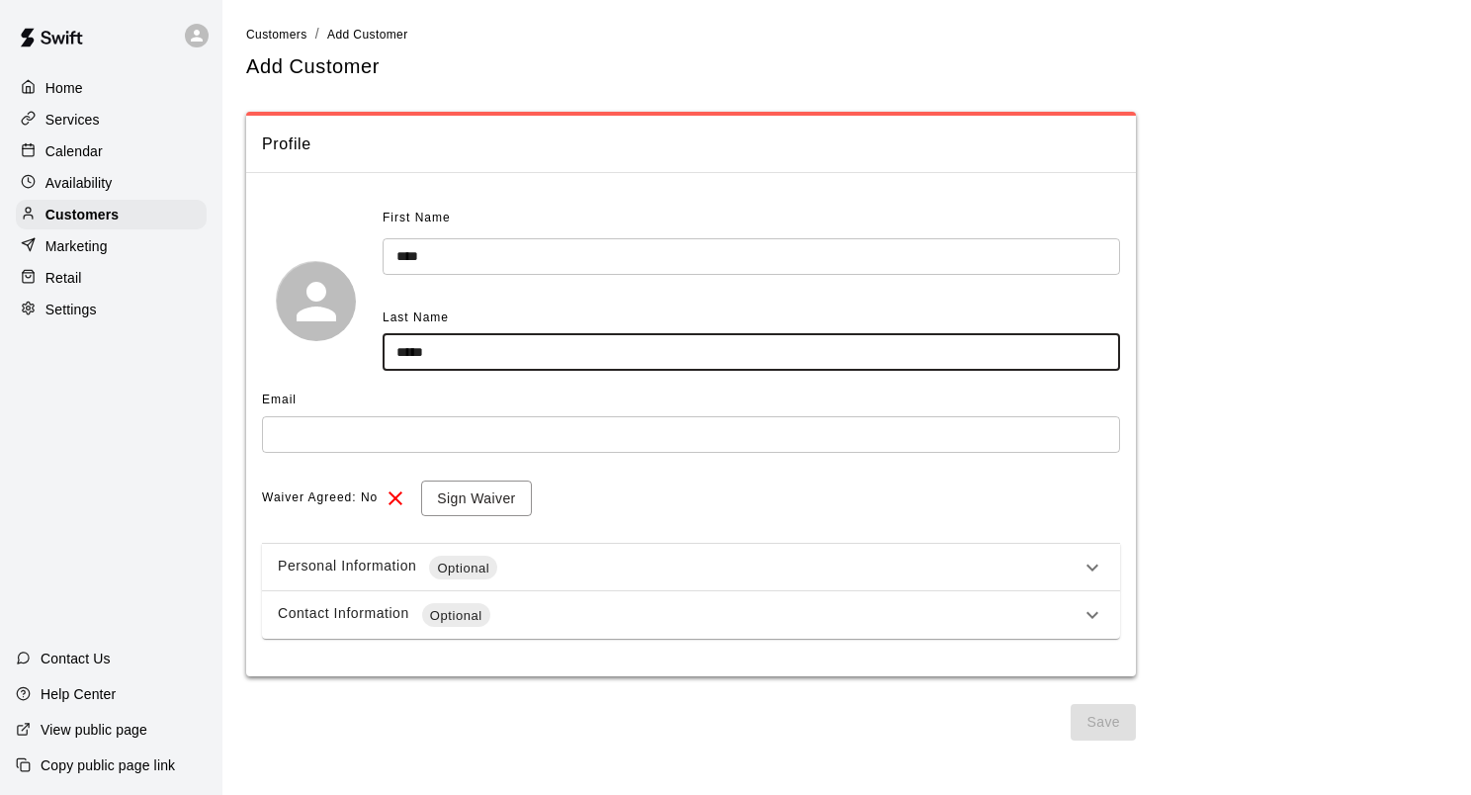
type input "*****"
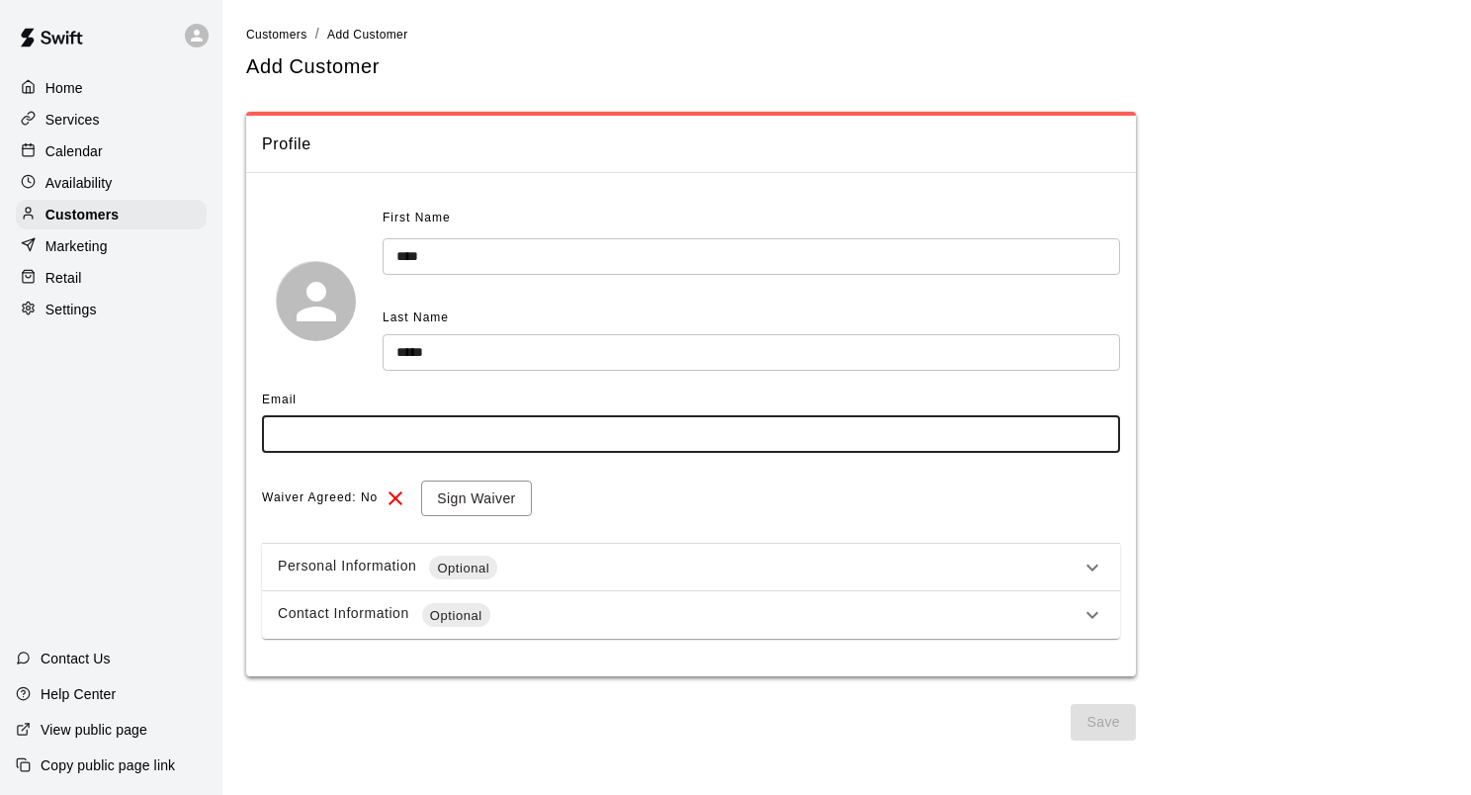
click at [652, 435] on input "text" at bounding box center [691, 434] width 858 height 37
type input "*"
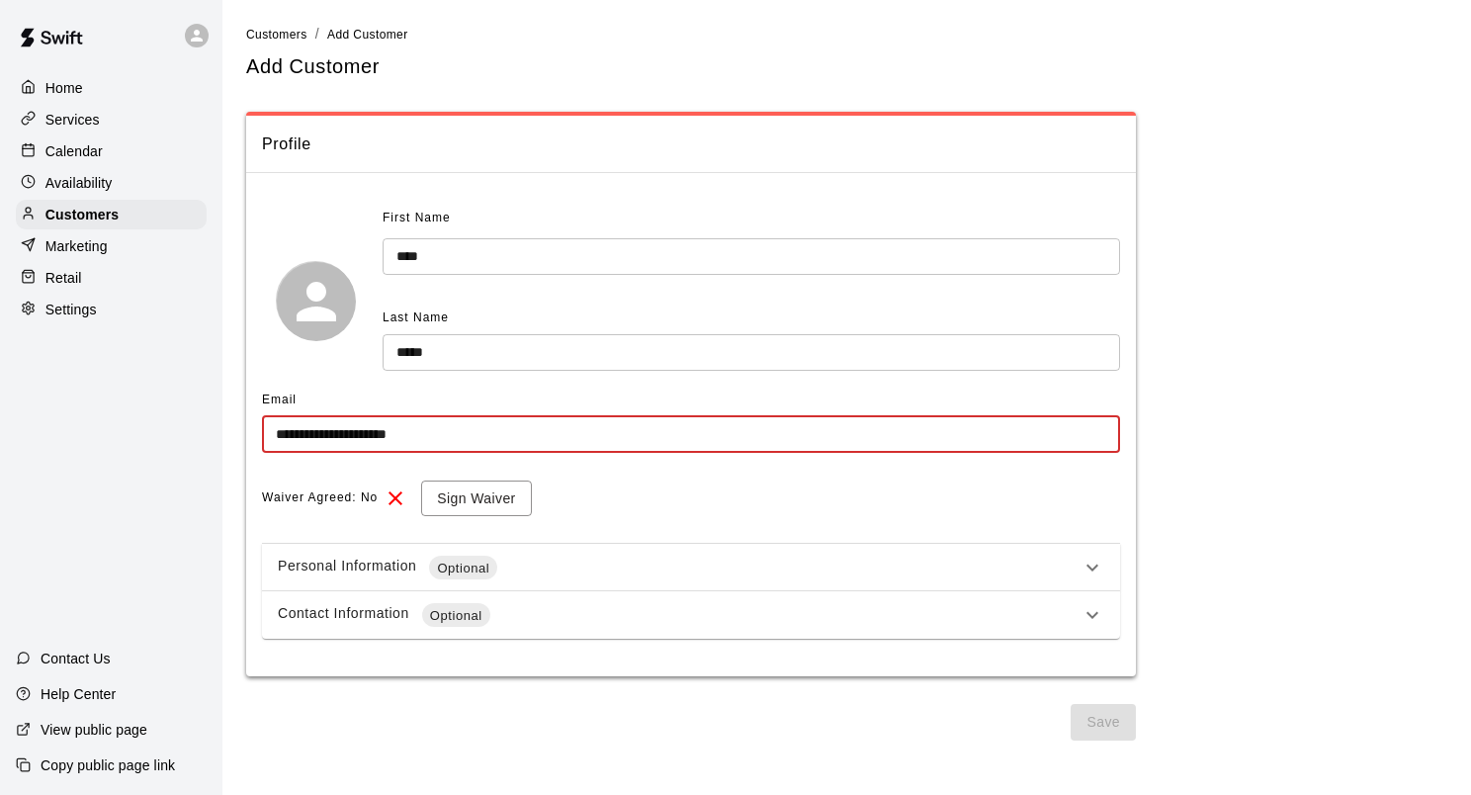
type input "**********"
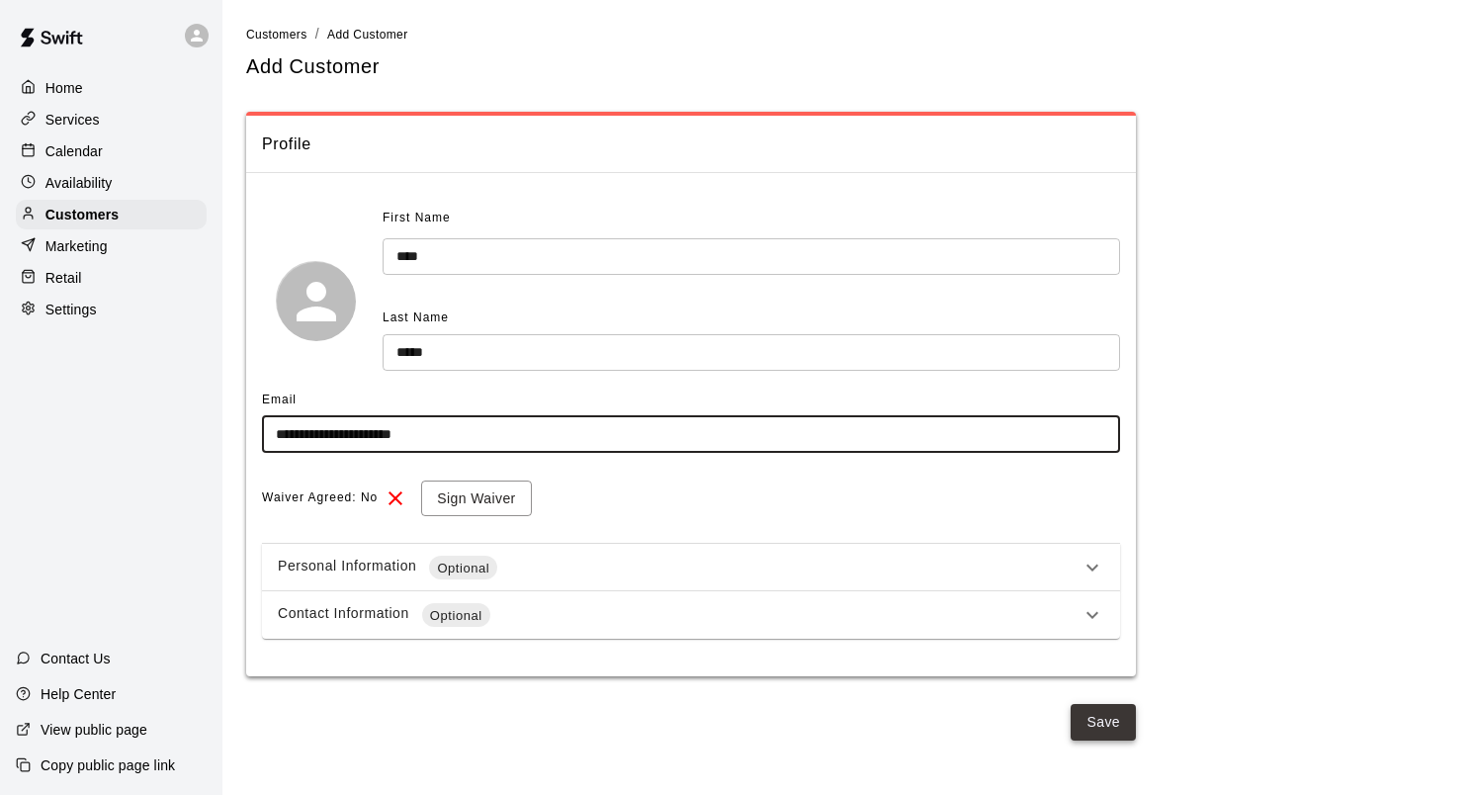
click at [1121, 734] on button "Save" at bounding box center [1103, 722] width 65 height 37
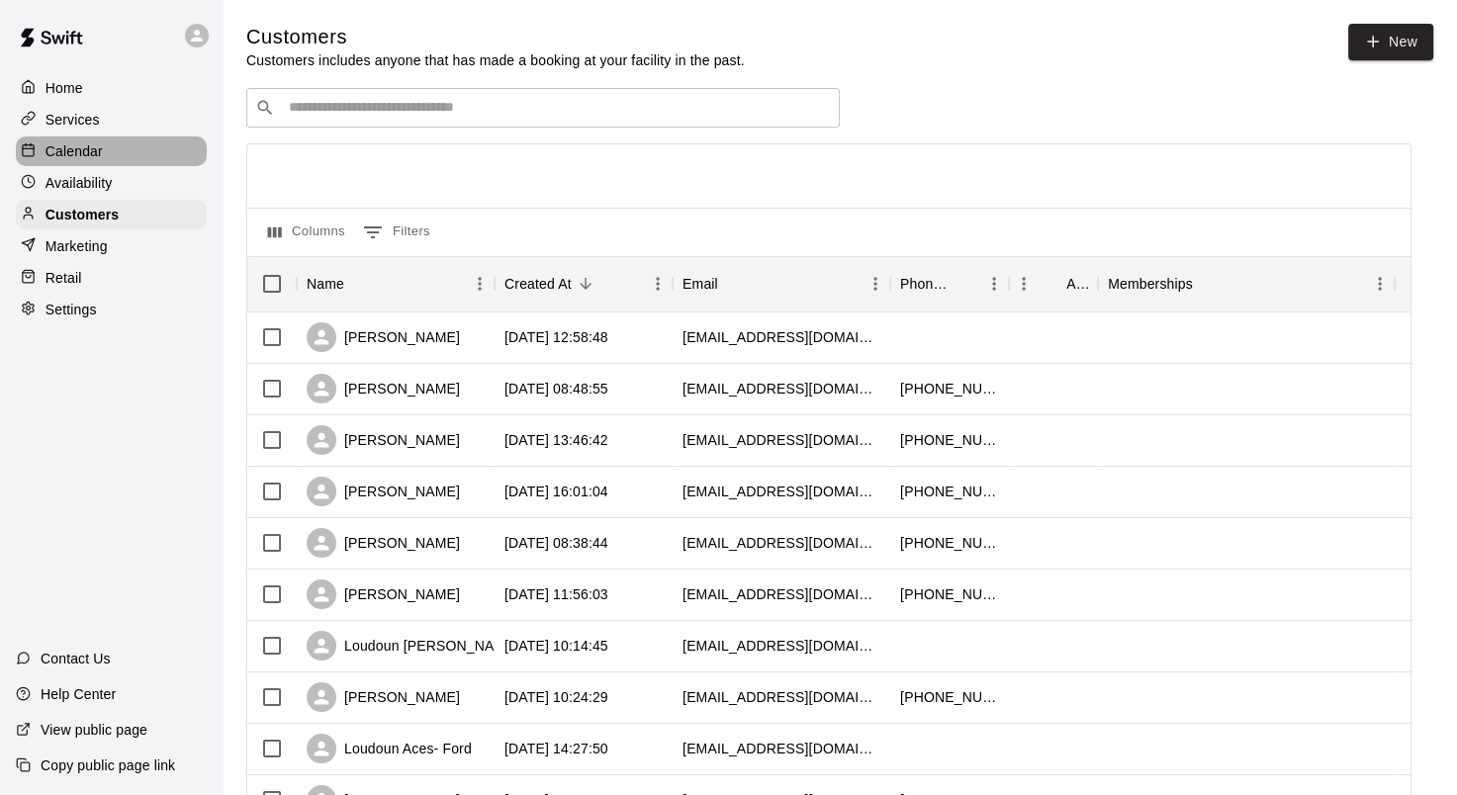
click at [129, 150] on div "Calendar" at bounding box center [111, 151] width 191 height 30
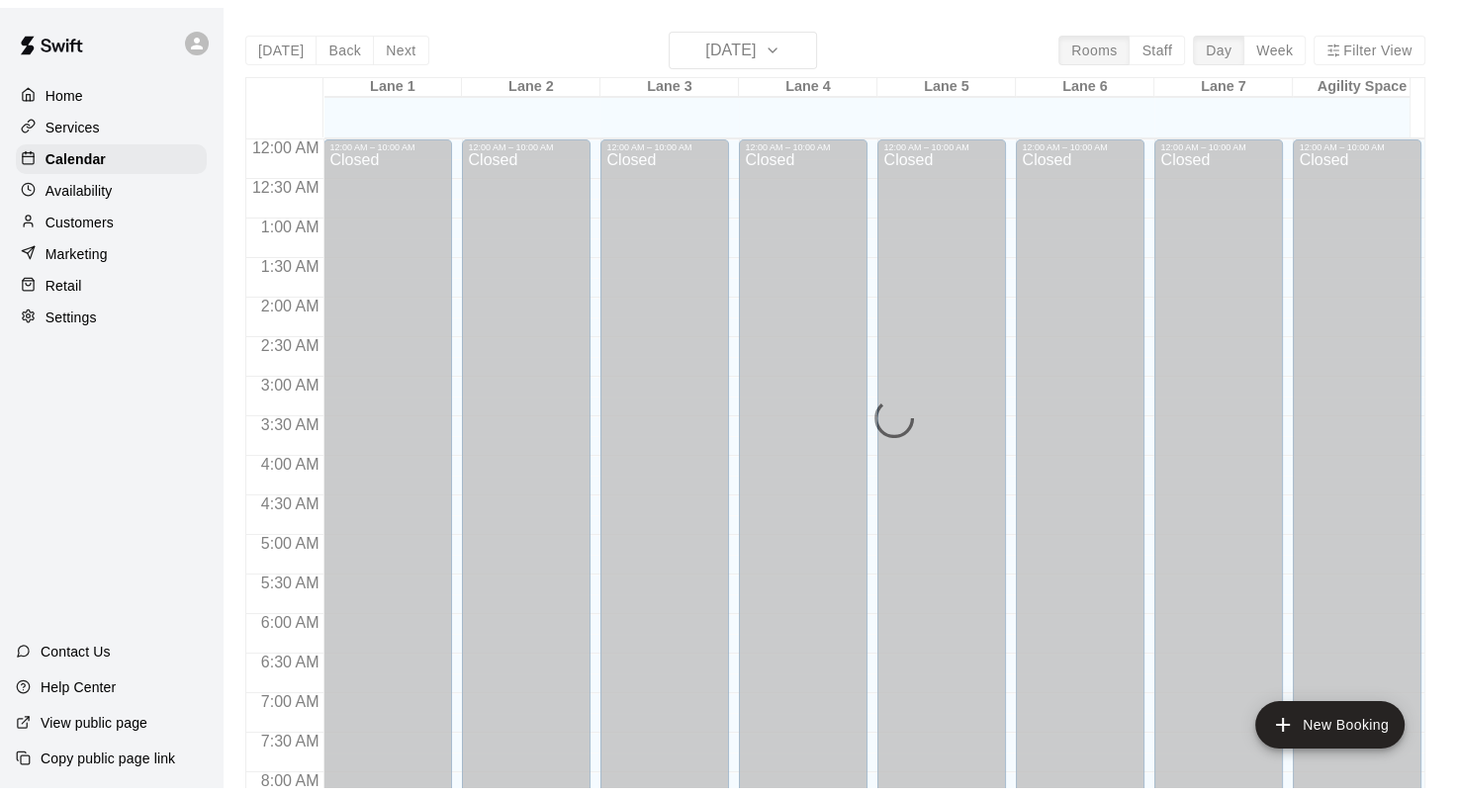
scroll to position [1026, 0]
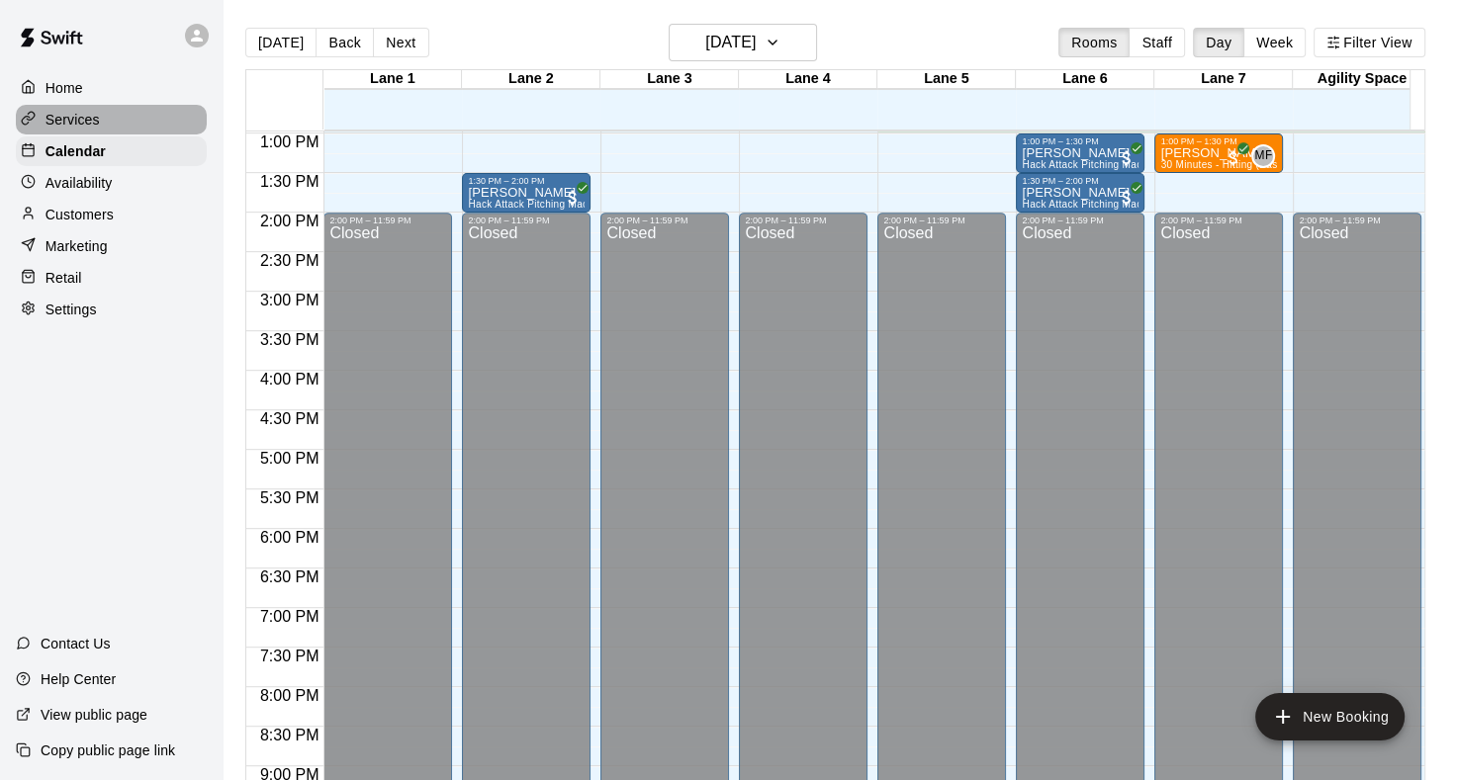
click at [117, 120] on div "Services" at bounding box center [111, 120] width 191 height 30
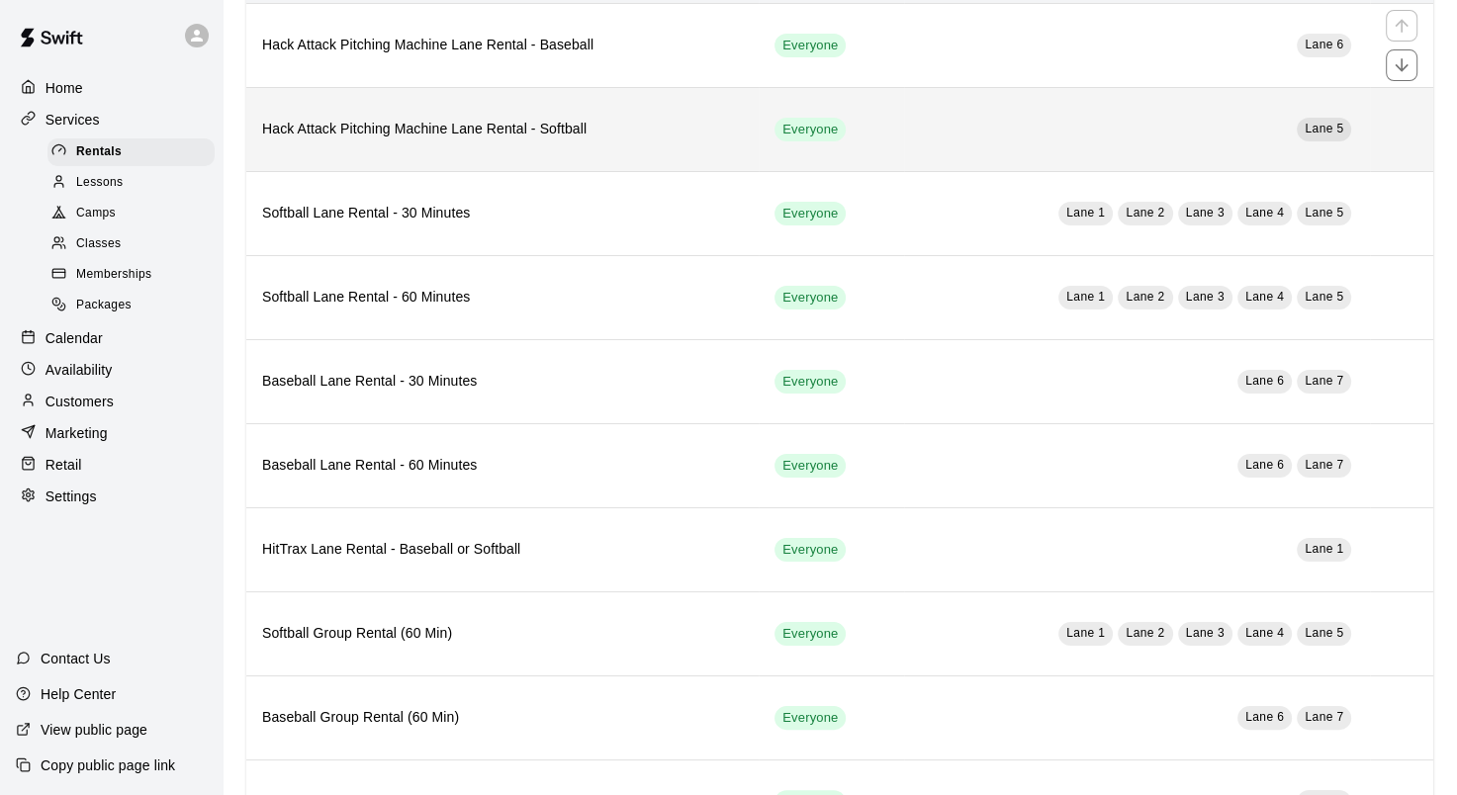
scroll to position [198, 0]
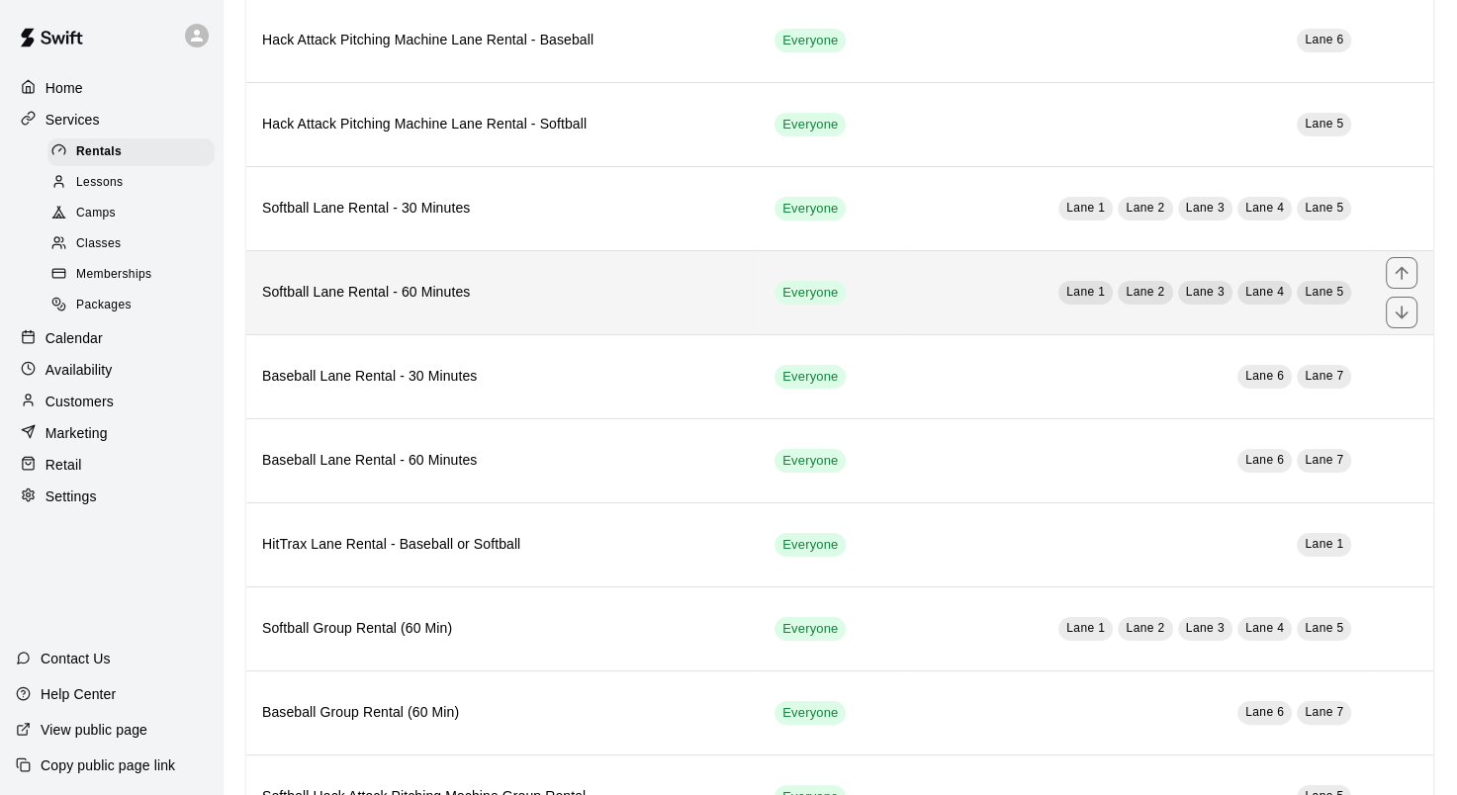
click at [663, 302] on h6 "Softball Lane Rental - 60 Minutes" at bounding box center [502, 293] width 481 height 22
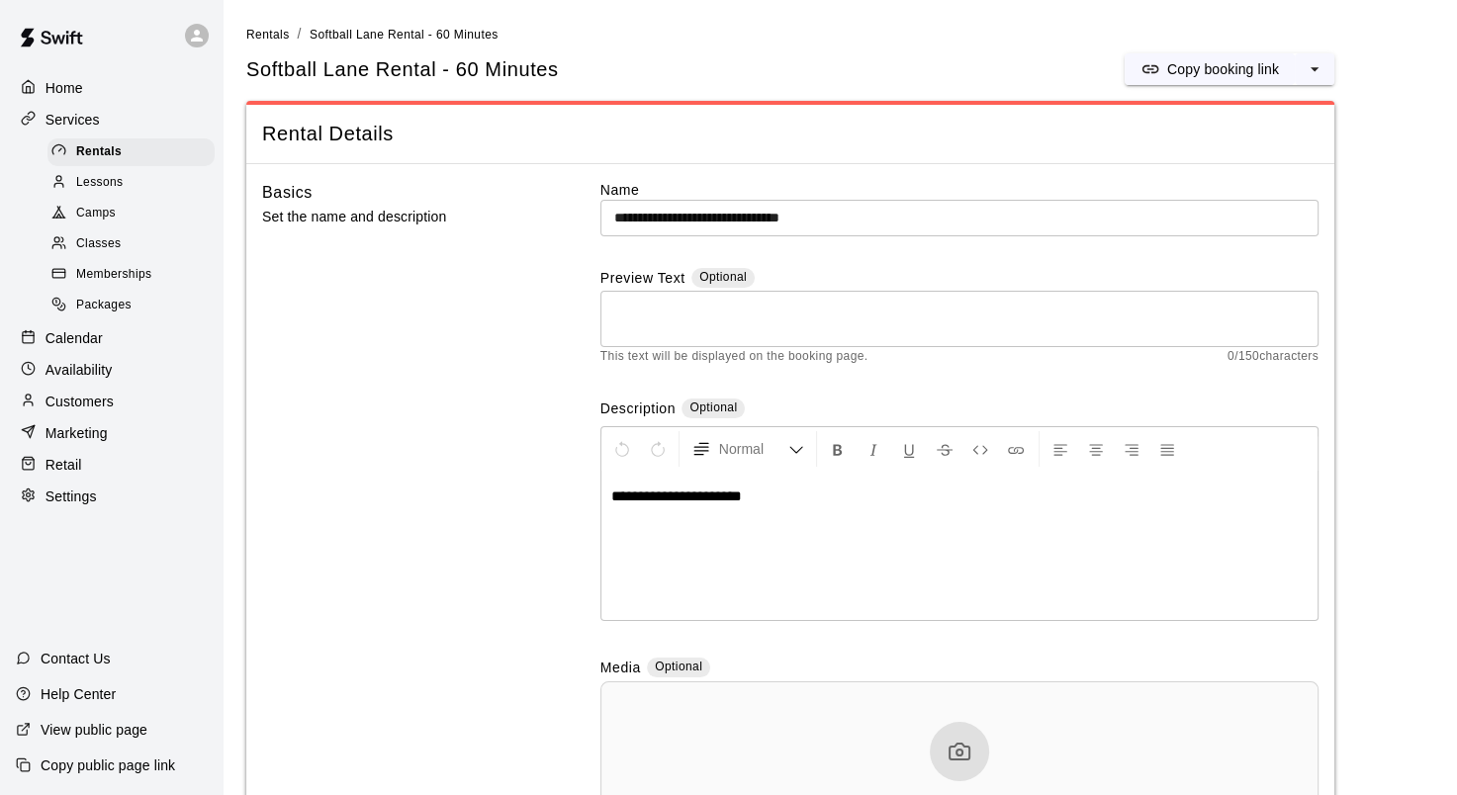
click at [59, 347] on p "Calendar" at bounding box center [73, 338] width 57 height 20
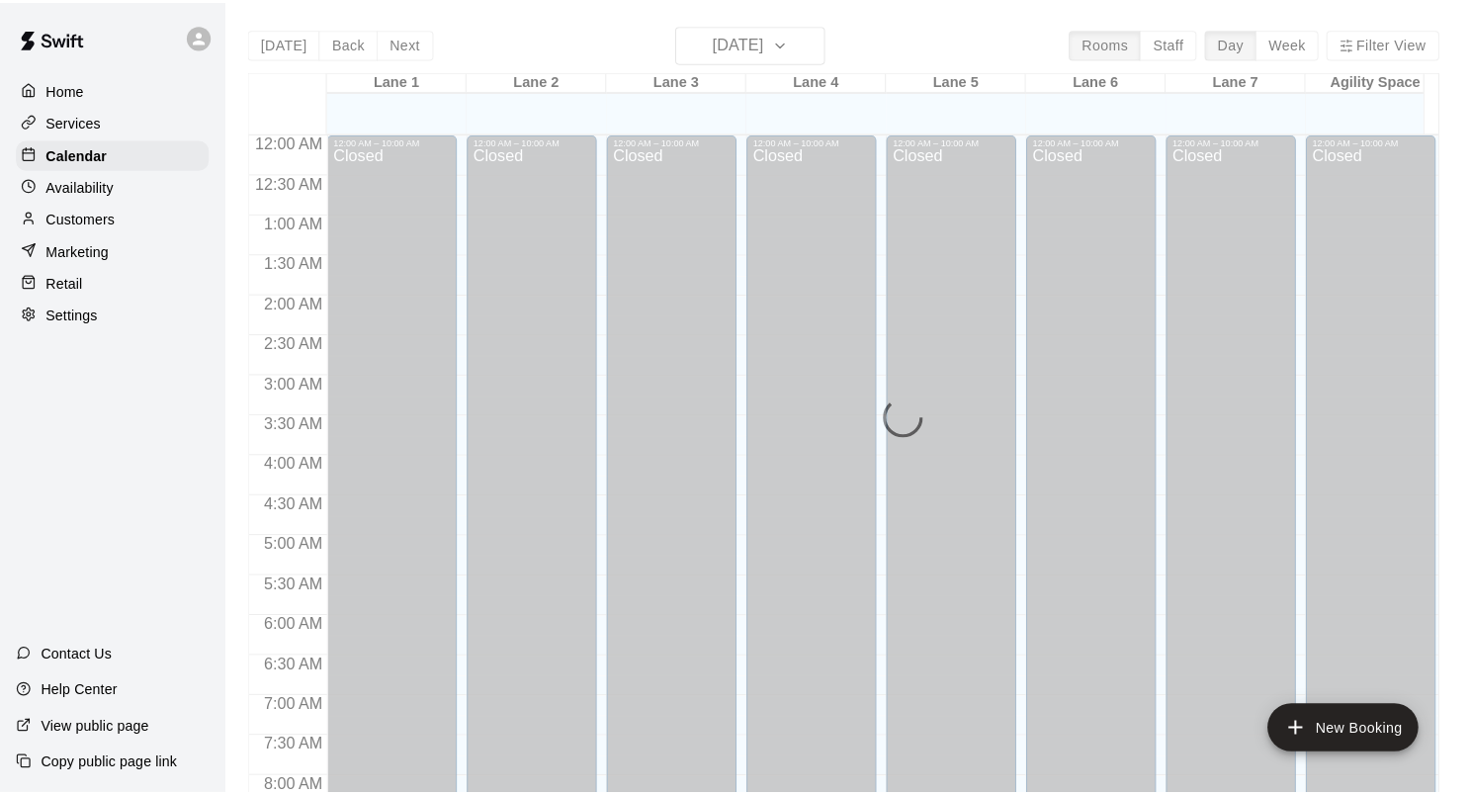
scroll to position [1027, 0]
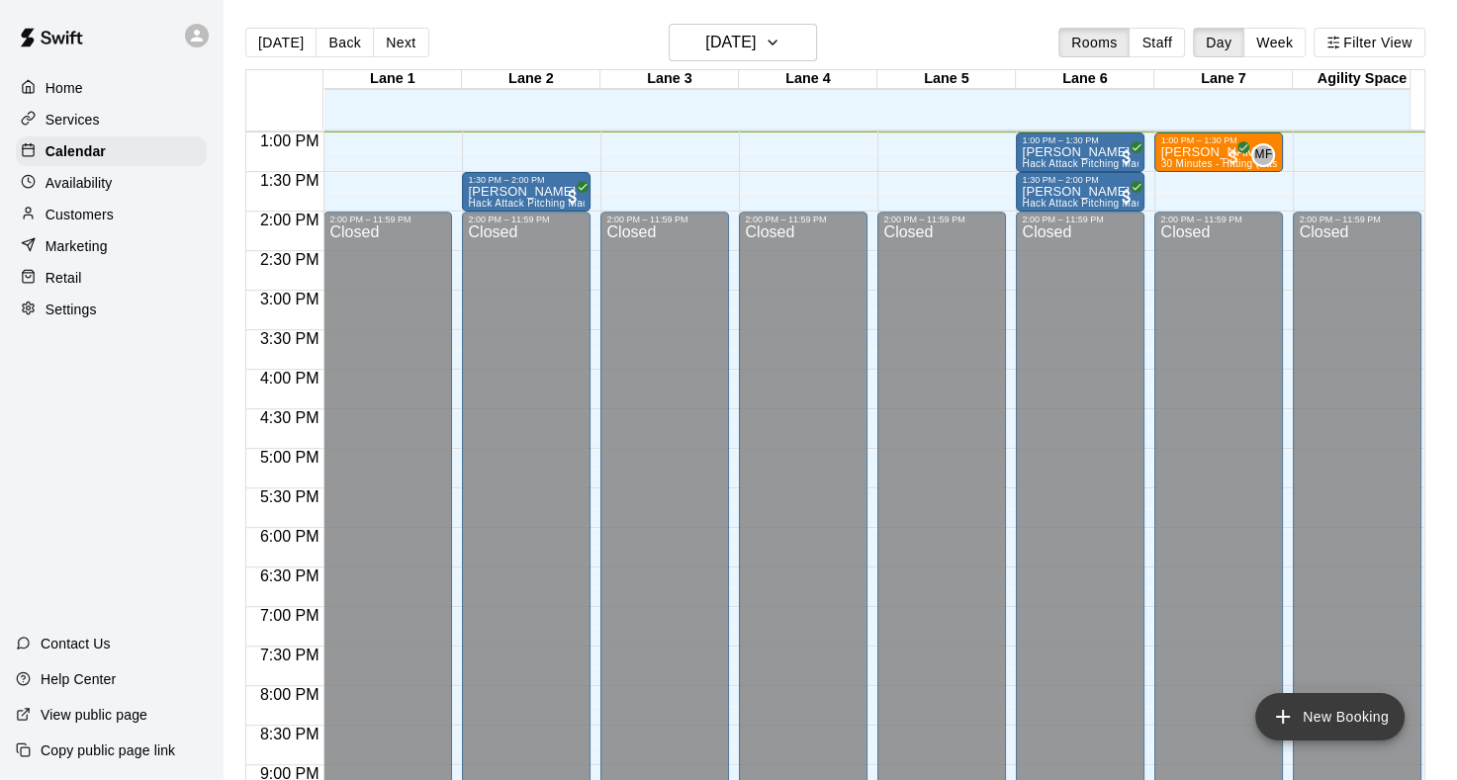
click at [1357, 720] on button "New Booking" at bounding box center [1329, 716] width 149 height 47
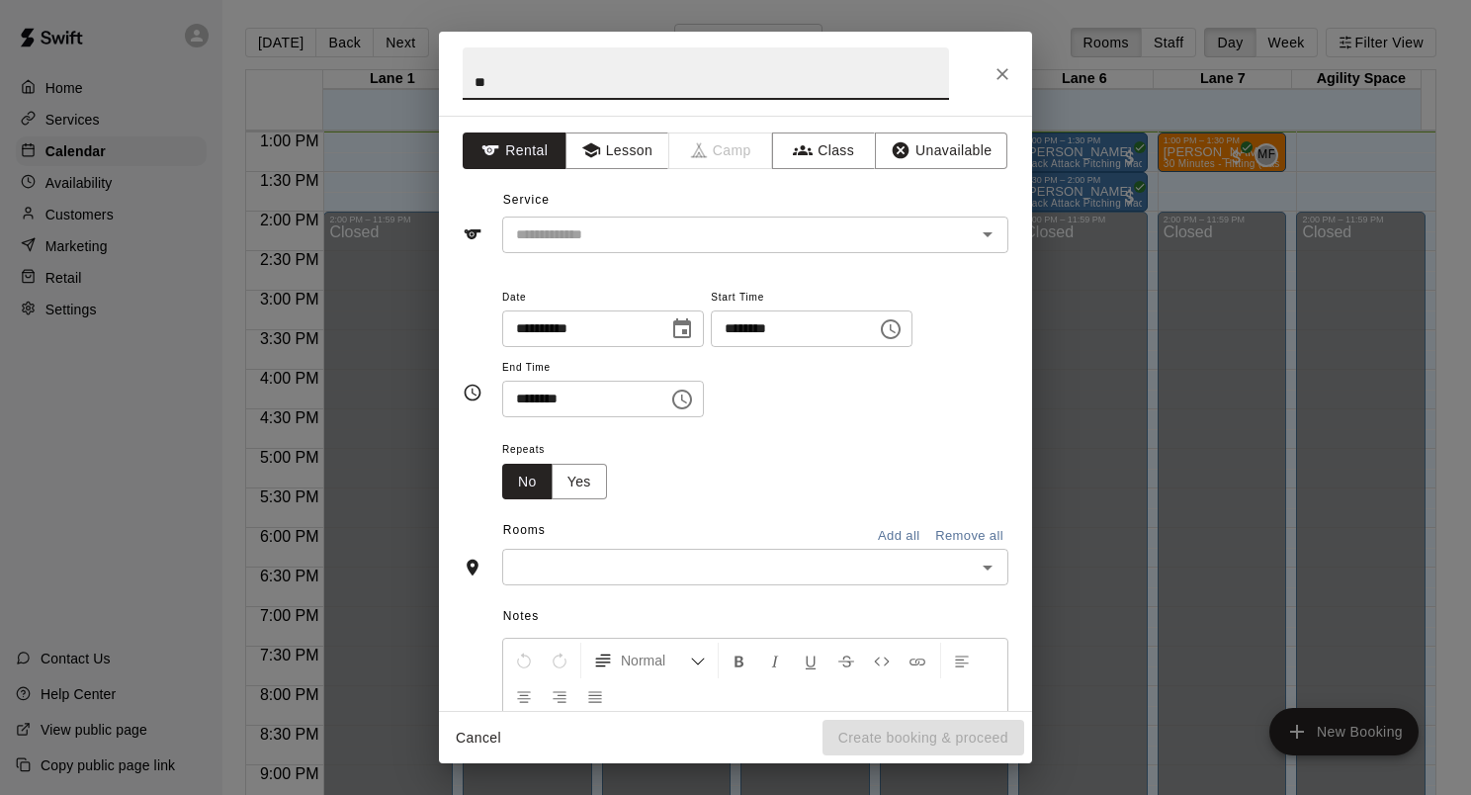
type input "**"
click at [999, 70] on icon "Close" at bounding box center [1003, 74] width 20 height 20
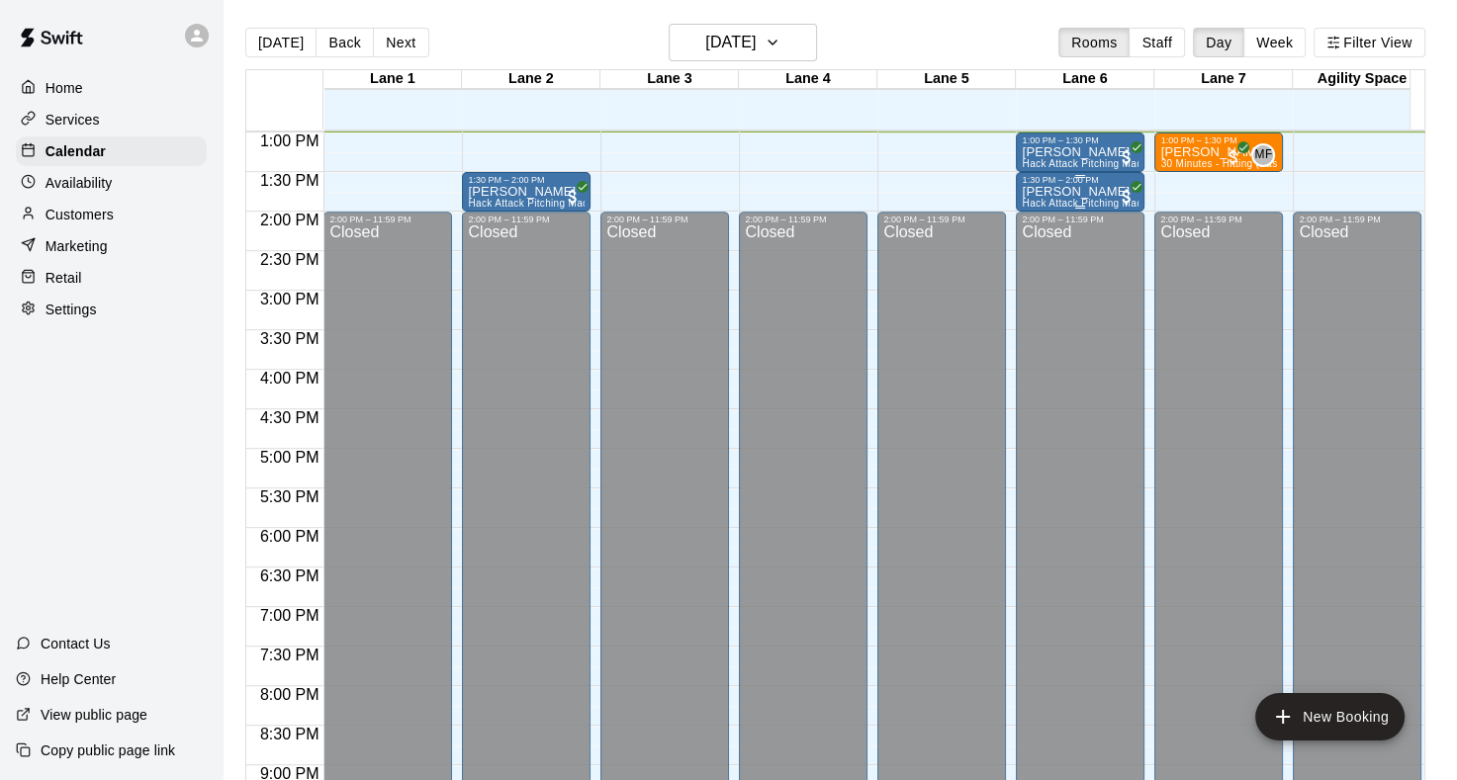
click at [1067, 176] on div at bounding box center [1079, 176] width 117 height 3
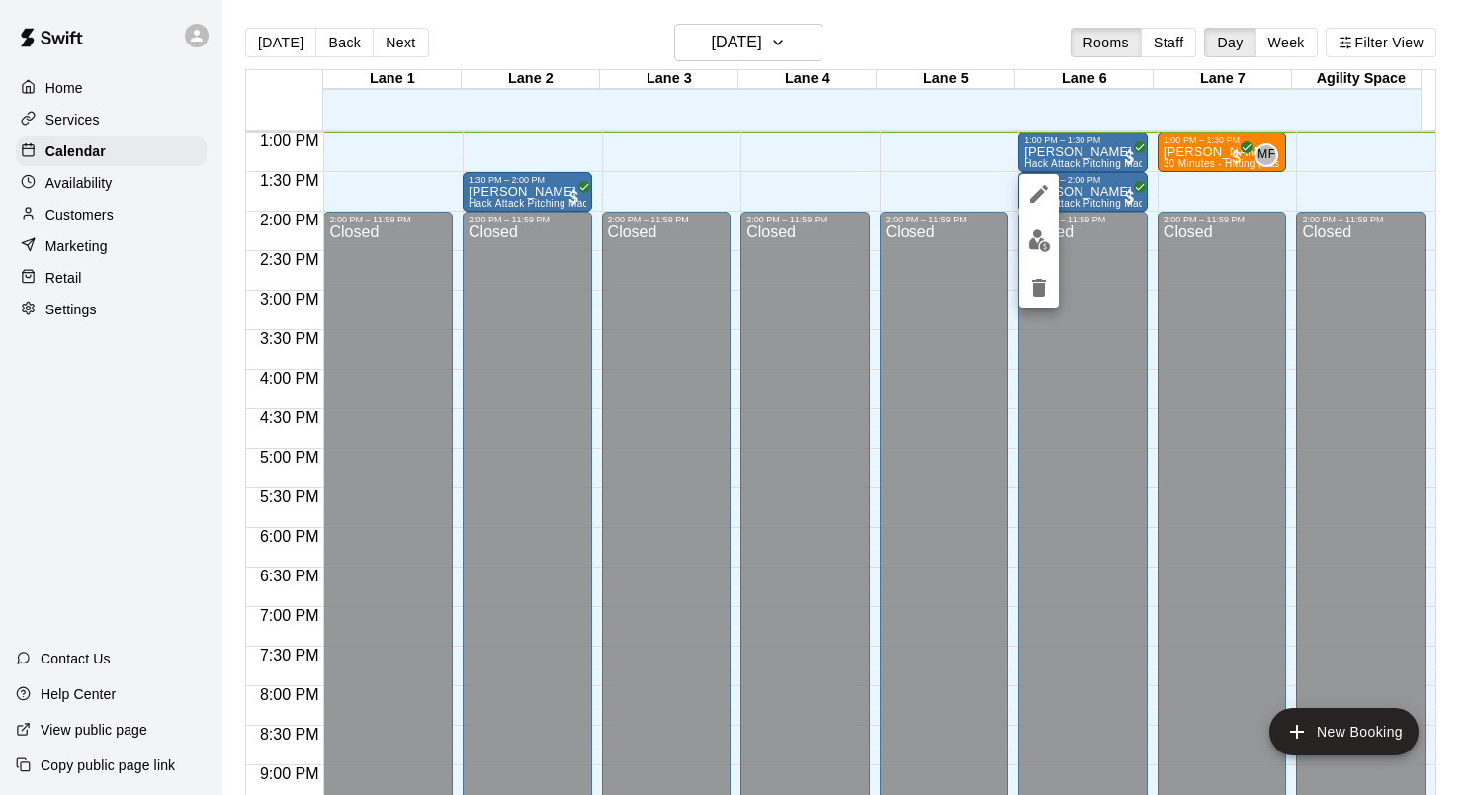
click at [1191, 179] on div at bounding box center [735, 397] width 1471 height 795
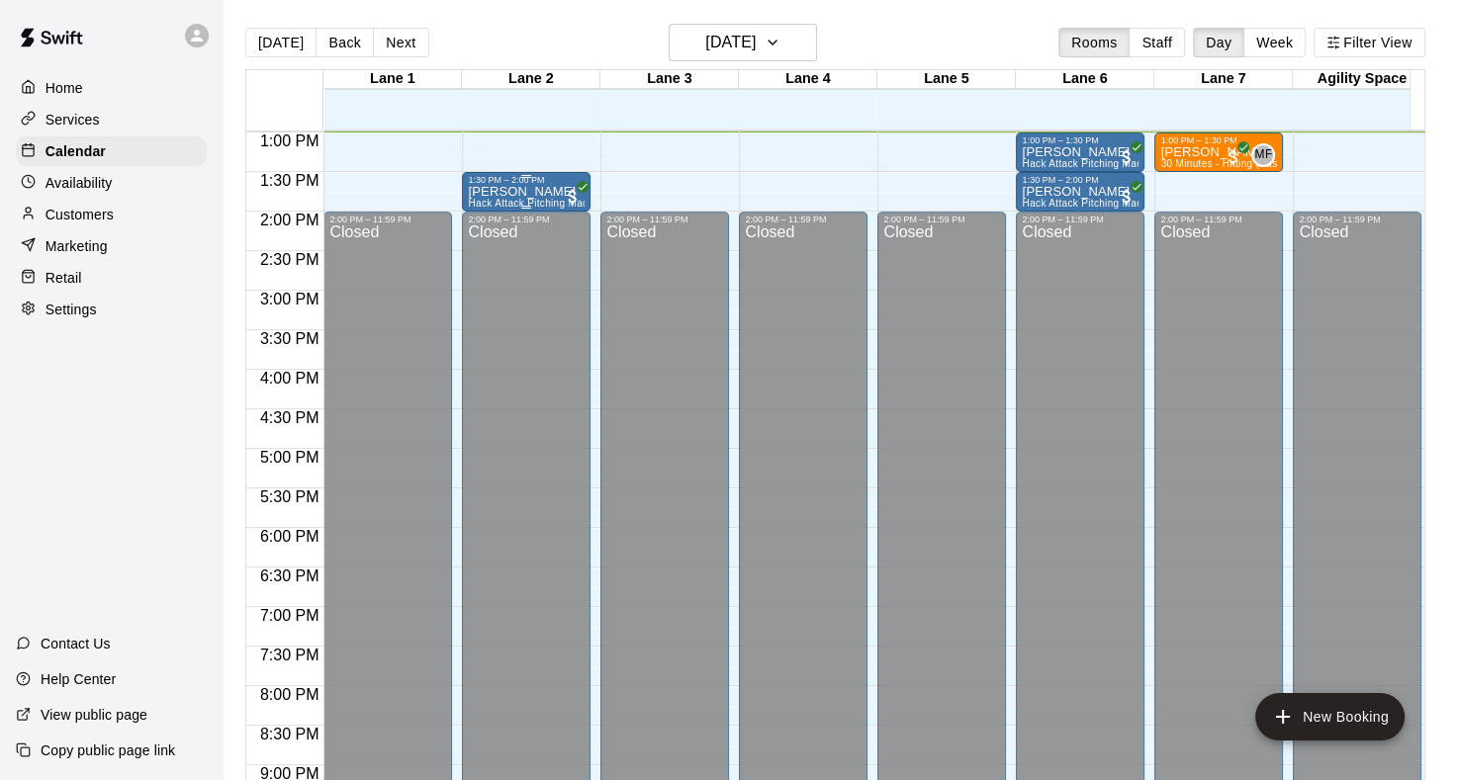
click at [527, 201] on span "Hack Attack Pitching Machine Lane Rental - Softball" at bounding box center [590, 203] width 245 height 11
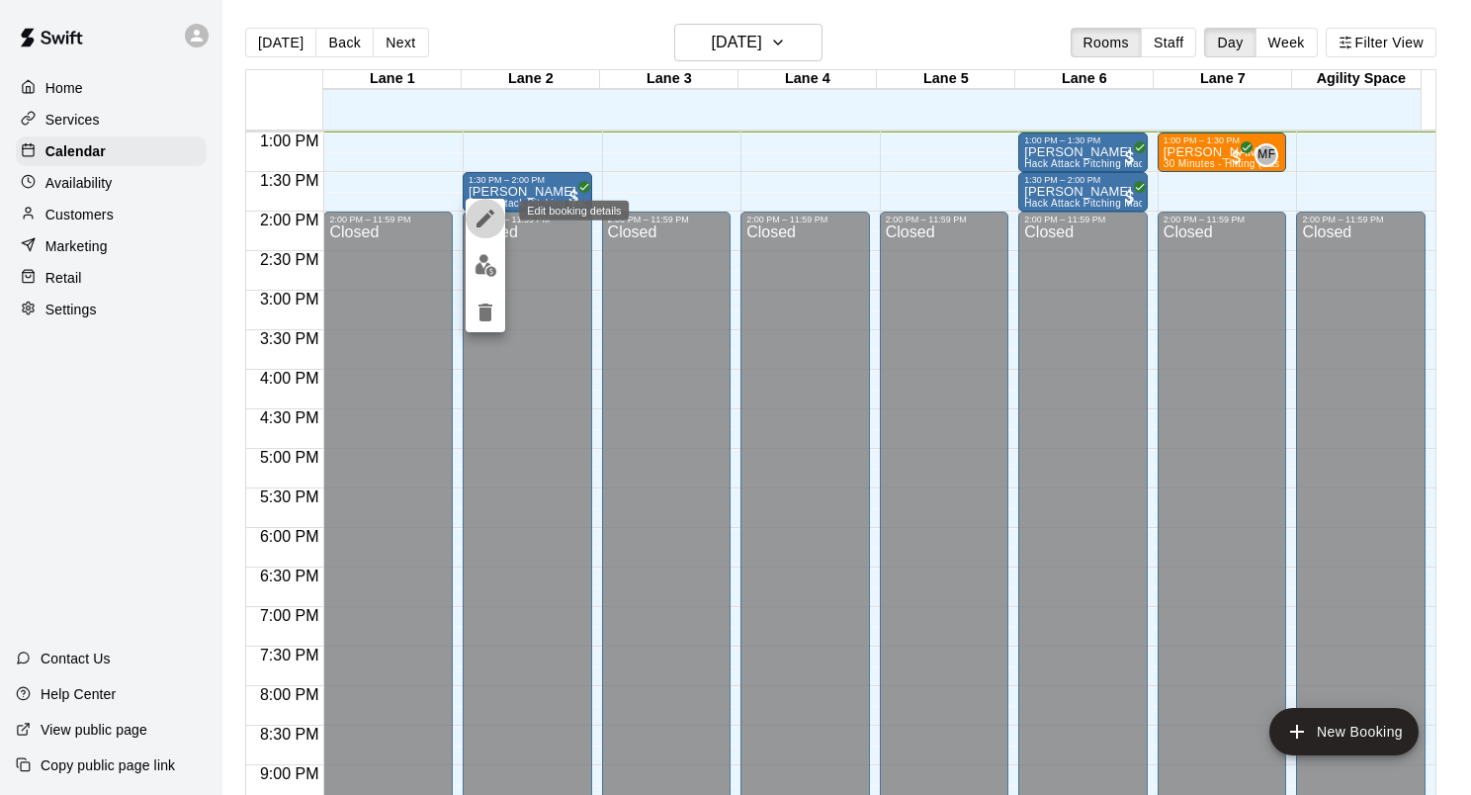
click at [485, 218] on icon "edit" at bounding box center [486, 219] width 18 height 18
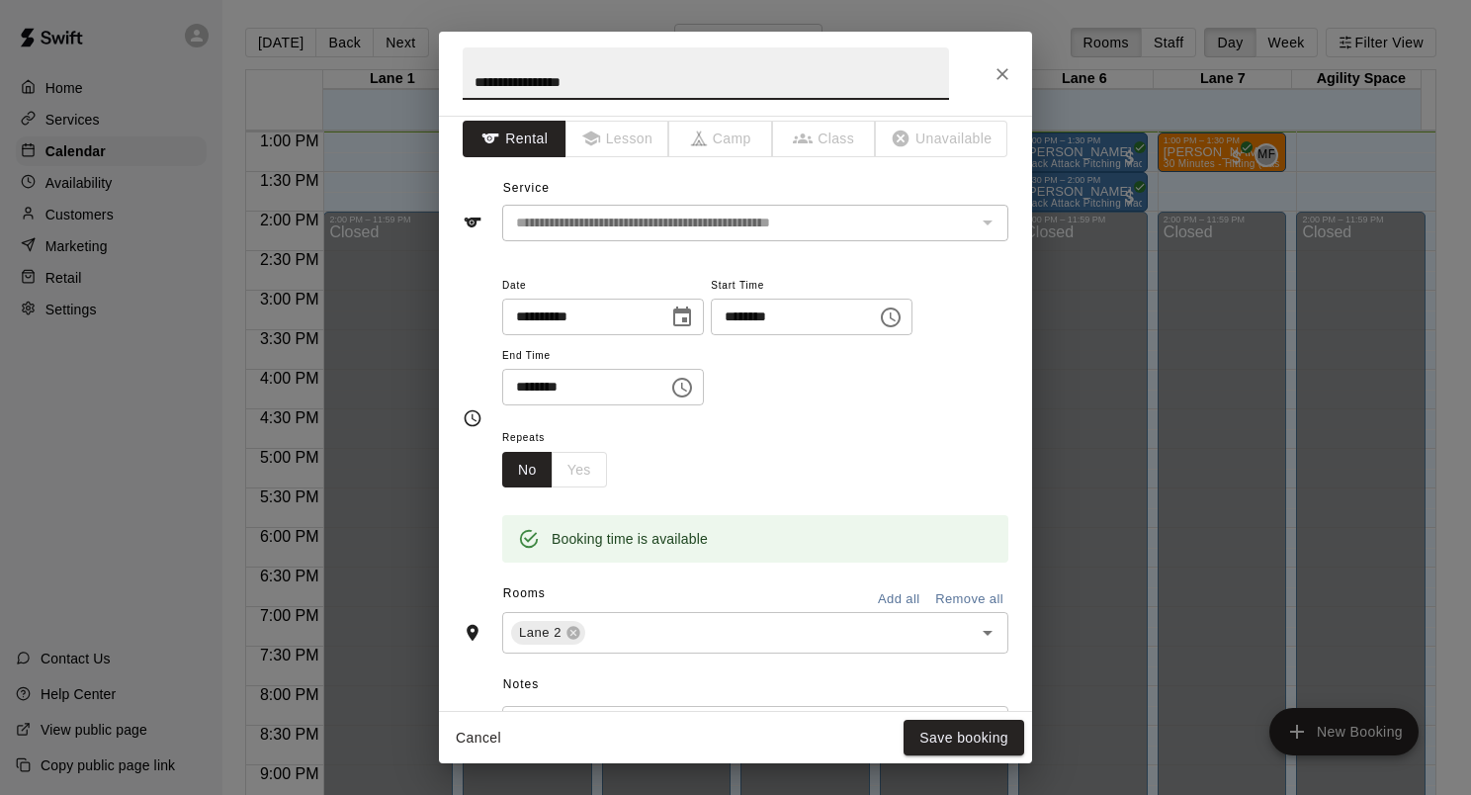
scroll to position [0, 0]
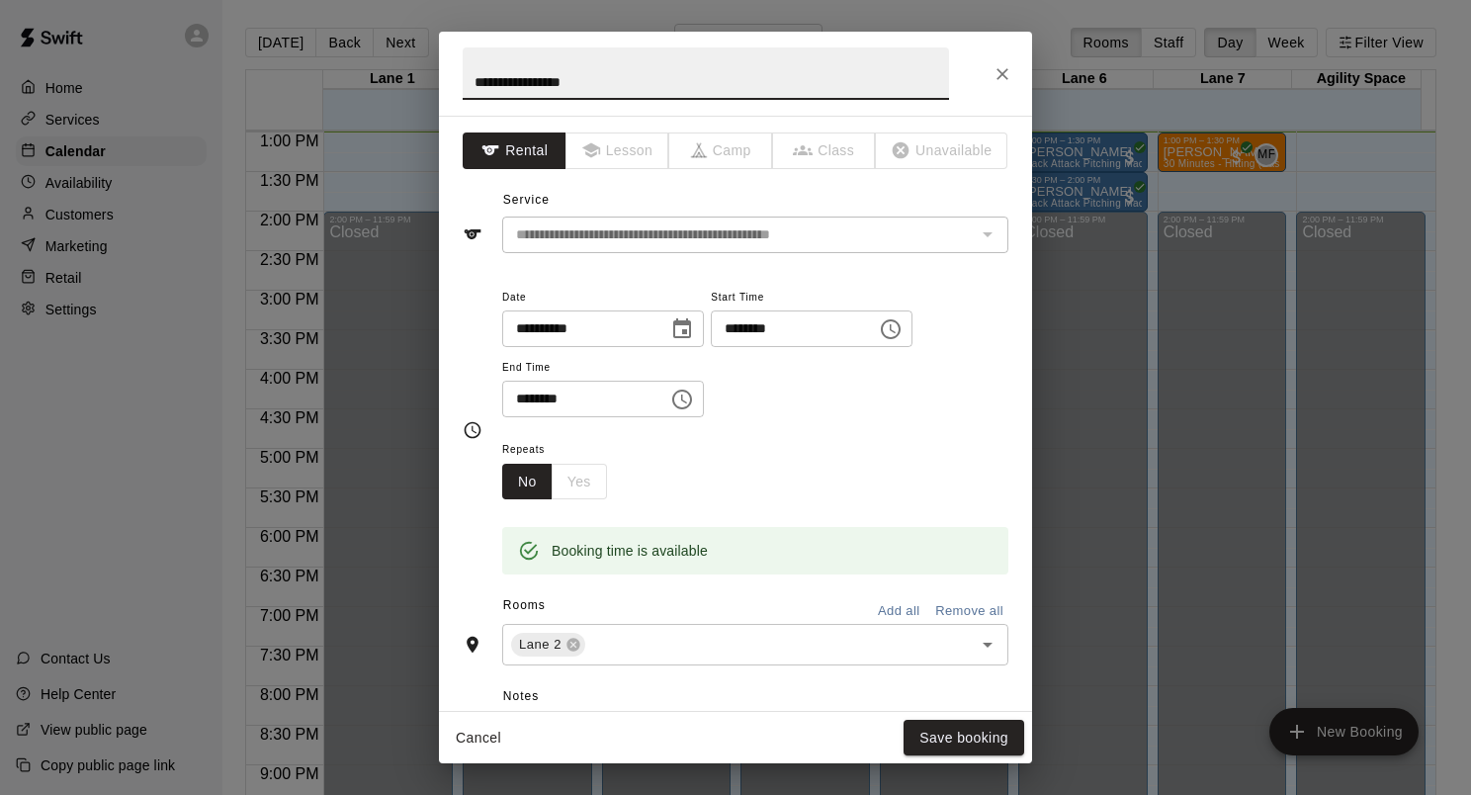
click at [1002, 88] on button "Close" at bounding box center [1003, 74] width 36 height 36
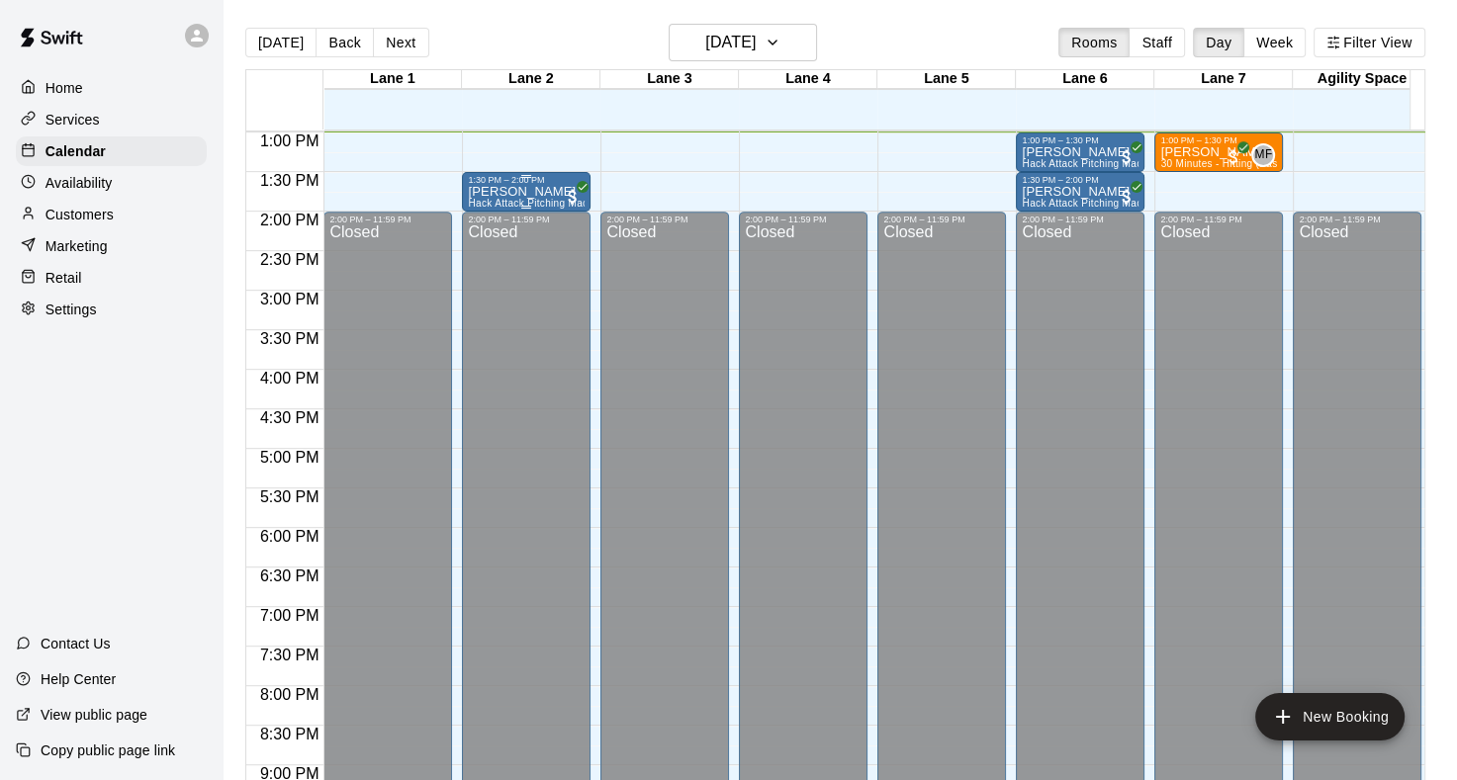
click at [508, 198] on span "Hack Attack Pitching Machine Lane Rental - Softball" at bounding box center [590, 203] width 245 height 11
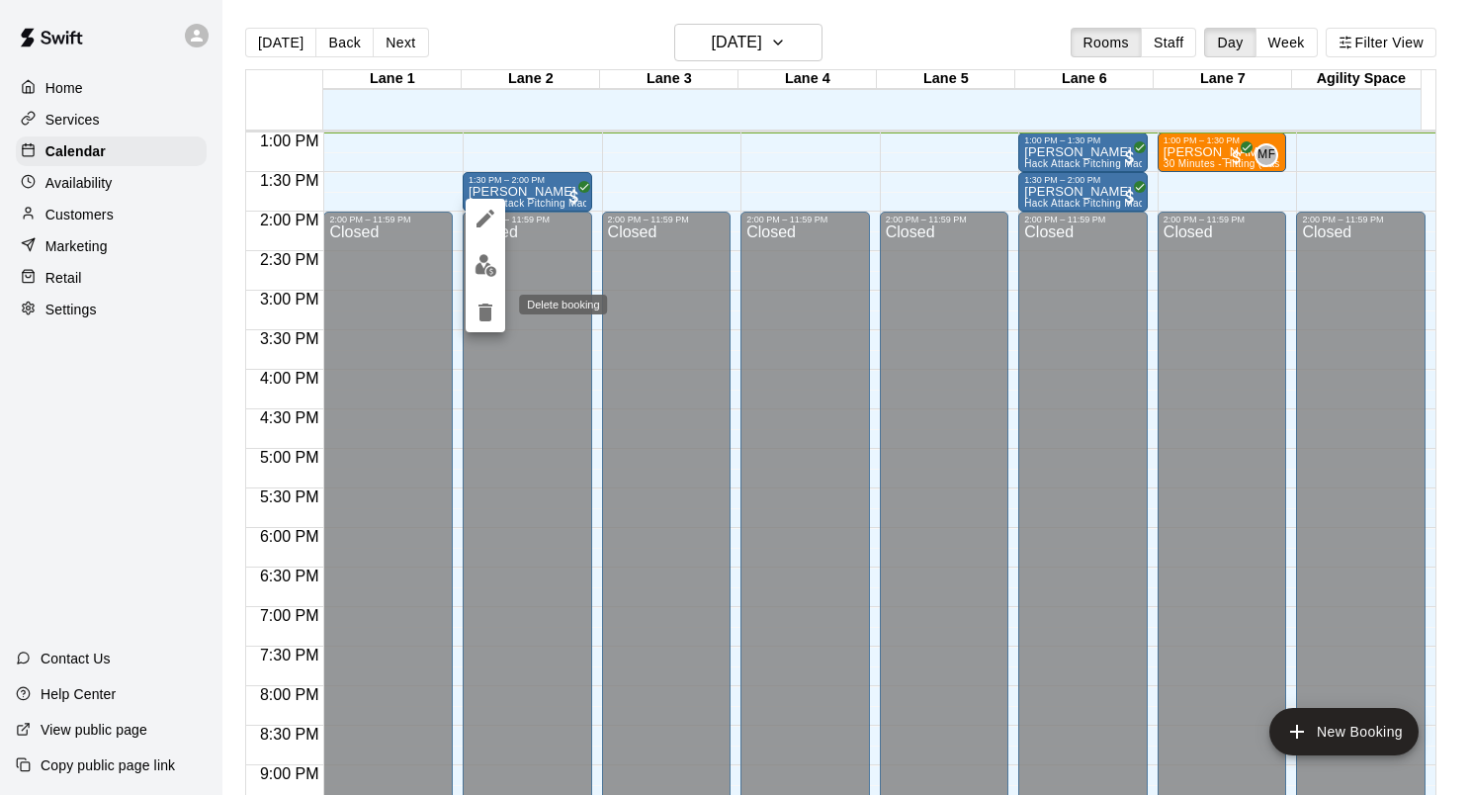
click at [479, 300] on button "delete" at bounding box center [486, 313] width 40 height 40
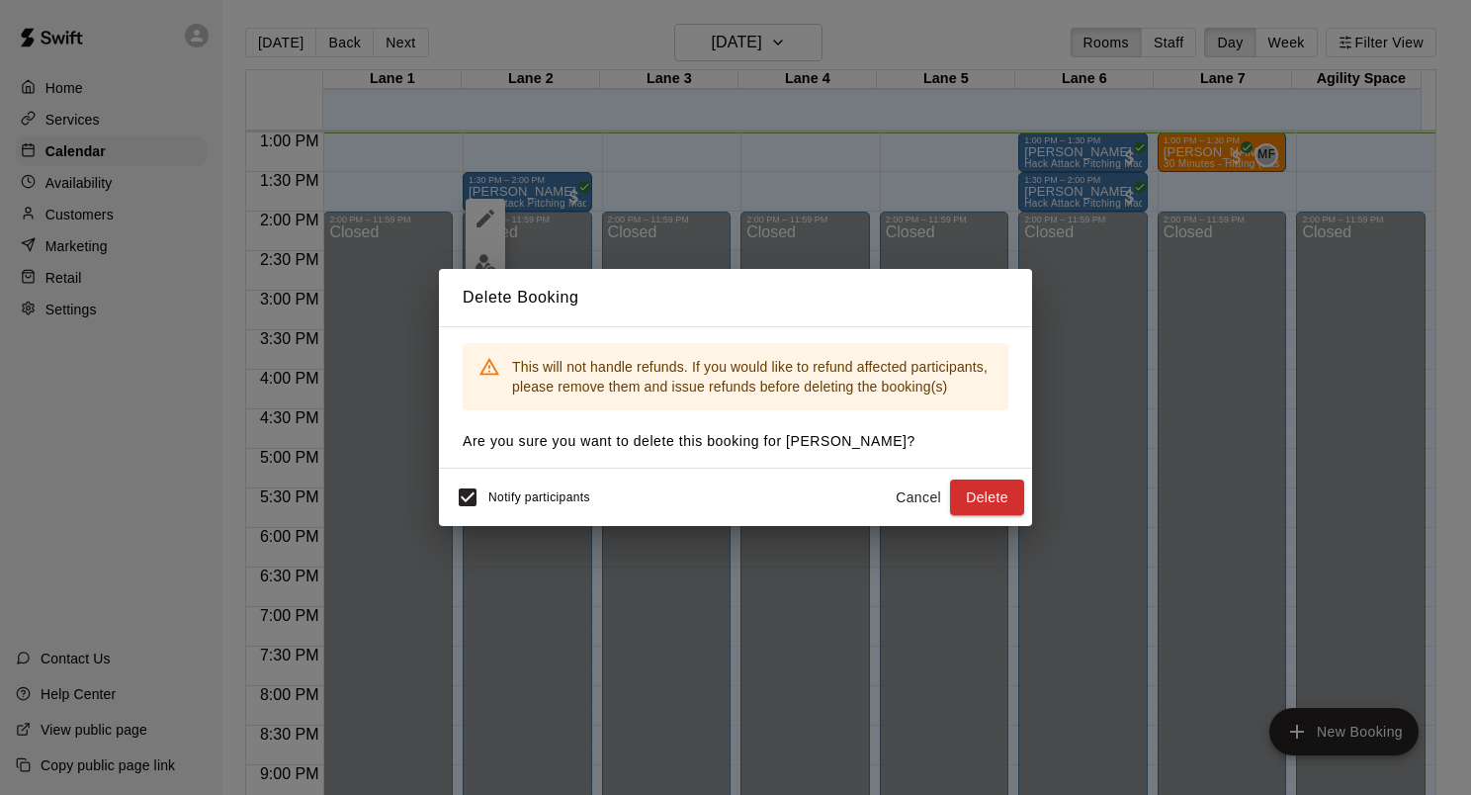
click at [897, 491] on button "Cancel" at bounding box center [918, 498] width 63 height 37
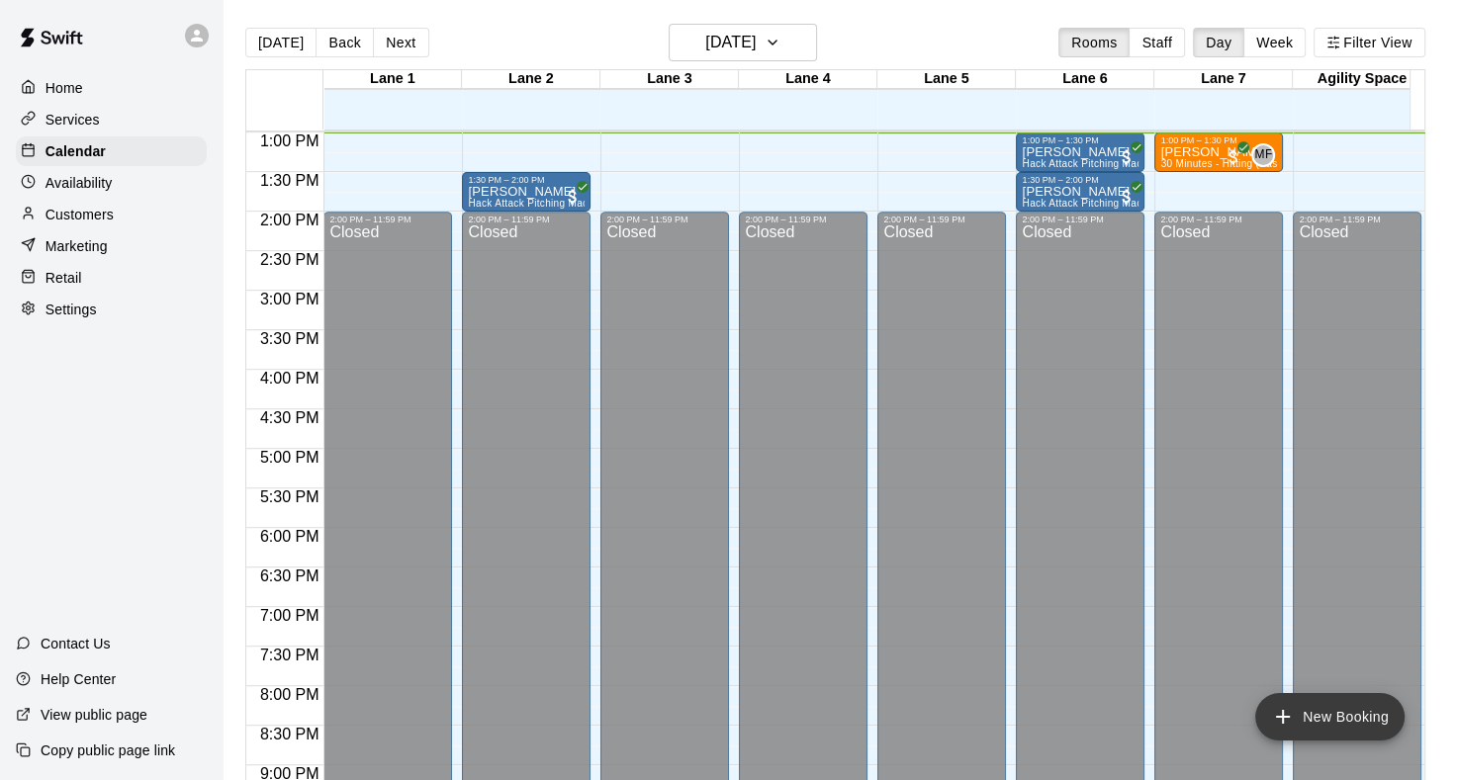
click at [1344, 696] on button "New Booking" at bounding box center [1329, 716] width 149 height 47
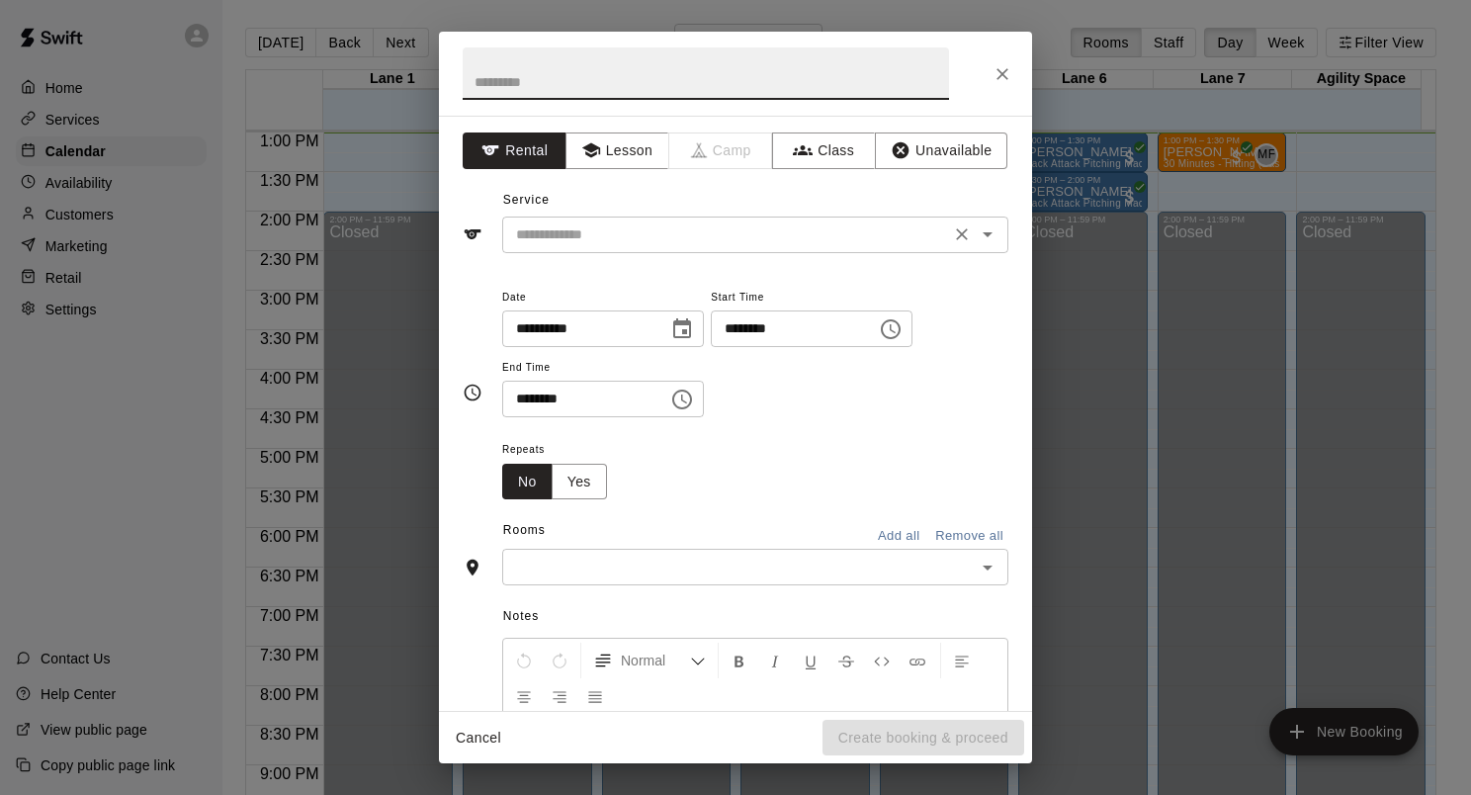
click at [562, 220] on div "​" at bounding box center [755, 235] width 506 height 37
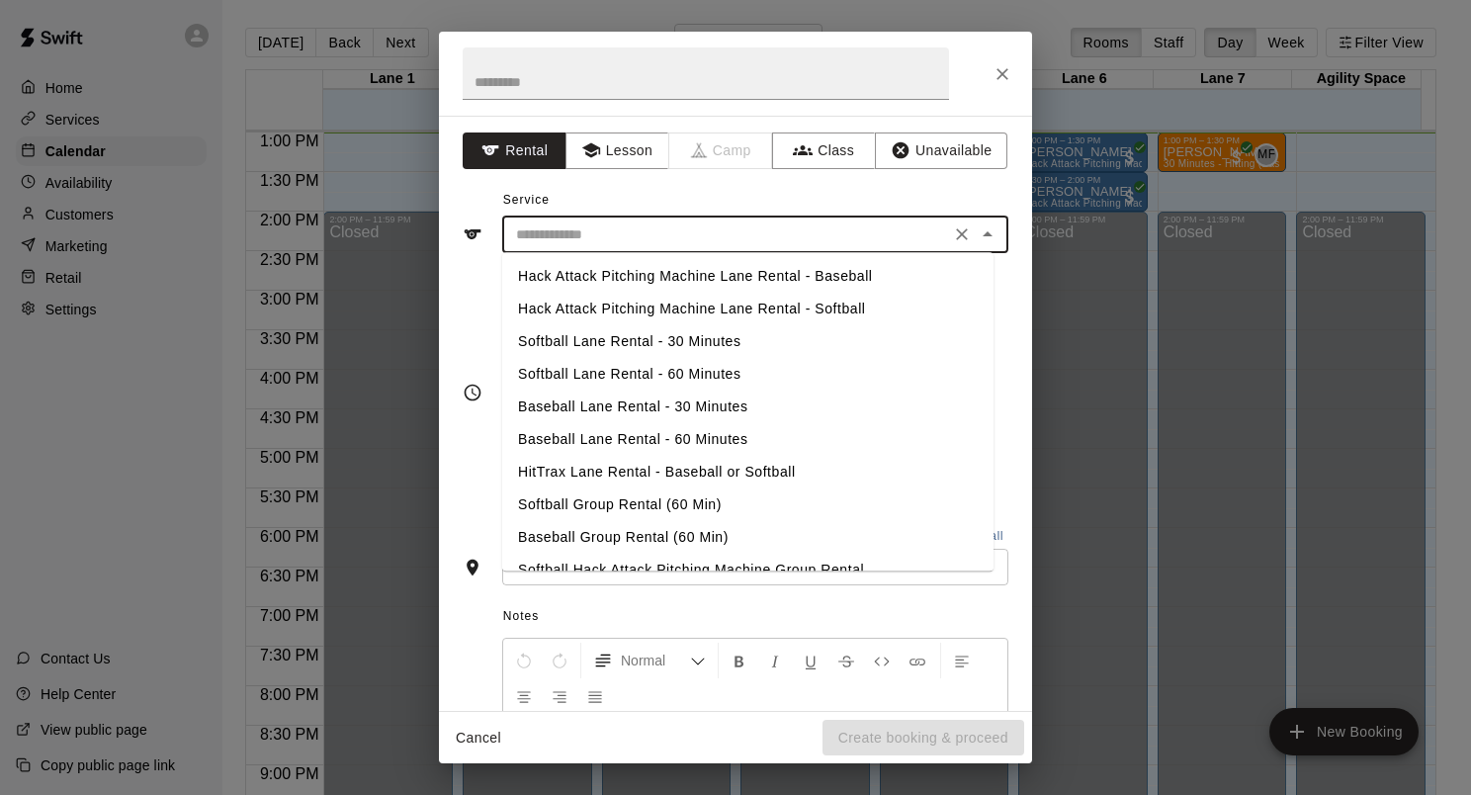
click at [632, 373] on li "Softball Lane Rental - 60 Minutes" at bounding box center [747, 374] width 491 height 33
type input "**********"
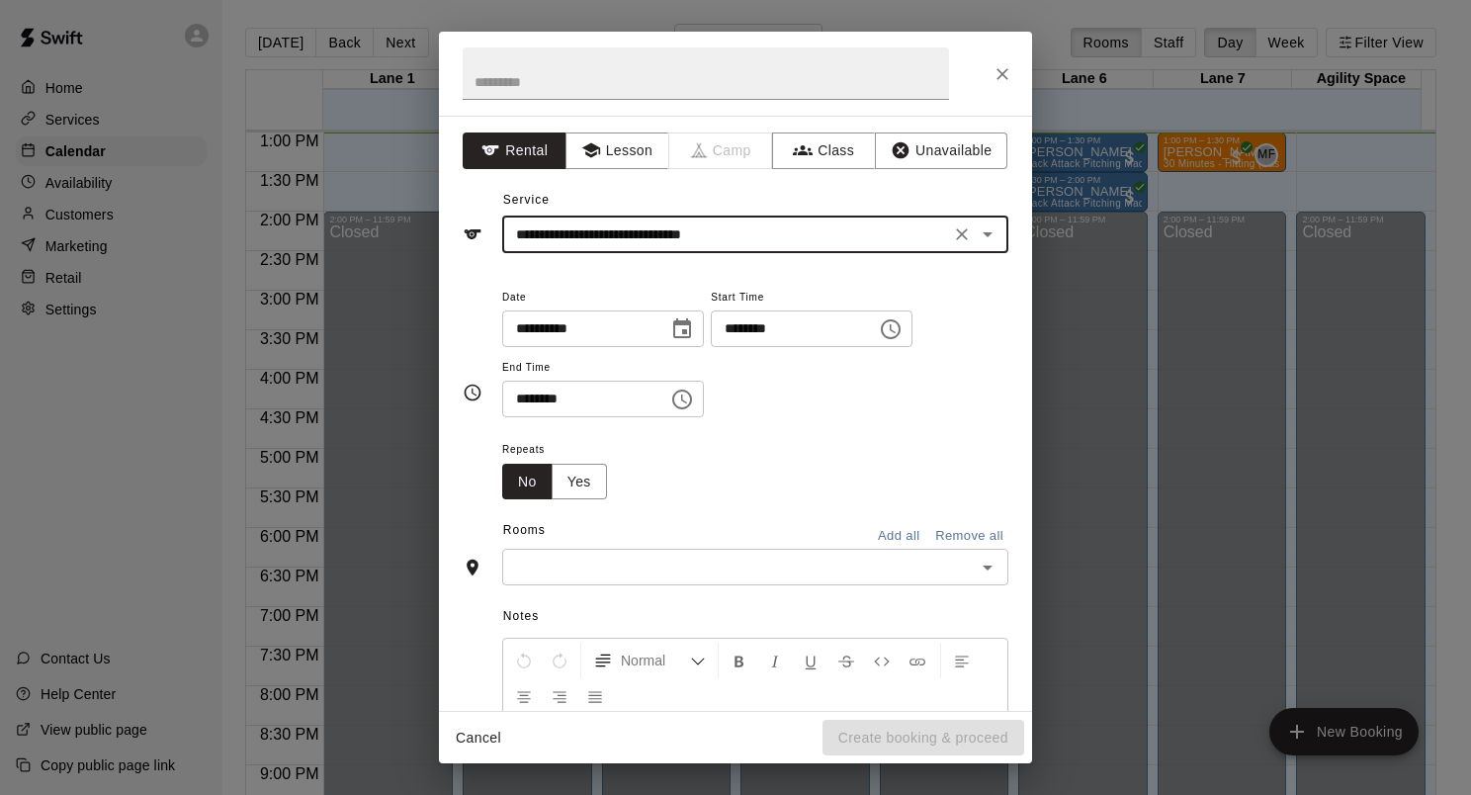
click at [605, 572] on input "text" at bounding box center [739, 567] width 462 height 25
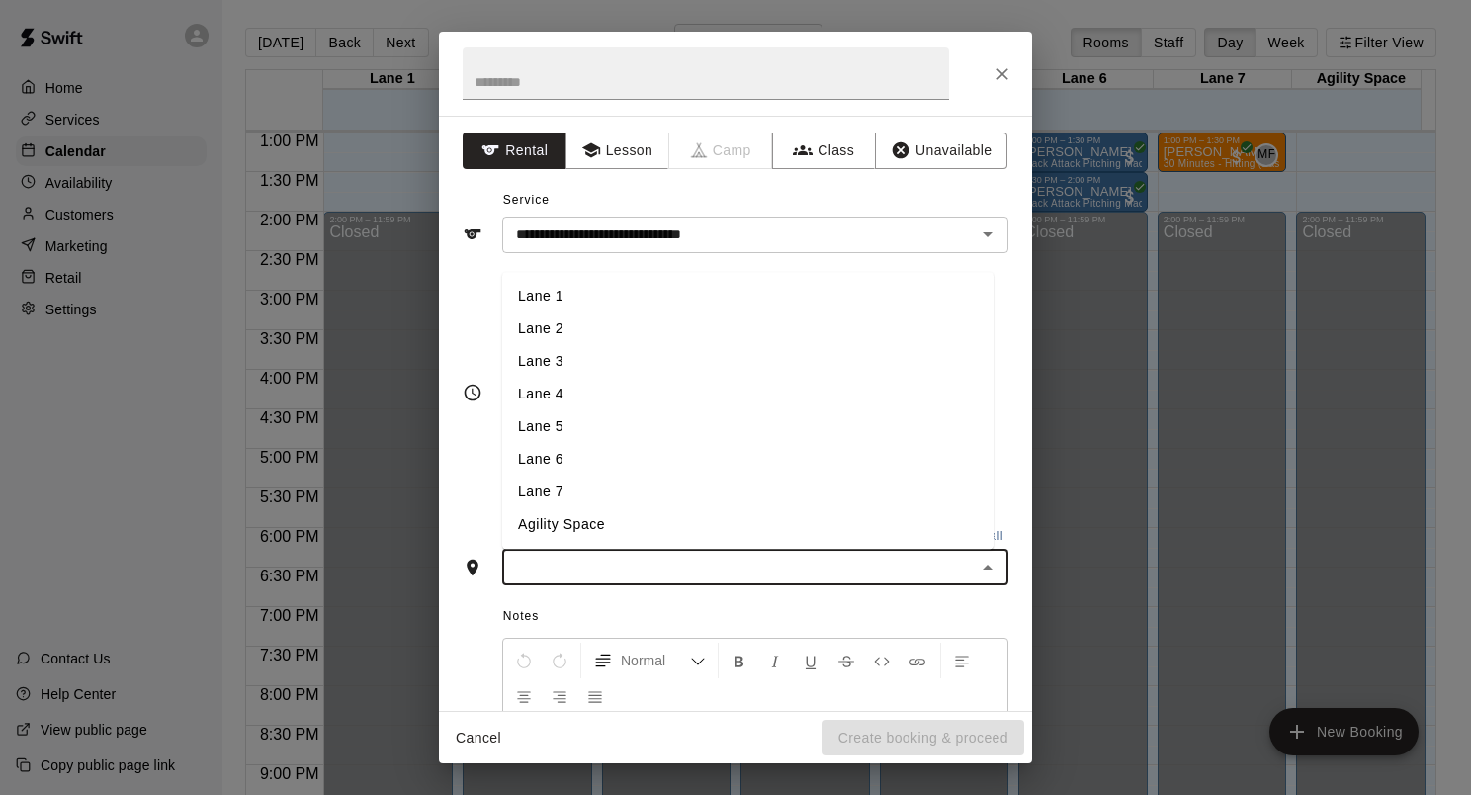
click at [642, 296] on li "Lane 1" at bounding box center [747, 297] width 491 height 33
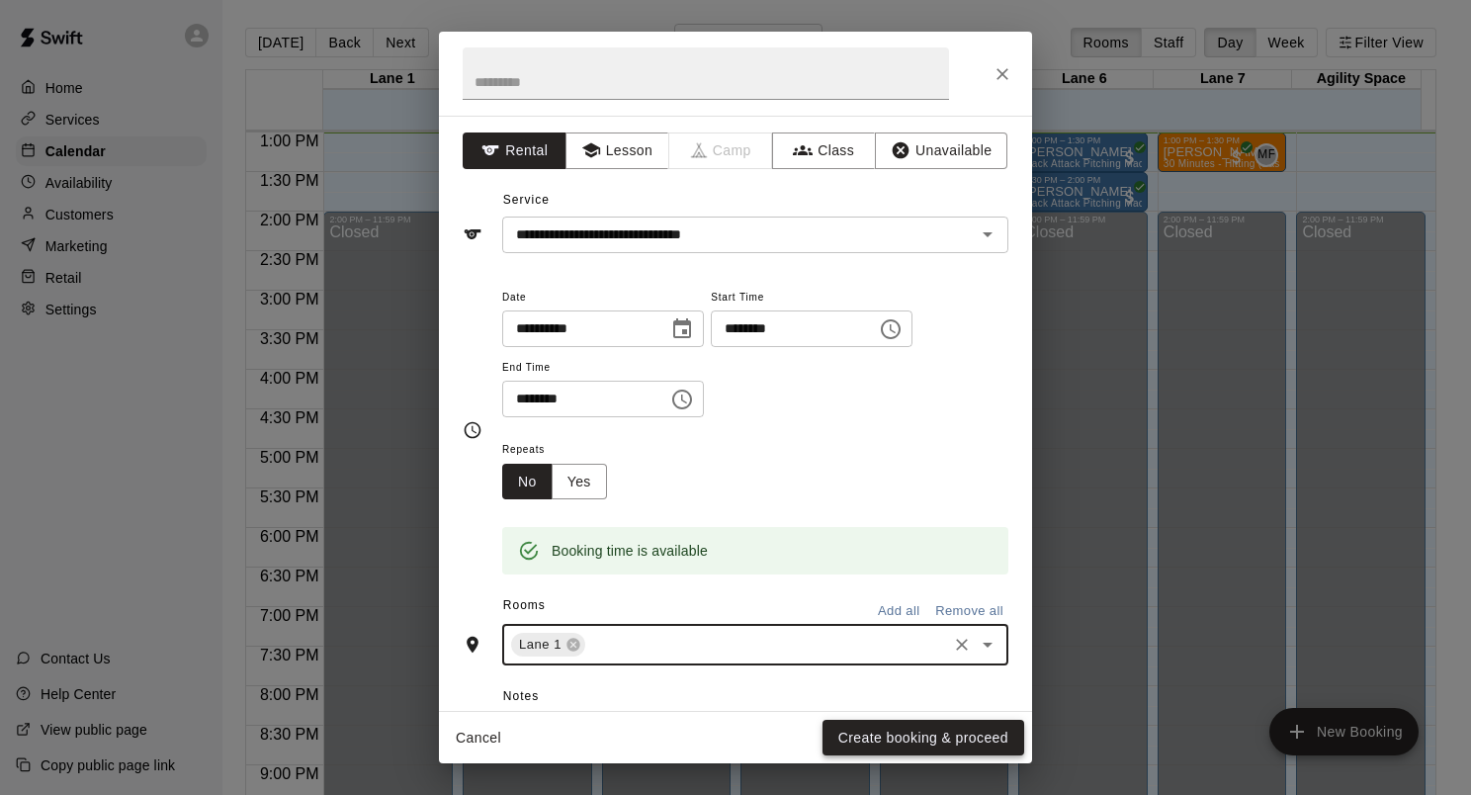
click at [851, 731] on button "Create booking & proceed" at bounding box center [924, 738] width 202 height 37
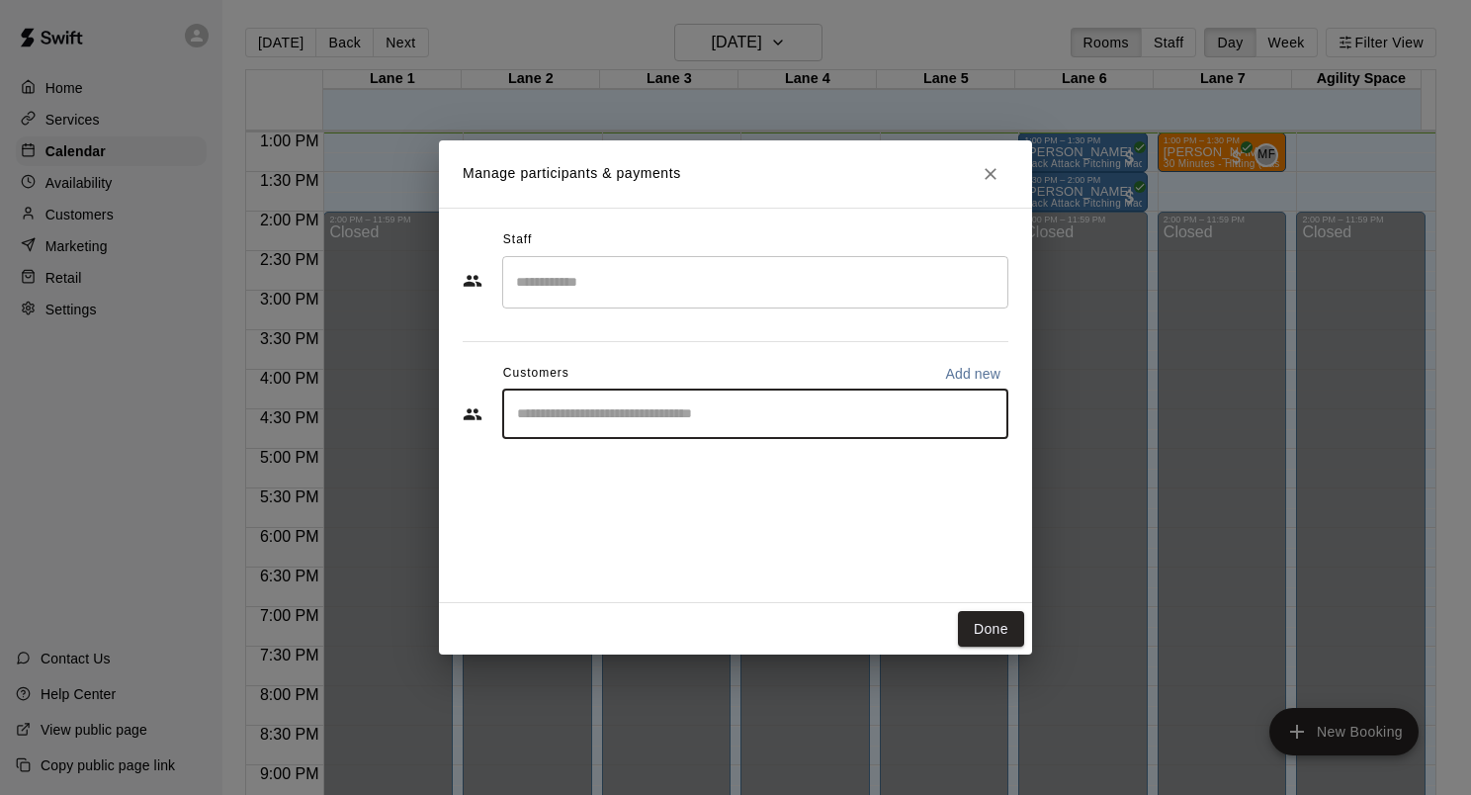
click at [688, 410] on input "Start typing to search customers..." at bounding box center [755, 414] width 488 height 20
type input "****"
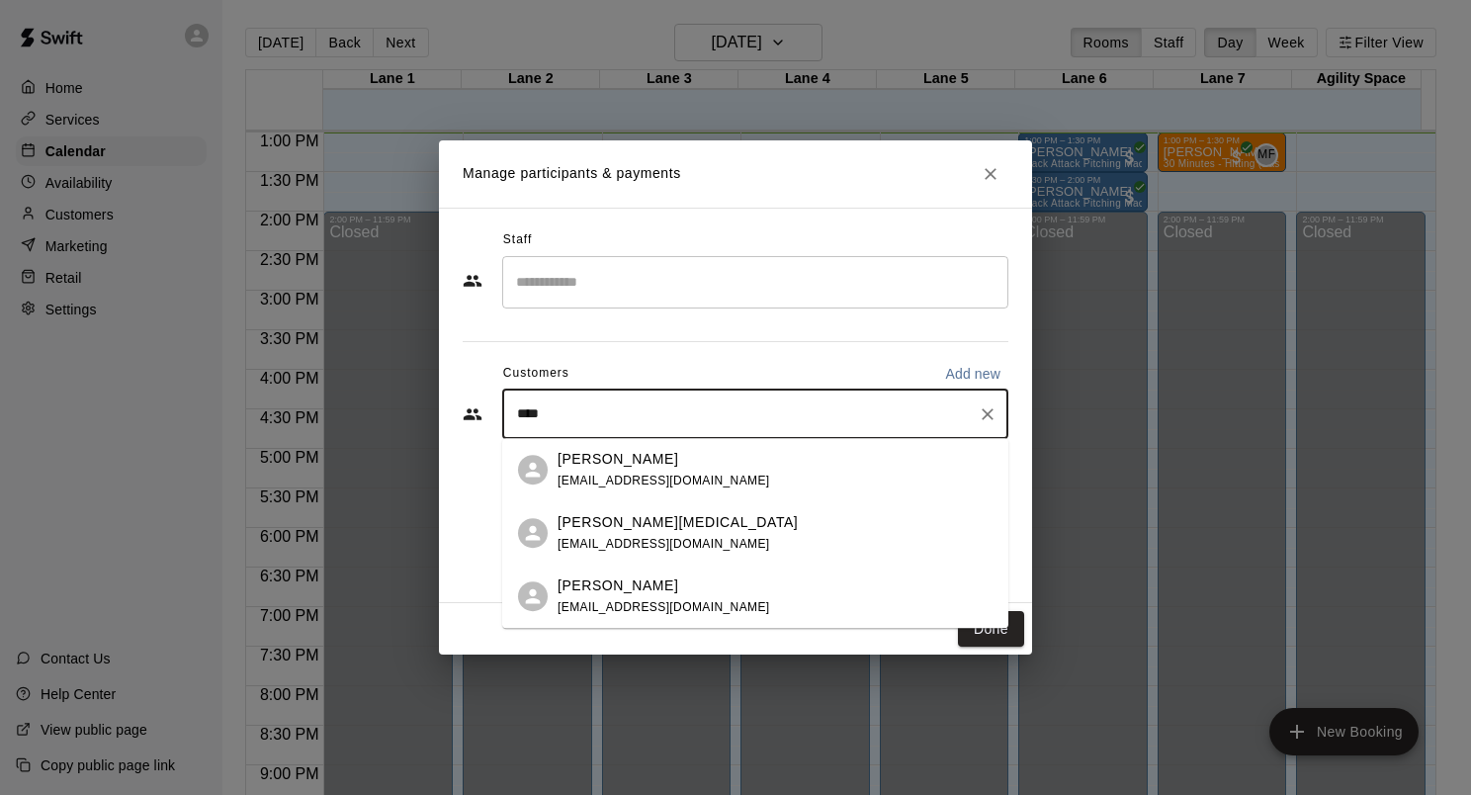
click at [718, 480] on div "[PERSON_NAME] [EMAIL_ADDRESS][DOMAIN_NAME]" at bounding box center [775, 470] width 435 height 43
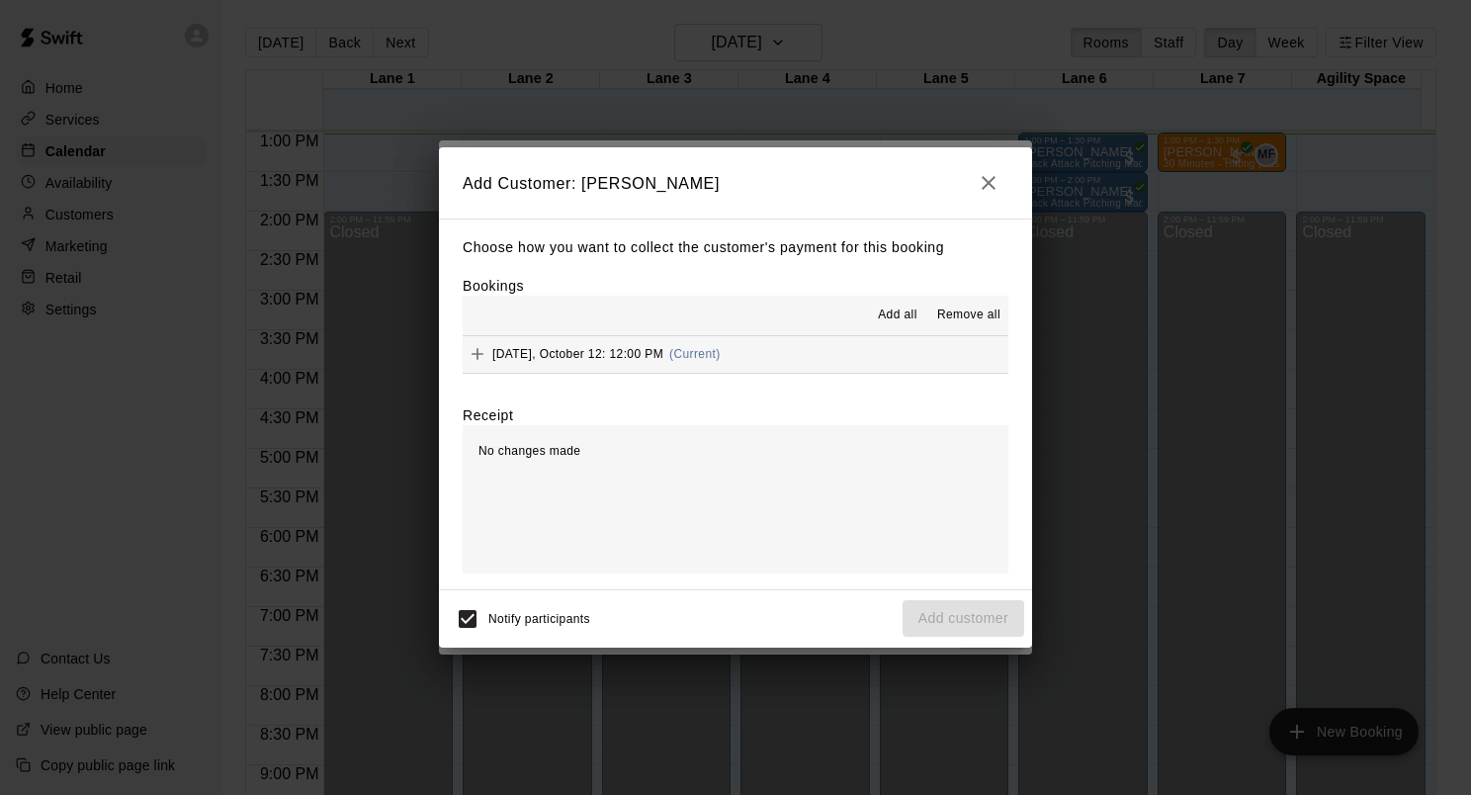
click at [733, 461] on div "No changes made" at bounding box center [736, 499] width 546 height 148
click at [715, 301] on div "Add all Remove all" at bounding box center [736, 316] width 546 height 40
click at [775, 360] on button "[DATE], October 12: 12:00 PM (Current)" at bounding box center [736, 354] width 546 height 37
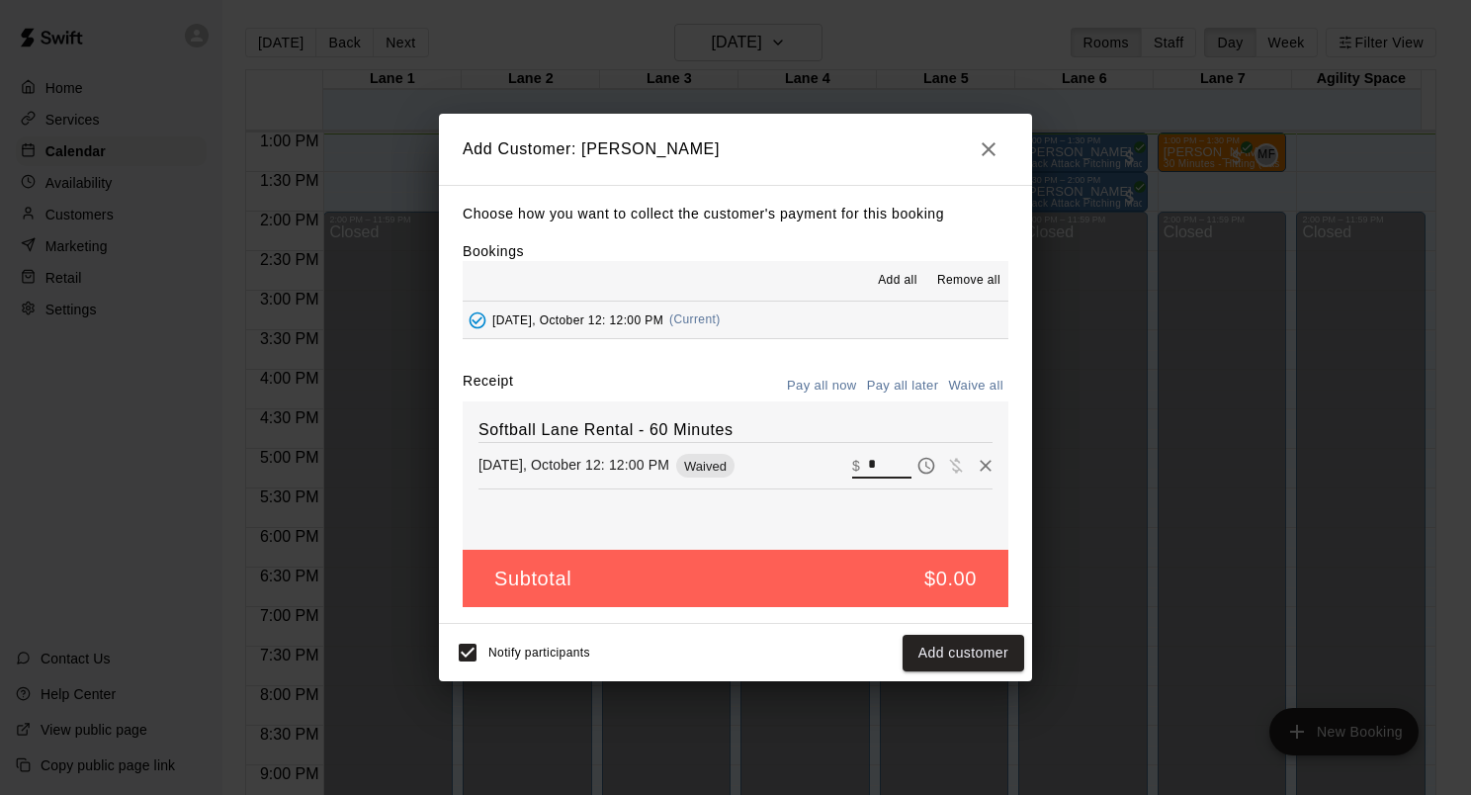
click at [882, 470] on input "*" at bounding box center [890, 466] width 44 height 26
click at [946, 281] on span "Remove all" at bounding box center [968, 281] width 63 height 20
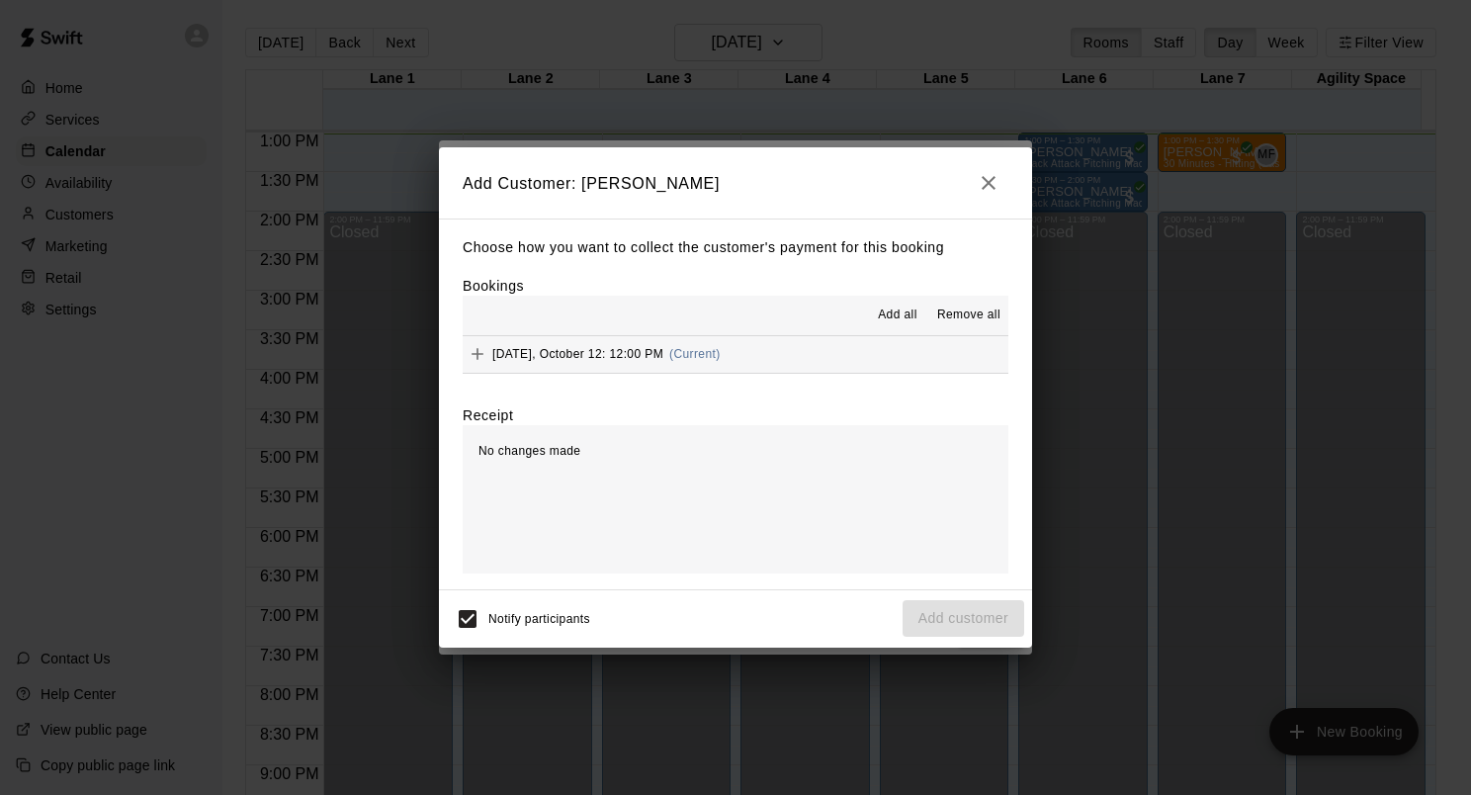
click at [851, 445] on div "No changes made" at bounding box center [736, 499] width 546 height 148
click at [533, 615] on span "Notify participants" at bounding box center [539, 619] width 102 height 14
click at [841, 364] on button "[DATE], October 12: 12:00 PM (Current)" at bounding box center [736, 354] width 546 height 37
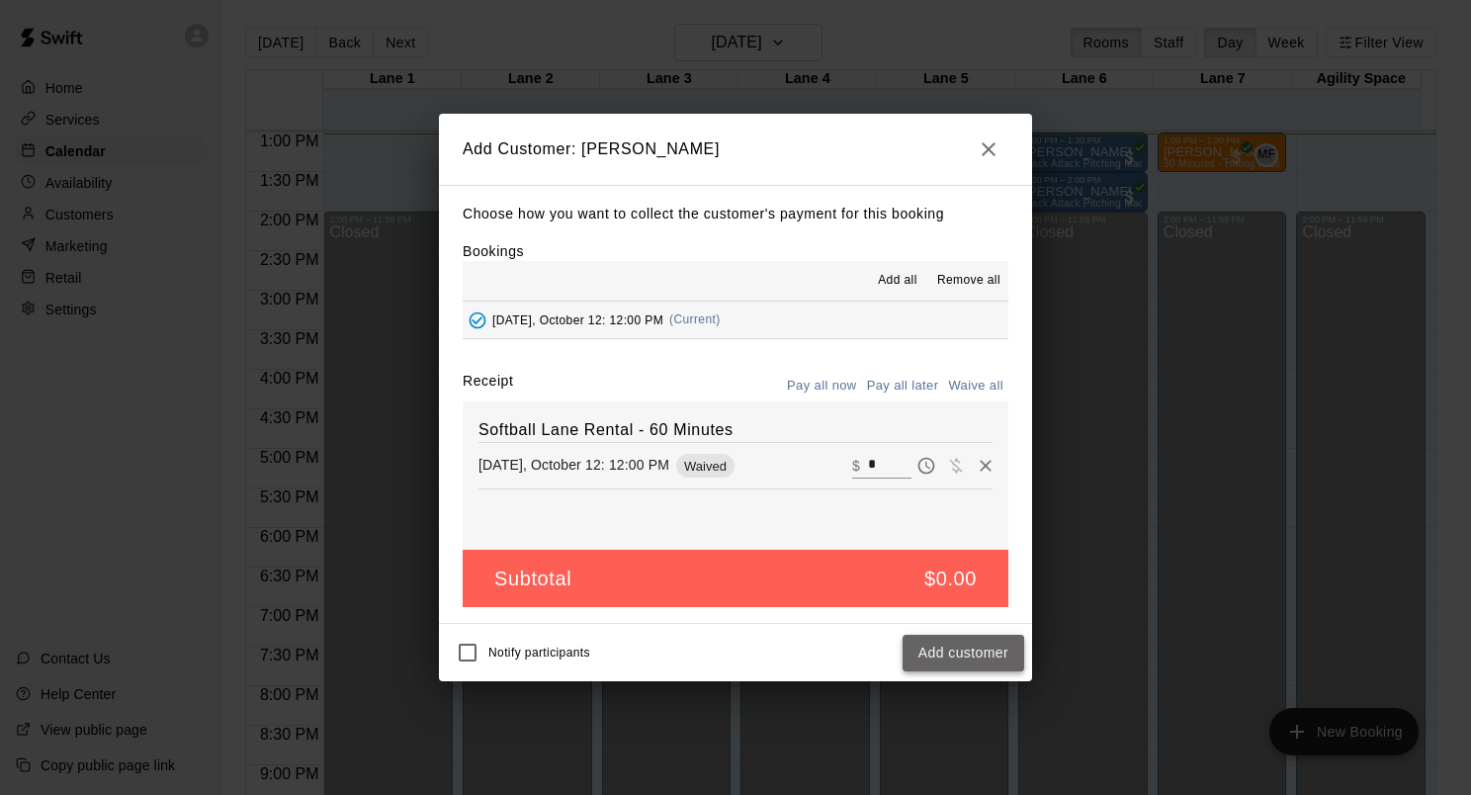
click at [1011, 653] on button "Add customer" at bounding box center [964, 653] width 122 height 37
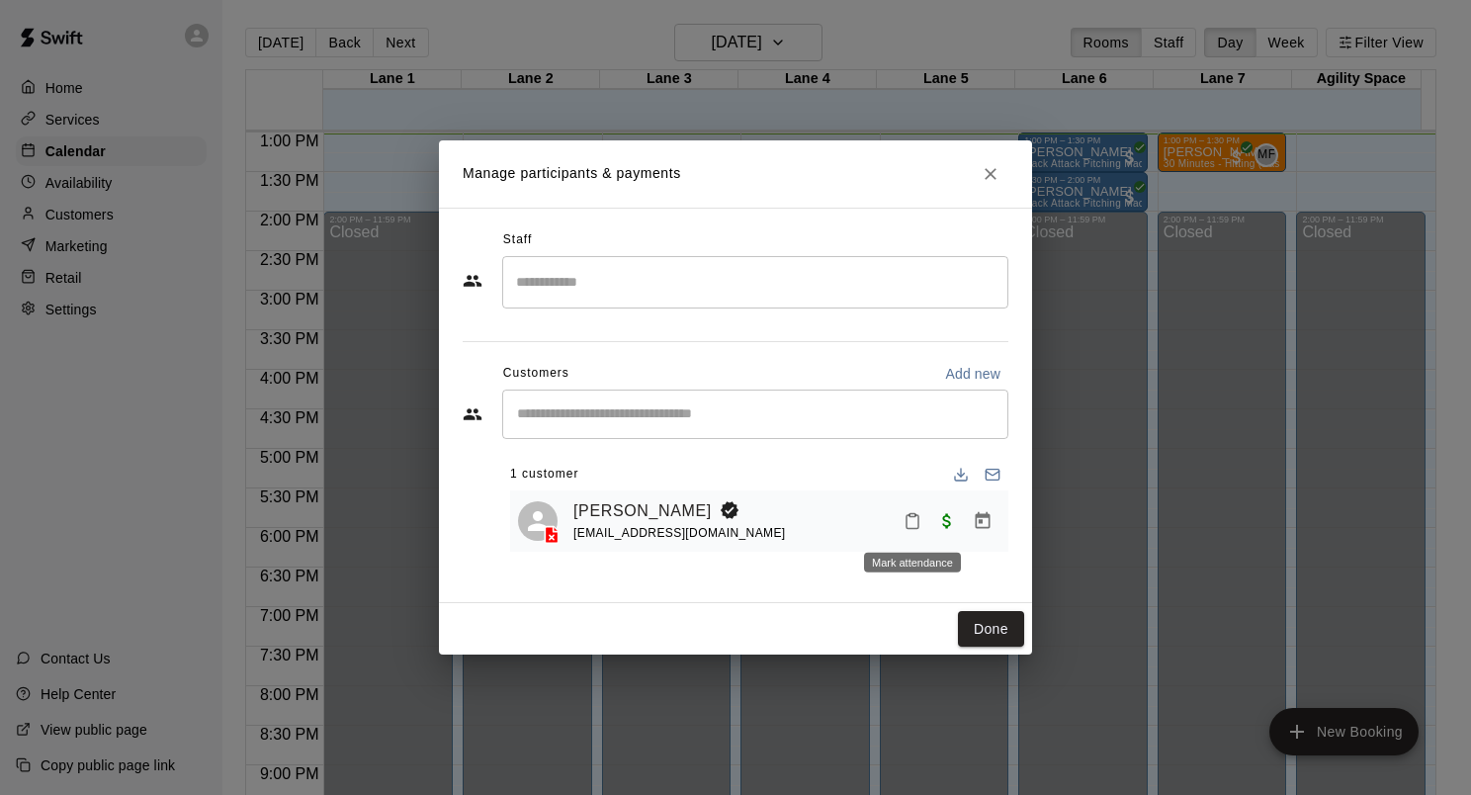
click at [910, 524] on icon "Mark attendance" at bounding box center [913, 521] width 18 height 18
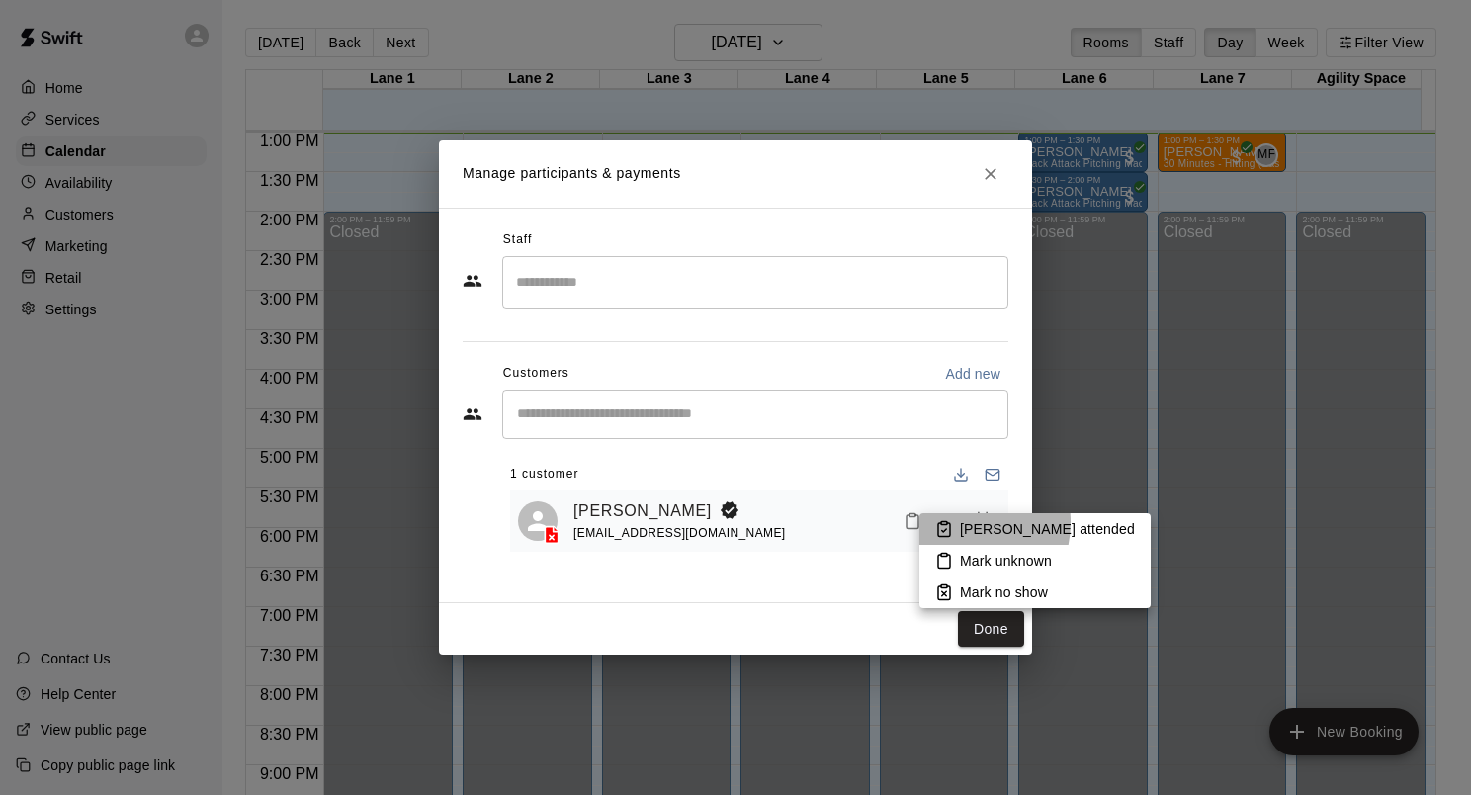
click at [953, 522] on li "[PERSON_NAME] attended" at bounding box center [1035, 529] width 231 height 32
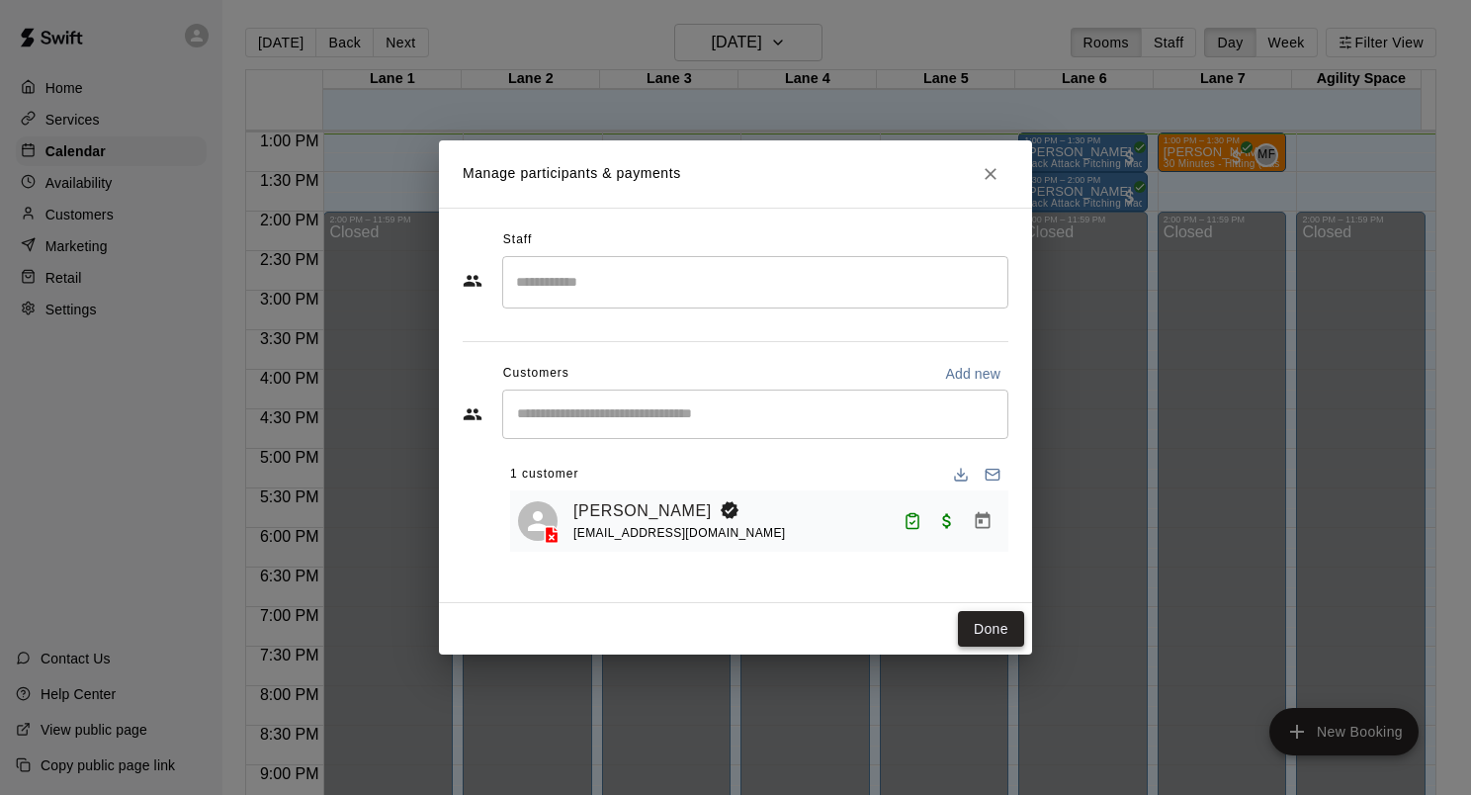
click at [972, 625] on button "Done" at bounding box center [991, 629] width 66 height 37
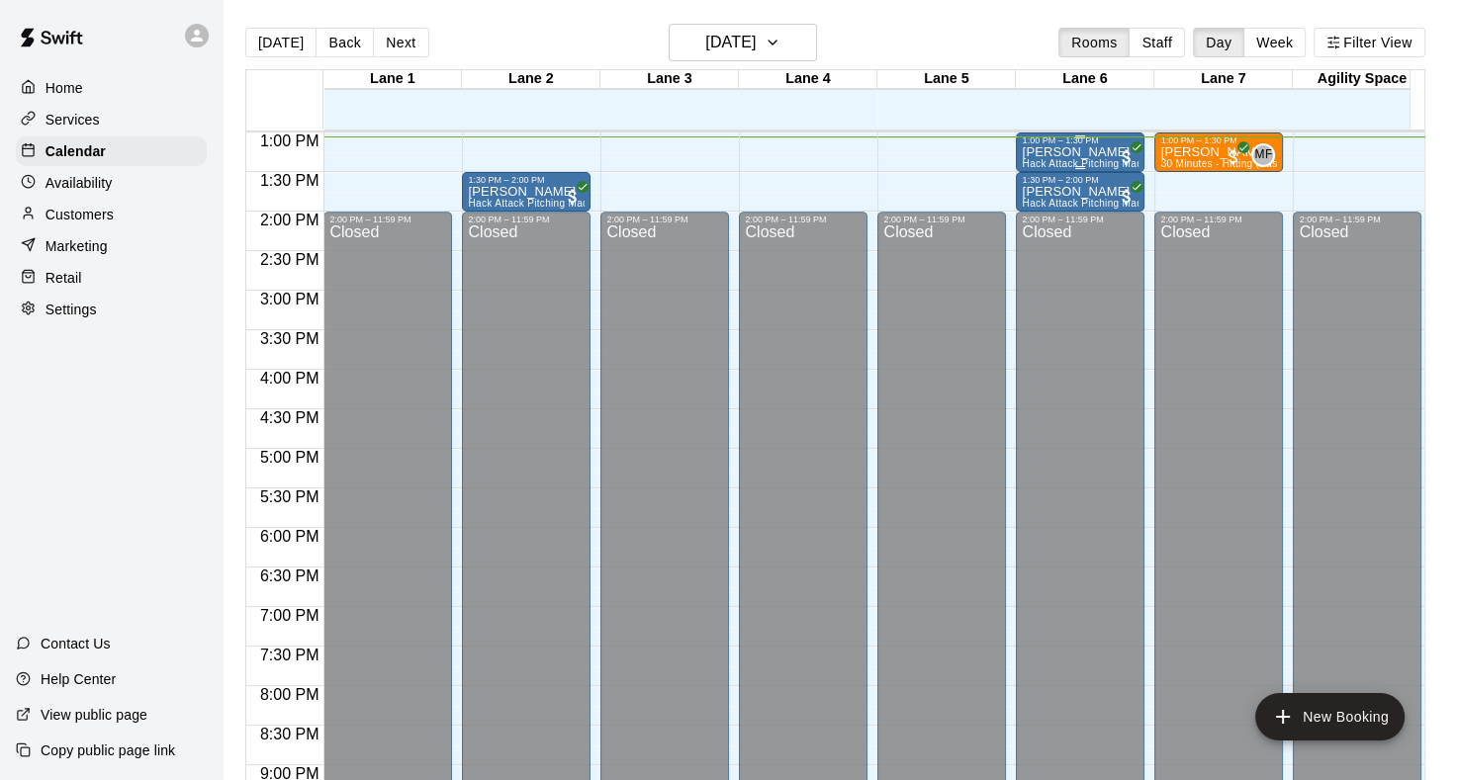
click at [1098, 157] on div "Tucker McCain Hack Attack Pitching Machine Lane Rental - Baseball" at bounding box center [1079, 535] width 117 height 780
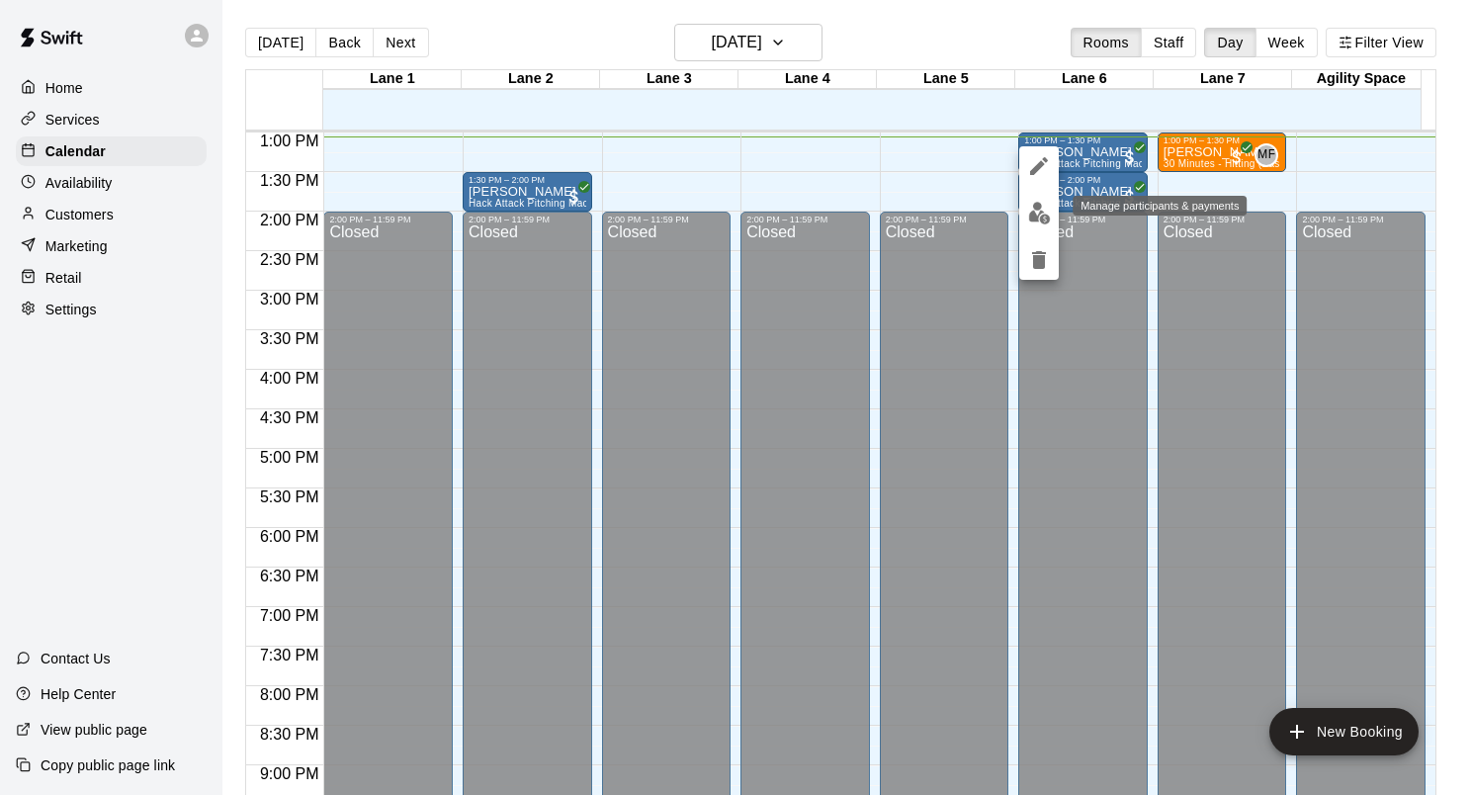
click at [1052, 218] on button "edit" at bounding box center [1039, 213] width 40 height 39
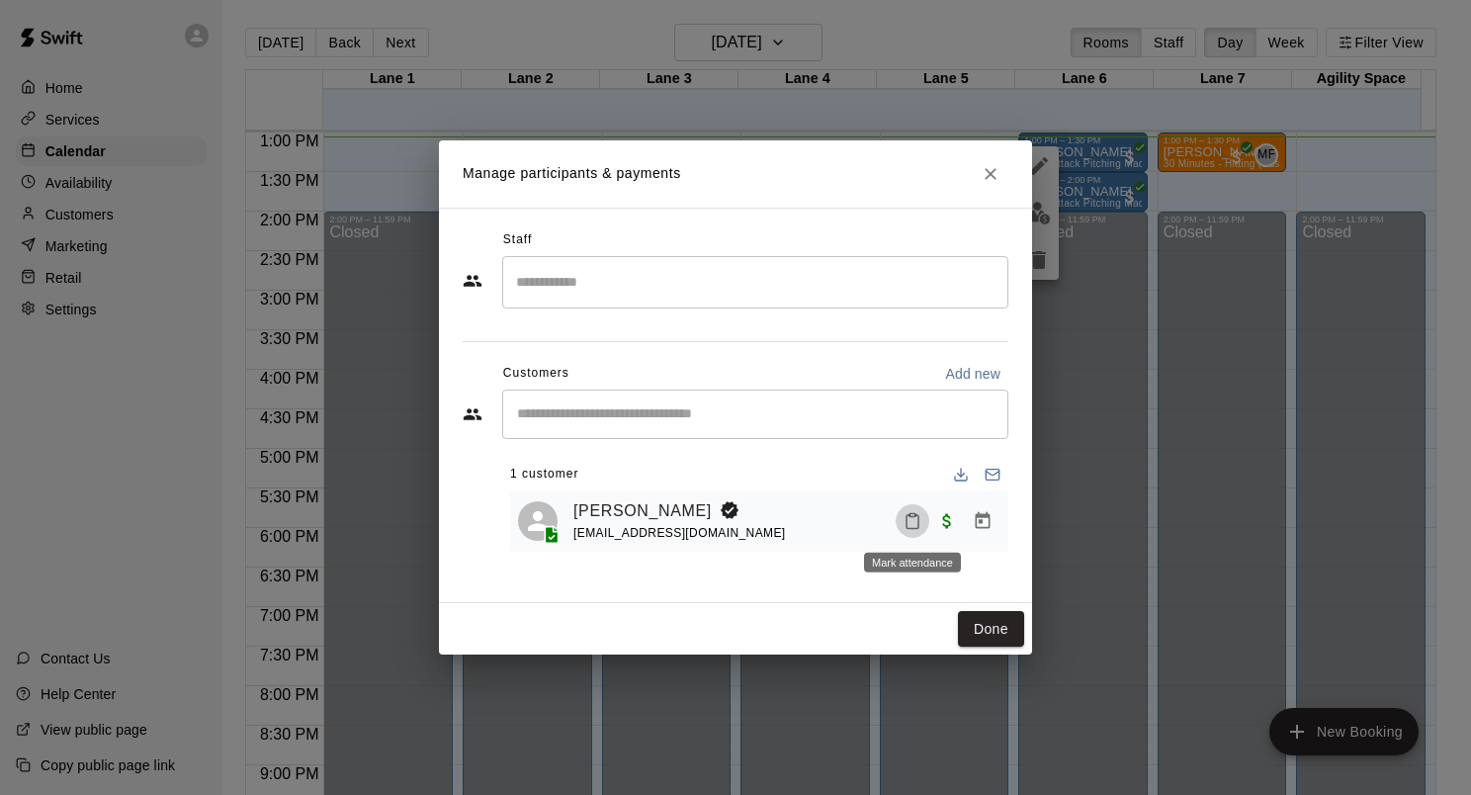
click at [914, 526] on icon "Mark attendance" at bounding box center [913, 521] width 18 height 18
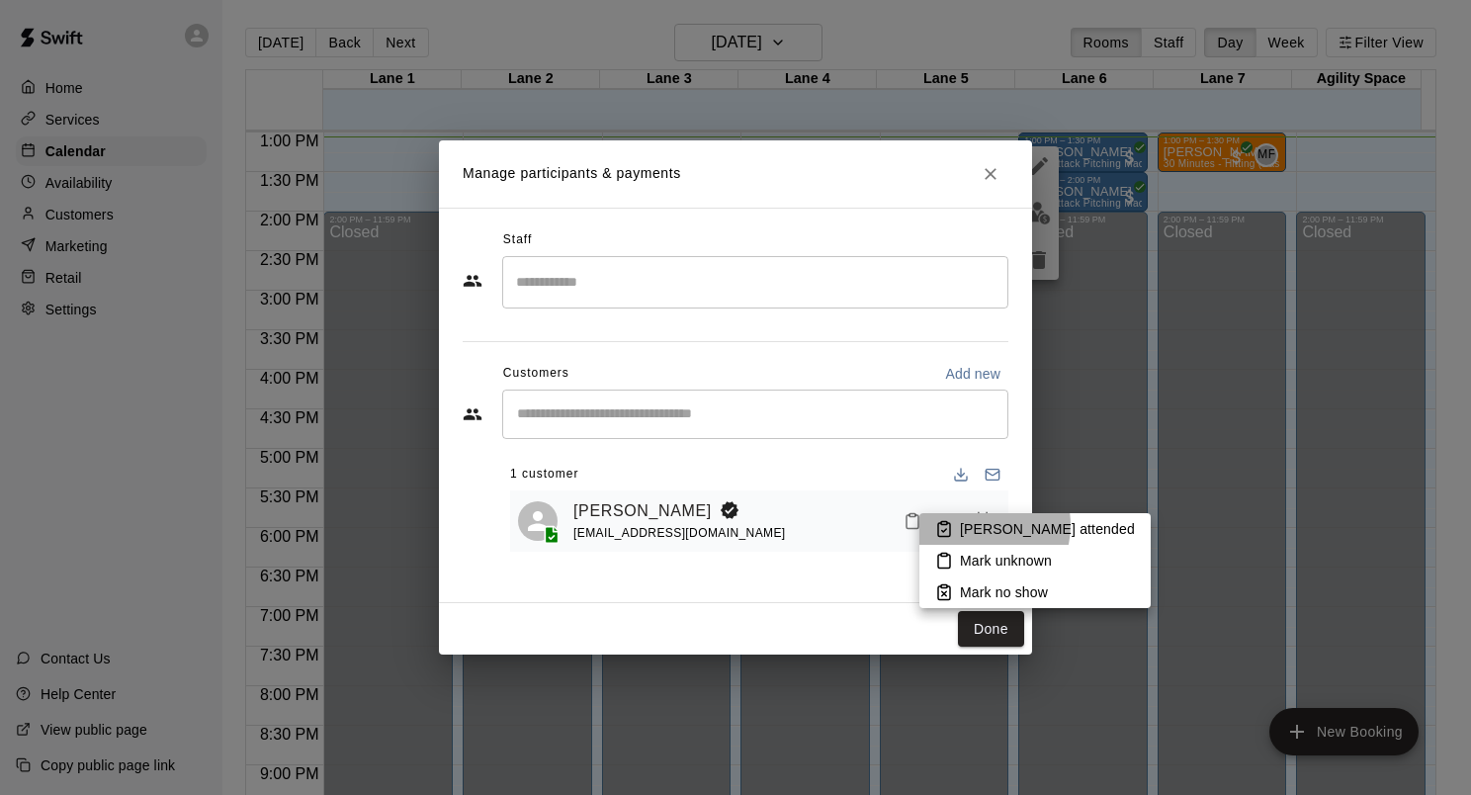
click at [977, 525] on p "Mark attended" at bounding box center [1047, 529] width 175 height 20
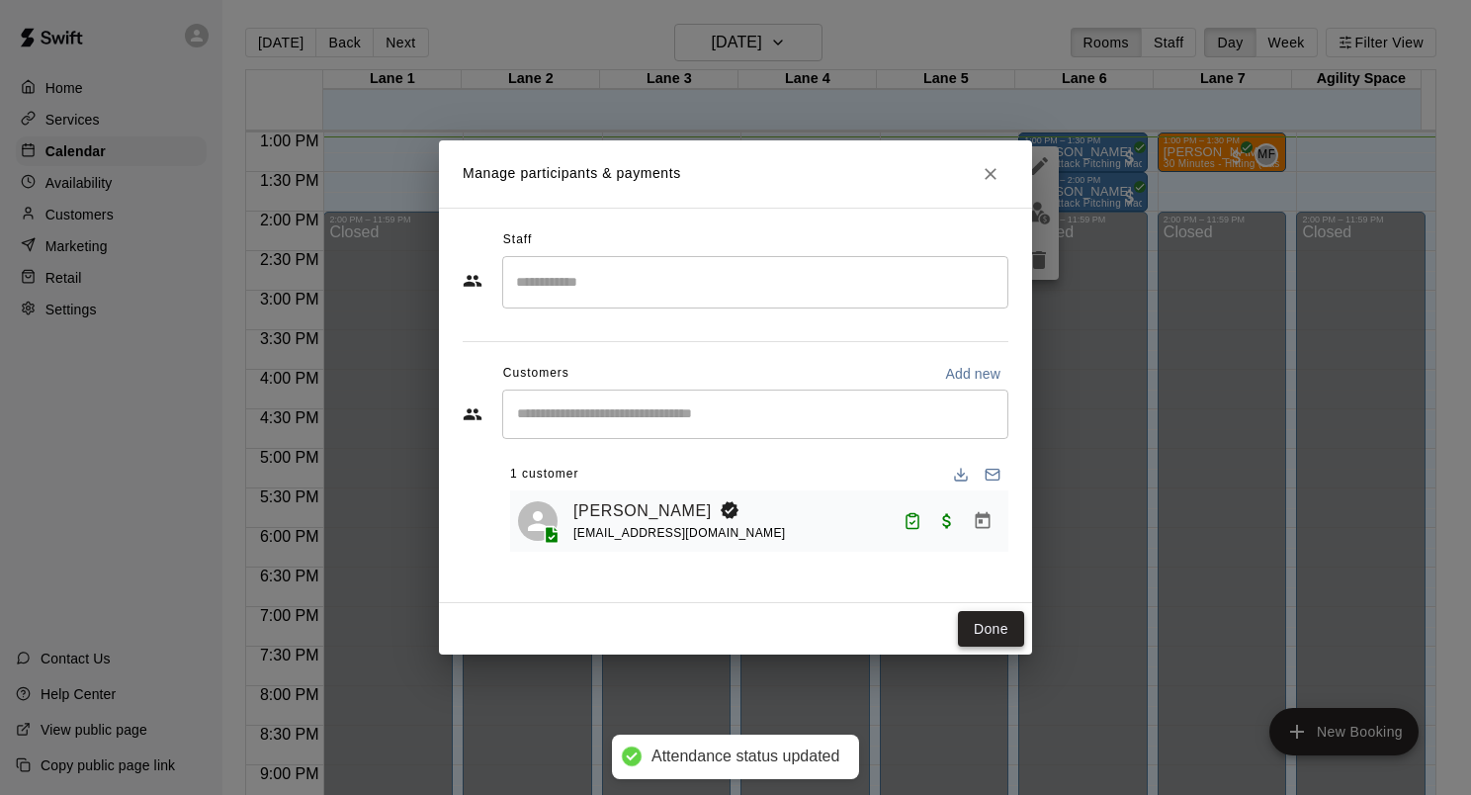
click at [981, 613] on button "Done" at bounding box center [991, 629] width 66 height 37
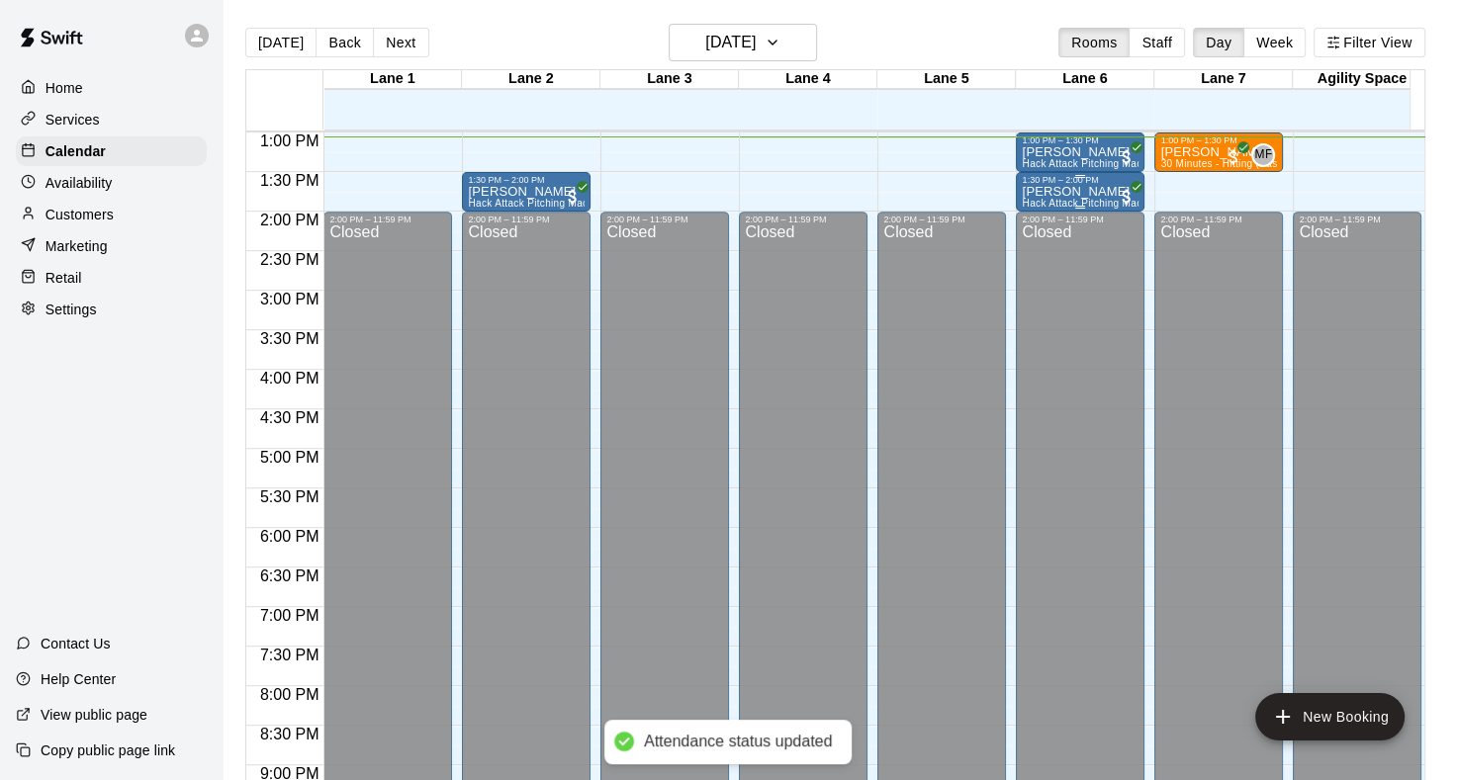
click at [1088, 192] on p "[PERSON_NAME]" at bounding box center [1079, 192] width 117 height 0
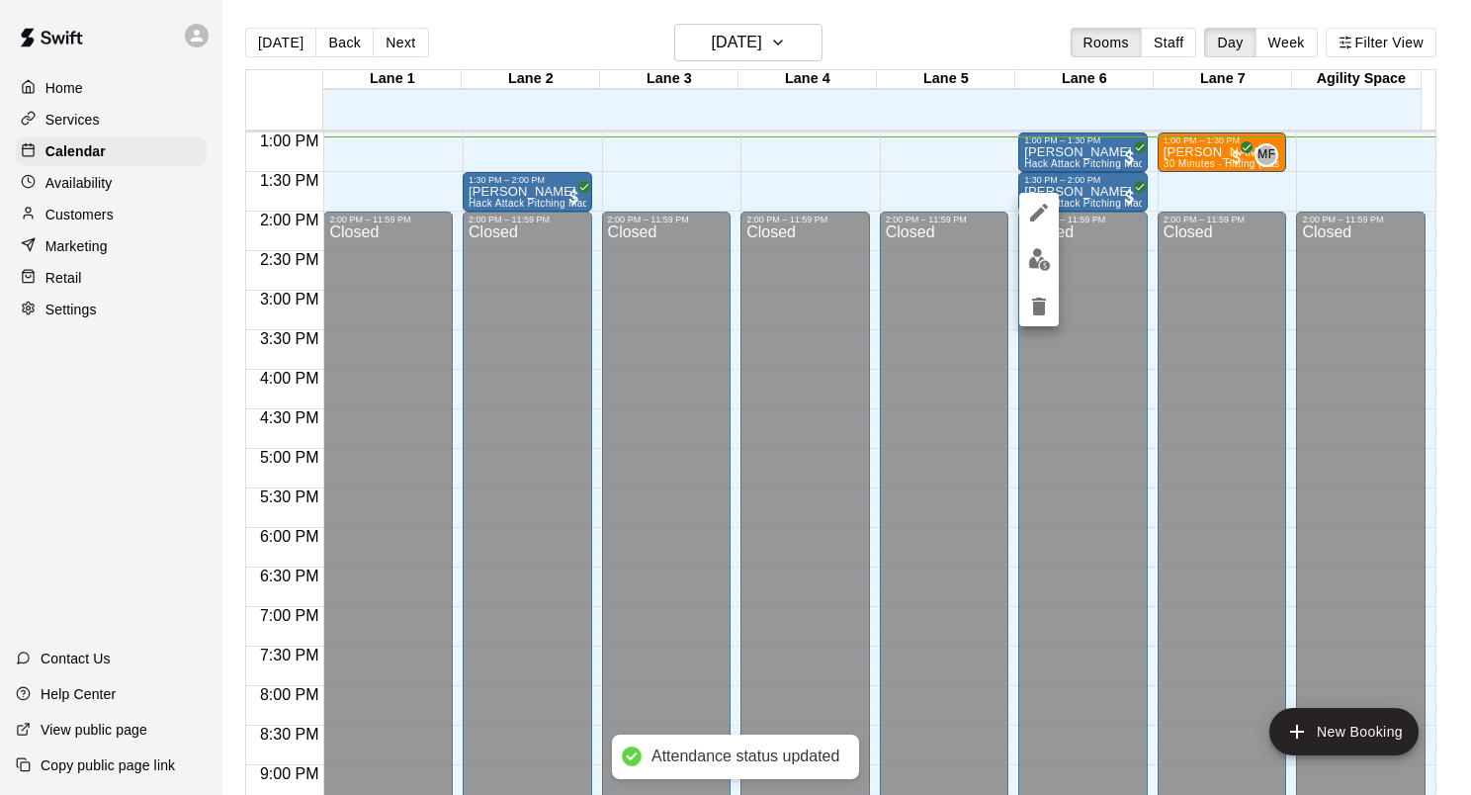
click at [1045, 263] on img "edit" at bounding box center [1039, 259] width 23 height 23
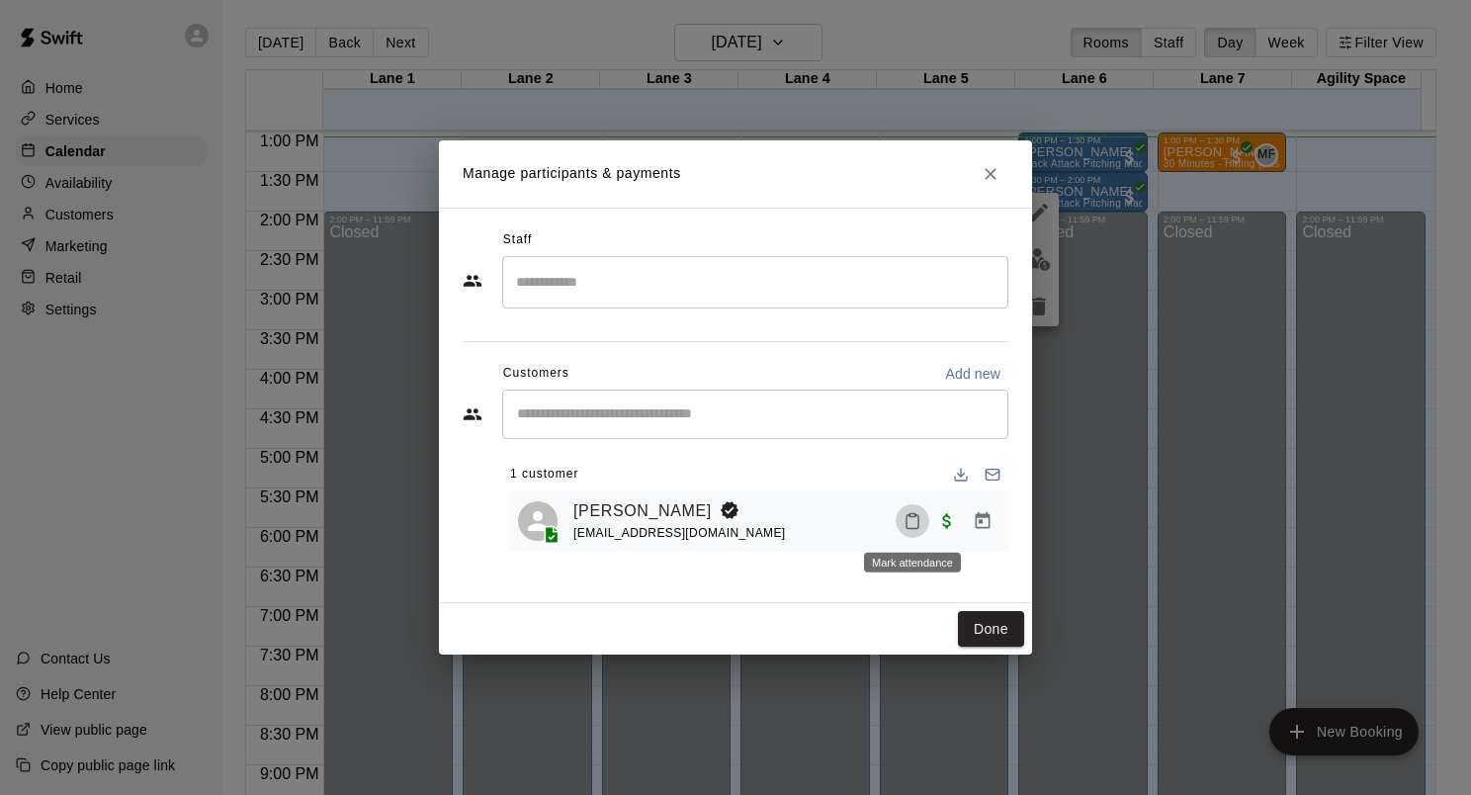
click at [910, 522] on icon "Mark attendance" at bounding box center [913, 521] width 18 height 18
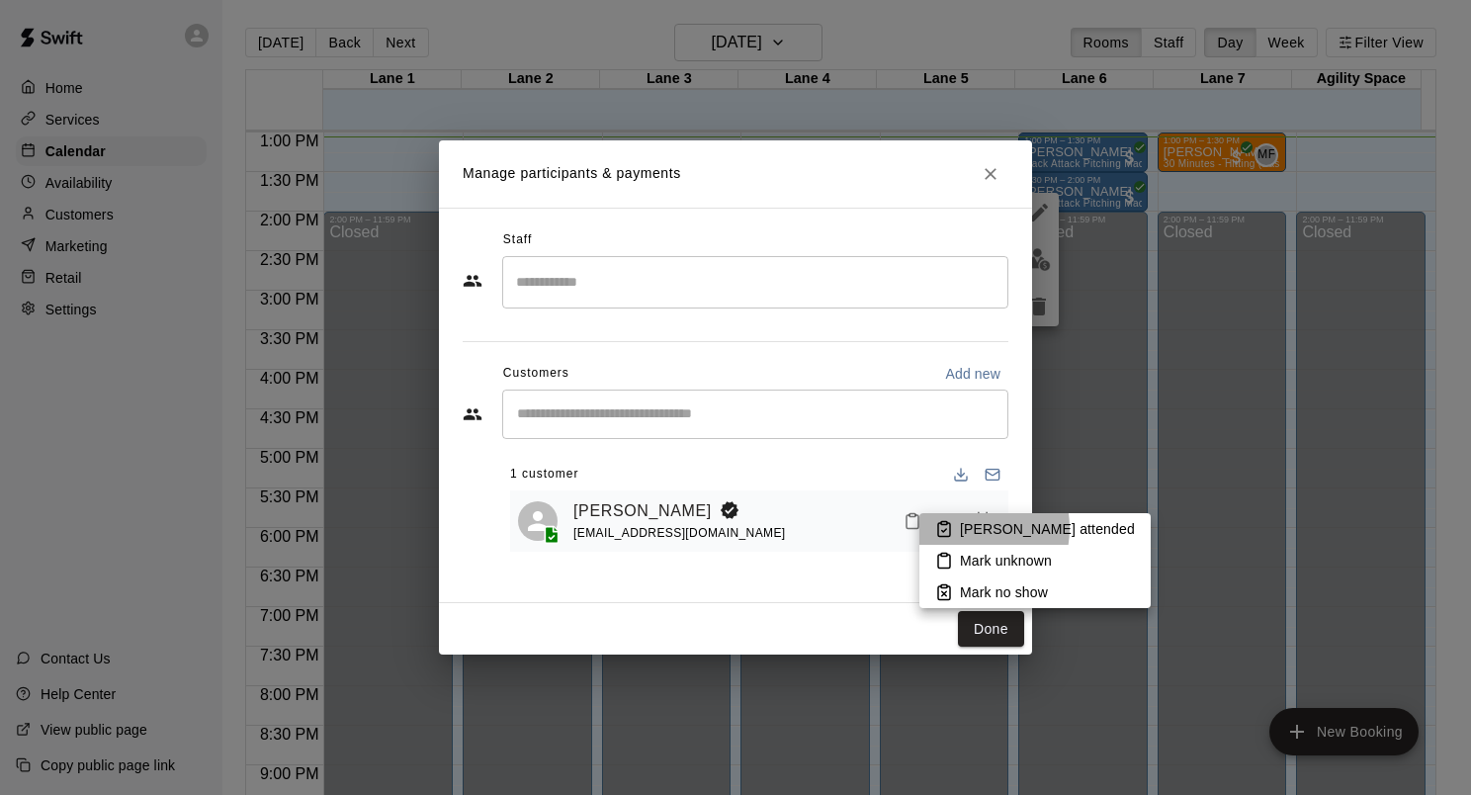
click at [961, 528] on p "Mark attended" at bounding box center [1047, 529] width 175 height 20
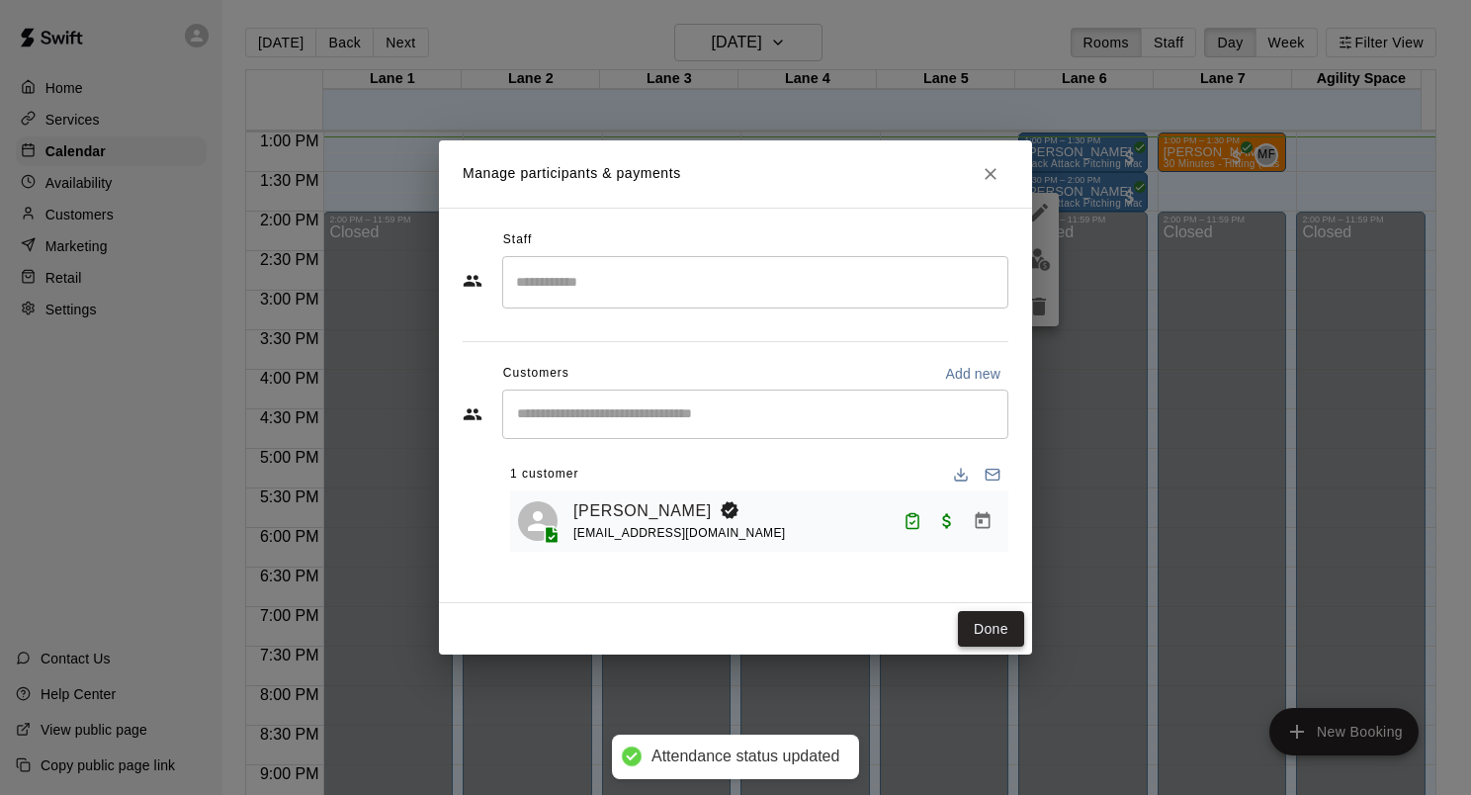
click at [981, 629] on button "Done" at bounding box center [991, 629] width 66 height 37
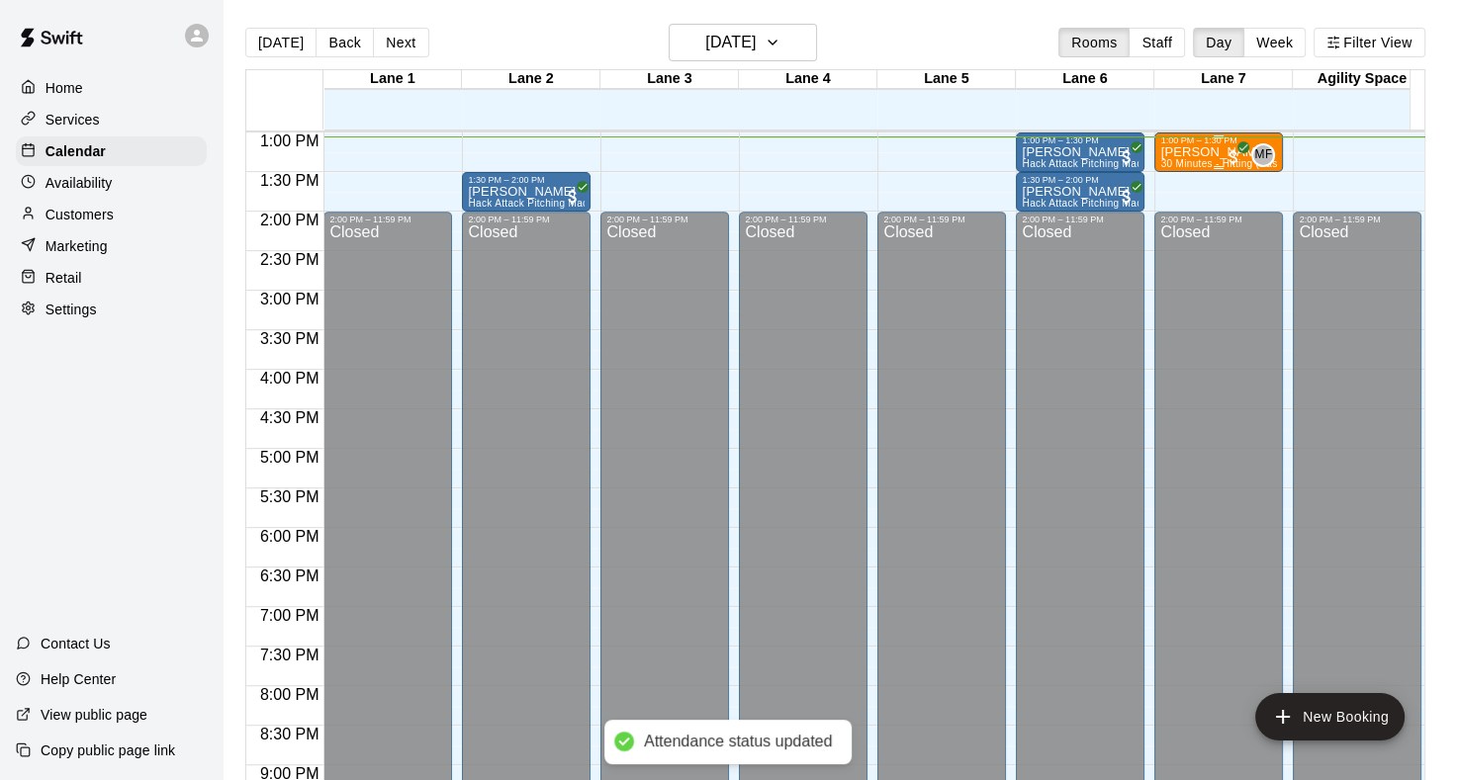
click at [1185, 160] on span "30 Minutes - Hitting (Baseball)" at bounding box center [1231, 163] width 142 height 11
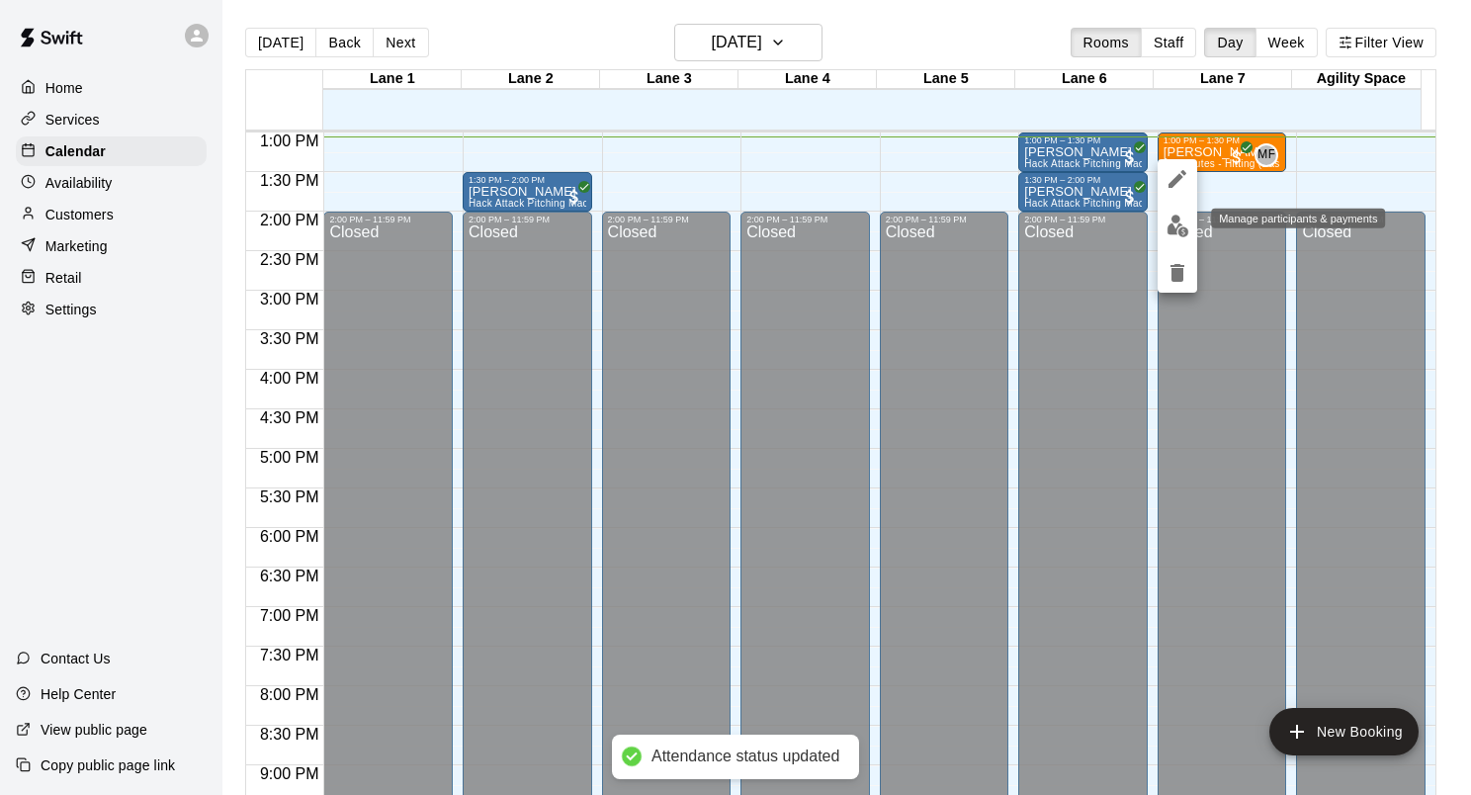
click at [1167, 221] on img "edit" at bounding box center [1178, 226] width 23 height 23
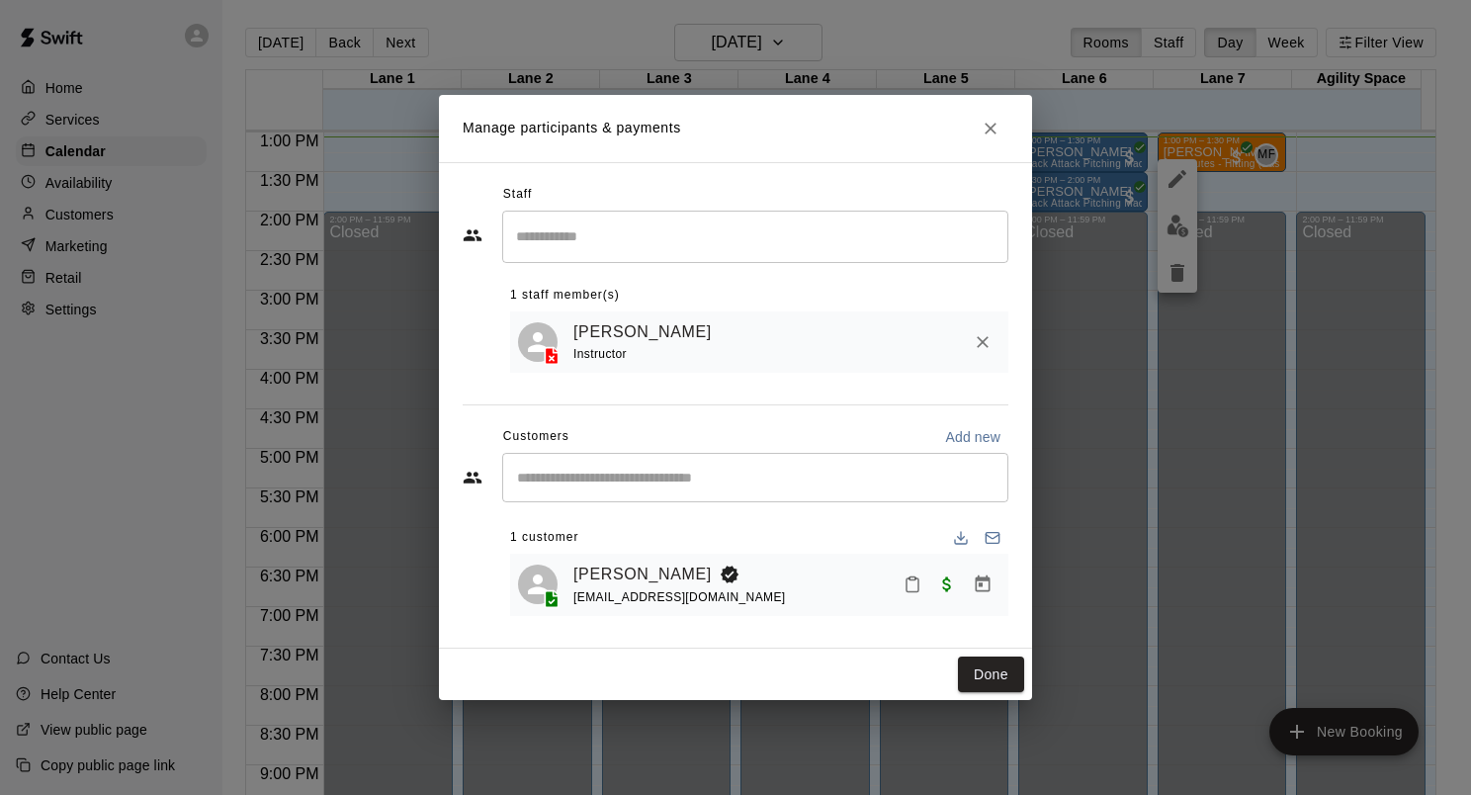
click at [908, 584] on button "Mark attendance" at bounding box center [913, 585] width 34 height 34
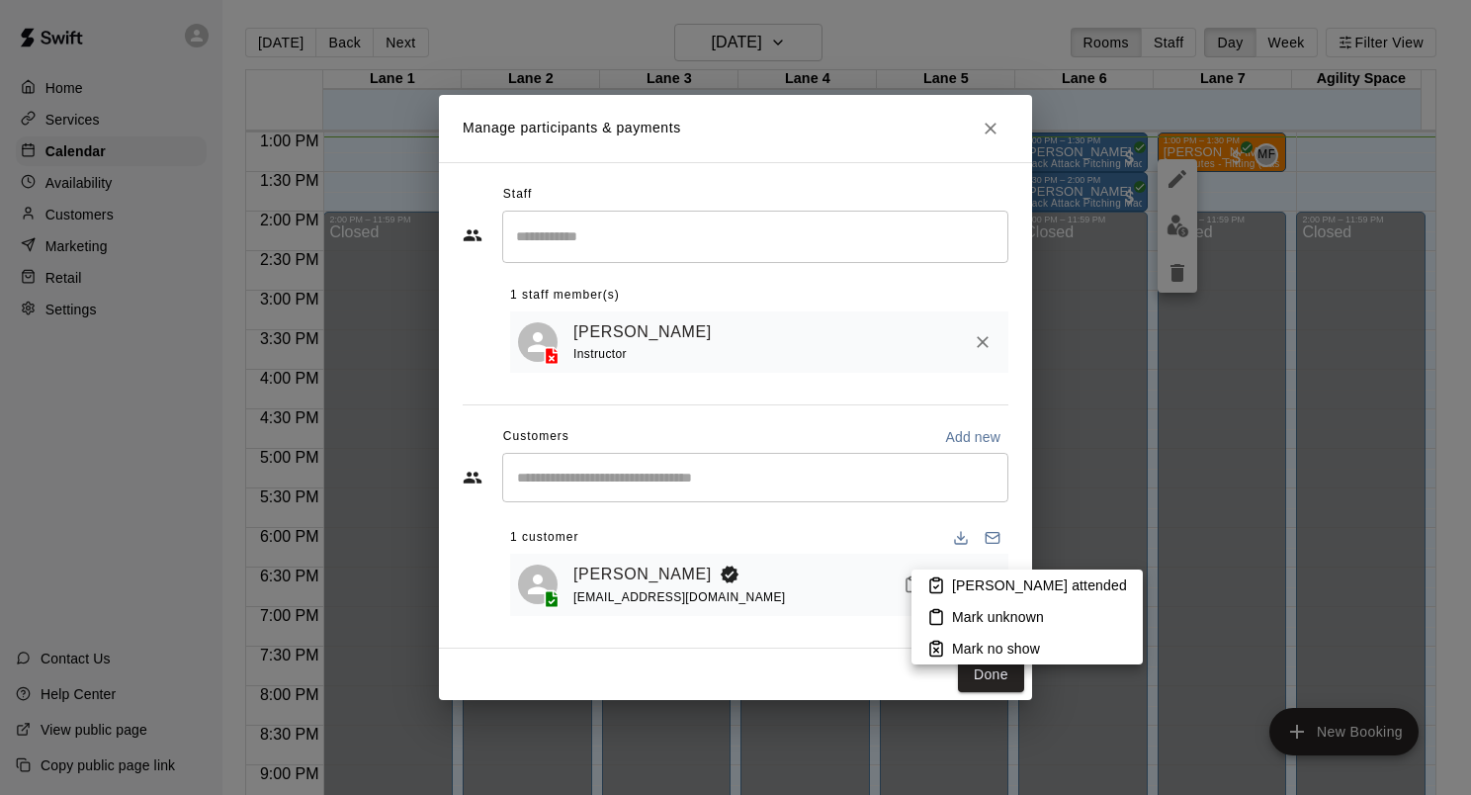
click at [958, 596] on li "Mark attended" at bounding box center [1027, 586] width 231 height 32
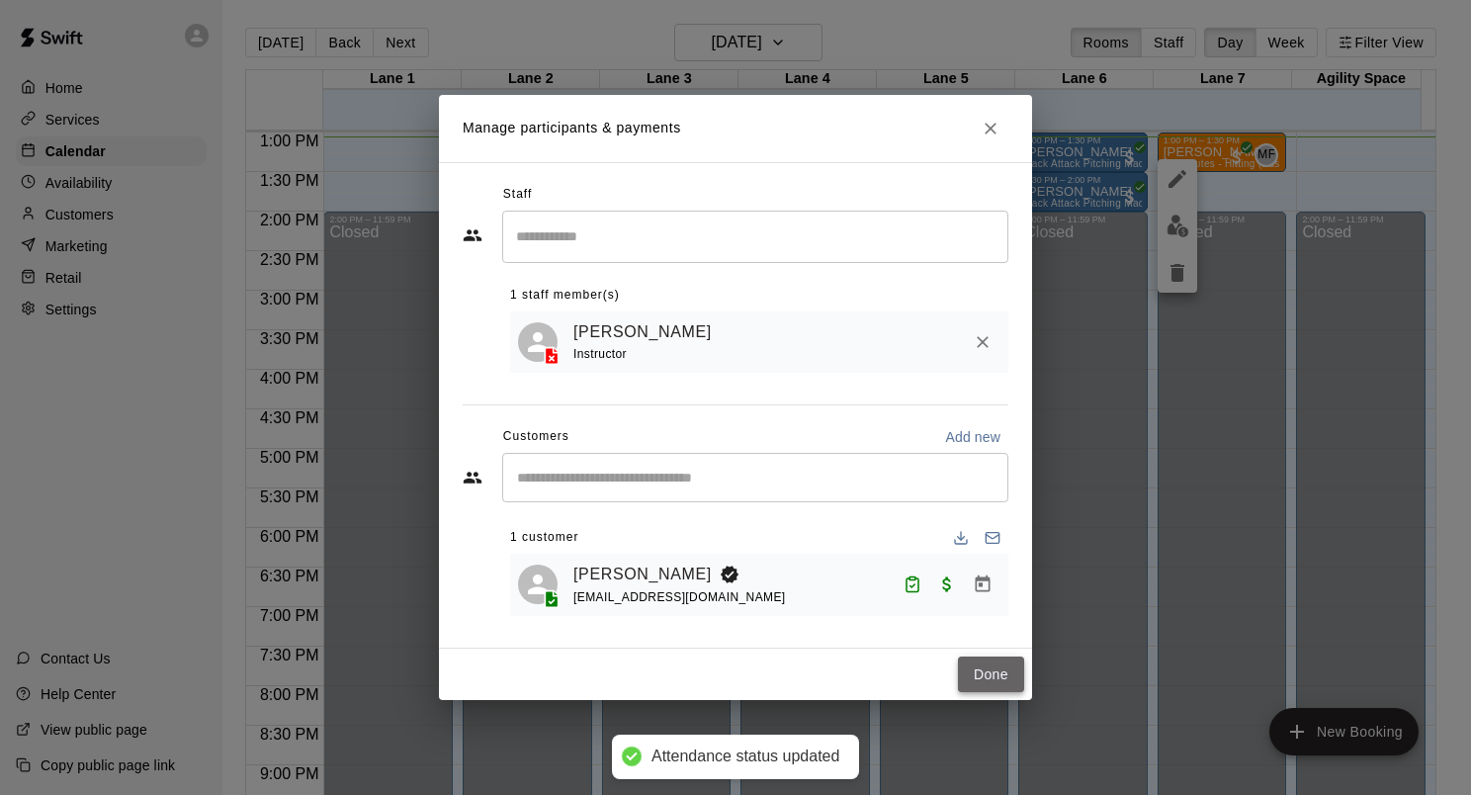
click at [985, 670] on button "Done" at bounding box center [991, 675] width 66 height 37
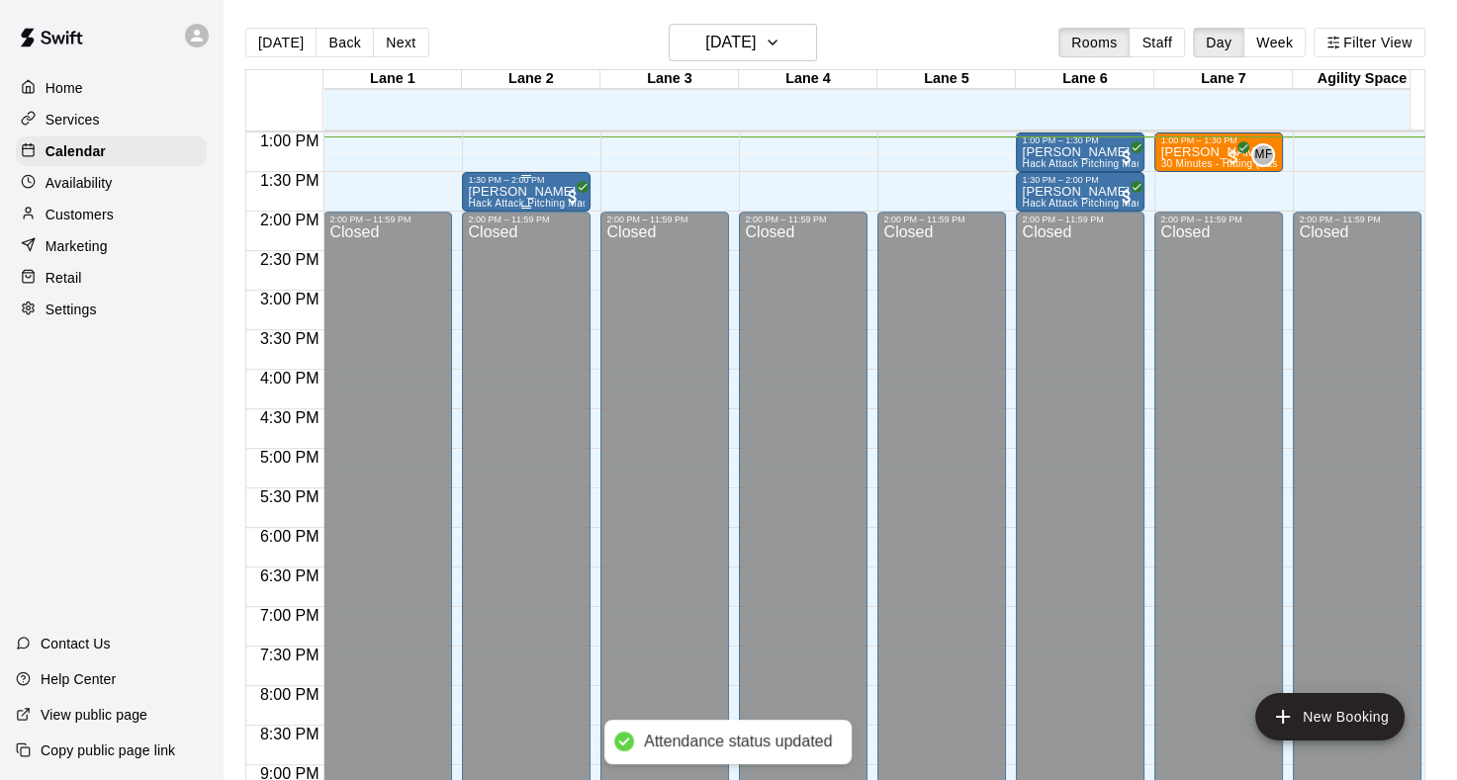
click at [526, 199] on span "Hack Attack Pitching Machine Lane Rental - Softball" at bounding box center [590, 203] width 245 height 11
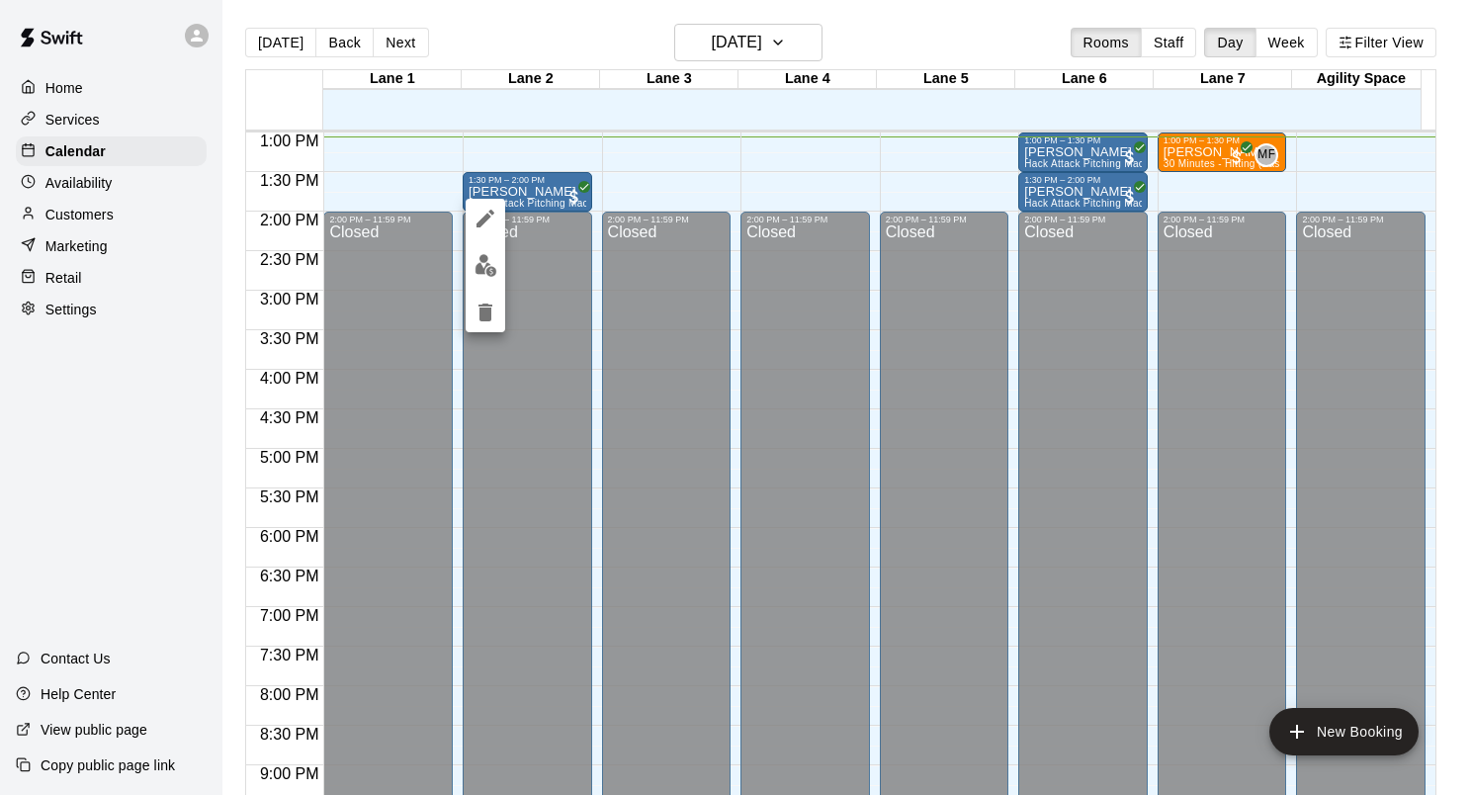
click at [496, 258] on img "edit" at bounding box center [486, 265] width 23 height 23
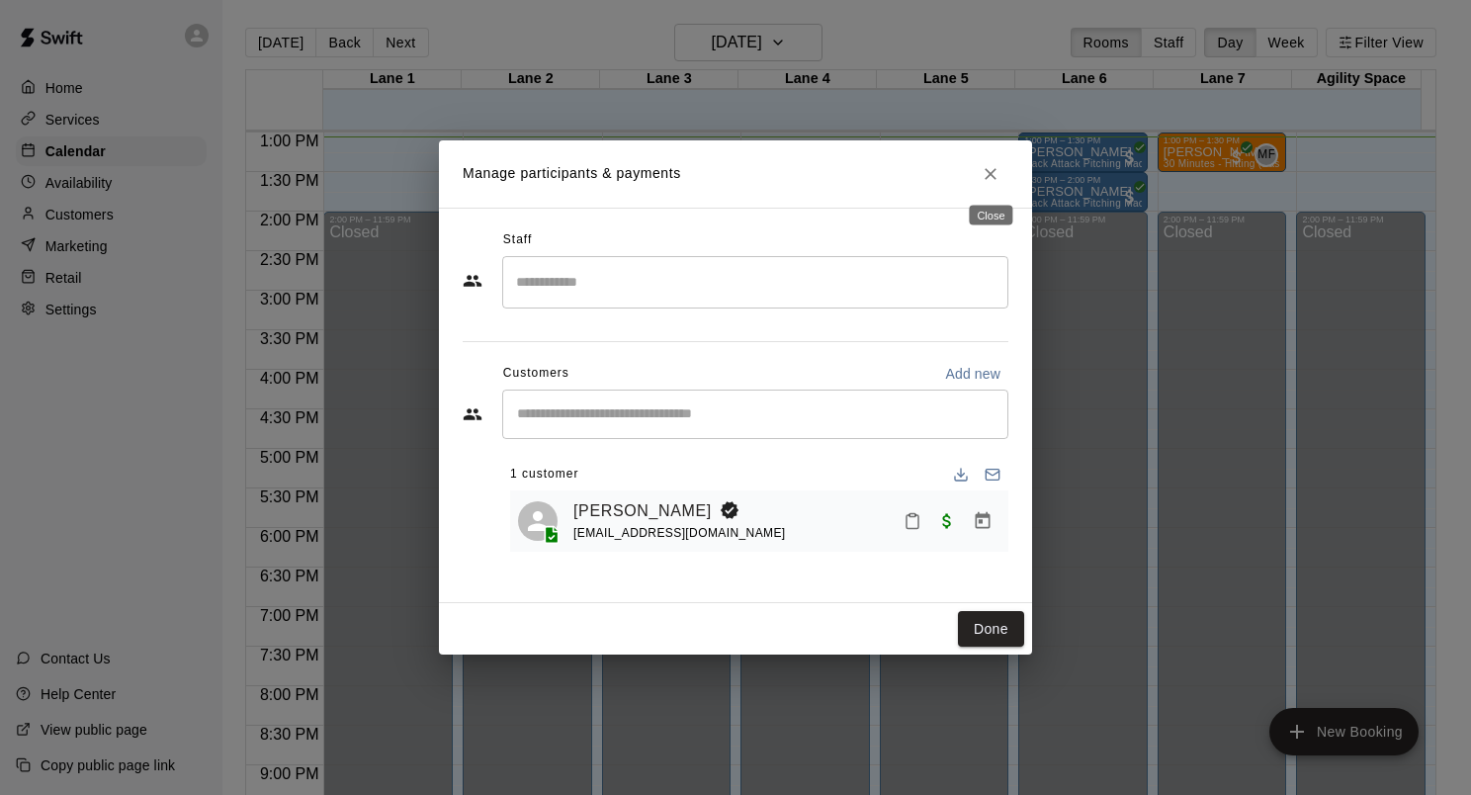
click at [996, 183] on icon "Close" at bounding box center [991, 174] width 20 height 20
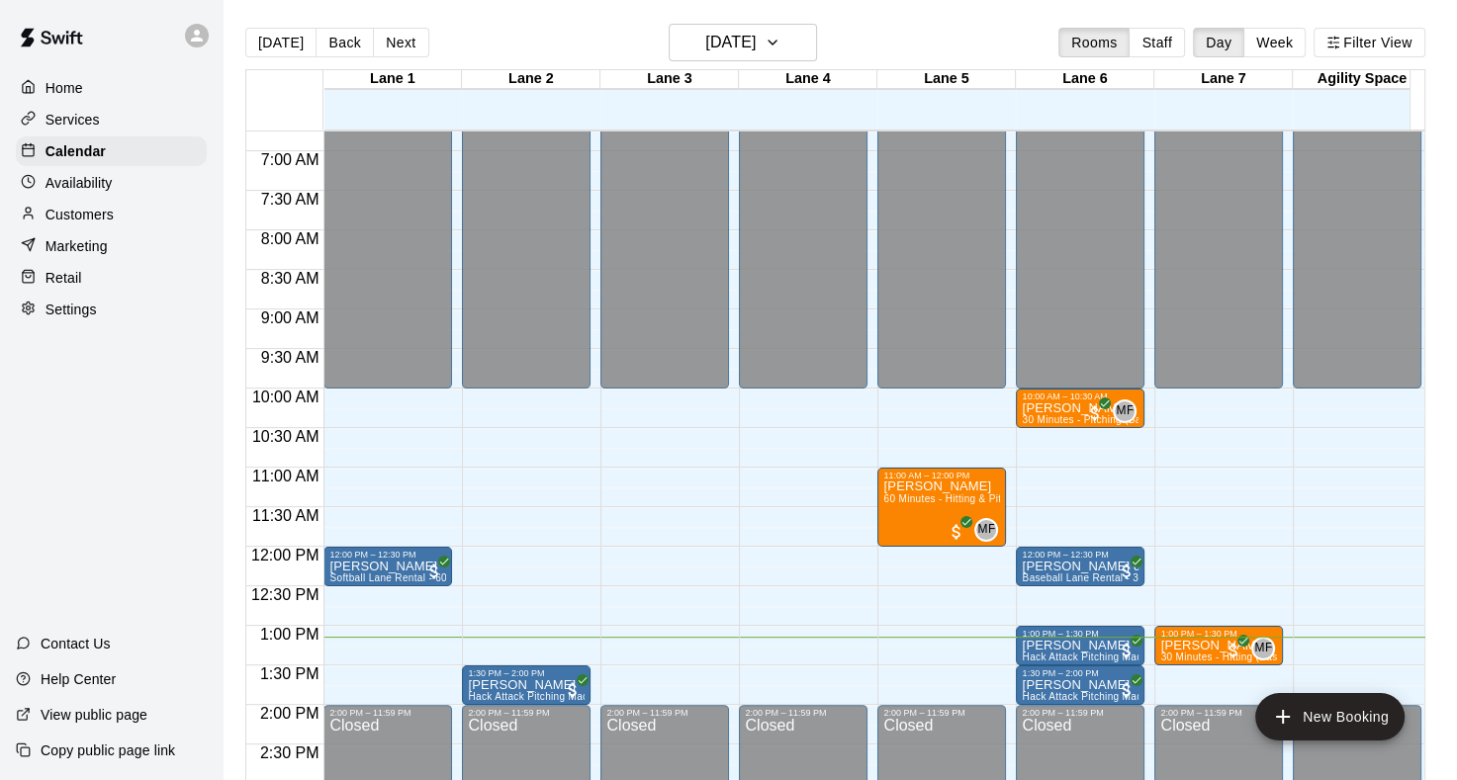
scroll to position [533, 0]
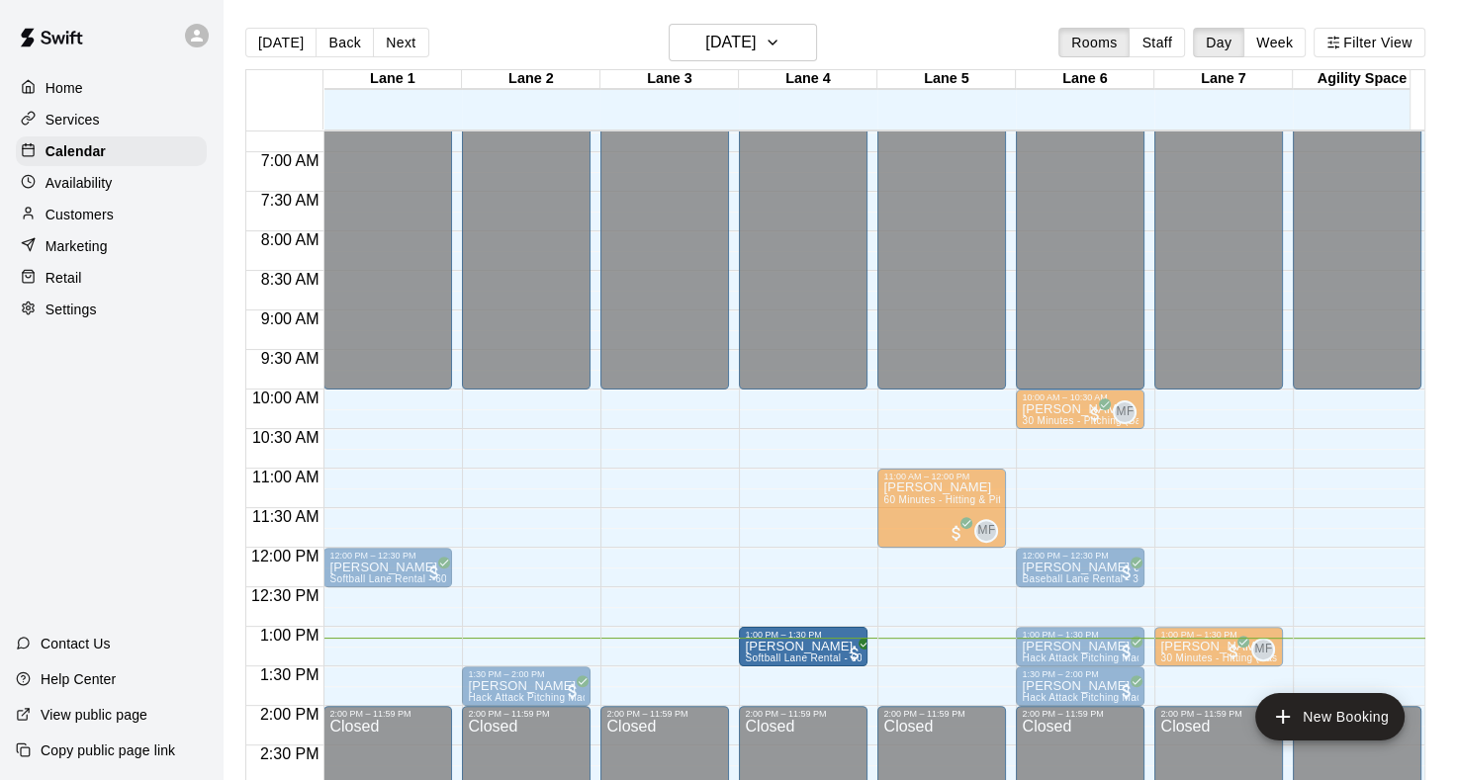
drag, startPoint x: 376, startPoint y: 575, endPoint x: 758, endPoint y: 664, distance: 392.9
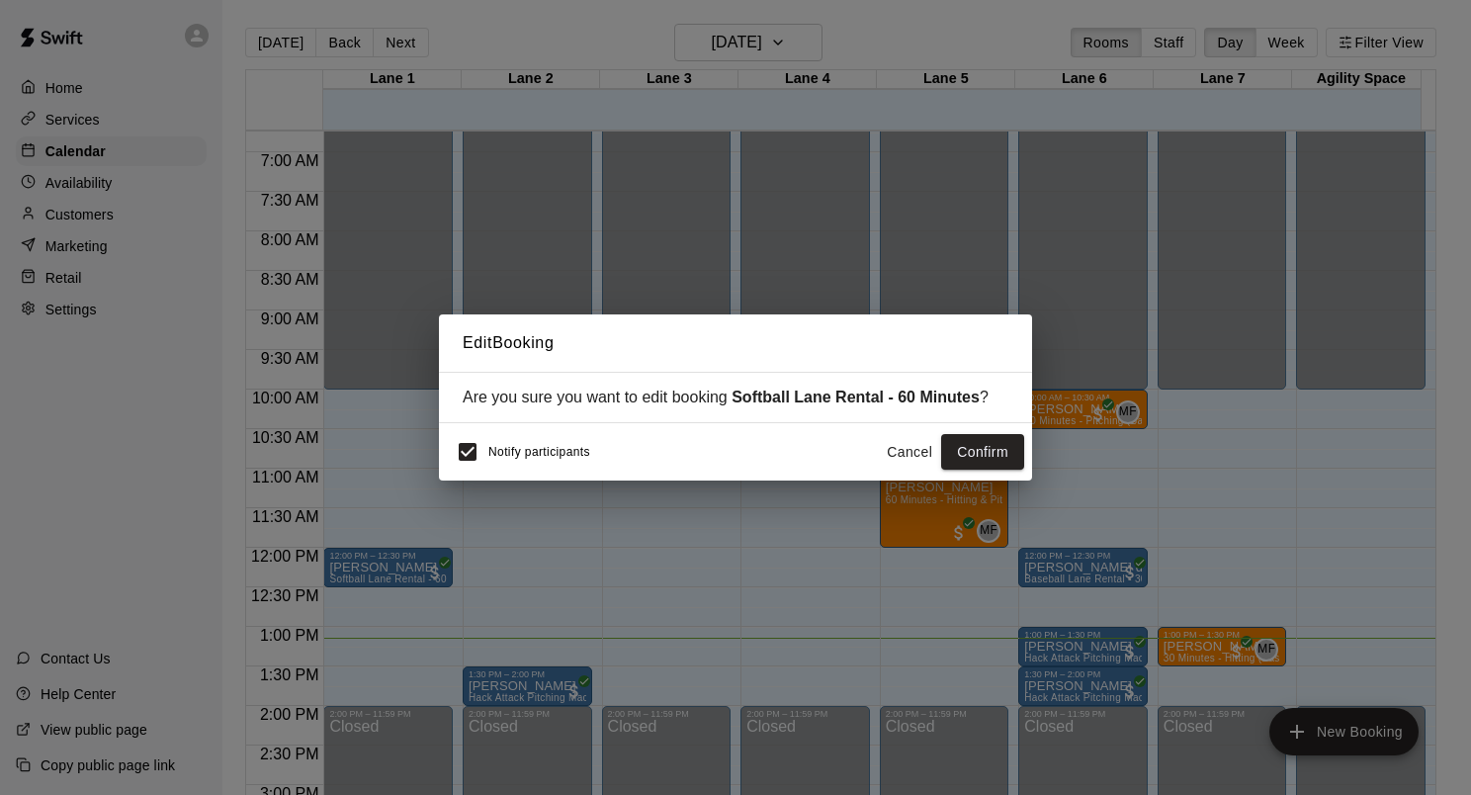
click at [500, 455] on span "Notify participants" at bounding box center [539, 452] width 102 height 14
click at [981, 457] on button "Confirm" at bounding box center [982, 452] width 83 height 37
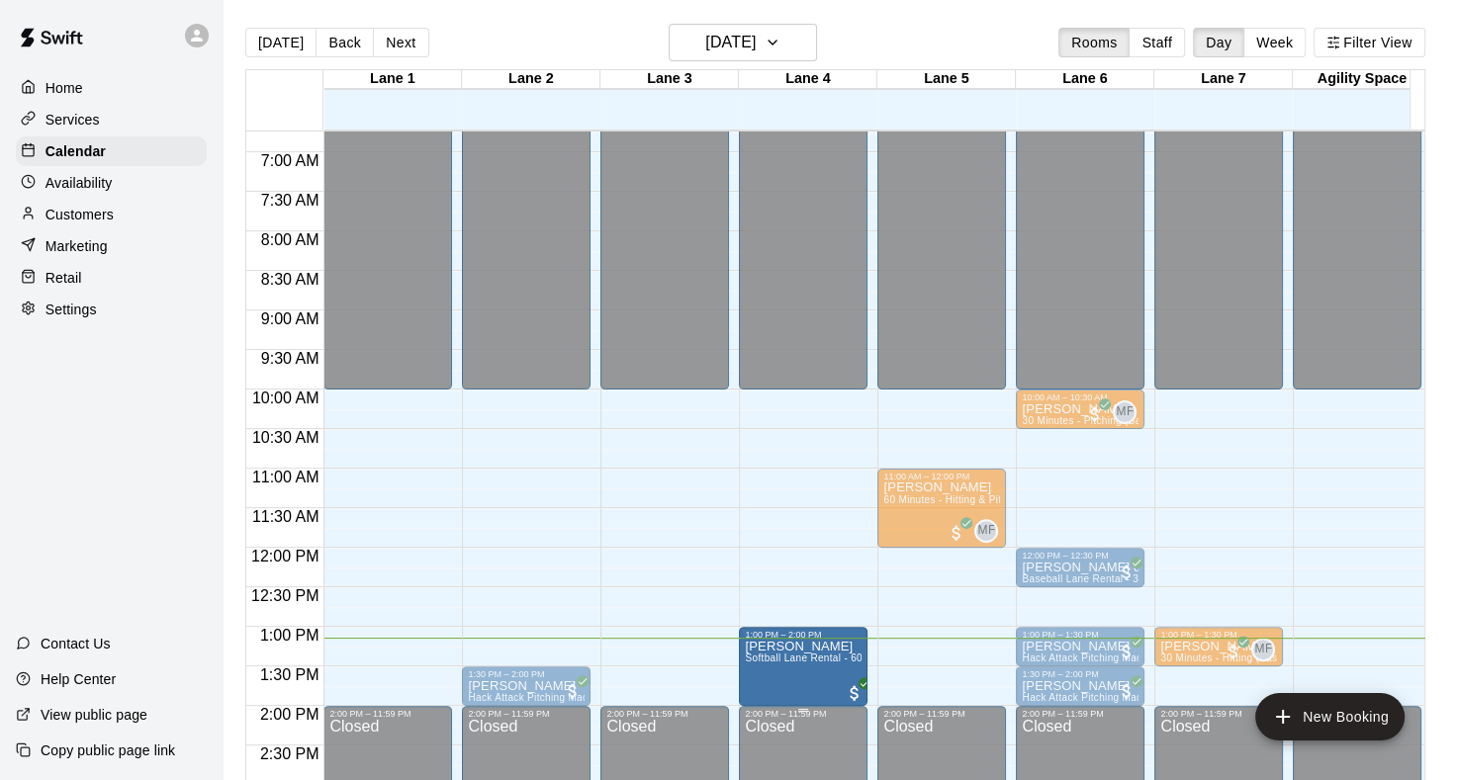
drag, startPoint x: 803, startPoint y: 661, endPoint x: 783, endPoint y: 714, distance: 56.9
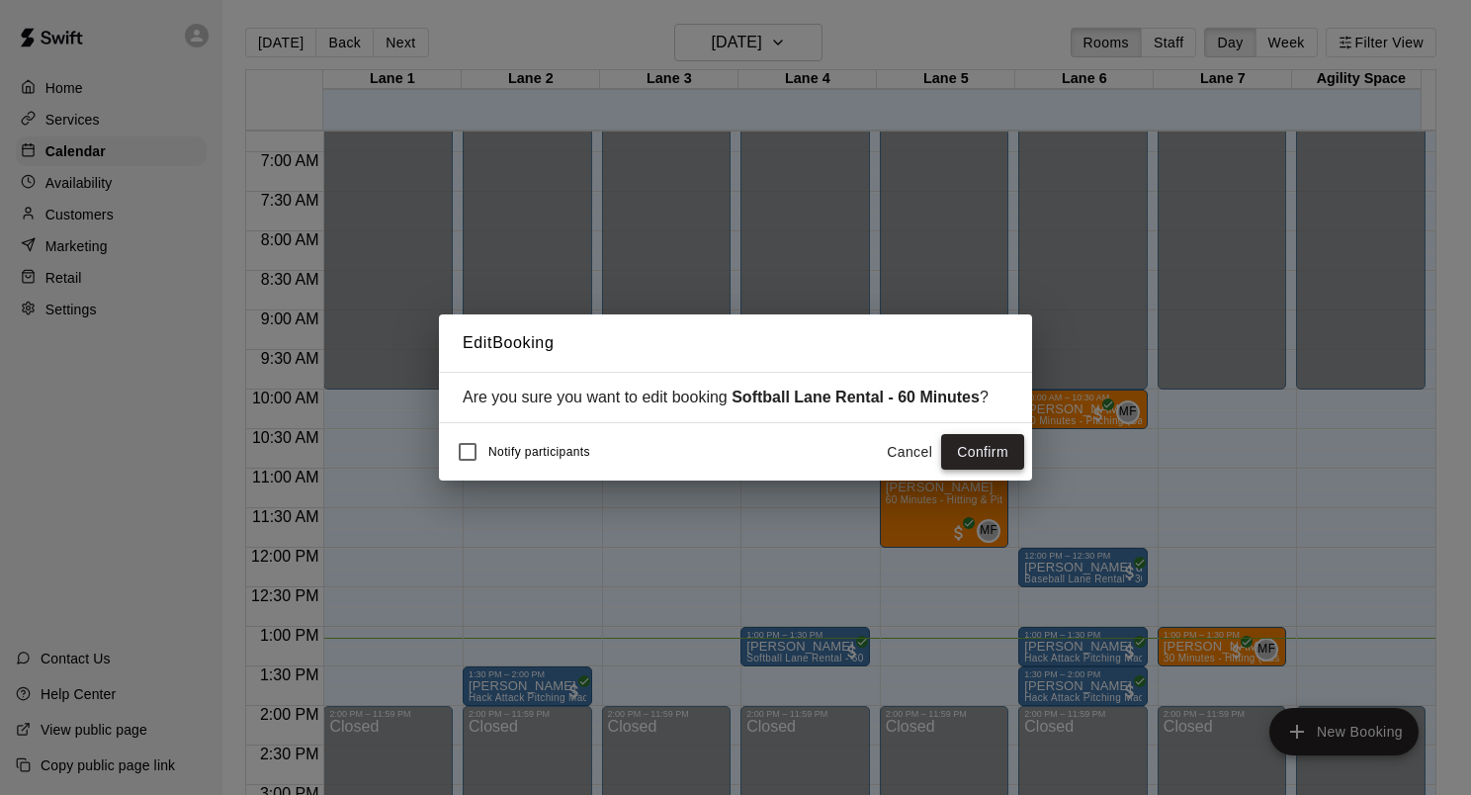
click at [987, 464] on button "Confirm" at bounding box center [982, 452] width 83 height 37
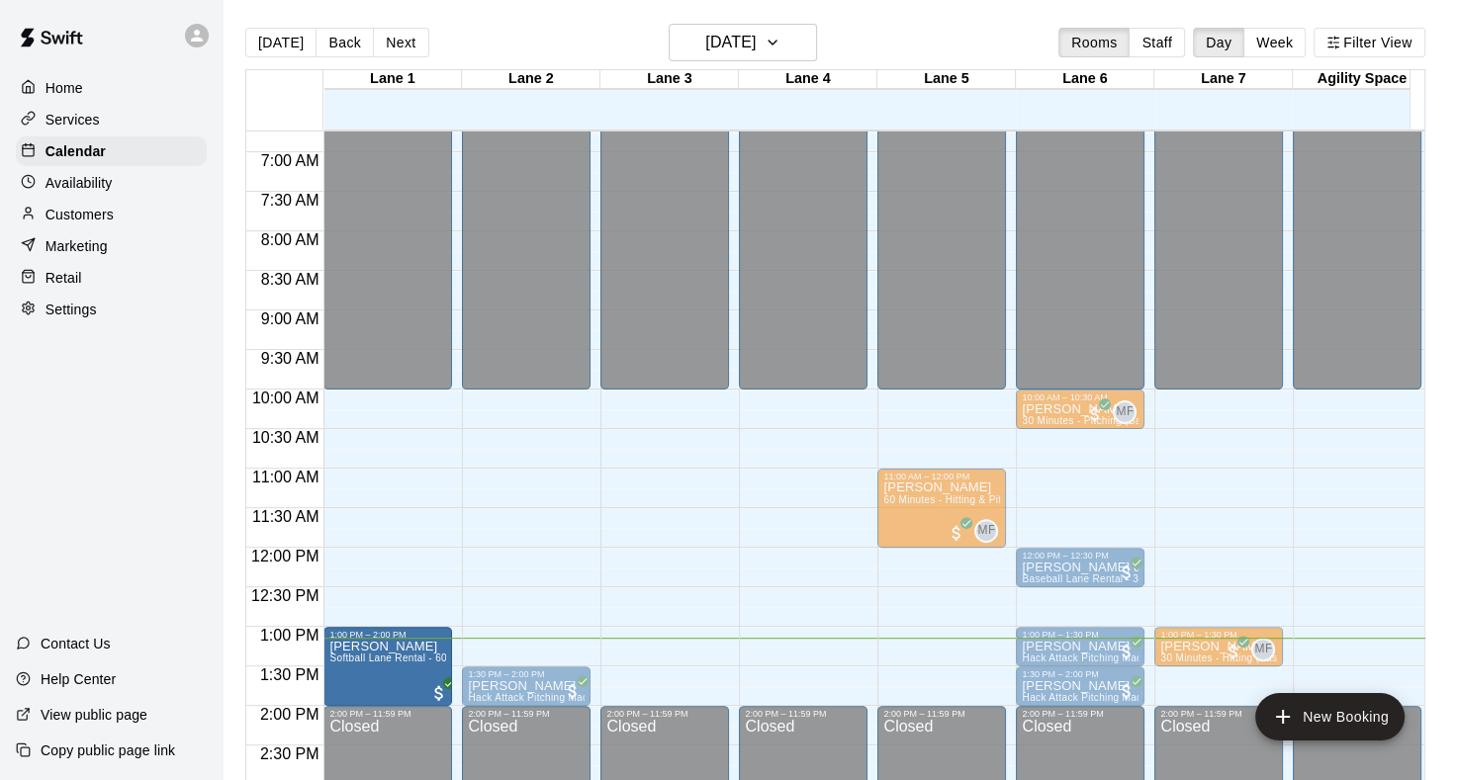
drag, startPoint x: 811, startPoint y: 640, endPoint x: 395, endPoint y: 651, distance: 416.4
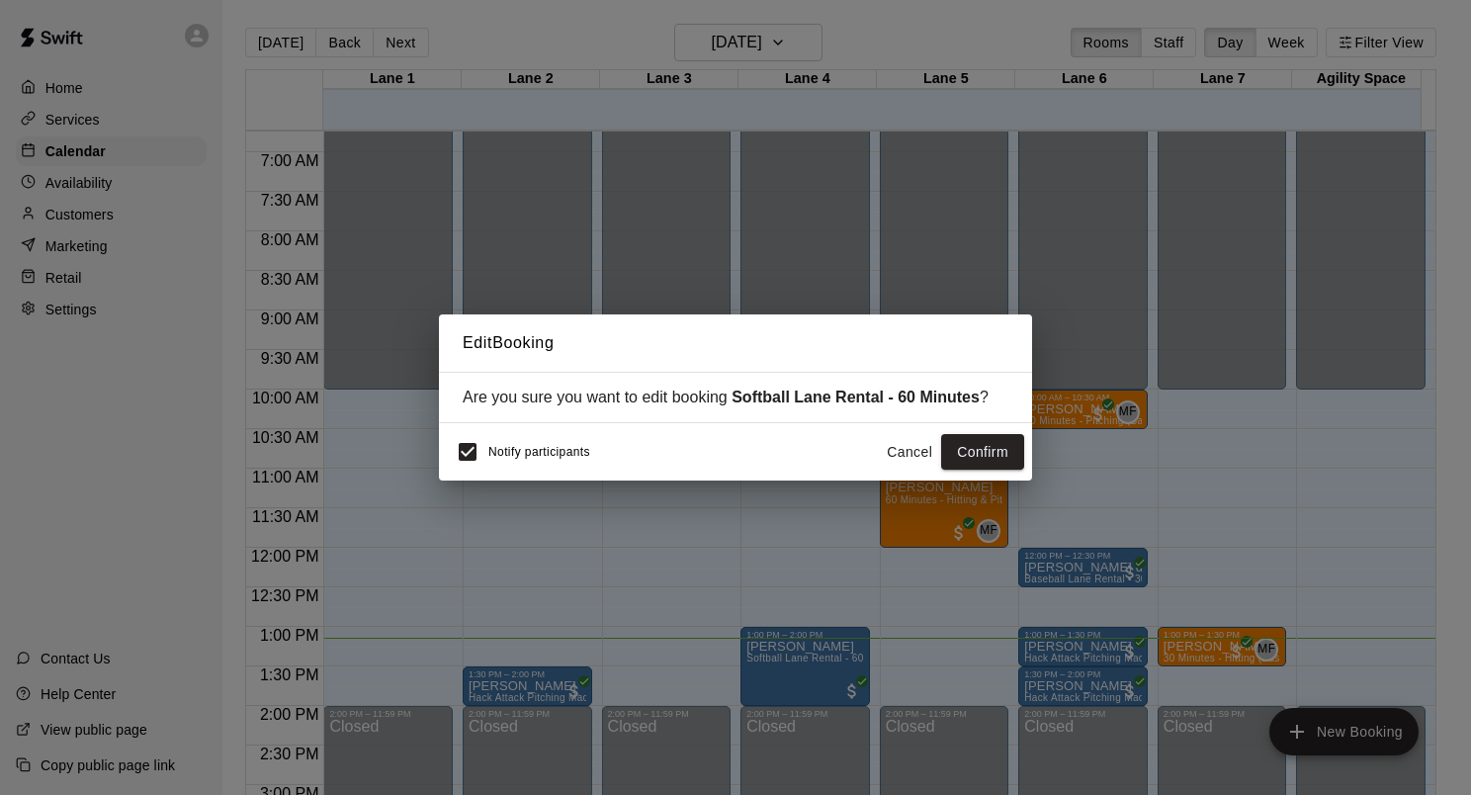
click at [501, 443] on div "Notify participants" at bounding box center [518, 452] width 143 height 42
click at [959, 443] on button "Confirm" at bounding box center [982, 452] width 83 height 37
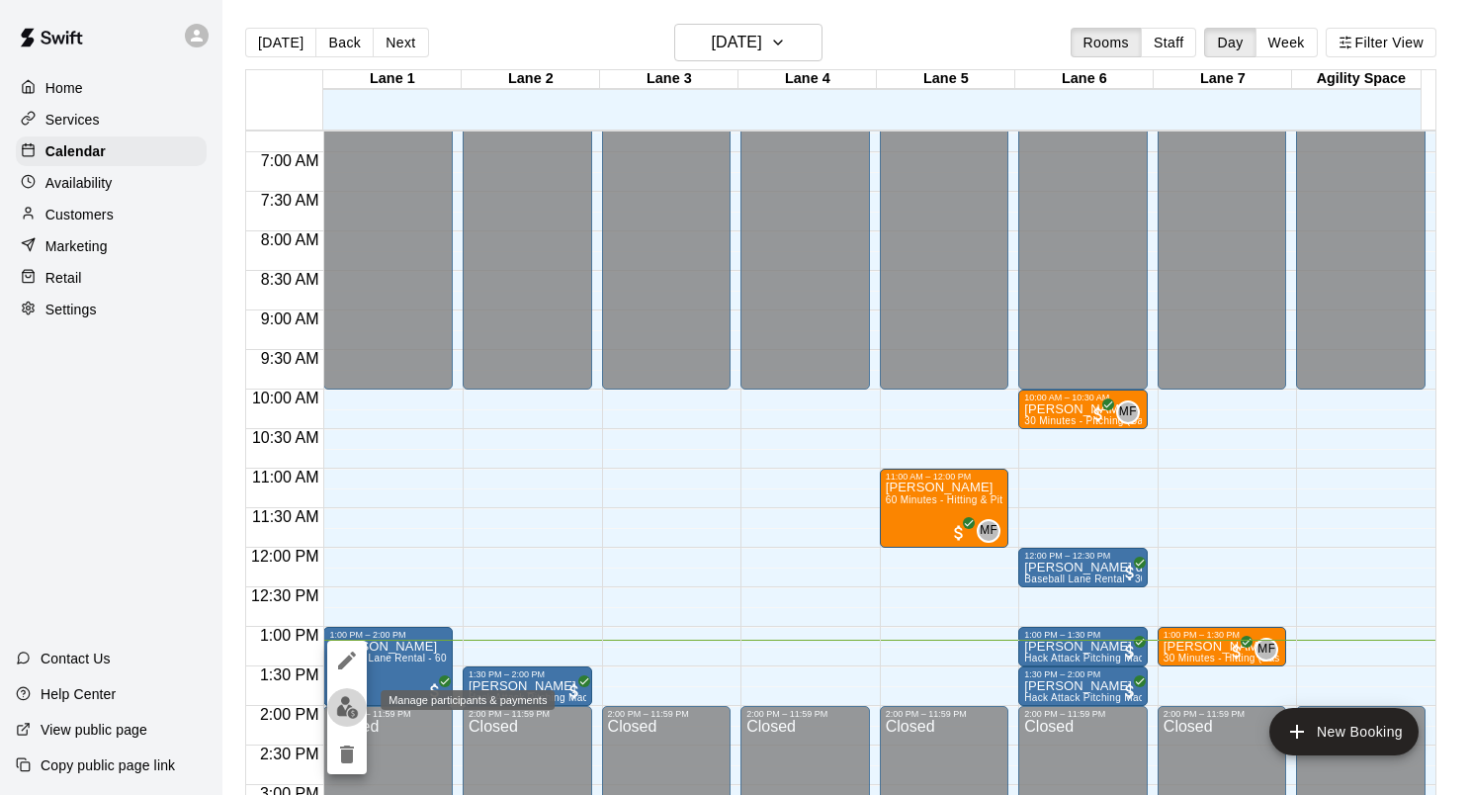
click at [355, 718] on img "edit" at bounding box center [347, 707] width 23 height 23
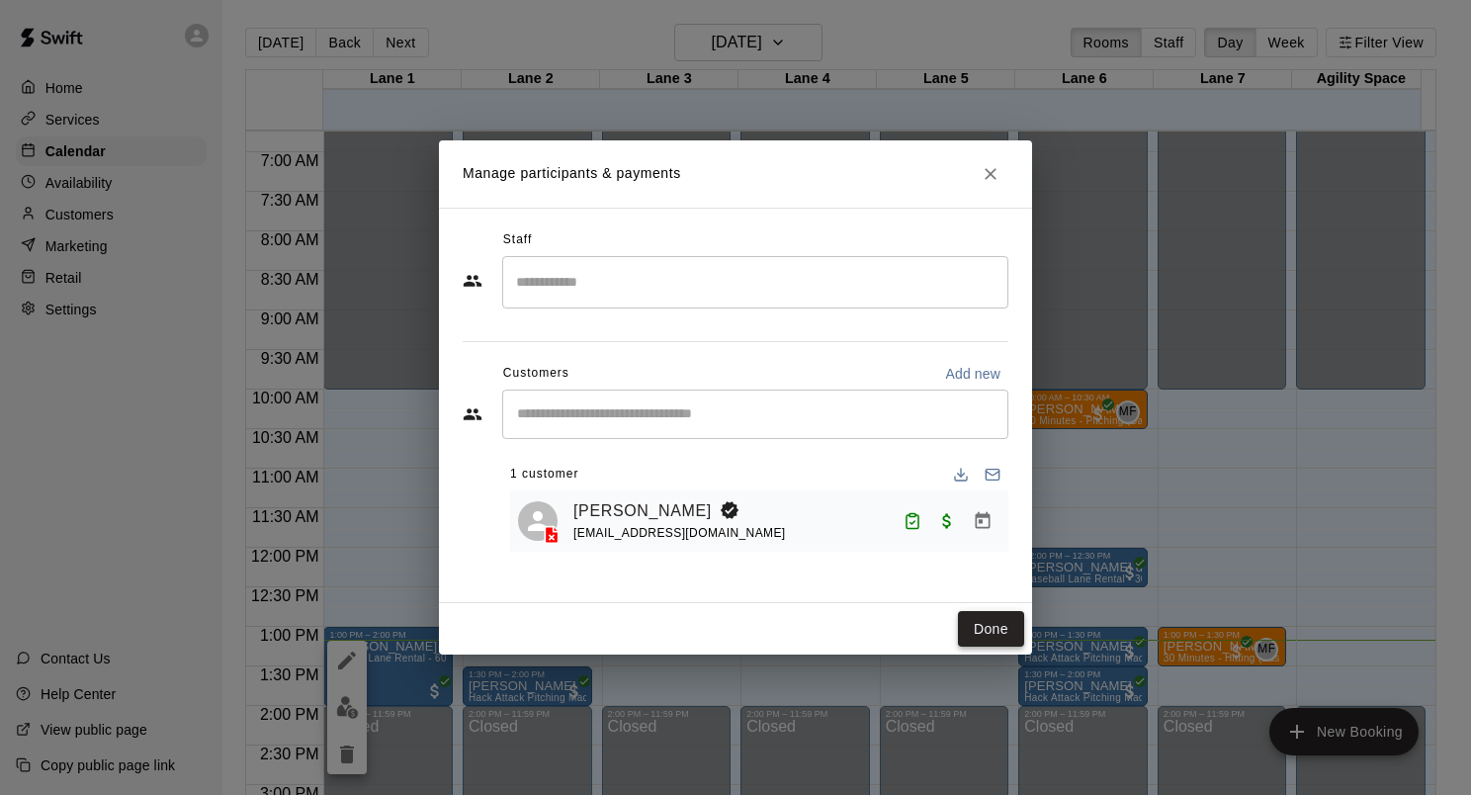
click at [994, 637] on button "Done" at bounding box center [991, 629] width 66 height 37
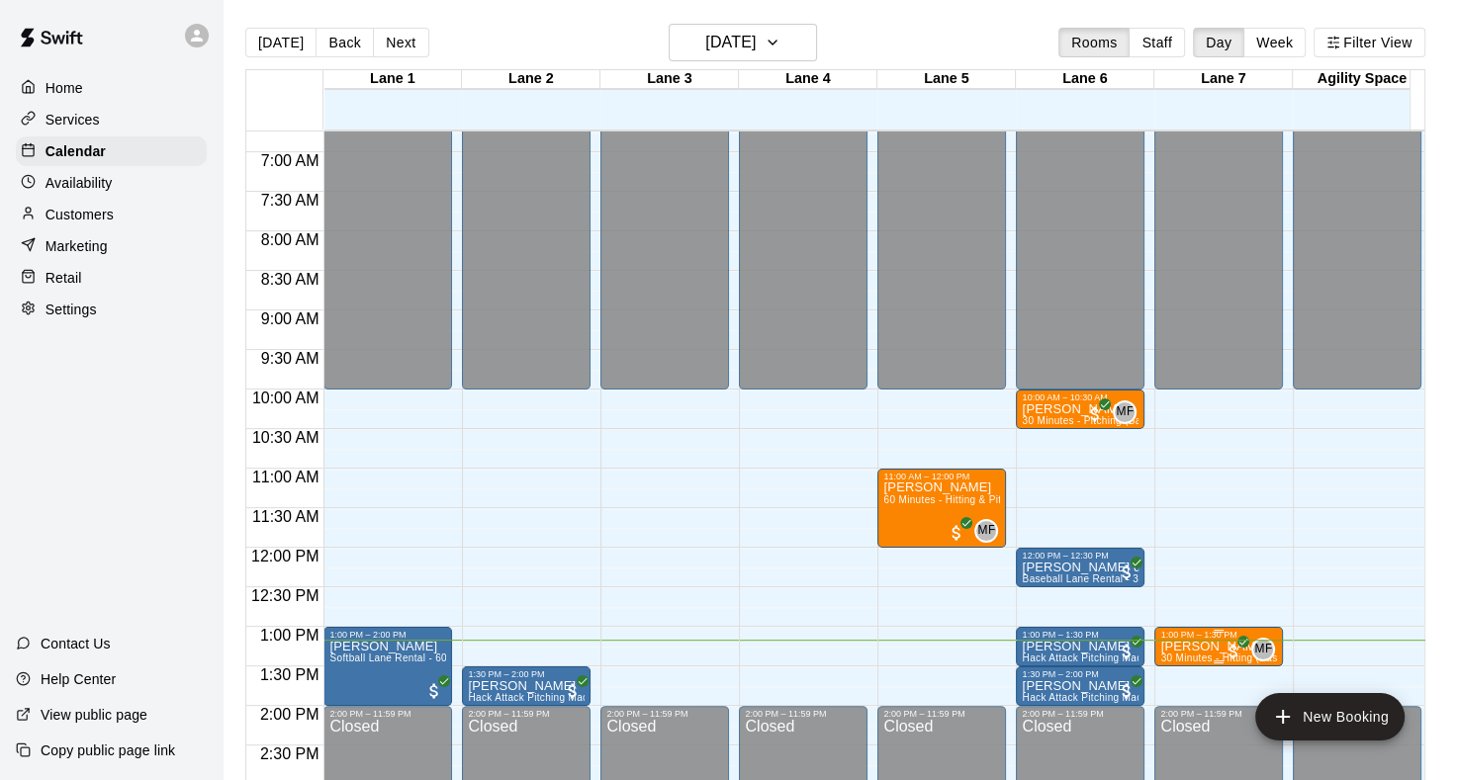
click at [1180, 647] on p "[PERSON_NAME]" at bounding box center [1218, 647] width 117 height 0
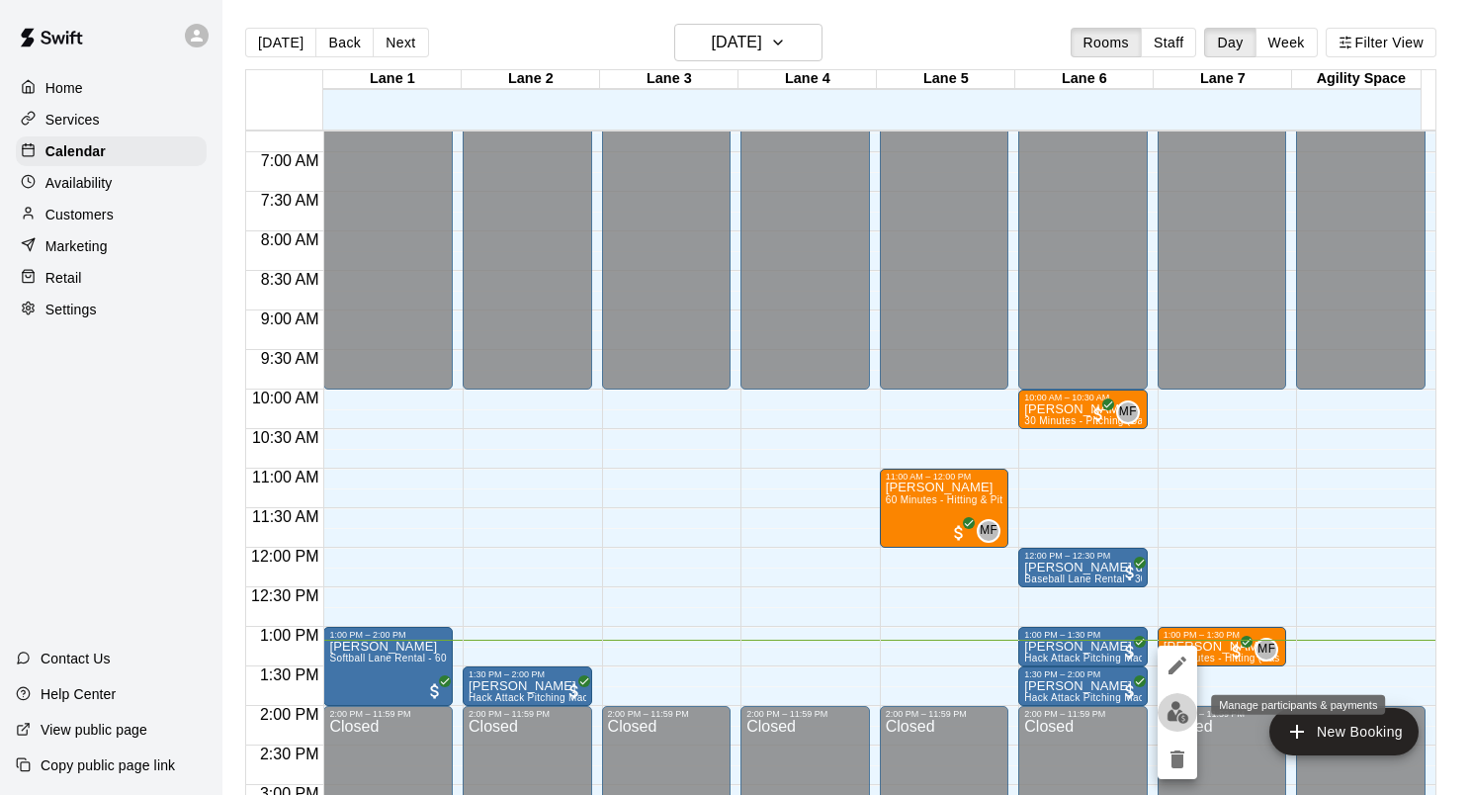
click at [1179, 705] on img "edit" at bounding box center [1178, 712] width 23 height 23
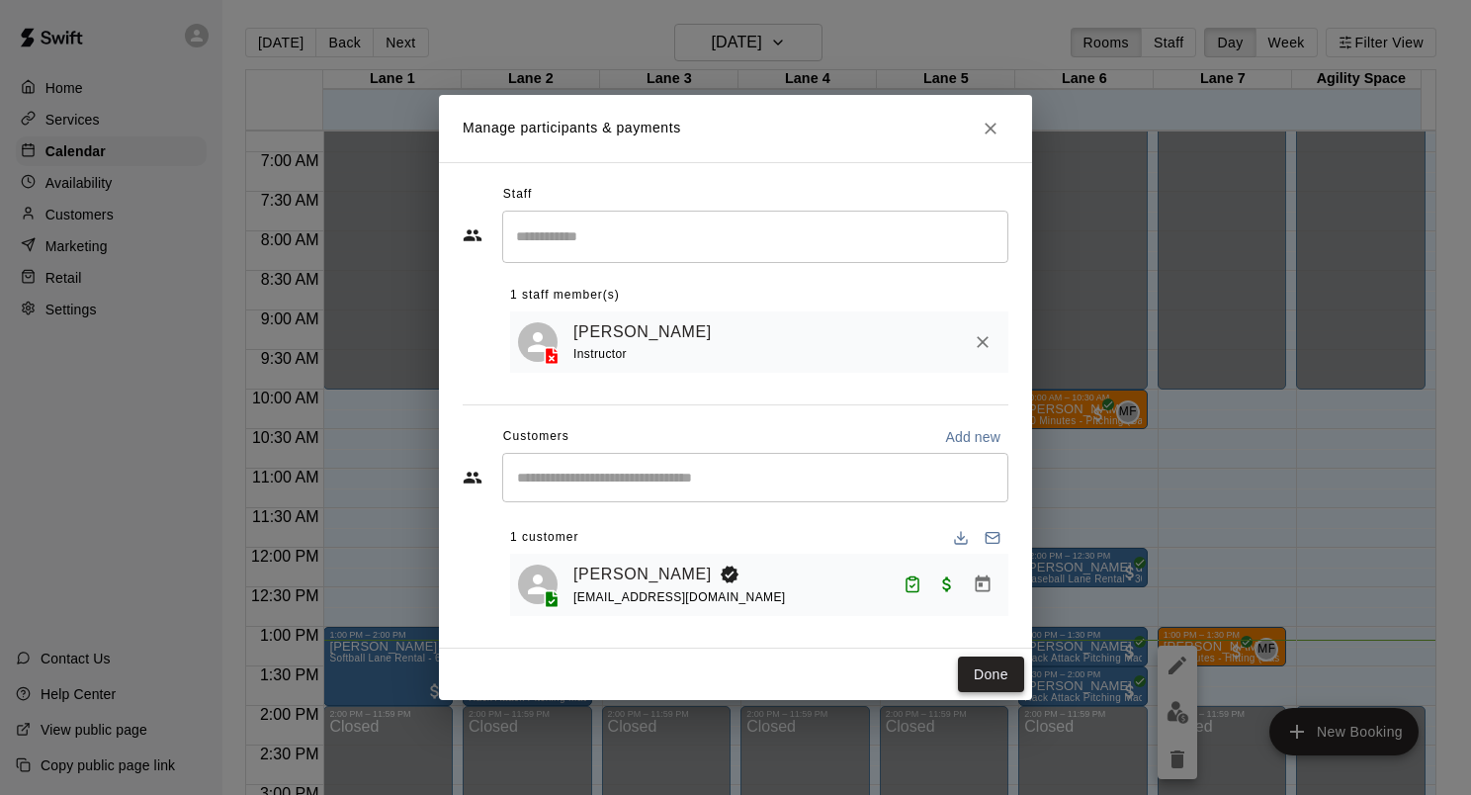
click at [1013, 675] on button "Done" at bounding box center [991, 675] width 66 height 37
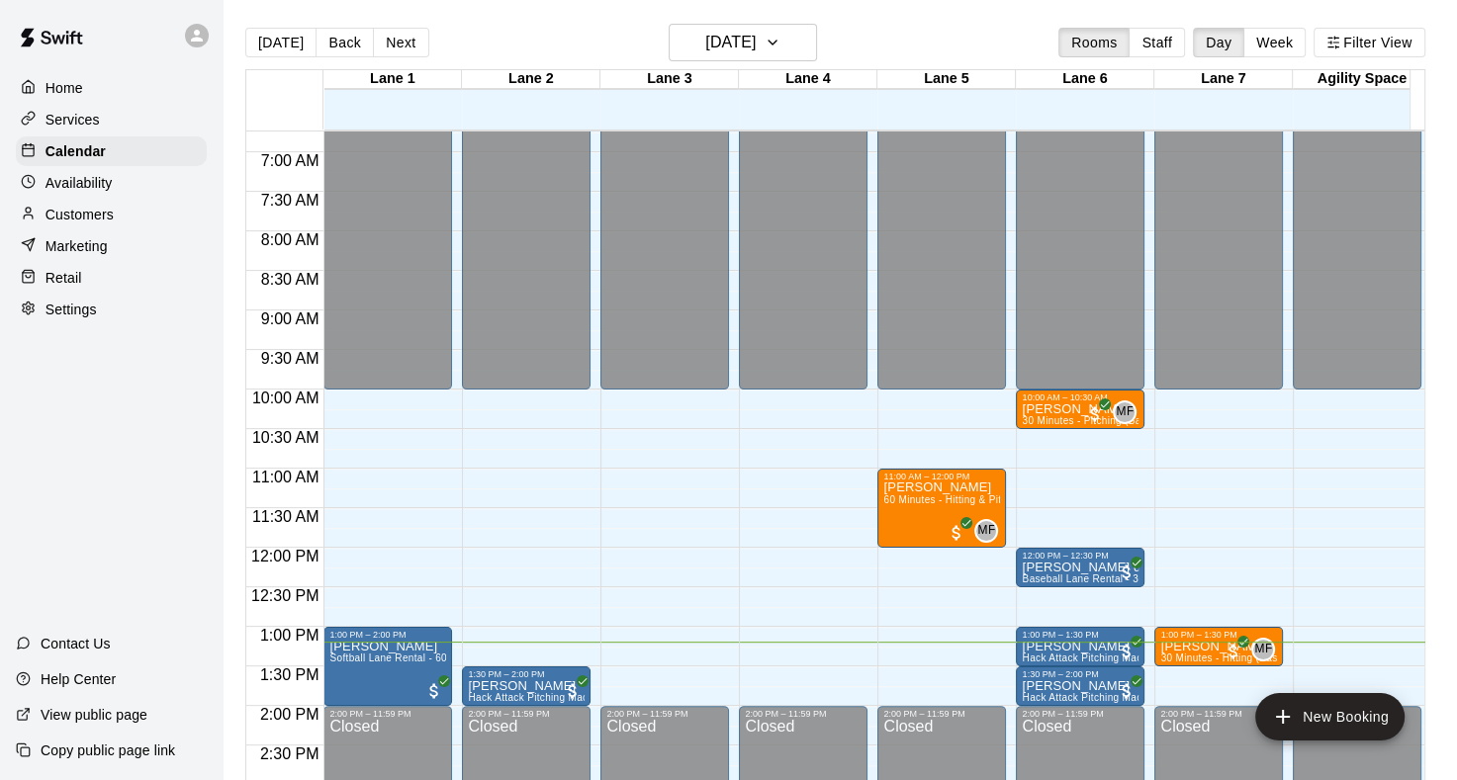
click at [77, 115] on p "Services" at bounding box center [72, 120] width 54 height 20
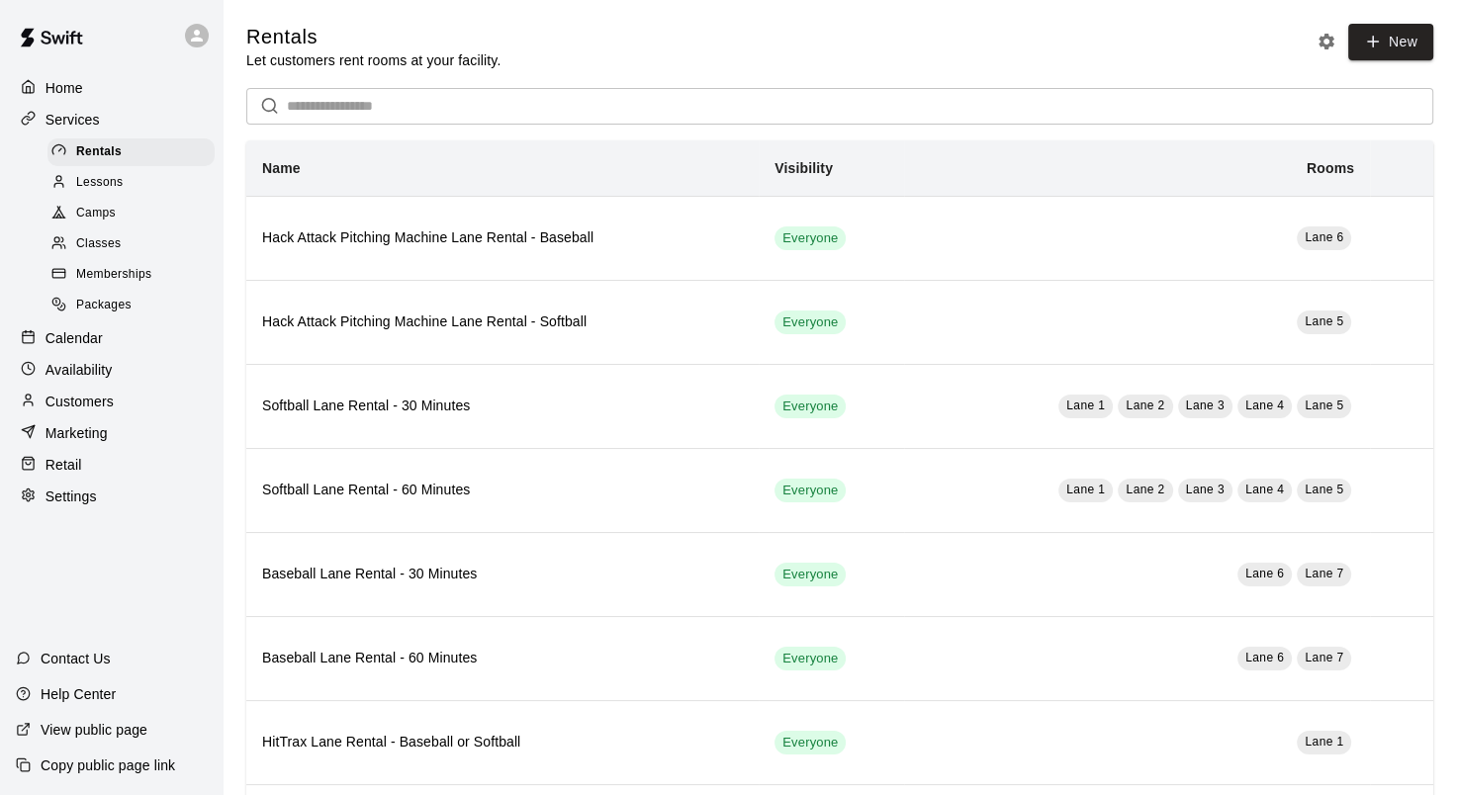
click at [116, 353] on div "Calendar" at bounding box center [111, 338] width 191 height 30
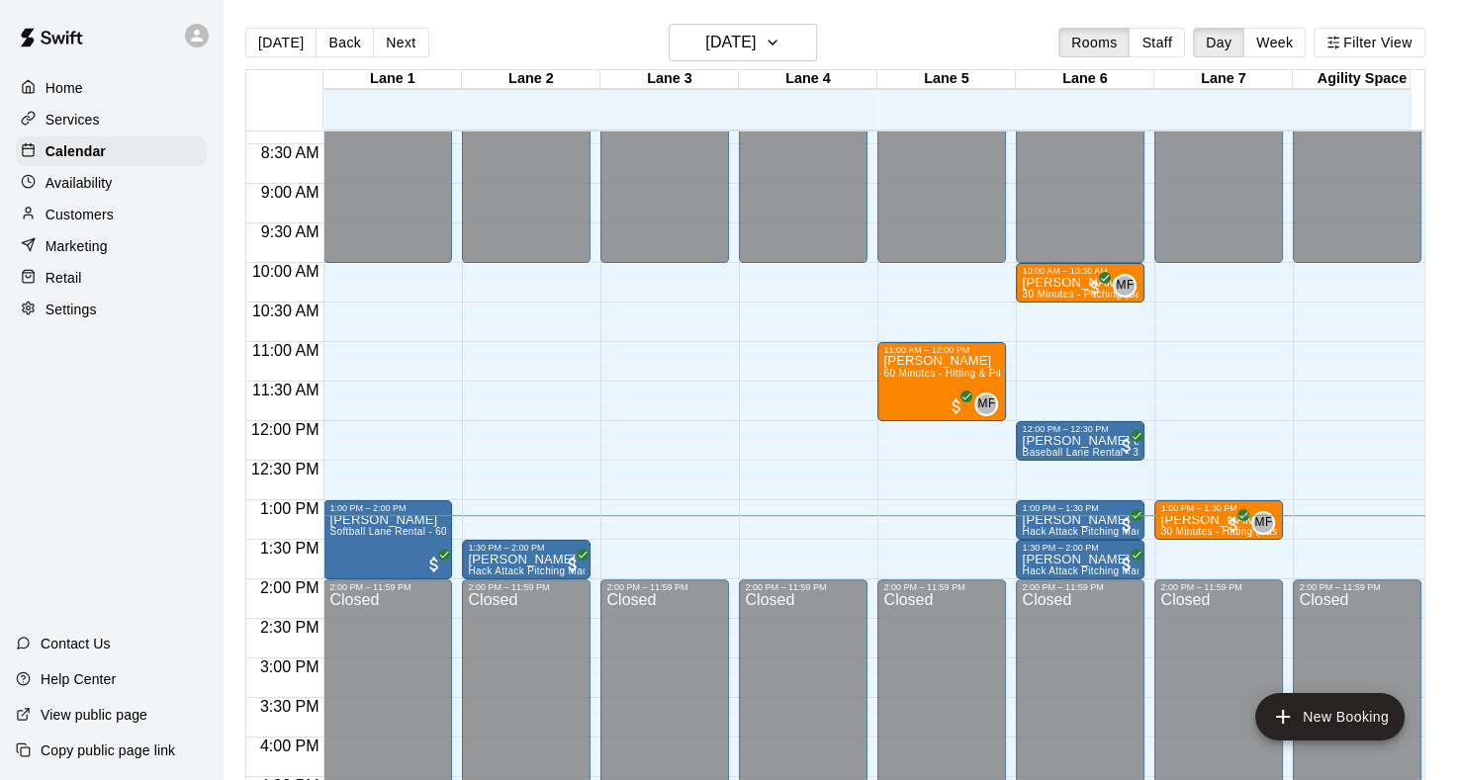
scroll to position [649, 0]
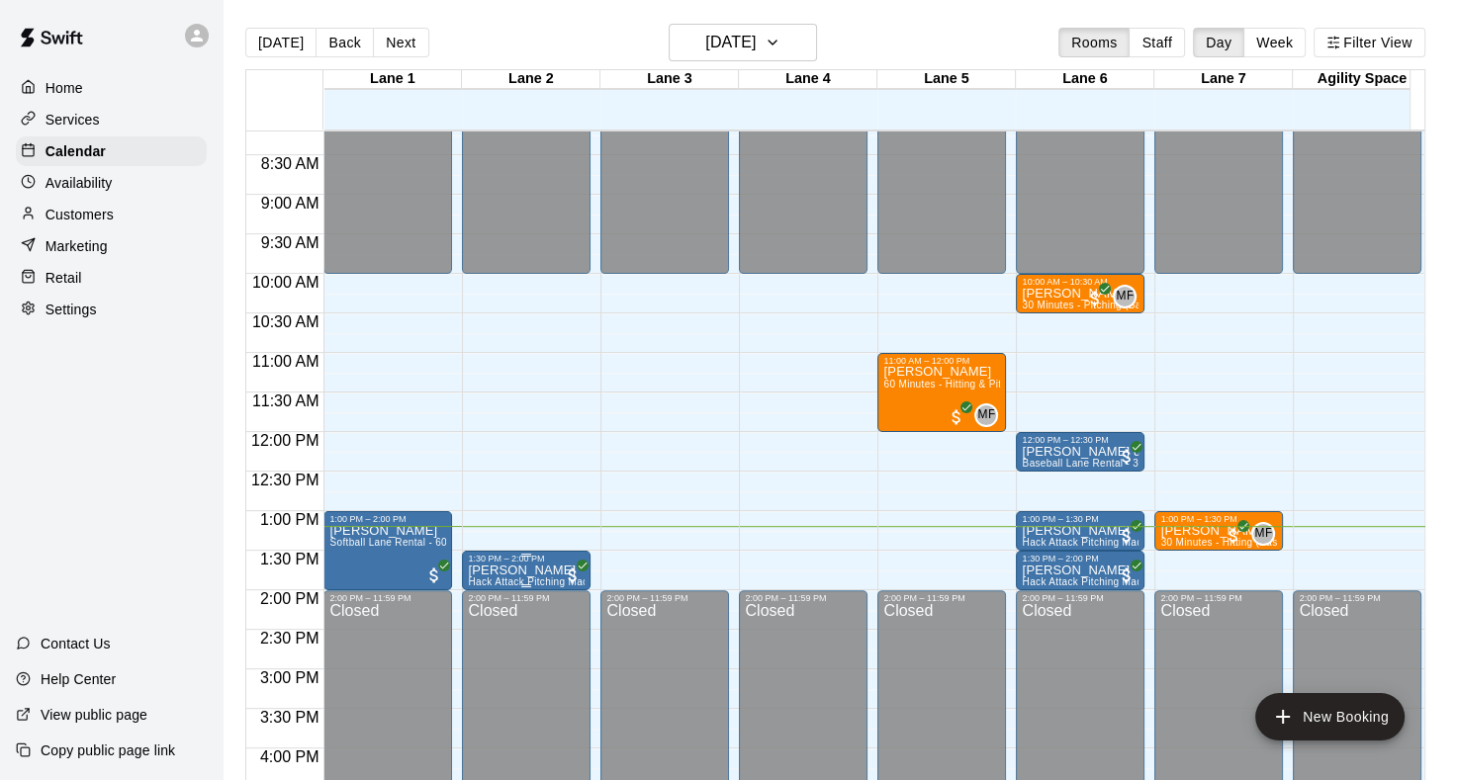
click at [503, 571] on p "[PERSON_NAME]" at bounding box center [526, 571] width 117 height 0
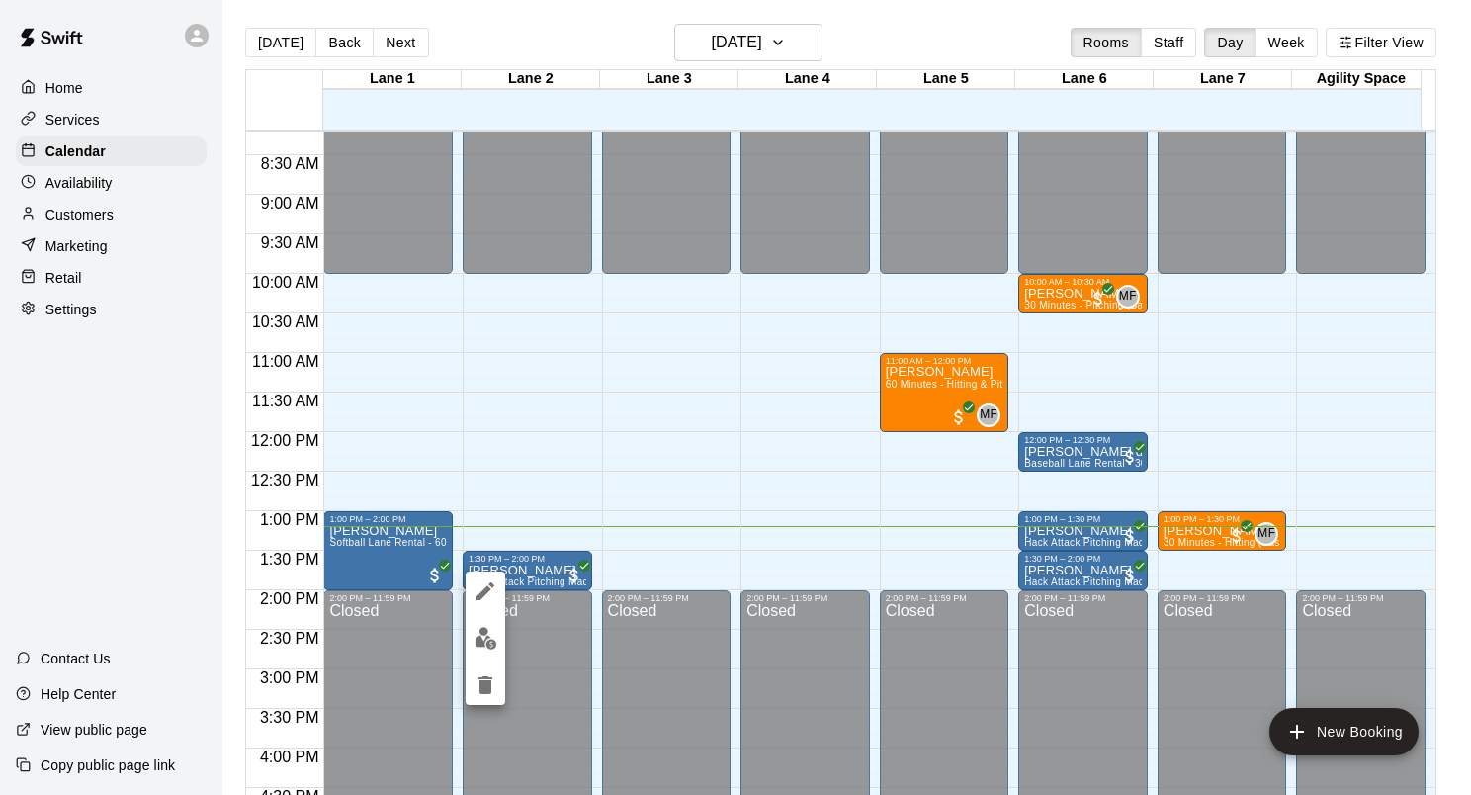
click at [428, 386] on div at bounding box center [735, 397] width 1471 height 795
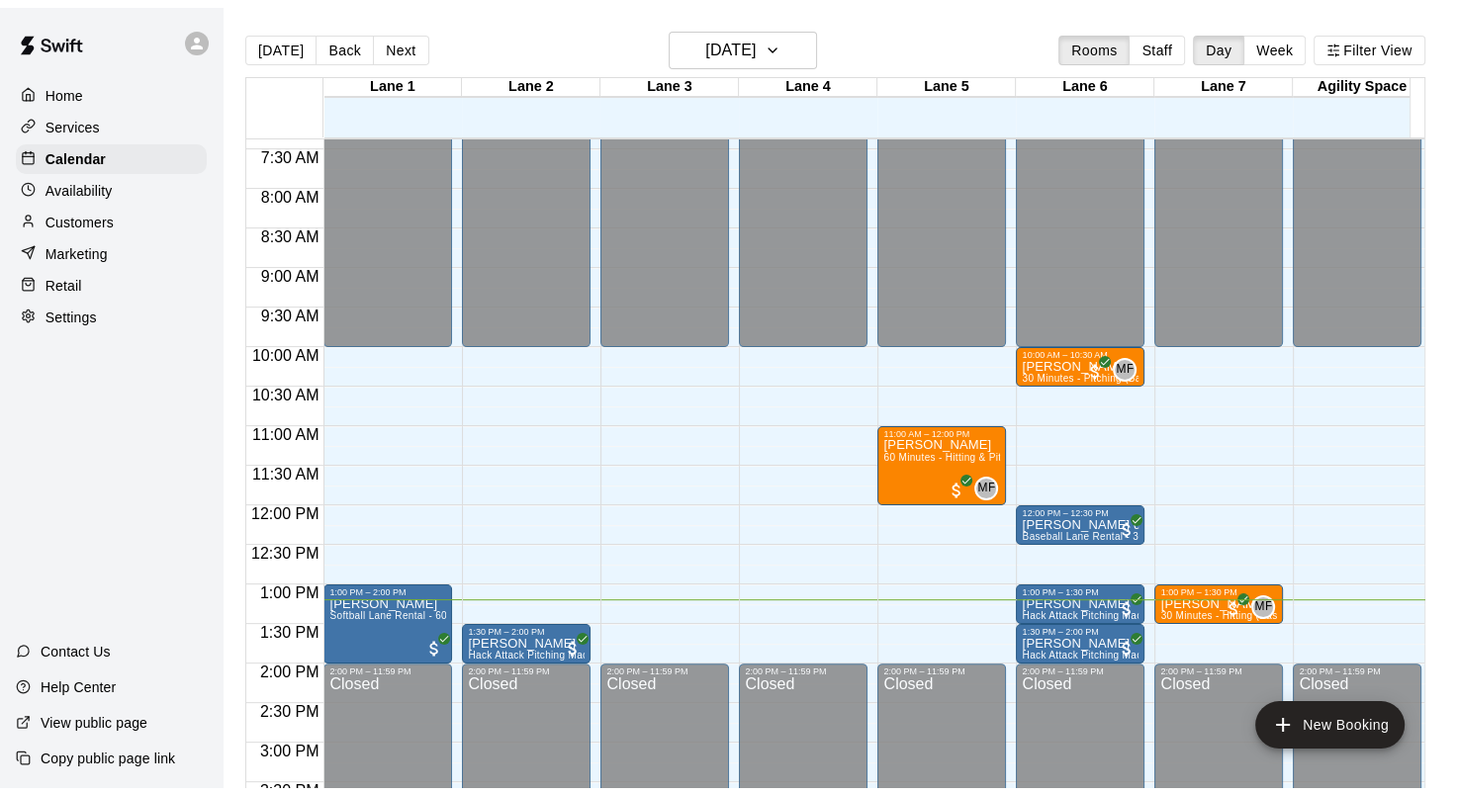
scroll to position [550, 0]
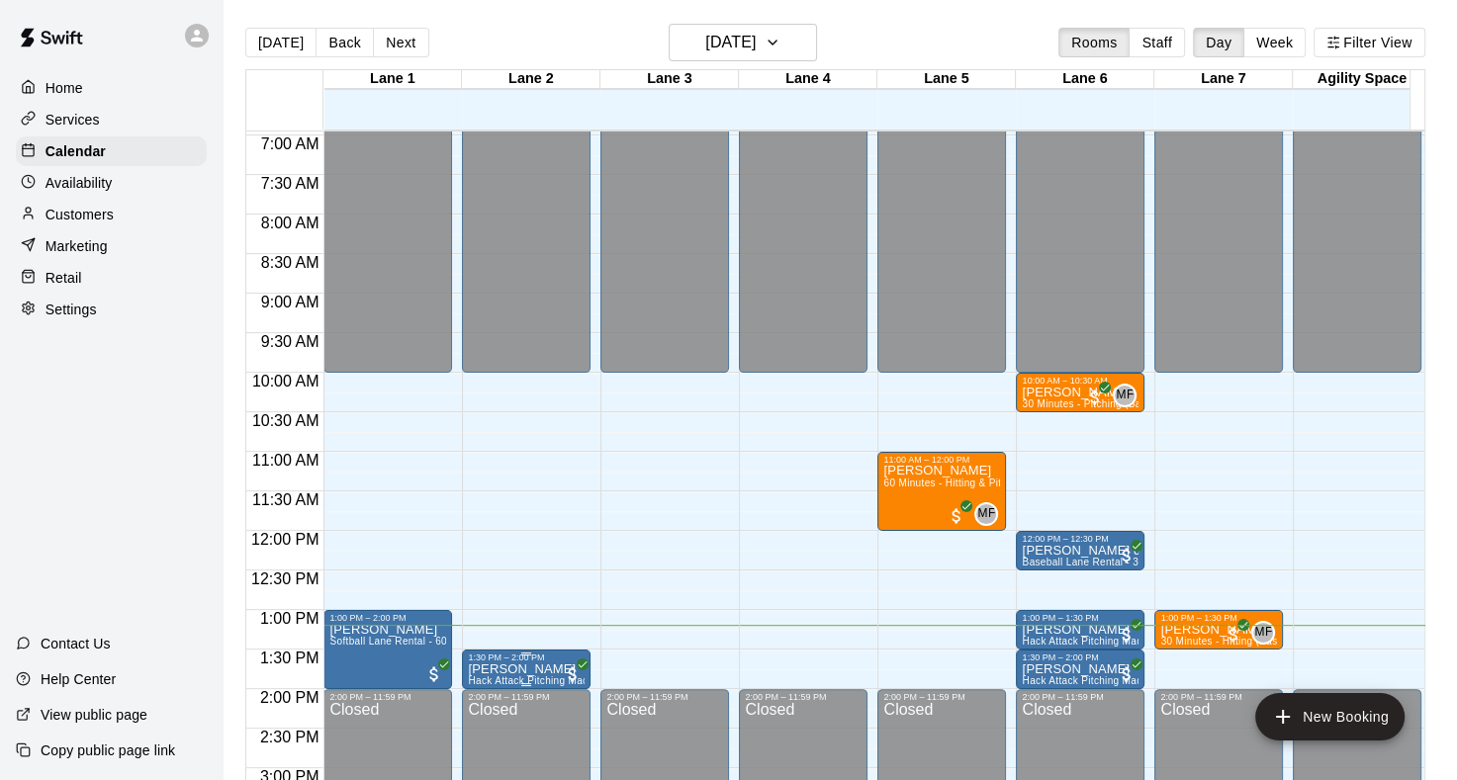
click at [542, 661] on div "1:30 PM – 2:00 PM" at bounding box center [526, 658] width 117 height 10
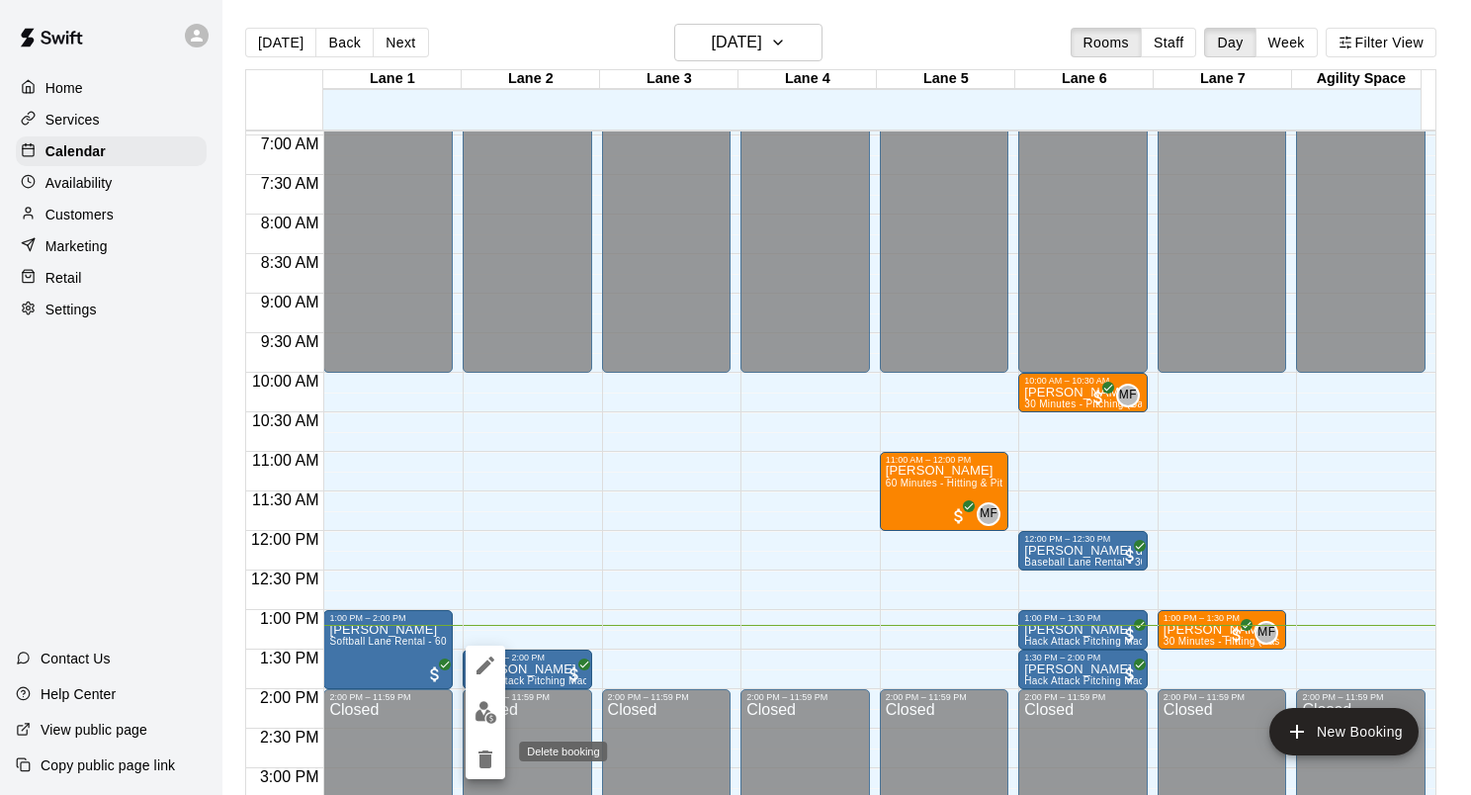
click at [492, 766] on icon "delete" at bounding box center [486, 760] width 24 height 24
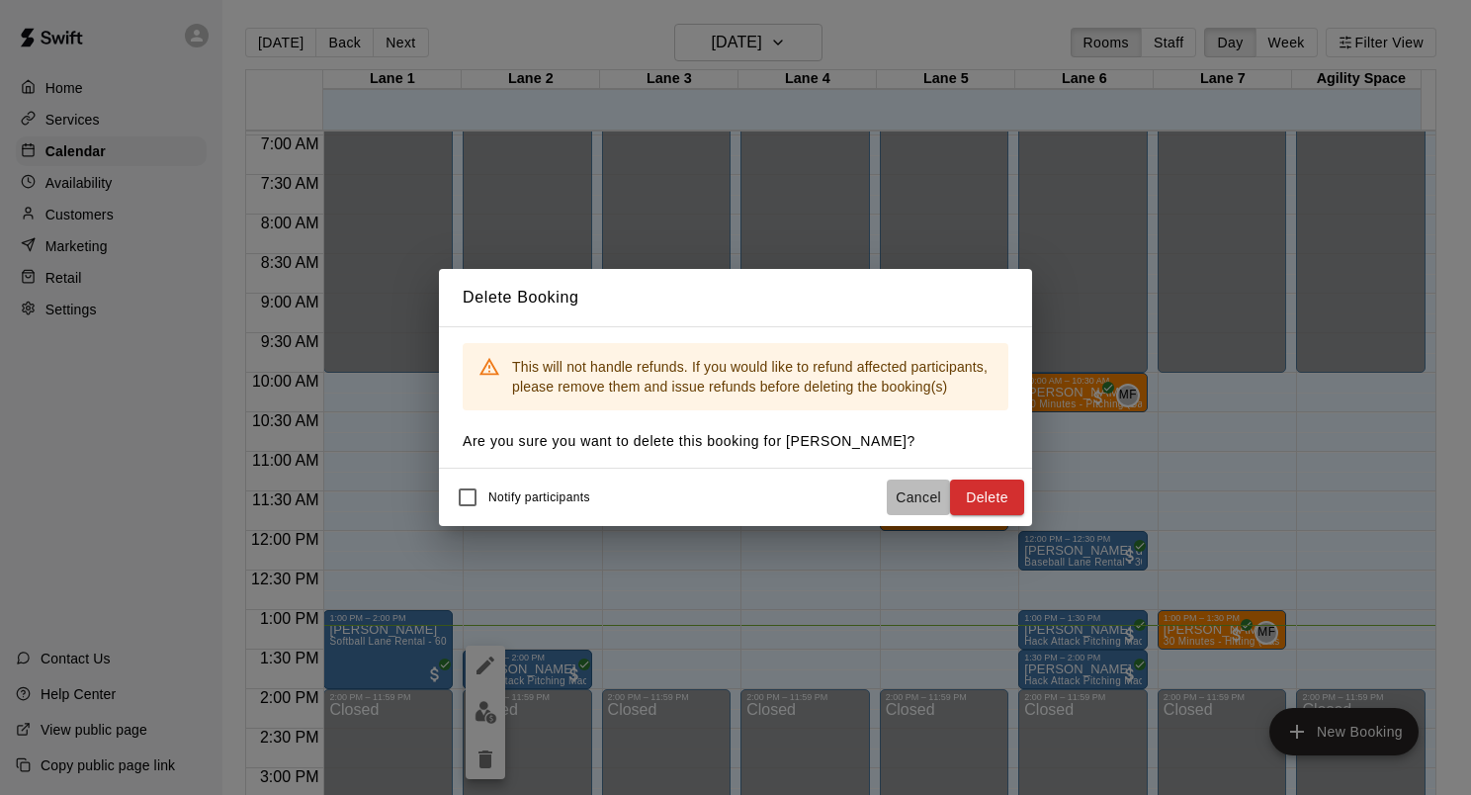
drag, startPoint x: 894, startPoint y: 502, endPoint x: 906, endPoint y: 498, distance: 12.5
click at [895, 502] on button "Cancel" at bounding box center [918, 498] width 63 height 37
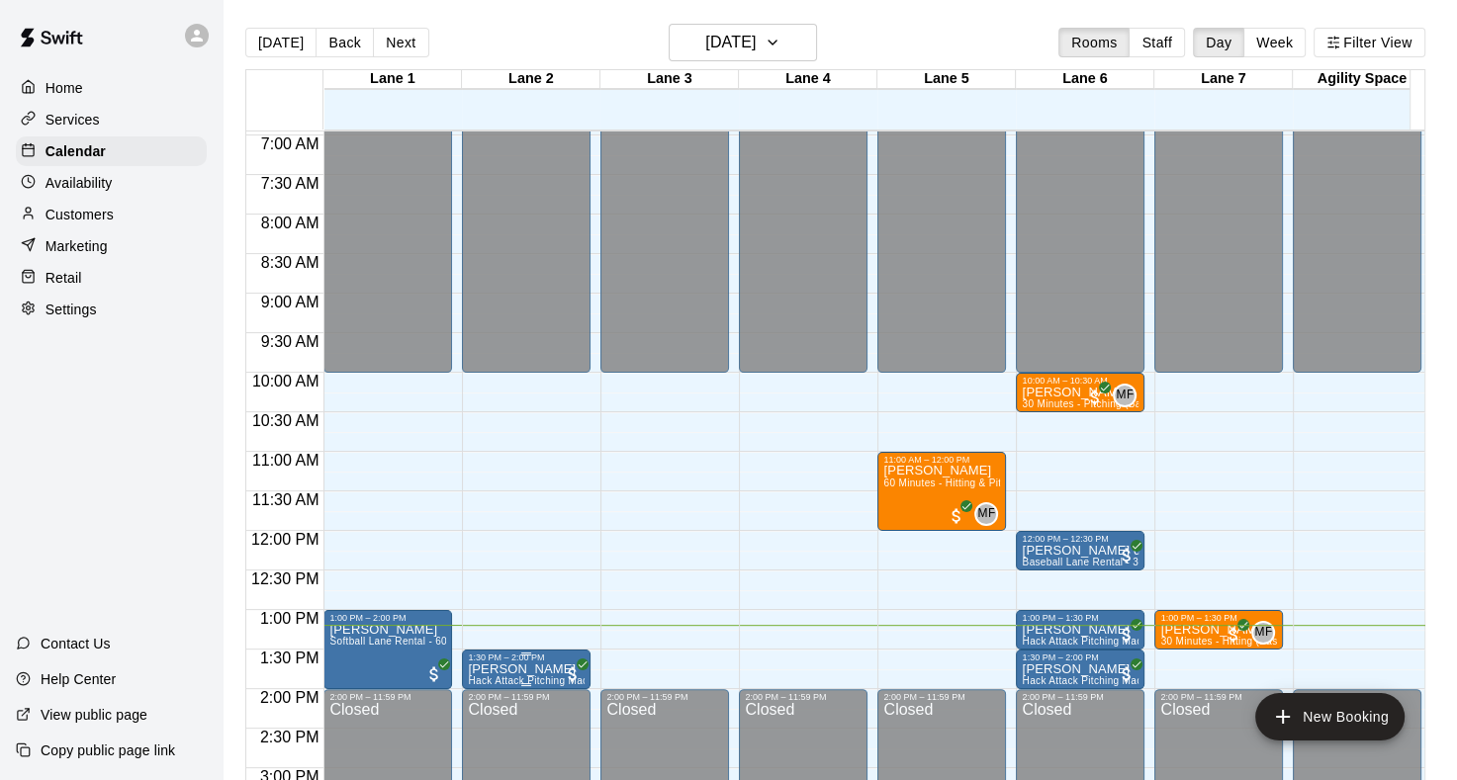
click at [522, 669] on p "[PERSON_NAME]" at bounding box center [526, 669] width 117 height 0
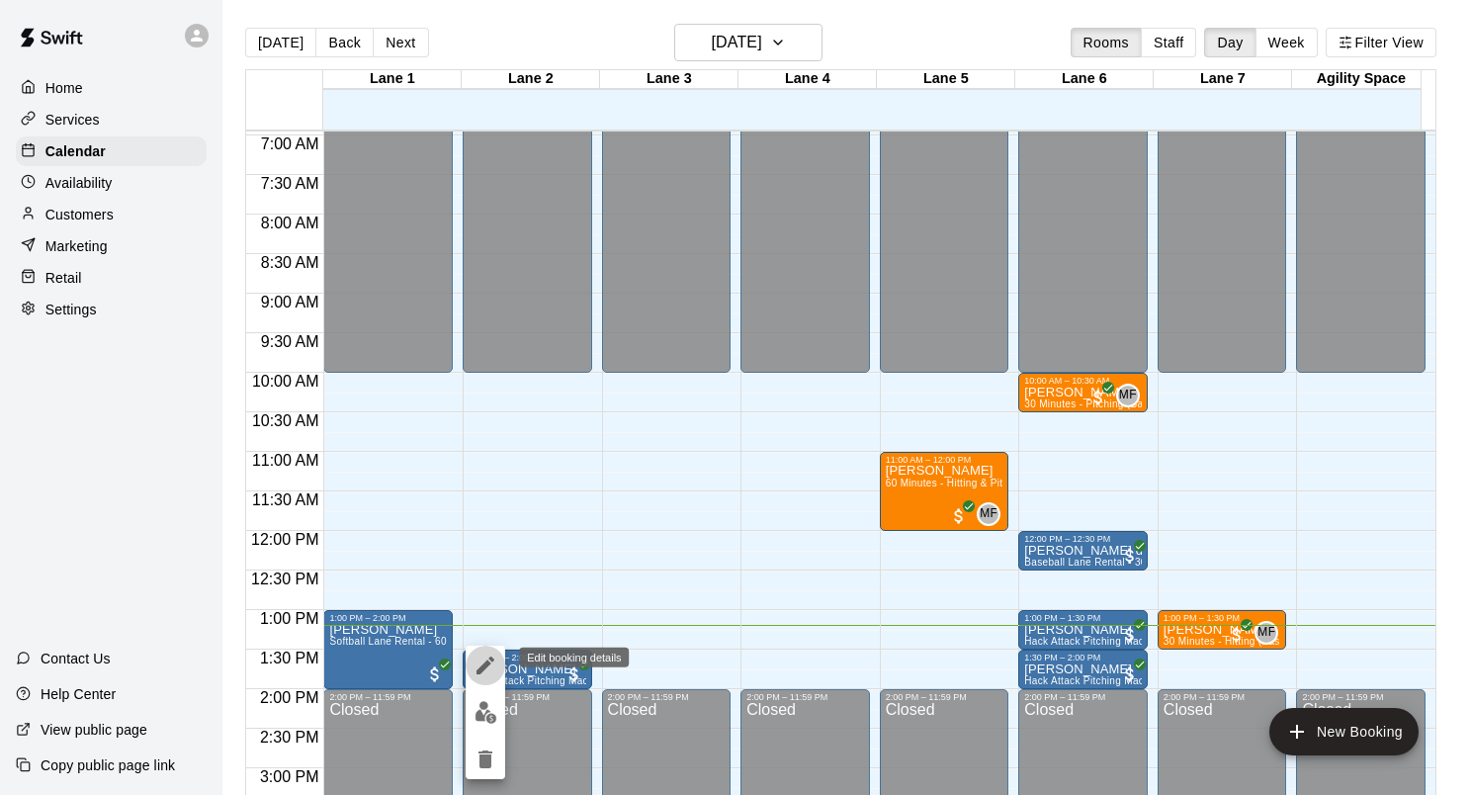
click at [489, 670] on icon "edit" at bounding box center [486, 666] width 24 height 24
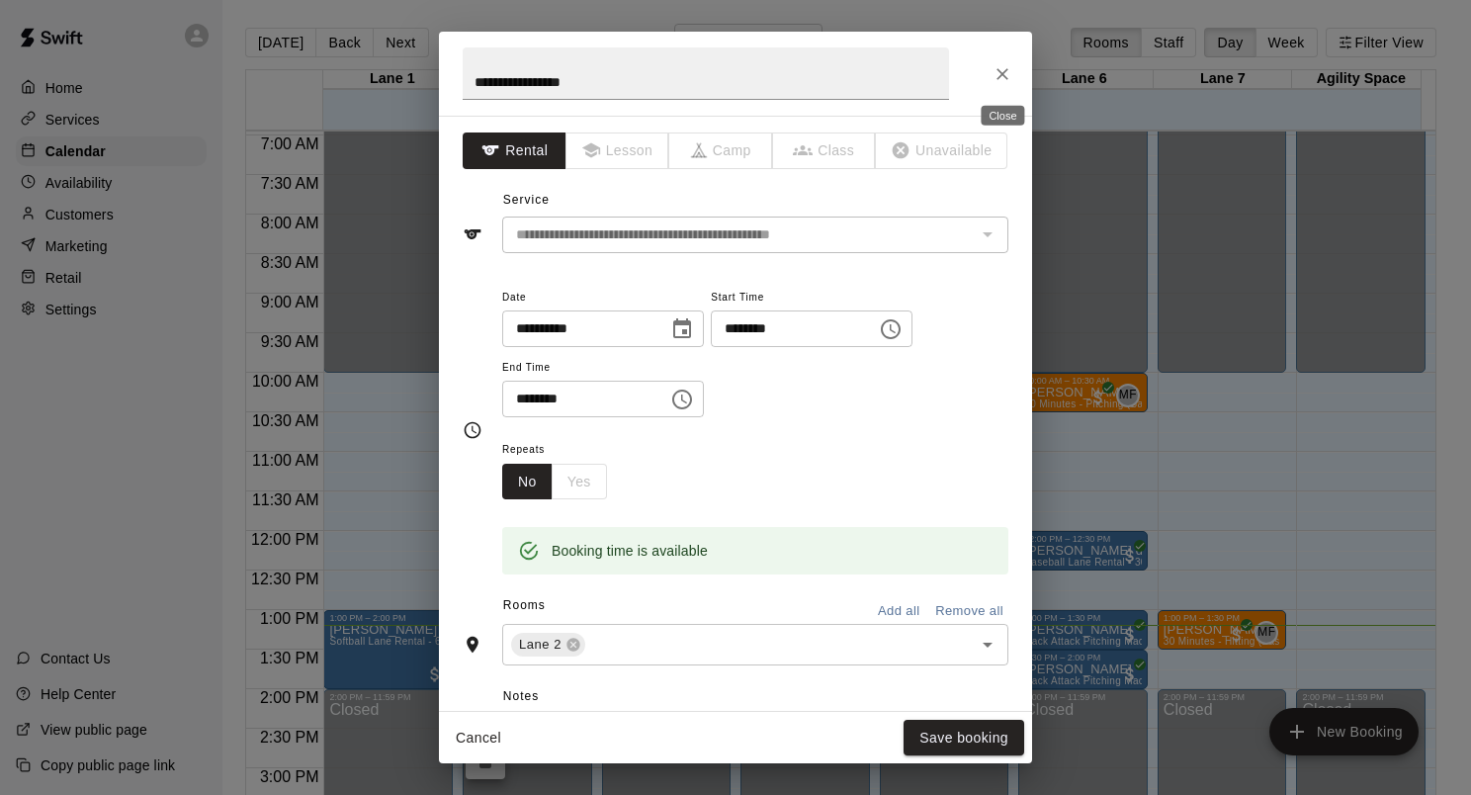
click at [999, 90] on button "Close" at bounding box center [1003, 74] width 36 height 36
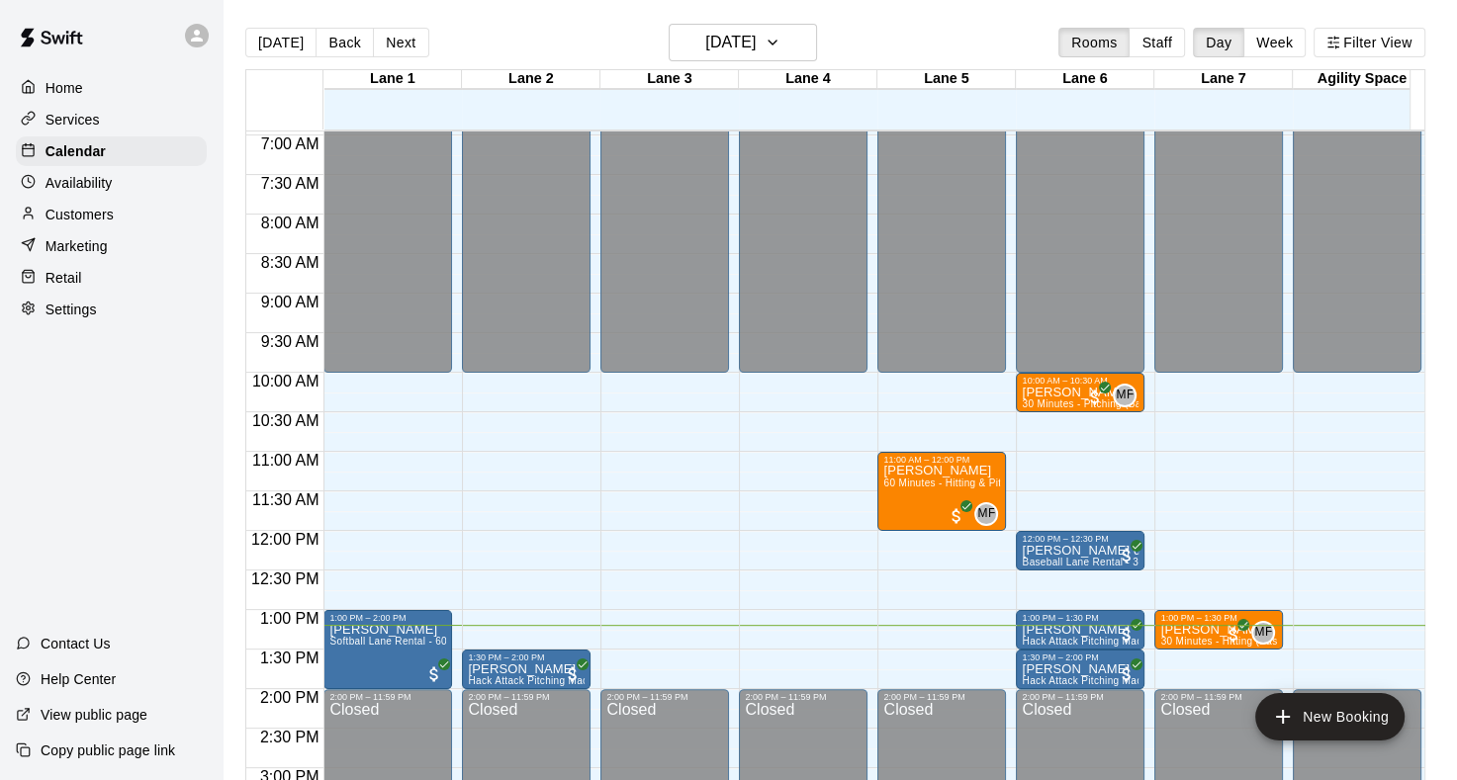
click at [87, 122] on p "Services" at bounding box center [72, 120] width 54 height 20
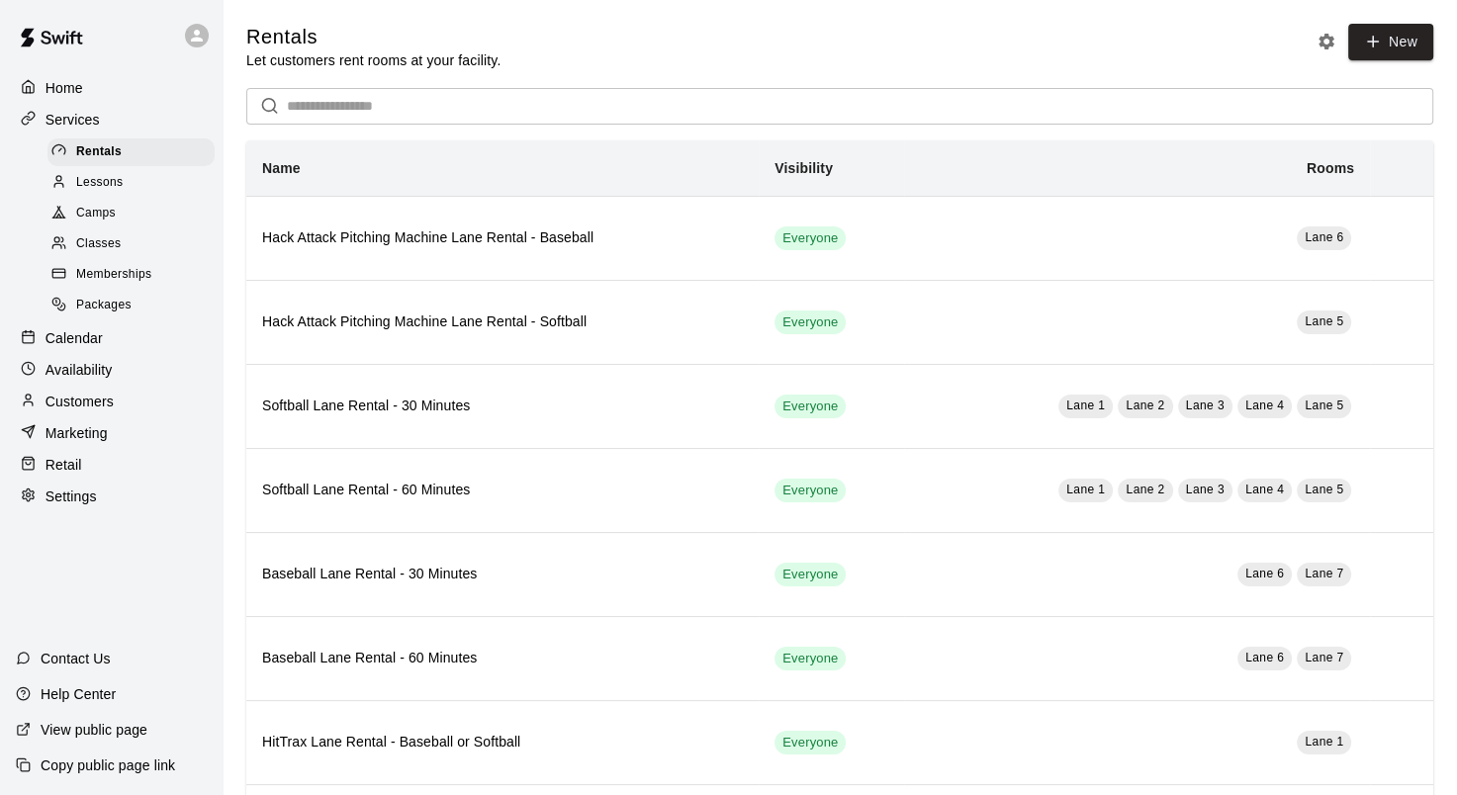
click at [121, 188] on span "Lessons" at bounding box center [99, 183] width 47 height 20
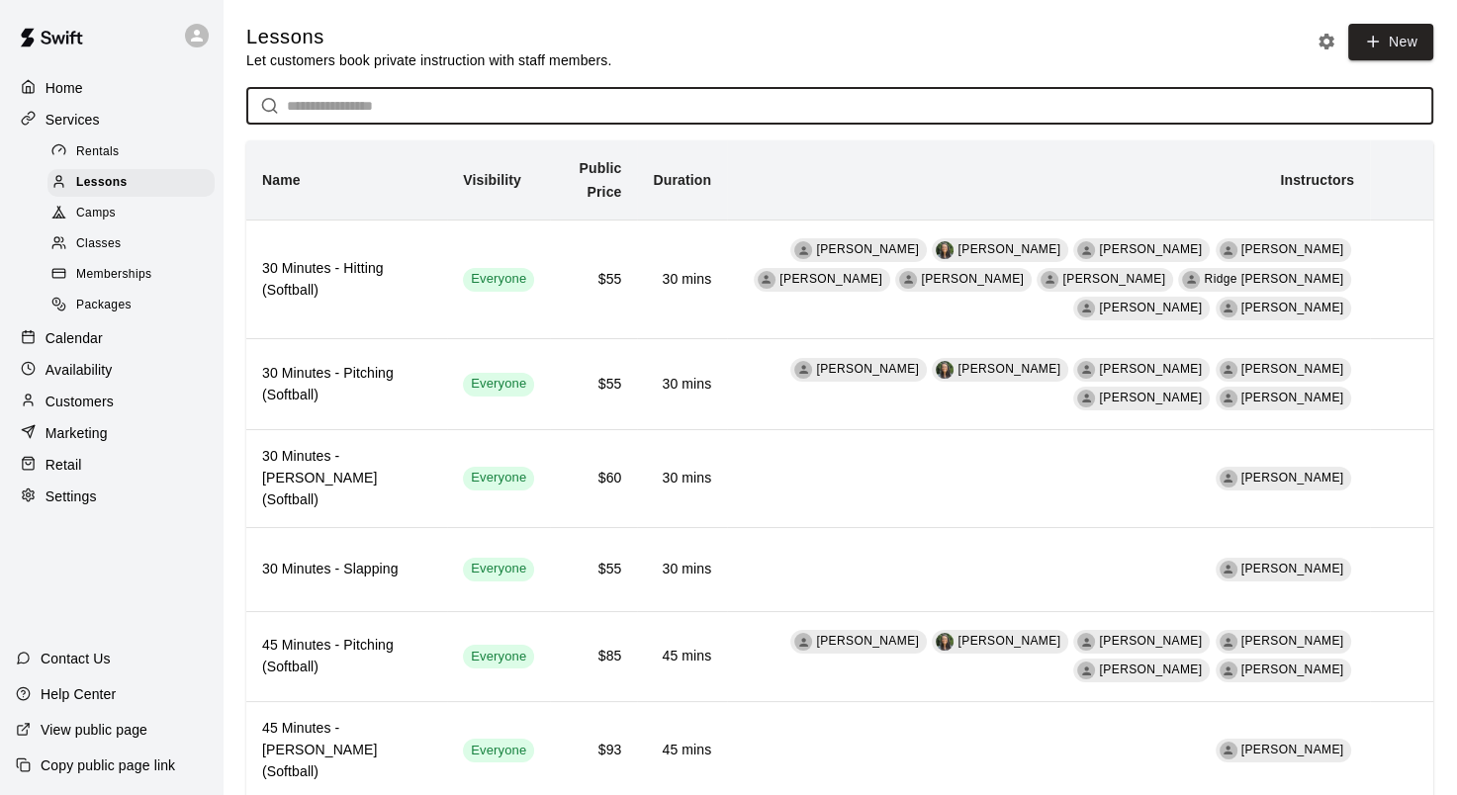
click at [501, 102] on input "text" at bounding box center [860, 106] width 1146 height 37
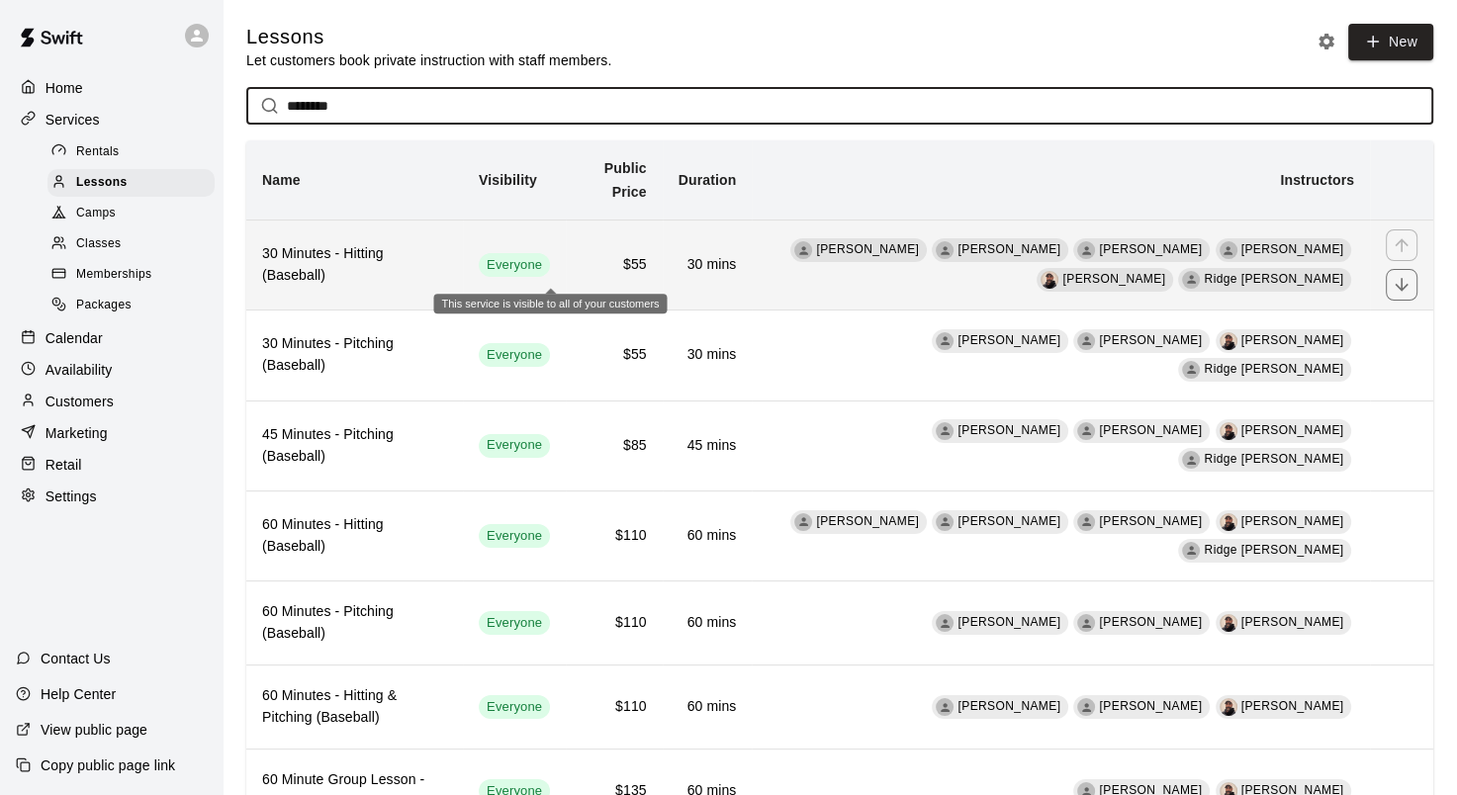
type input "********"
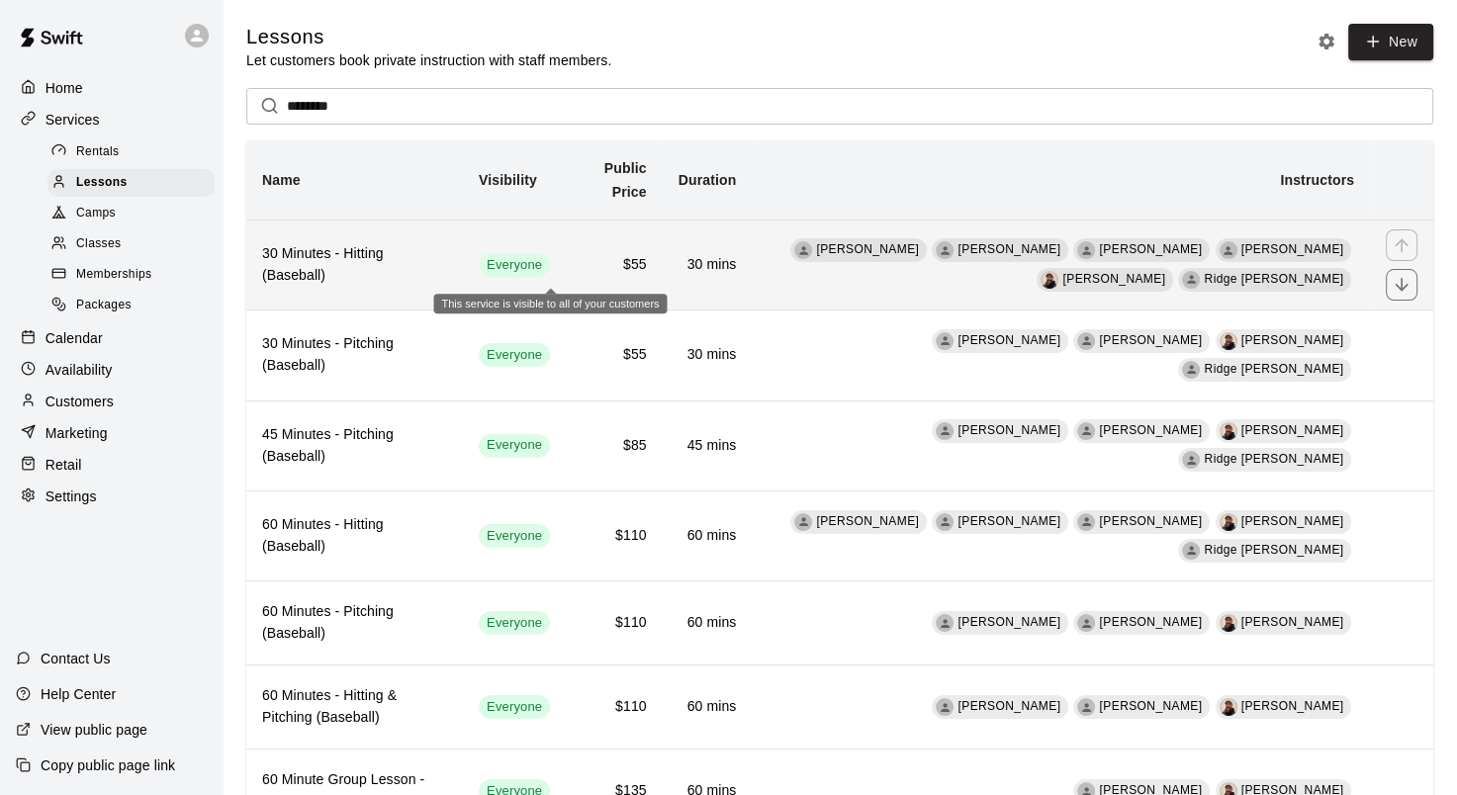
click at [526, 266] on span "Everyone" at bounding box center [514, 265] width 71 height 19
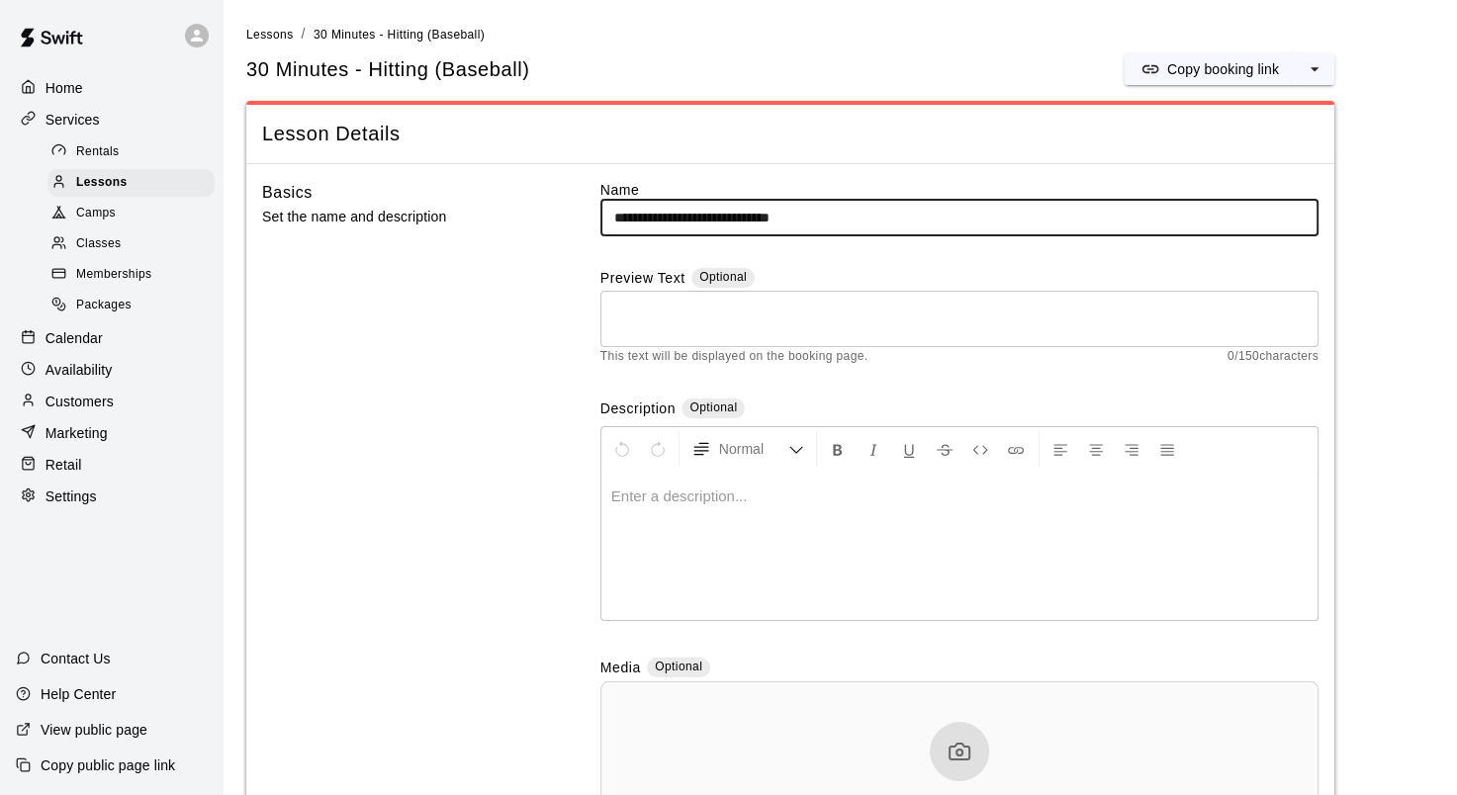
click at [123, 352] on div "Calendar" at bounding box center [111, 338] width 191 height 30
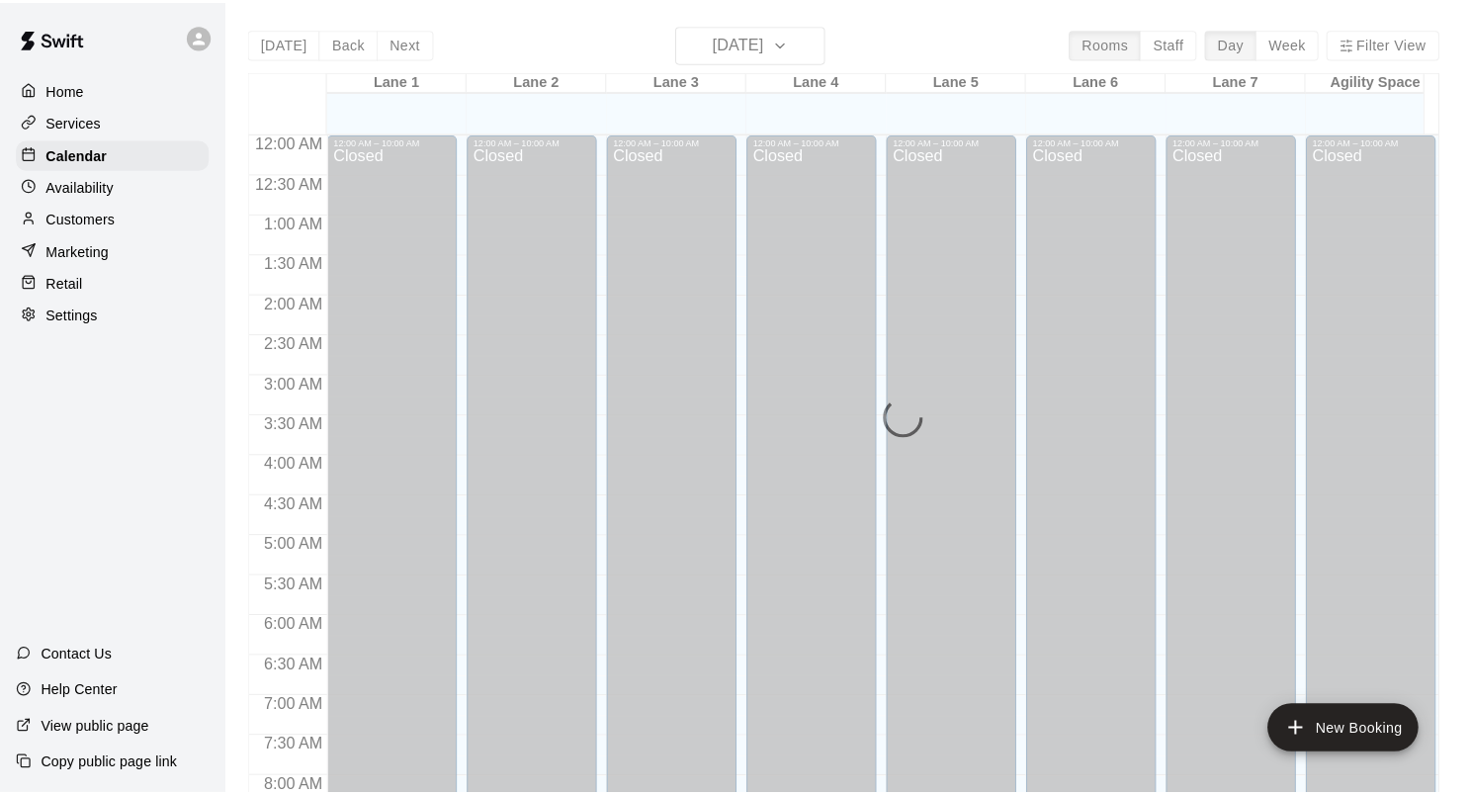
scroll to position [1046, 0]
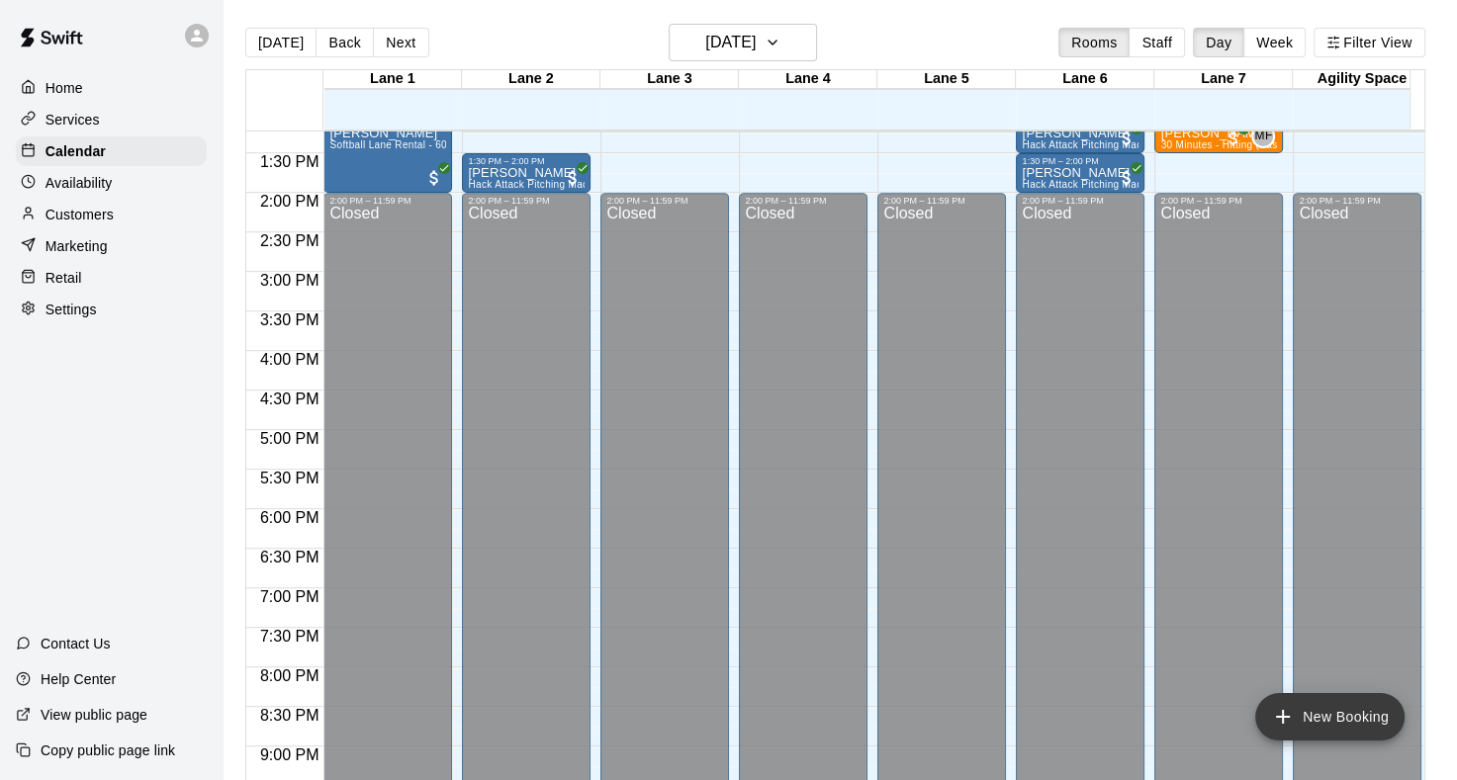
click at [1366, 724] on button "New Booking" at bounding box center [1329, 716] width 149 height 47
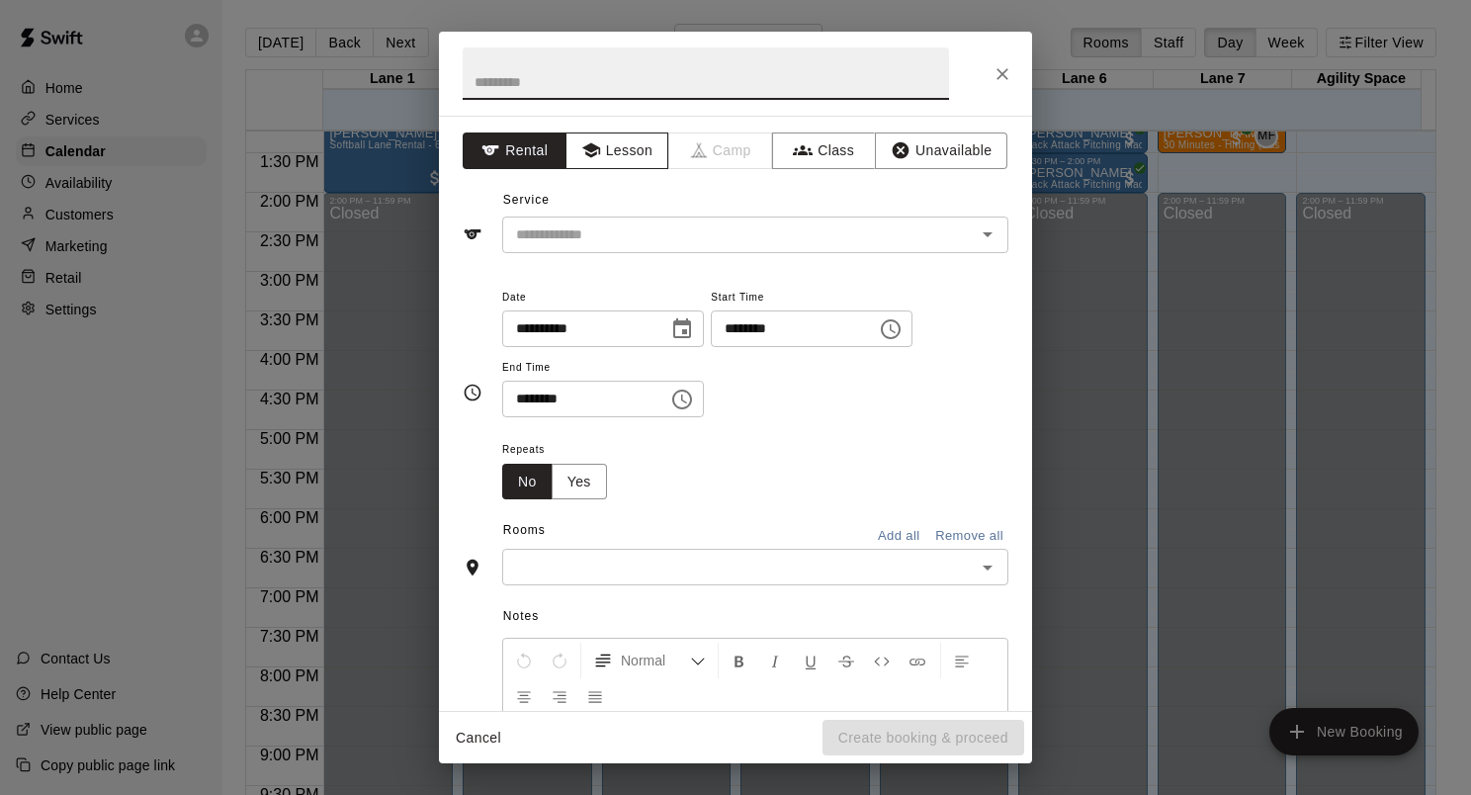
click at [602, 141] on button "Lesson" at bounding box center [618, 151] width 104 height 37
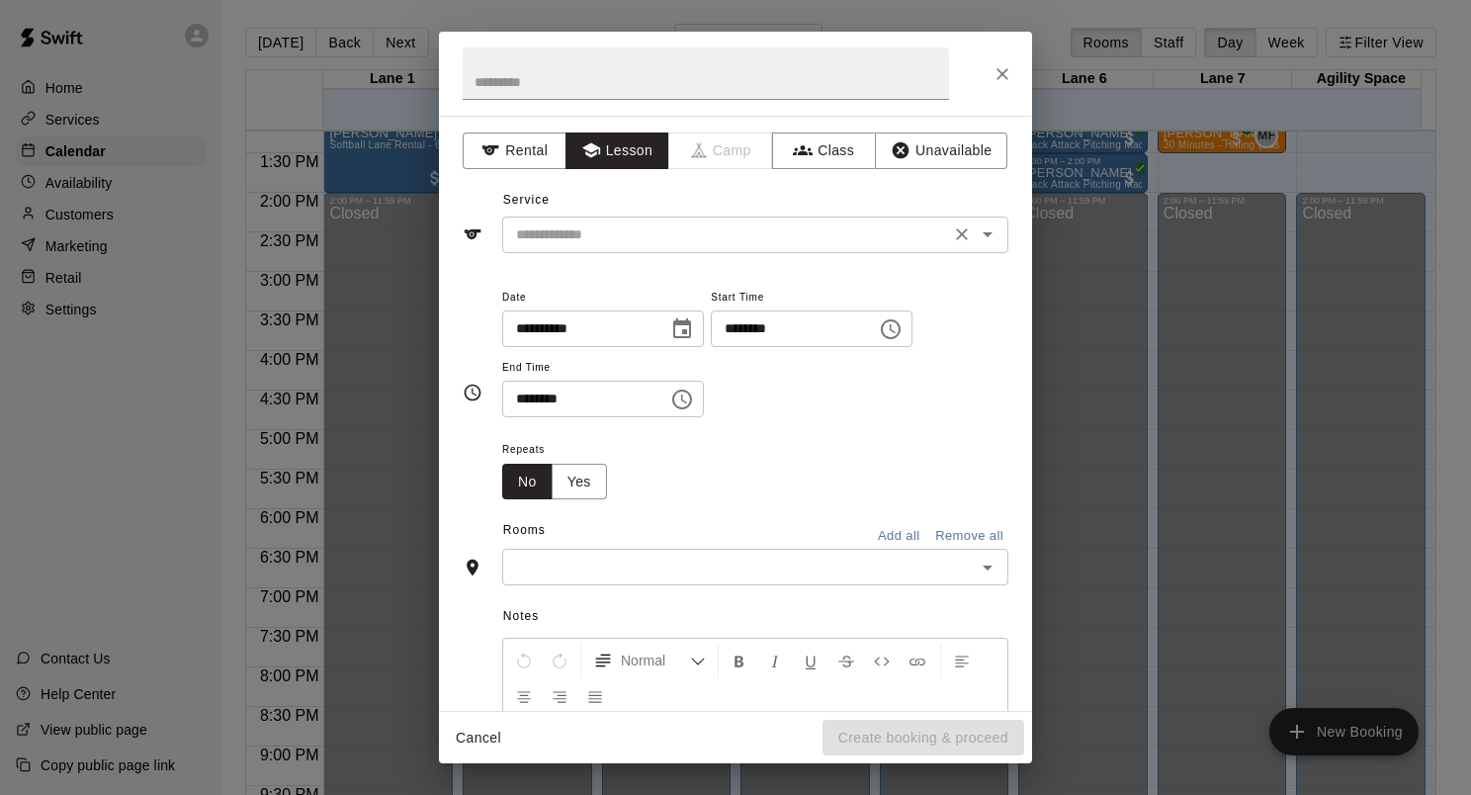
click at [651, 245] on input "text" at bounding box center [726, 234] width 436 height 25
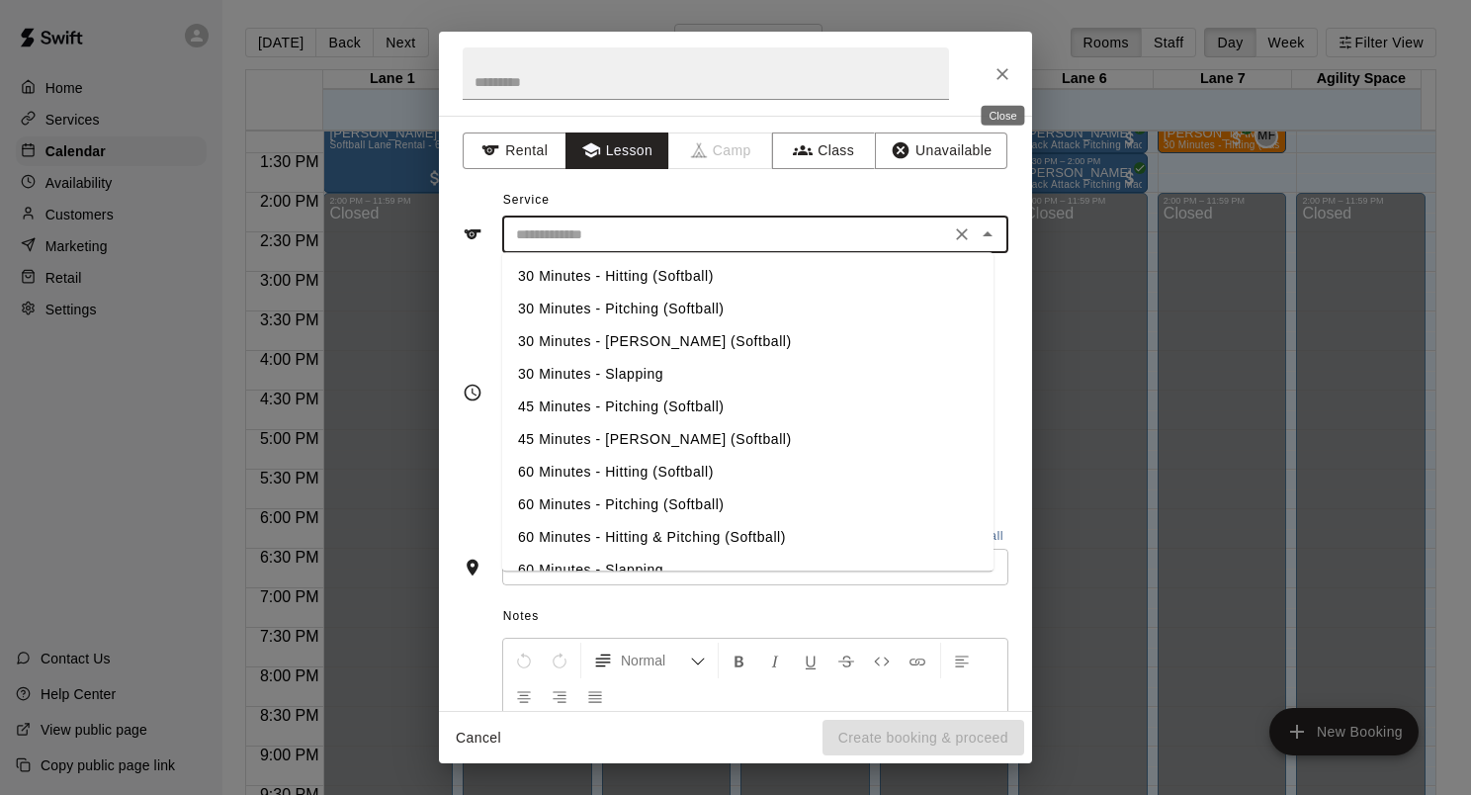
click at [999, 70] on icon "Close" at bounding box center [1003, 74] width 12 height 12
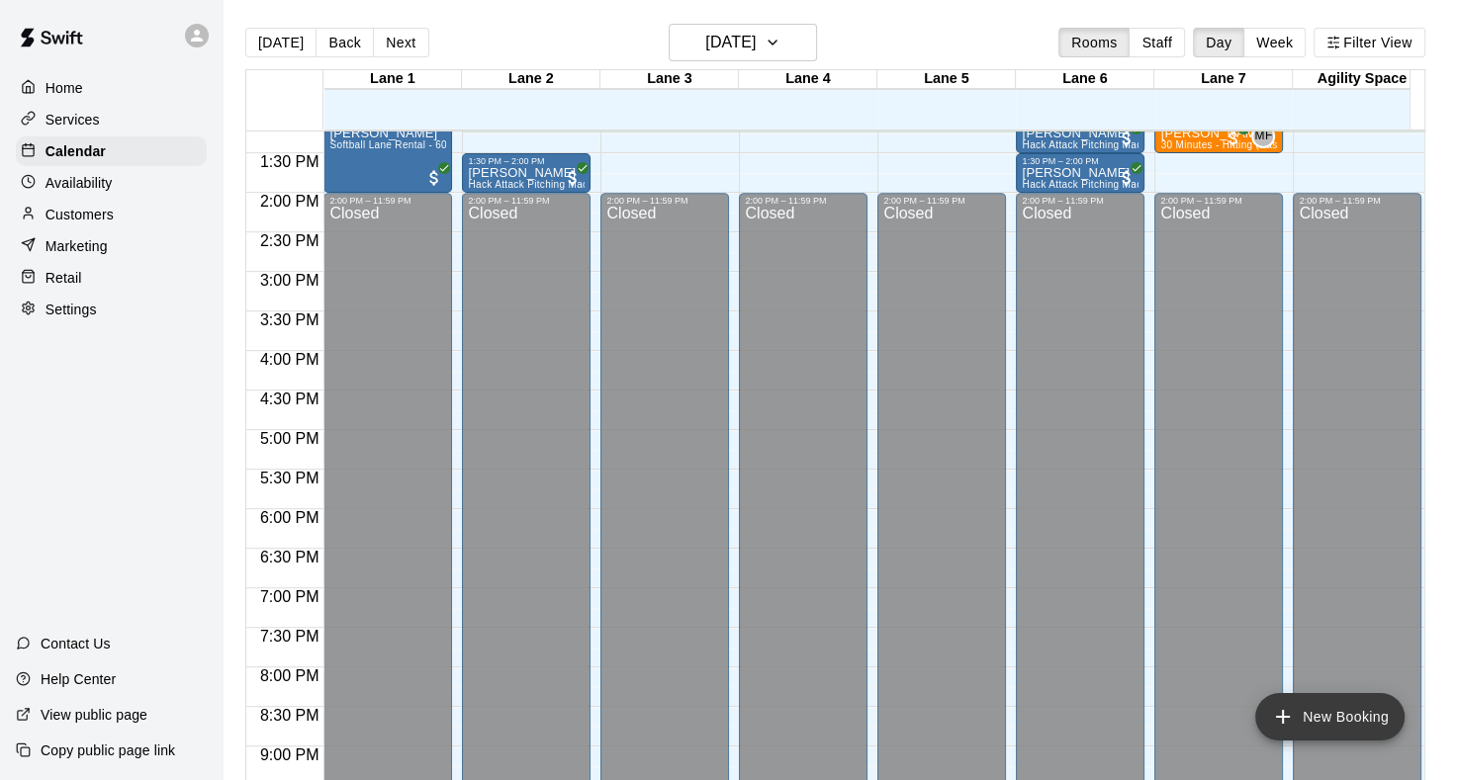
click at [1294, 708] on button "New Booking" at bounding box center [1329, 716] width 149 height 47
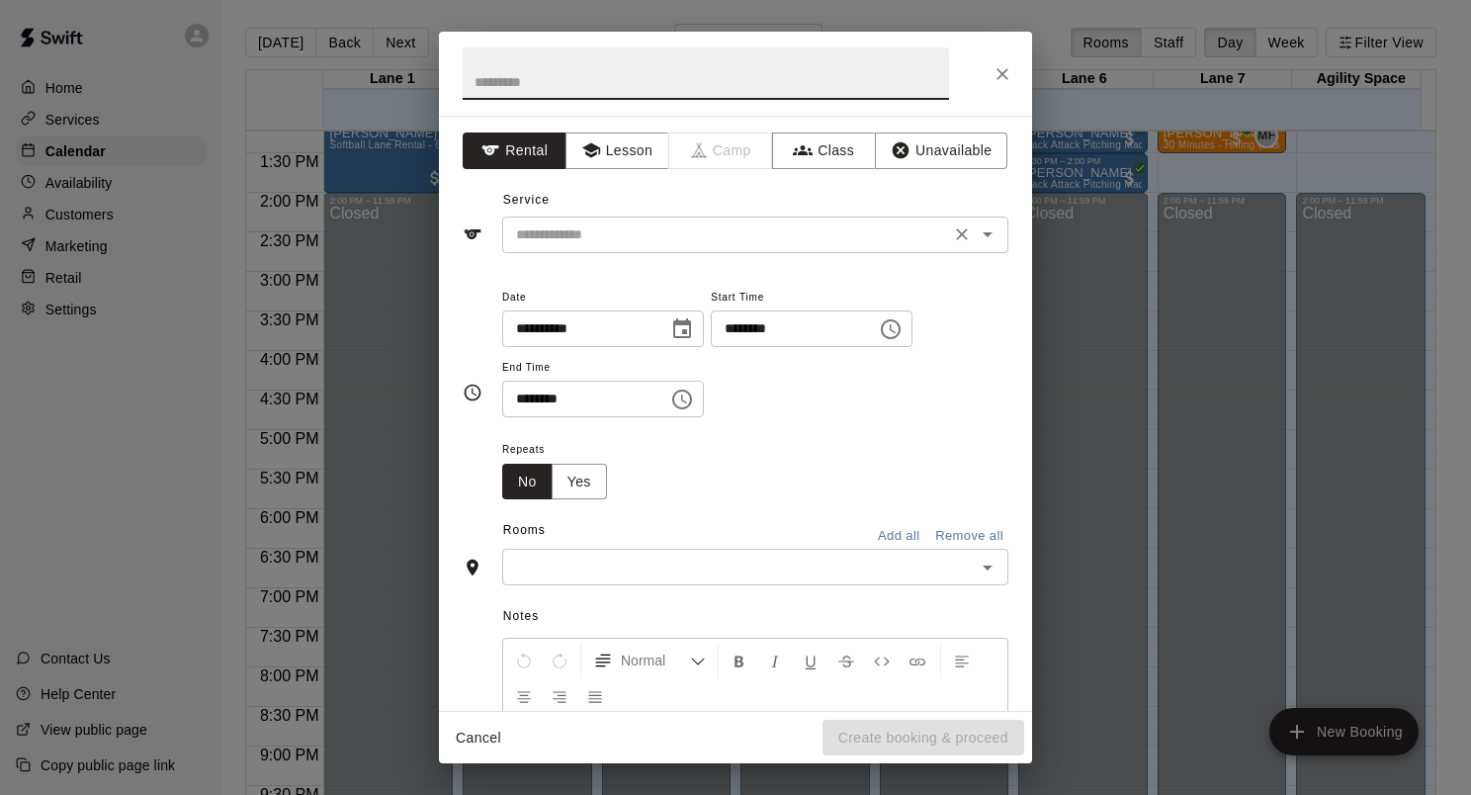
click at [665, 230] on input "text" at bounding box center [726, 234] width 436 height 25
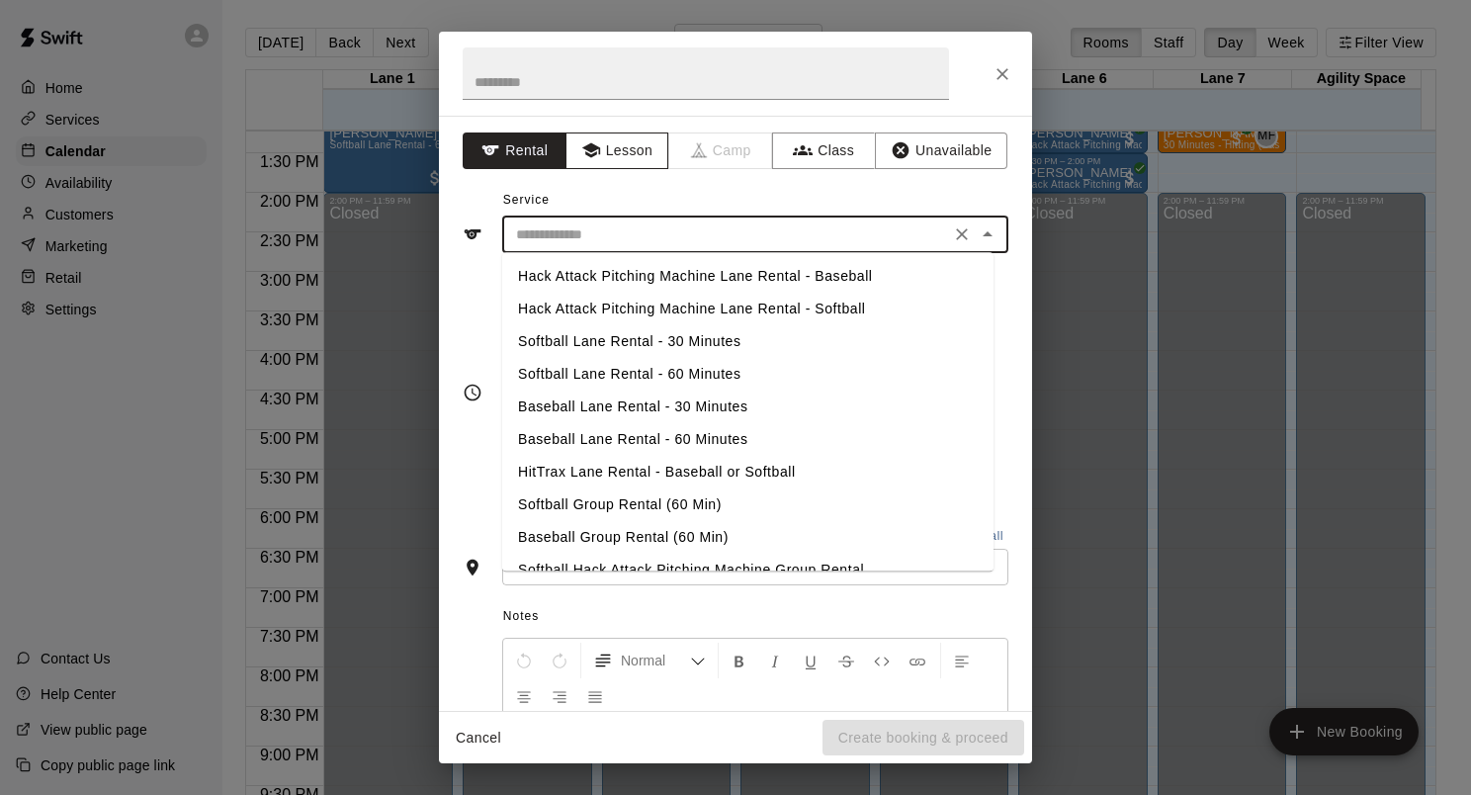
click at [621, 144] on button "Lesson" at bounding box center [618, 151] width 104 height 37
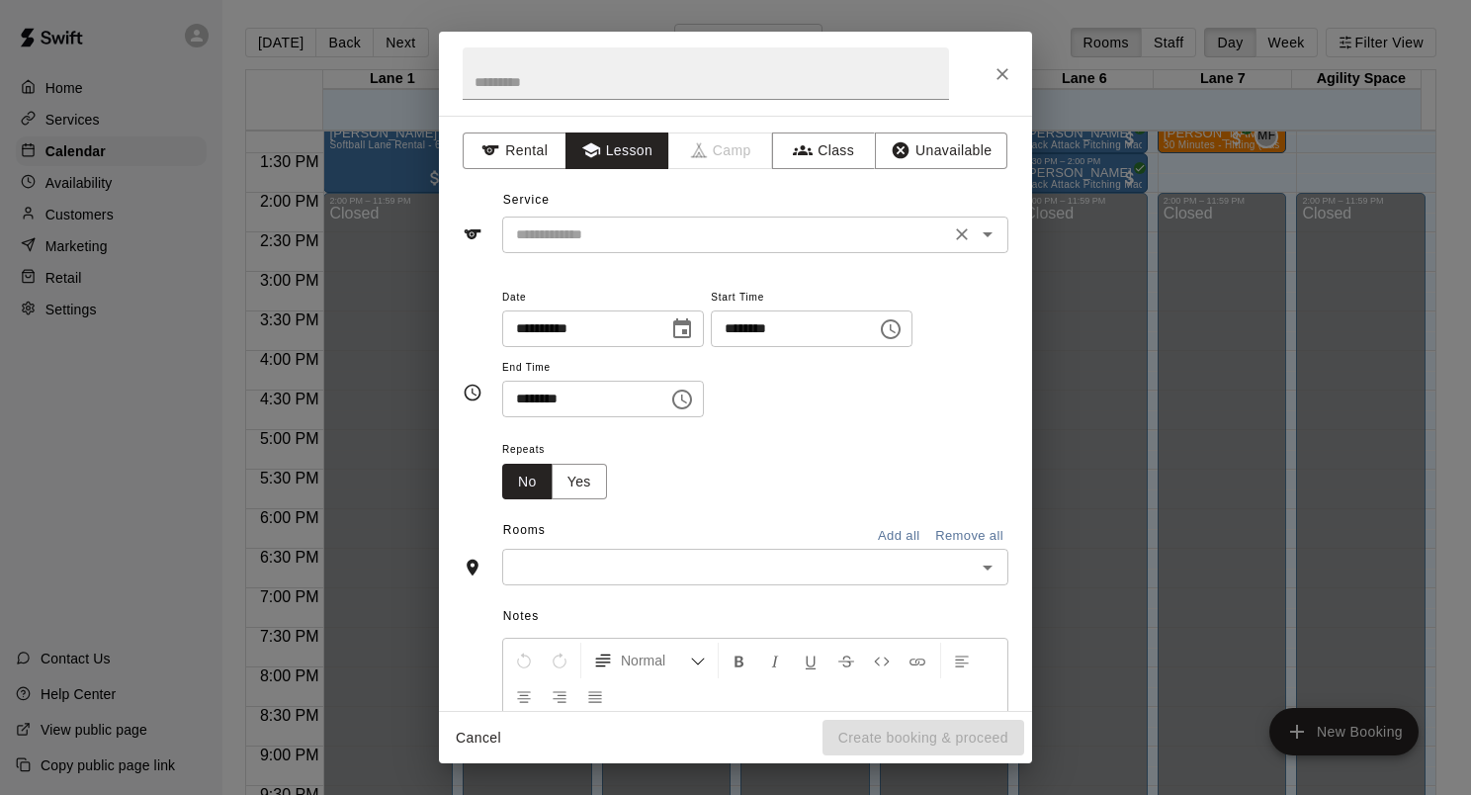
click at [600, 245] on input "text" at bounding box center [726, 234] width 436 height 25
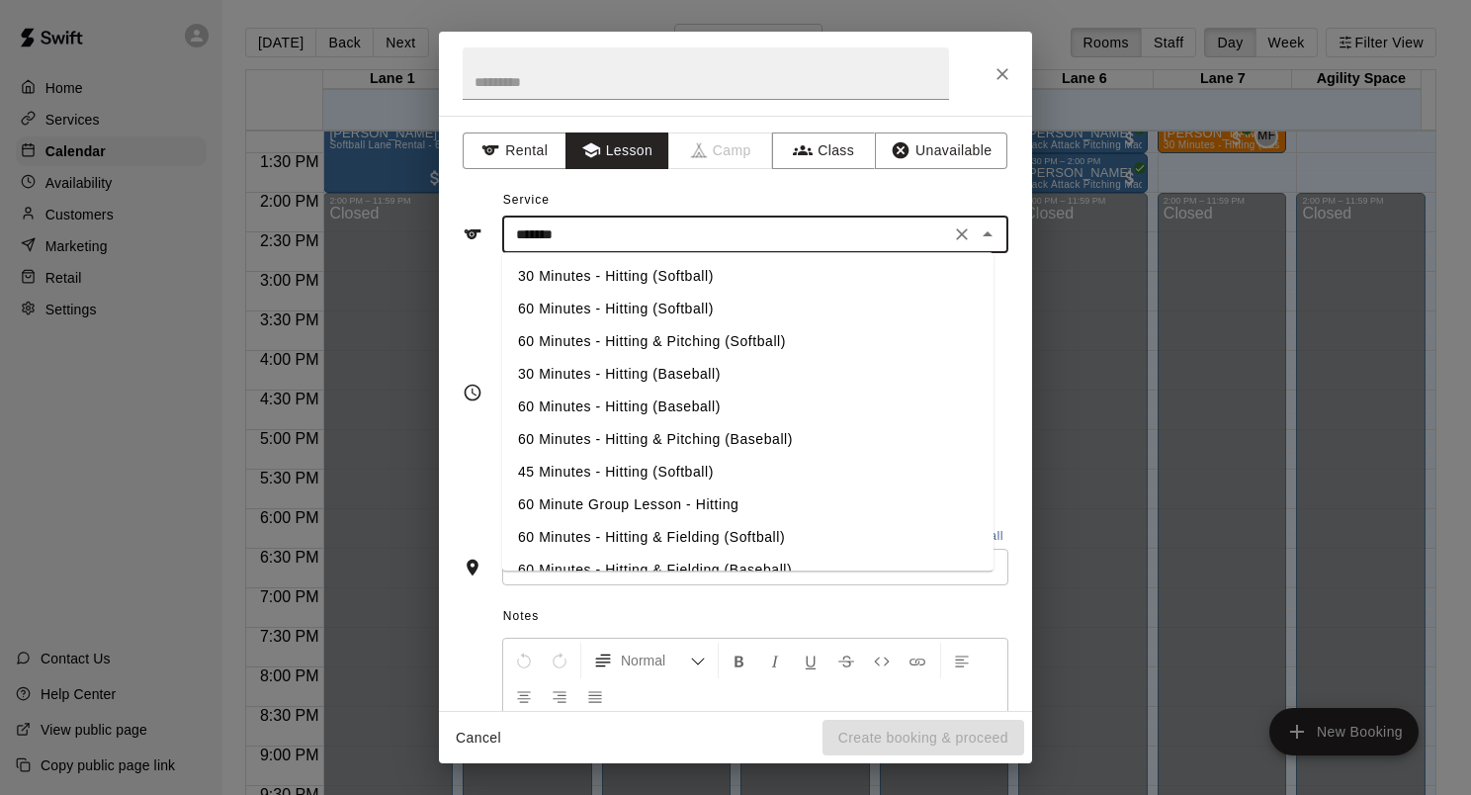
click at [676, 372] on li "30 Minutes - Hitting (Baseball)" at bounding box center [747, 374] width 491 height 33
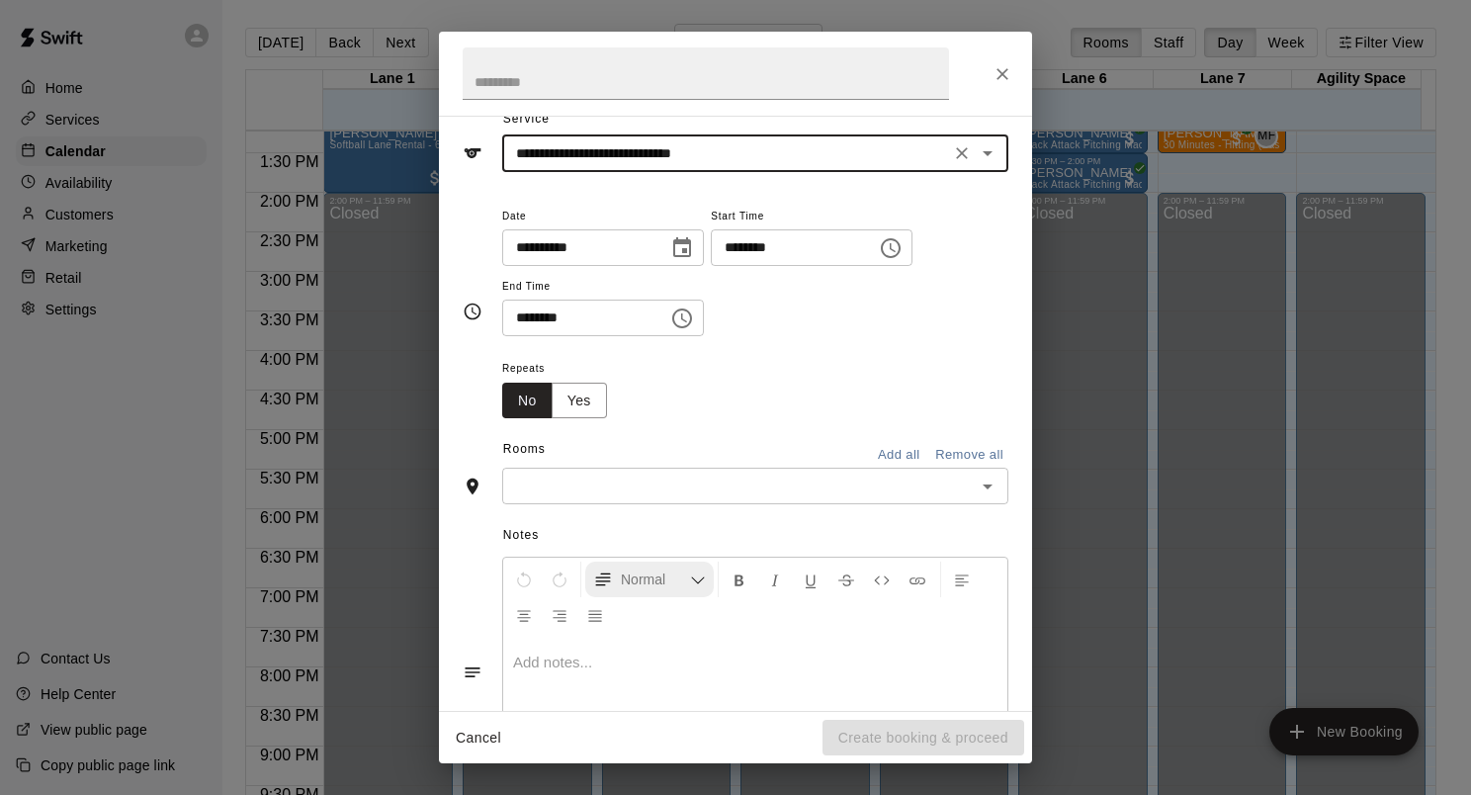
scroll to position [193, 0]
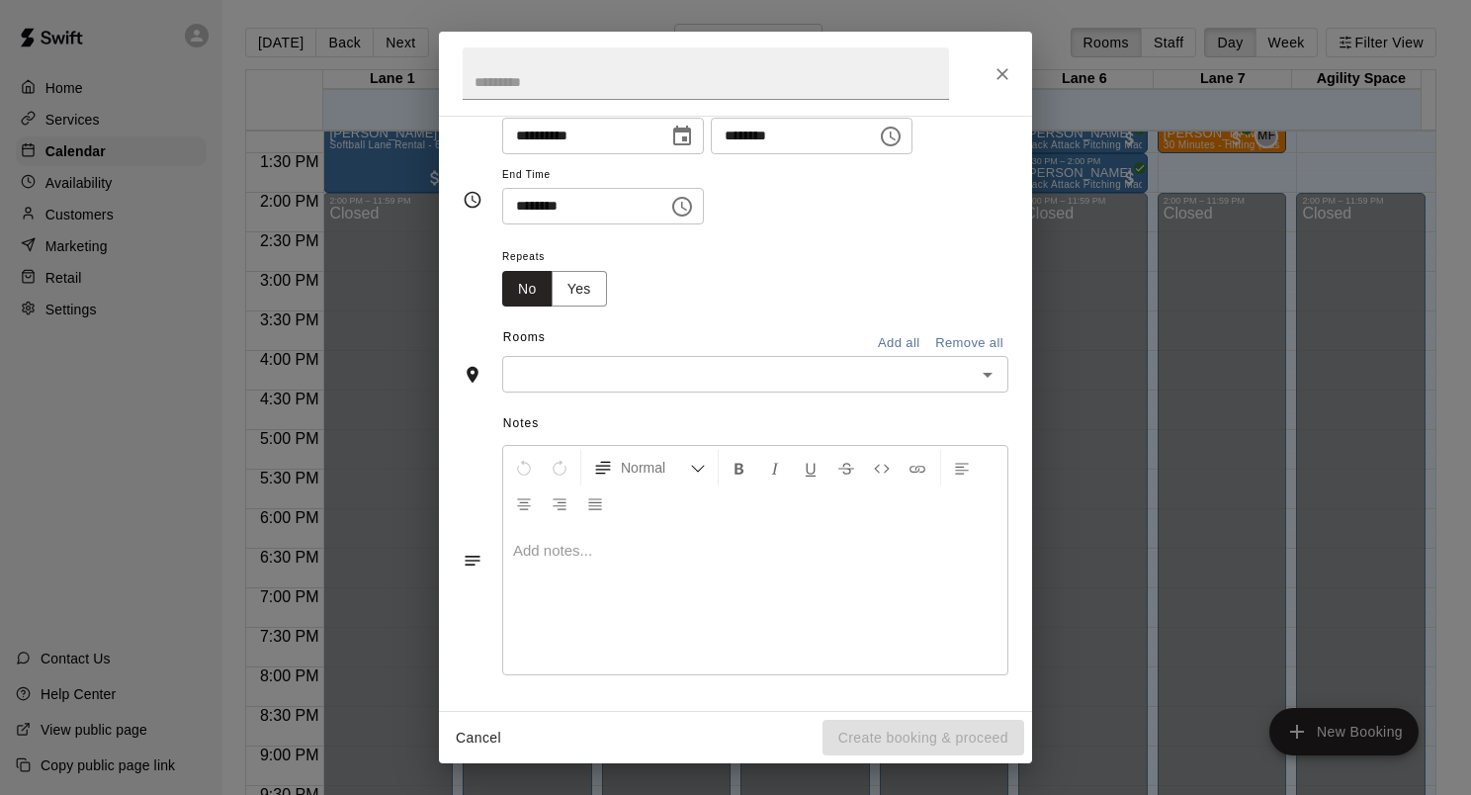
type input "**********"
click at [645, 375] on input "text" at bounding box center [739, 374] width 462 height 25
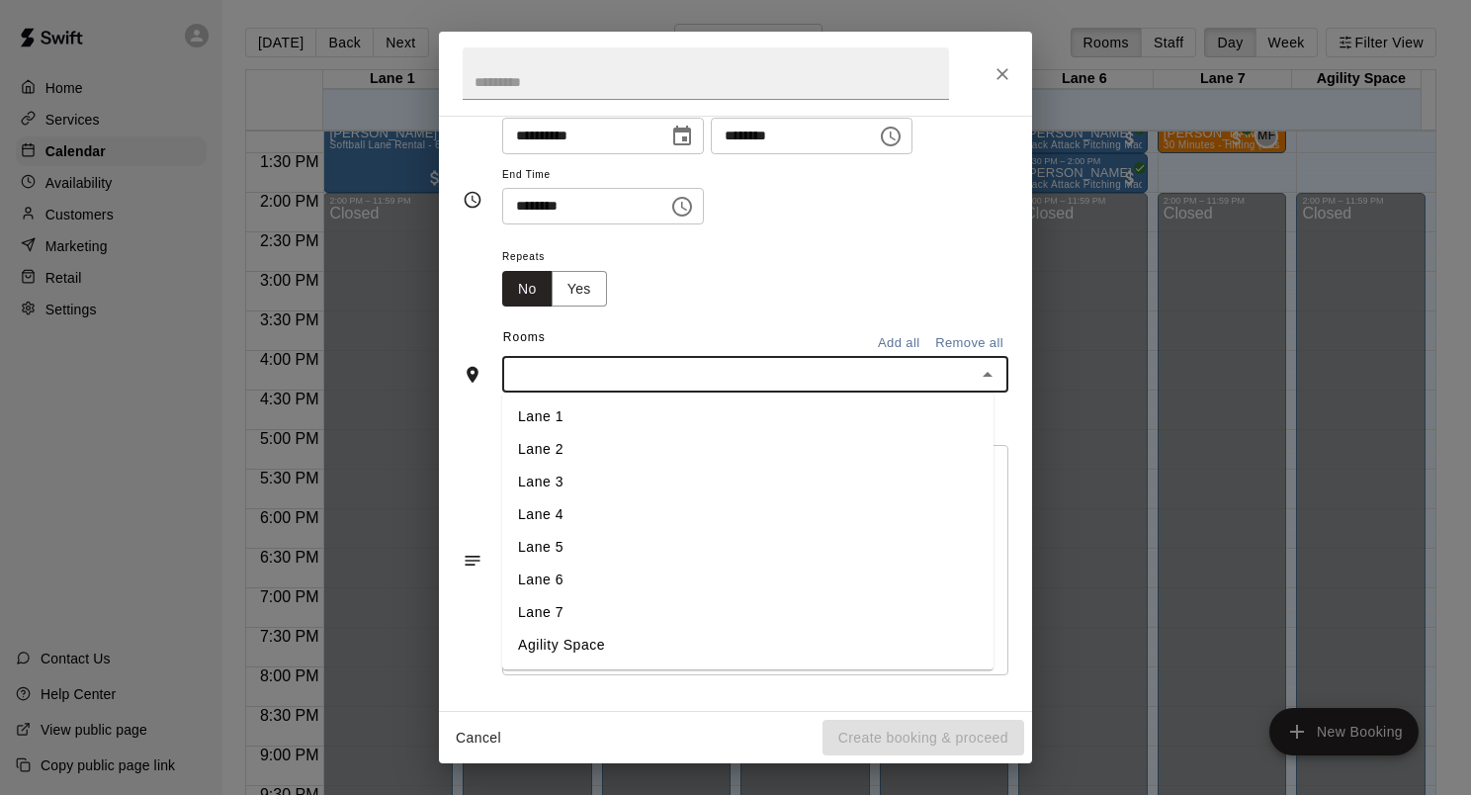
click at [592, 611] on li "Lane 7" at bounding box center [747, 613] width 491 height 33
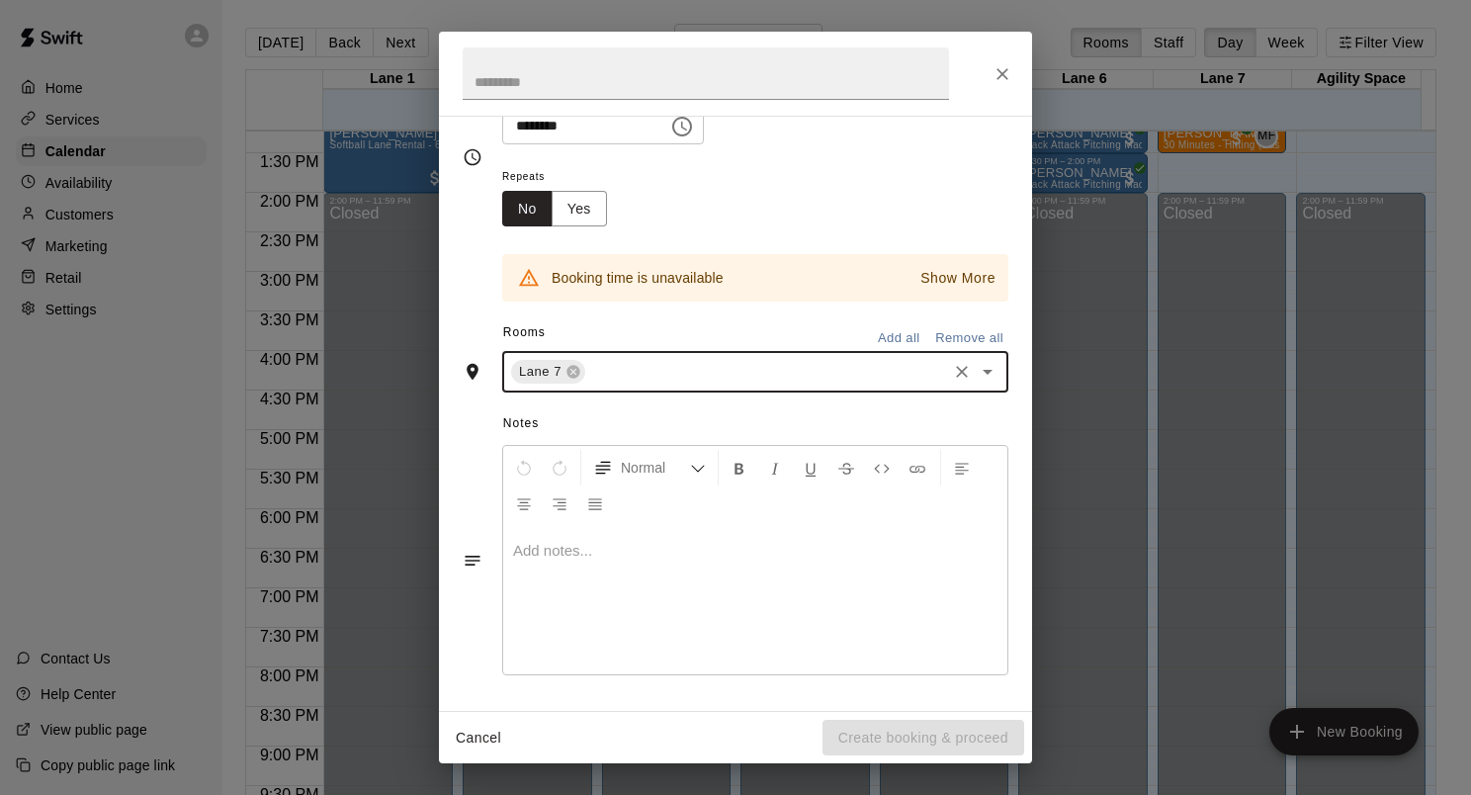
scroll to position [0, 0]
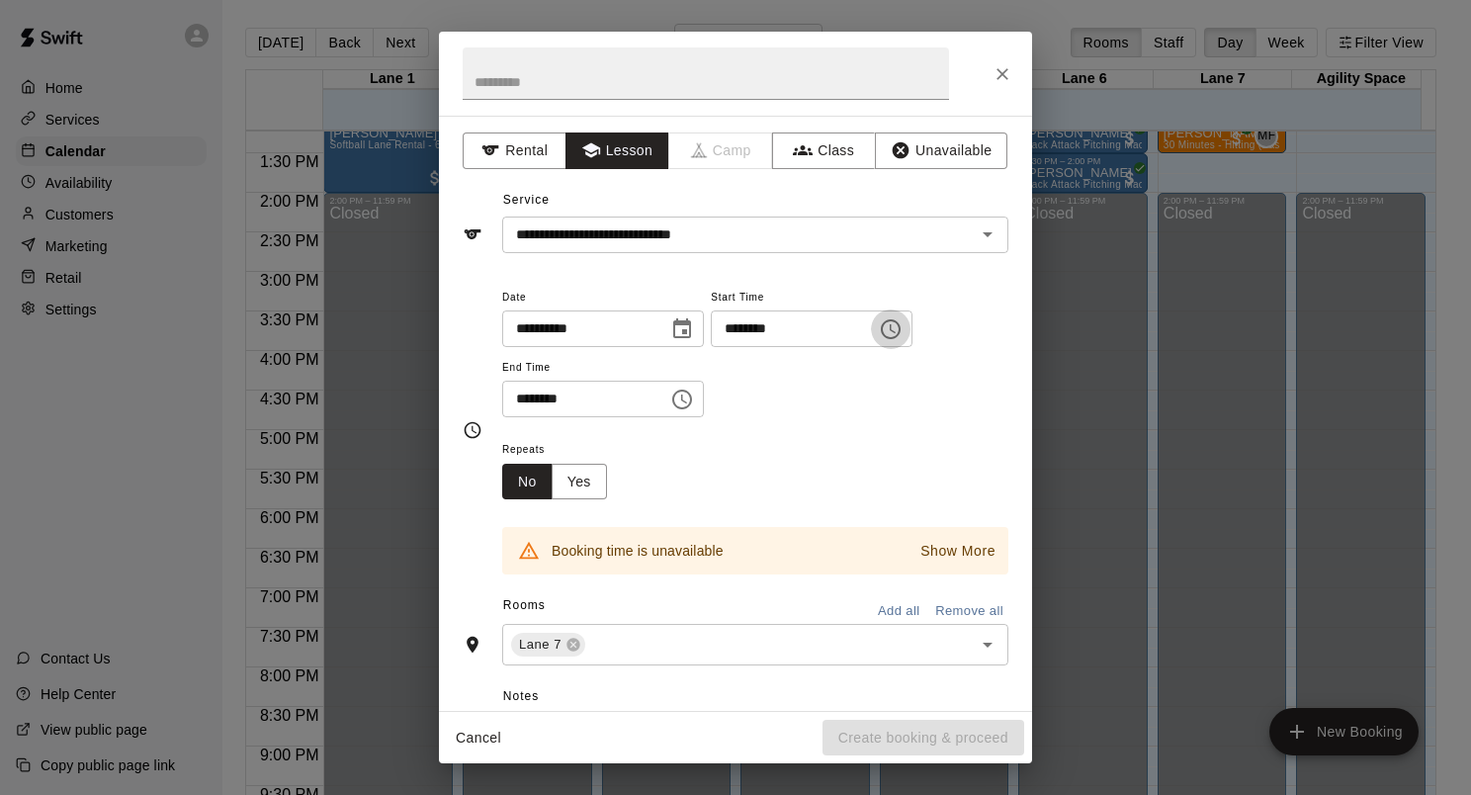
click at [903, 328] on icon "Choose time, selected time is 1:00 PM" at bounding box center [891, 329] width 24 height 24
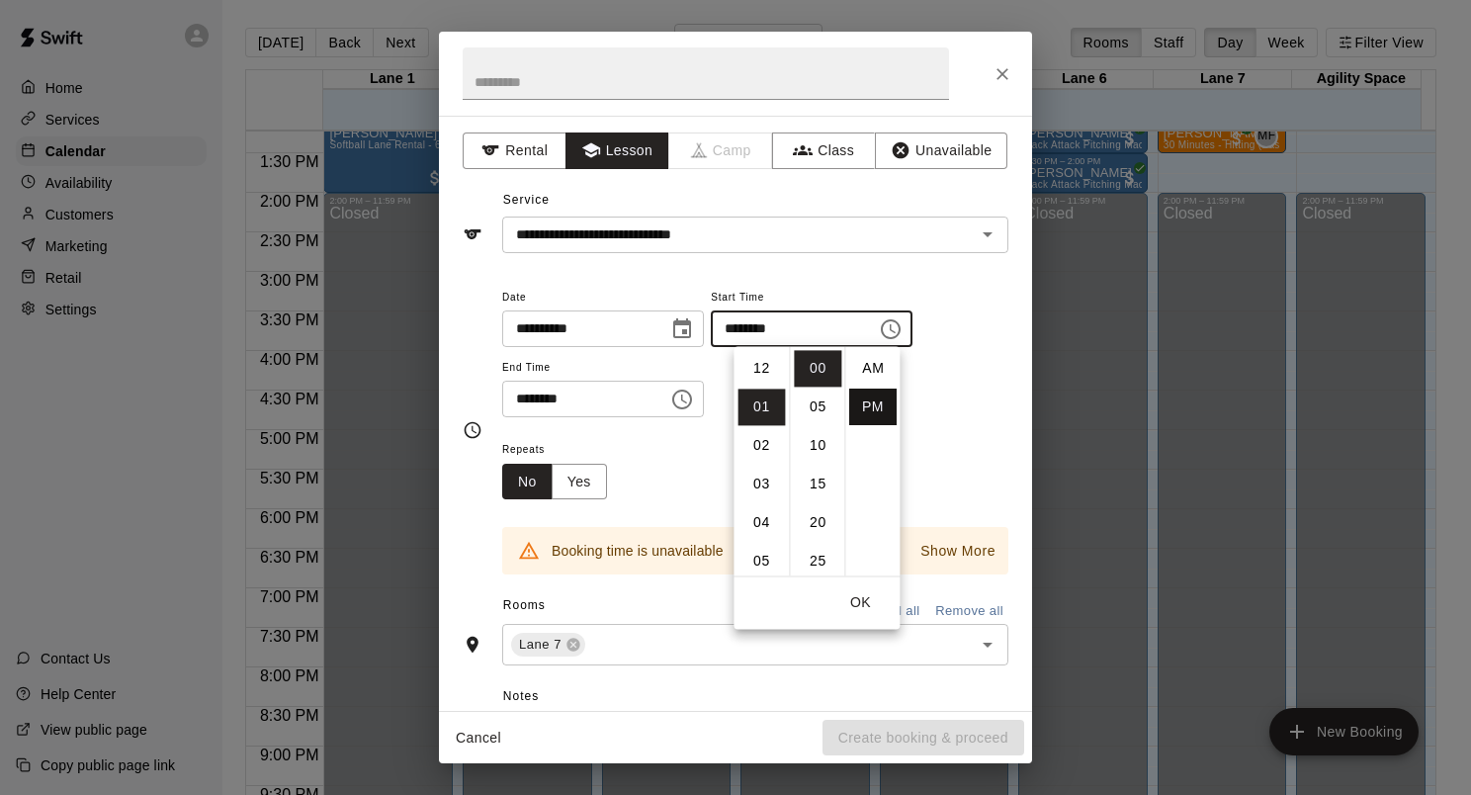
scroll to position [36, 0]
click at [808, 393] on li "30" at bounding box center [817, 402] width 47 height 37
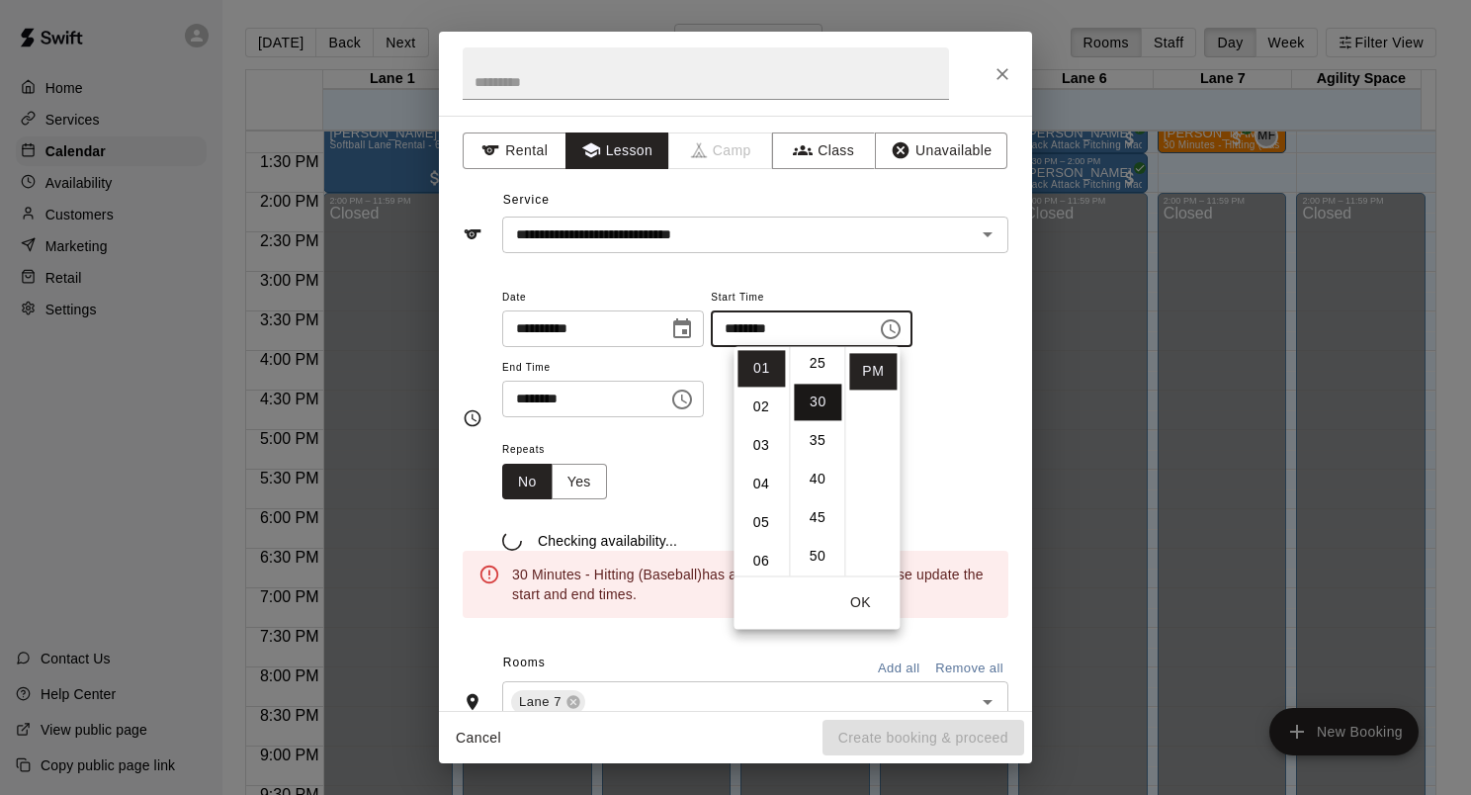
type input "********"
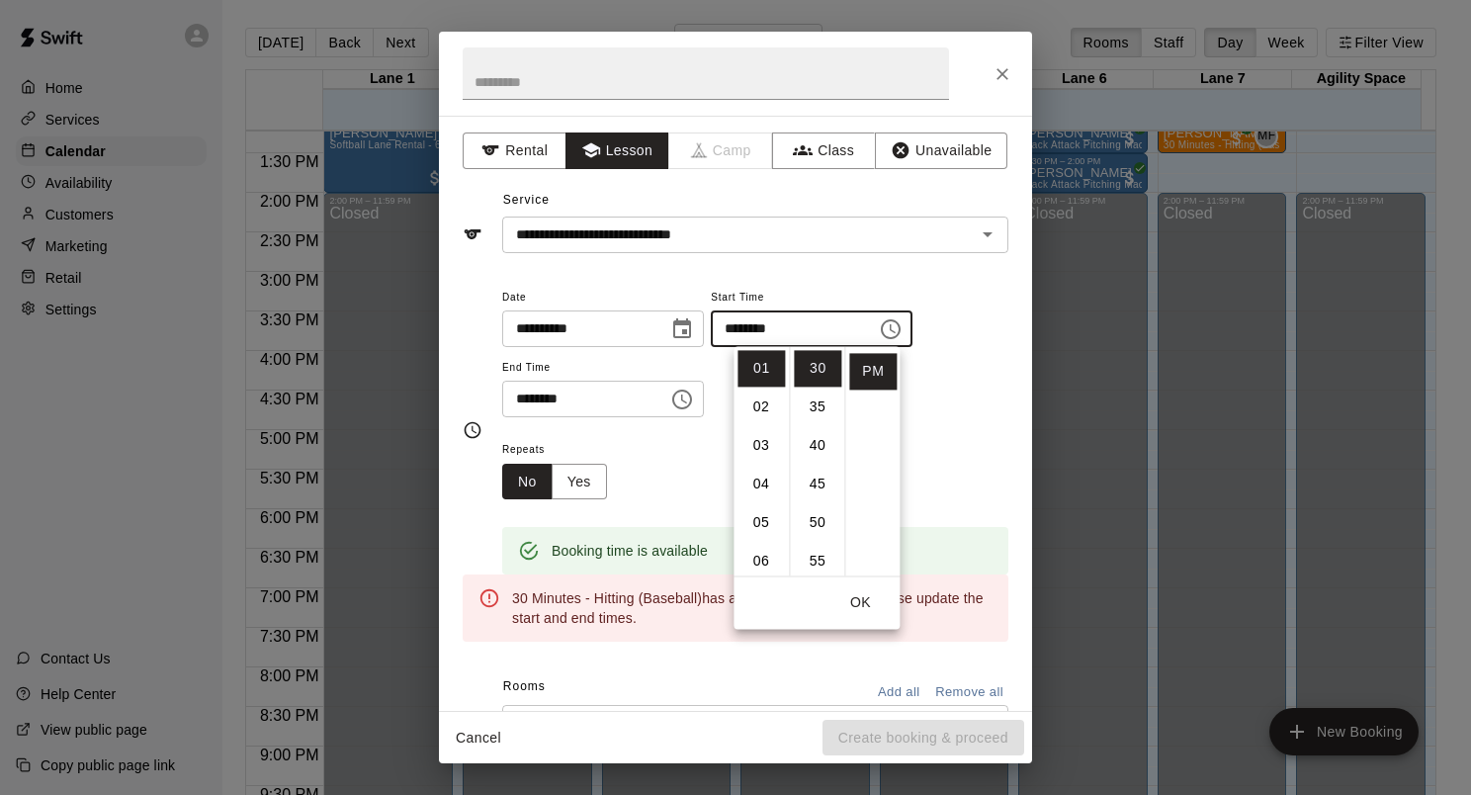
click at [694, 396] on icon "Choose time, selected time is 1:30 PM" at bounding box center [682, 400] width 24 height 24
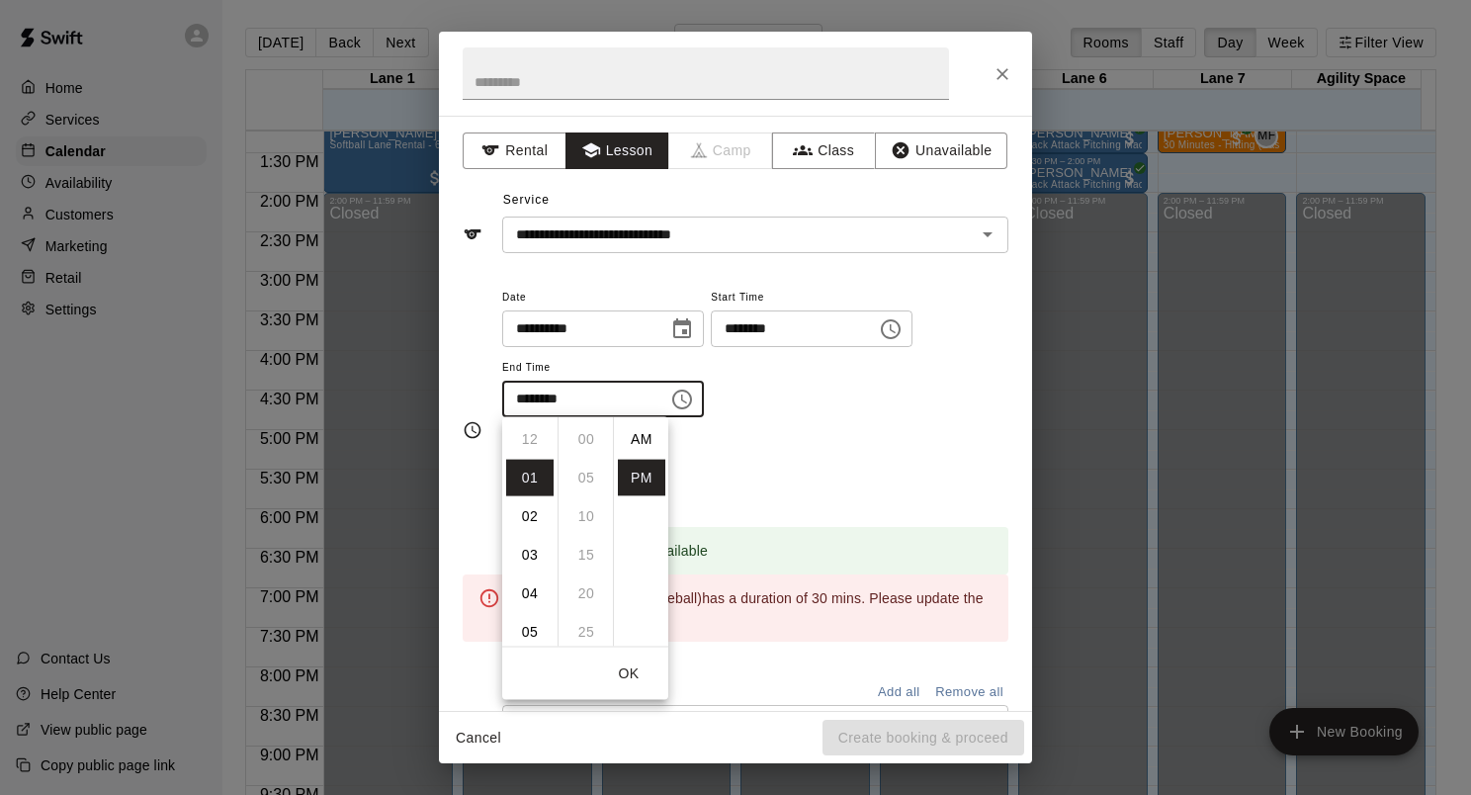
scroll to position [36, 0]
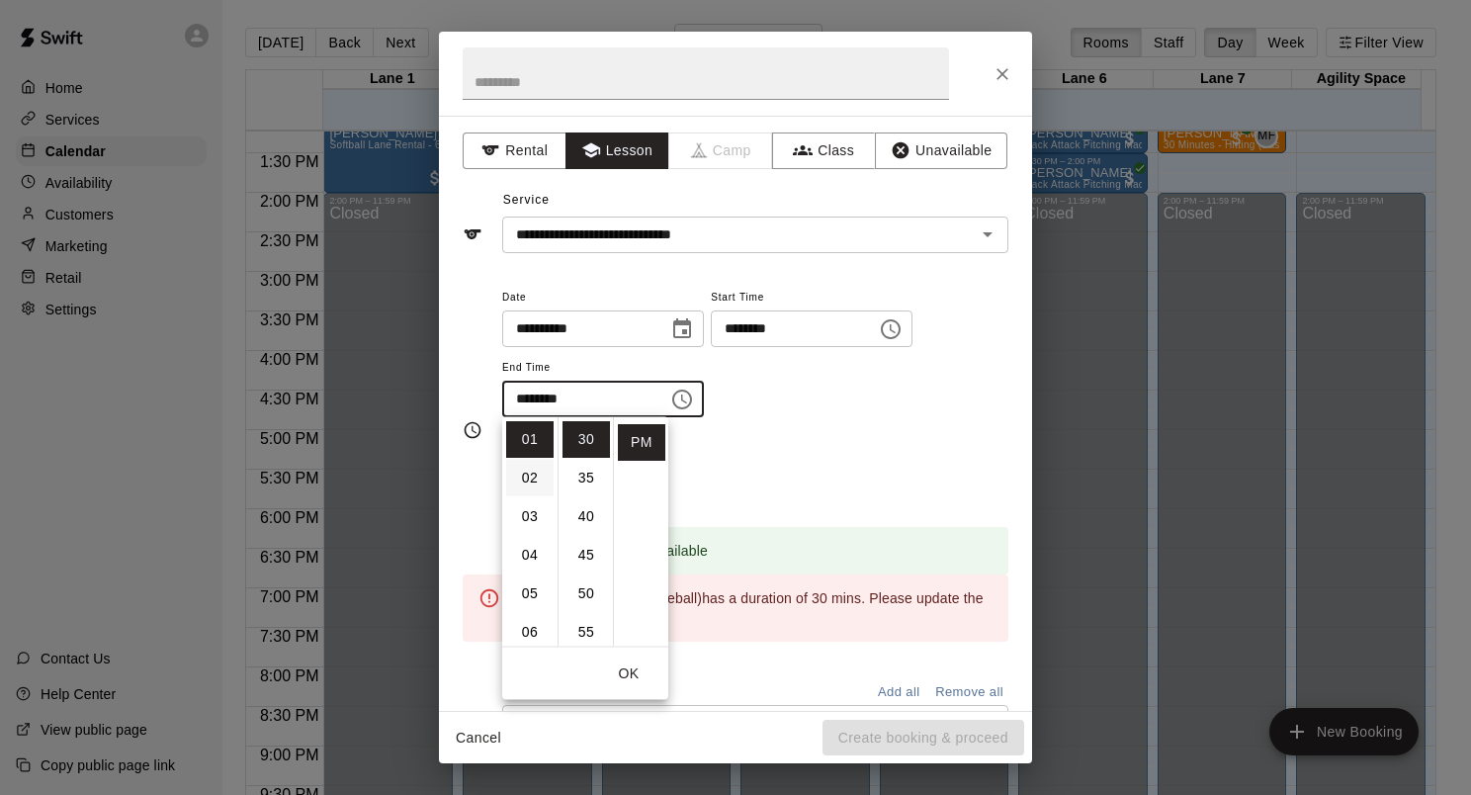
click at [525, 472] on li "02" at bounding box center [529, 478] width 47 height 37
click at [576, 447] on li "00" at bounding box center [586, 439] width 47 height 37
type input "********"
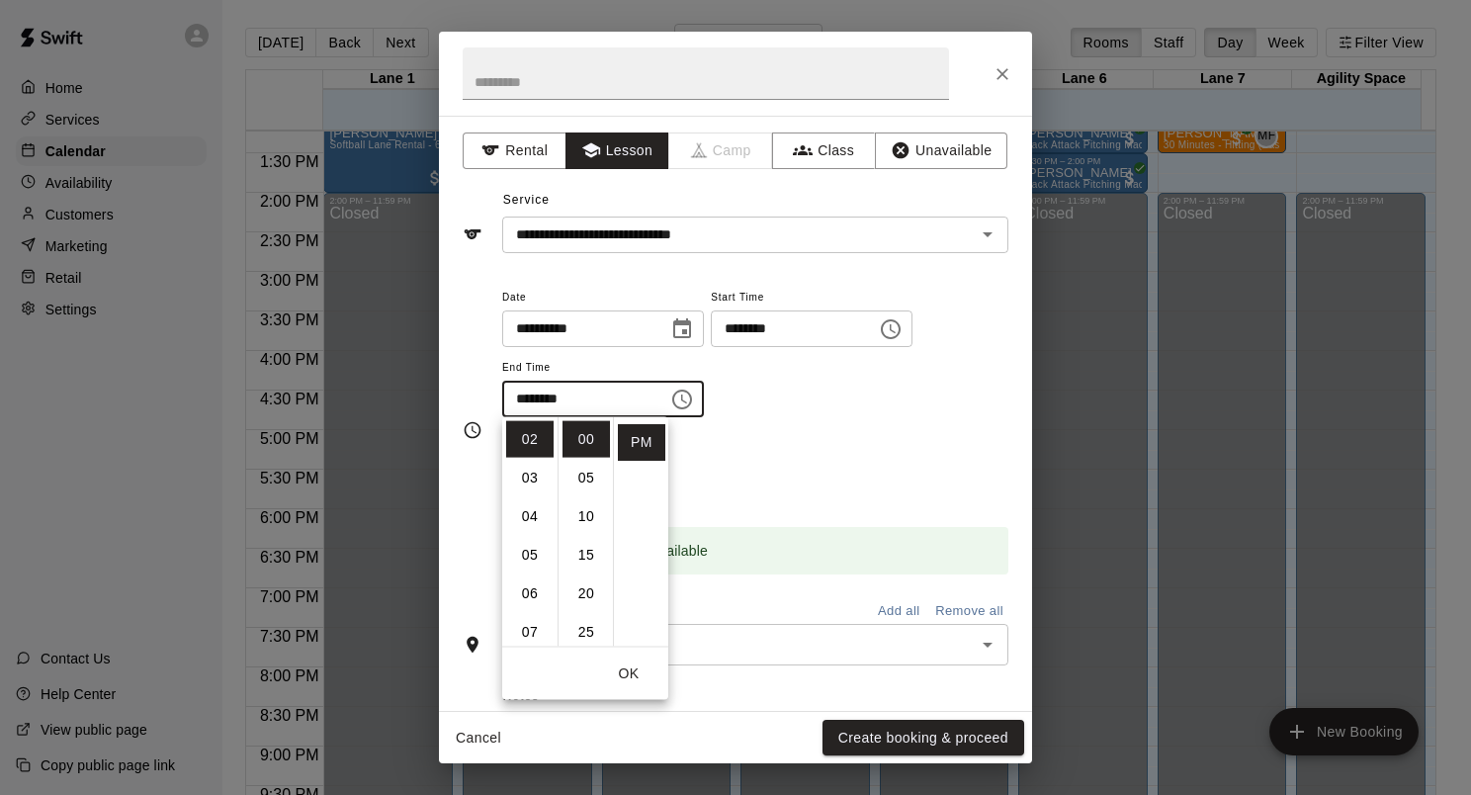
click at [804, 400] on div "**********" at bounding box center [755, 351] width 506 height 133
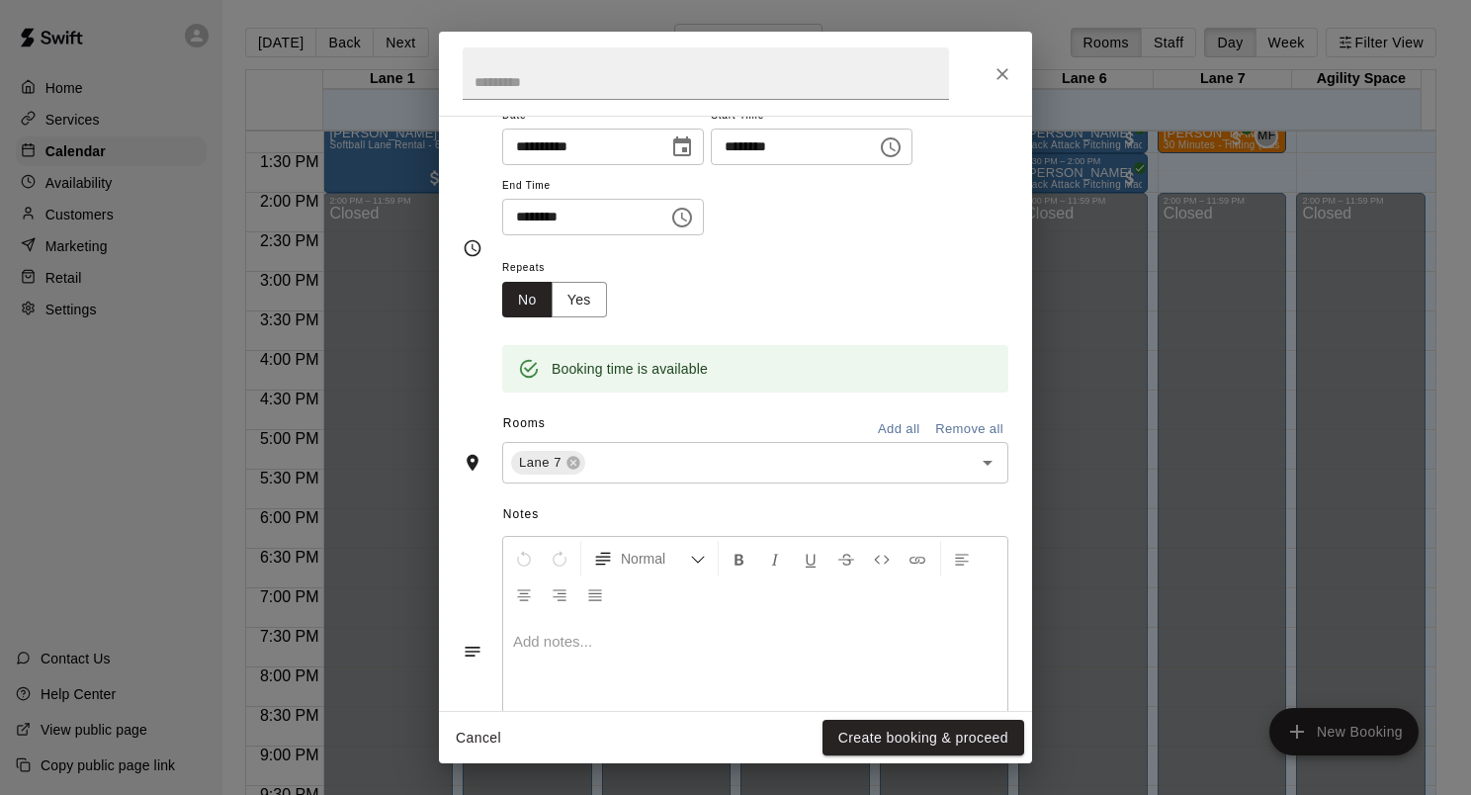
scroll to position [273, 0]
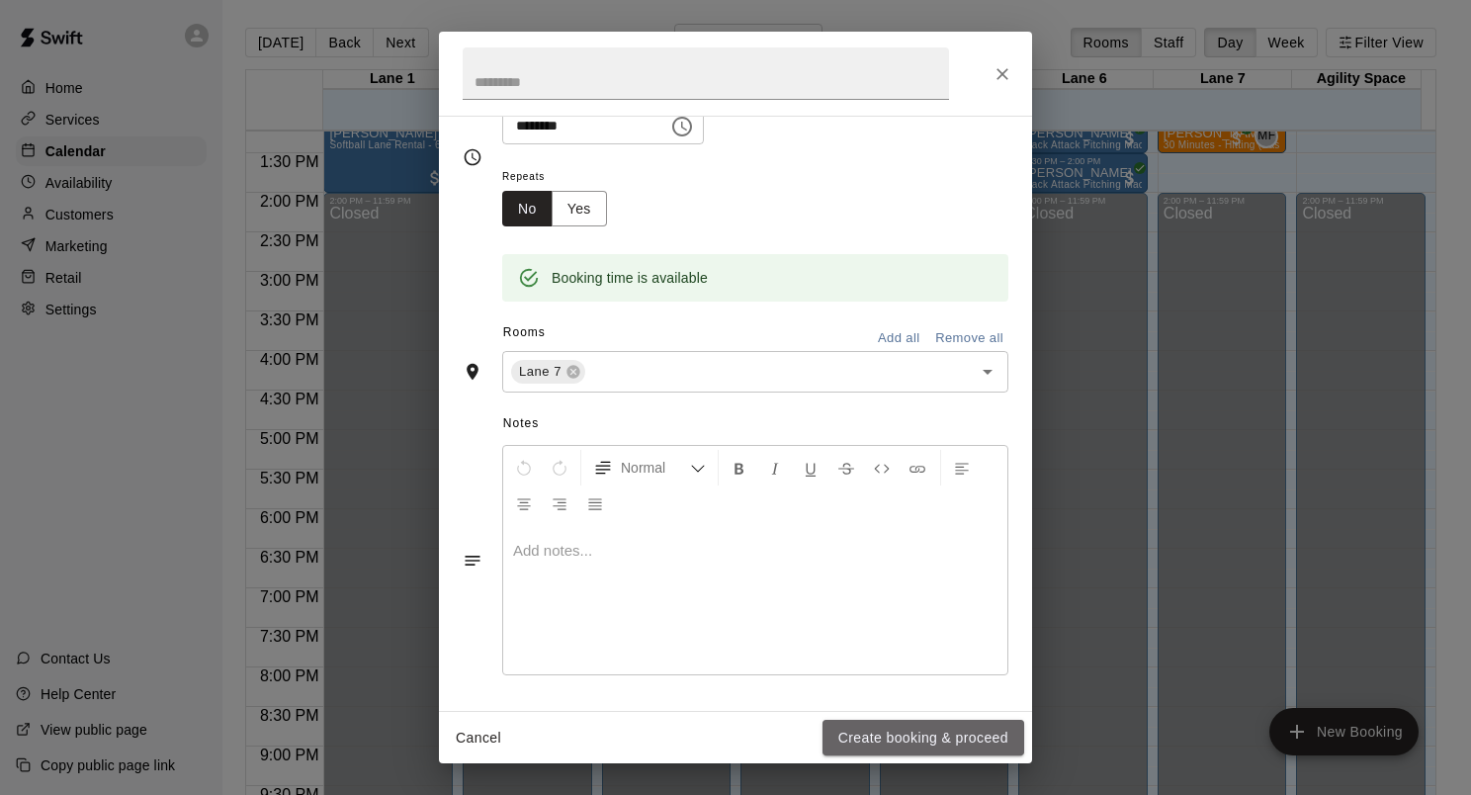
click at [940, 732] on button "Create booking & proceed" at bounding box center [924, 738] width 202 height 37
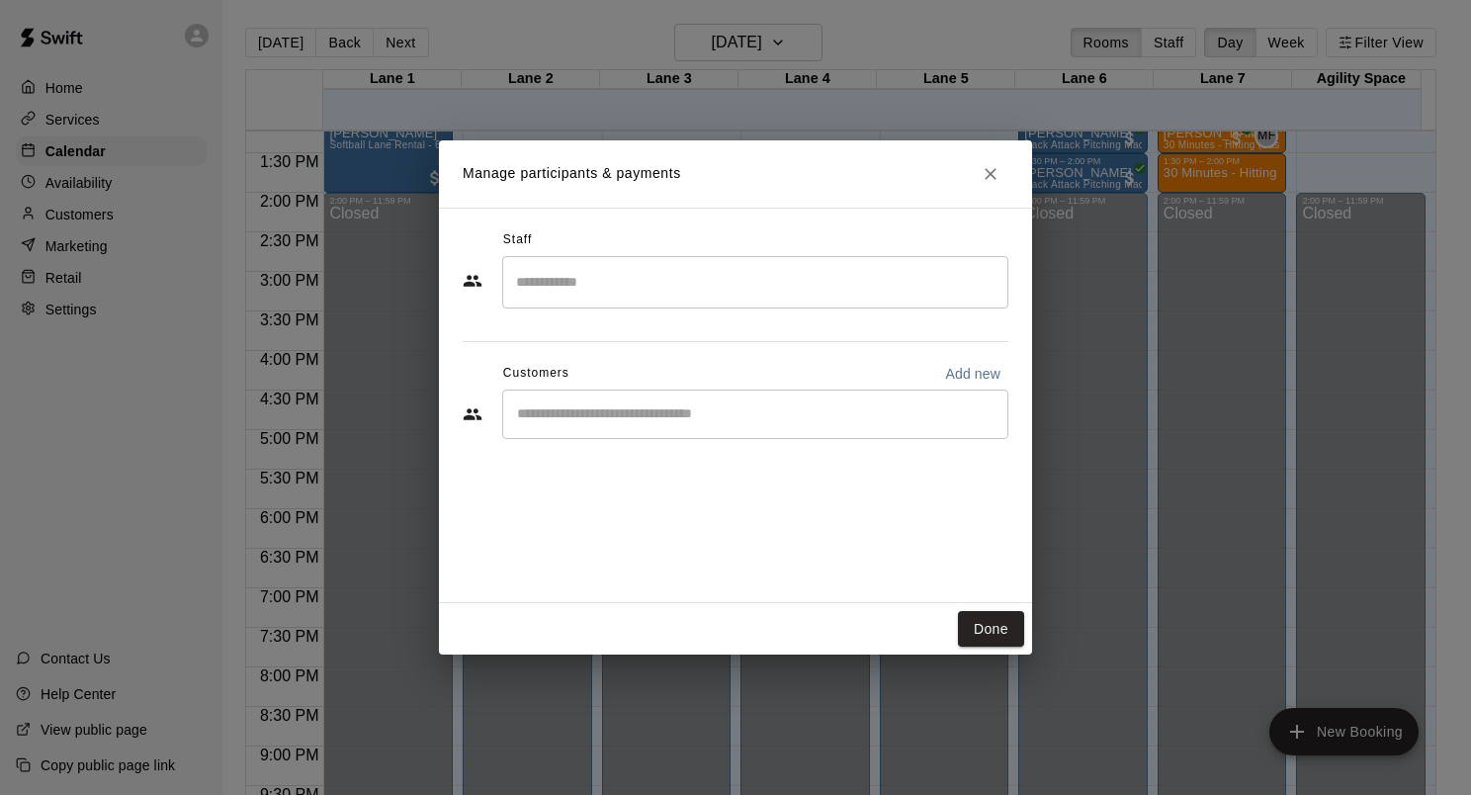
click at [713, 288] on input "Search staff" at bounding box center [755, 282] width 488 height 35
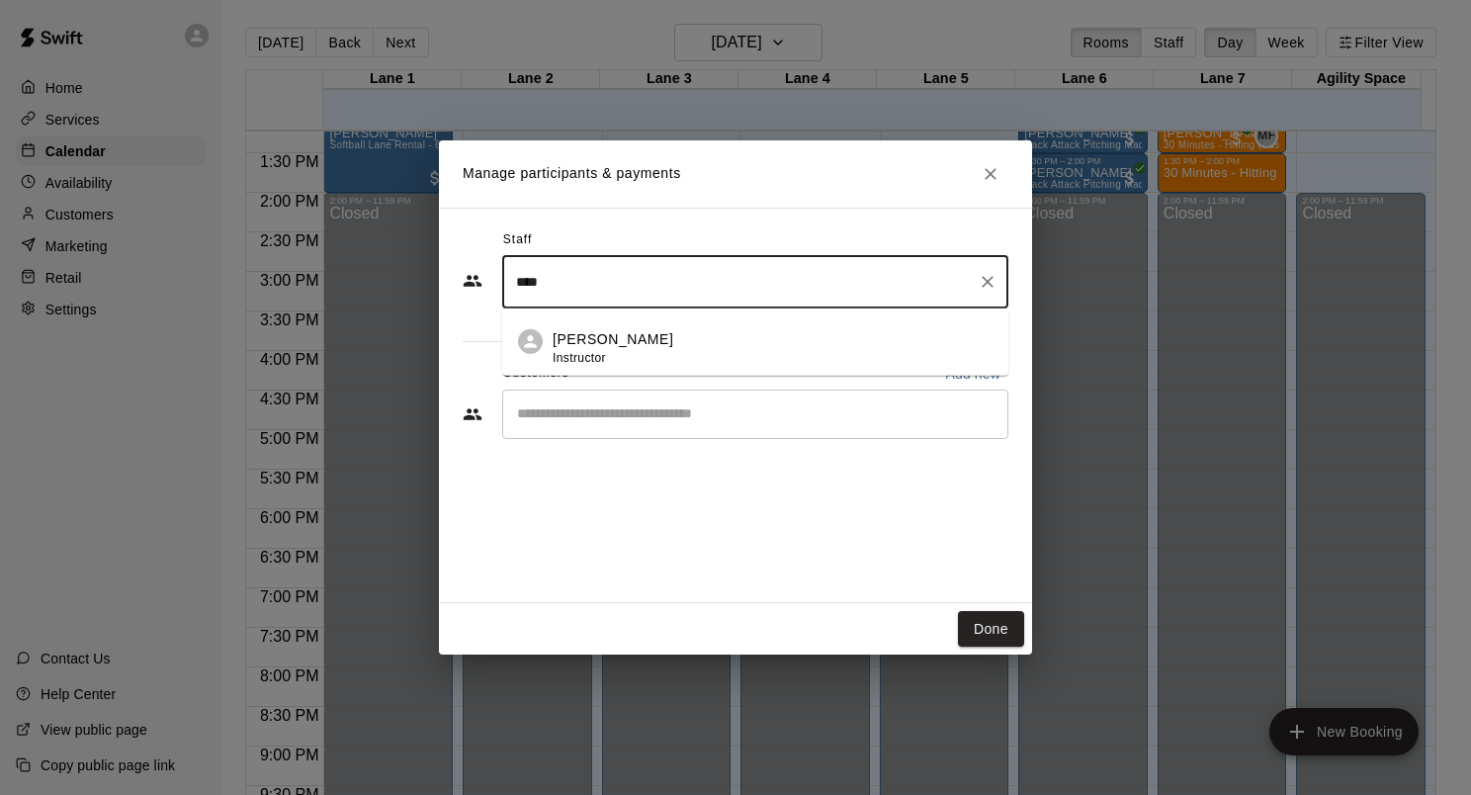
click at [724, 326] on li "Matt Field Instructor" at bounding box center [755, 342] width 506 height 67
click at [658, 400] on div "​" at bounding box center [755, 414] width 506 height 49
type input "****"
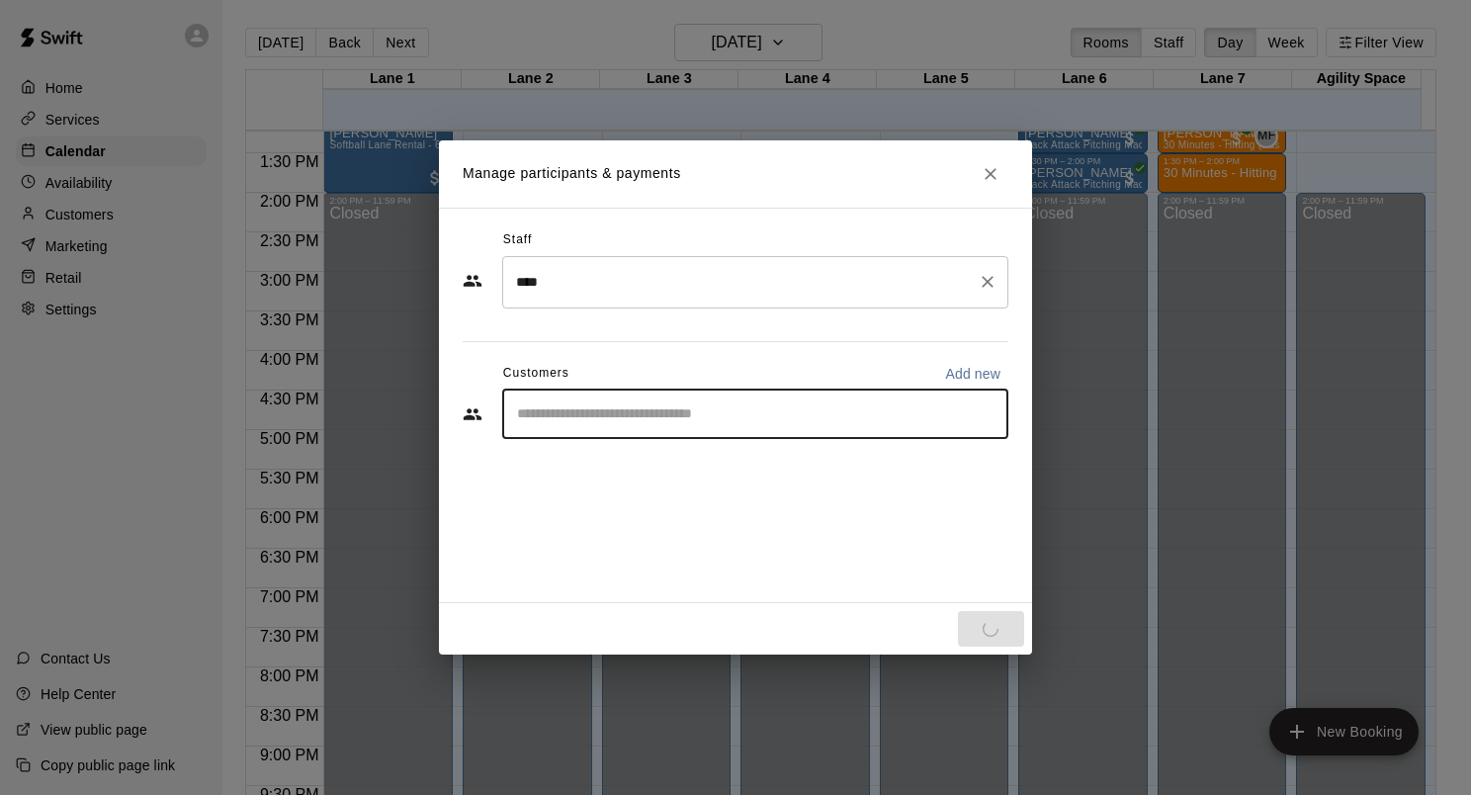
click at [662, 284] on input "****" at bounding box center [740, 282] width 459 height 35
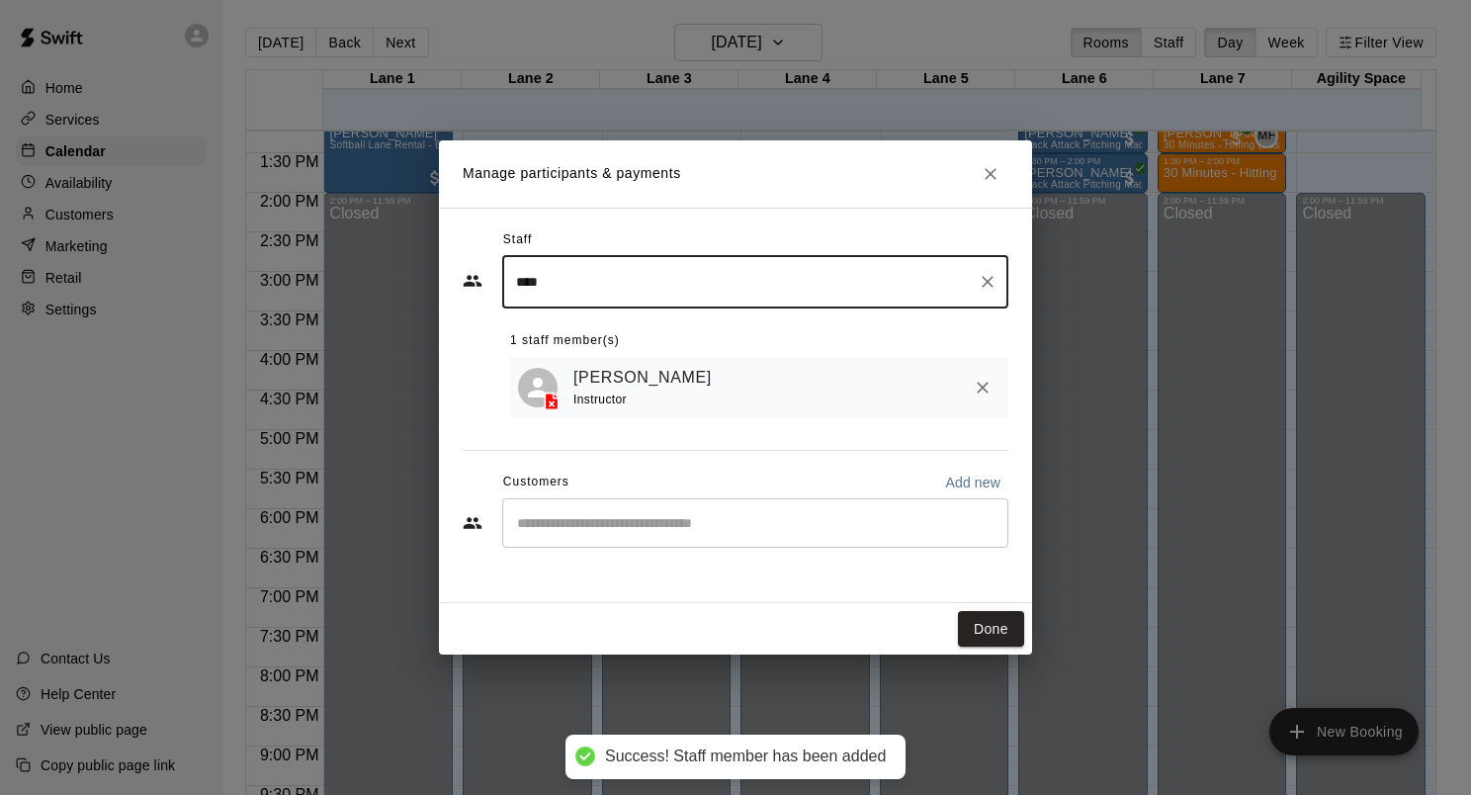
click at [614, 510] on div "​" at bounding box center [755, 522] width 506 height 49
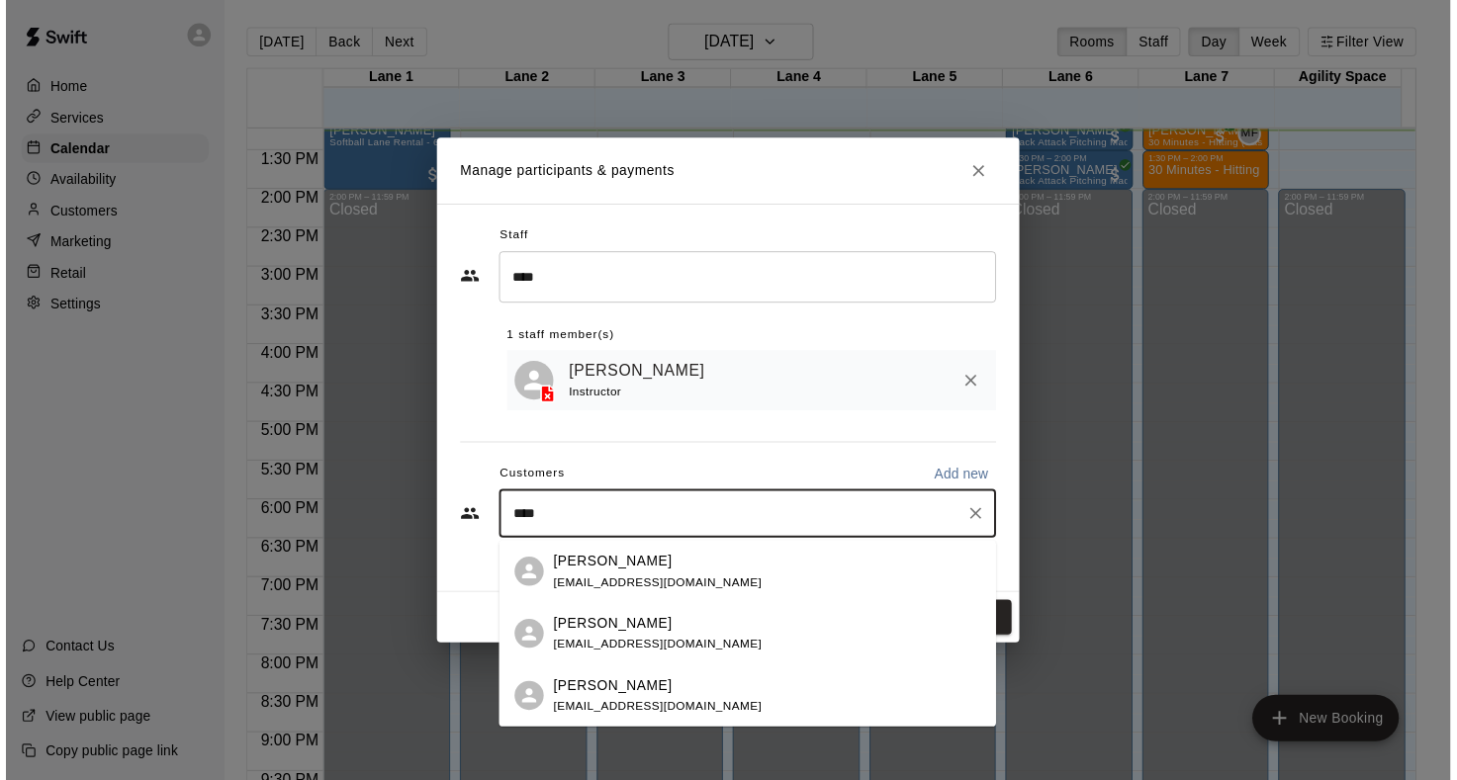
scroll to position [0, 0]
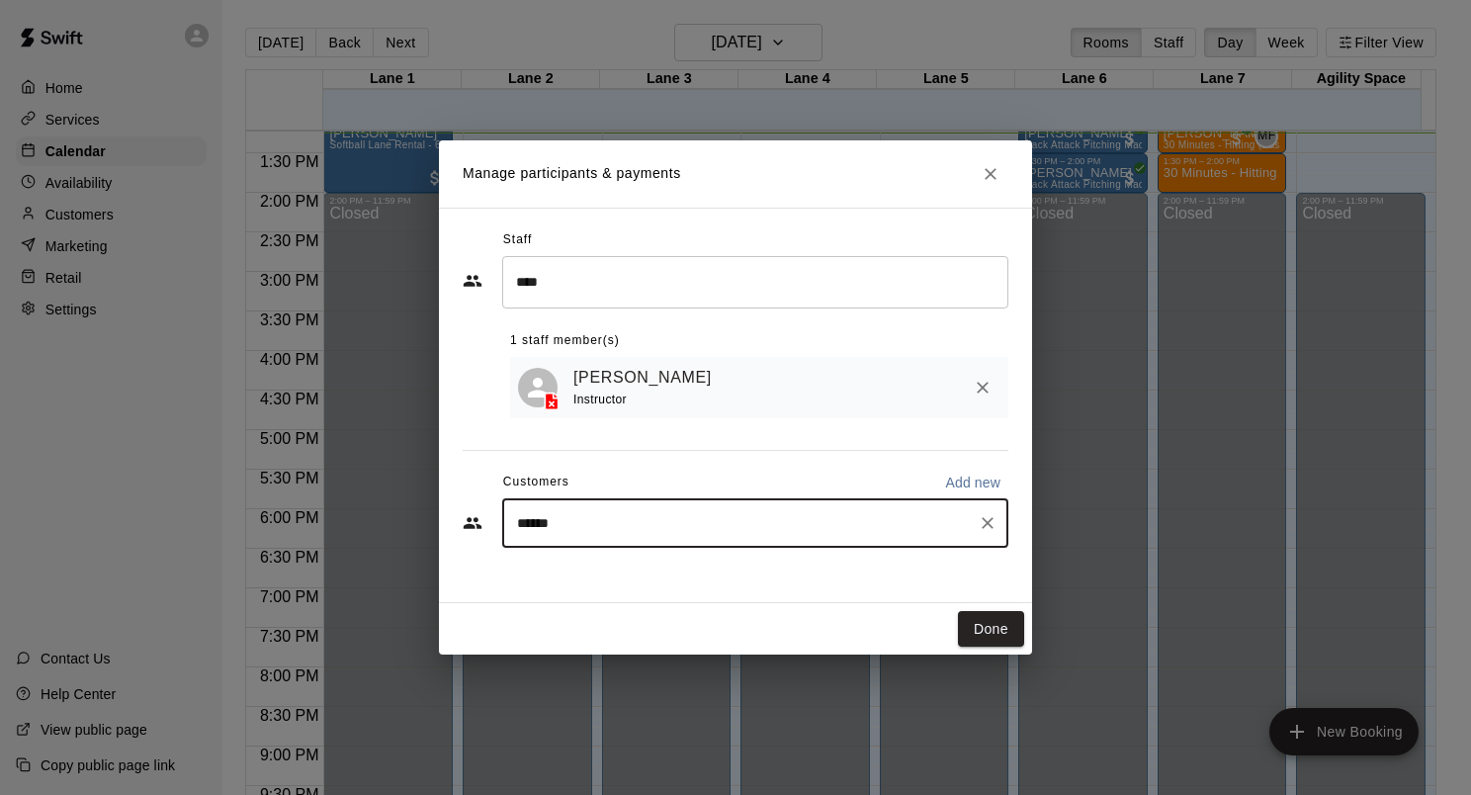
type input "*****"
click at [657, 589] on span "[EMAIL_ADDRESS][DOMAIN_NAME]" at bounding box center [664, 592] width 213 height 14
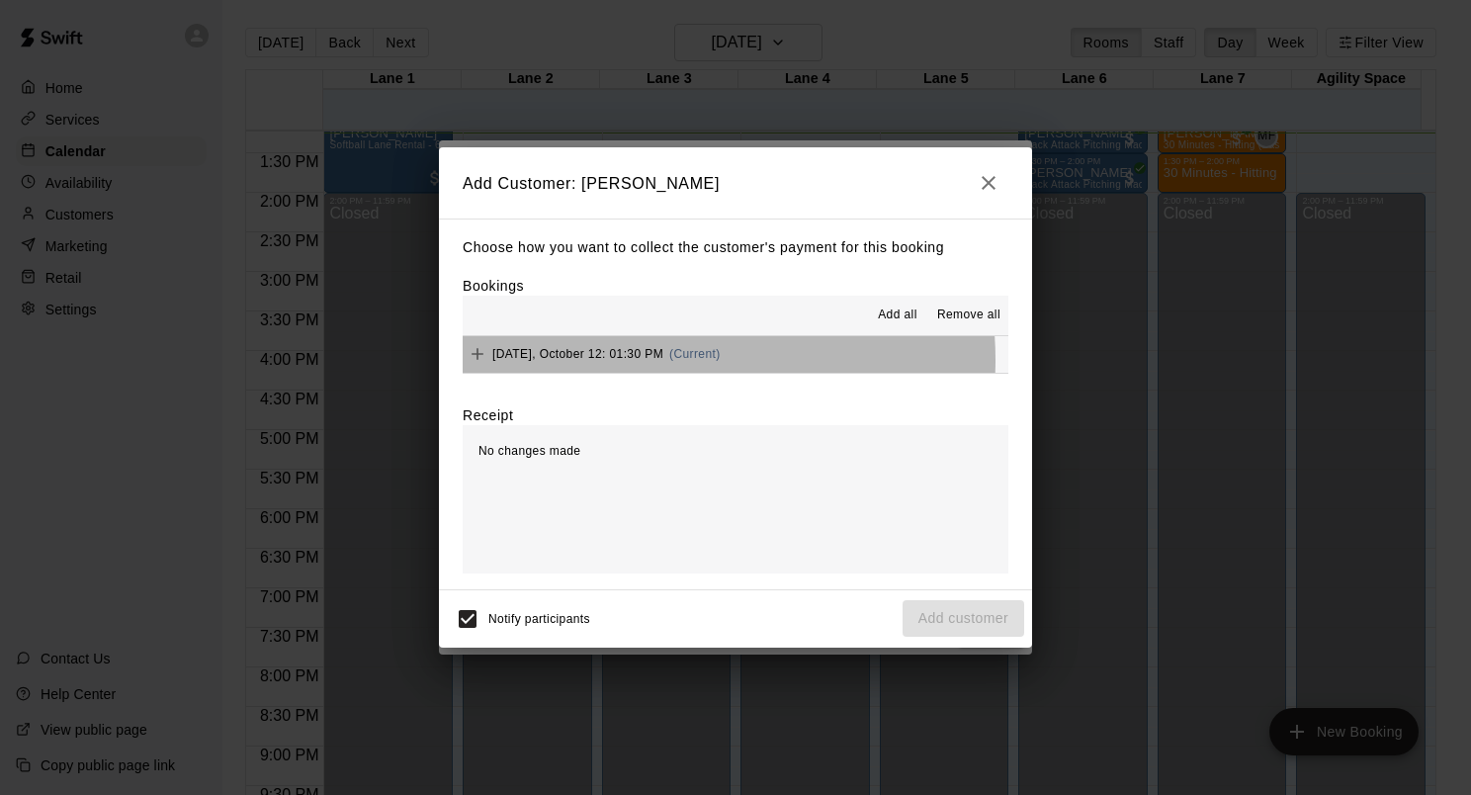
click at [650, 361] on span "Sunday, October 12: 01:30 PM" at bounding box center [577, 354] width 171 height 14
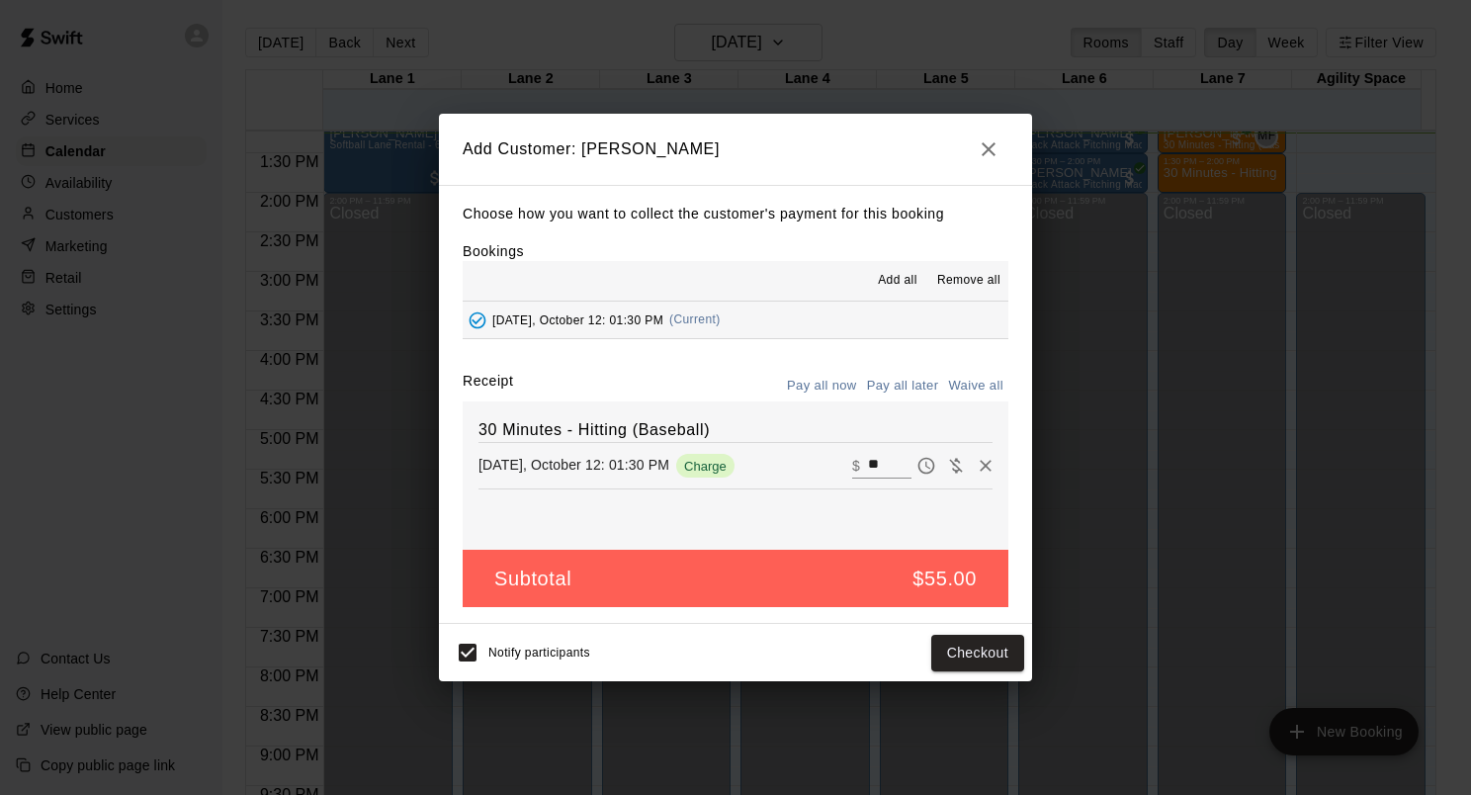
click at [868, 467] on input "**" at bounding box center [890, 466] width 44 height 26
click at [874, 467] on input "**" at bounding box center [890, 466] width 44 height 26
type input "*"
type input "**"
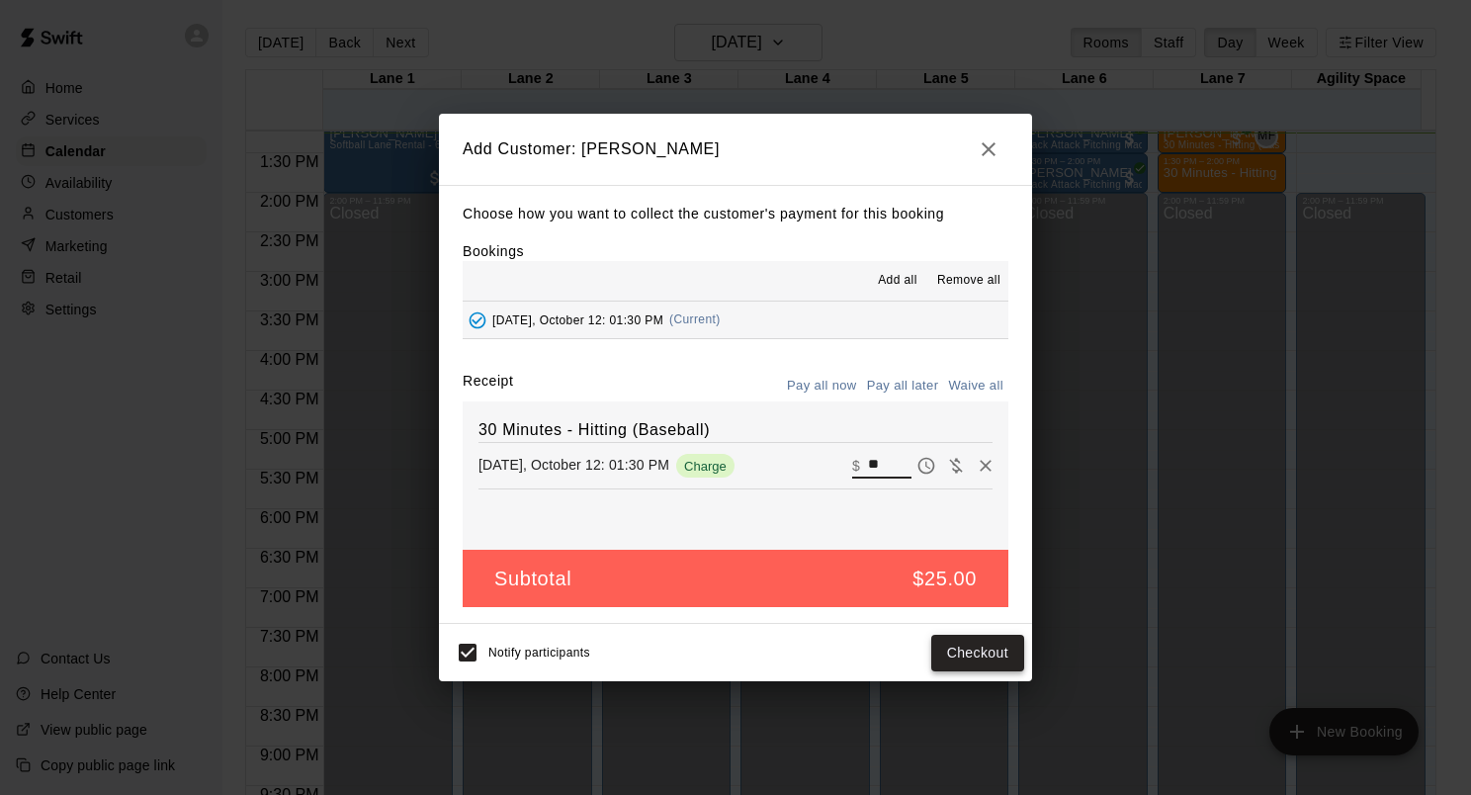
click at [973, 650] on button "Checkout" at bounding box center [977, 653] width 93 height 37
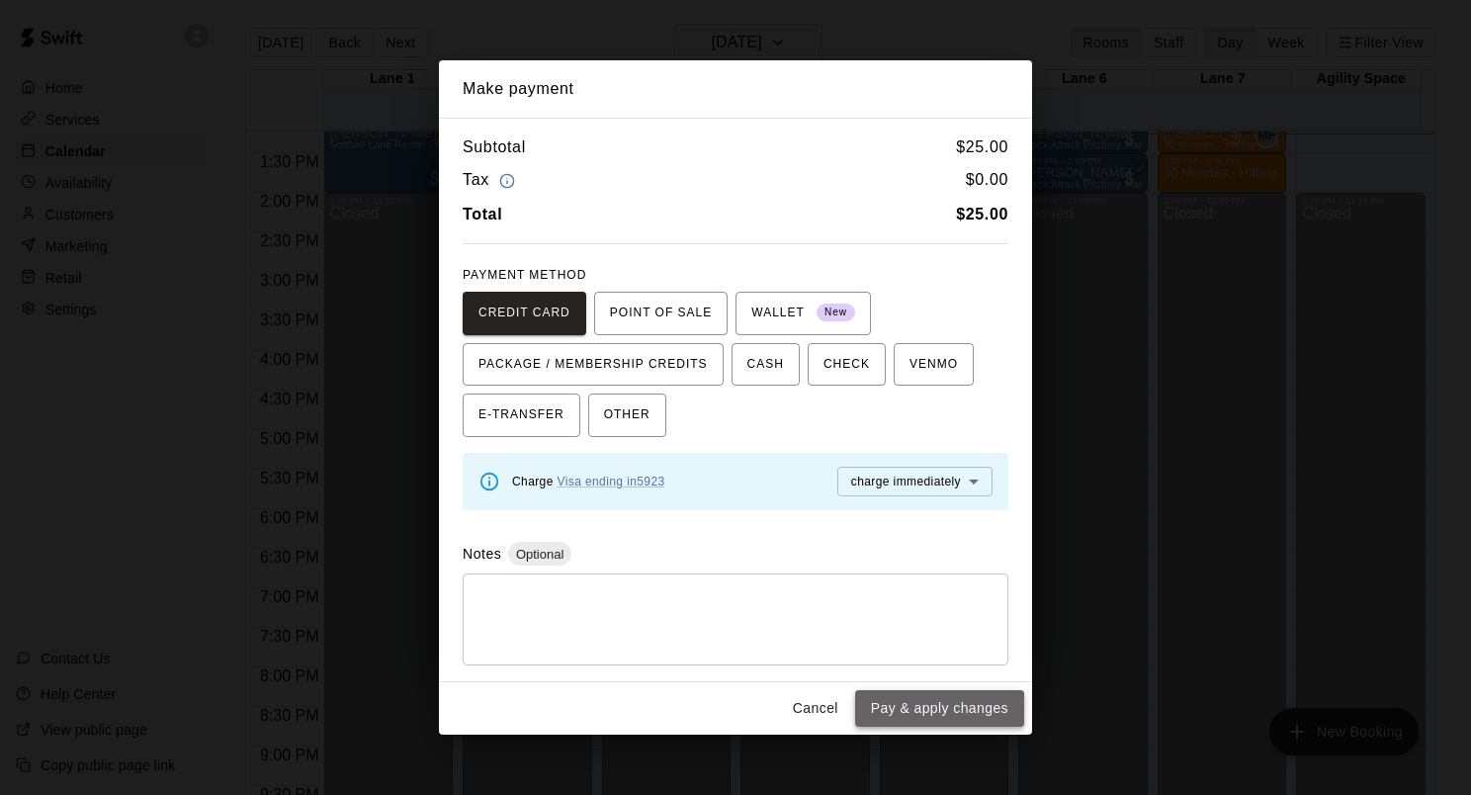
click at [990, 707] on button "Pay & apply changes" at bounding box center [939, 708] width 169 height 37
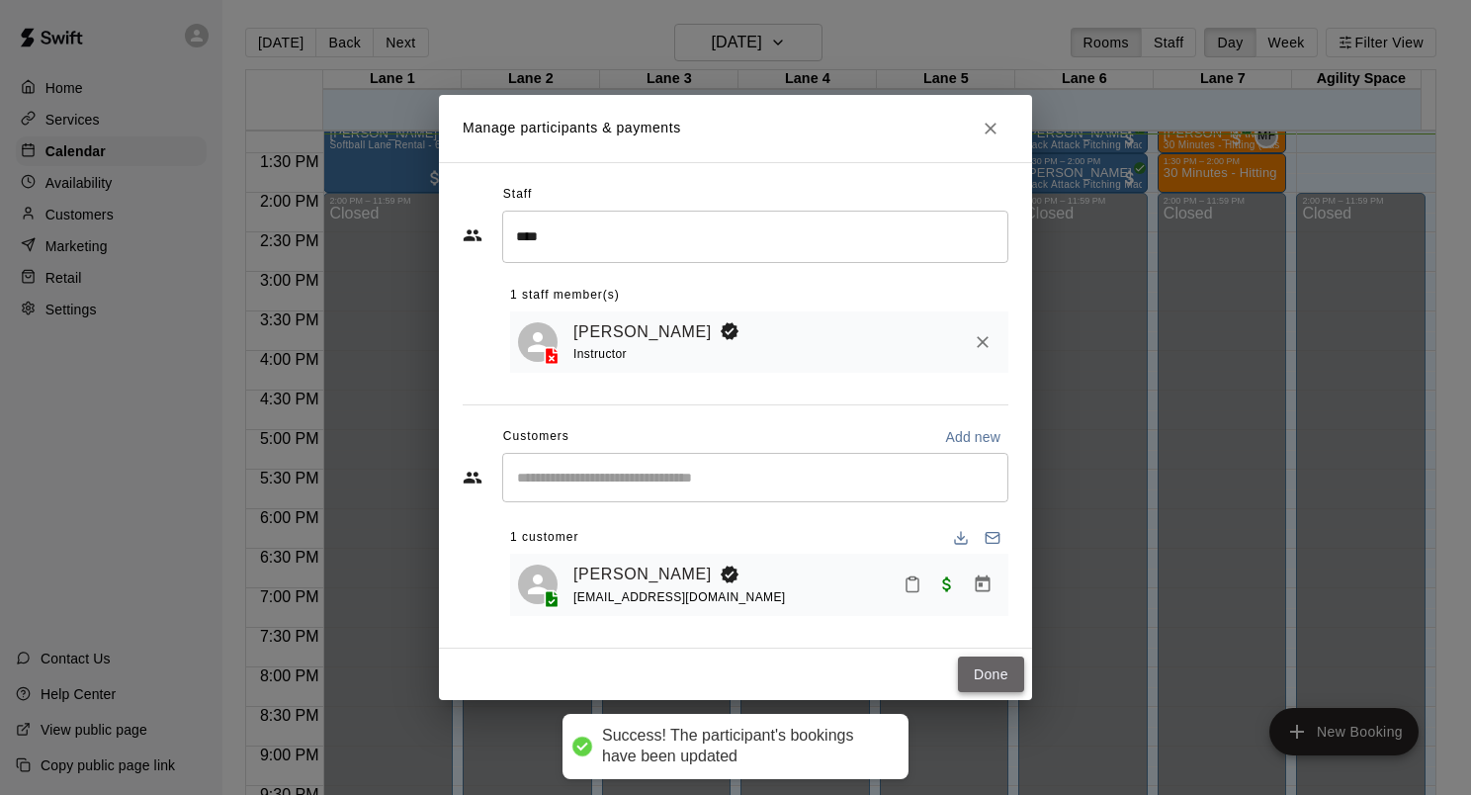
click at [998, 678] on button "Done" at bounding box center [991, 675] width 66 height 37
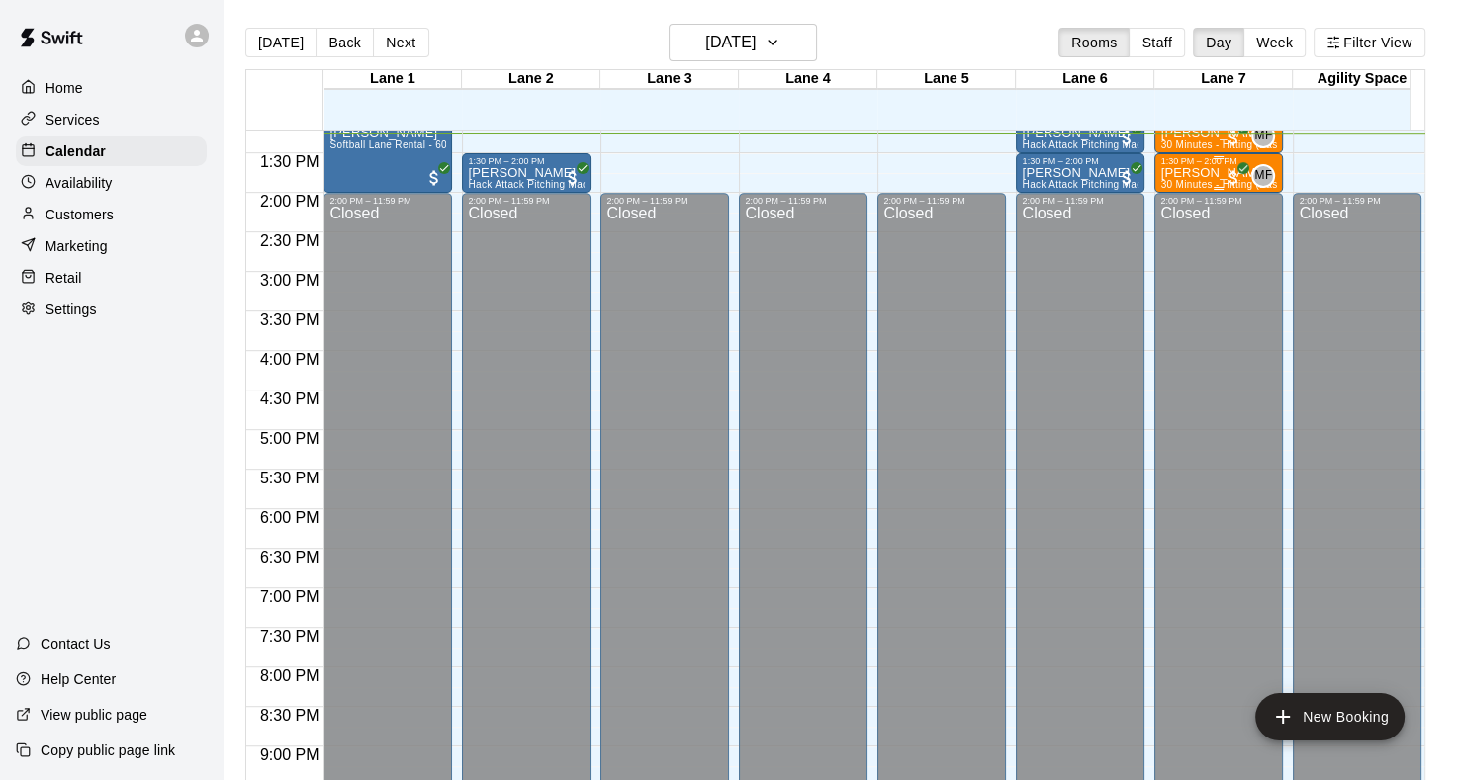
click at [1176, 173] on p "[PERSON_NAME]" at bounding box center [1218, 173] width 117 height 0
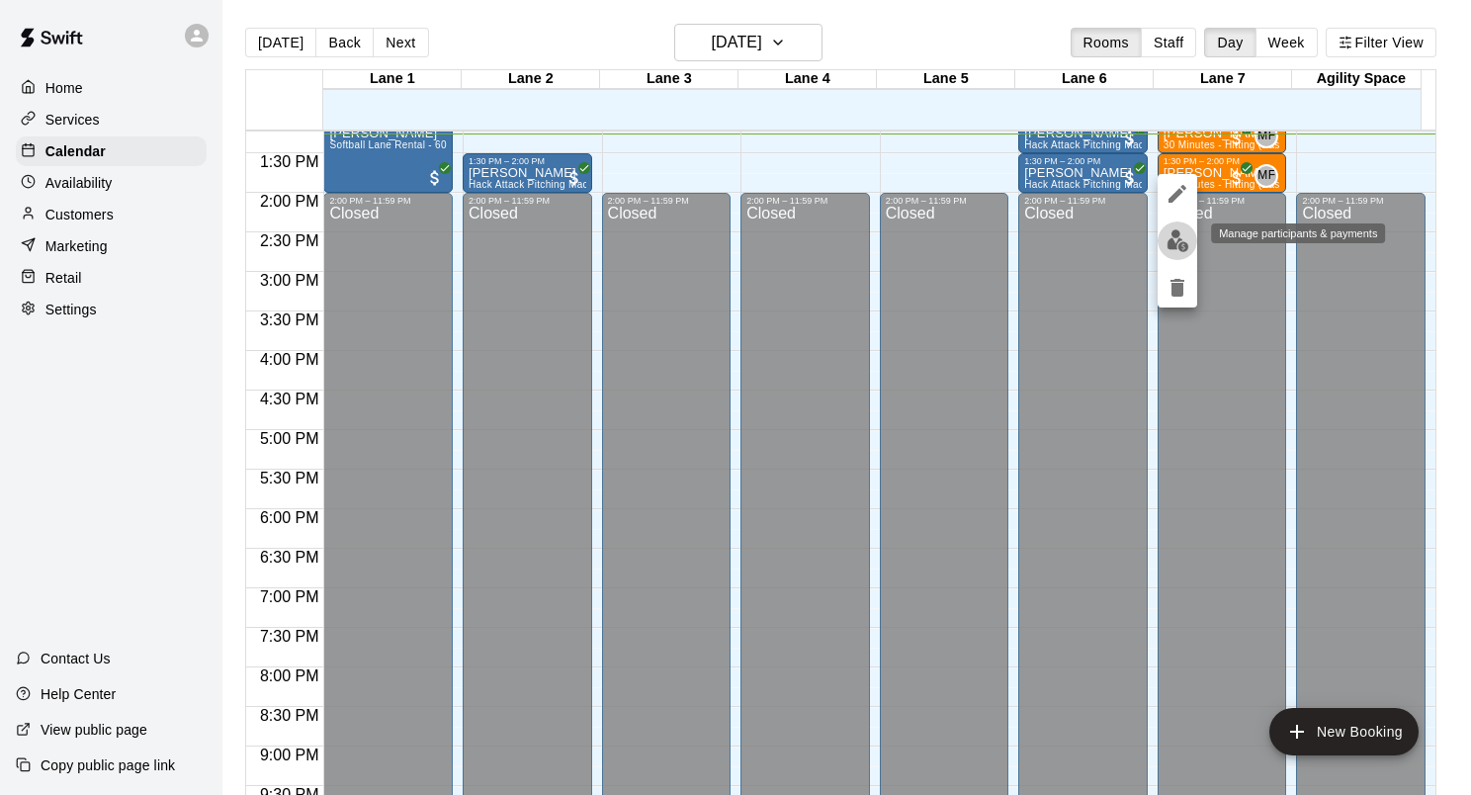
click at [1184, 237] on img "edit" at bounding box center [1178, 240] width 23 height 23
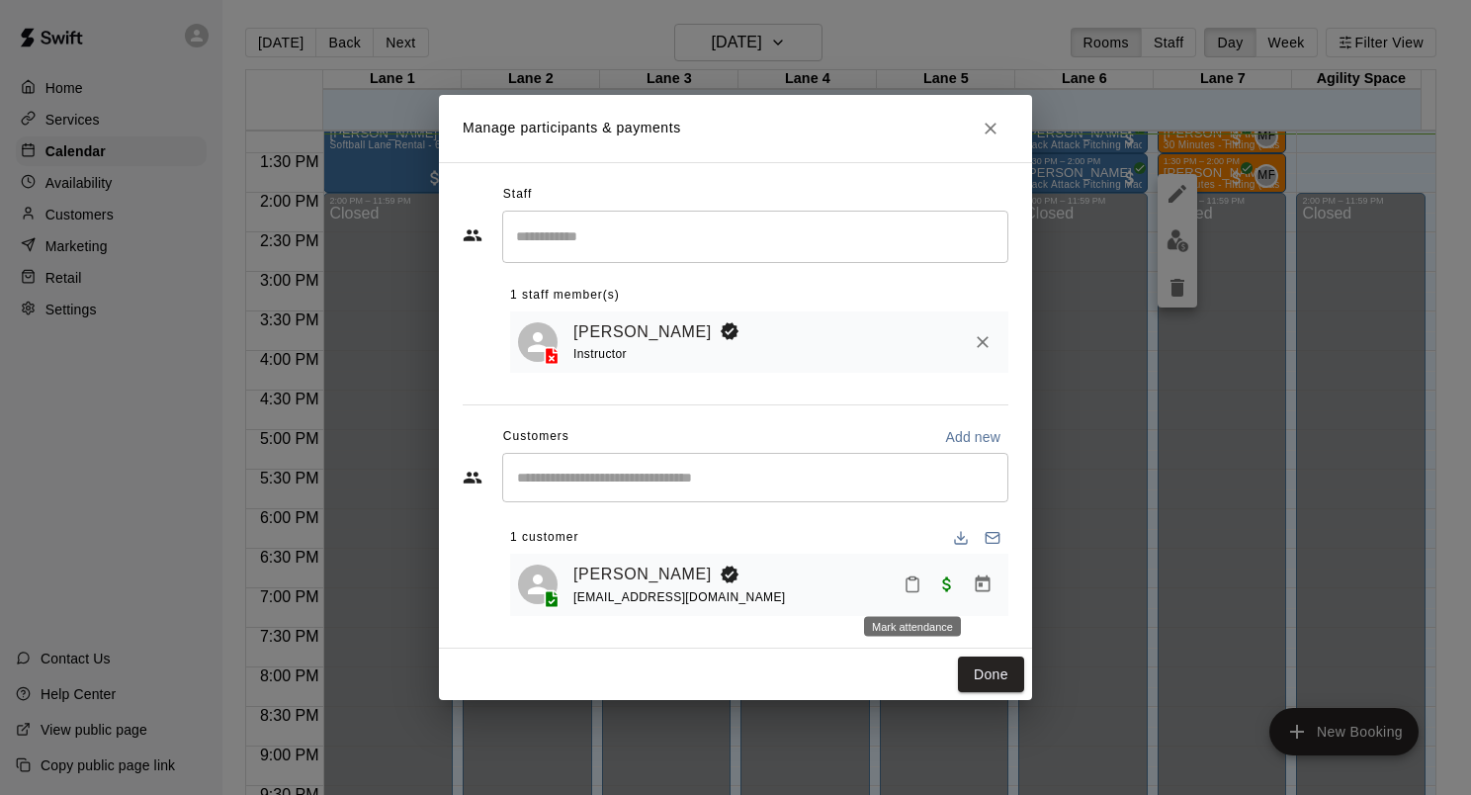
click at [915, 590] on icon "Mark attendance" at bounding box center [913, 585] width 18 height 18
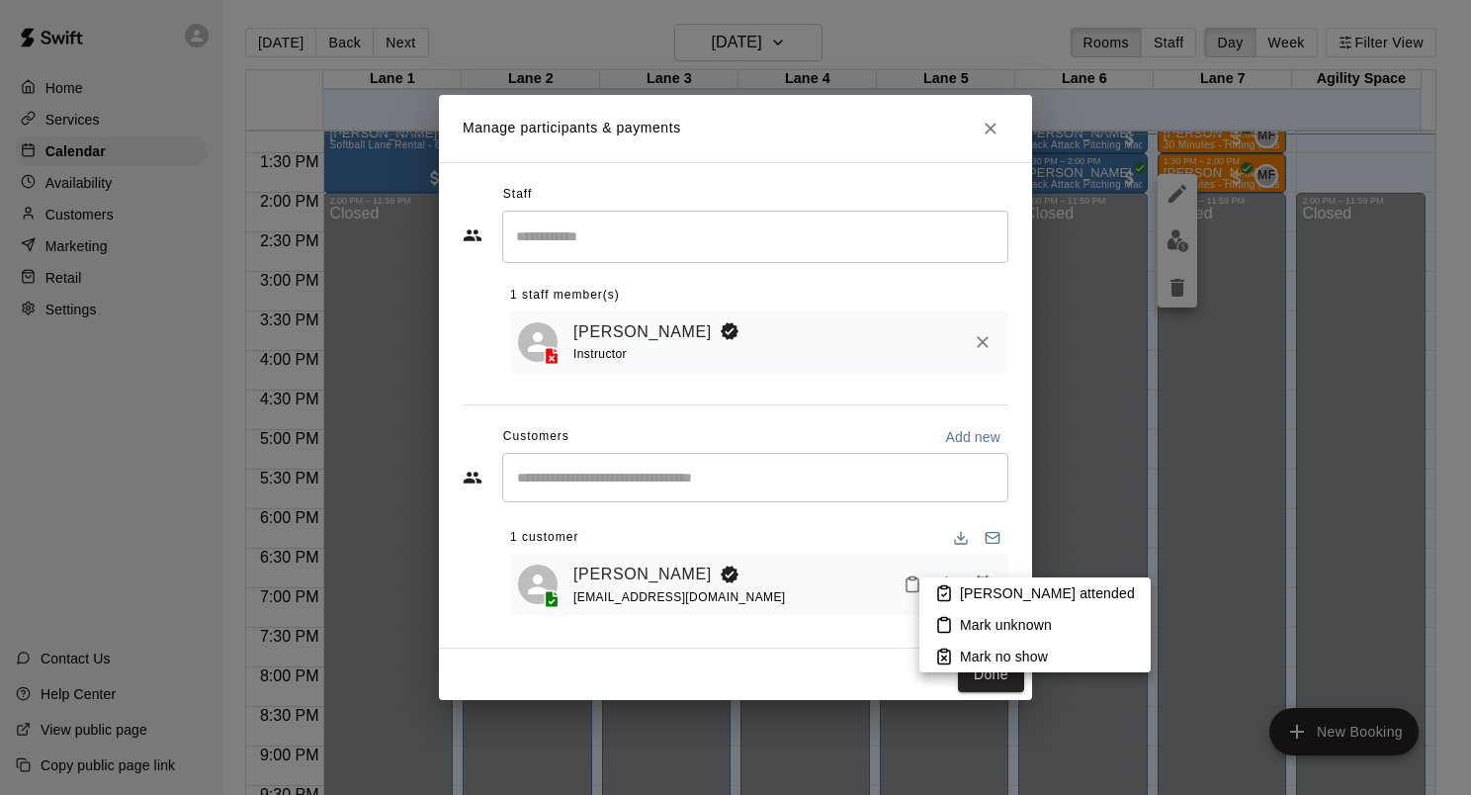
click at [974, 586] on p "Mark attended" at bounding box center [1047, 593] width 175 height 20
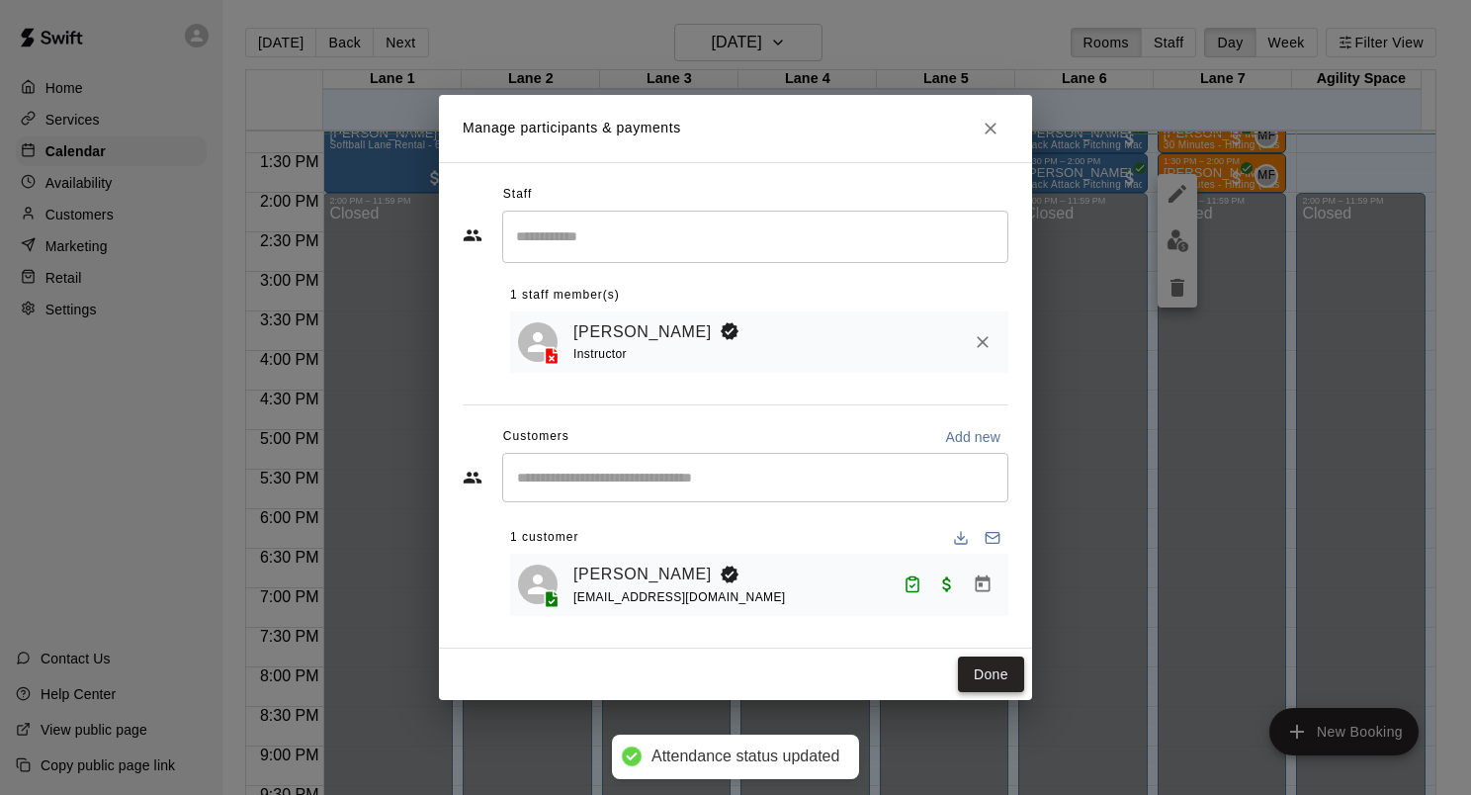
click at [993, 672] on button "Done" at bounding box center [991, 675] width 66 height 37
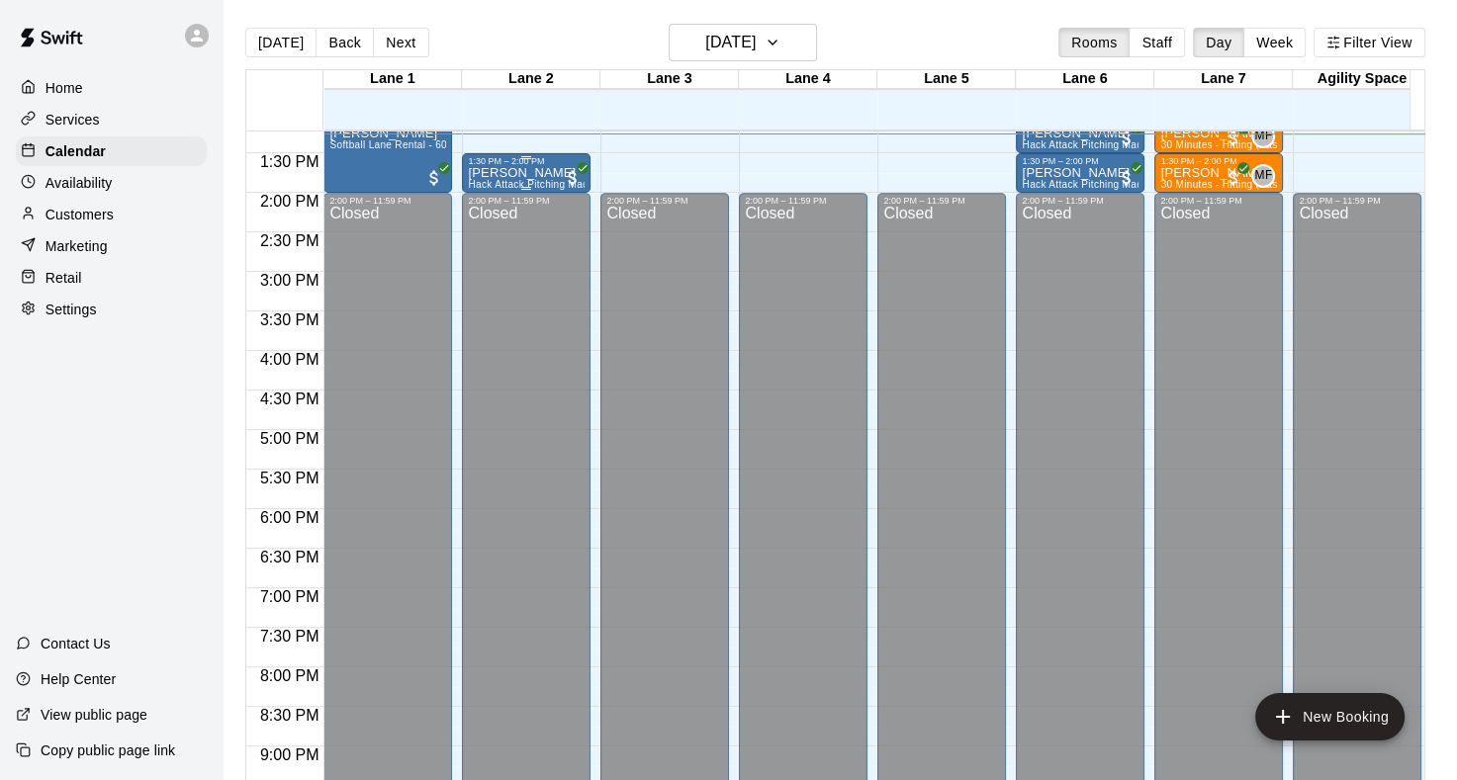
click at [550, 173] on p "[PERSON_NAME]" at bounding box center [526, 173] width 117 height 0
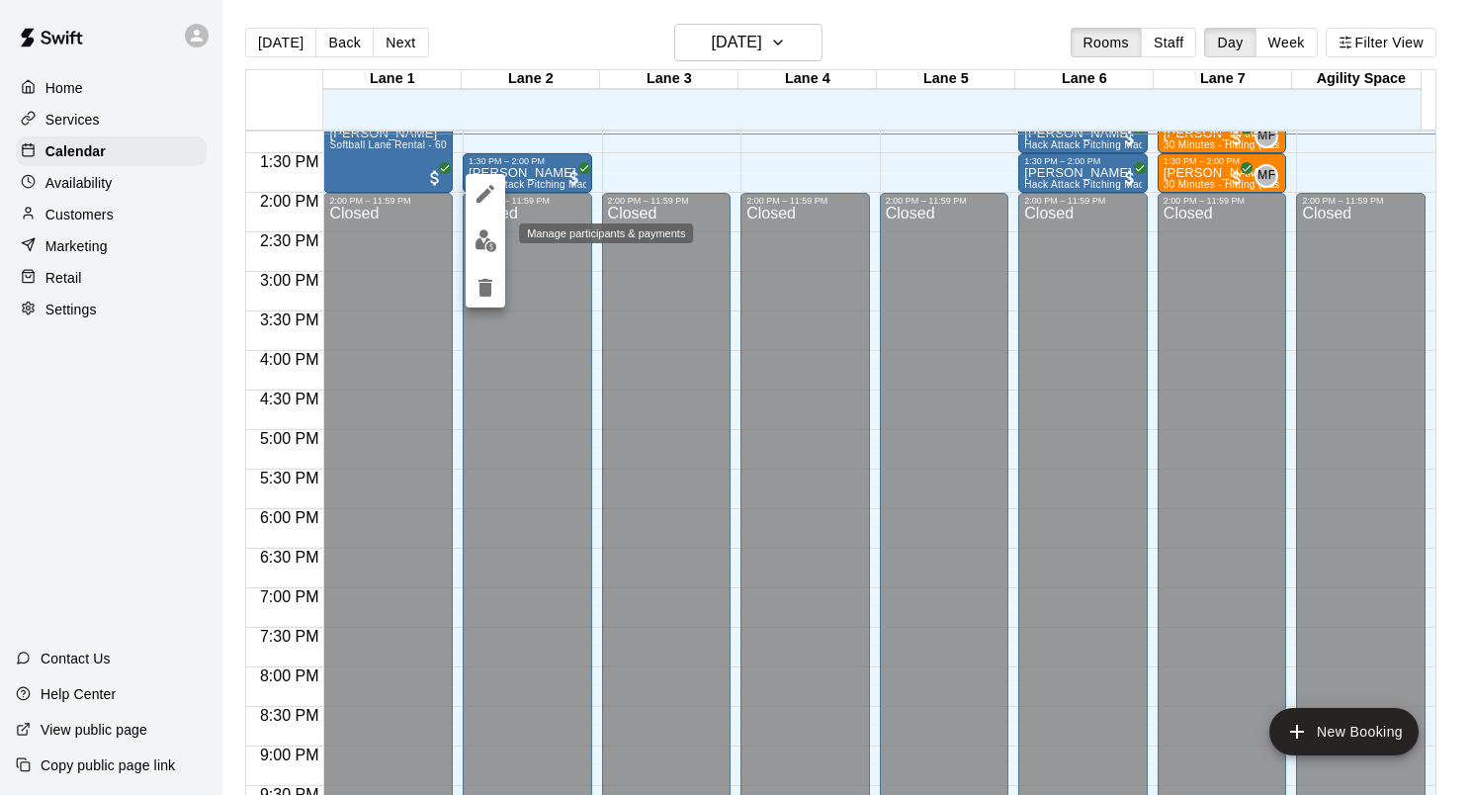
click at [486, 245] on img "edit" at bounding box center [486, 240] width 23 height 23
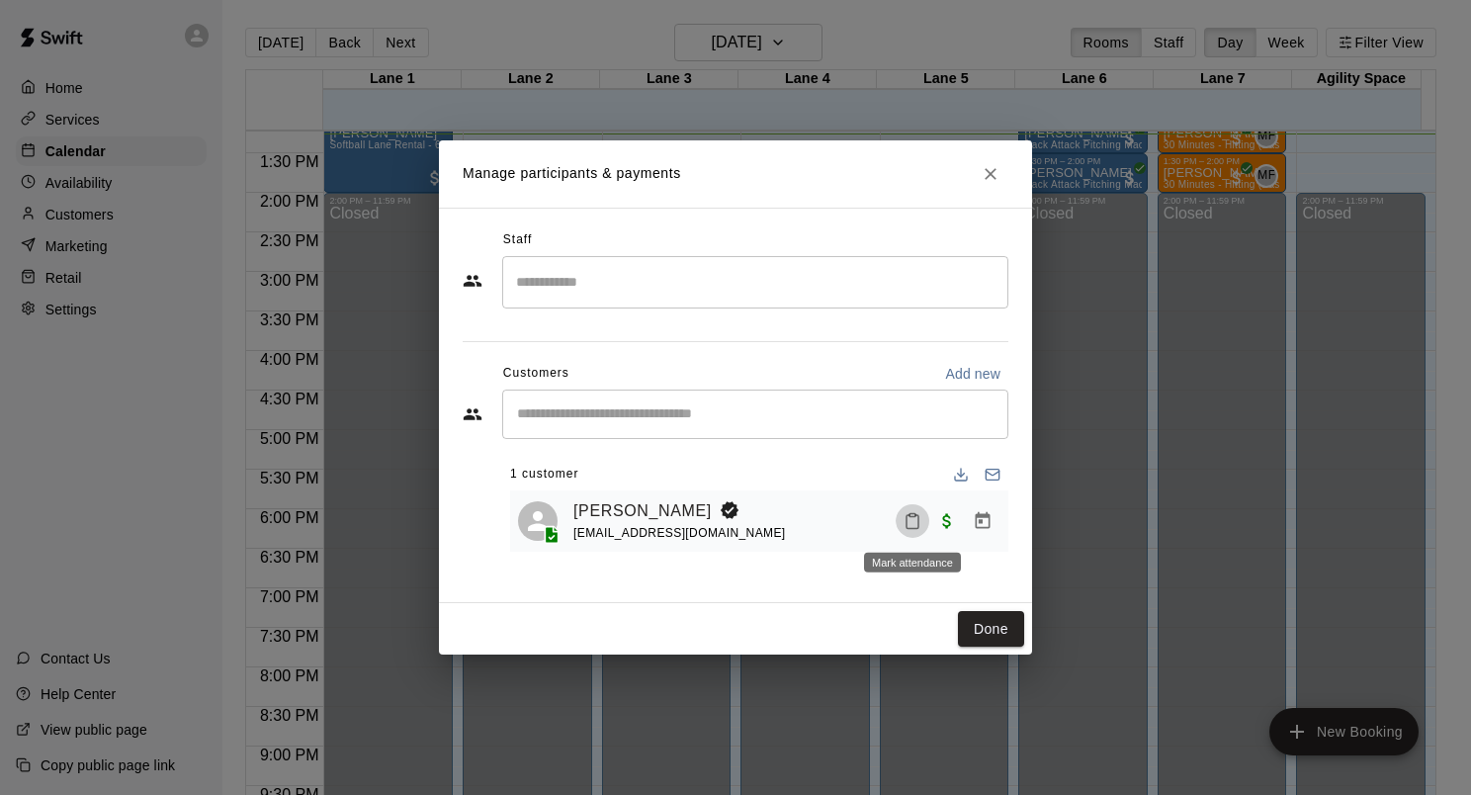
click at [914, 525] on icon "Mark attendance" at bounding box center [913, 521] width 18 height 18
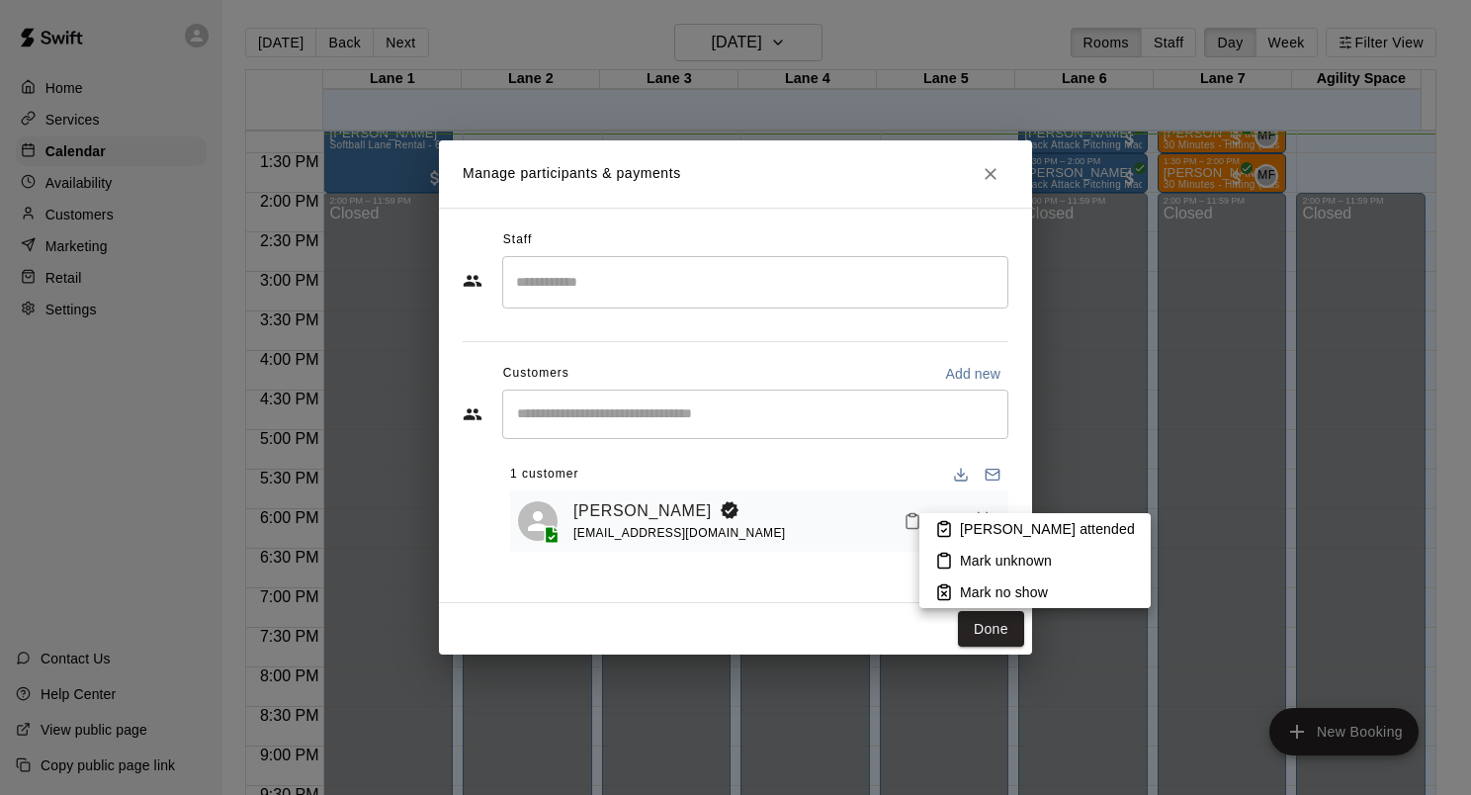
click at [989, 534] on p "Mark attended" at bounding box center [1047, 529] width 175 height 20
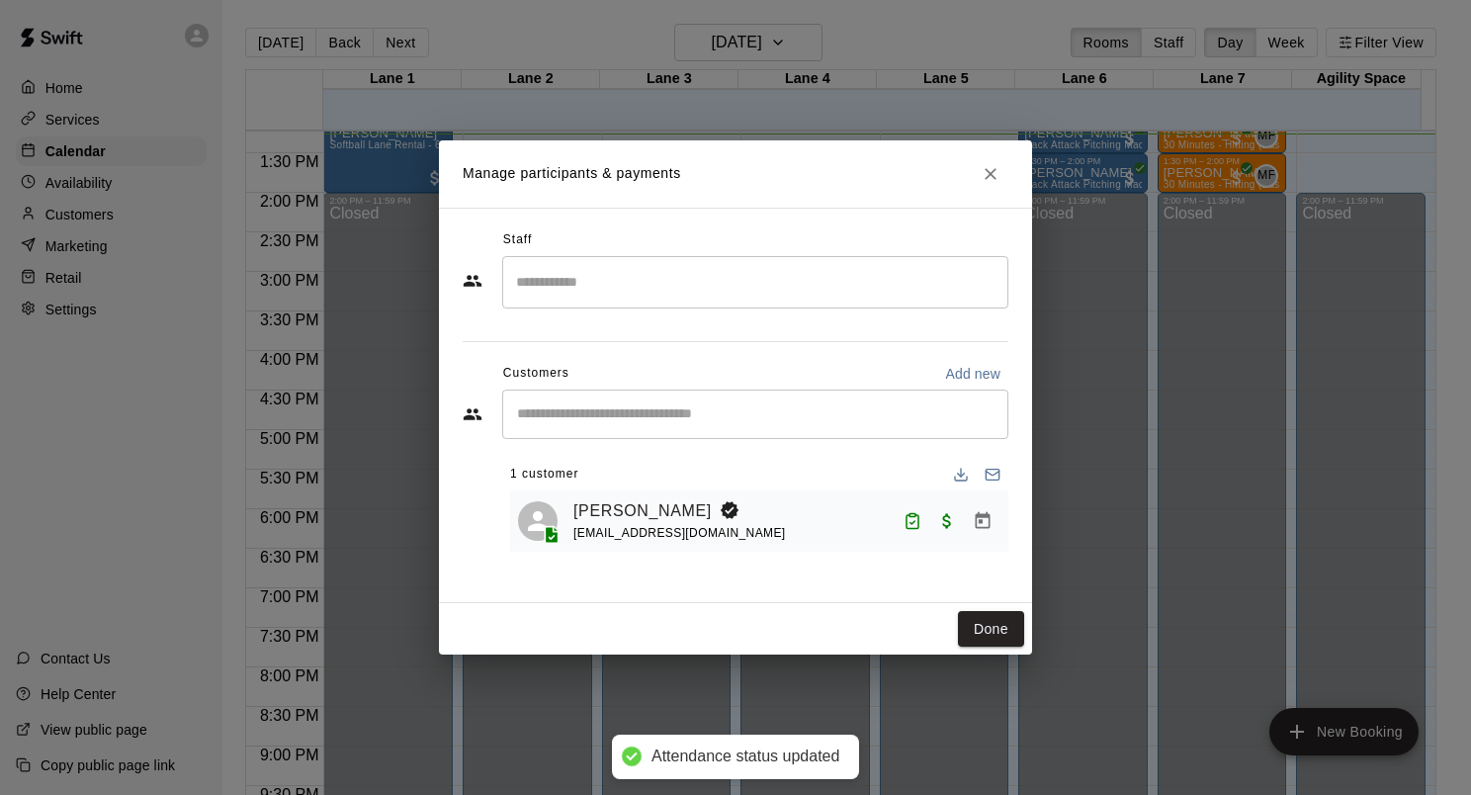
drag, startPoint x: 993, startPoint y: 613, endPoint x: 1009, endPoint y: 427, distance: 186.6
click at [993, 614] on button "Done" at bounding box center [991, 629] width 66 height 37
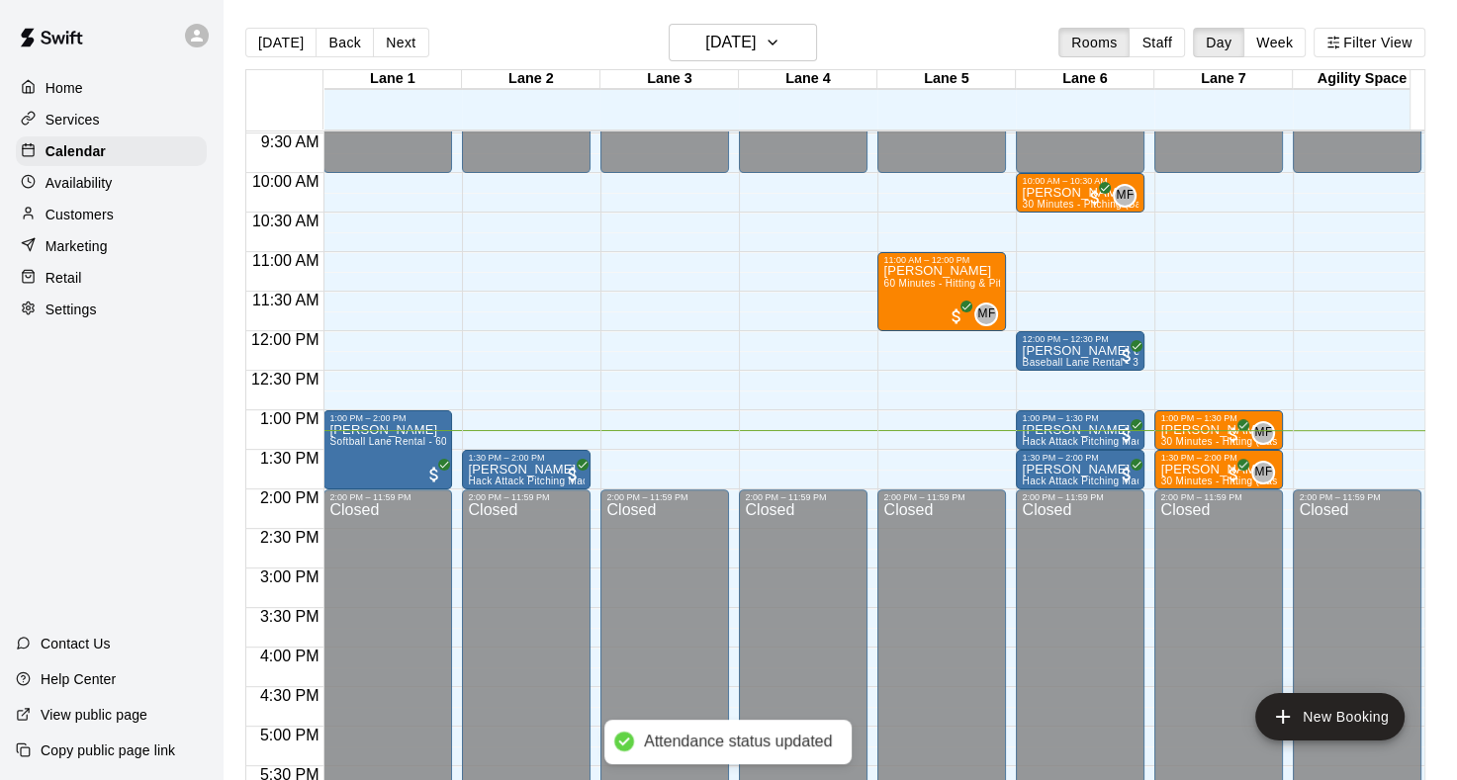
scroll to position [848, 0]
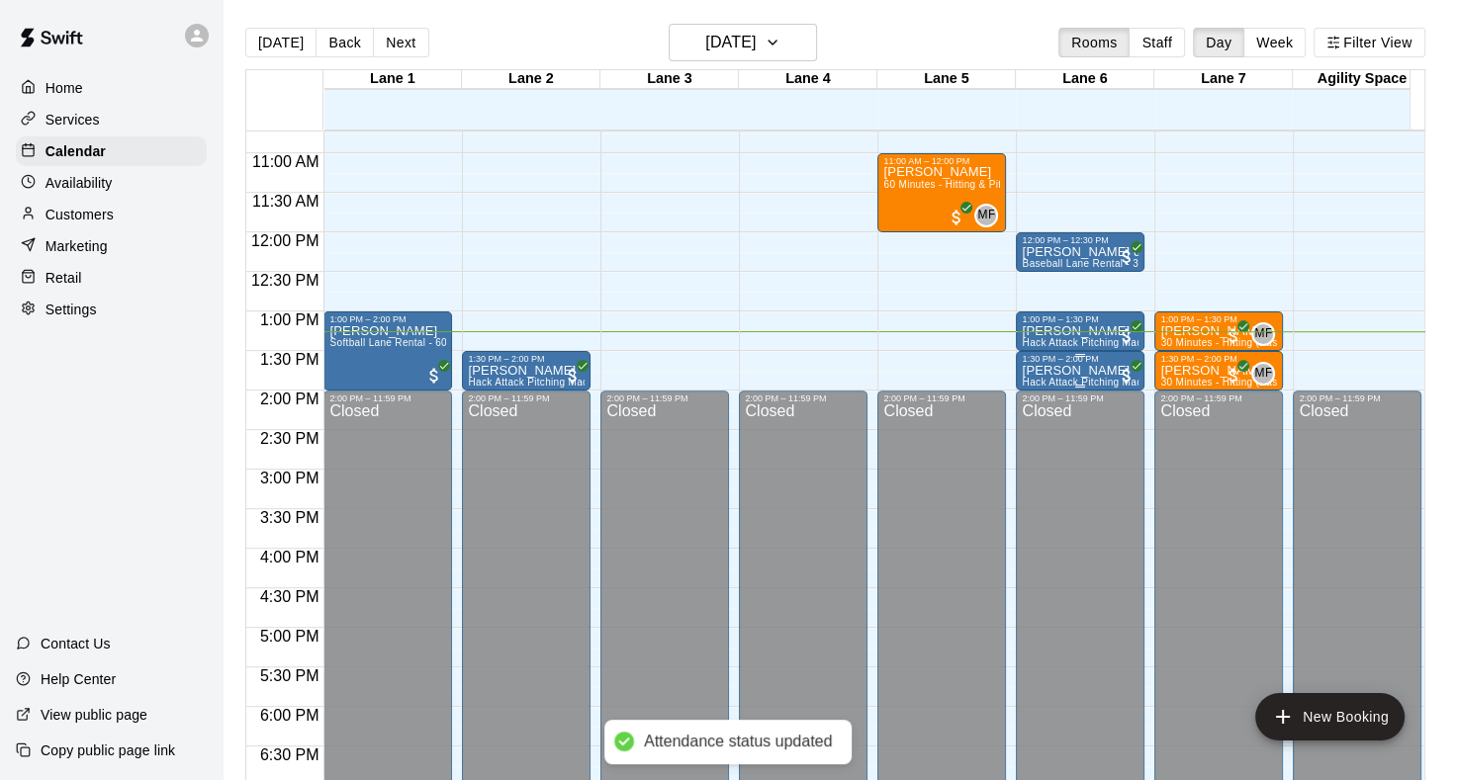
click at [1096, 371] on p "[PERSON_NAME]" at bounding box center [1079, 371] width 117 height 0
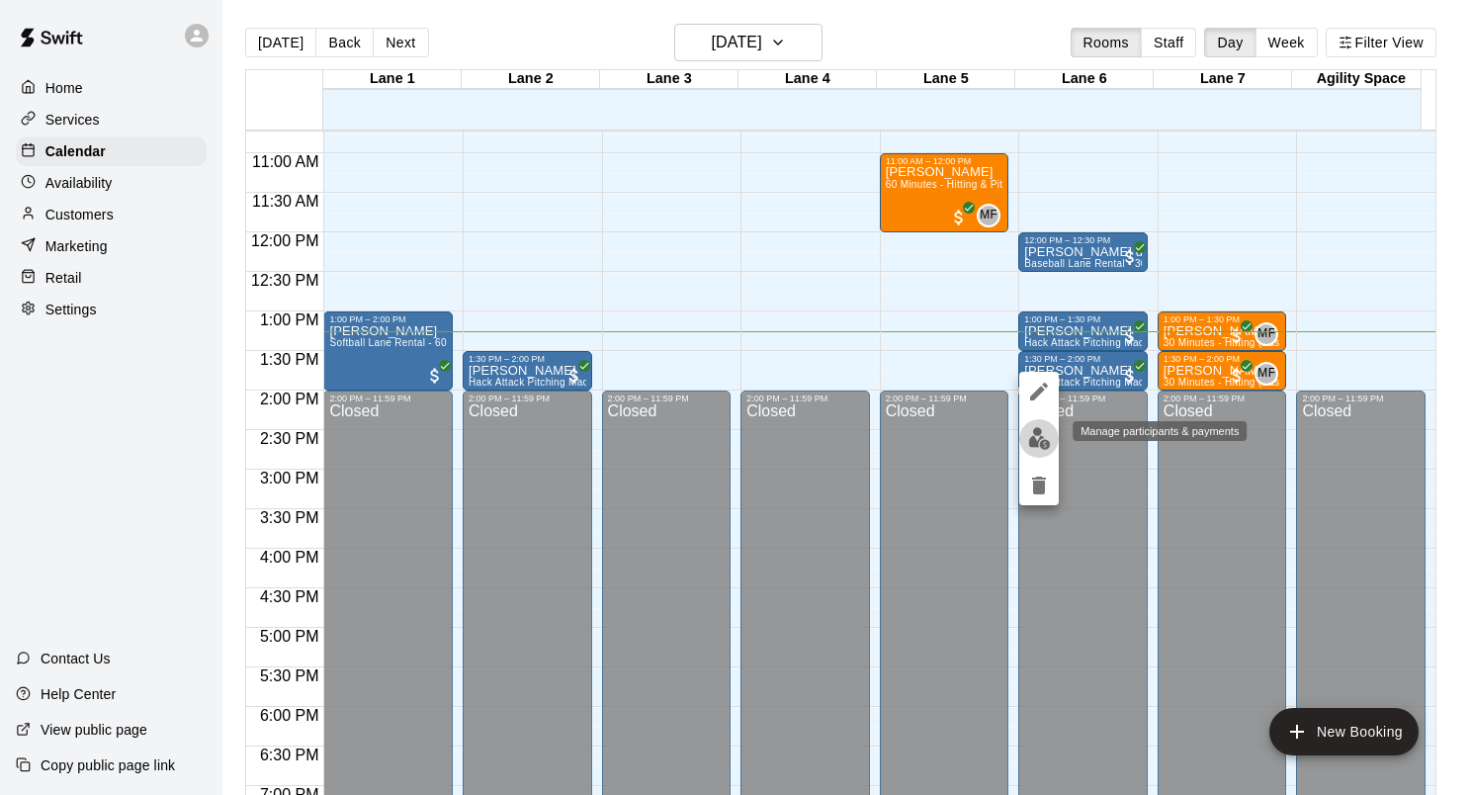
click at [1035, 439] on img "edit" at bounding box center [1039, 438] width 23 height 23
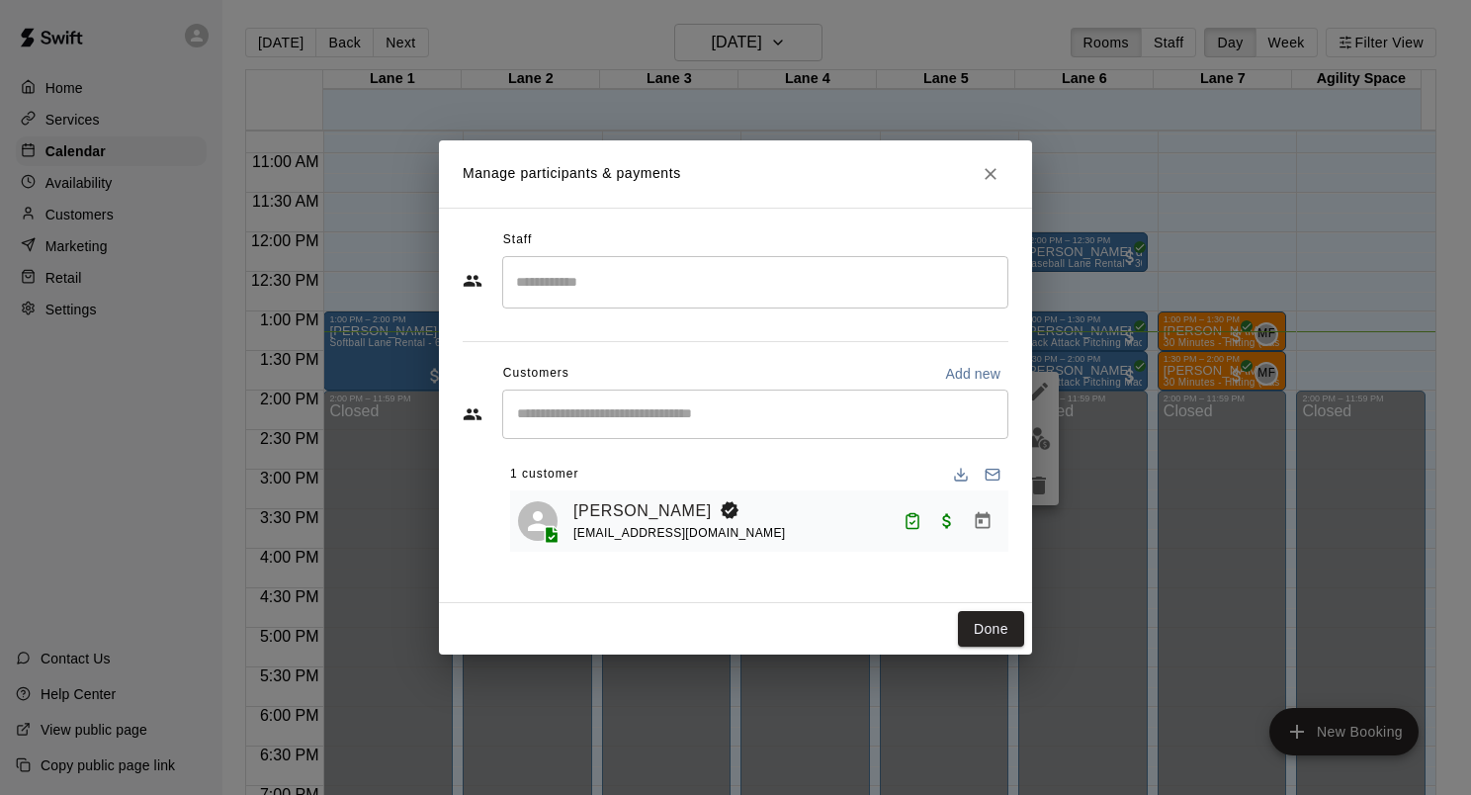
click at [966, 192] on h2 "Manage participants & payments" at bounding box center [735, 173] width 593 height 67
click at [972, 191] on h2 "Manage participants & payments" at bounding box center [735, 173] width 593 height 67
click at [984, 174] on icon "Close" at bounding box center [991, 174] width 20 height 20
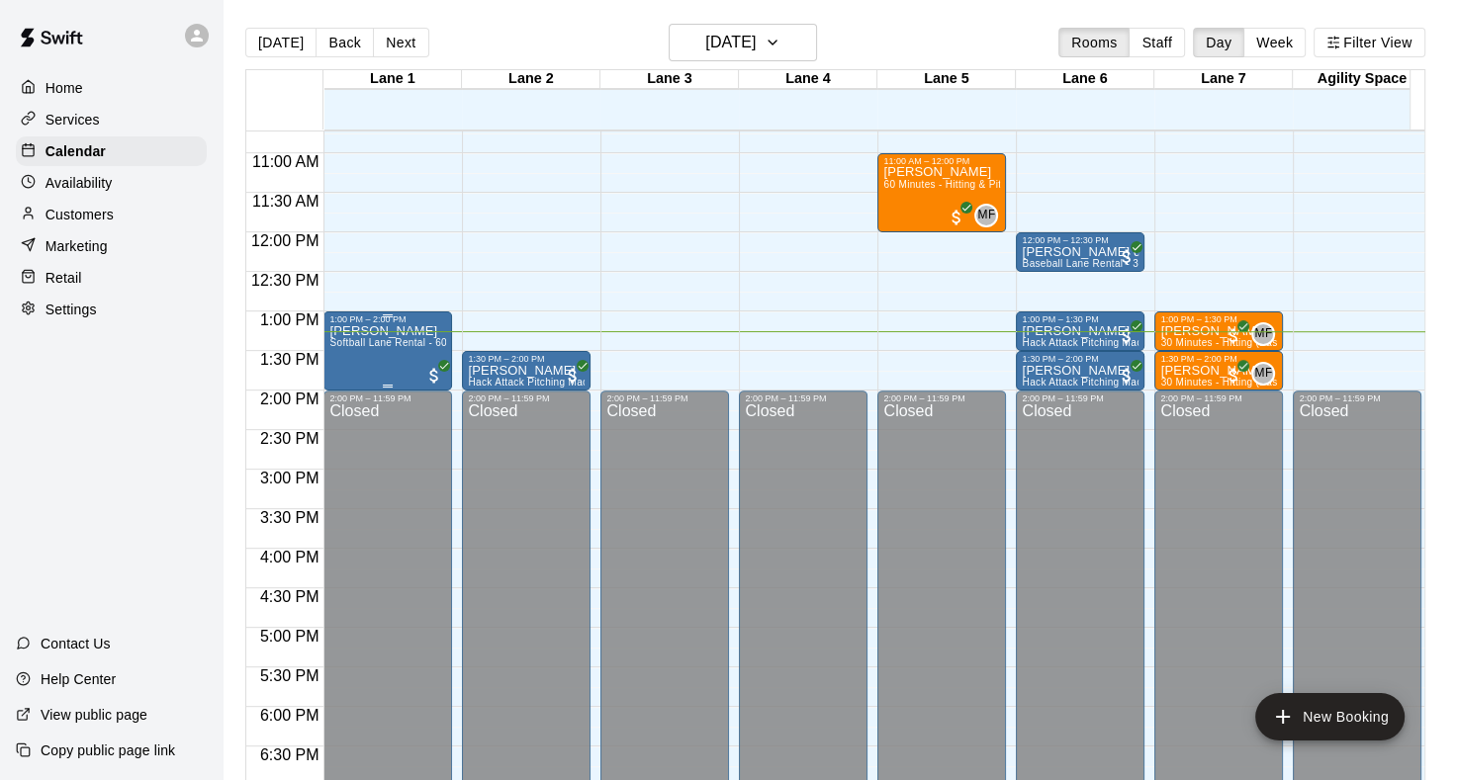
click at [384, 358] on div "Jake Brown Softball Lane Rental - 60 Minutes" at bounding box center [387, 714] width 117 height 780
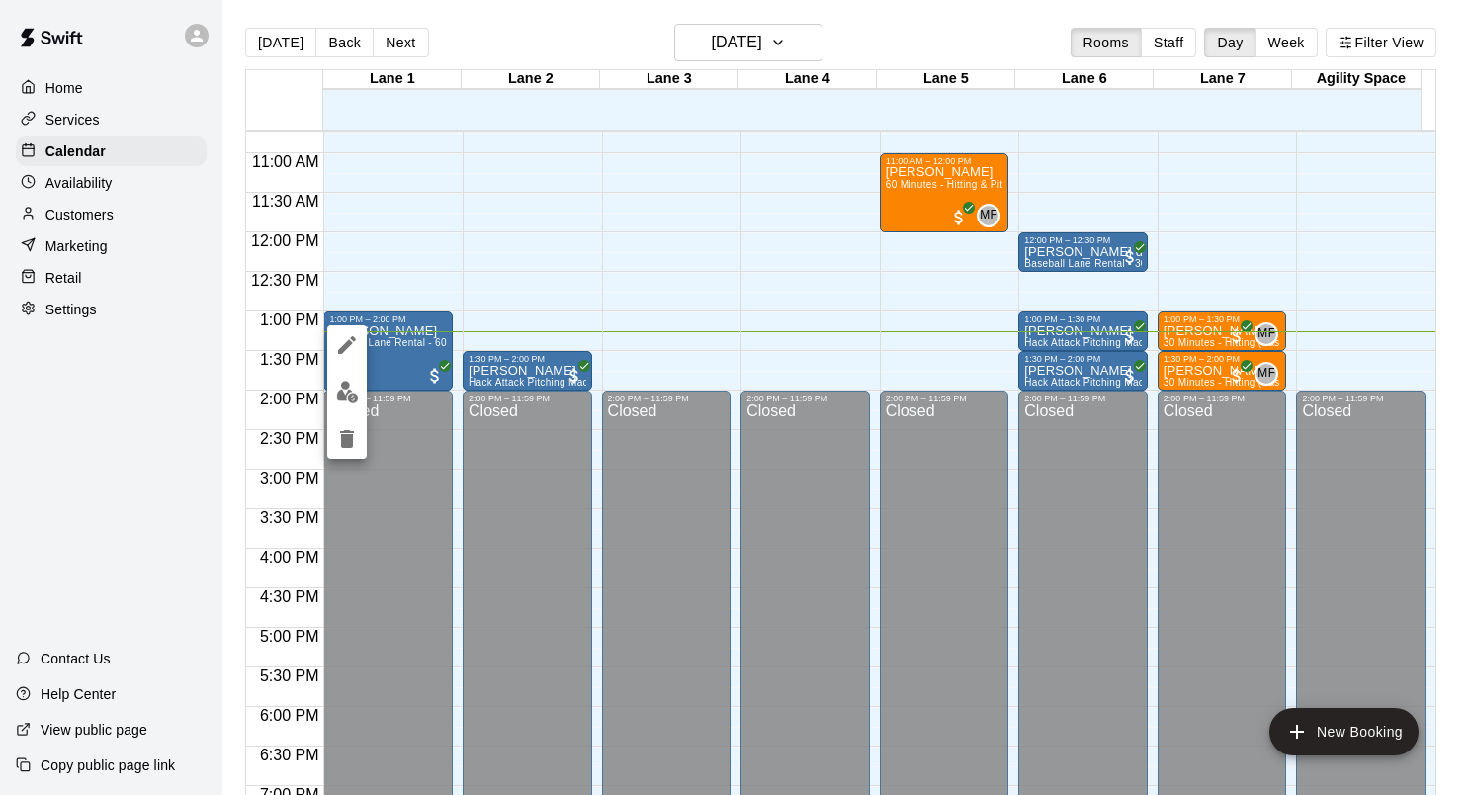
click at [343, 399] on img "edit" at bounding box center [347, 392] width 23 height 23
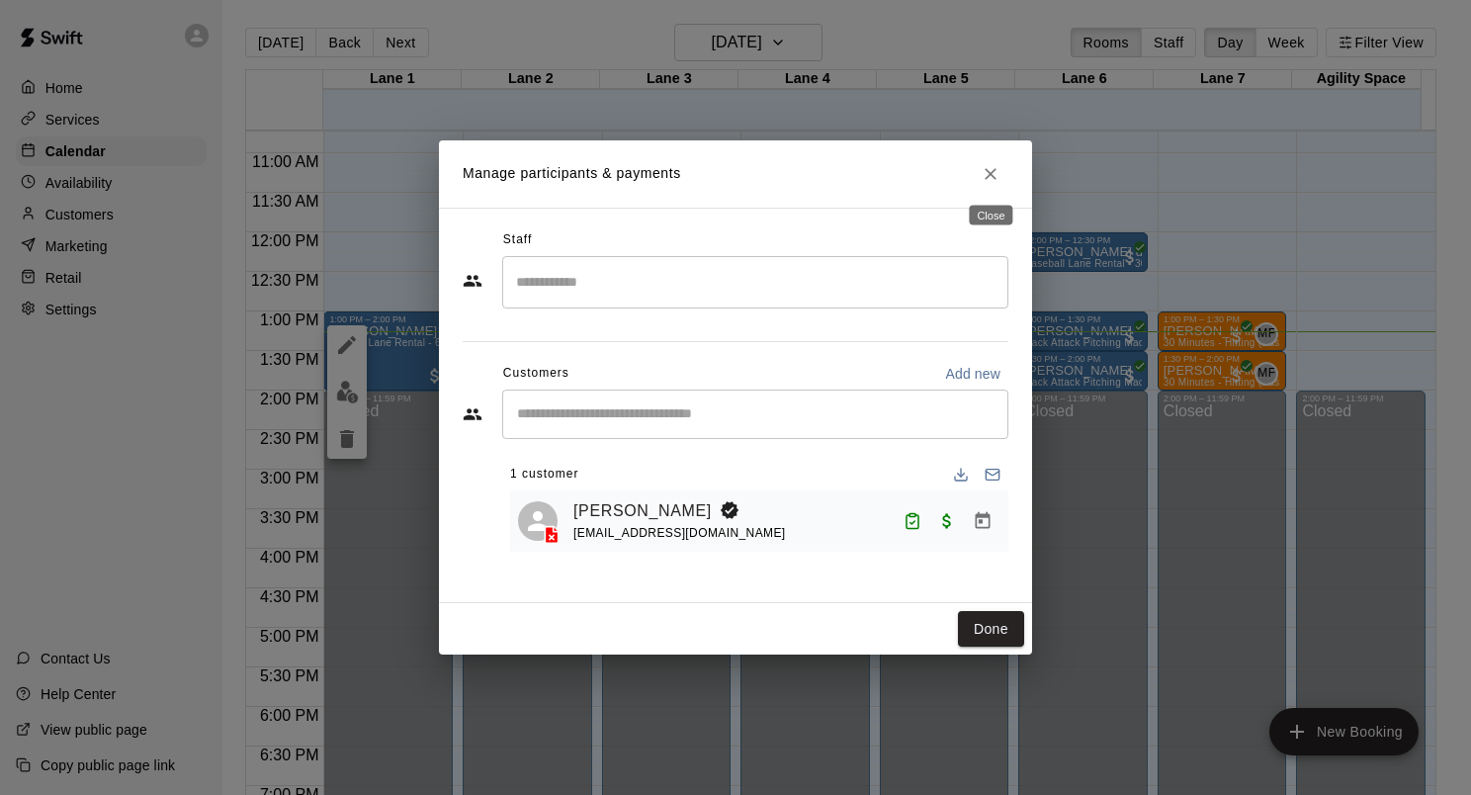
click at [979, 183] on button "Close" at bounding box center [991, 174] width 36 height 36
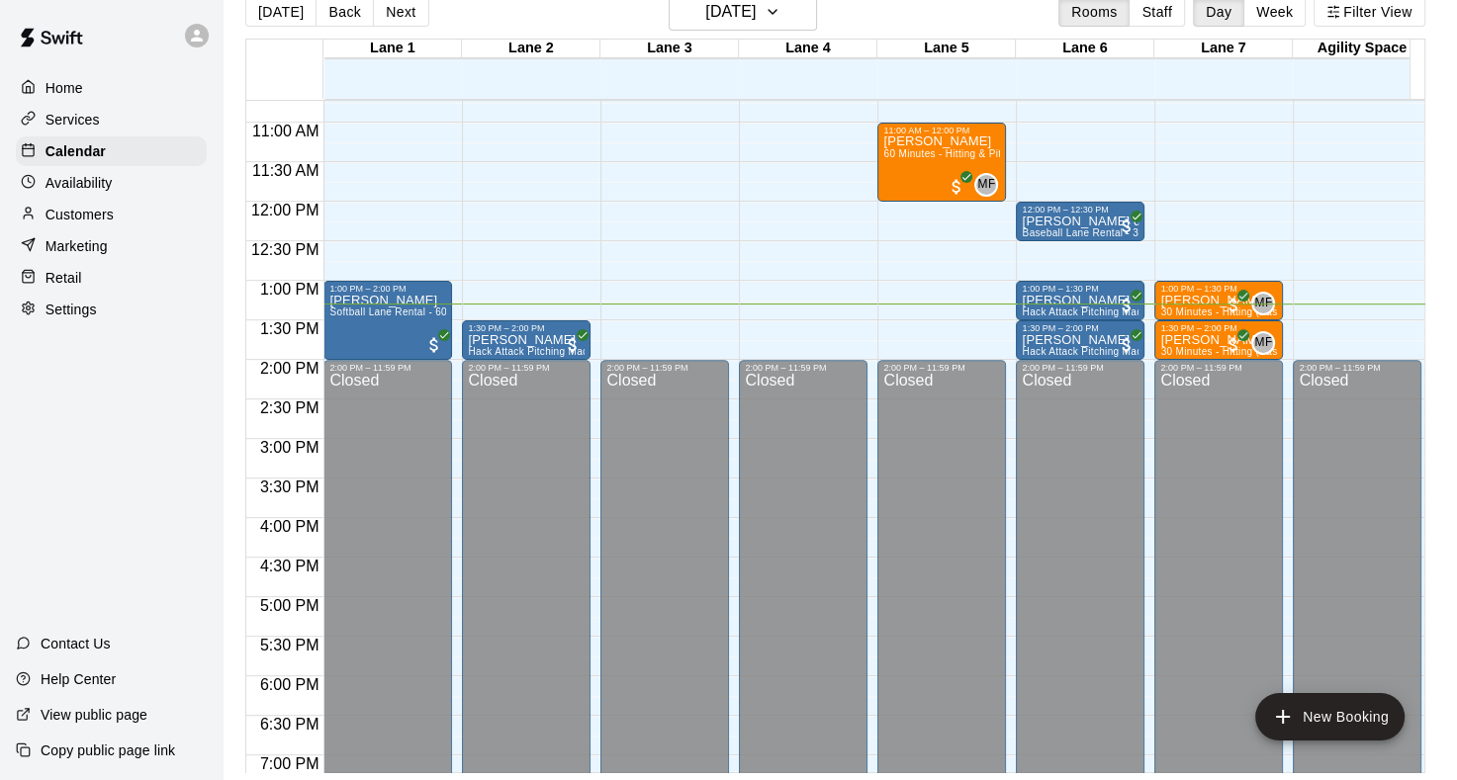
scroll to position [46, 0]
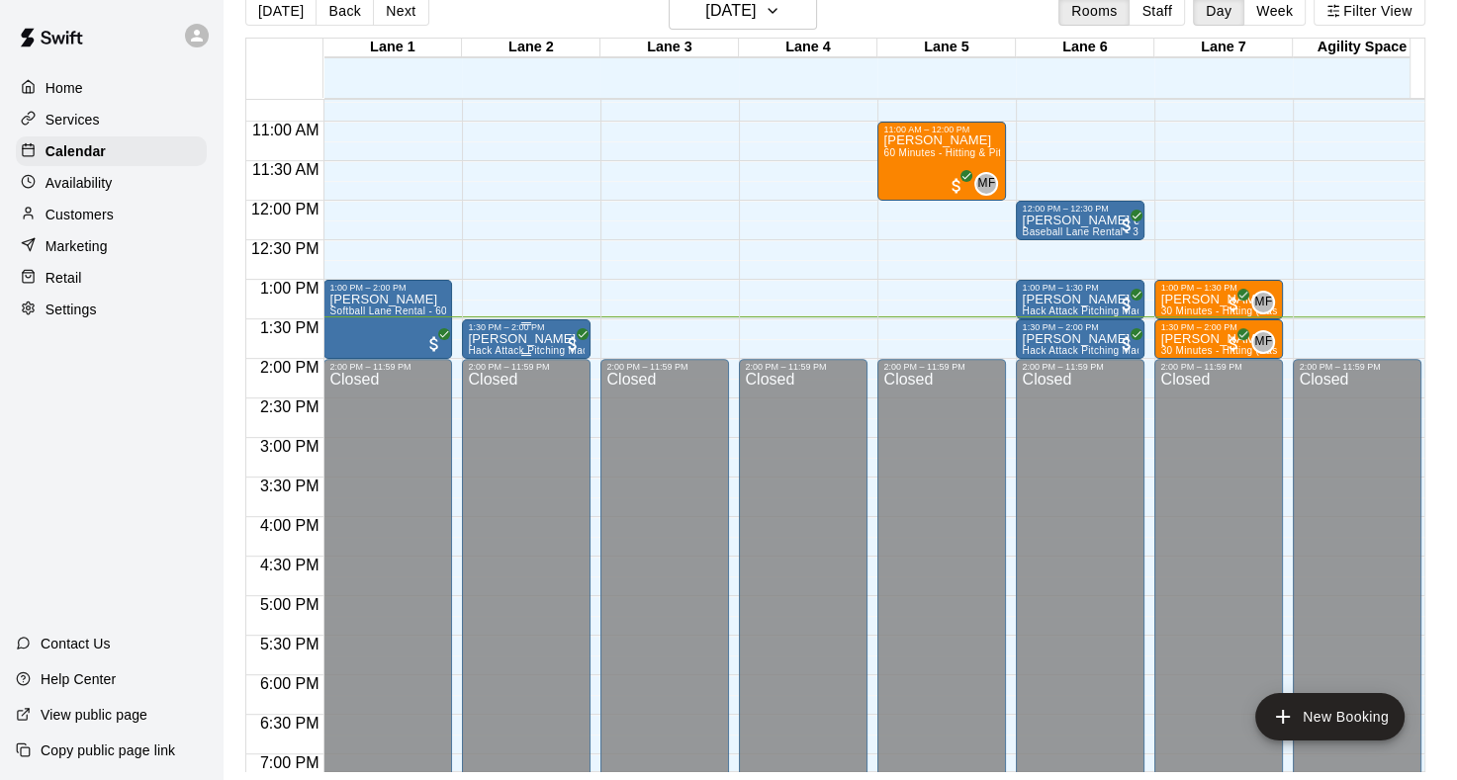
click at [531, 339] on p "[PERSON_NAME]" at bounding box center [526, 339] width 117 height 0
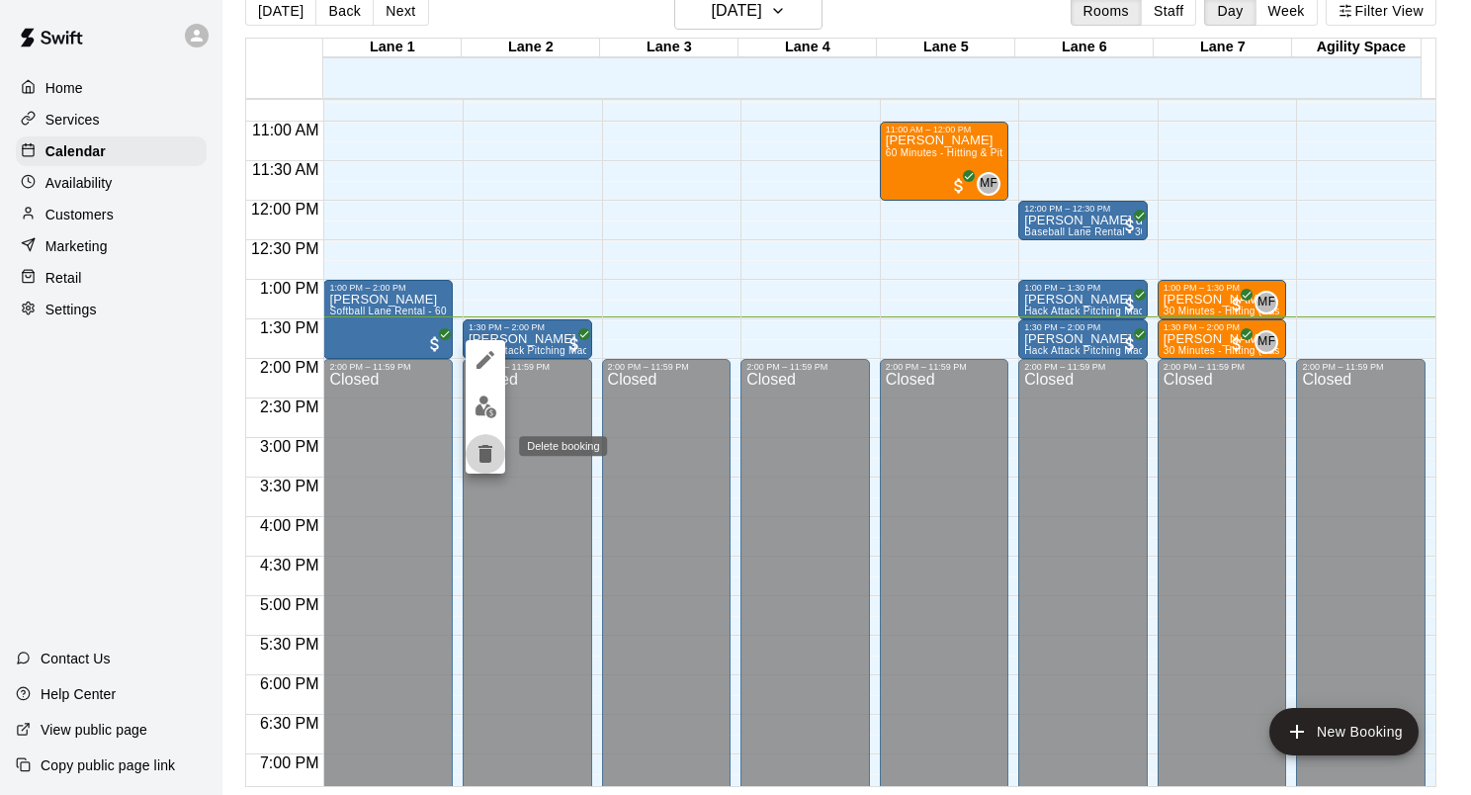
click at [476, 446] on icon "delete" at bounding box center [486, 454] width 24 height 24
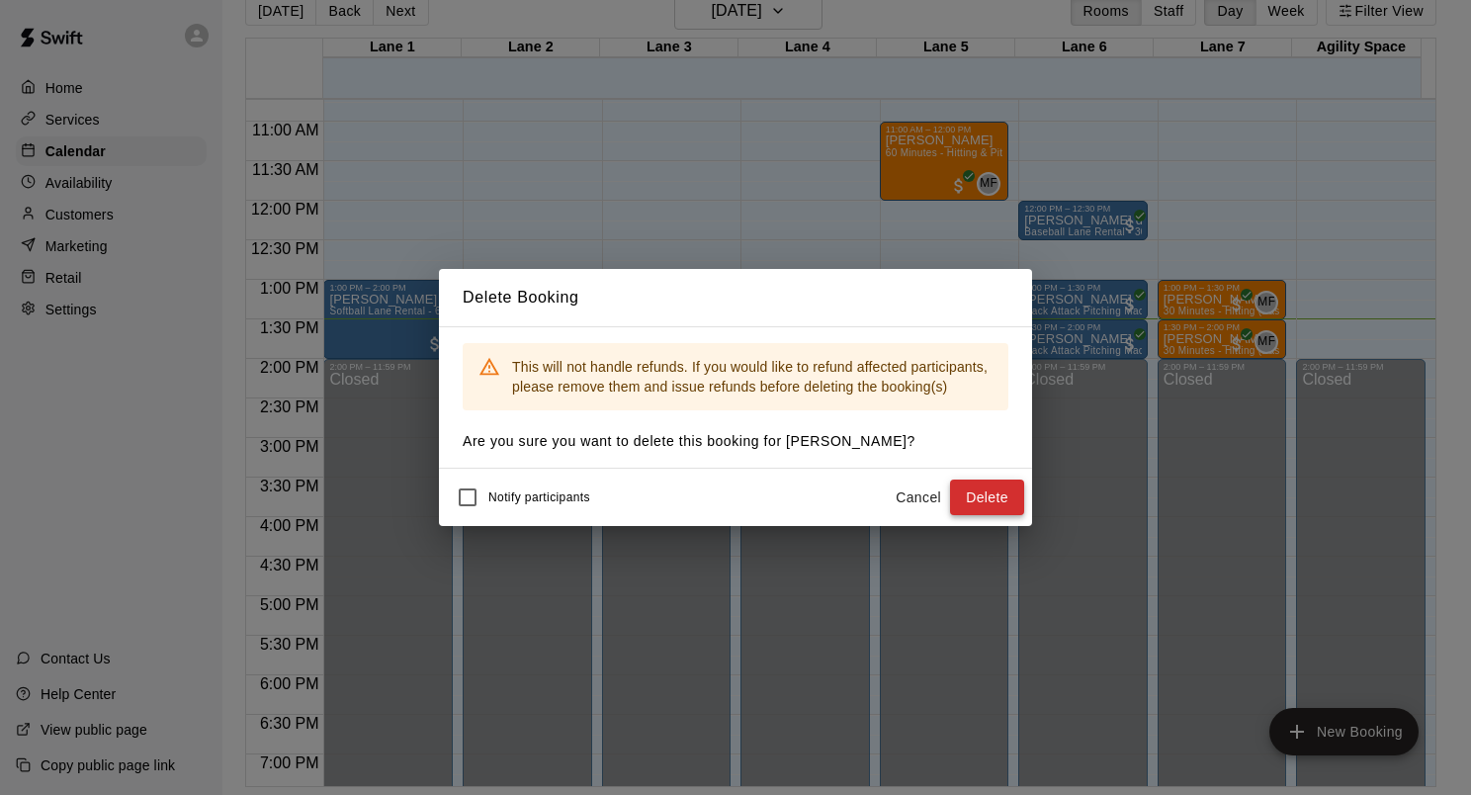
click at [985, 490] on button "Delete" at bounding box center [987, 498] width 74 height 37
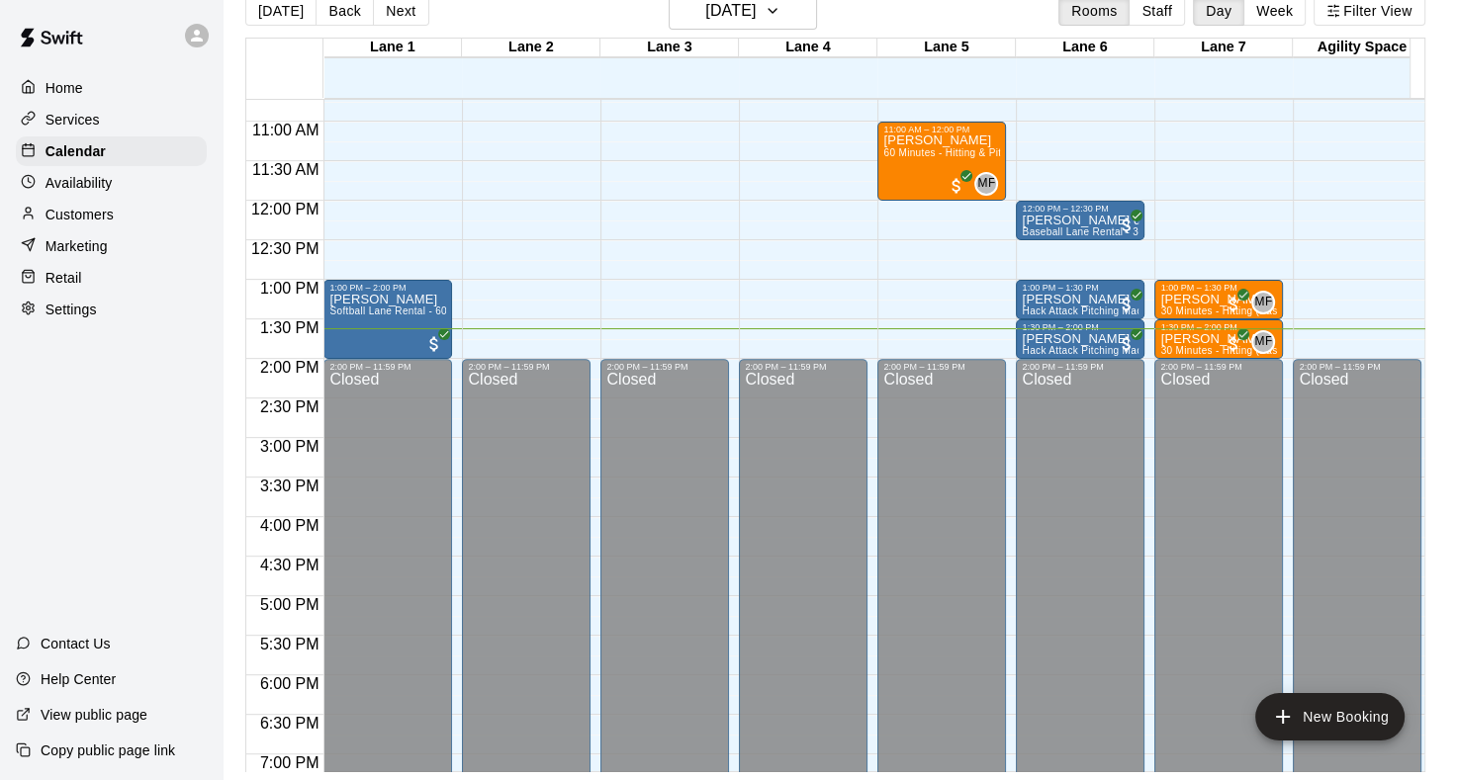
click at [94, 237] on div "Home Services Calendar Availability Customers Marketing Retail Settings" at bounding box center [111, 198] width 222 height 255
click at [97, 224] on p "Customers" at bounding box center [79, 215] width 68 height 20
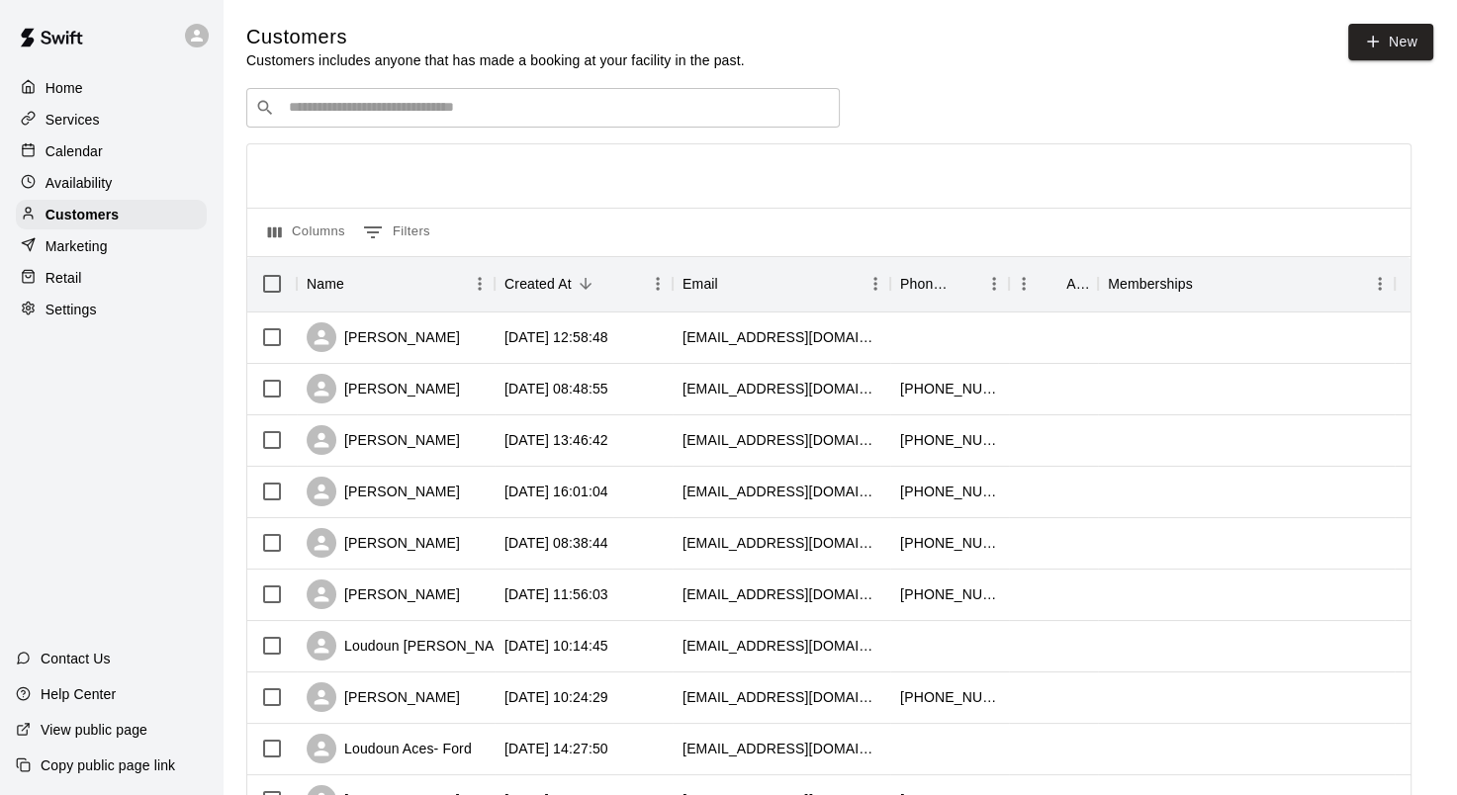
drag, startPoint x: 368, startPoint y: 110, endPoint x: 368, endPoint y: 121, distance: 10.9
click at [370, 113] on input "Search customers by name or email" at bounding box center [557, 108] width 548 height 20
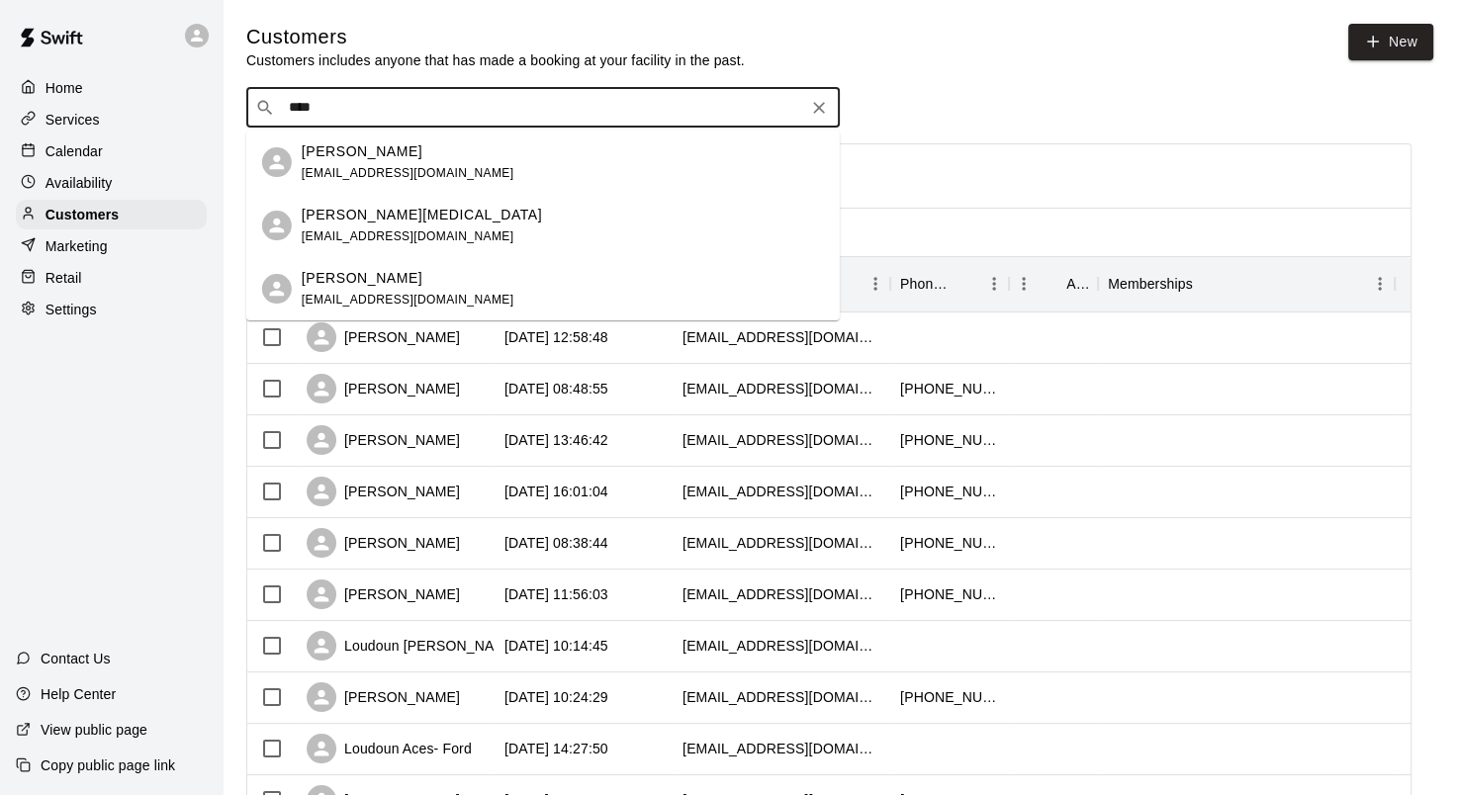
type input "****"
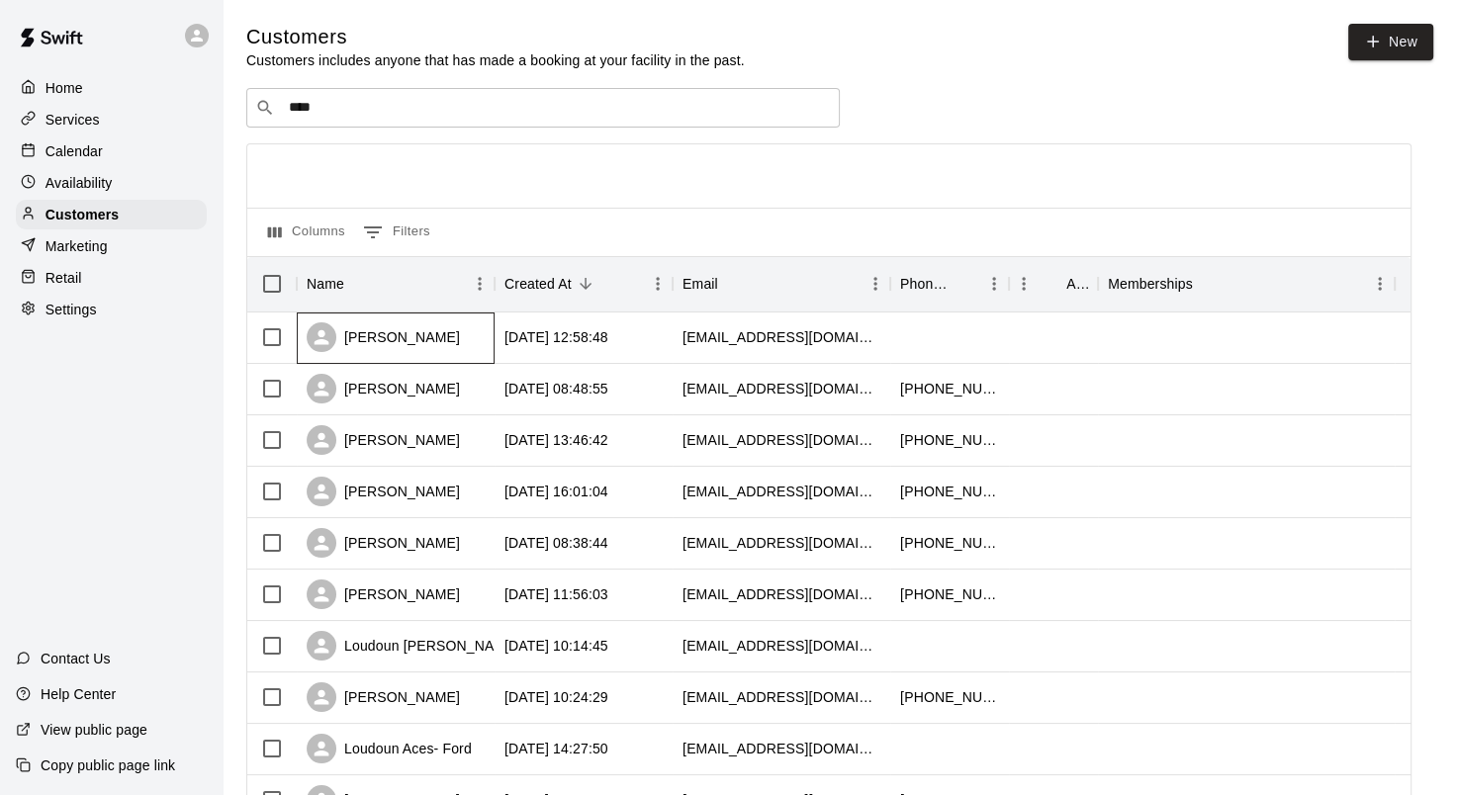
click at [450, 339] on div "[PERSON_NAME]" at bounding box center [396, 337] width 198 height 51
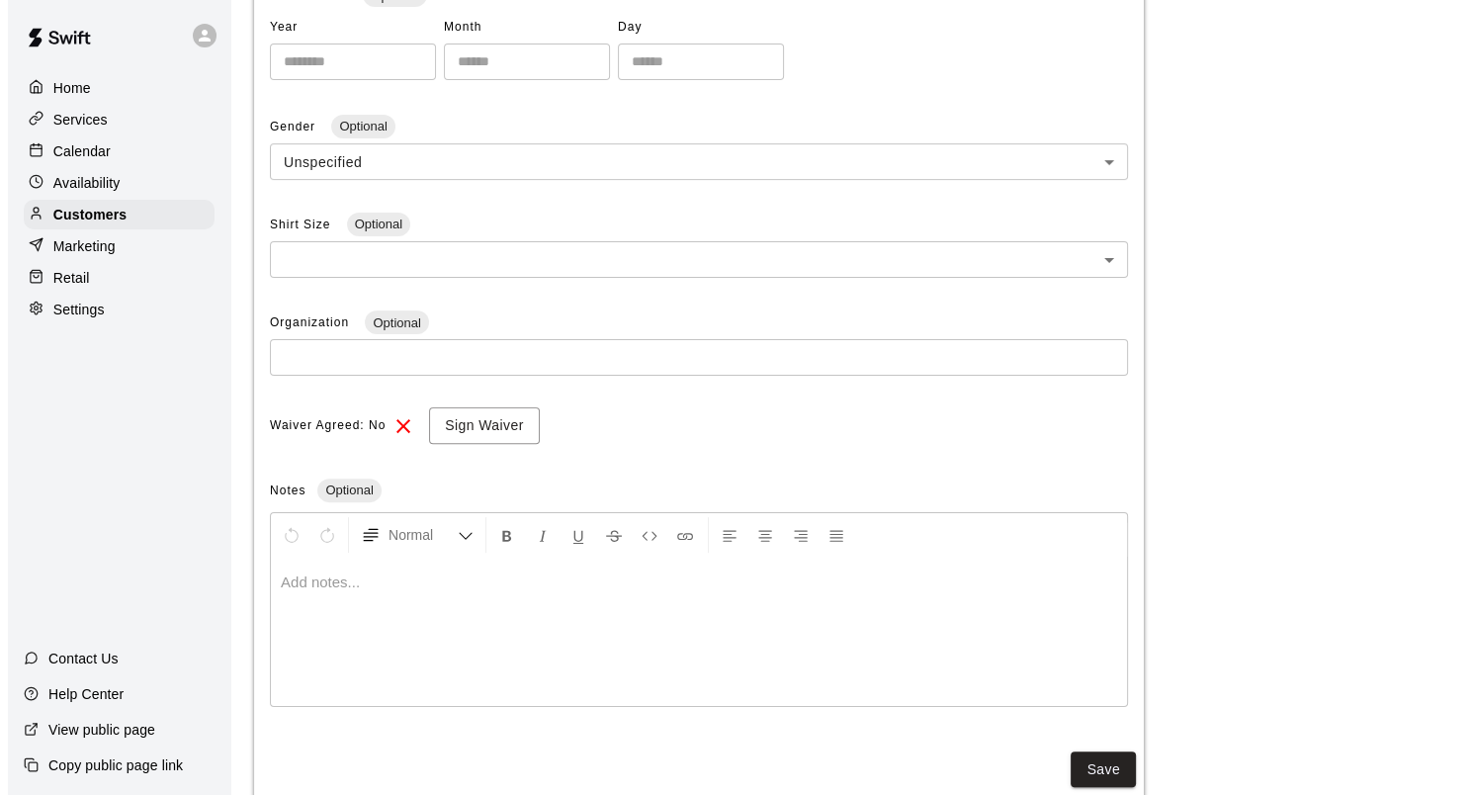
scroll to position [494, 0]
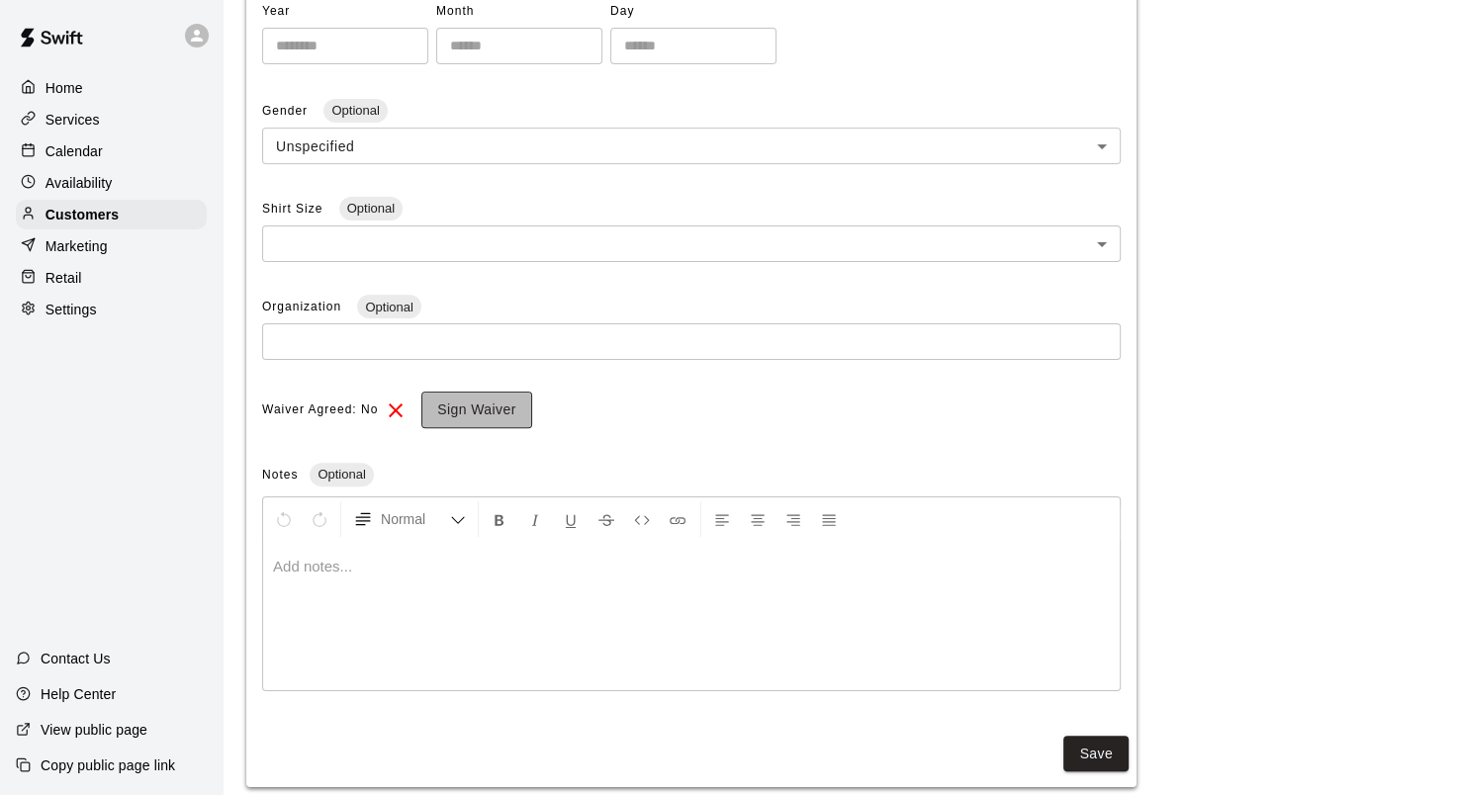
click at [481, 418] on button "Sign Waiver" at bounding box center [476, 410] width 110 height 37
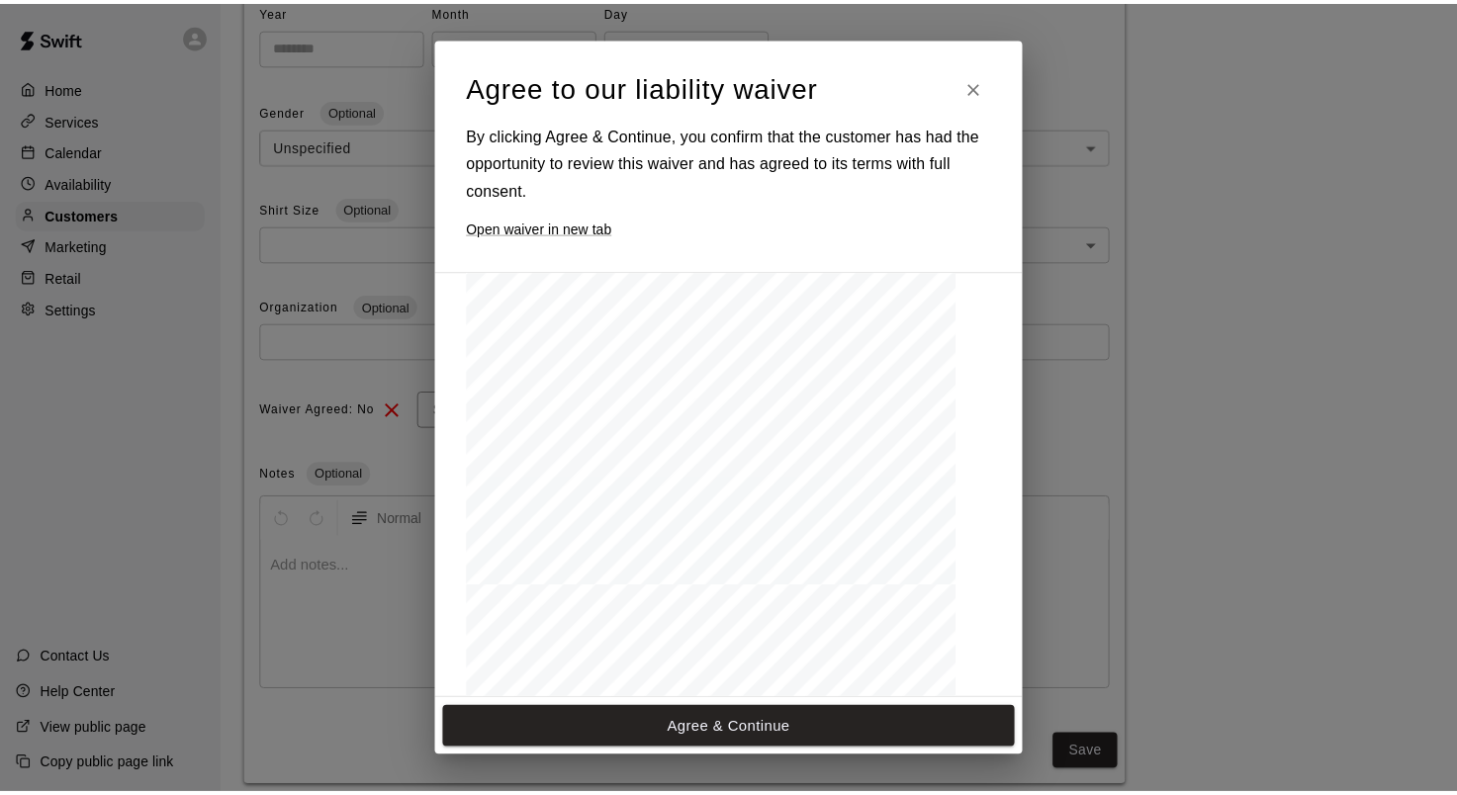
scroll to position [0, 0]
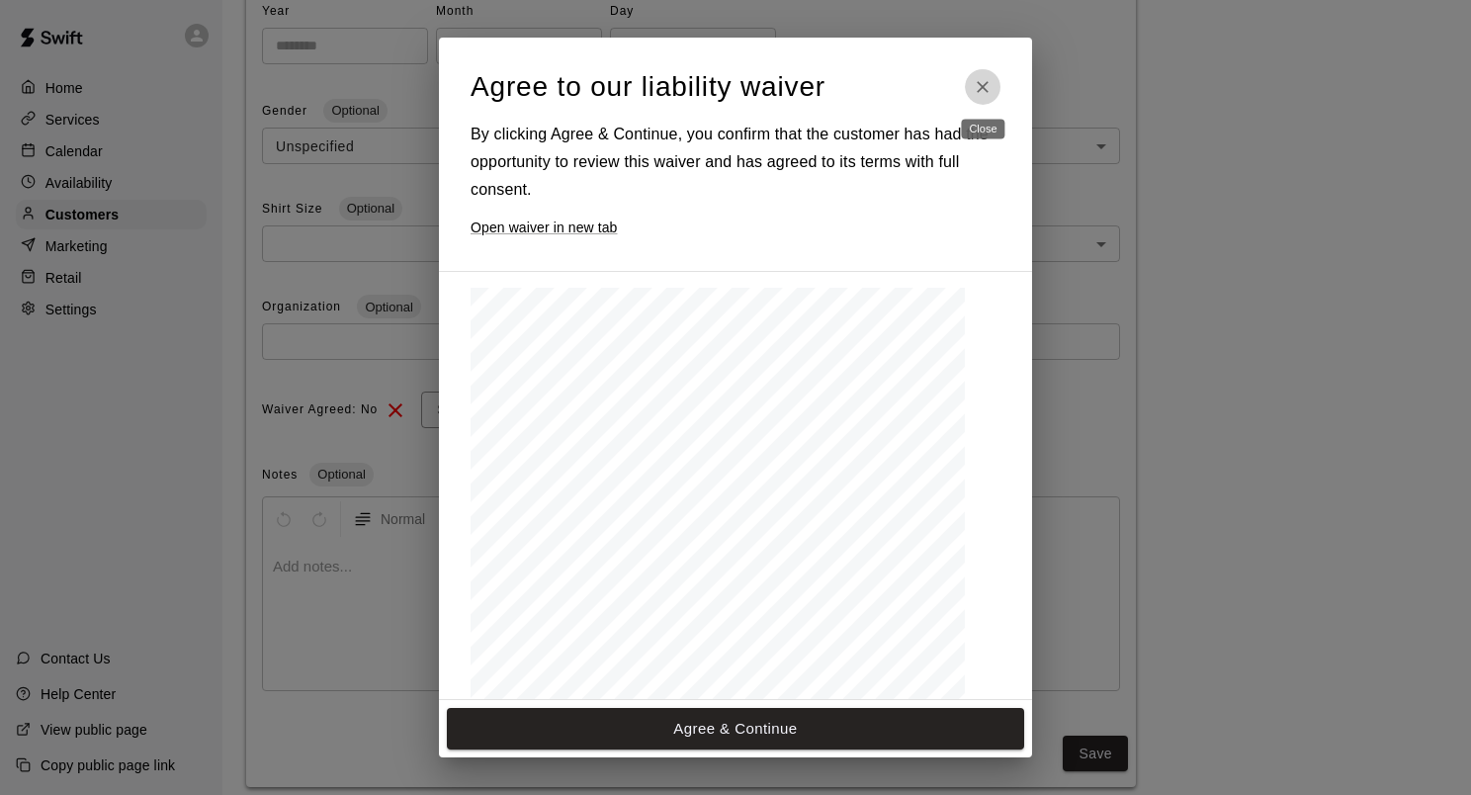
click at [986, 99] on button "Close" at bounding box center [983, 87] width 36 height 36
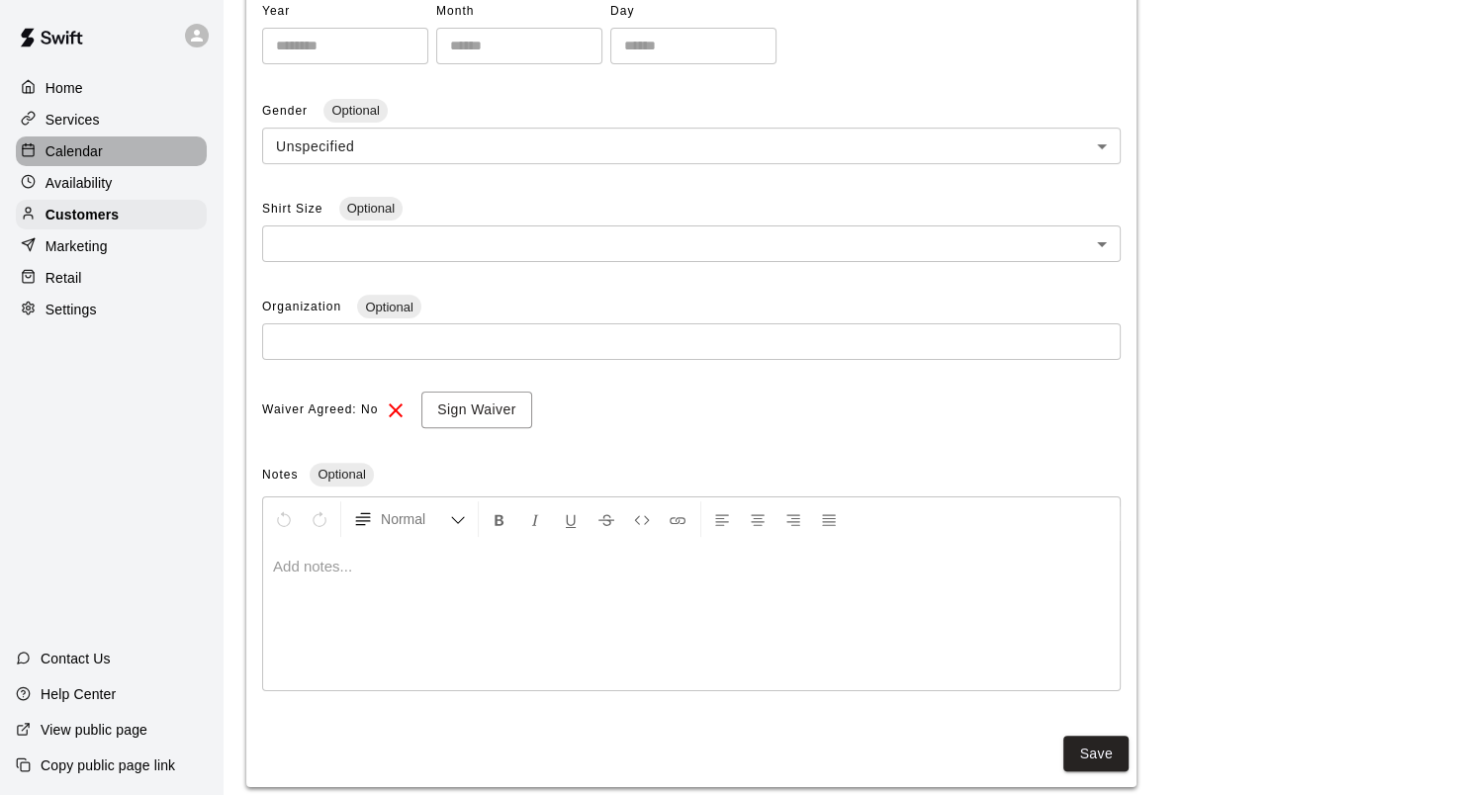
click at [118, 164] on div "Calendar" at bounding box center [111, 151] width 191 height 30
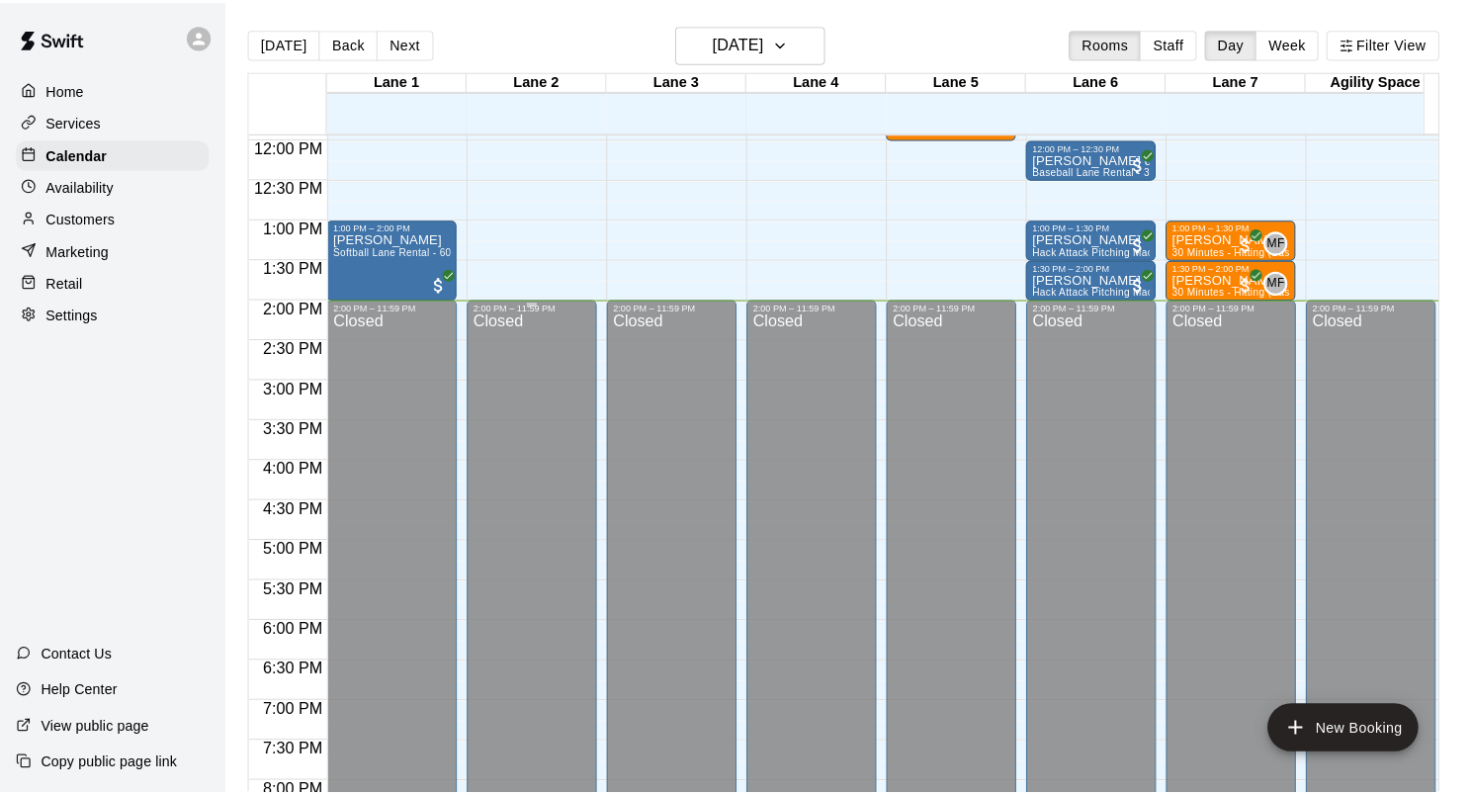
scroll to position [881, 0]
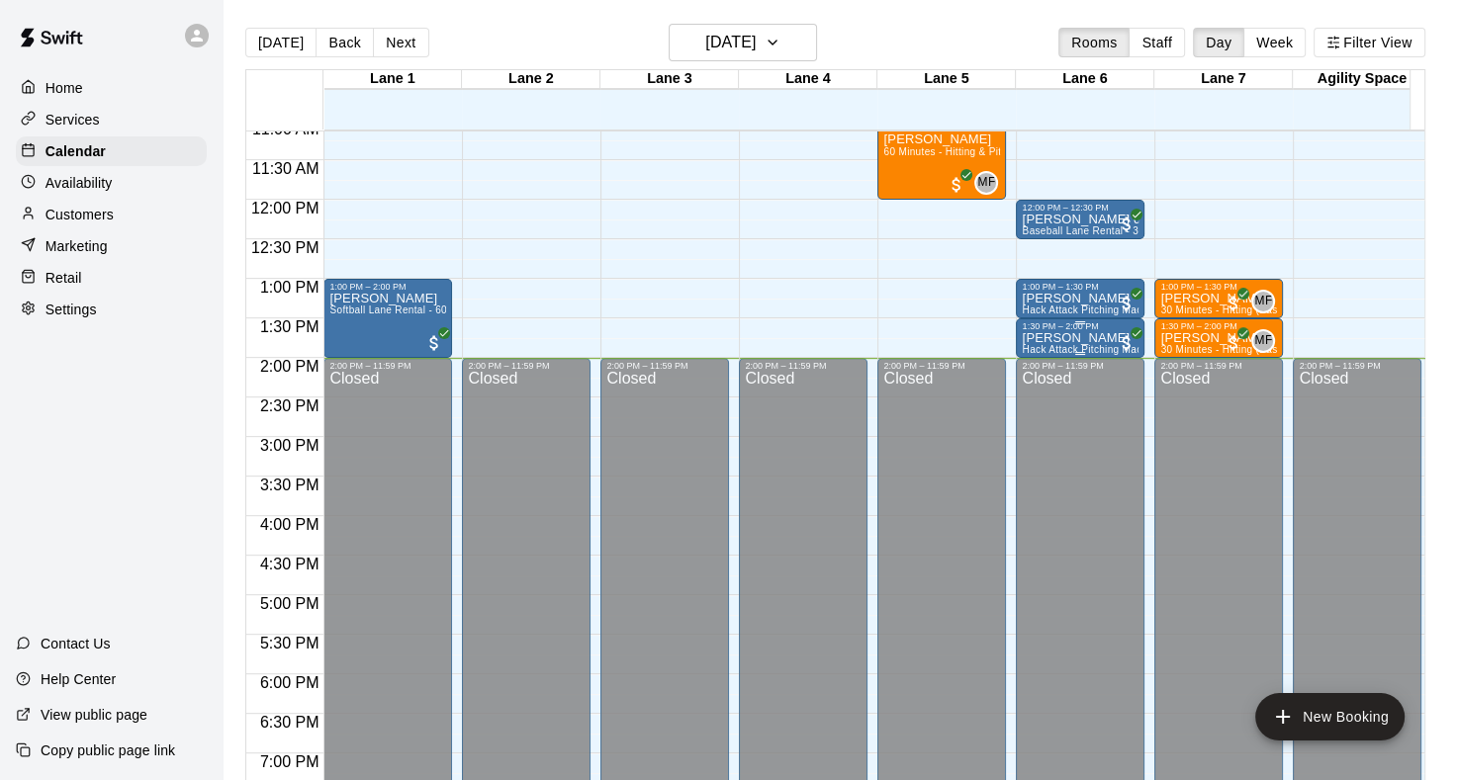
click at [1052, 338] on p "[PERSON_NAME]" at bounding box center [1079, 338] width 117 height 0
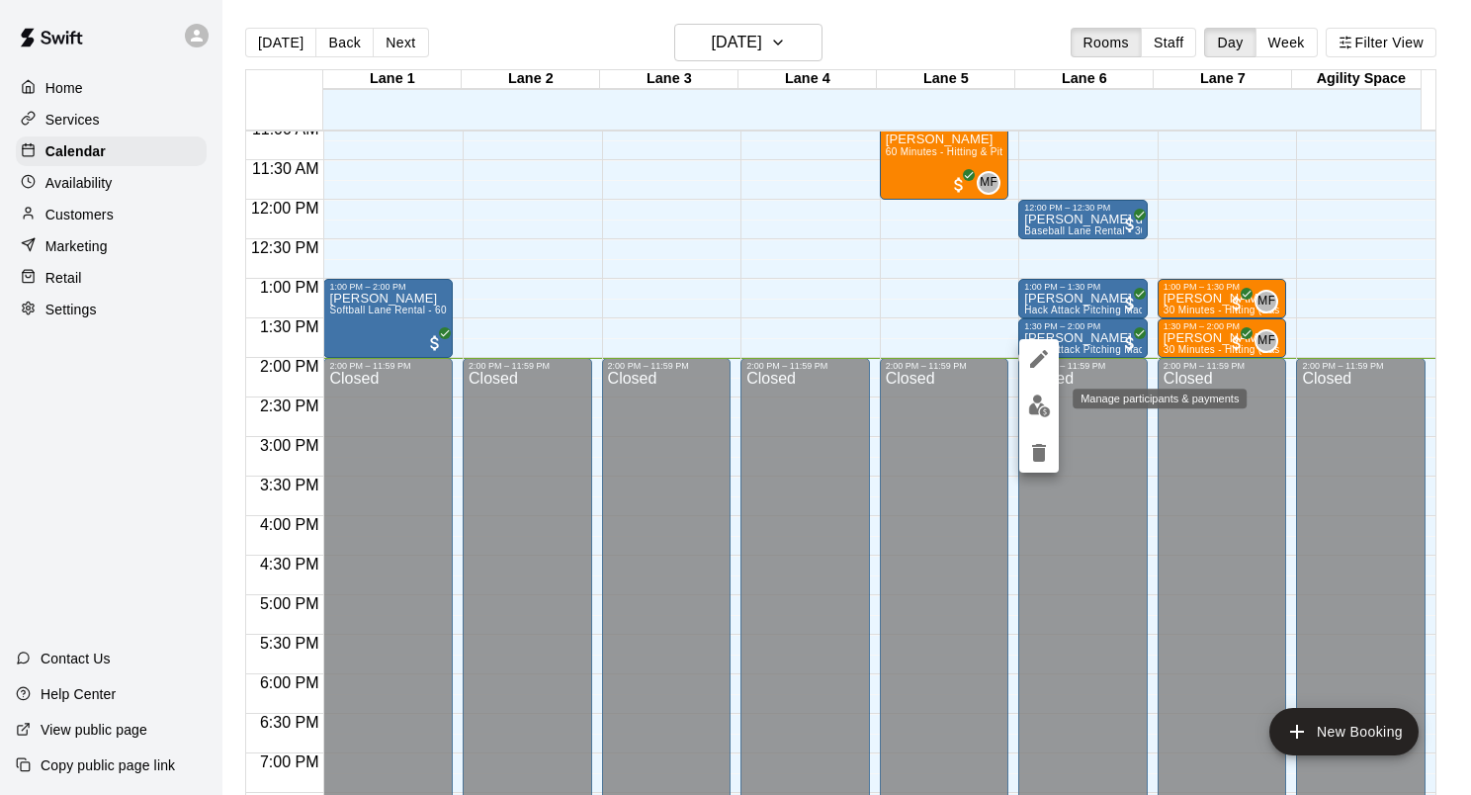
click at [1026, 407] on button "edit" at bounding box center [1039, 406] width 40 height 39
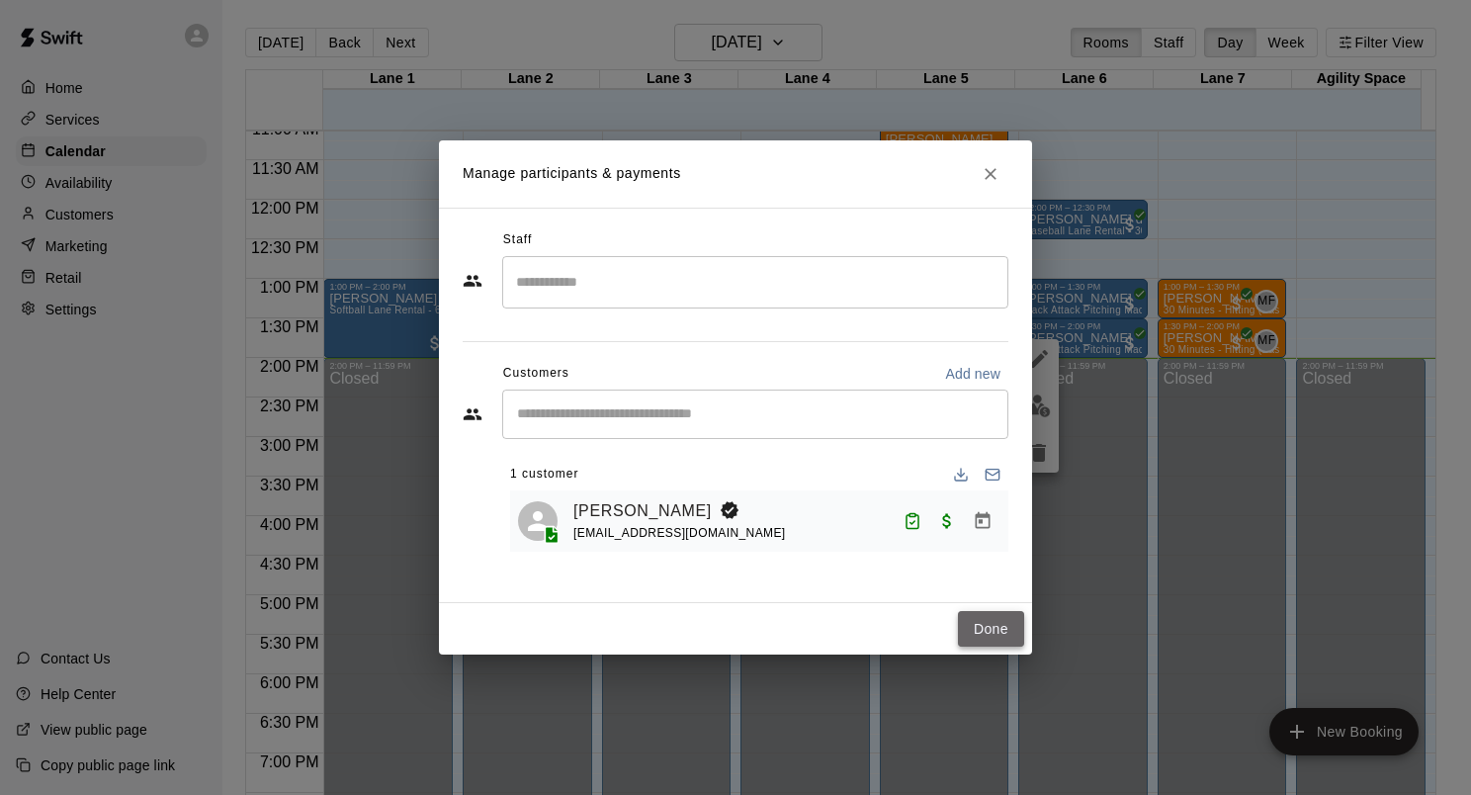
drag, startPoint x: 976, startPoint y: 631, endPoint x: 979, endPoint y: 618, distance: 13.2
click at [977, 637] on button "Done" at bounding box center [991, 629] width 66 height 37
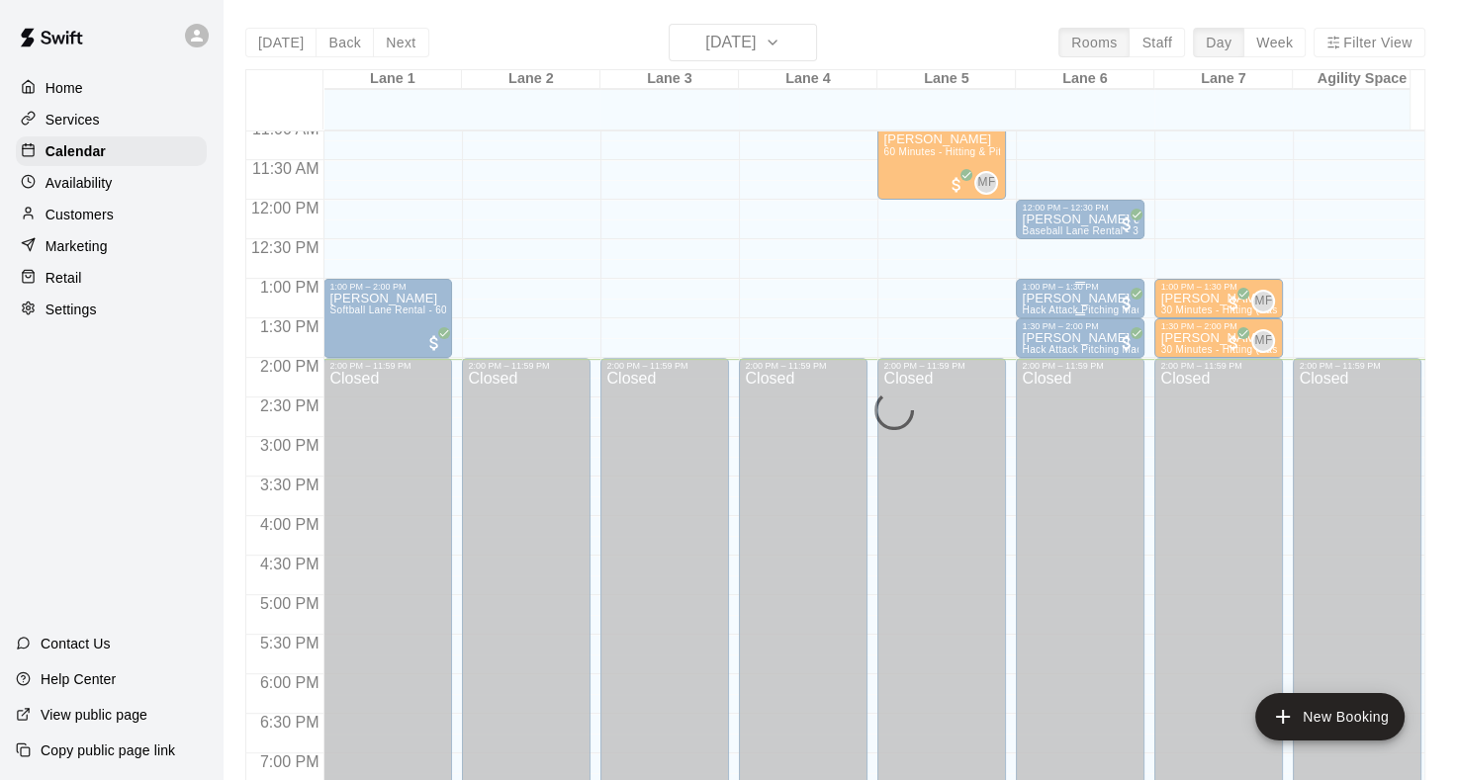
click at [1061, 290] on div "1:00 PM – 1:30 PM" at bounding box center [1079, 287] width 117 height 10
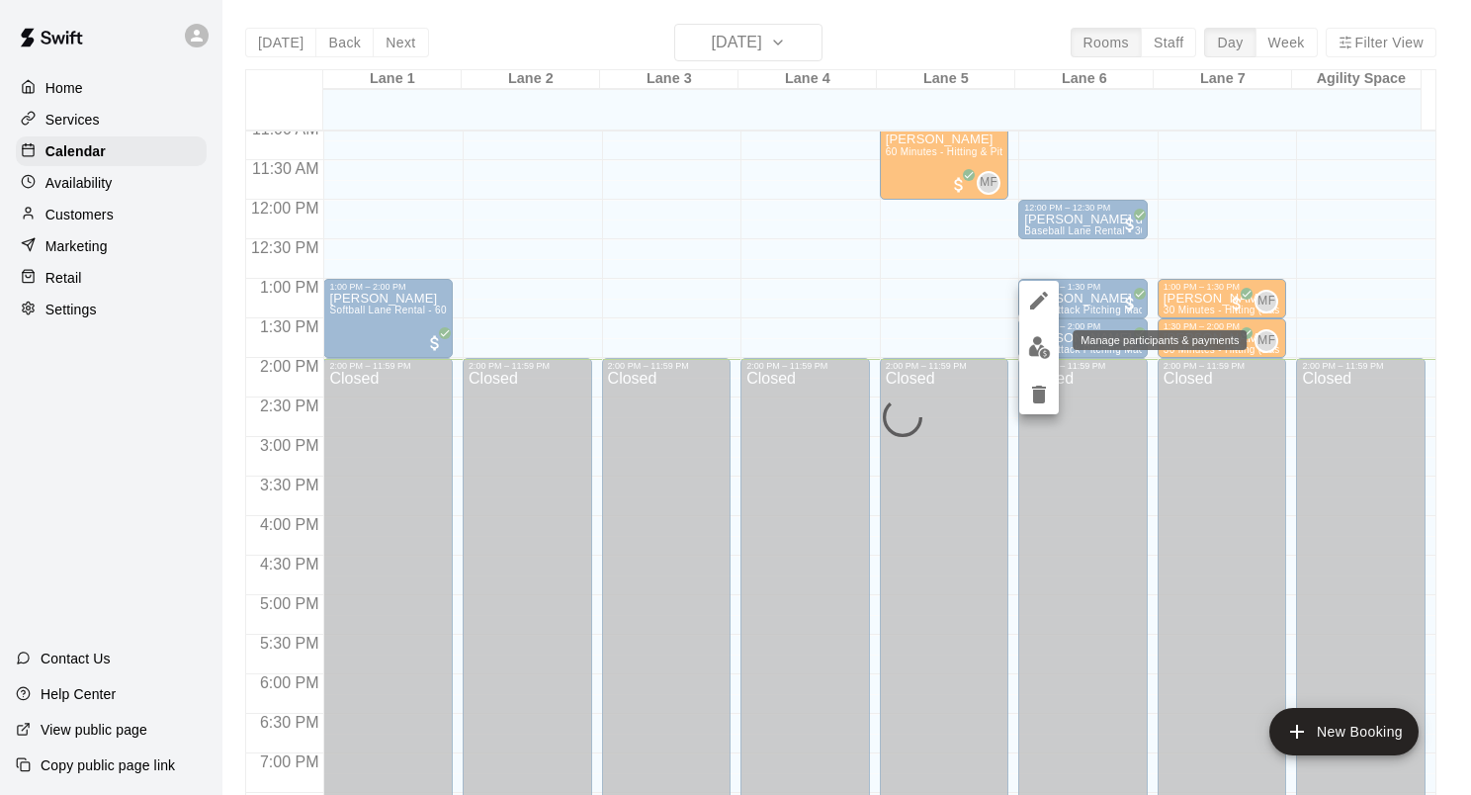
click at [1046, 351] on img "edit" at bounding box center [1039, 347] width 23 height 23
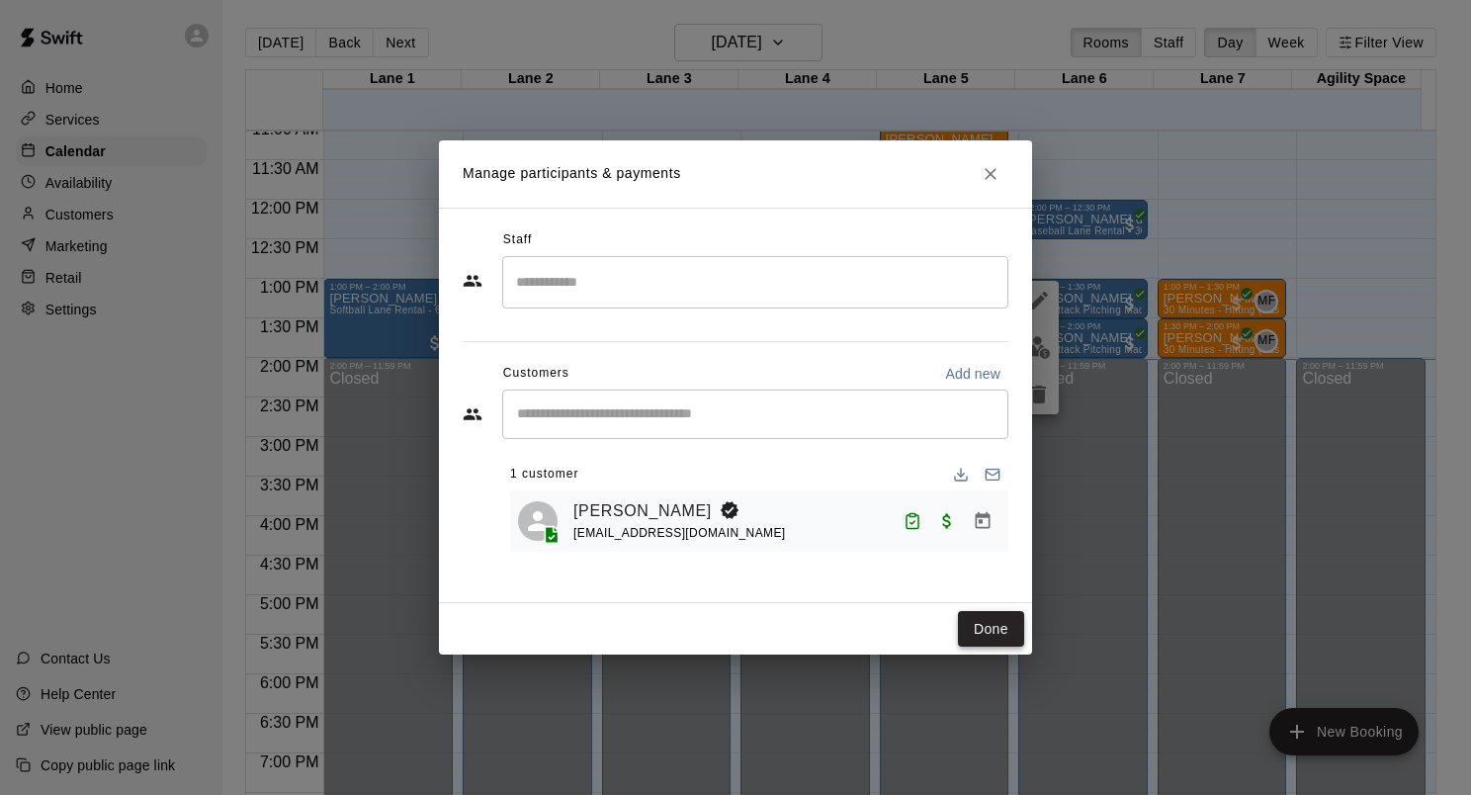
click at [1001, 629] on button "Done" at bounding box center [991, 629] width 66 height 37
click at [992, 631] on button "Done" at bounding box center [991, 629] width 66 height 37
click at [975, 171] on button "Close" at bounding box center [991, 174] width 36 height 36
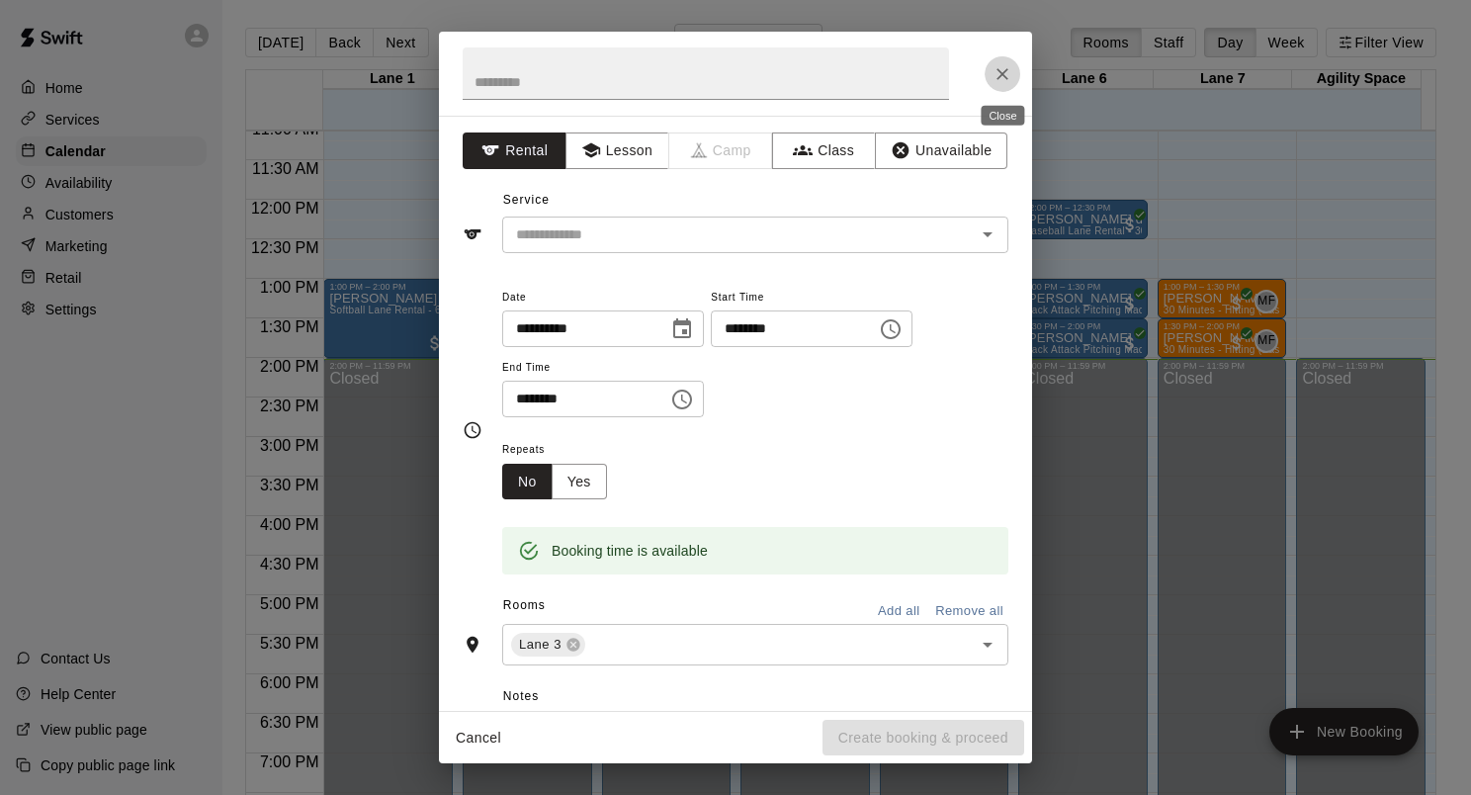
click at [1009, 80] on icon "Close" at bounding box center [1003, 74] width 20 height 20
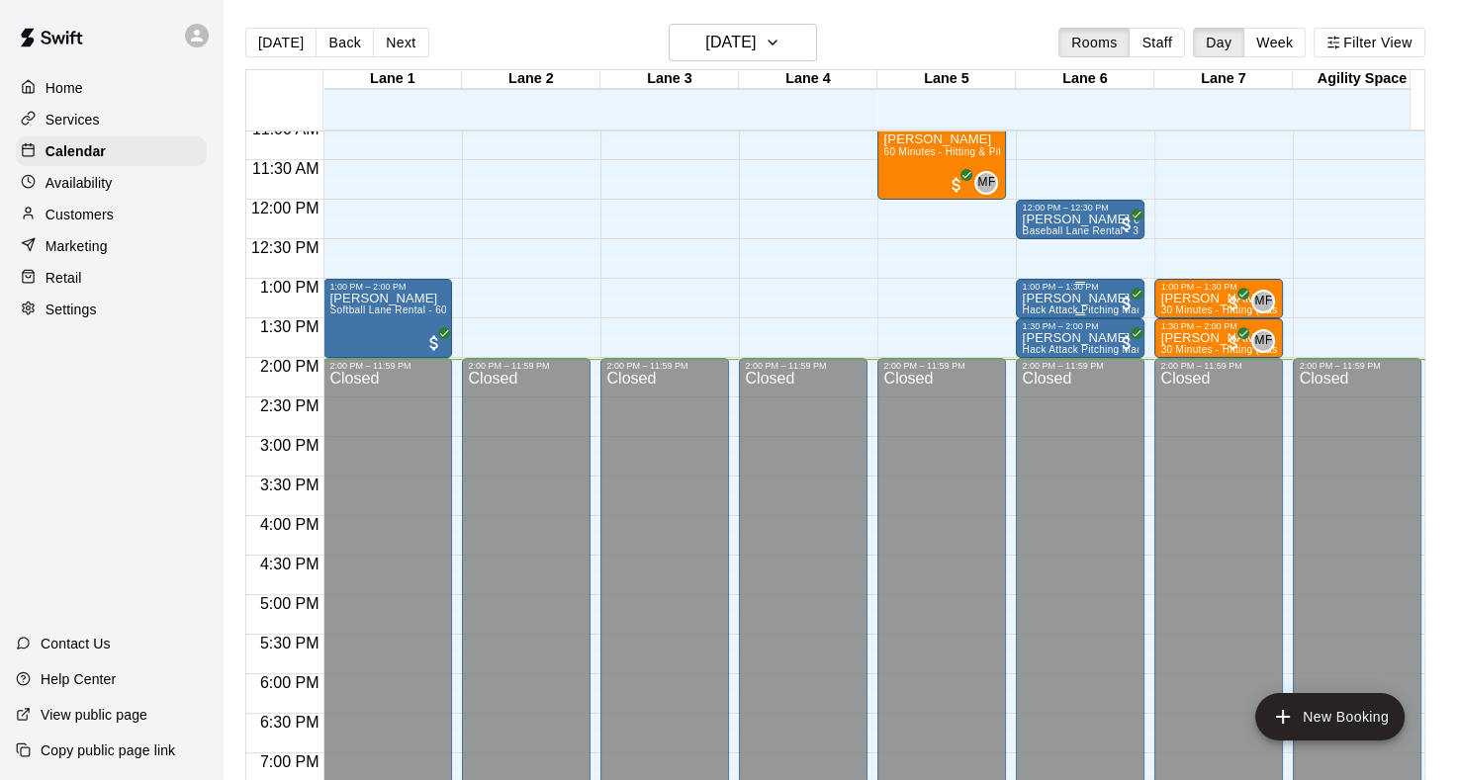
click at [1068, 299] on p "[PERSON_NAME]" at bounding box center [1079, 299] width 117 height 0
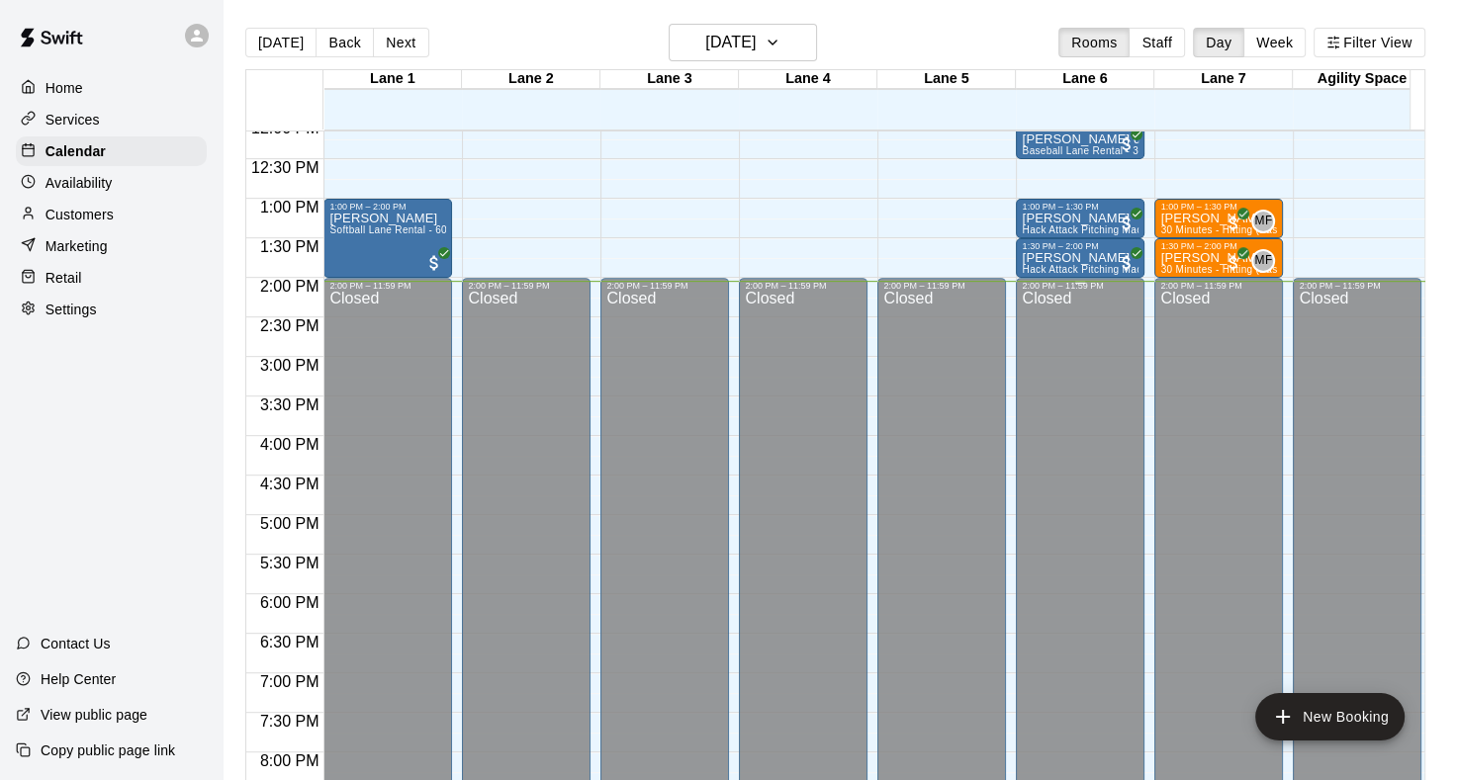
scroll to position [814, 0]
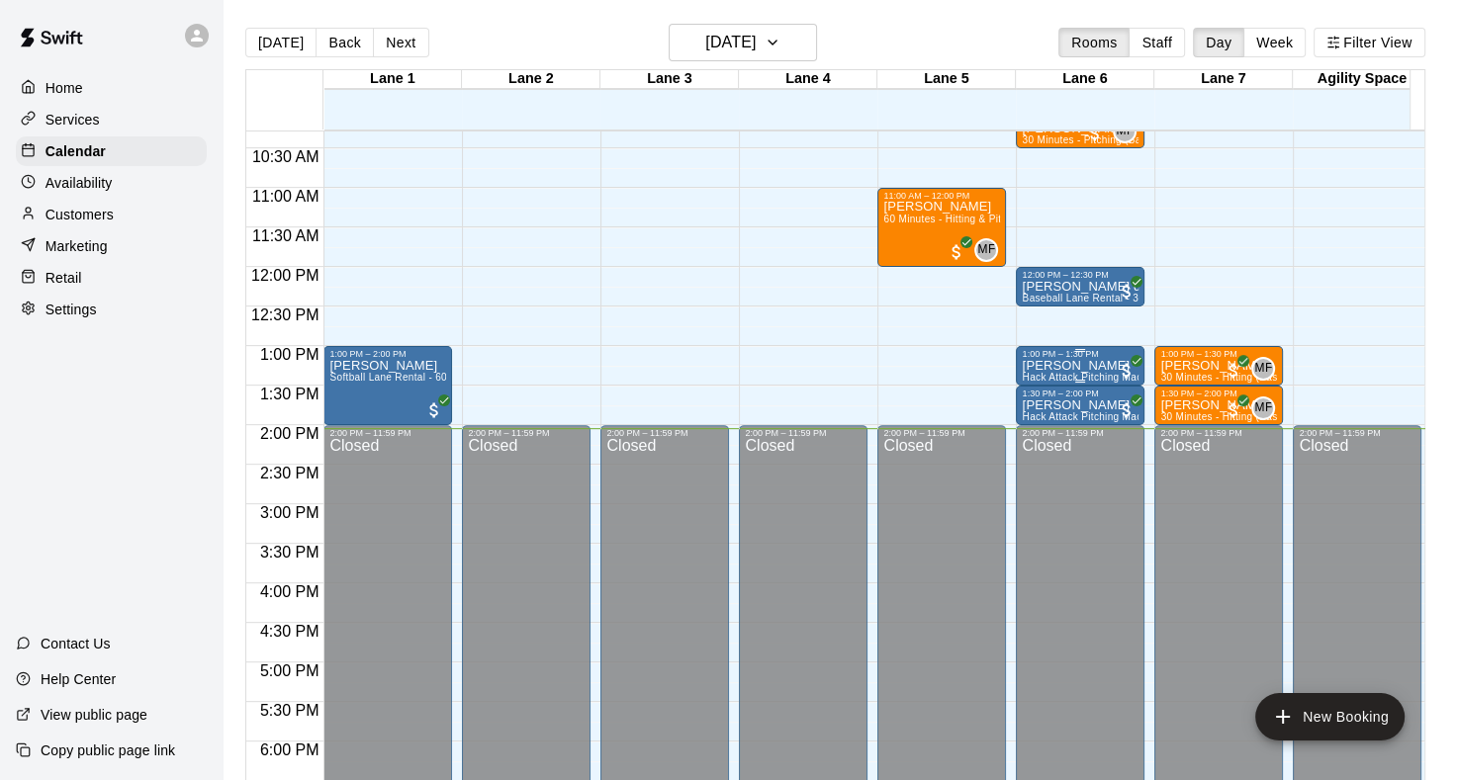
click at [1082, 357] on div "1:00 PM – 1:30 PM" at bounding box center [1079, 354] width 117 height 10
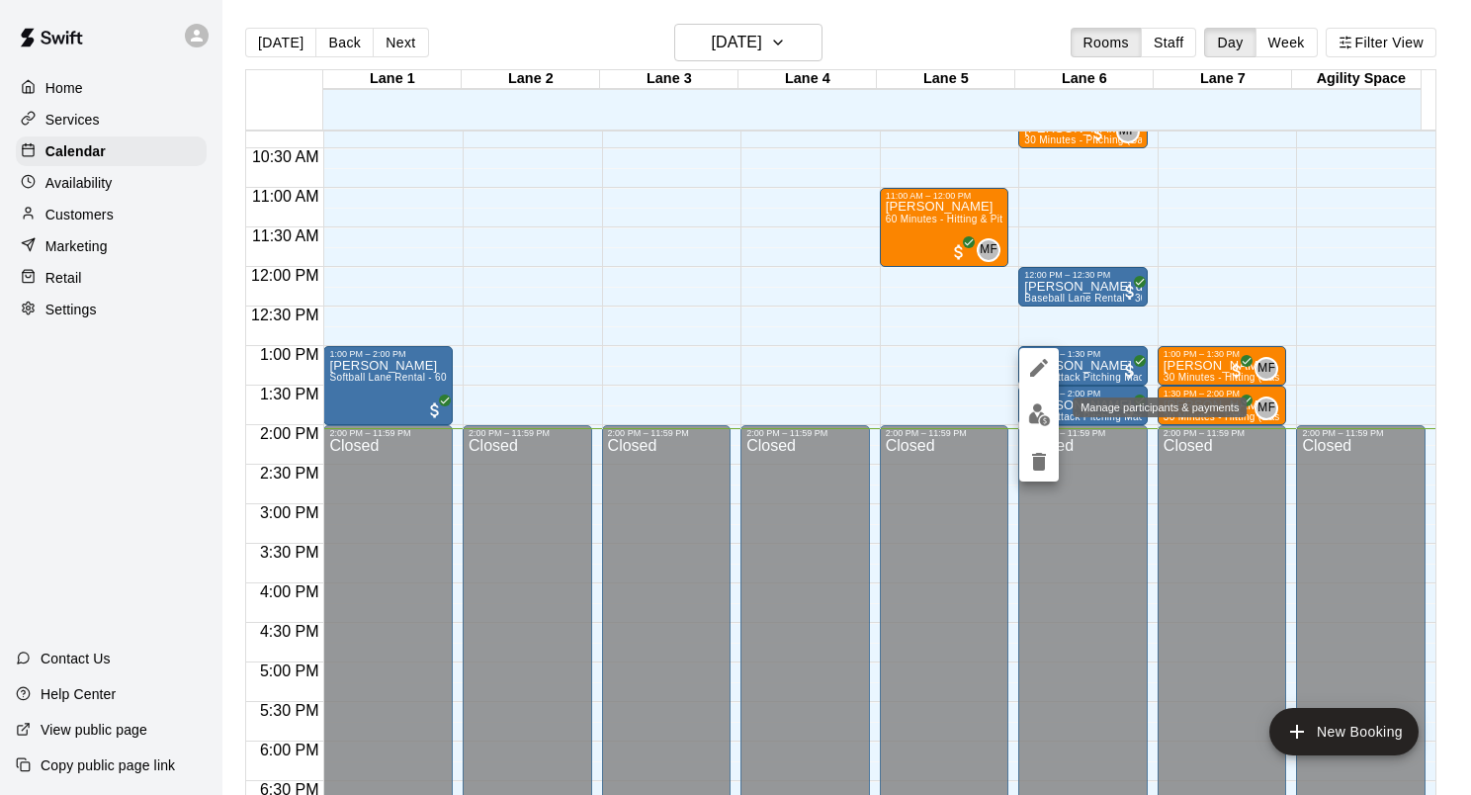
click at [1034, 420] on img "edit" at bounding box center [1039, 414] width 23 height 23
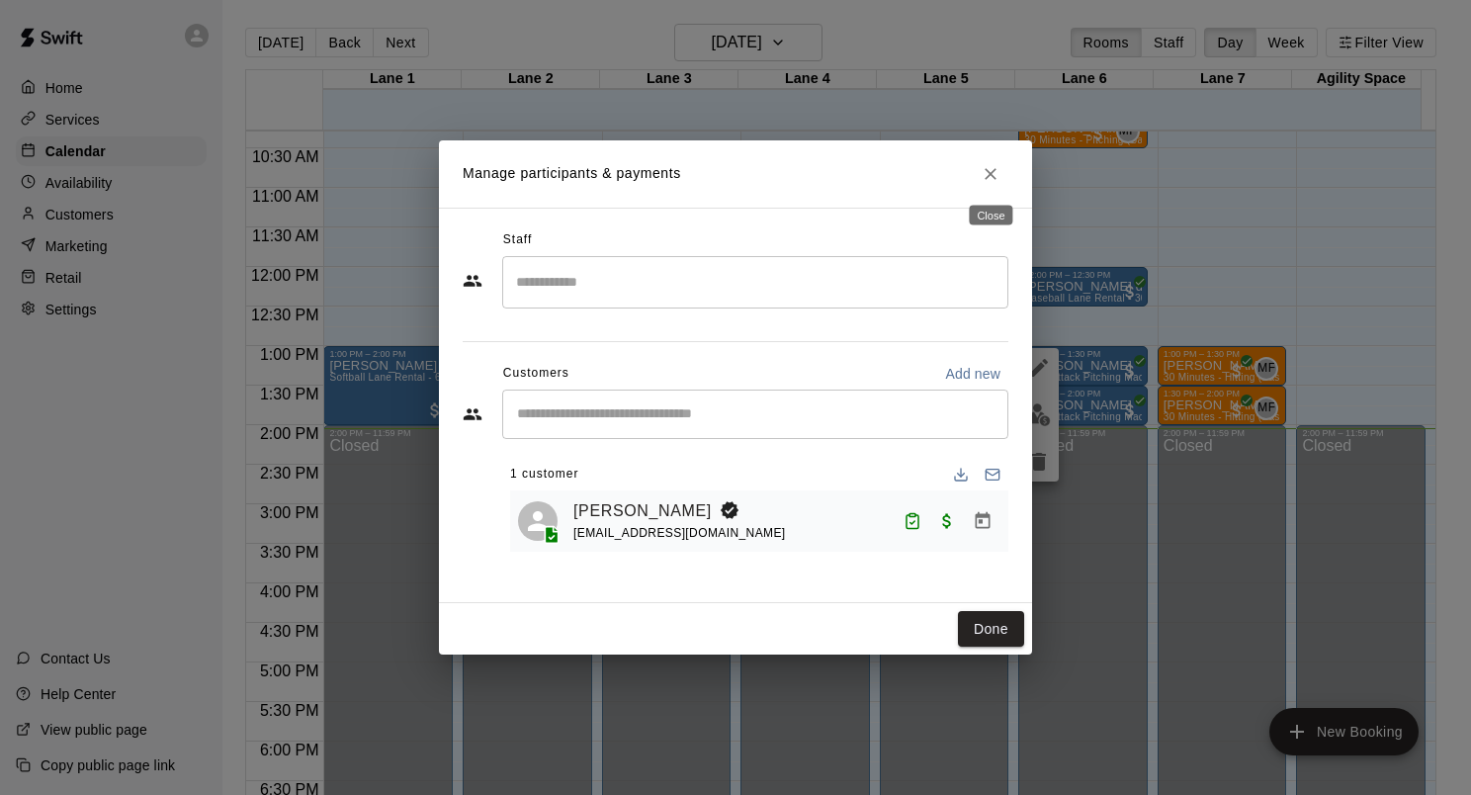
click at [995, 166] on icon "Close" at bounding box center [991, 174] width 20 height 20
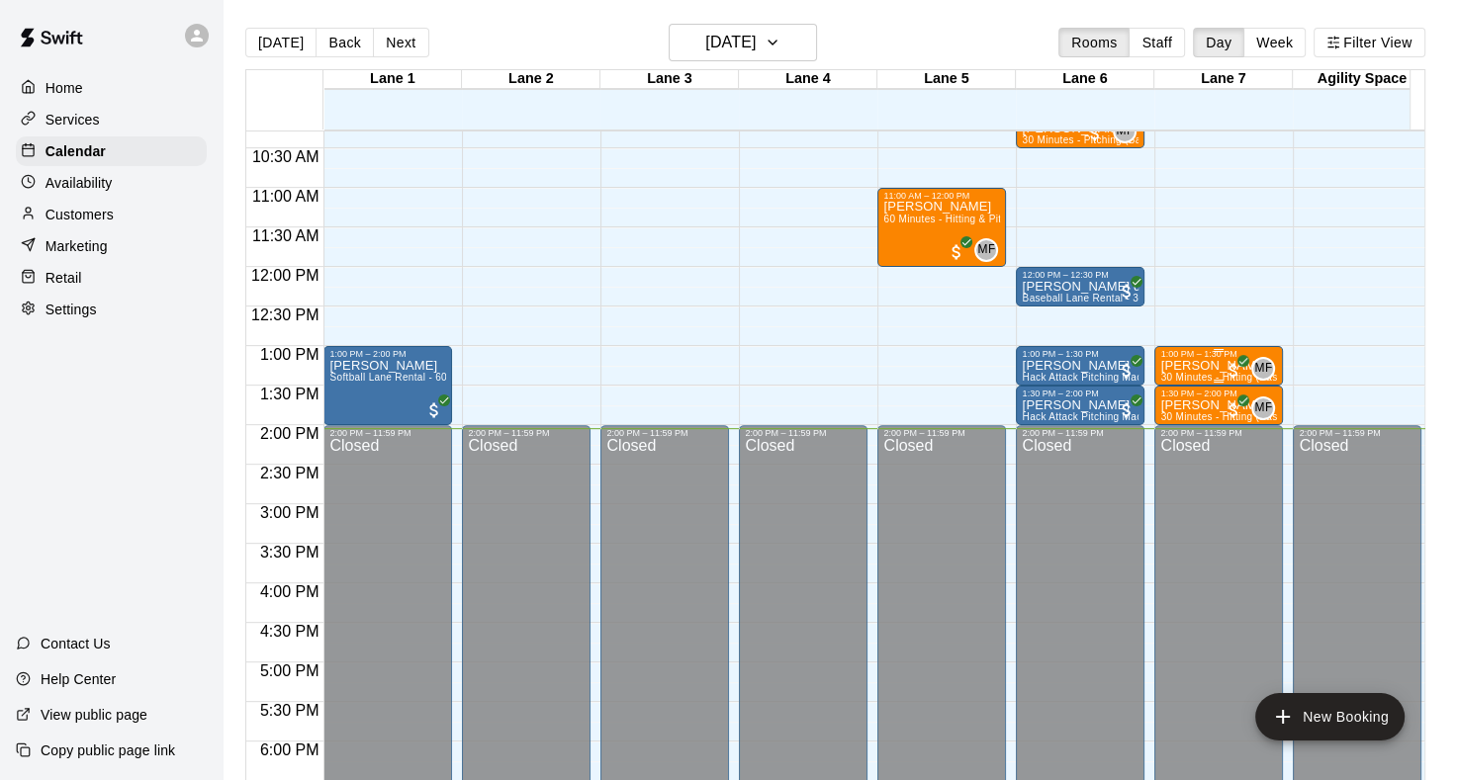
click at [1215, 358] on div "1:00 PM – 1:30 PM" at bounding box center [1218, 354] width 117 height 10
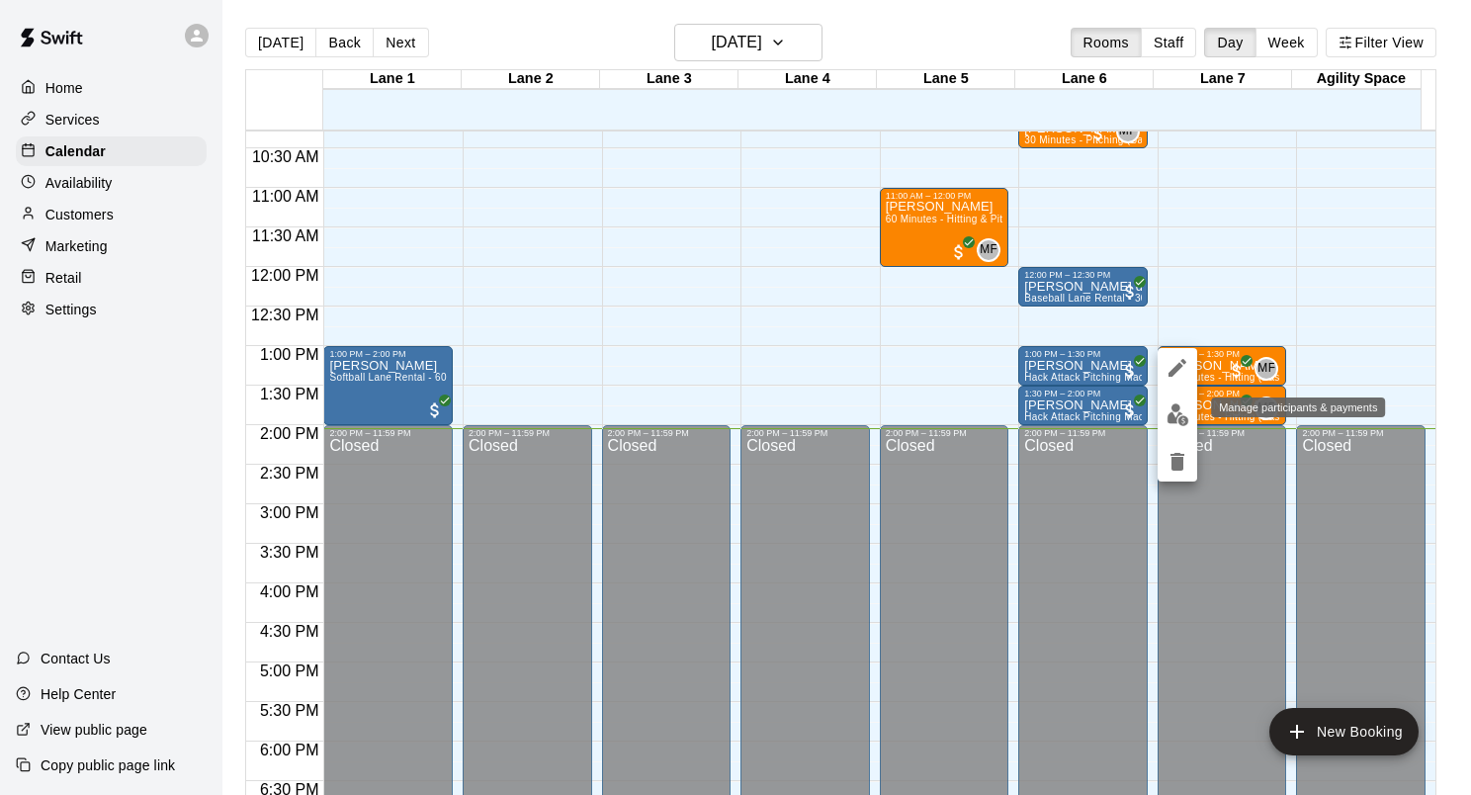
click at [1181, 419] on img "edit" at bounding box center [1178, 414] width 23 height 23
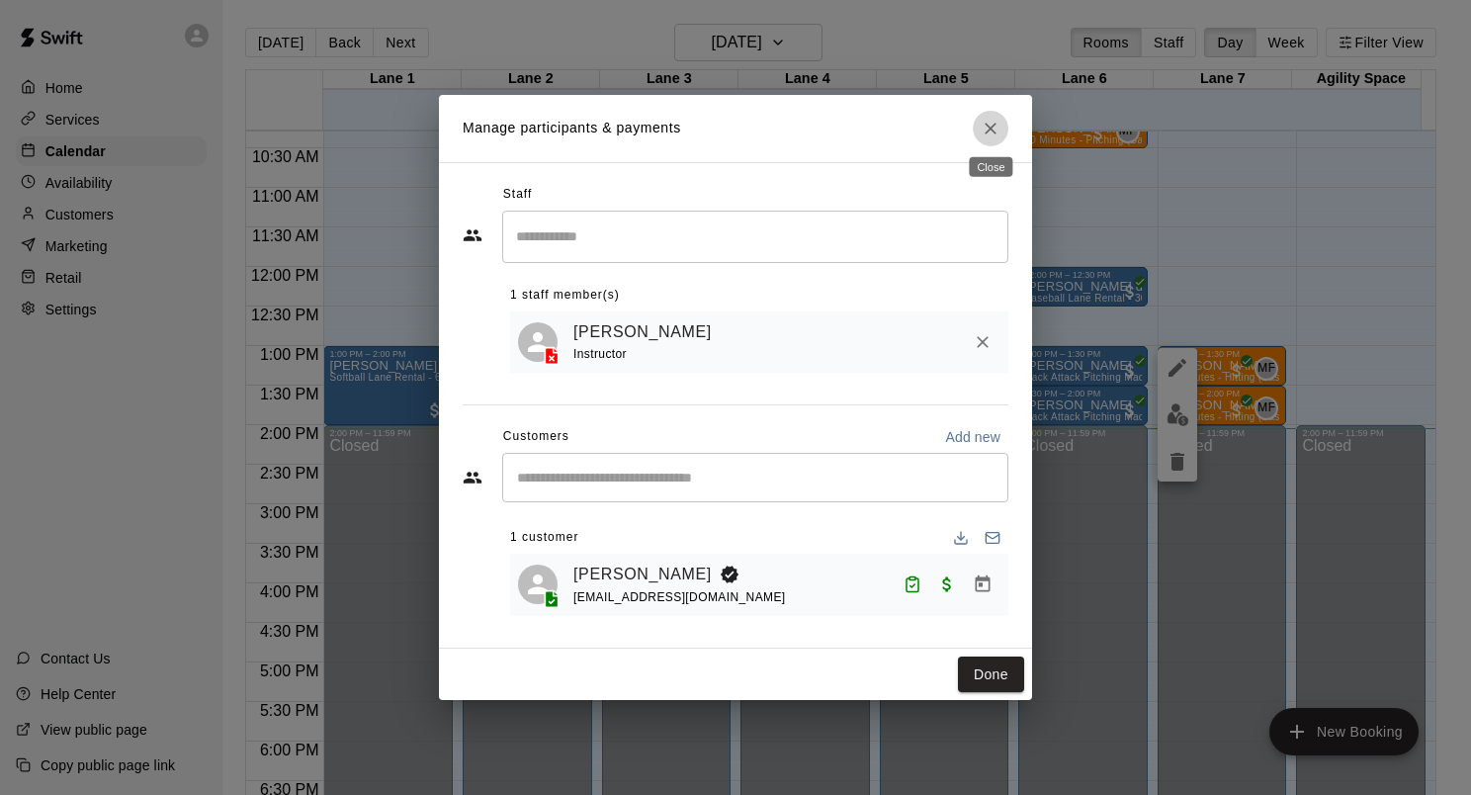
click at [995, 138] on button "Close" at bounding box center [991, 129] width 36 height 36
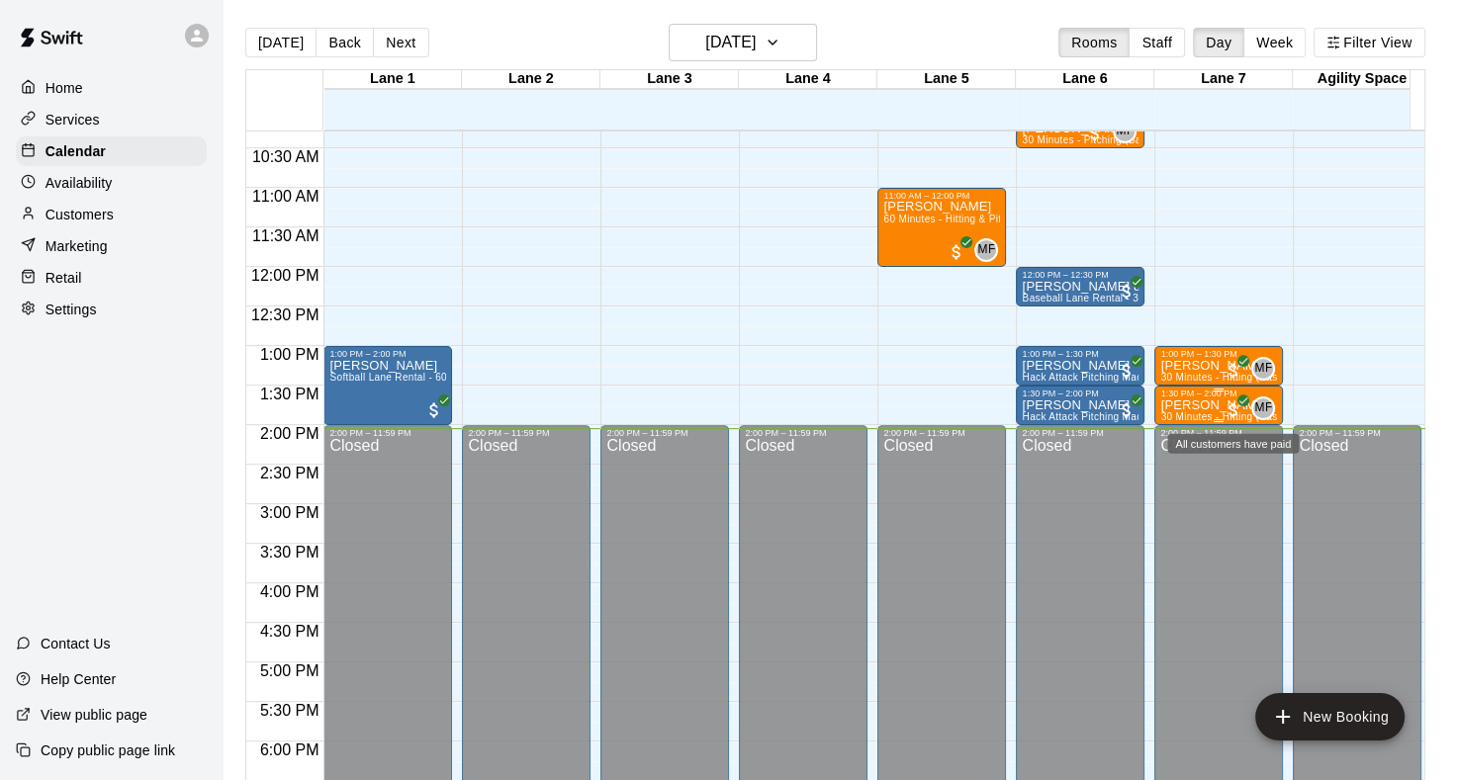
click at [1232, 405] on span "All customers have paid" at bounding box center [1233, 410] width 20 height 20
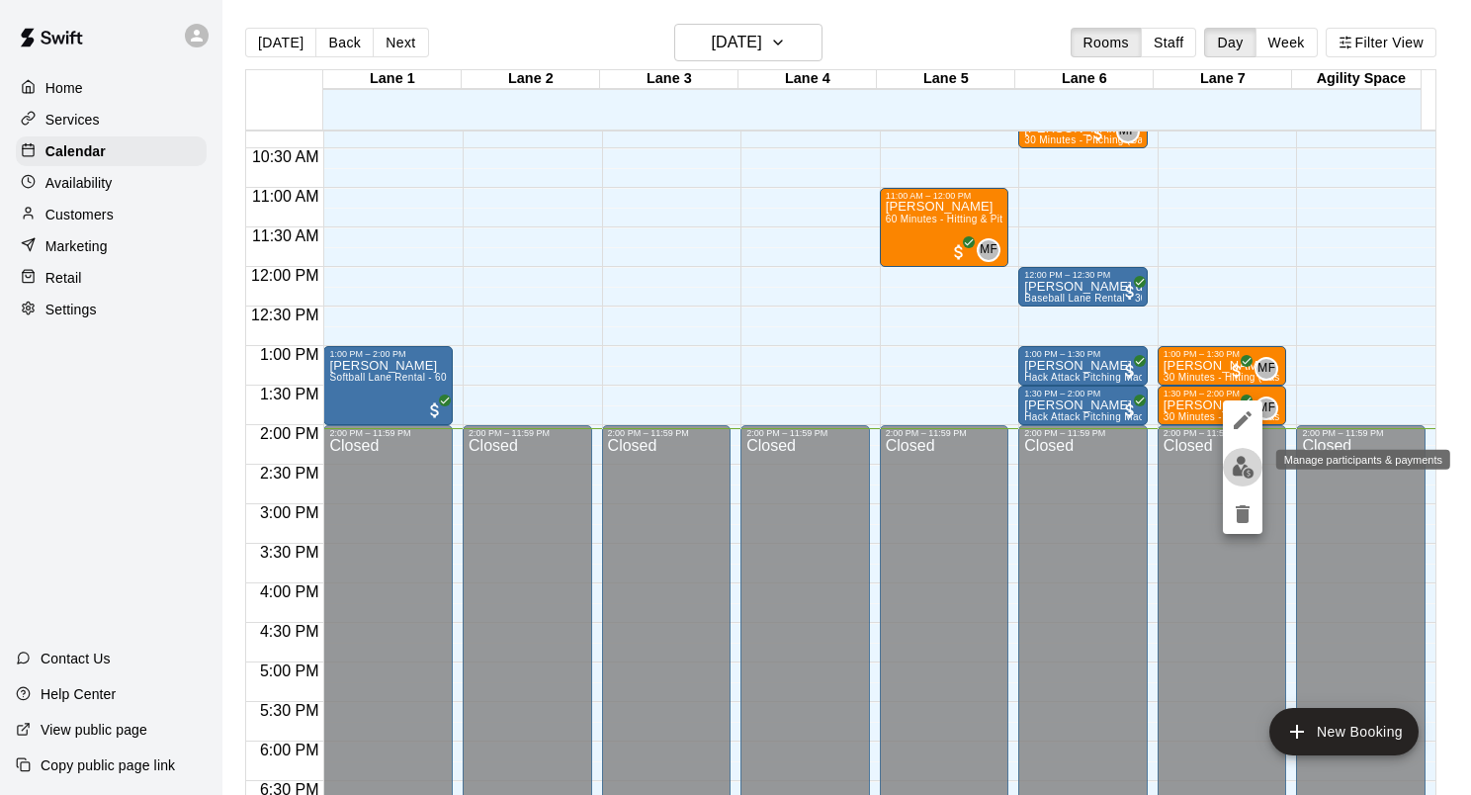
click at [1230, 455] on button "edit" at bounding box center [1243, 467] width 40 height 39
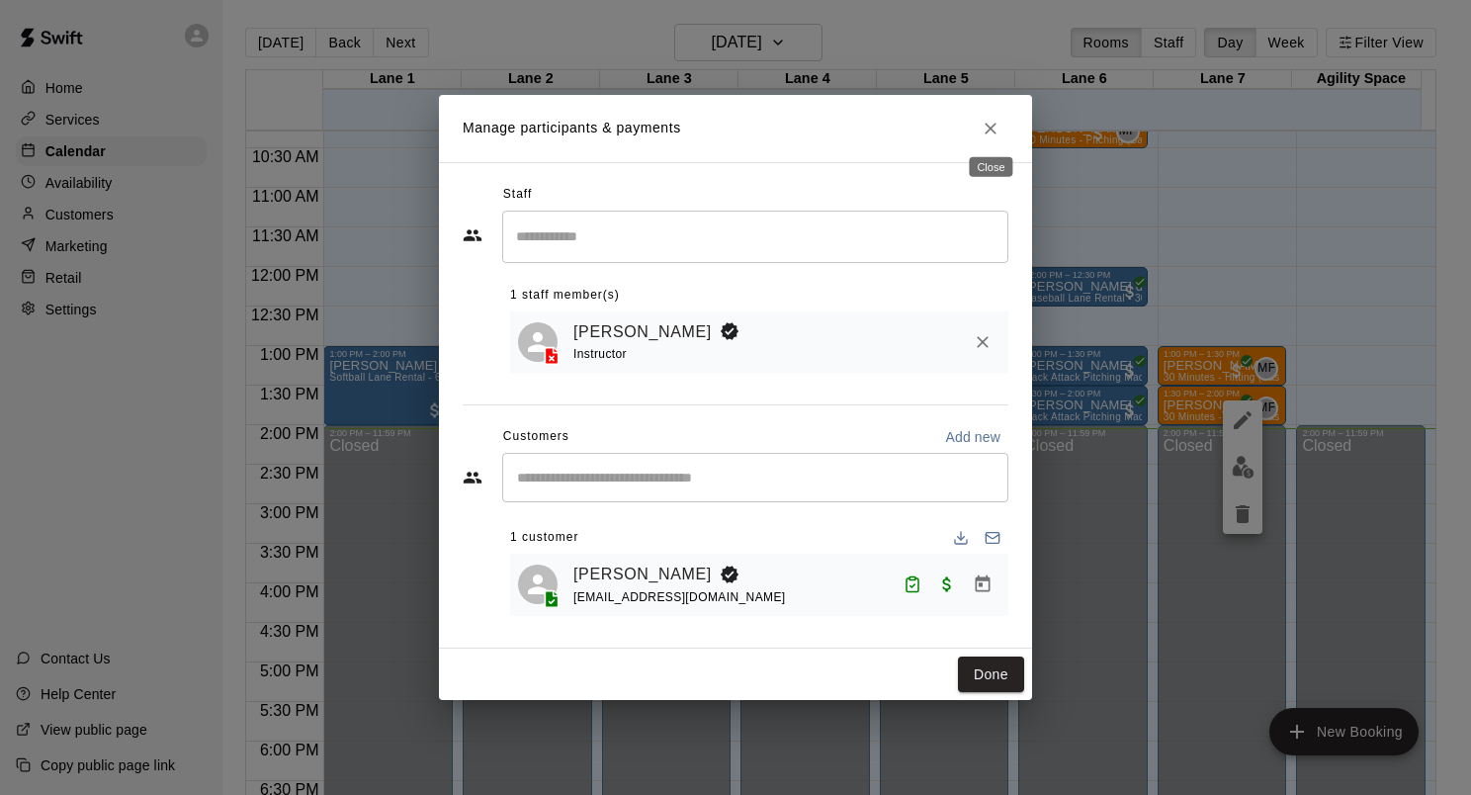
click at [1001, 128] on button "Close" at bounding box center [991, 129] width 36 height 36
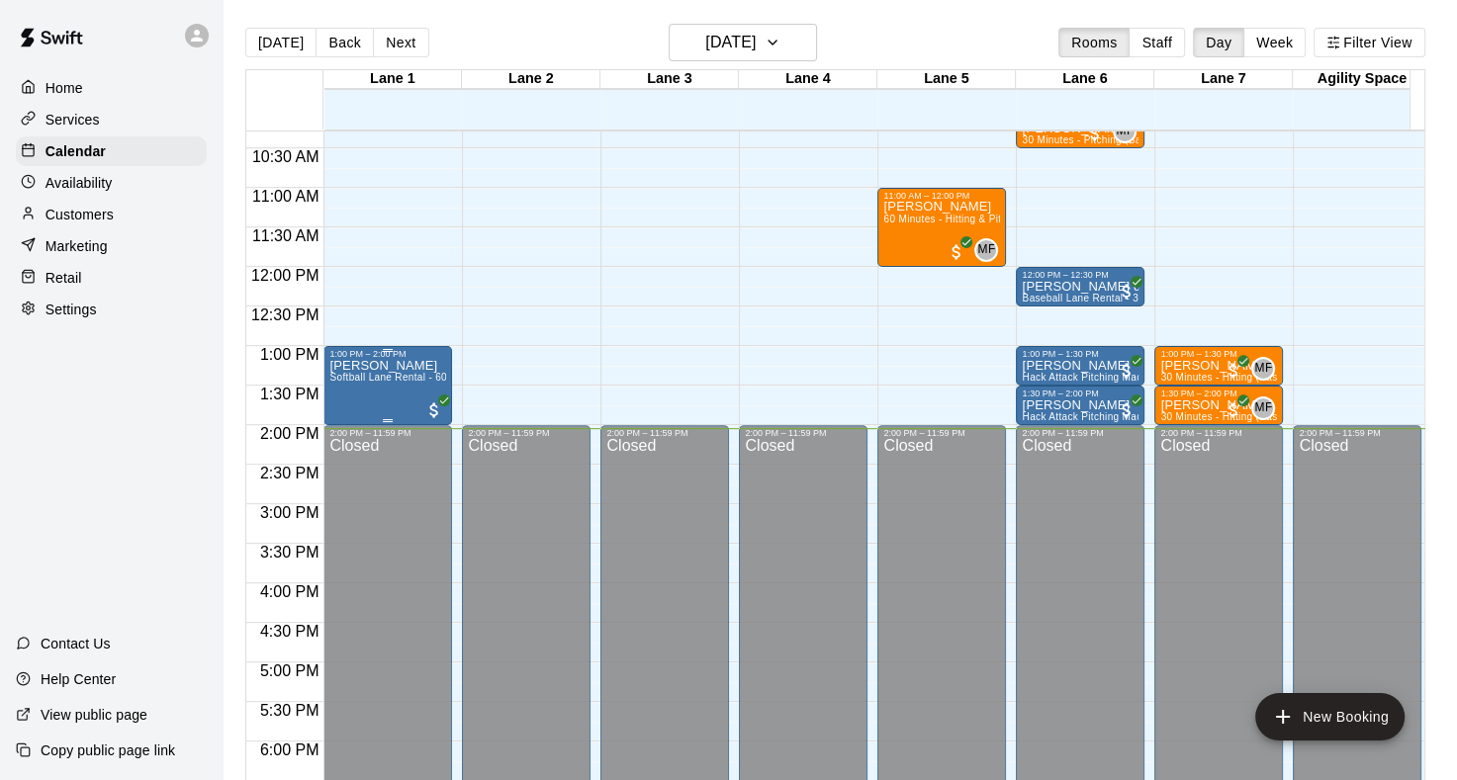
click at [392, 373] on span "Softball Lane Rental - 60 Minutes" at bounding box center [407, 377] width 157 height 11
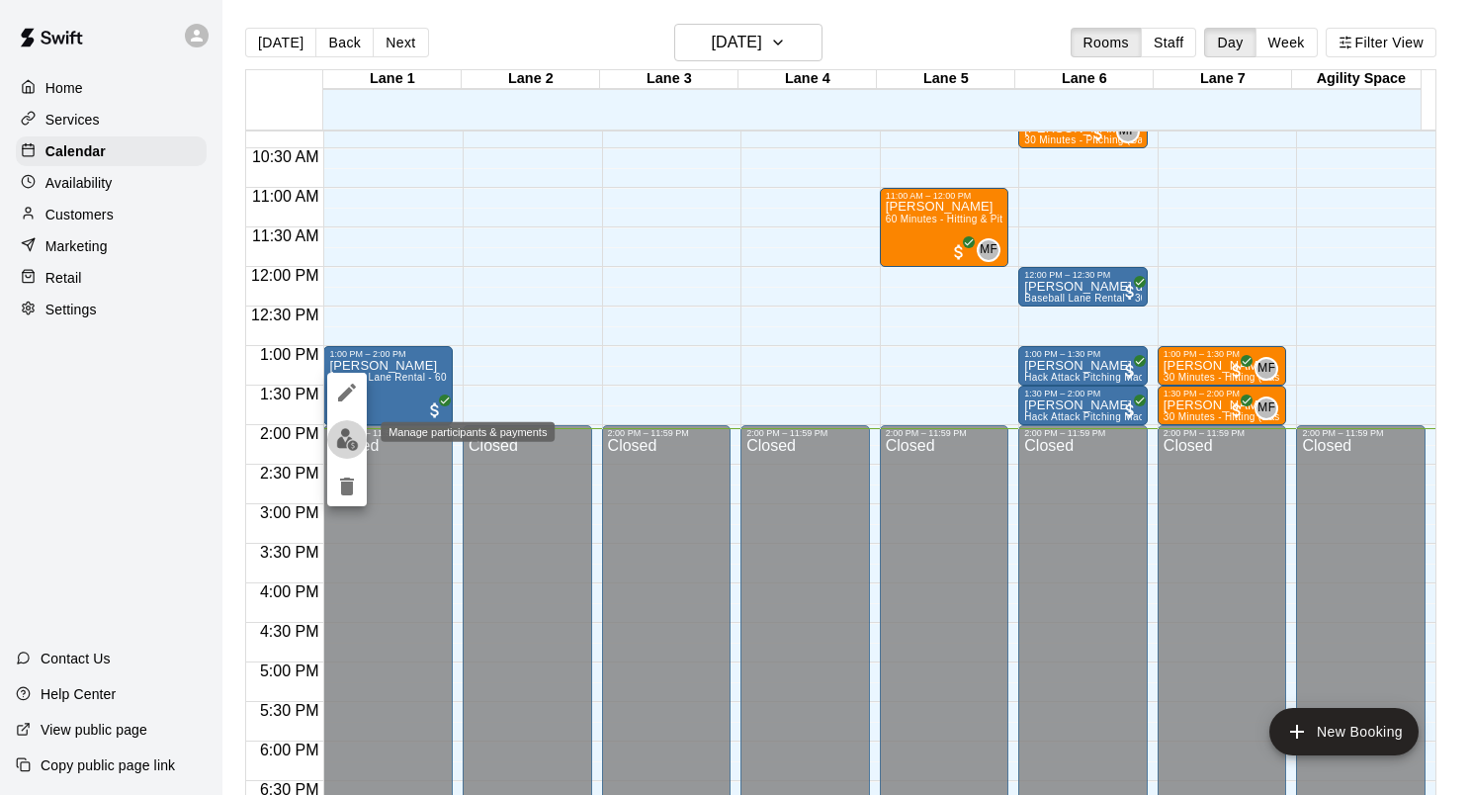
click at [338, 443] on img "edit" at bounding box center [347, 439] width 23 height 23
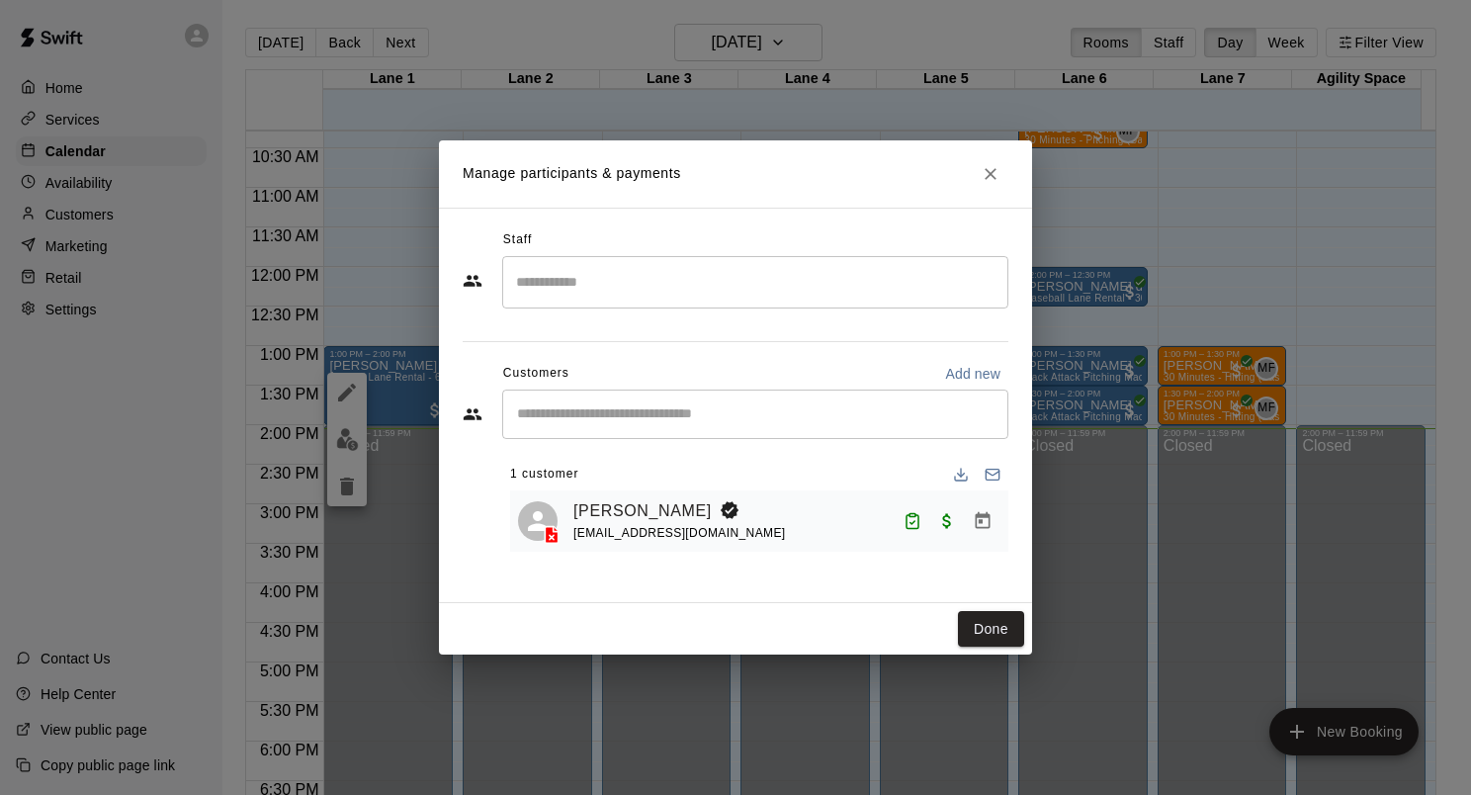
click at [990, 176] on icon "Close" at bounding box center [991, 174] width 20 height 20
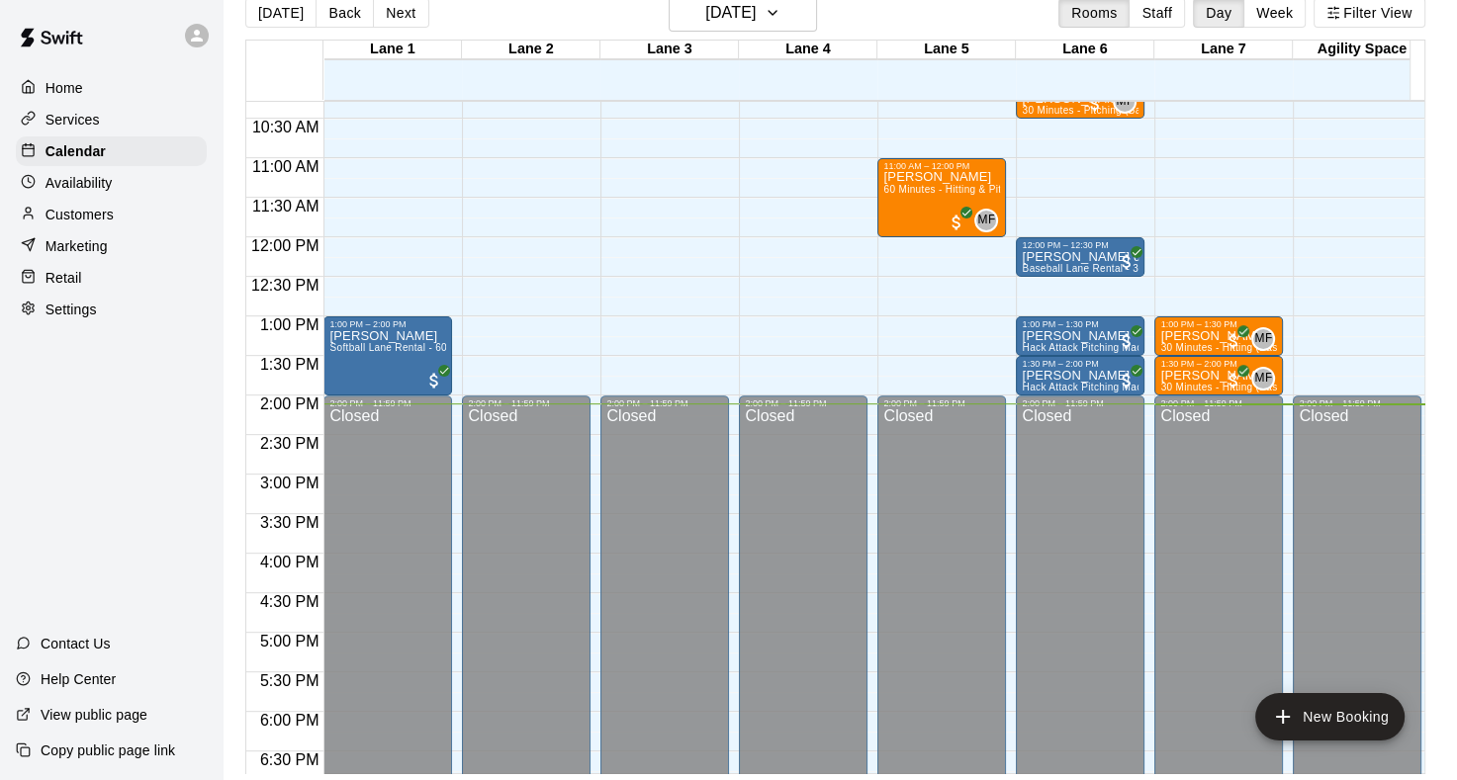
scroll to position [46, 0]
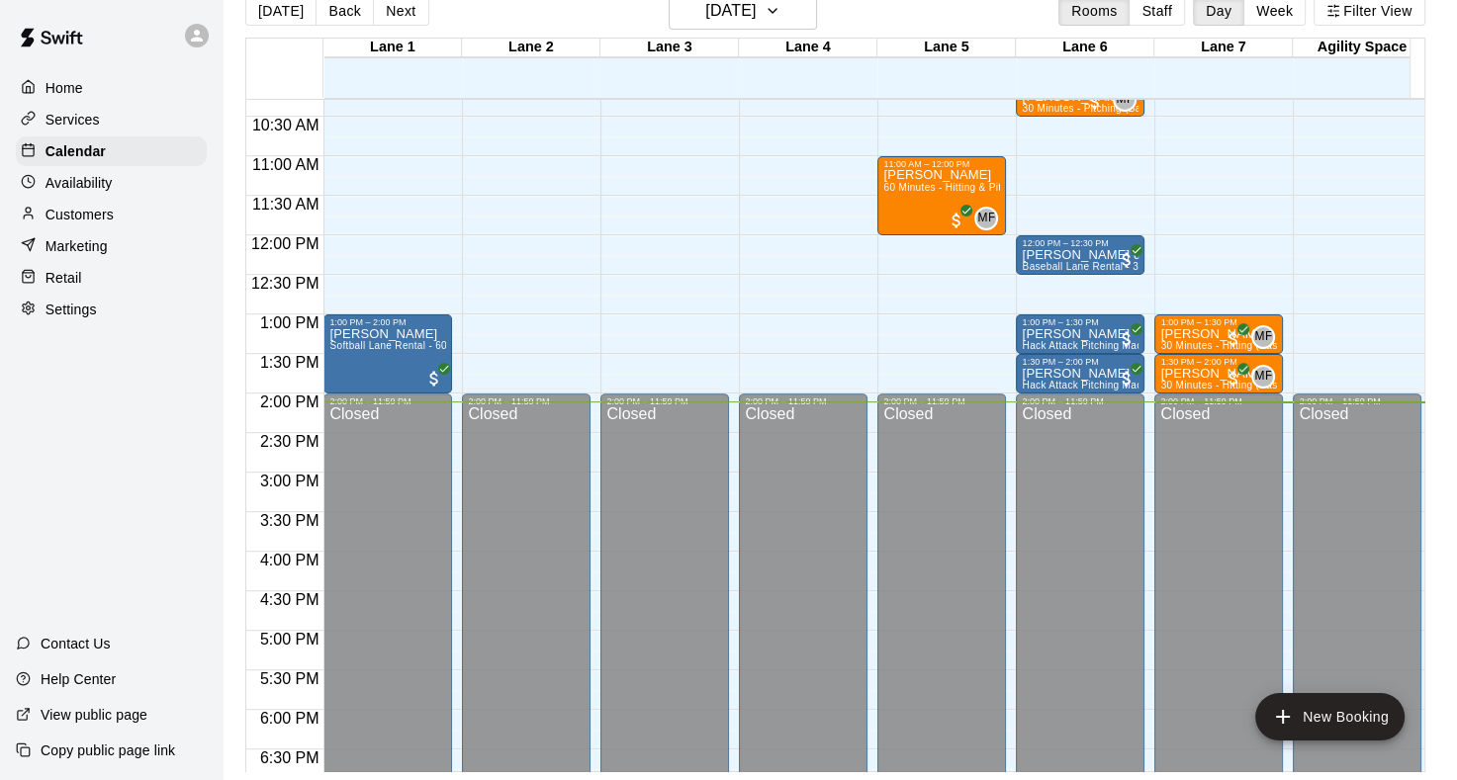
click at [102, 221] on p "Customers" at bounding box center [79, 215] width 68 height 20
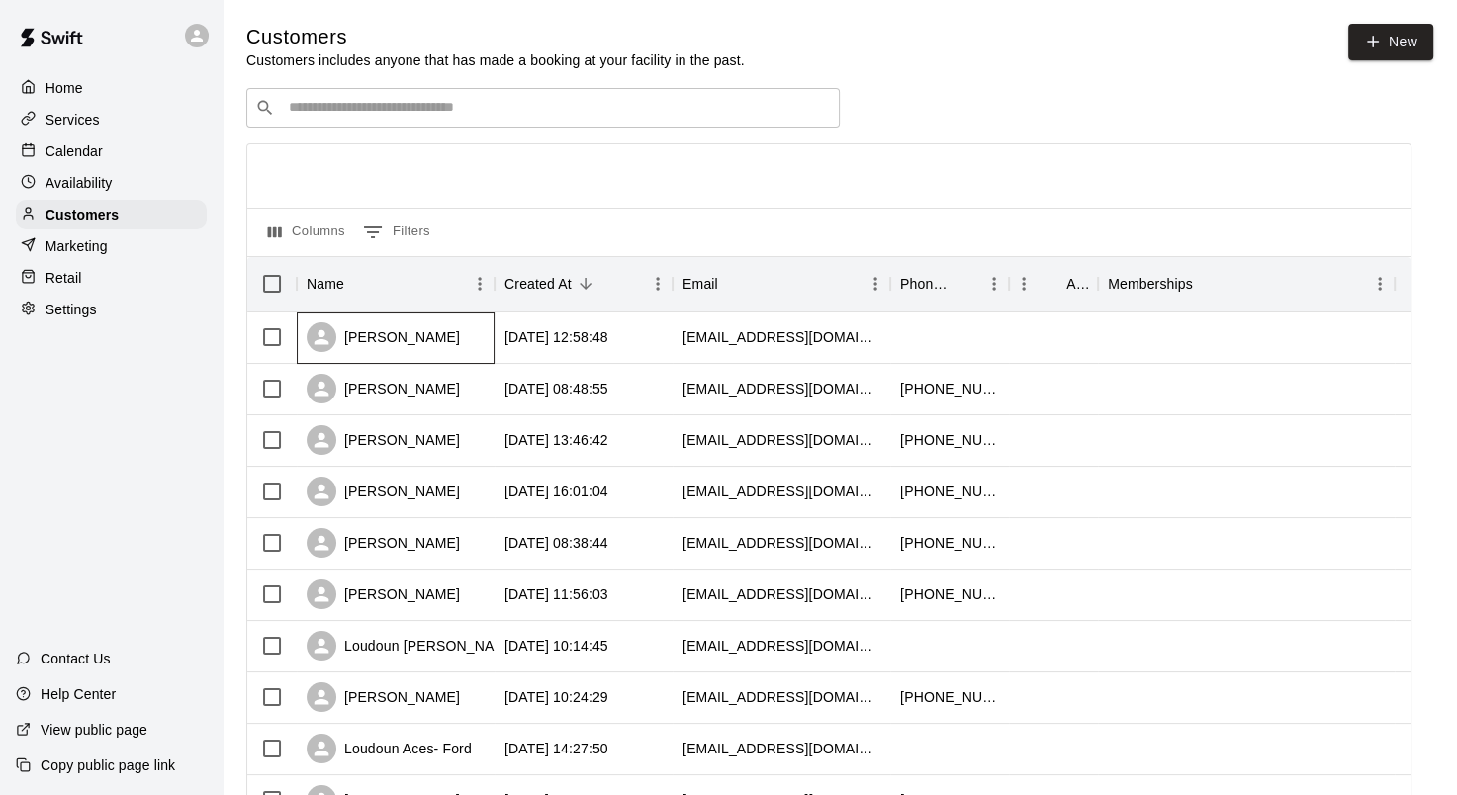
click at [477, 335] on div "[PERSON_NAME]" at bounding box center [396, 337] width 198 height 51
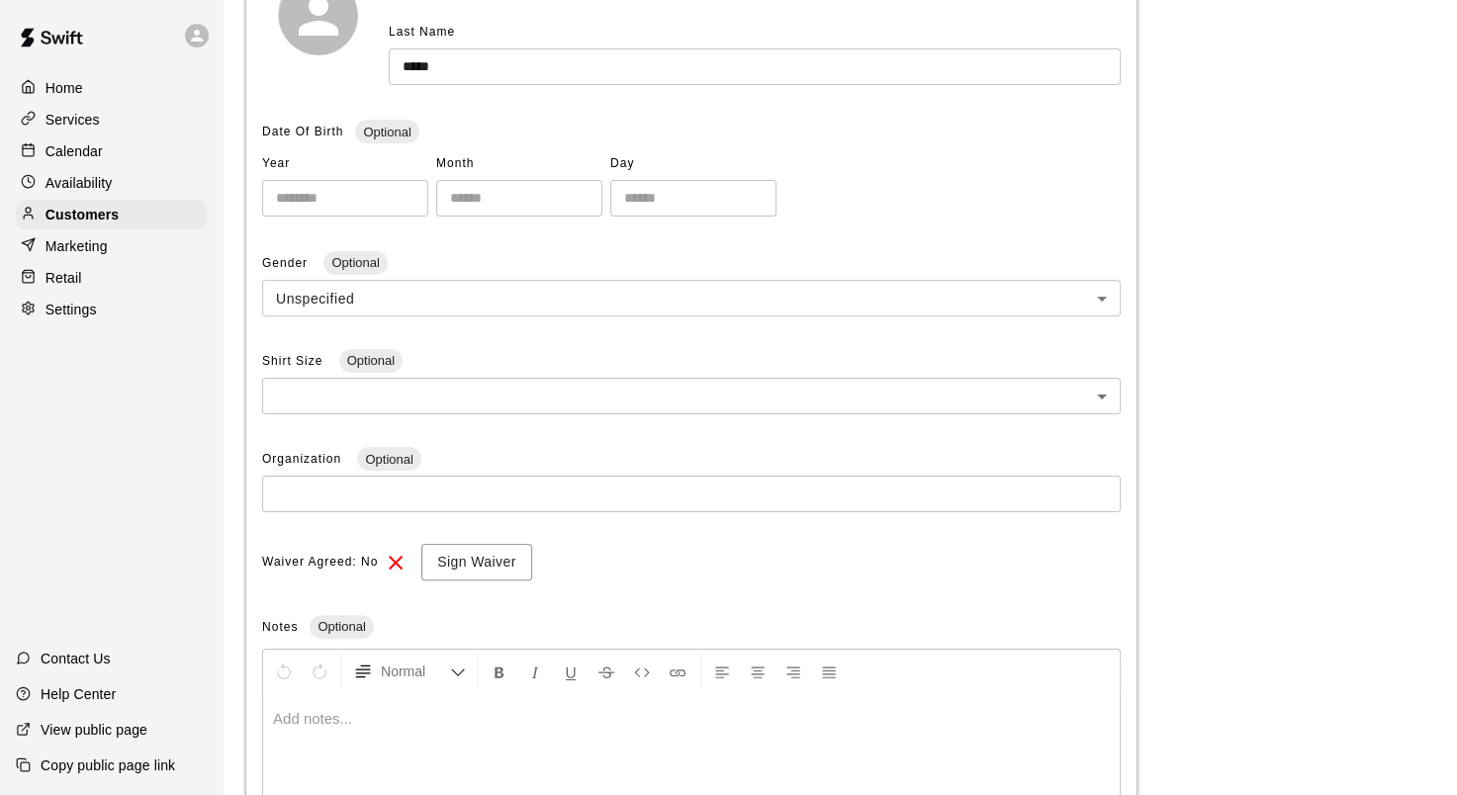
scroll to position [494, 0]
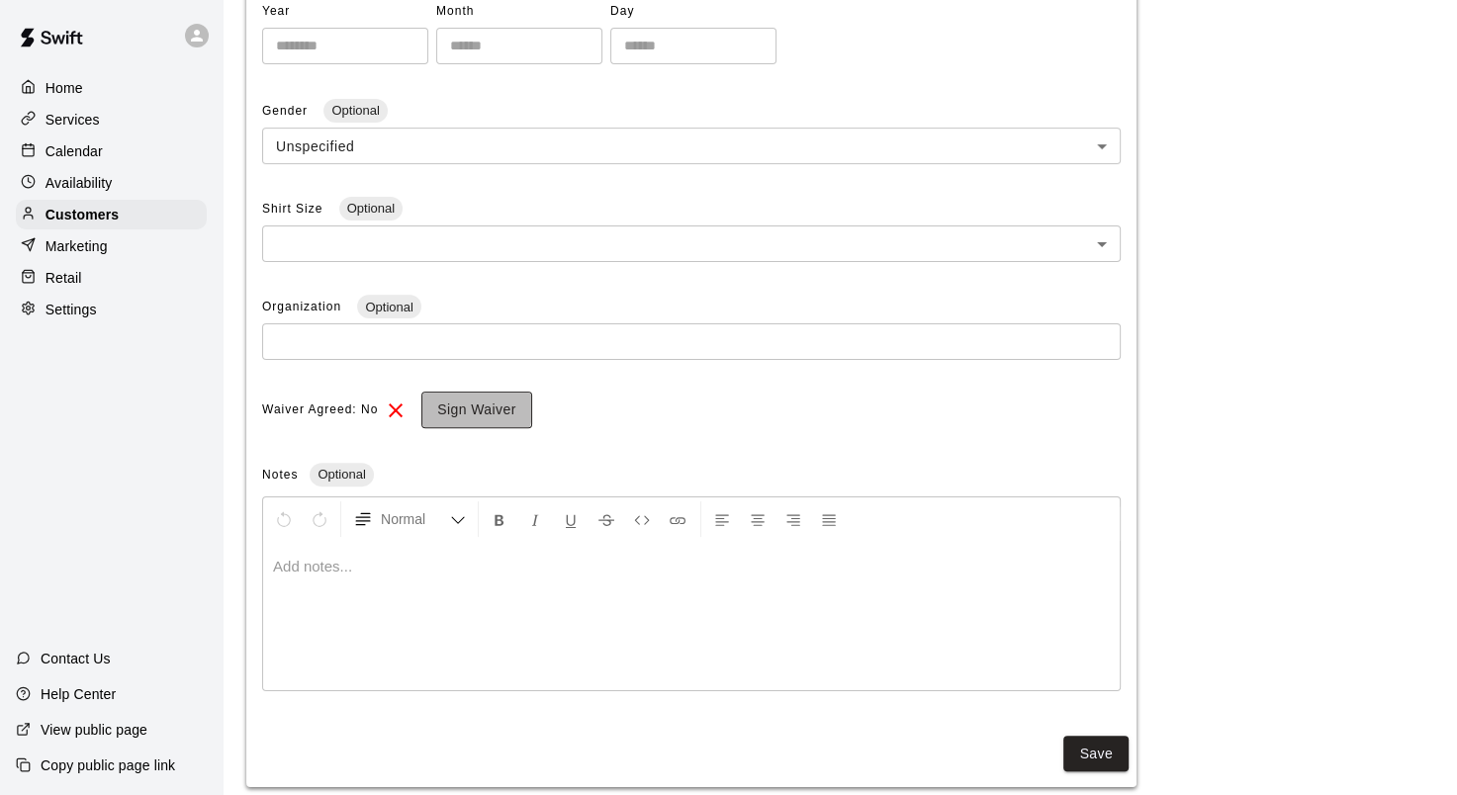
click at [439, 407] on button "Sign Waiver" at bounding box center [476, 410] width 110 height 37
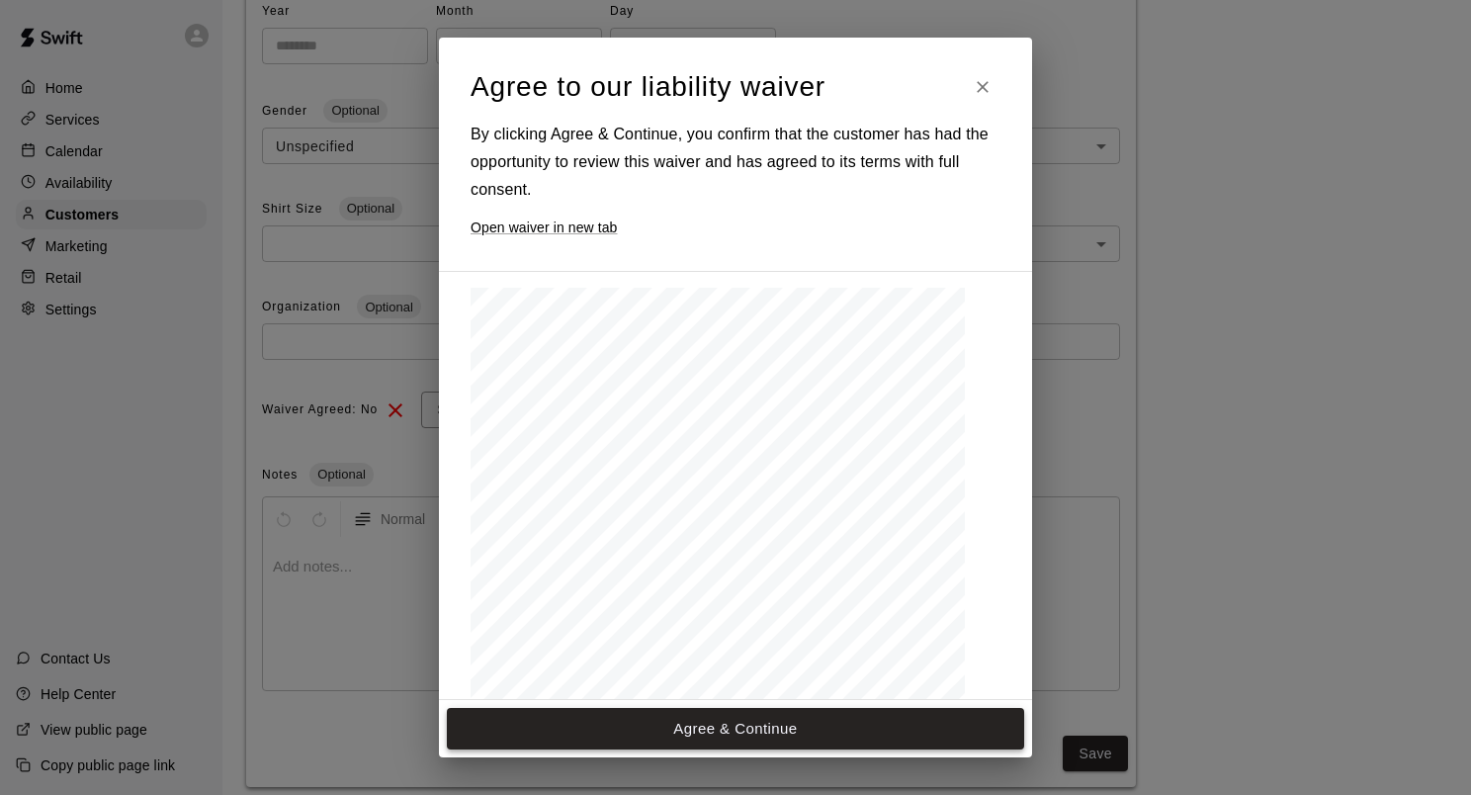
click at [672, 717] on button "Agree & Continue" at bounding box center [735, 729] width 577 height 42
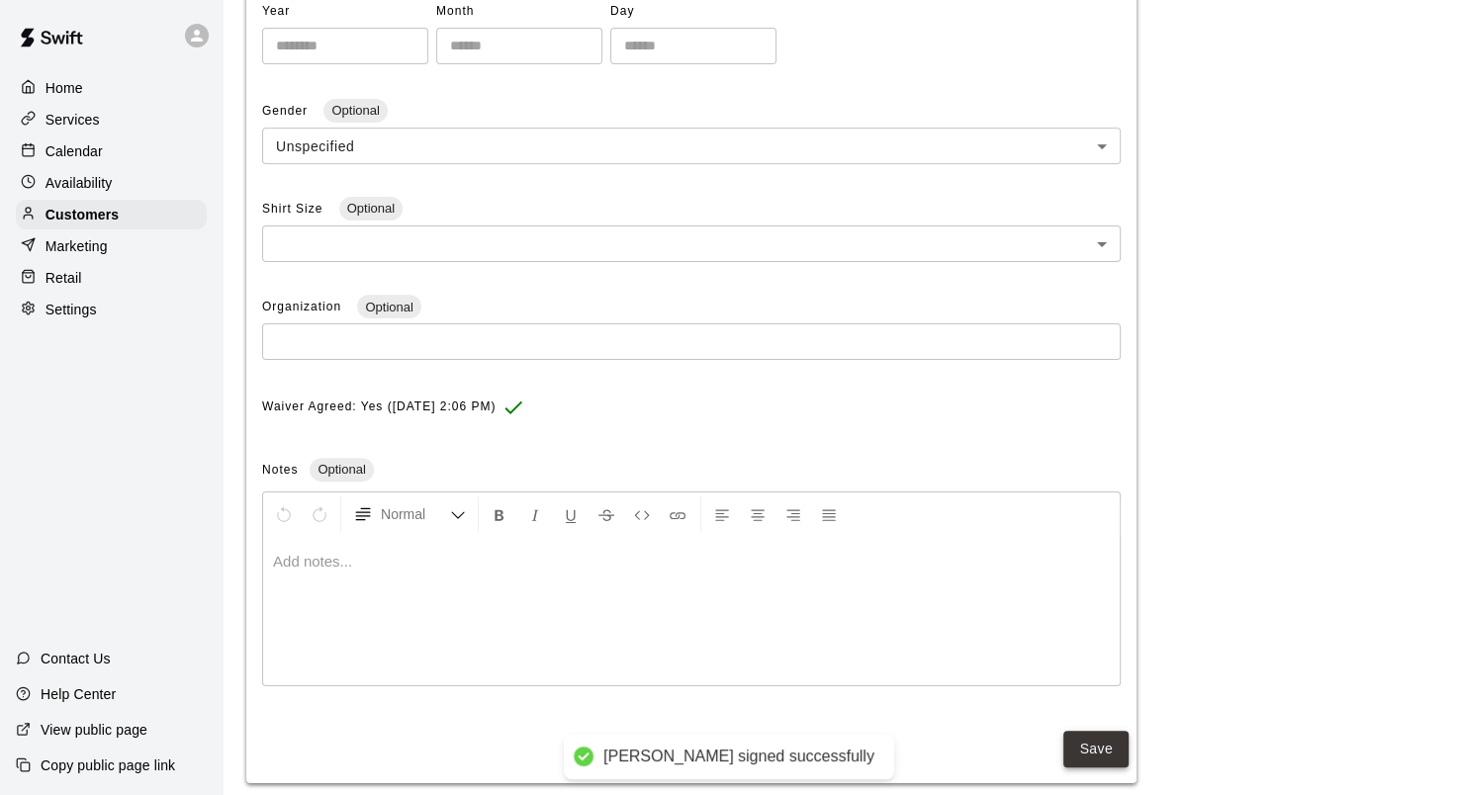
click at [1117, 758] on button "Save" at bounding box center [1095, 749] width 65 height 37
click at [119, 95] on div "Home" at bounding box center [111, 88] width 191 height 30
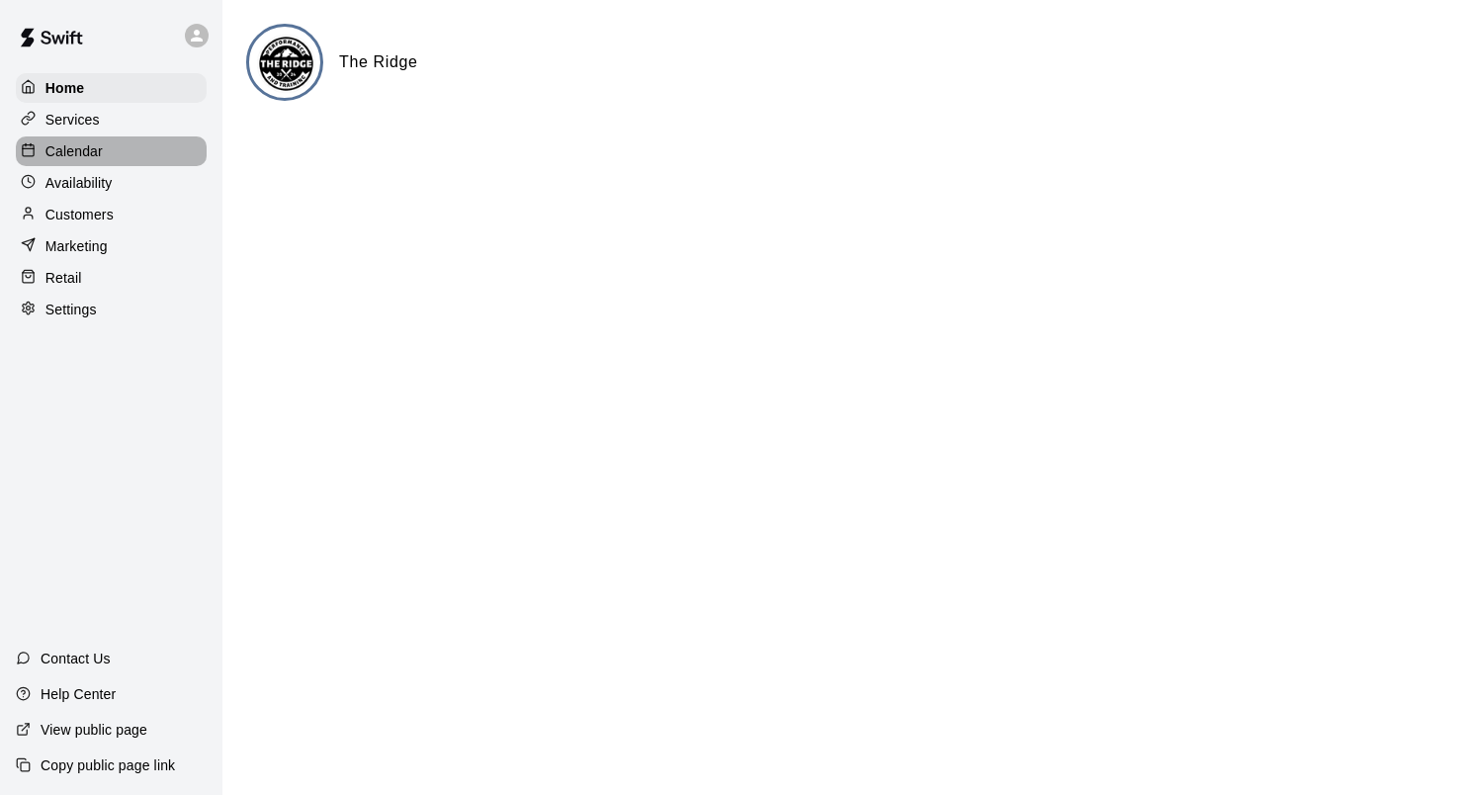
click at [91, 164] on div "Calendar" at bounding box center [111, 151] width 191 height 30
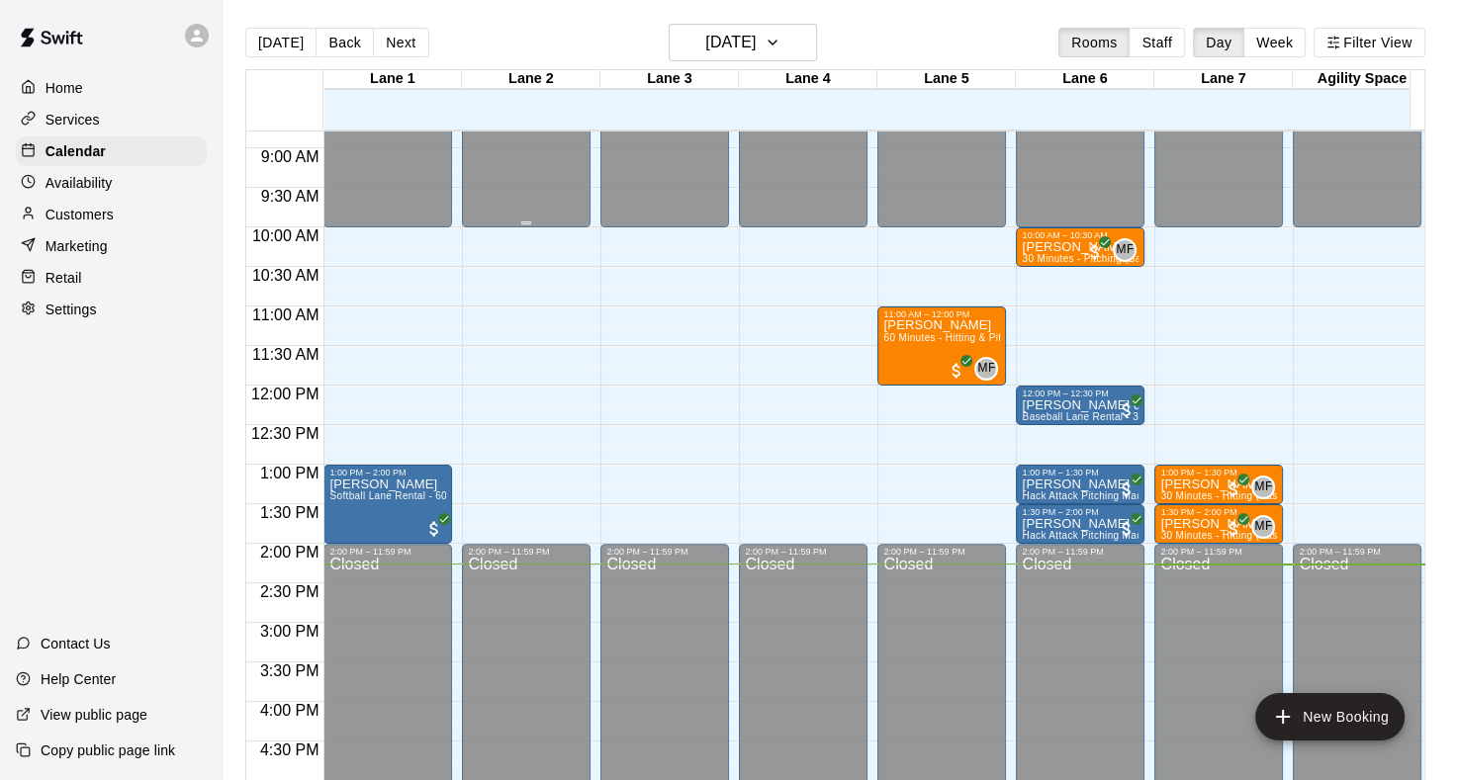
scroll to position [633, 0]
